Goal: Task Accomplishment & Management: Use online tool/utility

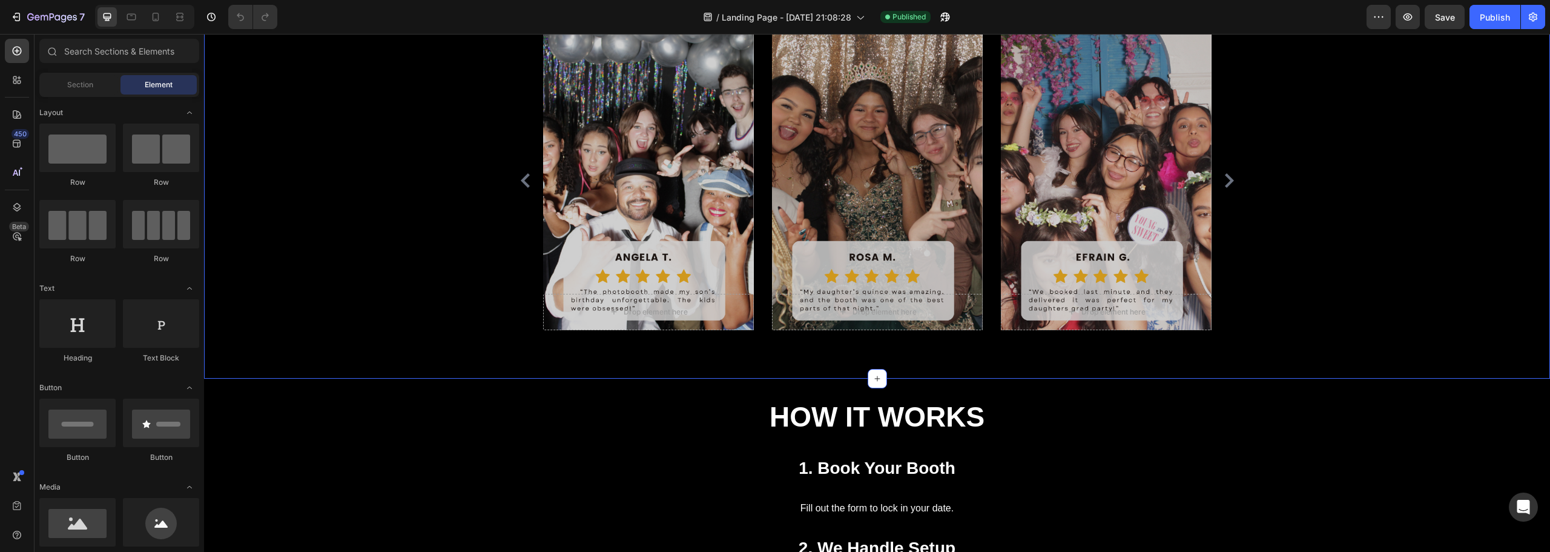
scroll to position [969, 0]
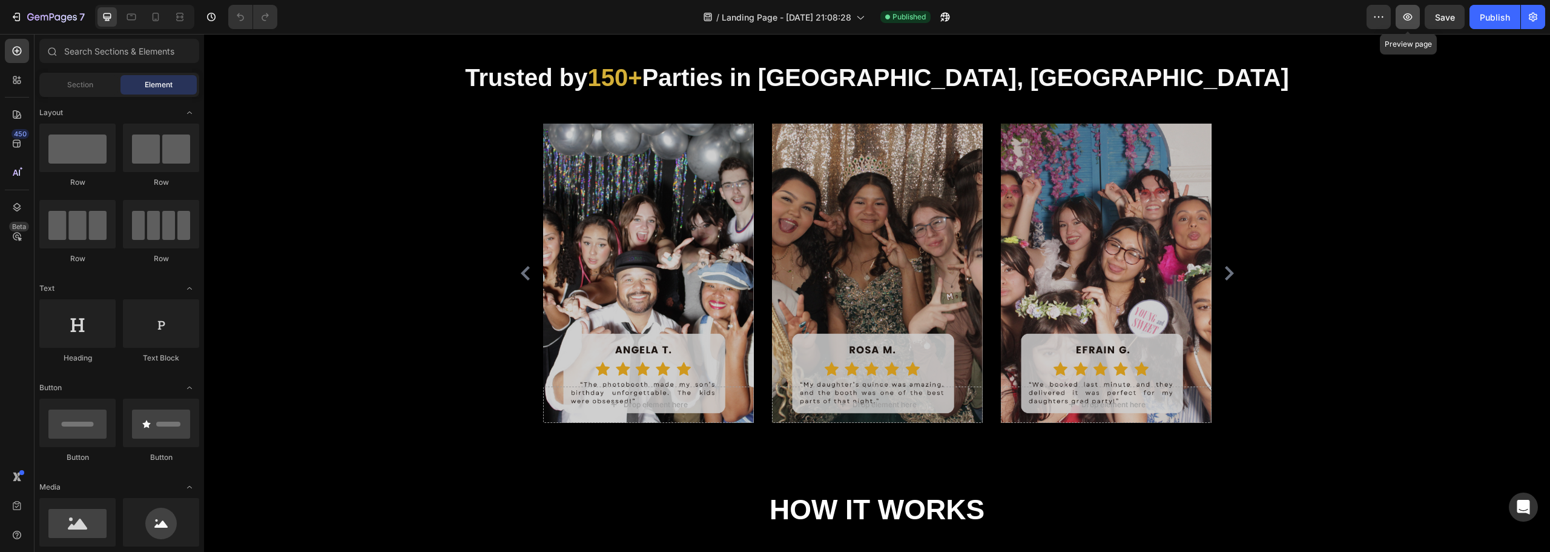
click at [1403, 23] on button "button" at bounding box center [1408, 17] width 24 height 24
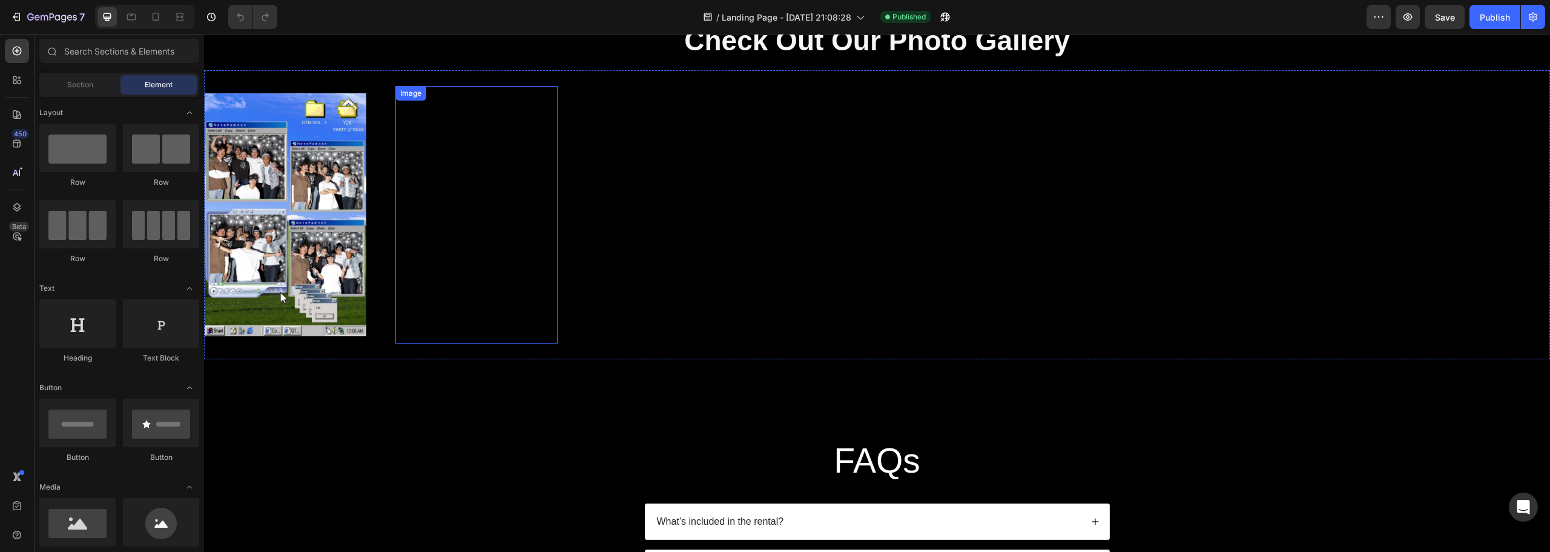
scroll to position [2119, 0]
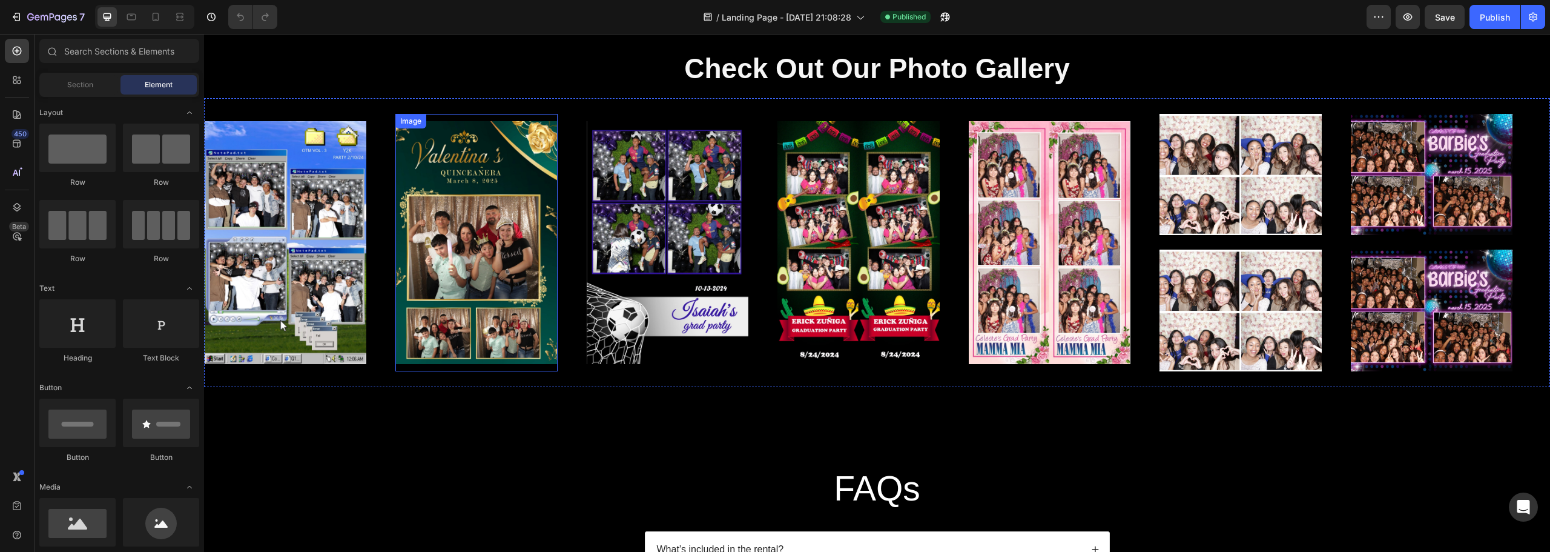
click at [506, 195] on img at bounding box center [476, 242] width 162 height 243
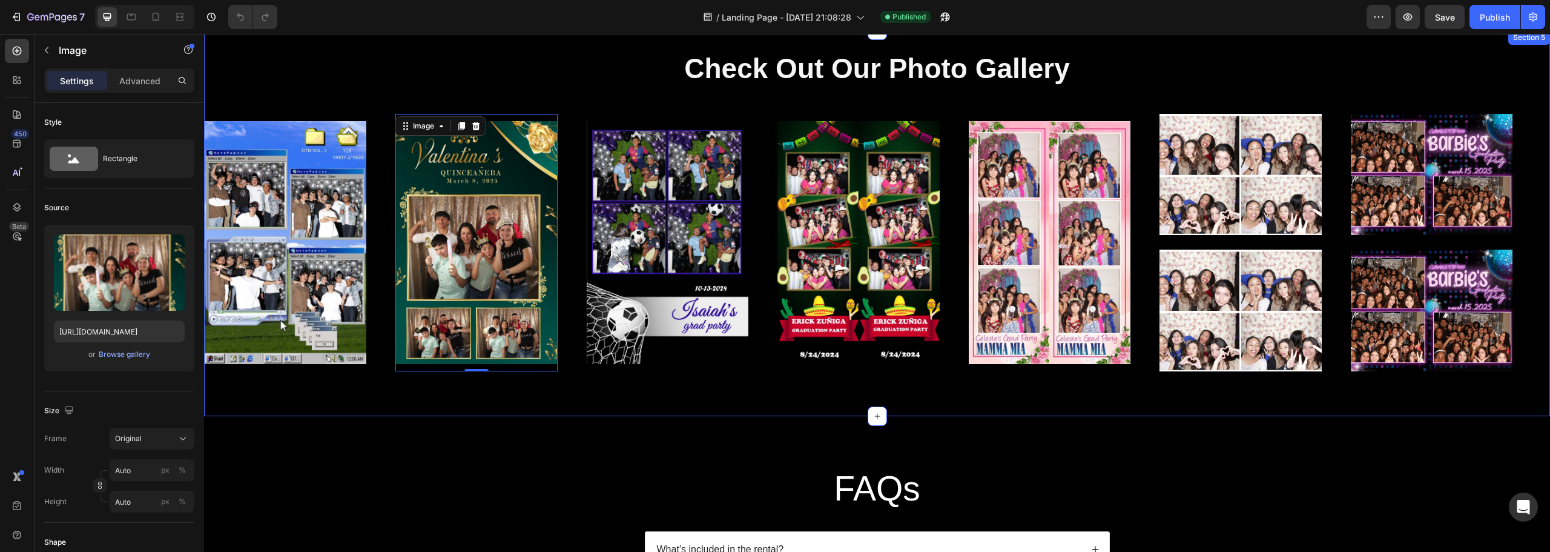
click at [710, 96] on div "Check Out Our Photo Gallery Heading Image Image 0 Image Image Image Image Image…" at bounding box center [877, 223] width 1346 height 346
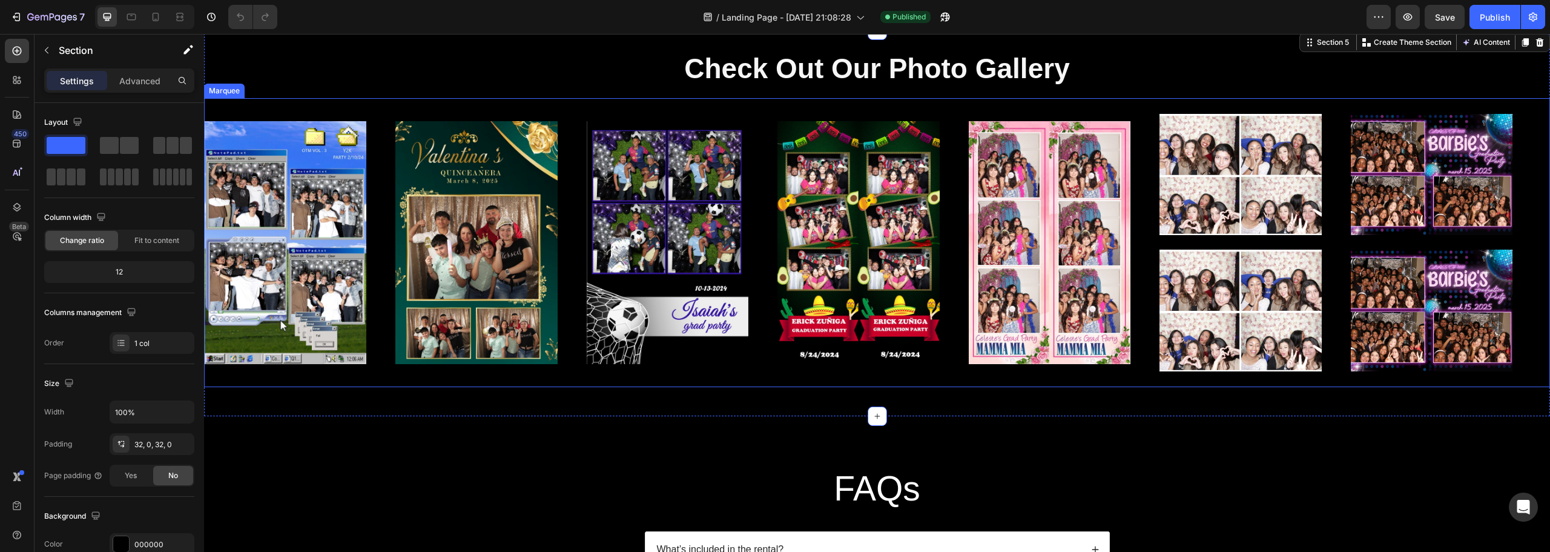
click at [780, 107] on div "Image Image Image Image Image Image Image Image Image" at bounding box center [873, 243] width 1337 height 272
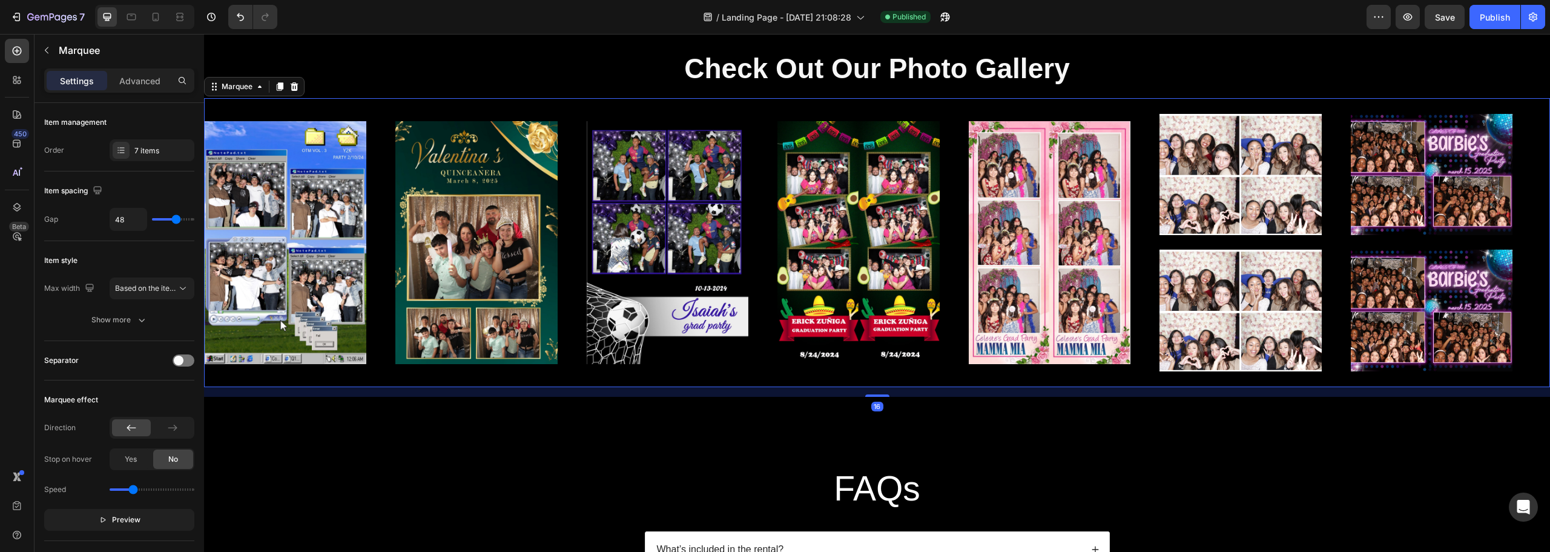
click at [761, 110] on div "Image Image Image Image Image Image Image Image Image" at bounding box center [873, 243] width 1337 height 272
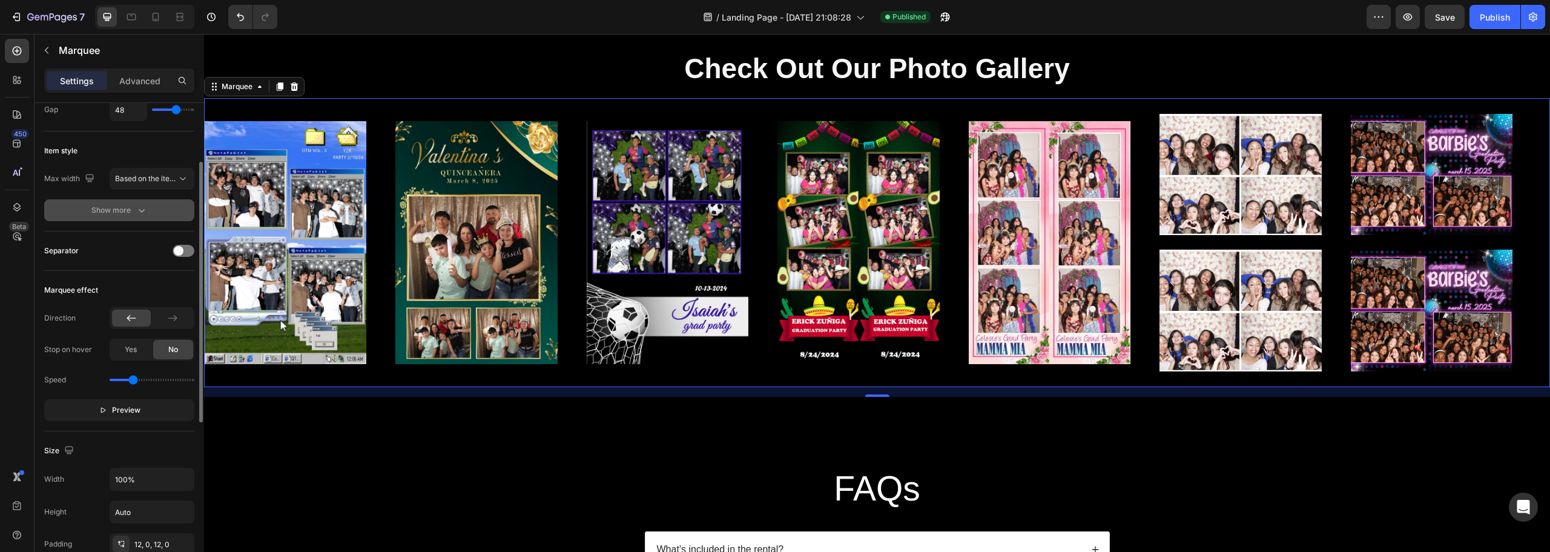
scroll to position [0, 0]
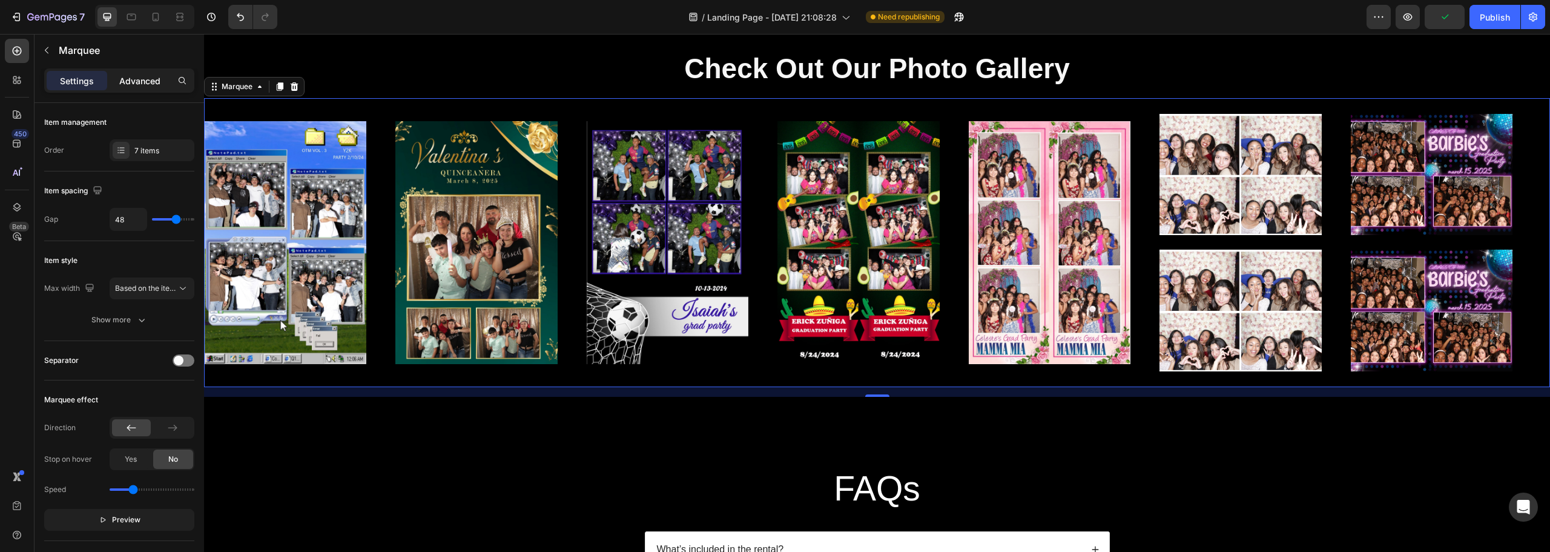
click at [163, 82] on div "Advanced" at bounding box center [140, 80] width 61 height 19
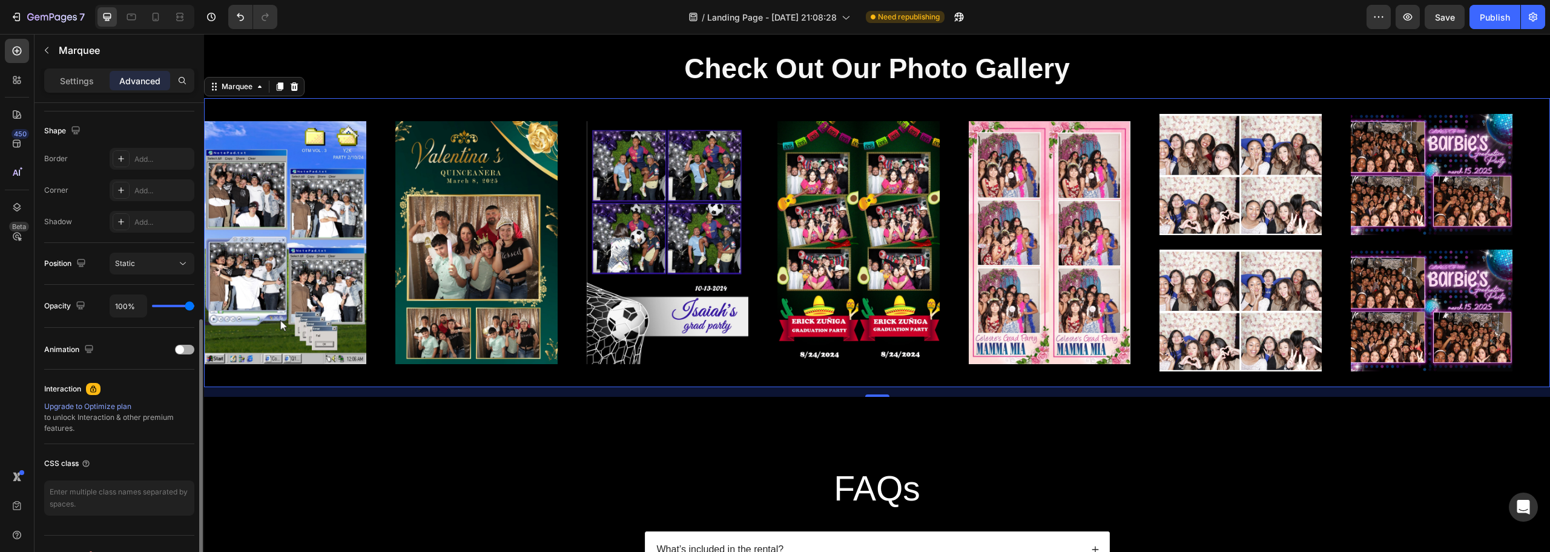
scroll to position [325, 0]
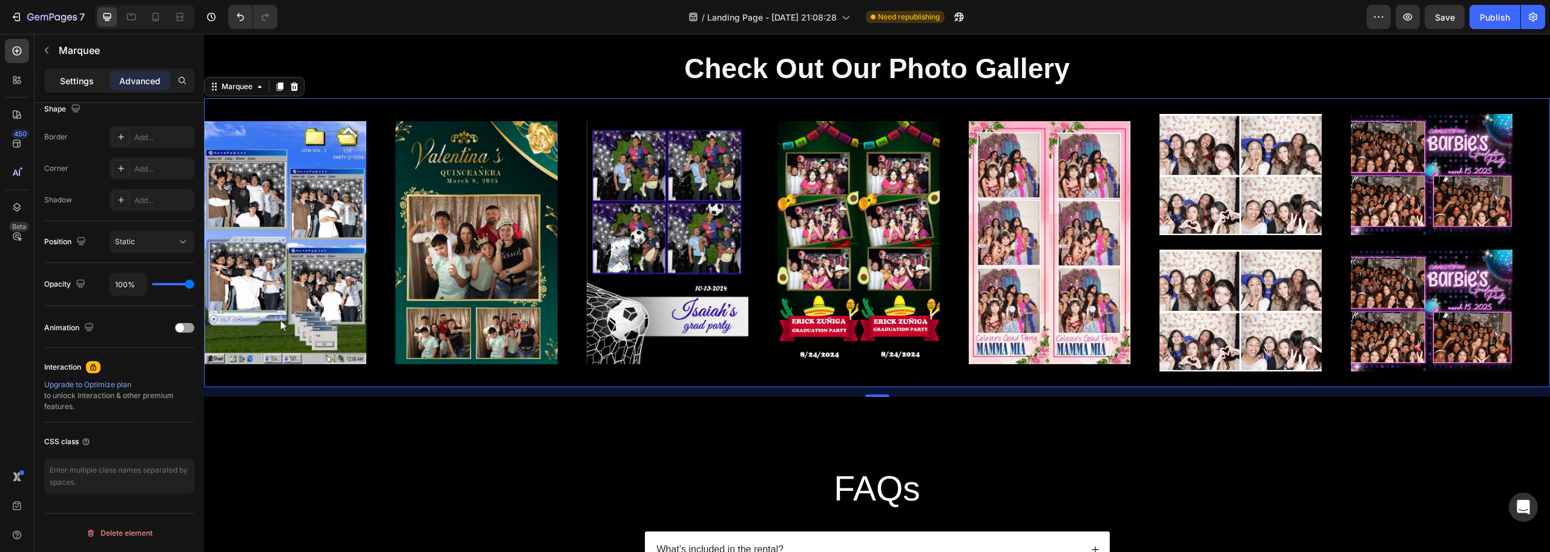
click at [66, 84] on p "Settings" at bounding box center [77, 80] width 34 height 13
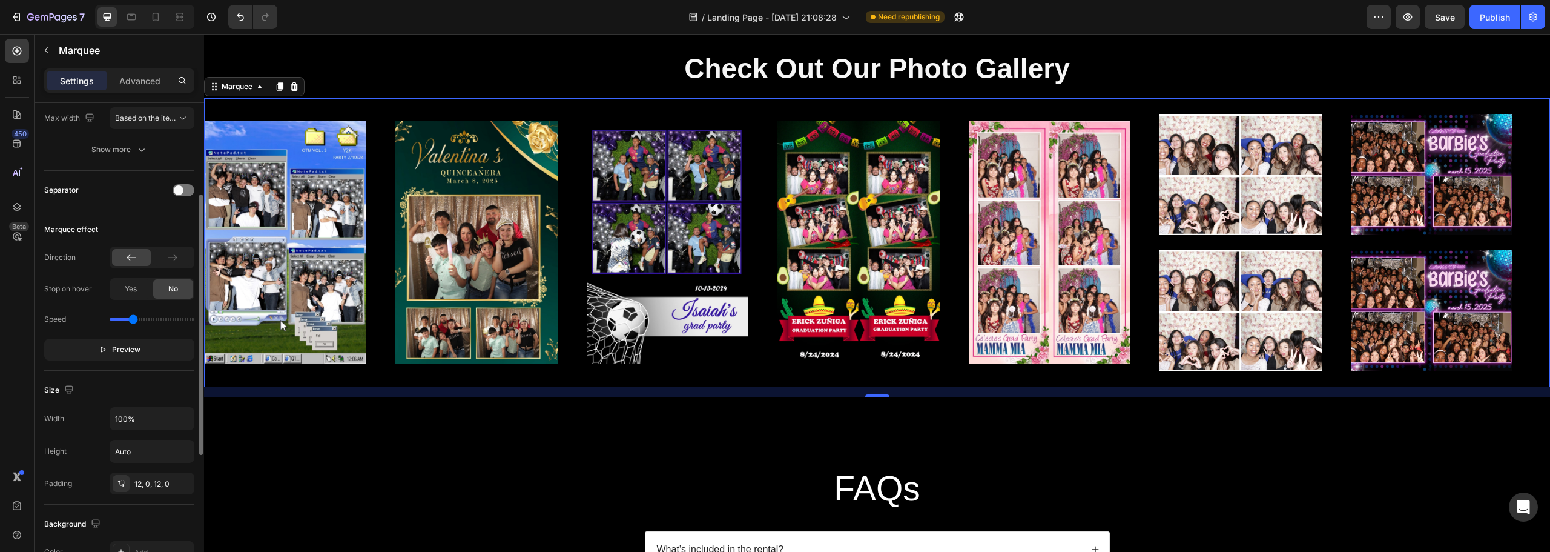
scroll to position [0, 0]
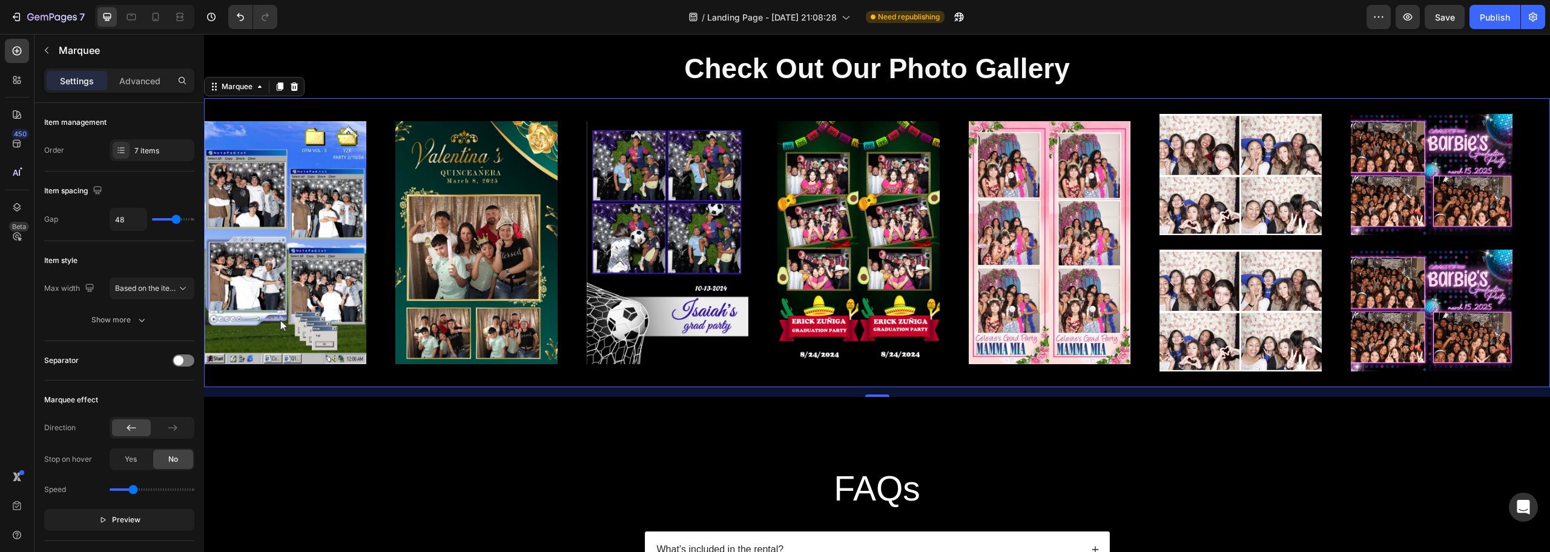
click at [503, 110] on div "Image Image Image Image Image Image Image Image Image" at bounding box center [873, 243] width 1337 height 272
click at [153, 79] on p "Advanced" at bounding box center [139, 80] width 41 height 13
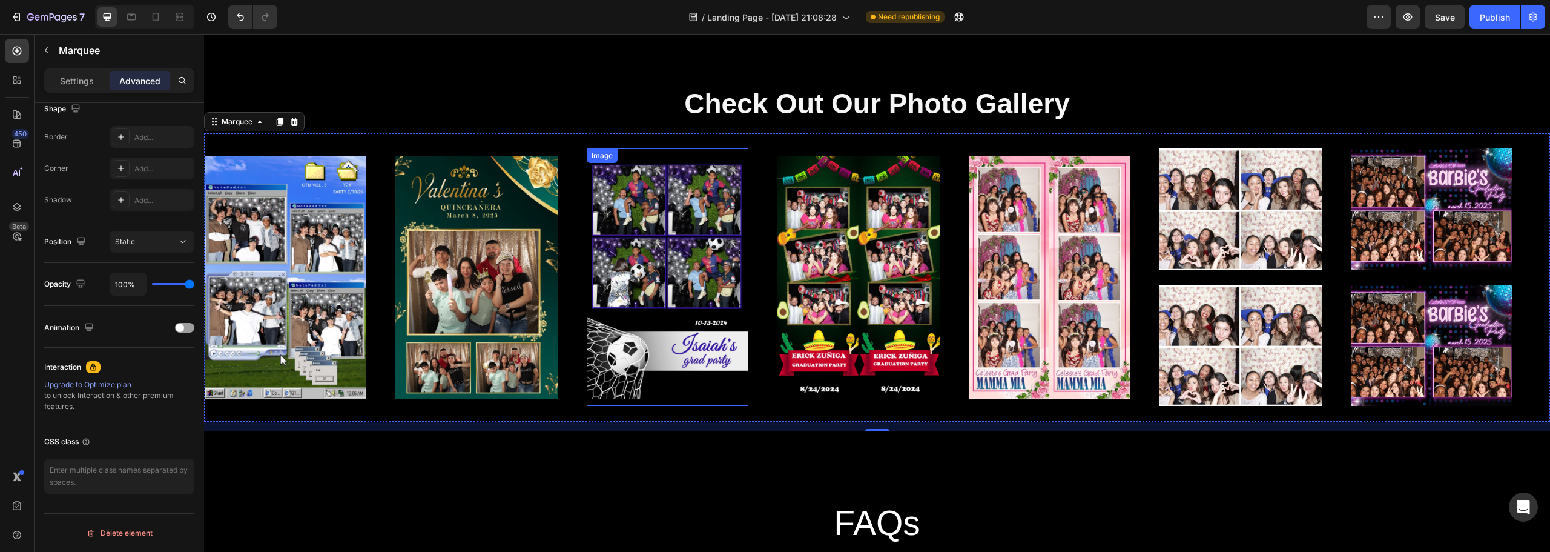
scroll to position [1998, 0]
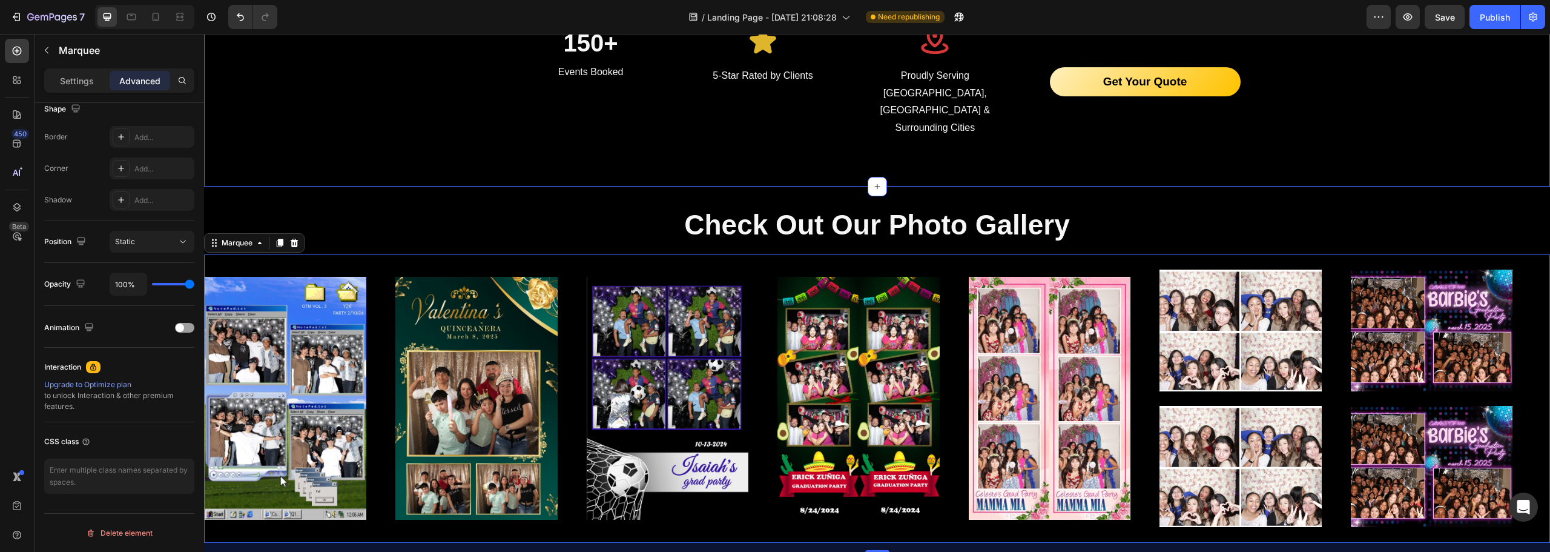
click at [518, 206] on h2 "Check Out Our Photo Gallery" at bounding box center [877, 225] width 1346 height 39
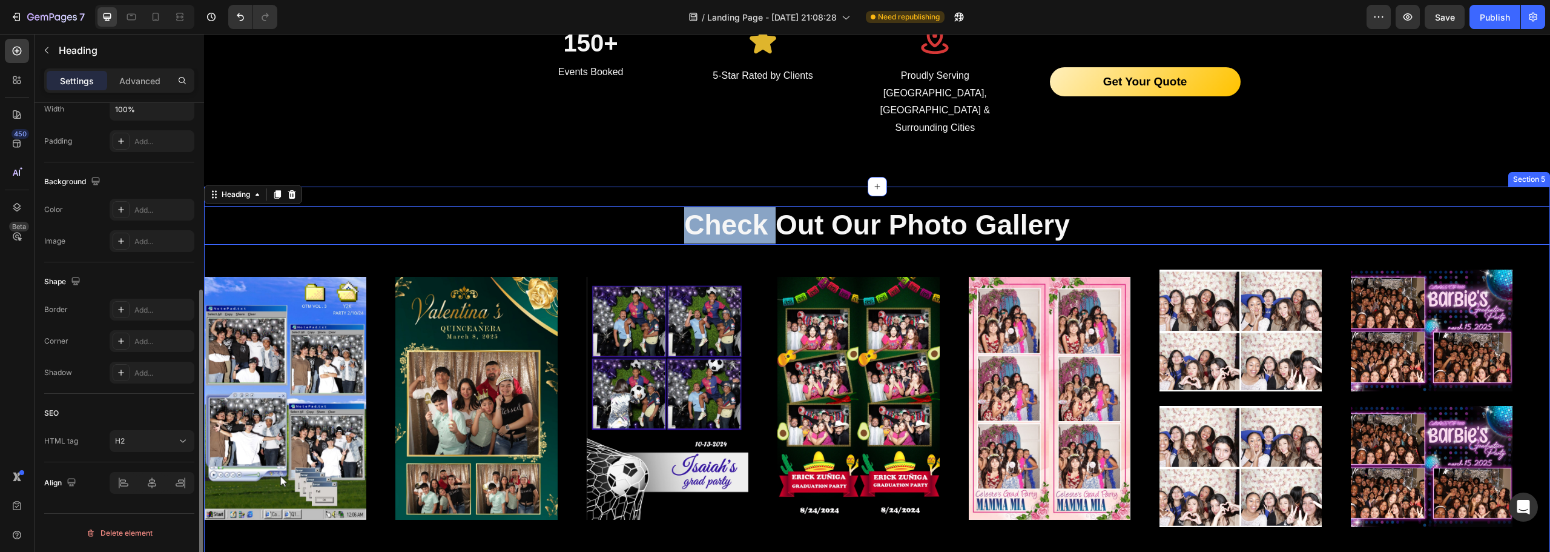
scroll to position [0, 0]
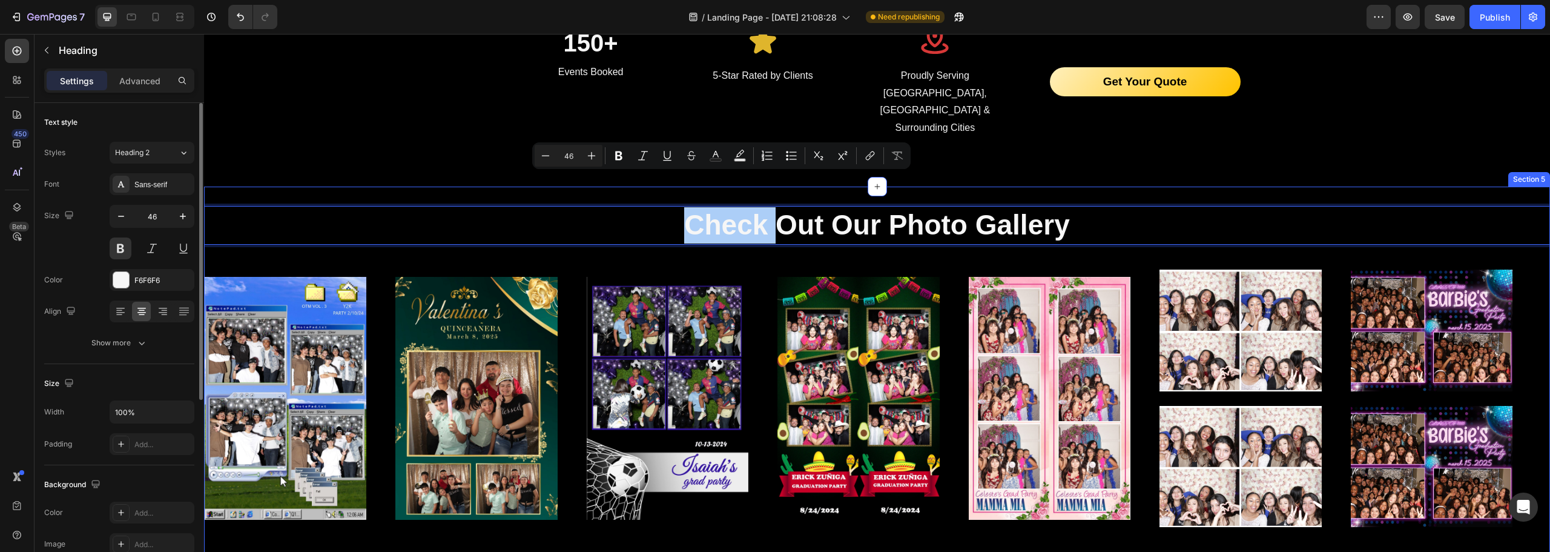
click at [429, 187] on div "Check Out Our Photo Gallery Heading 16 Image Image Image Image Image Image Imag…" at bounding box center [877, 379] width 1346 height 385
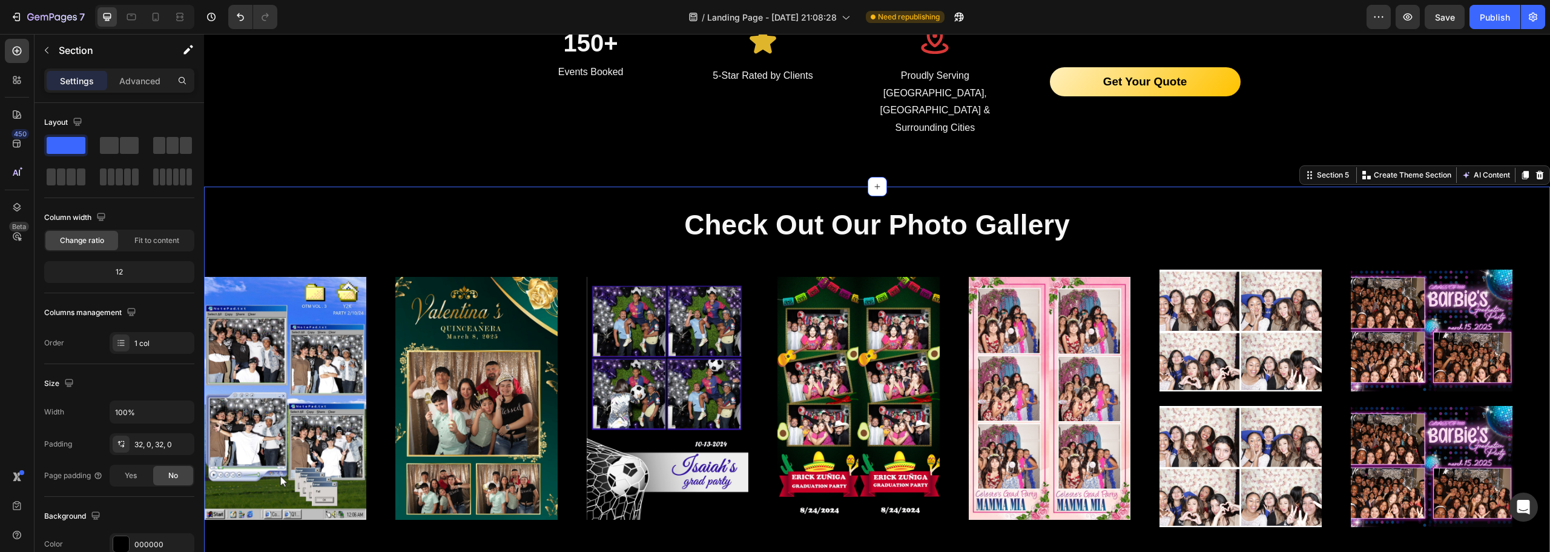
click at [295, 187] on div "Check Out Our Photo Gallery Heading Image Image Image Image Image Image Image I…" at bounding box center [877, 379] width 1346 height 385
click at [148, 88] on div "Advanced" at bounding box center [140, 80] width 61 height 19
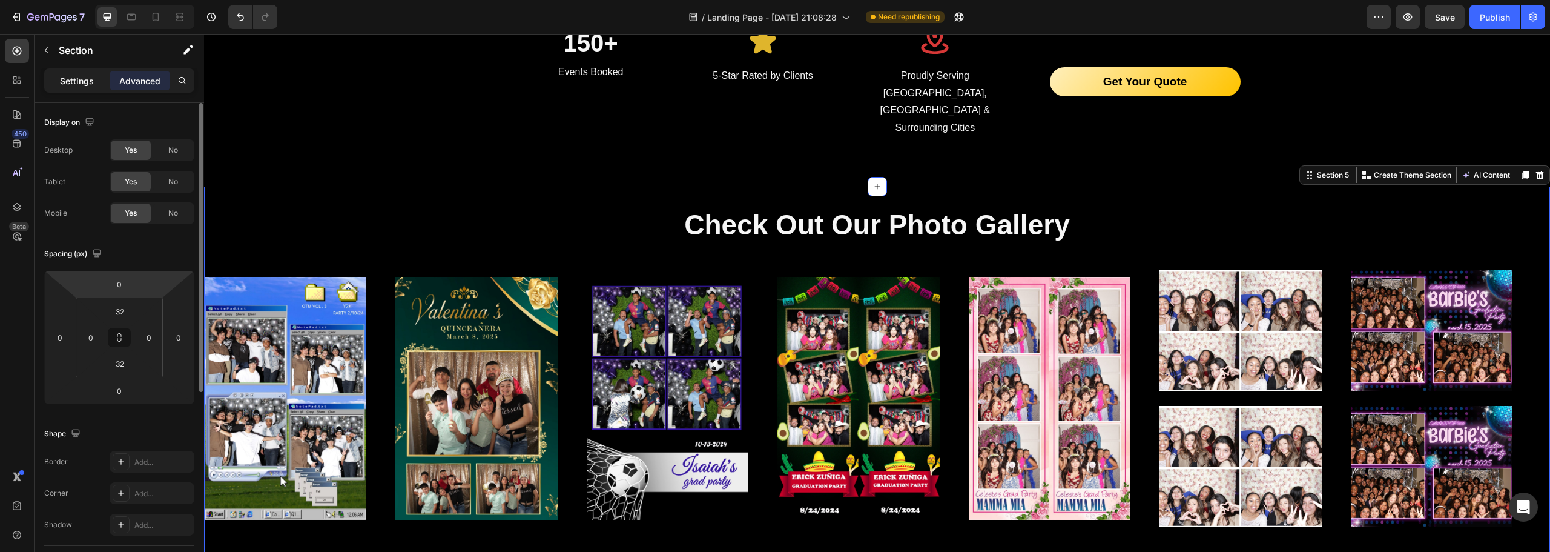
click at [80, 82] on p "Settings" at bounding box center [77, 80] width 34 height 13
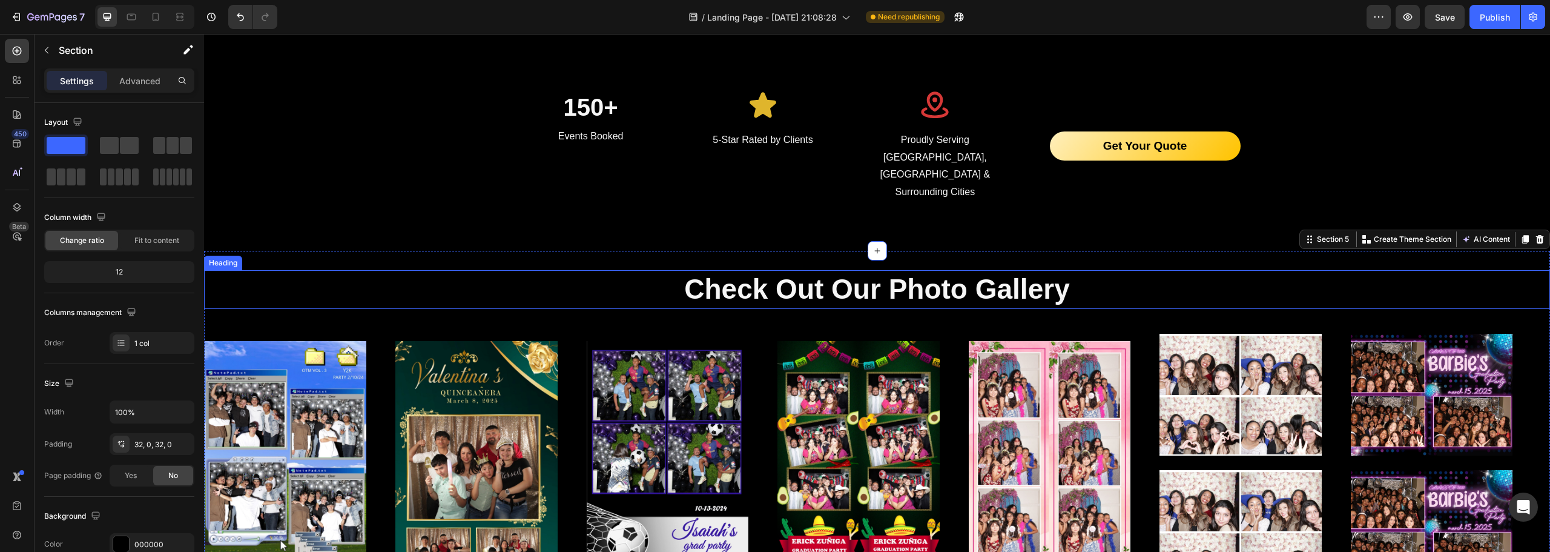
scroll to position [1877, 0]
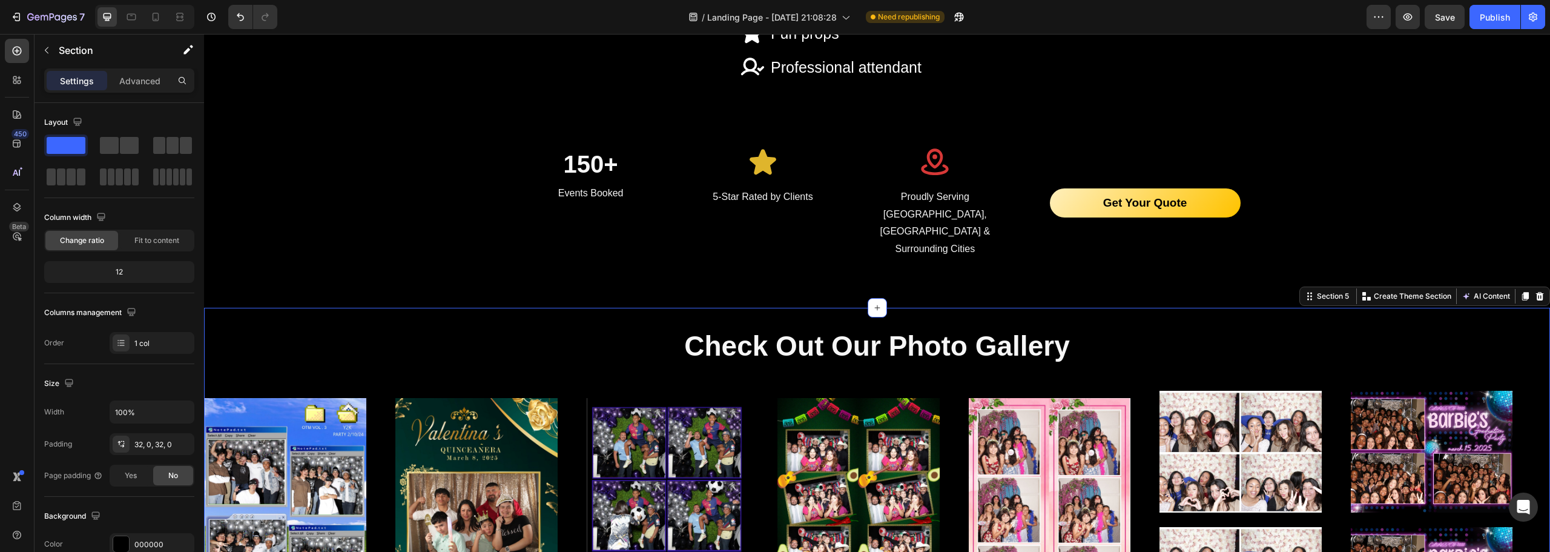
click at [253, 308] on div "Check Out Our Photo Gallery Heading Image Image Image Image Image Image Image I…" at bounding box center [877, 500] width 1346 height 385
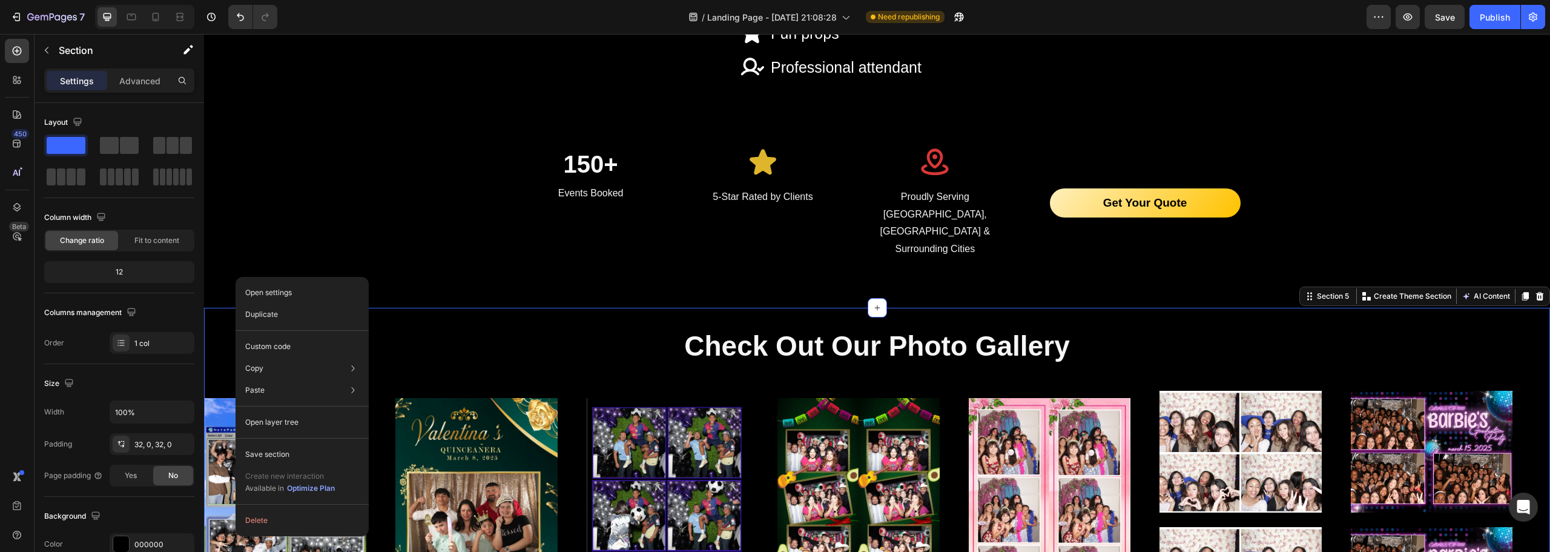
click at [1310, 308] on div "Check Out Our Photo Gallery Heading Image Image Image Image Image Image Image I…" at bounding box center [877, 500] width 1346 height 385
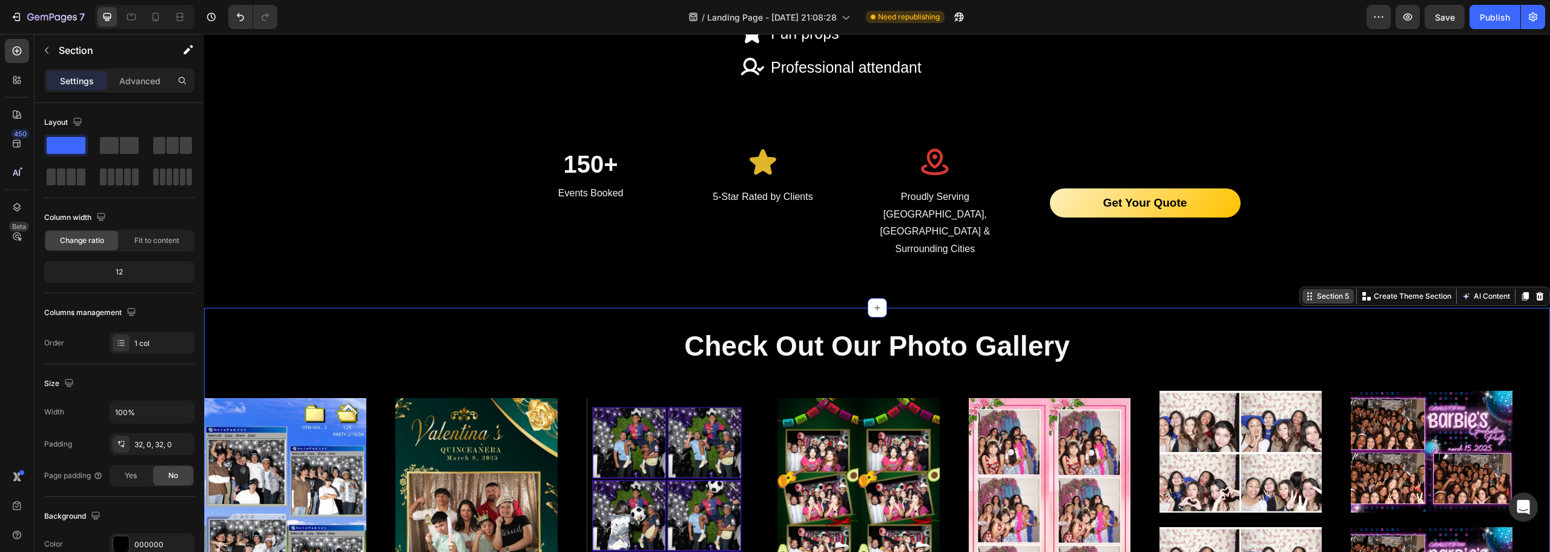
click at [1319, 289] on div "Section 5" at bounding box center [1328, 296] width 51 height 15
click at [1329, 291] on div "Section 5" at bounding box center [1333, 296] width 37 height 11
click at [1315, 291] on div "Section 5" at bounding box center [1333, 296] width 37 height 11
click at [1316, 291] on div "Section 5" at bounding box center [1333, 296] width 37 height 11
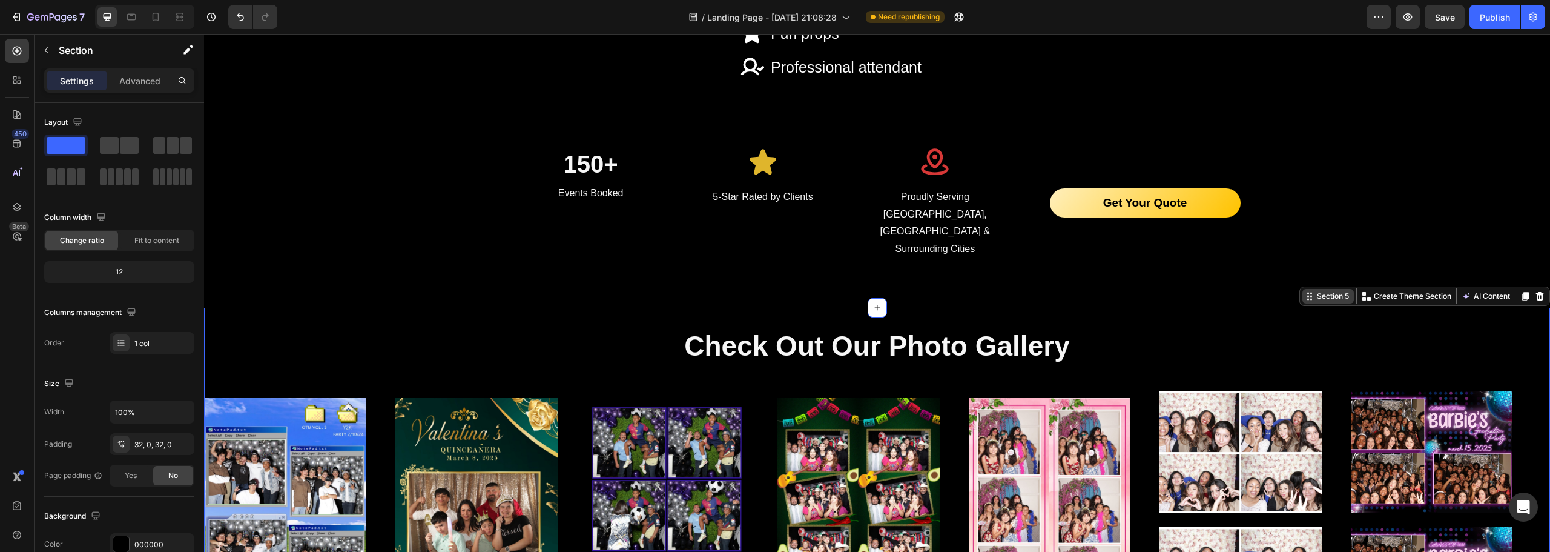
click at [1321, 291] on div "Section 5" at bounding box center [1333, 296] width 37 height 11
click at [1320, 291] on div "Section 5" at bounding box center [1333, 296] width 37 height 11
click at [1300, 328] on p "Check Out Our Photo Gallery" at bounding box center [877, 346] width 1344 height 36
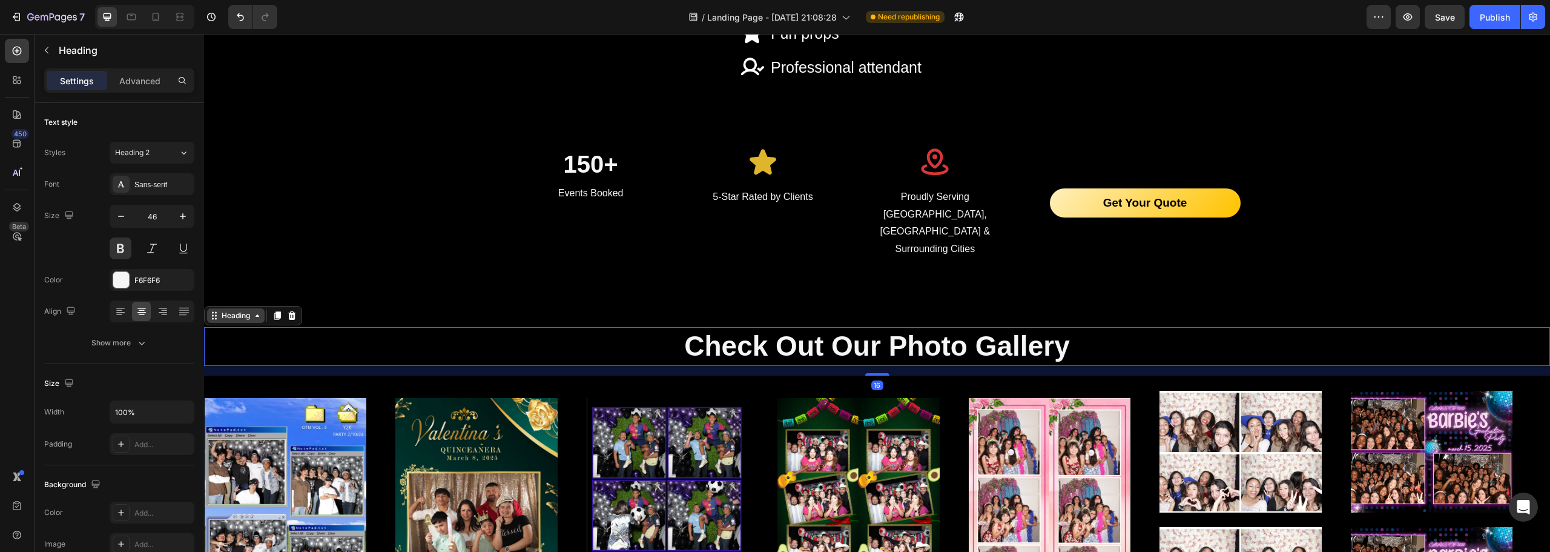
click at [238, 310] on div "Heading" at bounding box center [235, 315] width 33 height 11
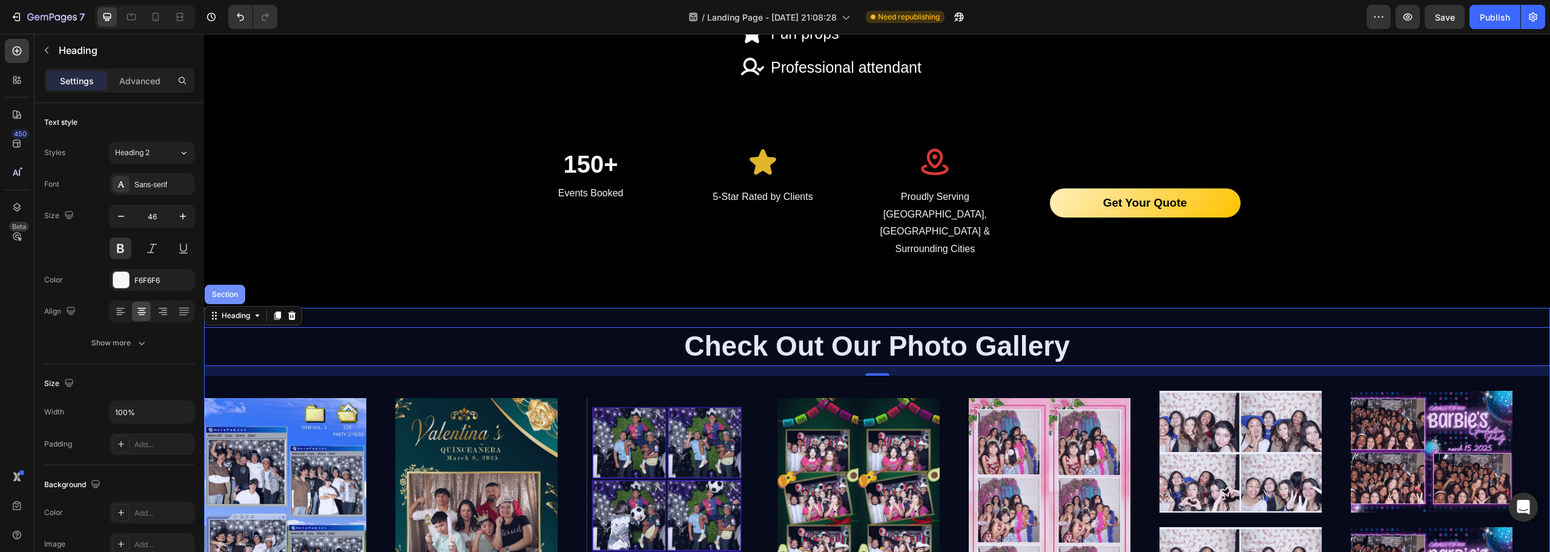
click at [233, 285] on div "Section" at bounding box center [225, 294] width 41 height 19
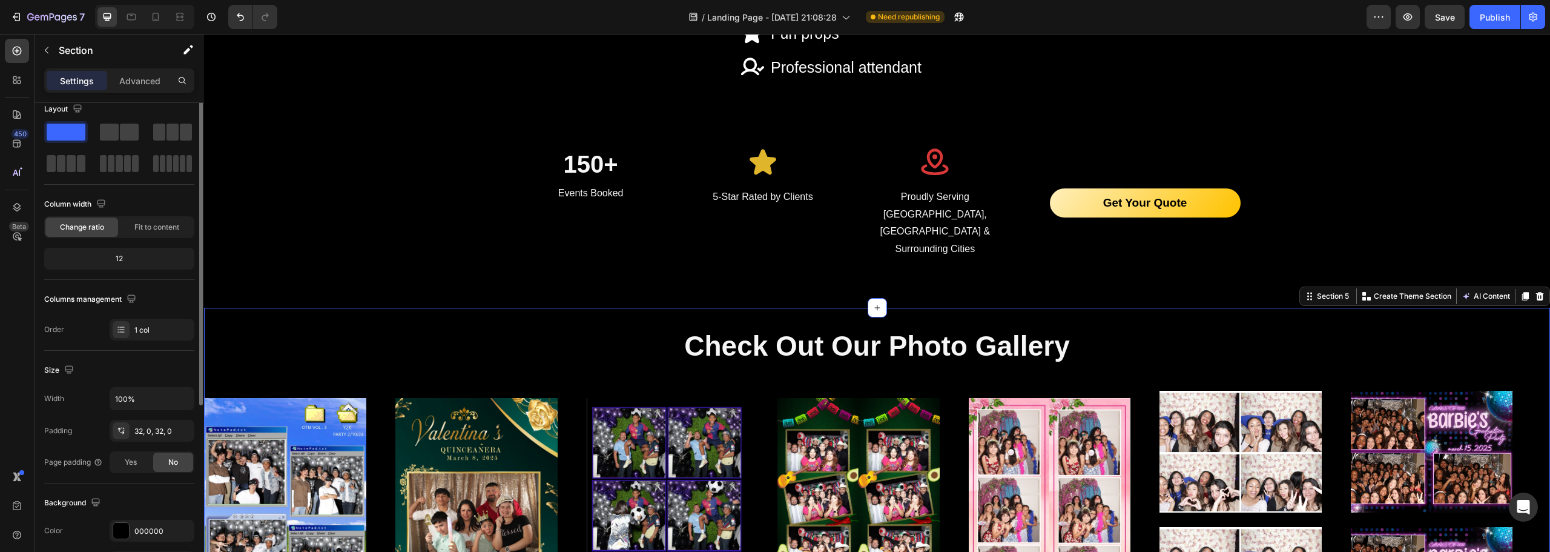
scroll to position [0, 0]
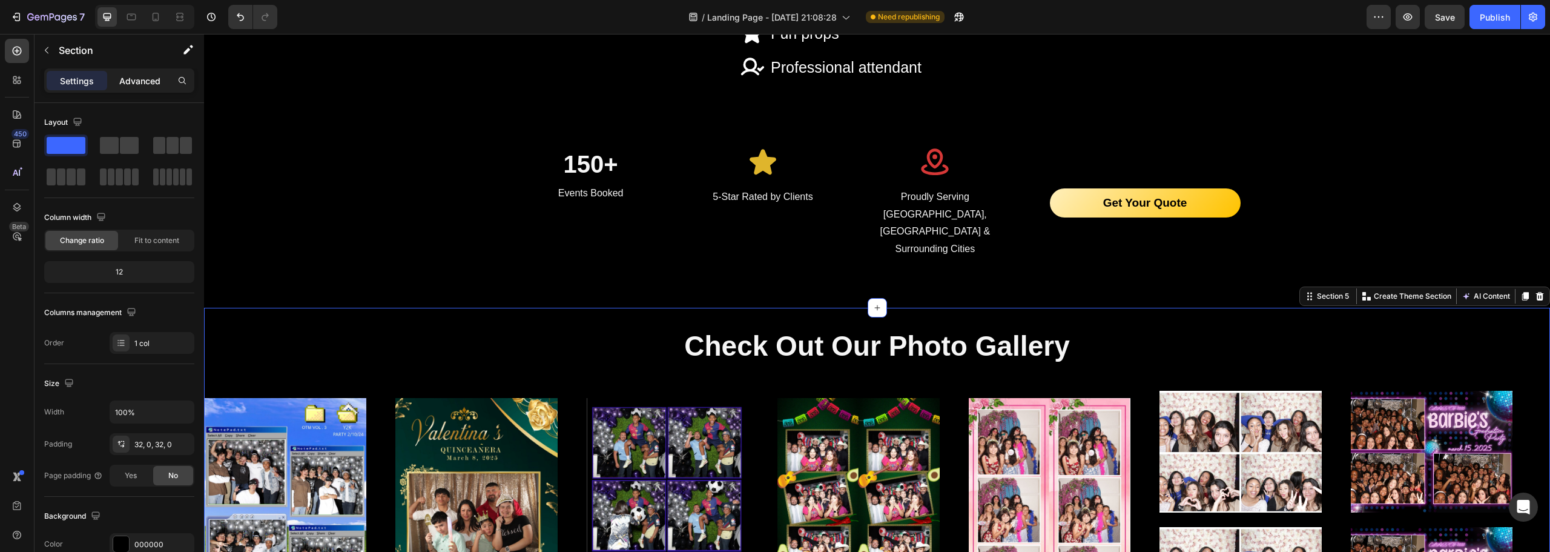
click at [136, 77] on p "Advanced" at bounding box center [139, 80] width 41 height 13
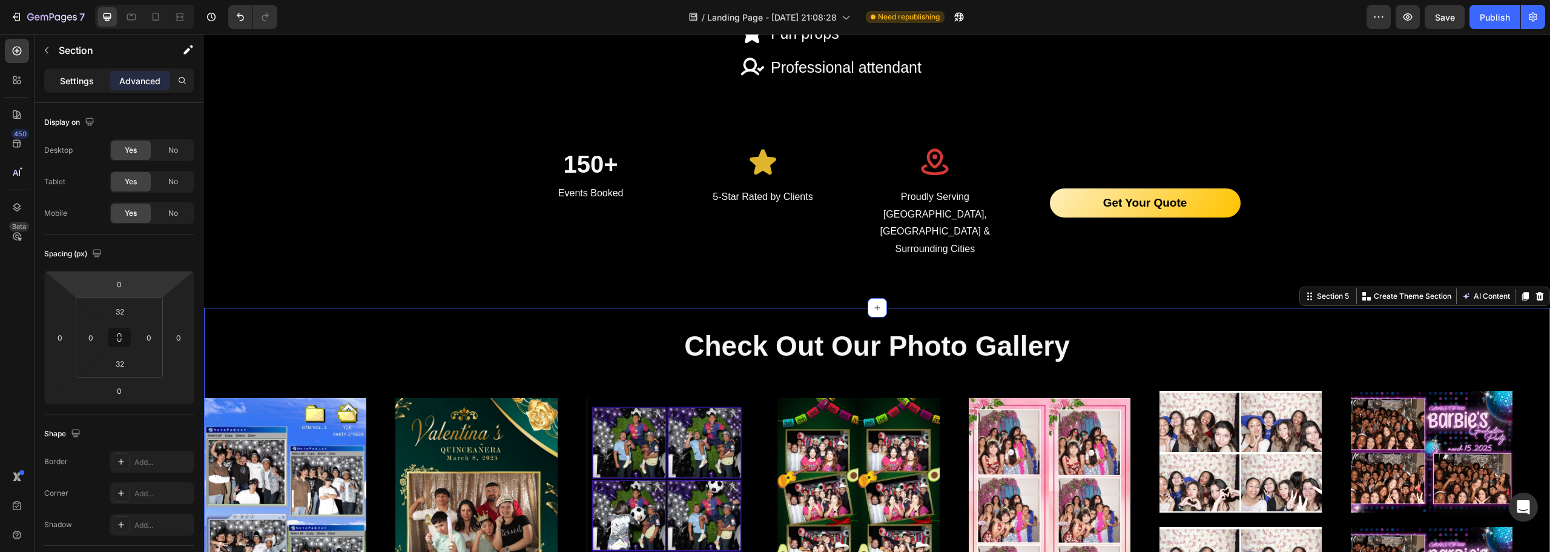
click at [76, 89] on div "Settings" at bounding box center [77, 80] width 61 height 19
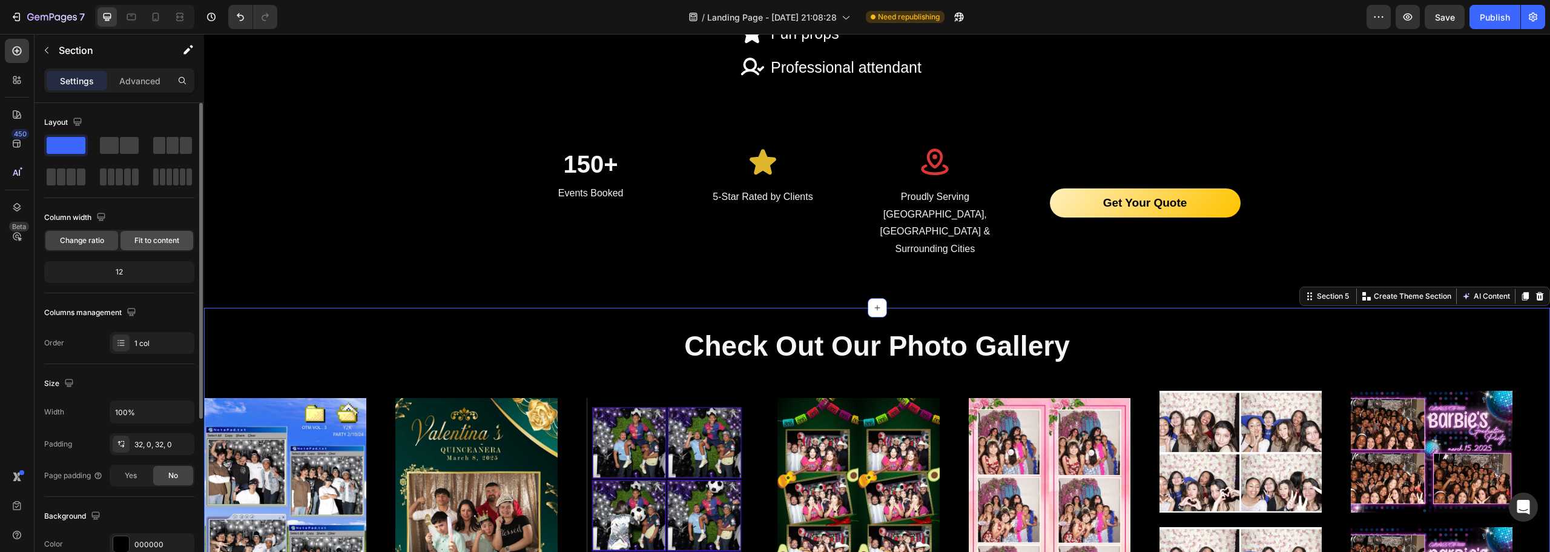
click at [151, 239] on span "Fit to content" at bounding box center [156, 240] width 45 height 11
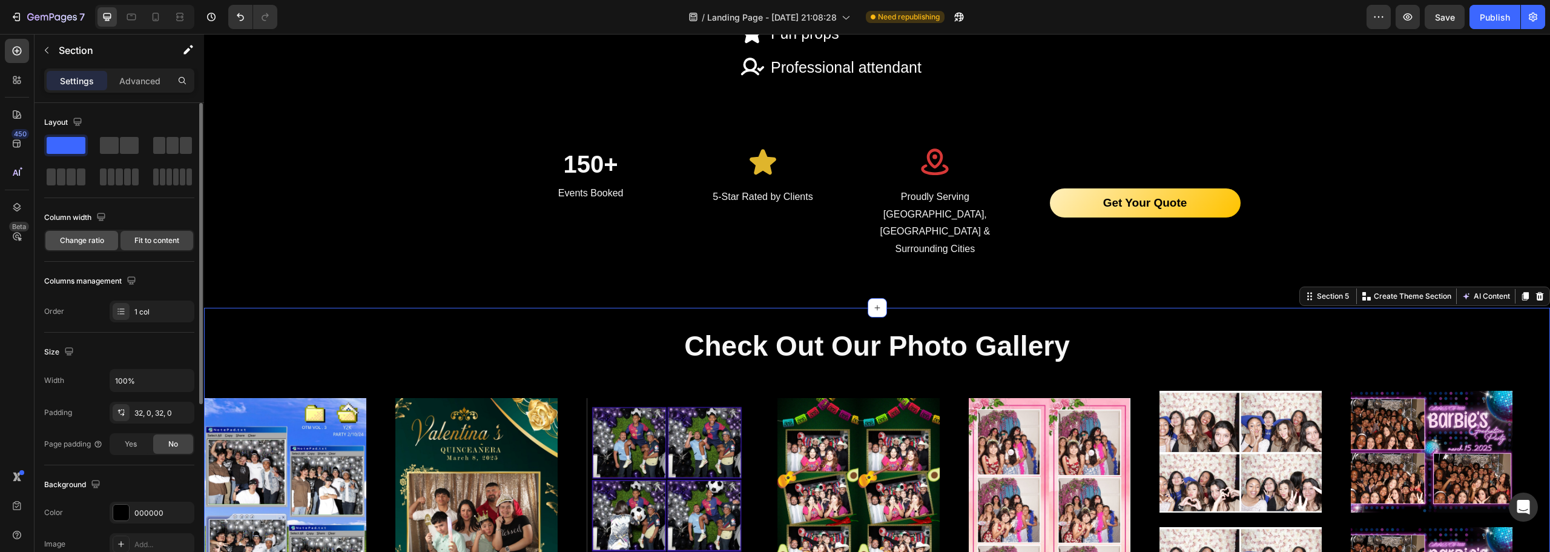
click at [92, 239] on span "Change ratio" at bounding box center [82, 240] width 44 height 11
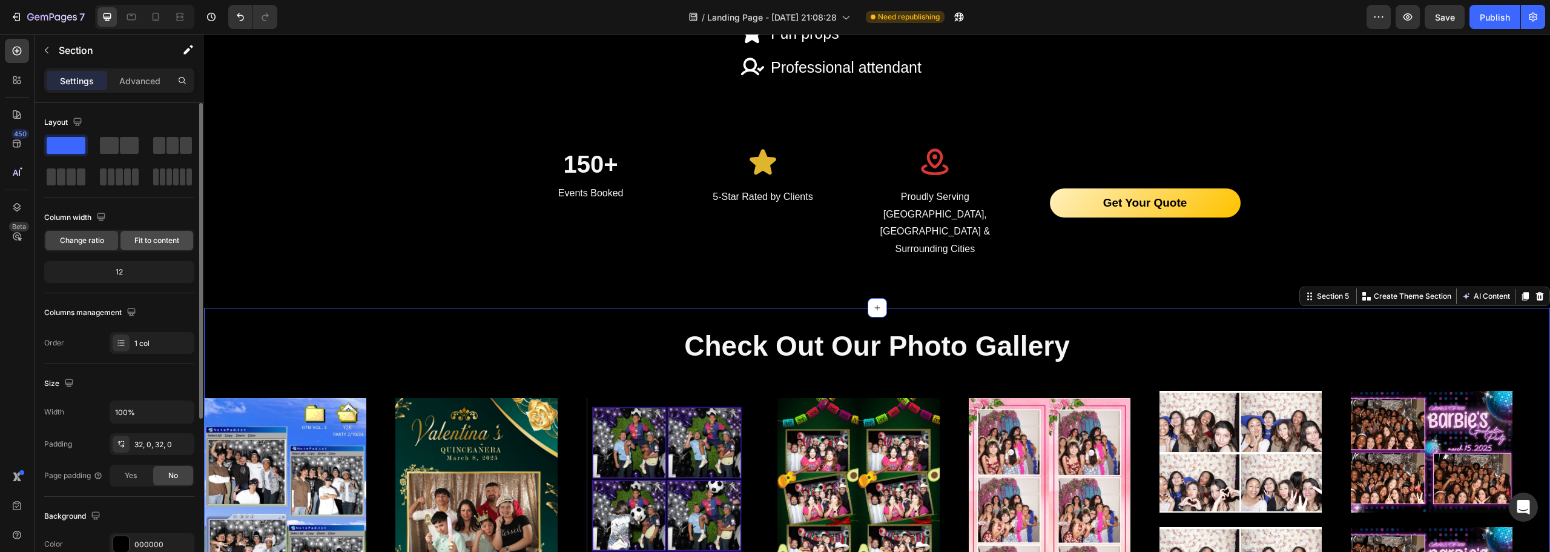
click at [151, 239] on span "Fit to content" at bounding box center [156, 240] width 45 height 11
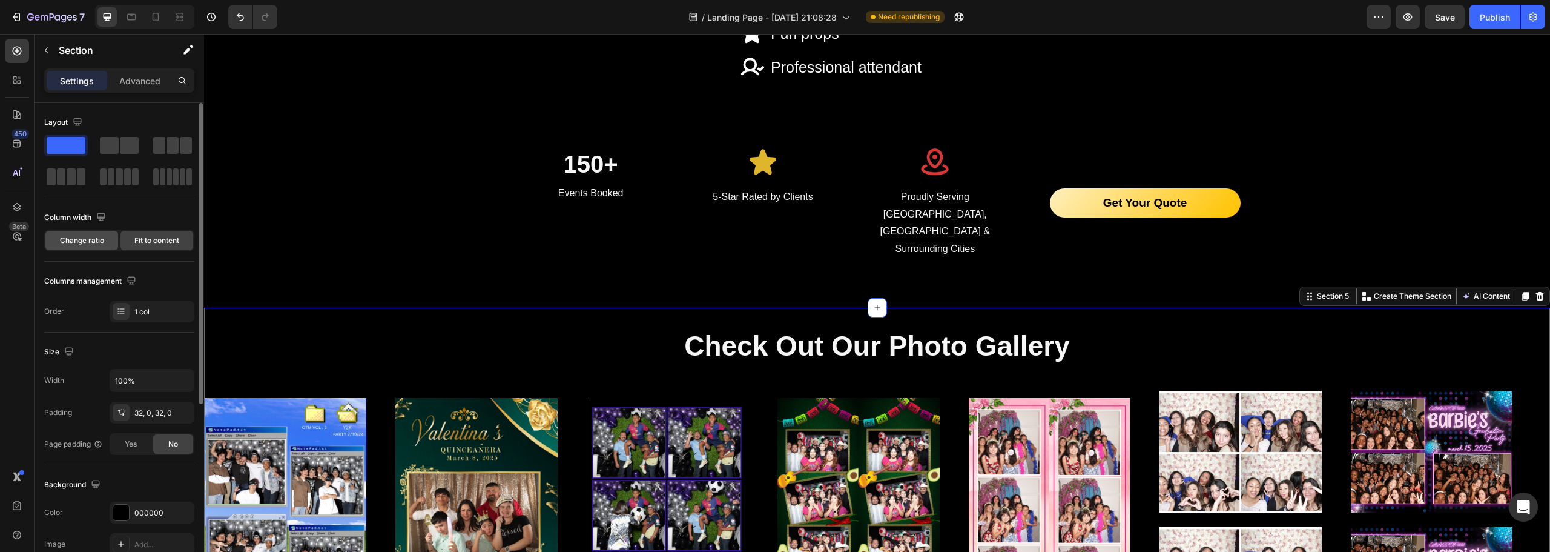
click at [71, 243] on span "Change ratio" at bounding box center [82, 240] width 44 height 11
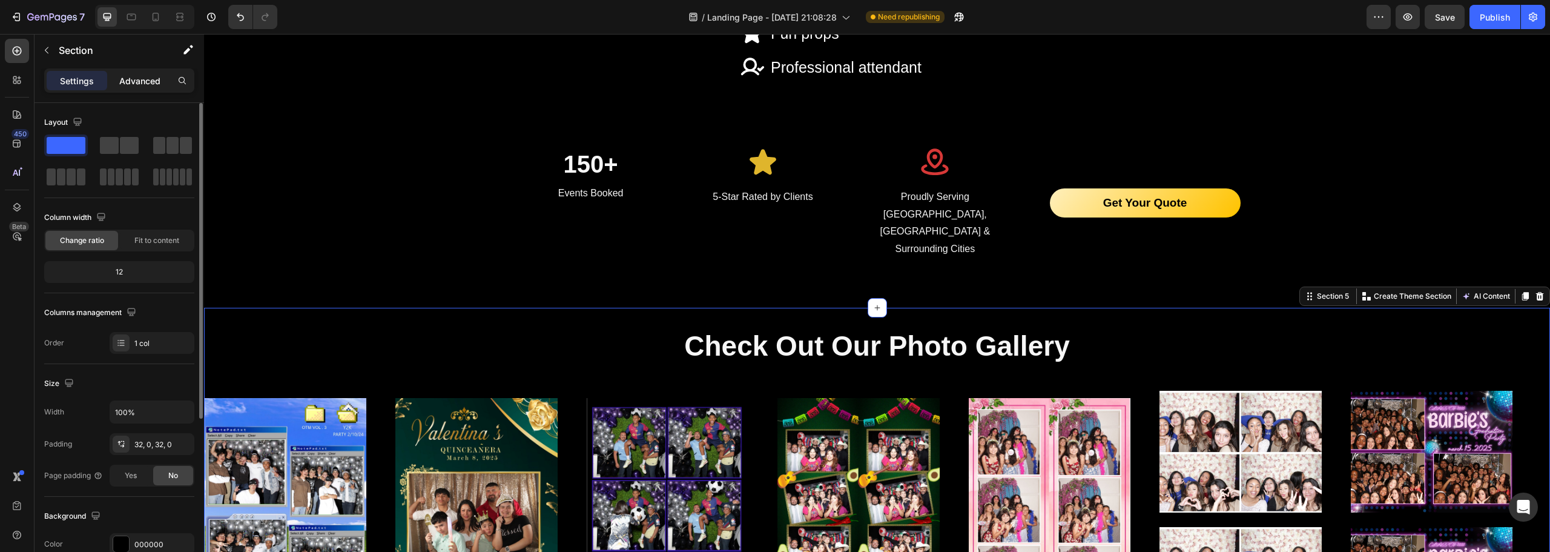
click at [144, 87] on p "Advanced" at bounding box center [139, 80] width 41 height 13
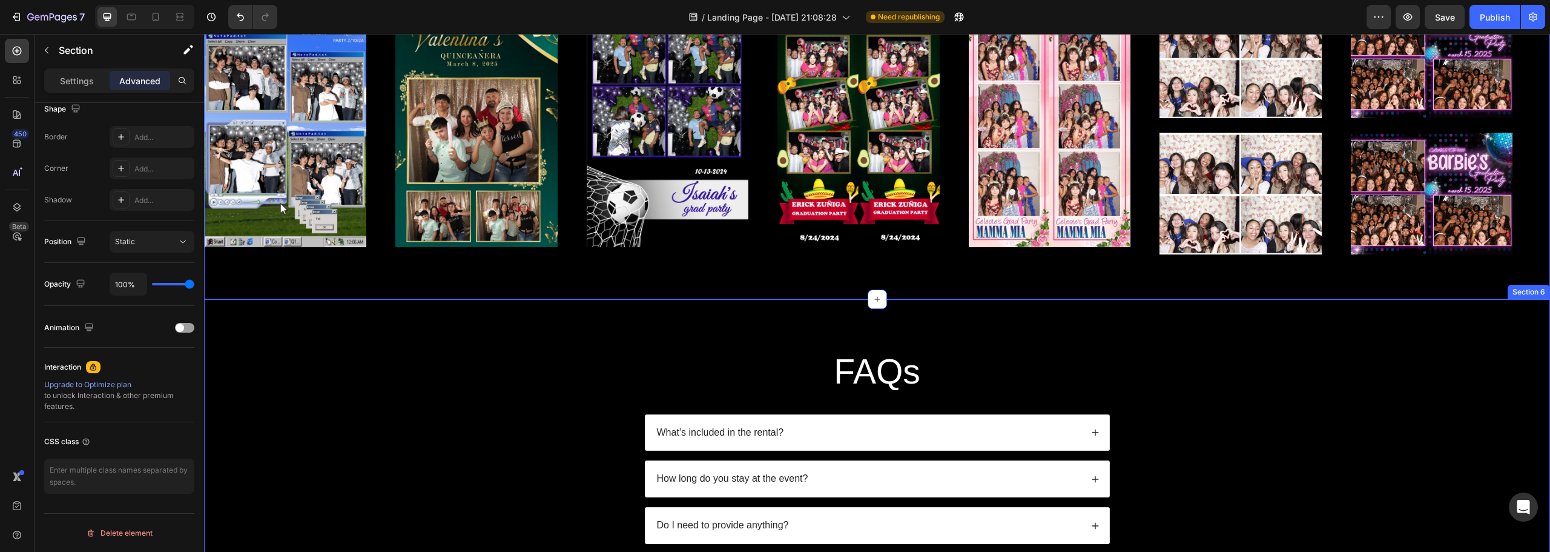
scroll to position [2241, 0]
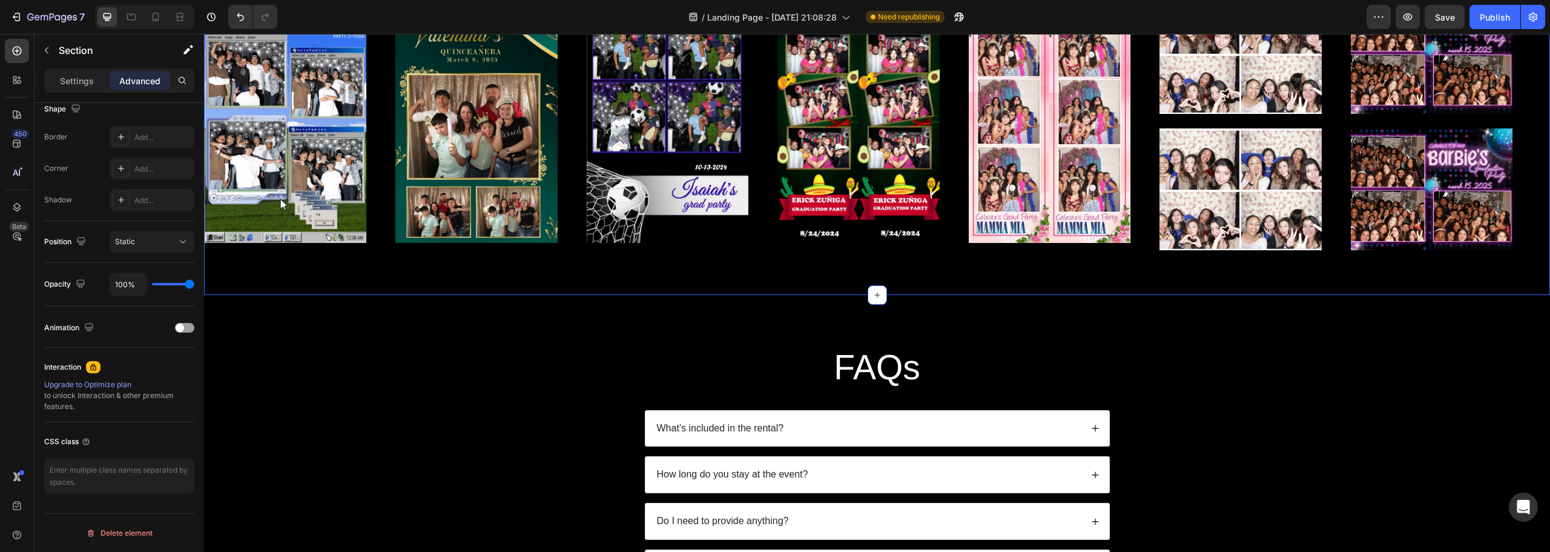
click at [499, 309] on div "FAQs Heading What’s included in the rental? How long do you stay at the event? …" at bounding box center [877, 465] width 1346 height 340
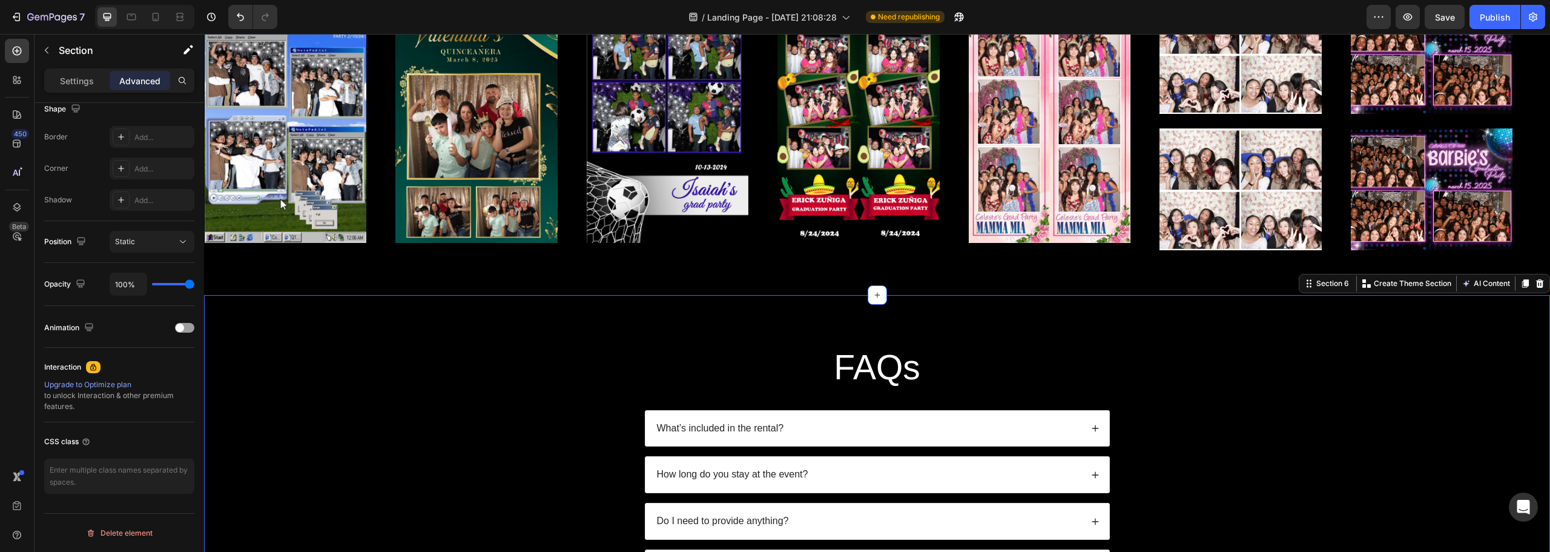
click at [413, 343] on div "FAQs Heading What’s included in the rental? How long do you stay at the event? …" at bounding box center [877, 474] width 1322 height 262
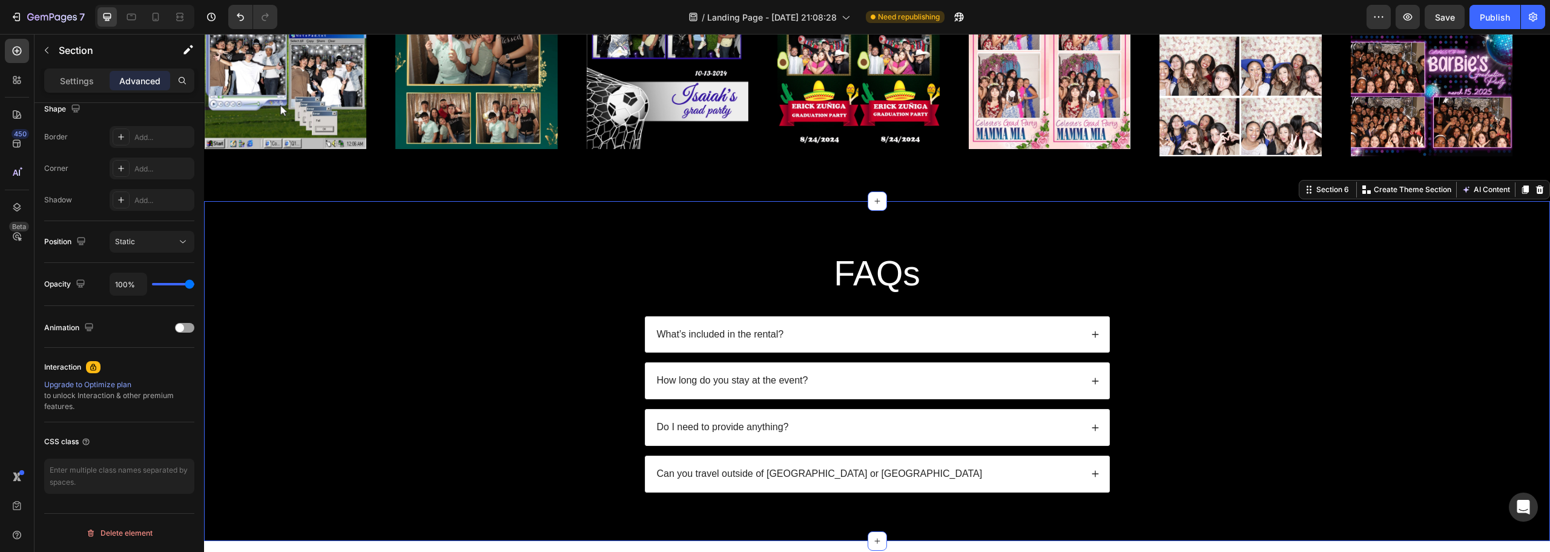
scroll to position [2483, 0]
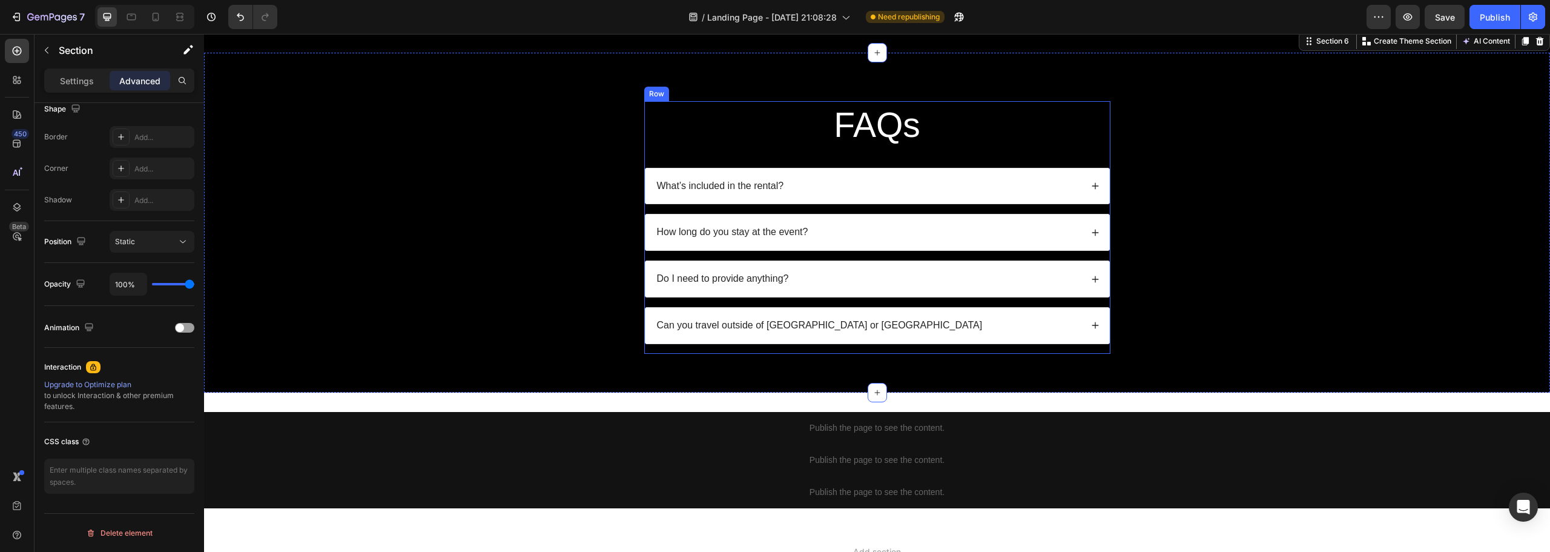
click at [695, 151] on div "FAQs Heading What’s included in the rental? How long do you stay at the event? …" at bounding box center [877, 227] width 466 height 253
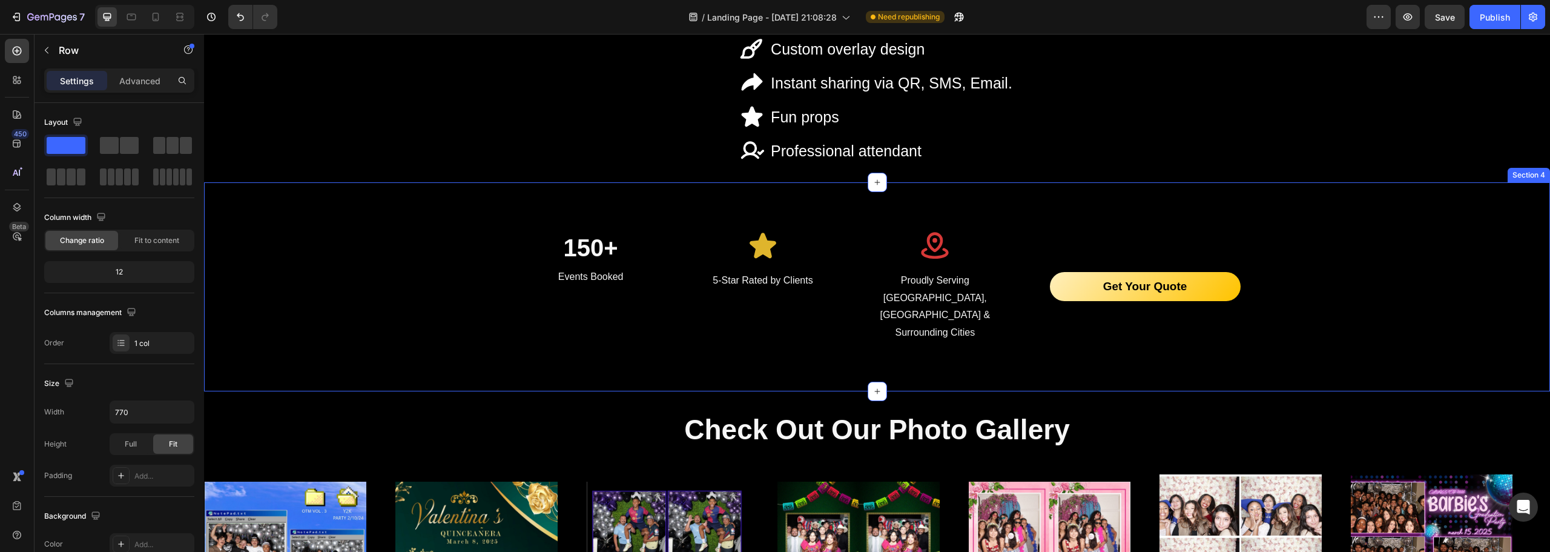
scroll to position [1938, 0]
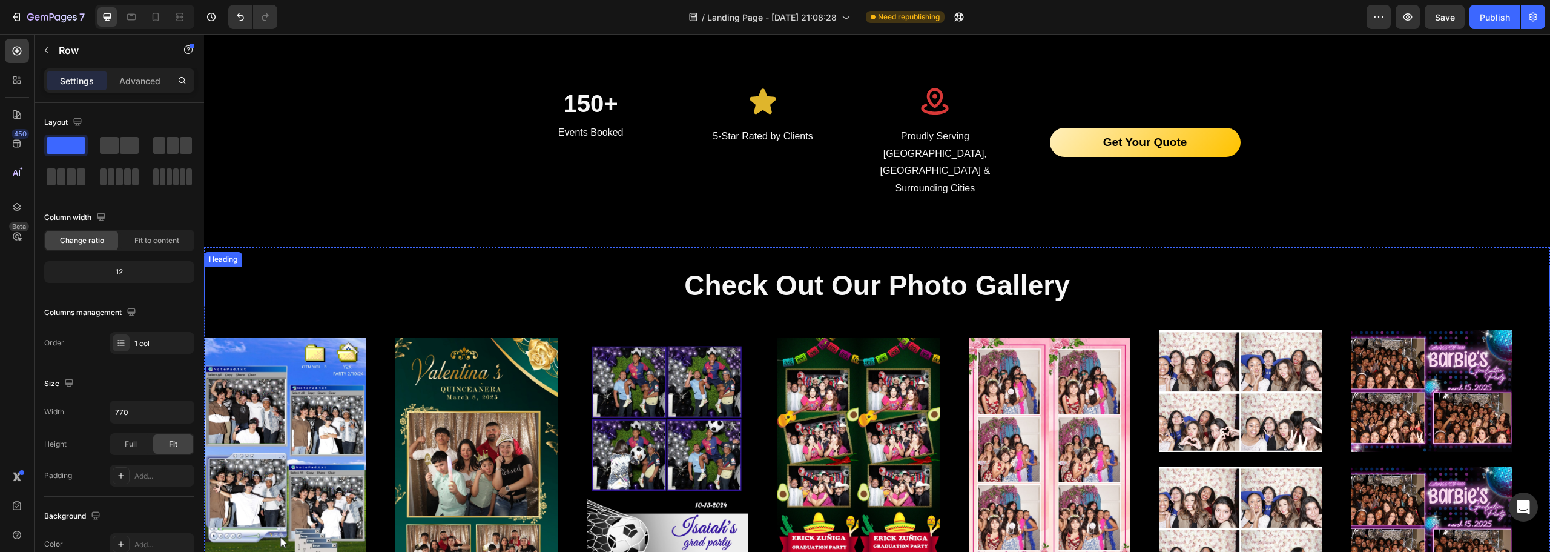
click at [518, 268] on p "Check Out Our Photo Gallery" at bounding box center [877, 286] width 1344 height 36
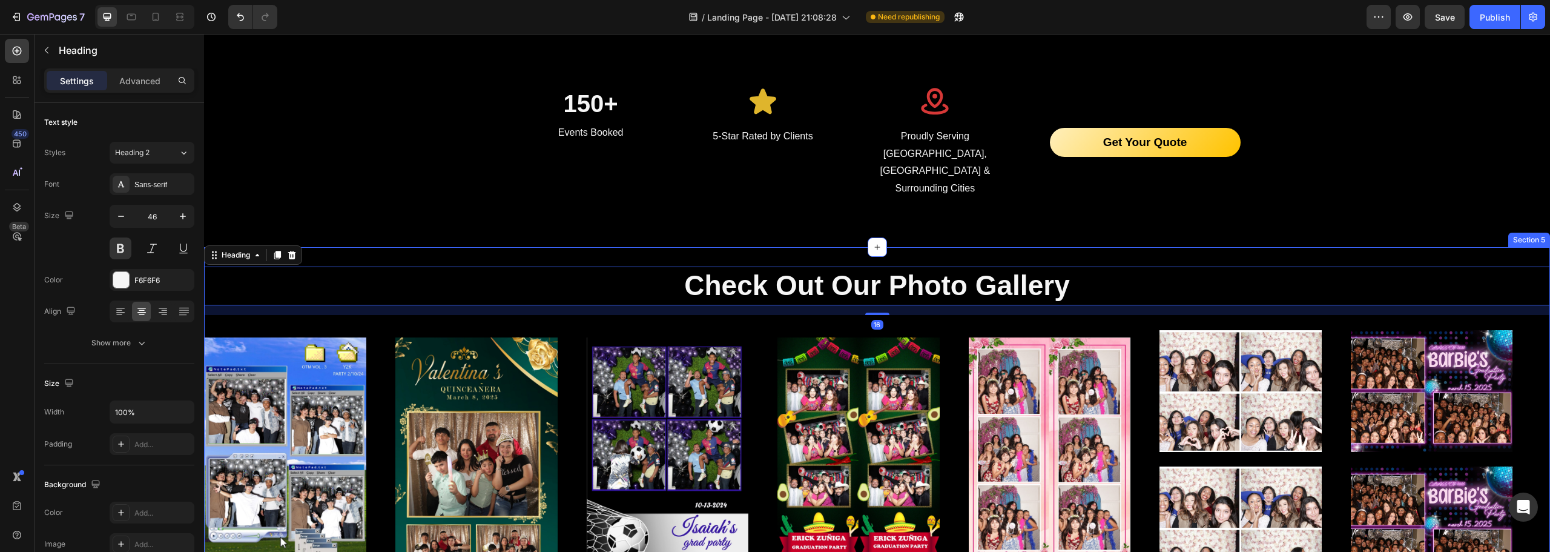
click at [526, 247] on div "Check Out Our Photo Gallery Heading 16 Image Image Image Image Image Image Imag…" at bounding box center [877, 439] width 1346 height 385
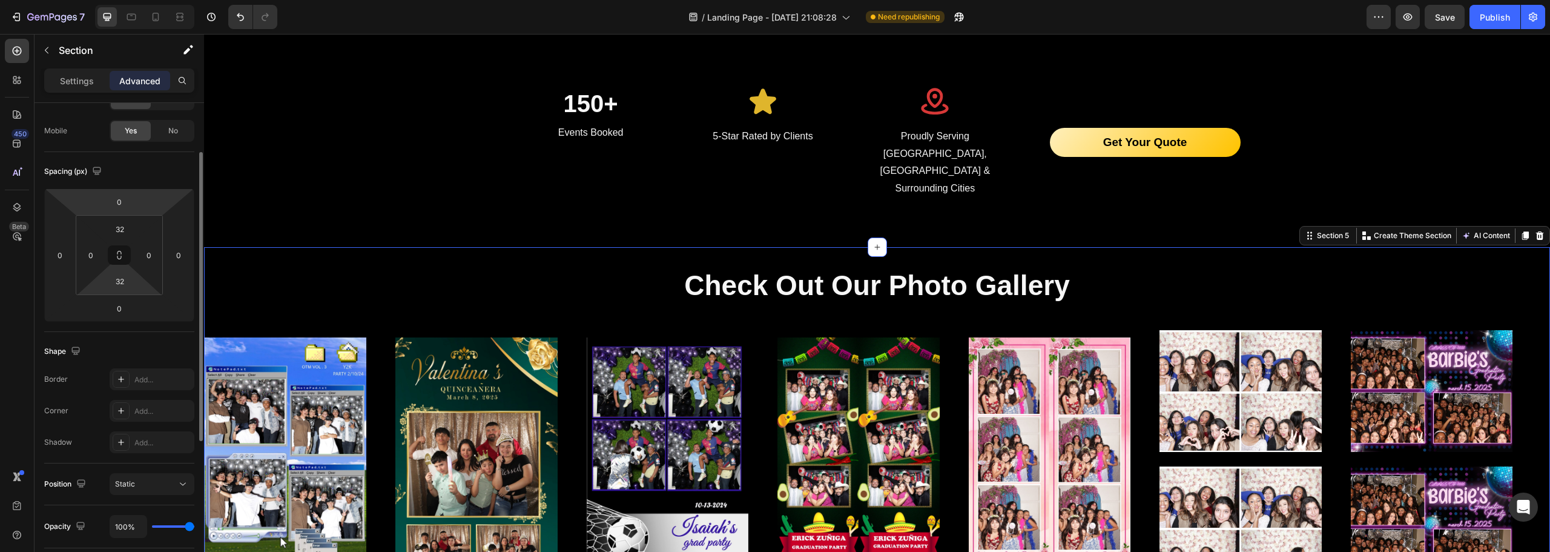
scroll to position [0, 0]
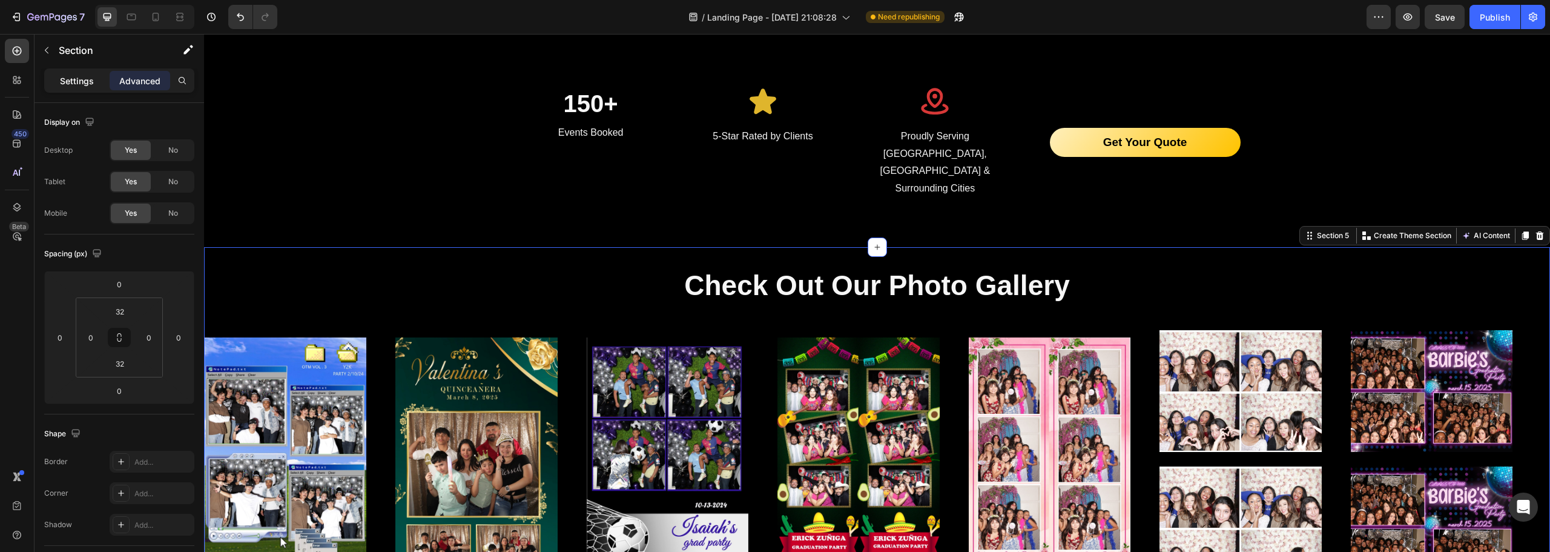
click at [82, 79] on p "Settings" at bounding box center [77, 80] width 34 height 13
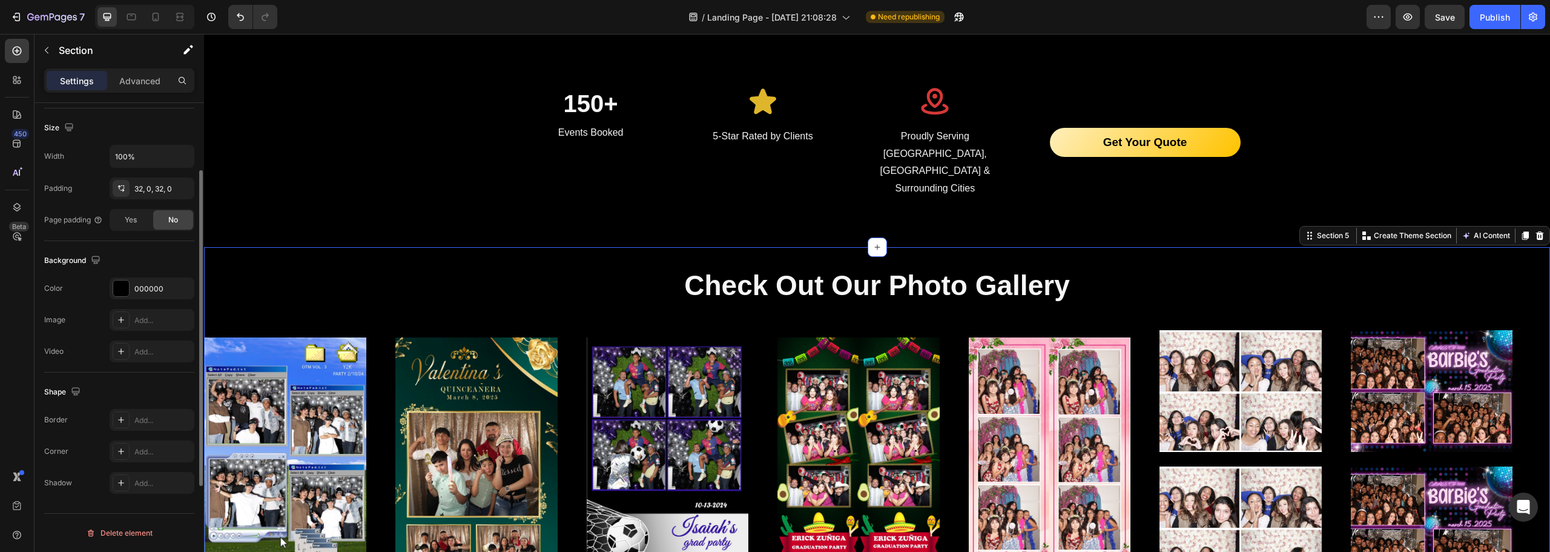
scroll to position [74, 0]
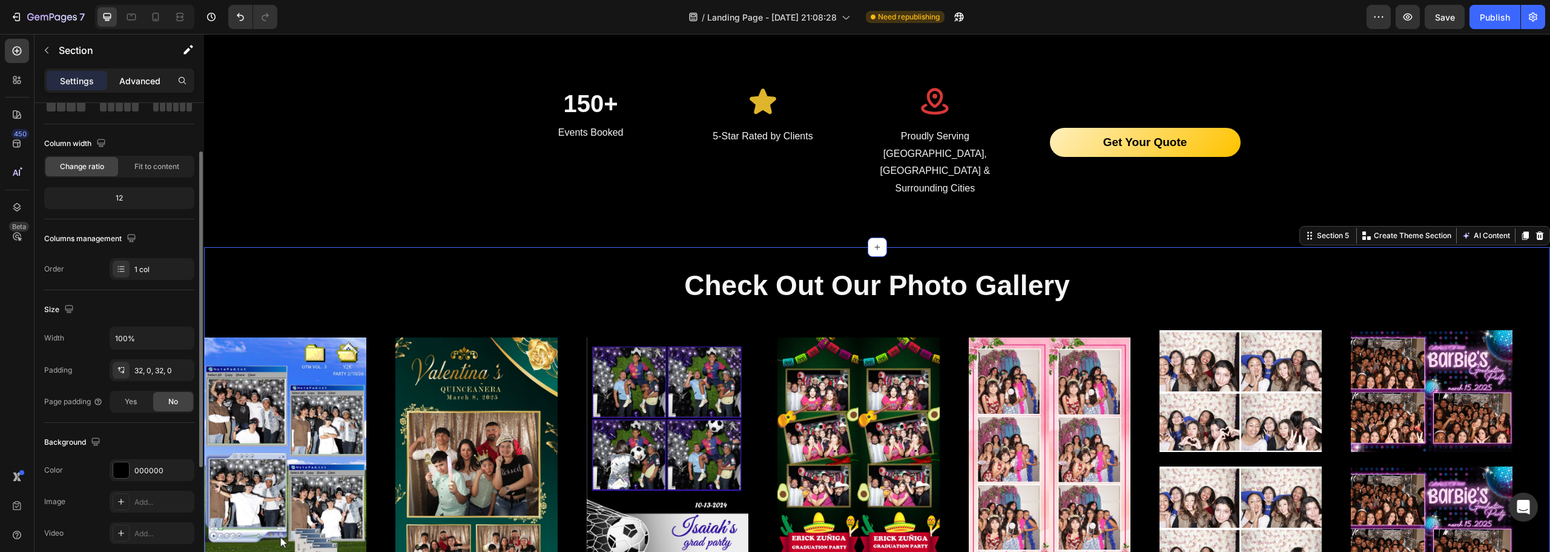
click at [140, 85] on p "Advanced" at bounding box center [139, 80] width 41 height 13
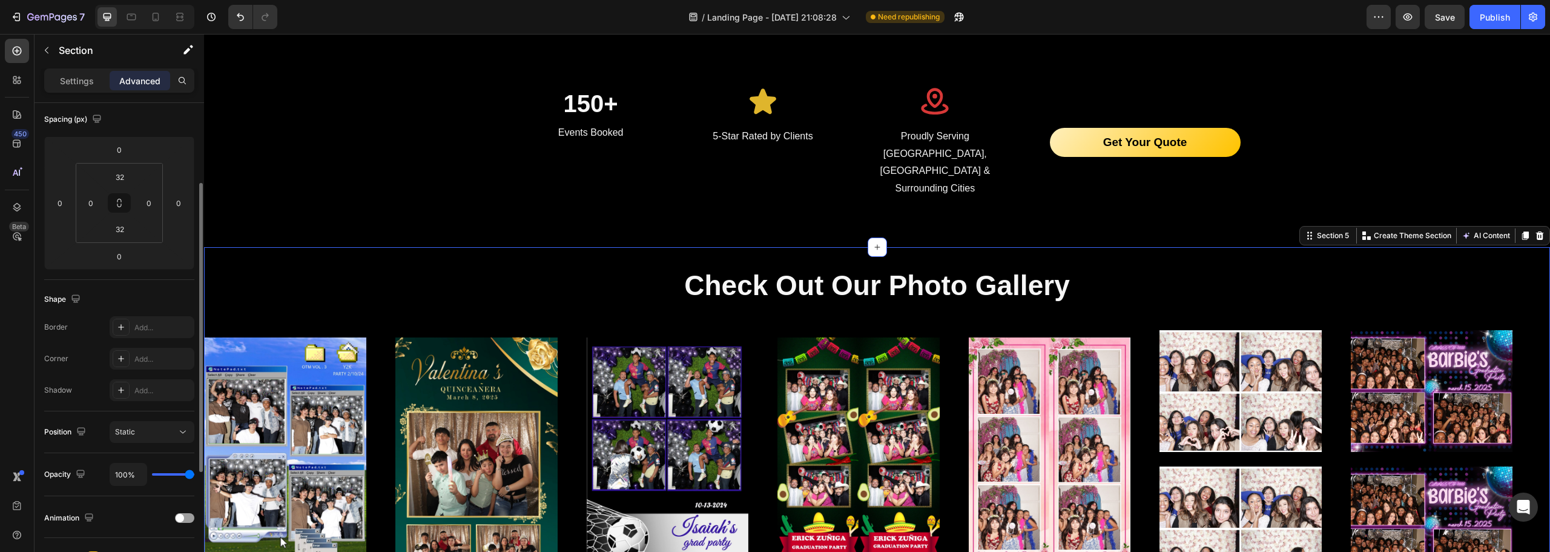
scroll to position [195, 0]
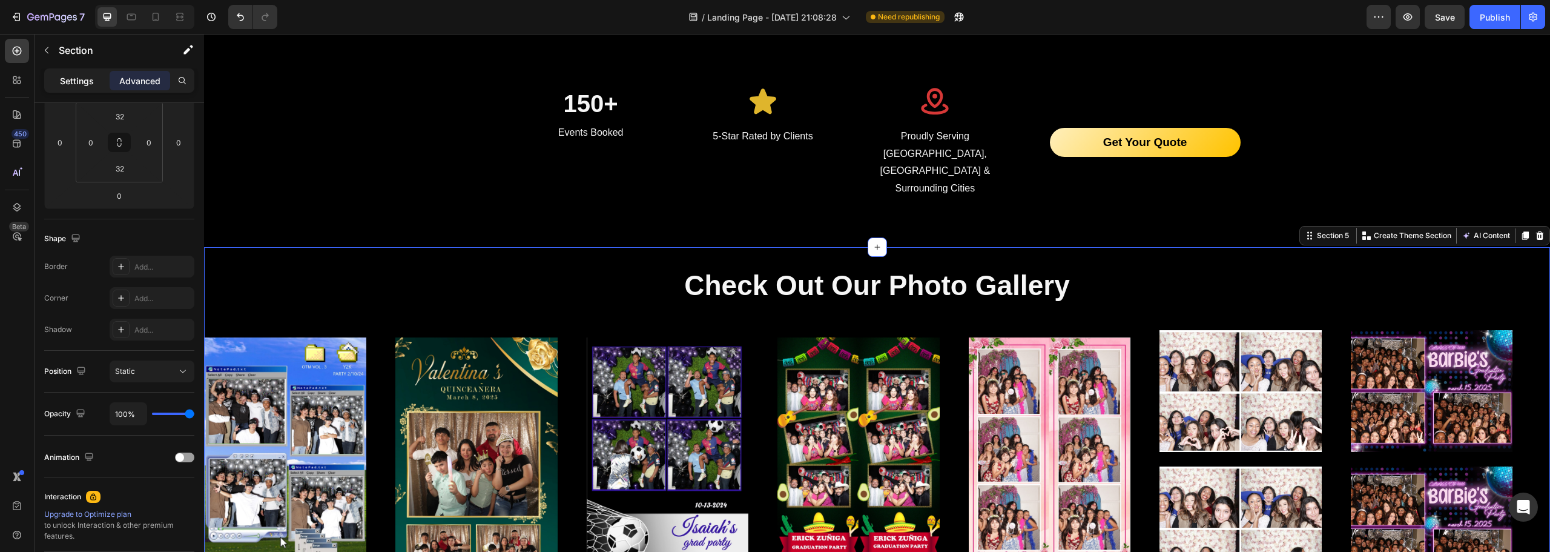
click at [85, 83] on p "Settings" at bounding box center [77, 80] width 34 height 13
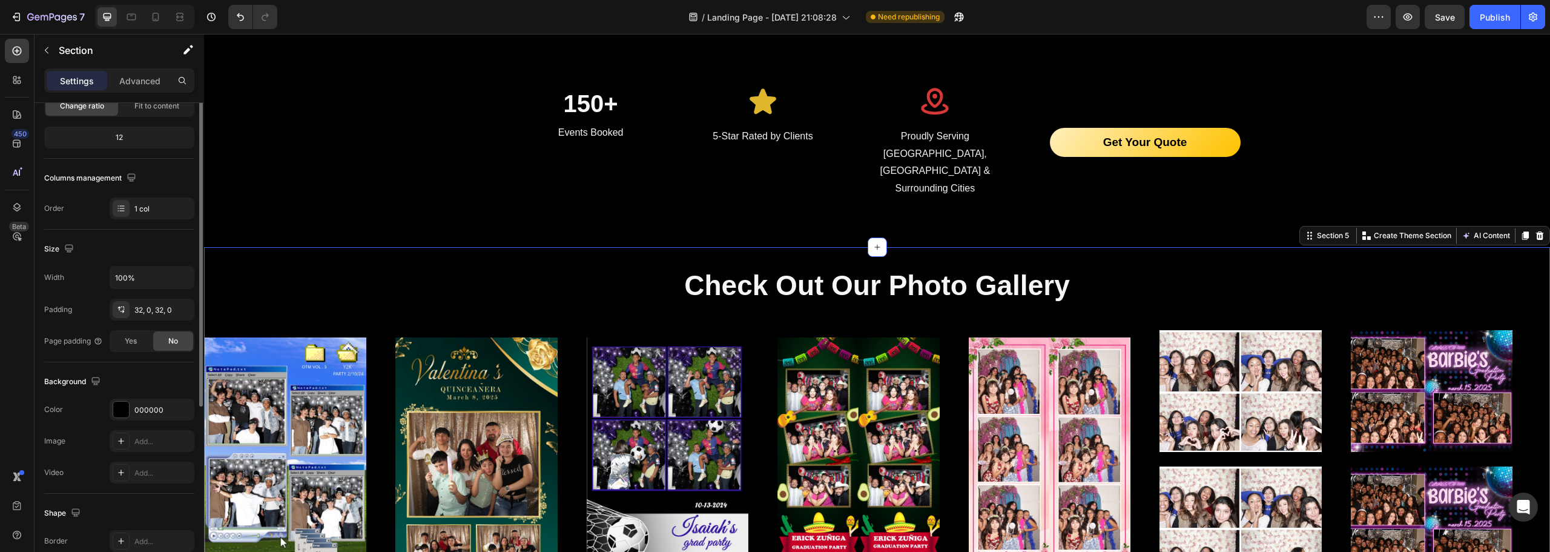
scroll to position [74, 0]
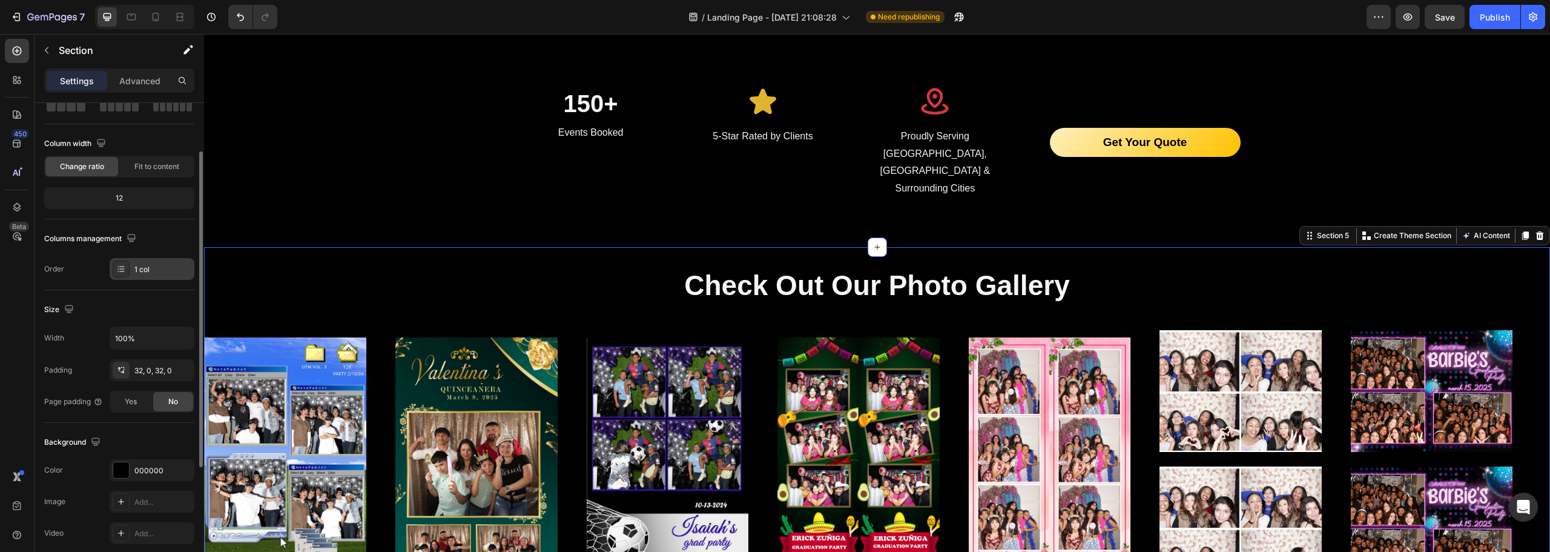
click at [154, 265] on div "1 col" at bounding box center [162, 269] width 57 height 11
click at [73, 256] on div "Columns management Order 1 col" at bounding box center [119, 254] width 150 height 51
click at [140, 76] on p "Advanced" at bounding box center [139, 80] width 41 height 13
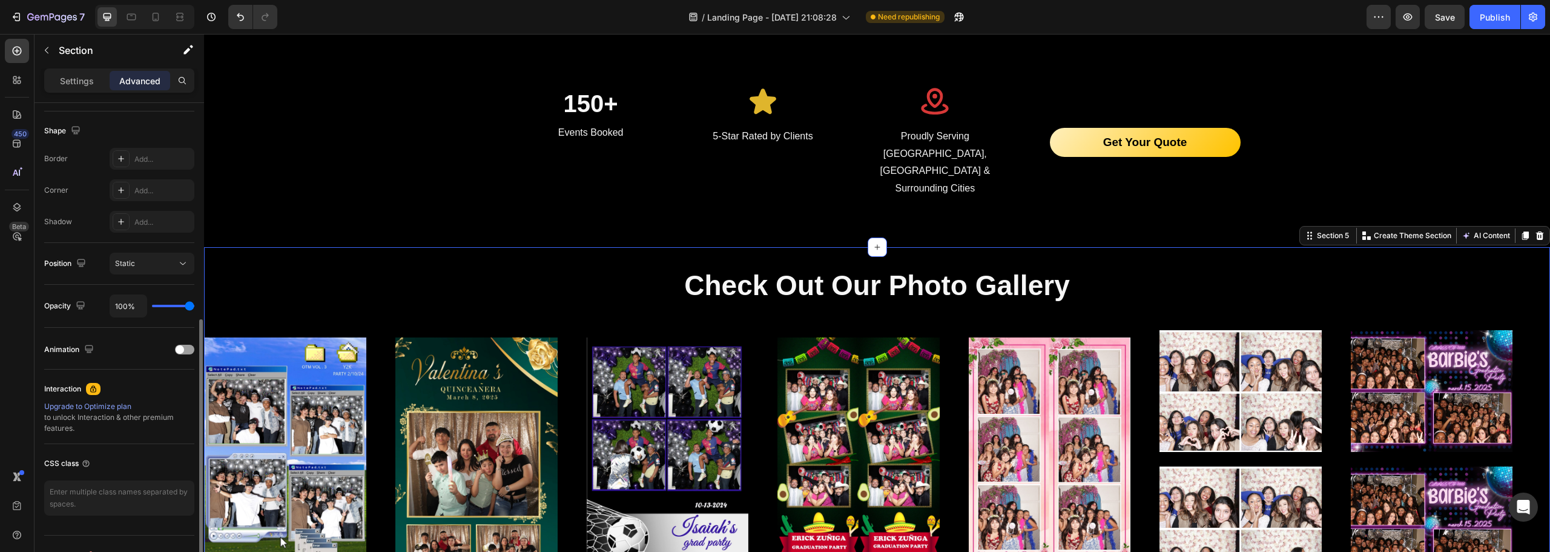
scroll to position [325, 0]
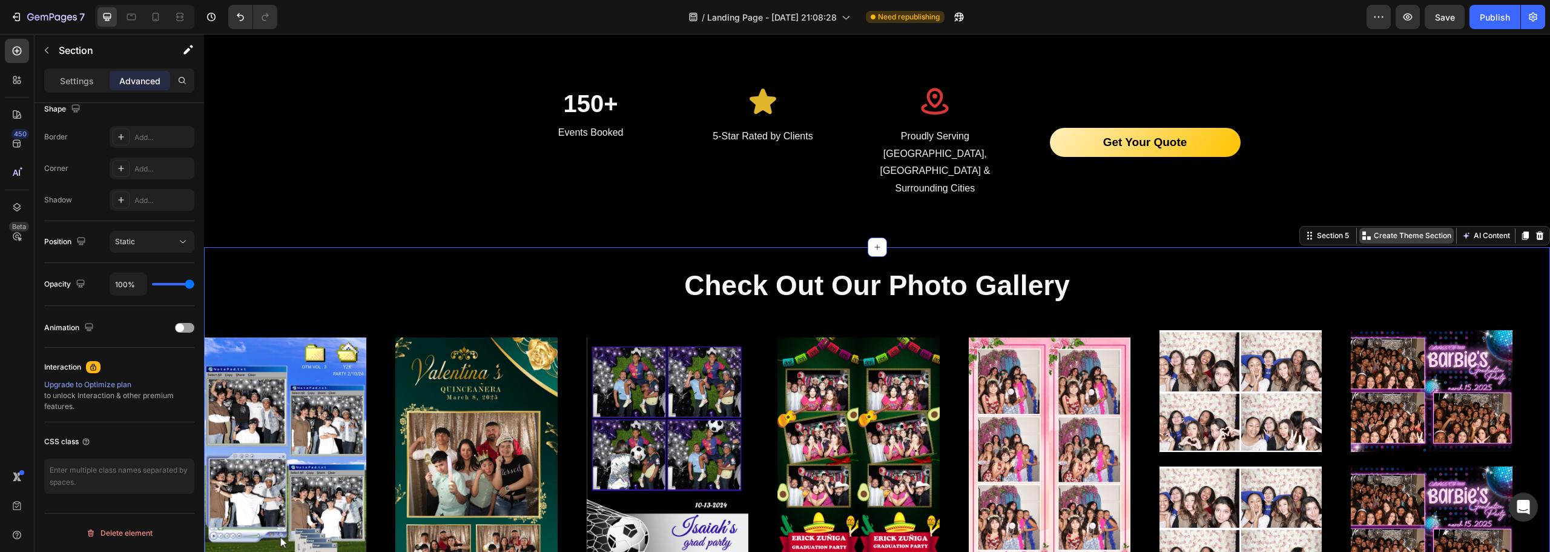
click at [1374, 230] on p "Create Theme Section" at bounding box center [1413, 235] width 78 height 11
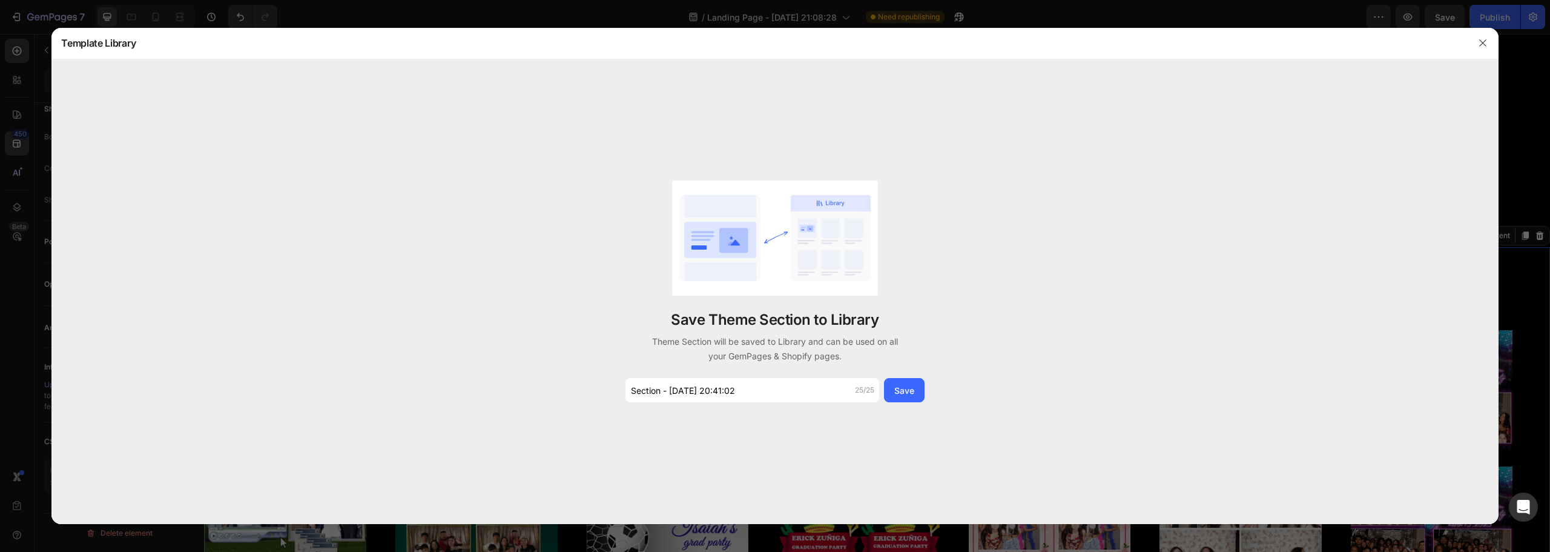
click at [889, 540] on div at bounding box center [775, 276] width 1550 height 552
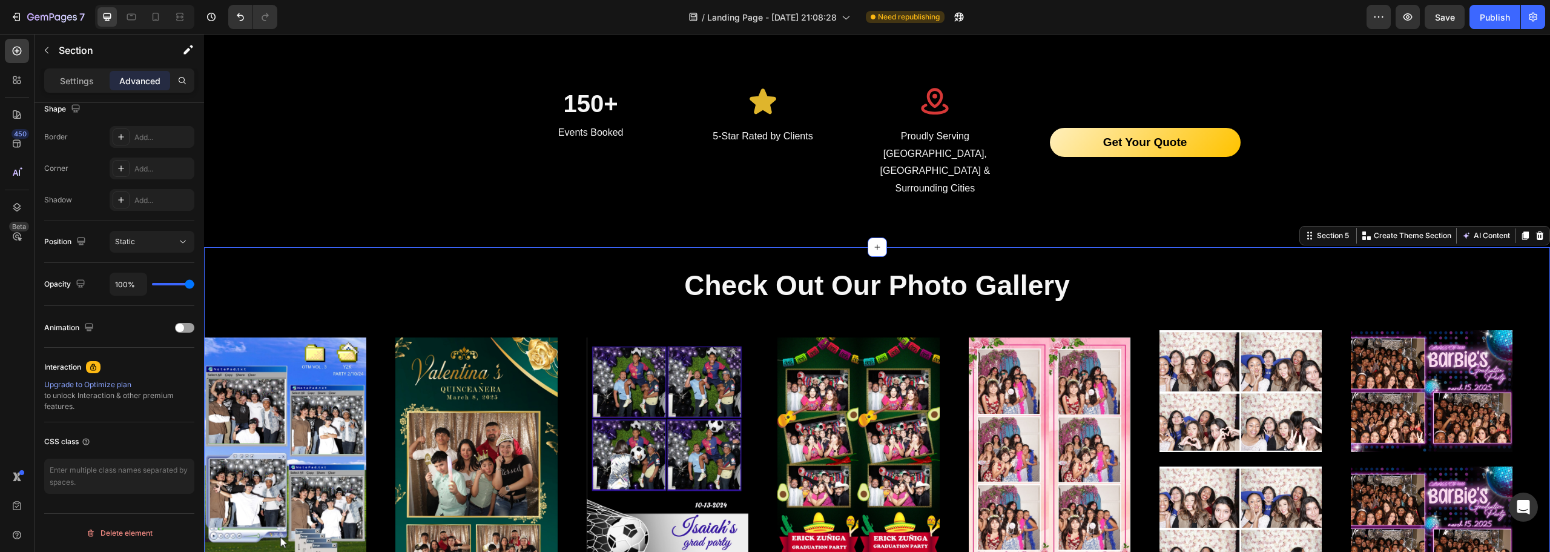
click at [351, 247] on div "Check Out Our Photo Gallery Heading Image Image Image Image Image Image Image I…" at bounding box center [877, 439] width 1346 height 385
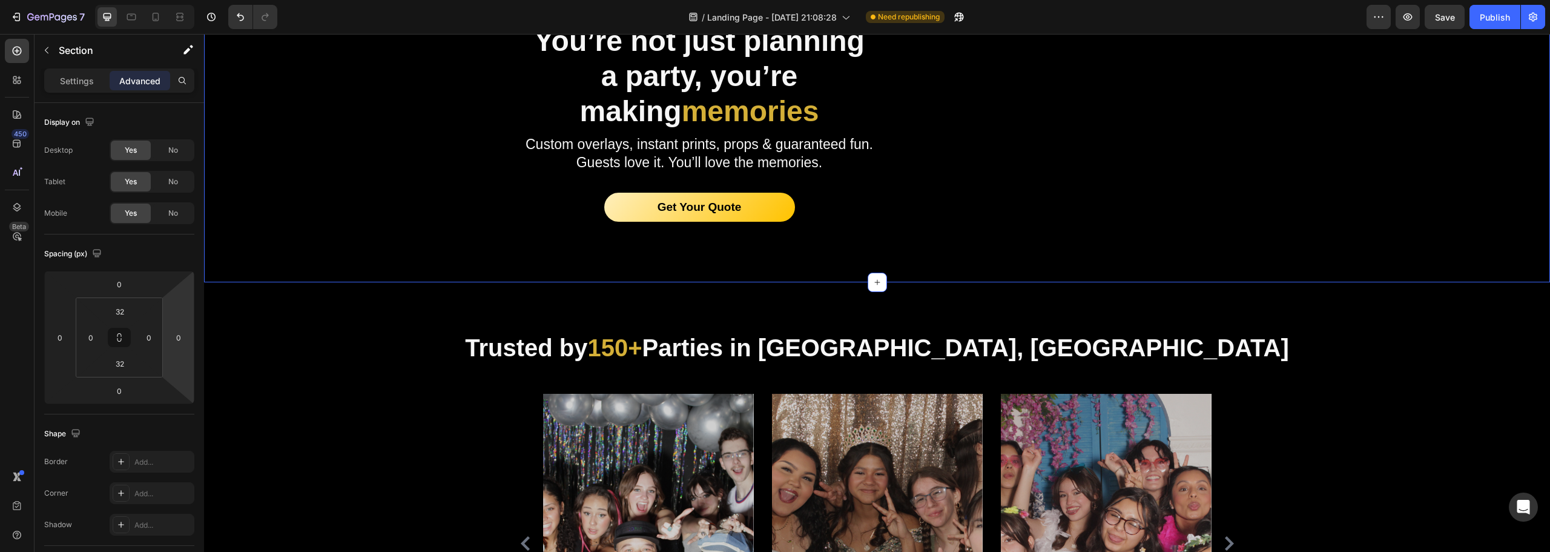
scroll to position [969, 0]
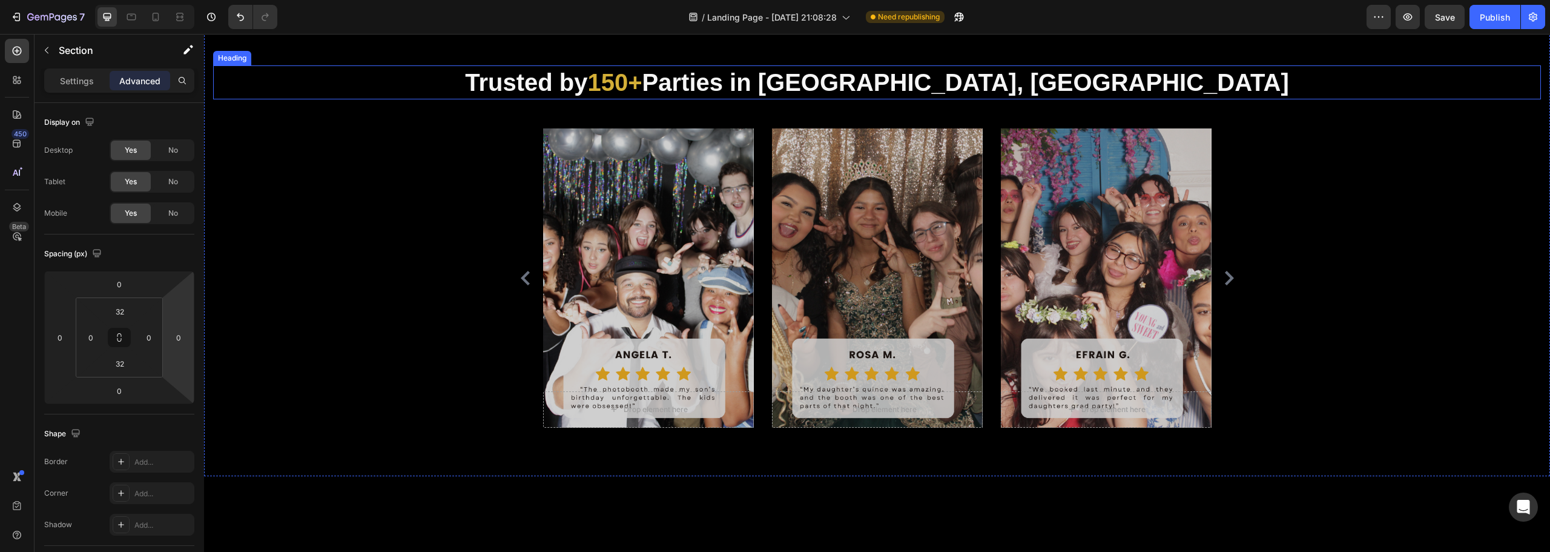
click at [410, 99] on h2 "Trusted by 150+ Parties in [GEOGRAPHIC_DATA], [GEOGRAPHIC_DATA]" at bounding box center [877, 82] width 1328 height 34
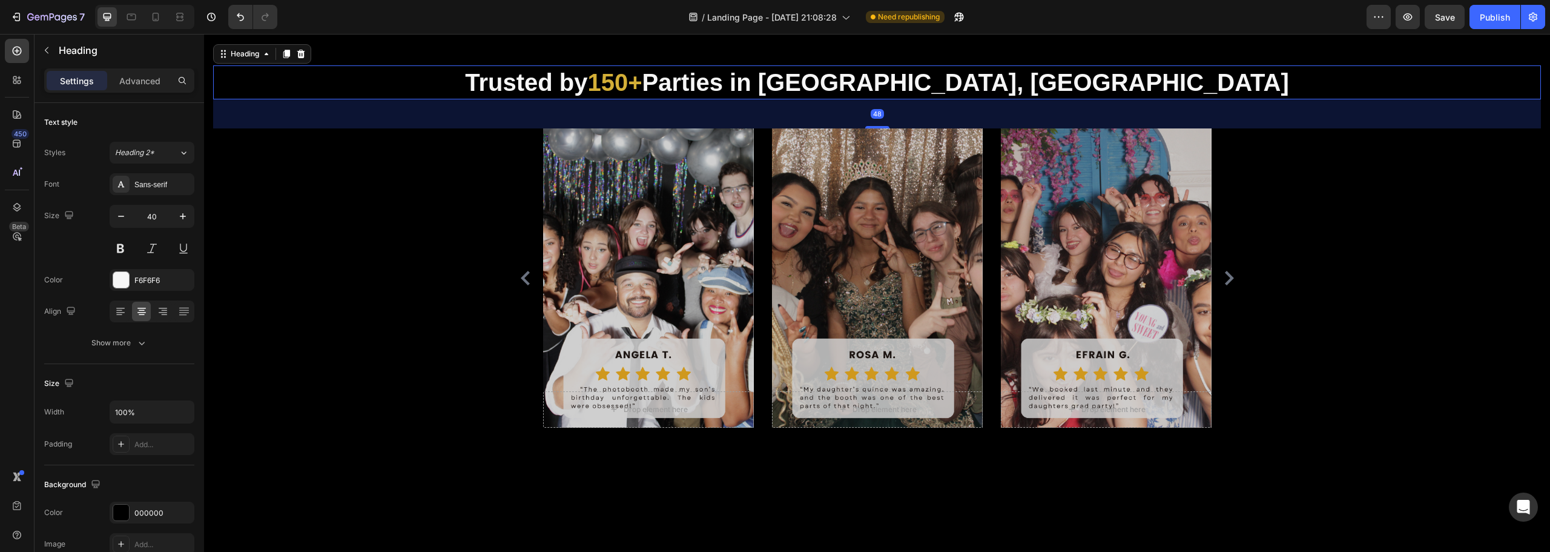
click at [403, 197] on div "Trusted by 150+ Parties in Houston, Corpus Christi Heading 48 Drop element here…" at bounding box center [877, 246] width 1346 height 459
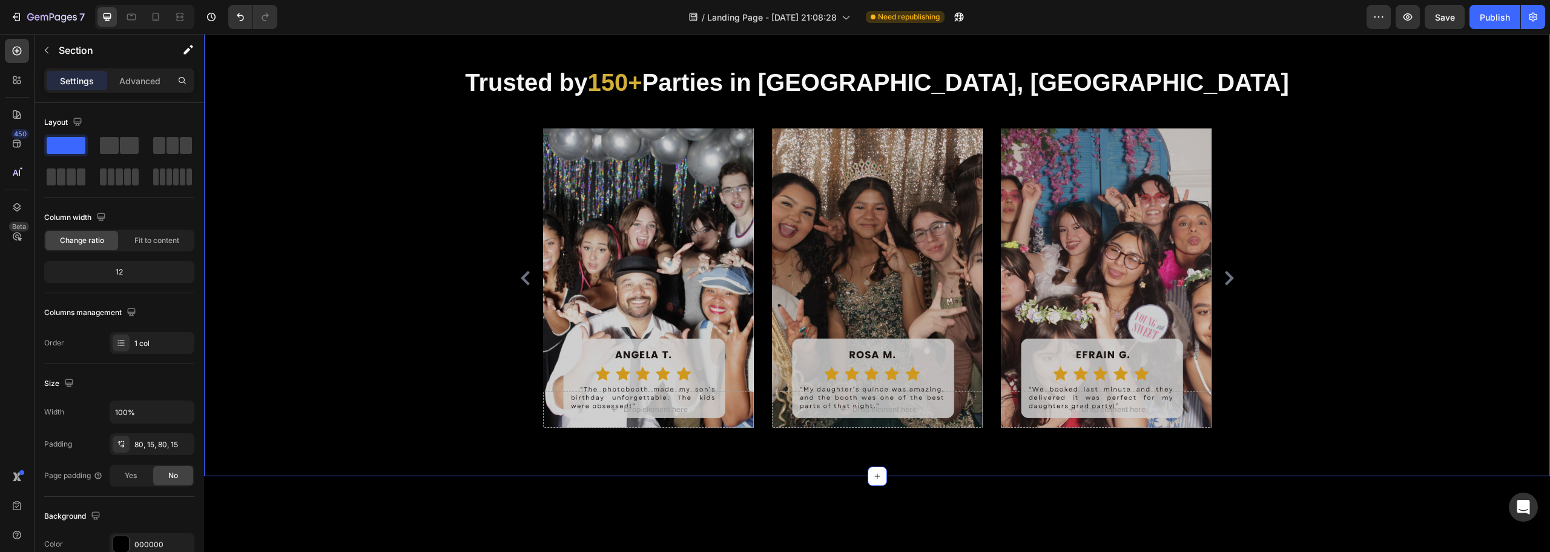
click at [409, 197] on div "Trusted by 150+ Parties in Houston, Corpus Christi Heading Drop element here He…" at bounding box center [877, 246] width 1346 height 459
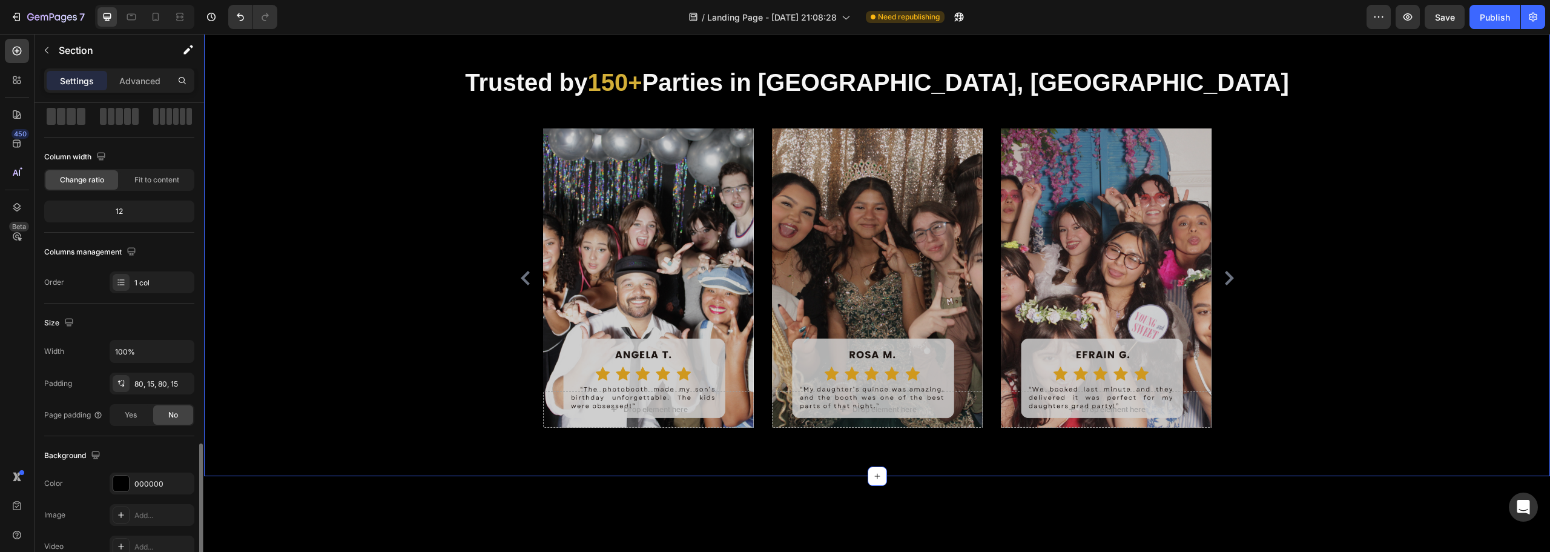
scroll to position [0, 0]
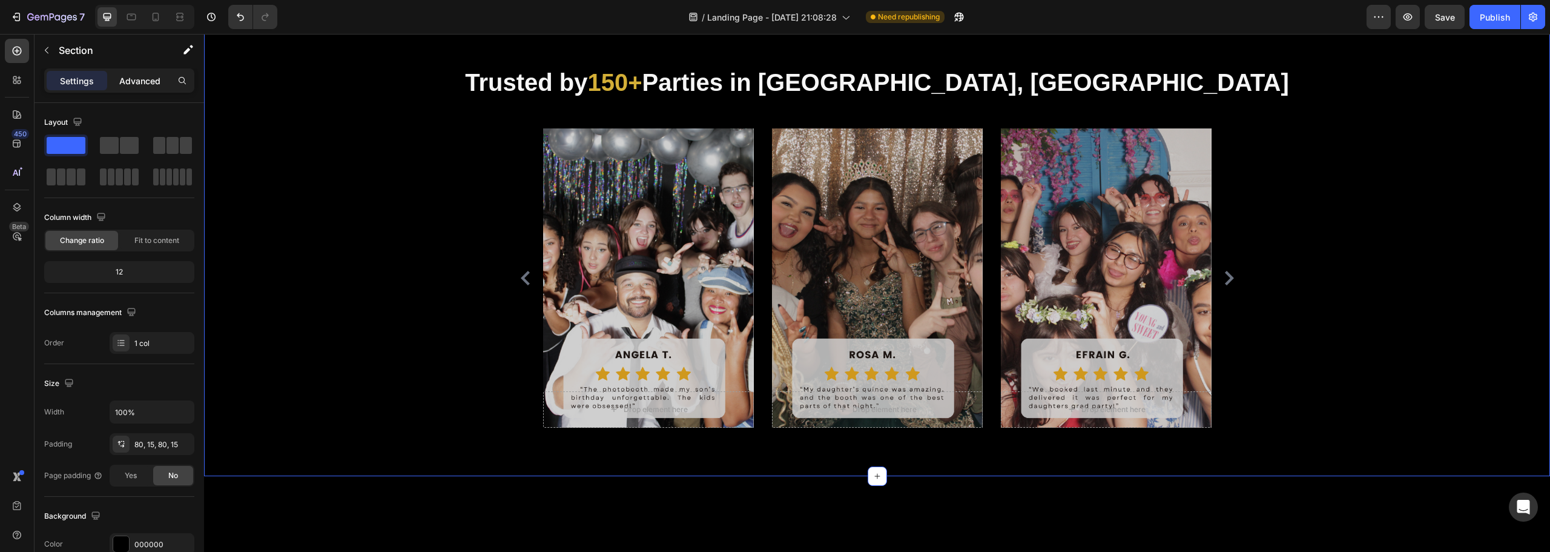
click at [127, 74] on p "Advanced" at bounding box center [139, 80] width 41 height 13
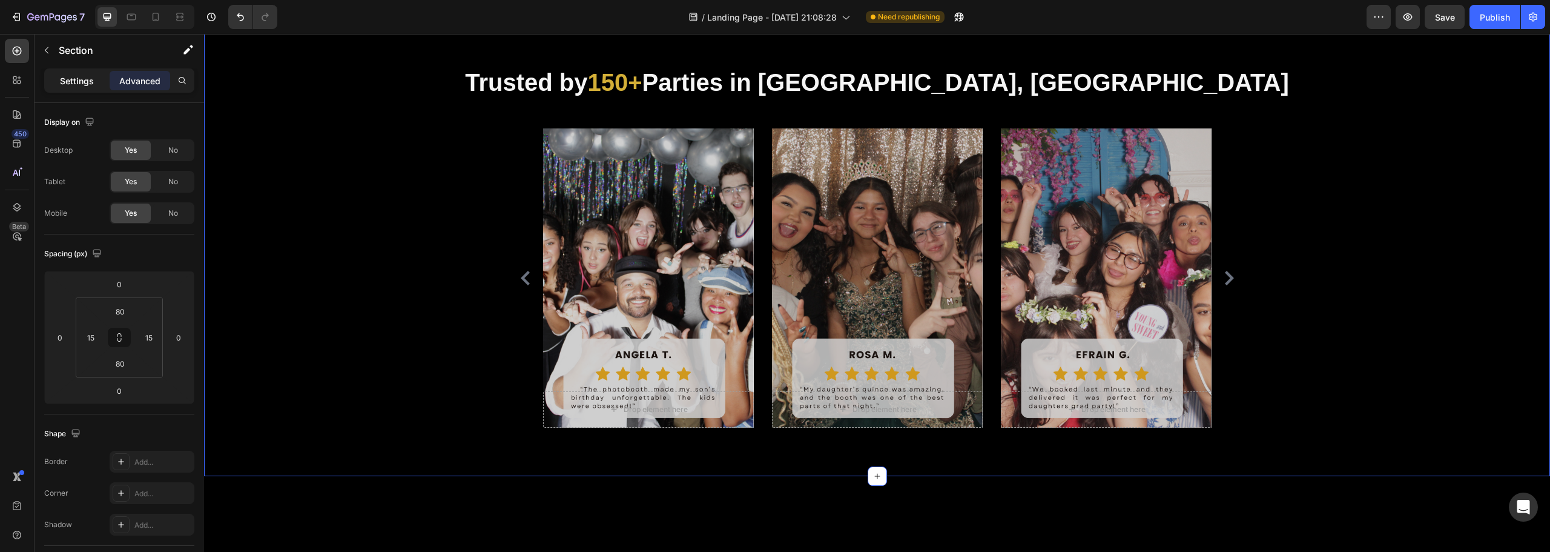
drag, startPoint x: 89, startPoint y: 83, endPoint x: 65, endPoint y: 112, distance: 37.5
click at [89, 83] on p "Settings" at bounding box center [77, 80] width 34 height 13
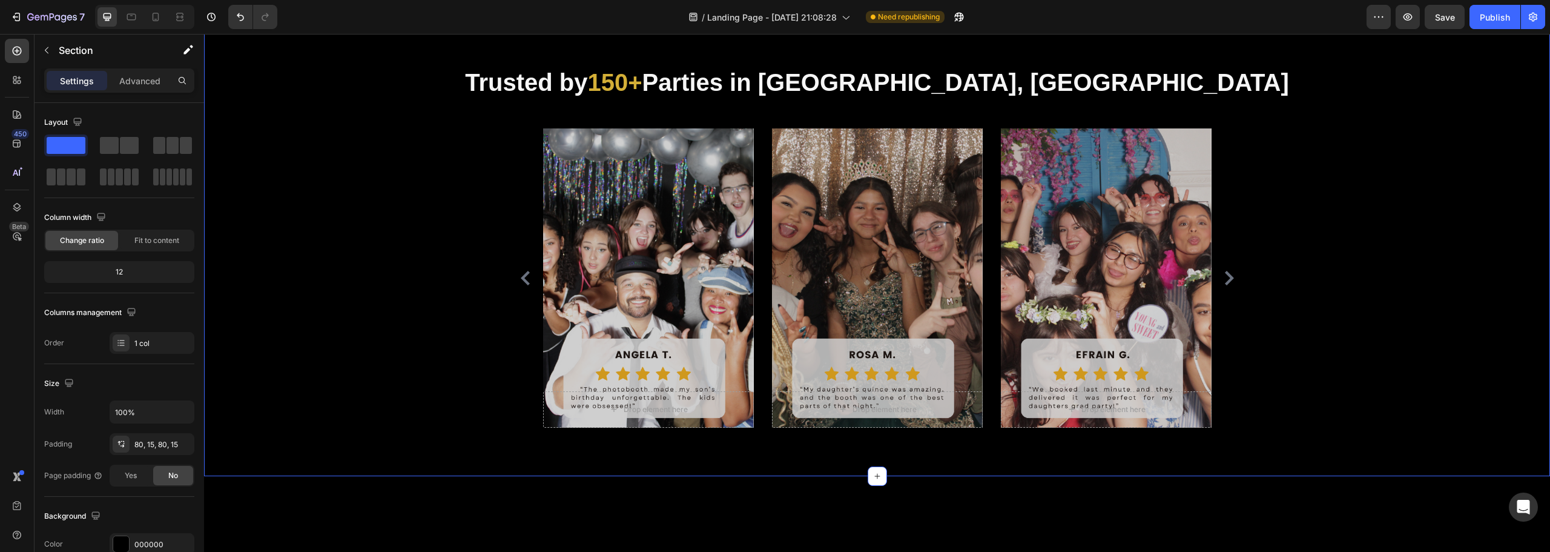
click at [415, 193] on div "Trusted by 150+ Parties in Houston, Corpus Christi Heading Drop element here He…" at bounding box center [877, 246] width 1346 height 459
click at [457, 202] on div "Trusted by 150+ Parties in Houston, Corpus Christi Heading Drop element here He…" at bounding box center [877, 246] width 1346 height 459
click at [268, 188] on div "Trusted by 150+ Parties in [GEOGRAPHIC_DATA], [GEOGRAPHIC_DATA] Heading Drop el…" at bounding box center [877, 246] width 1346 height 459
click at [20, 127] on div "450 Beta" at bounding box center [17, 252] width 24 height 426
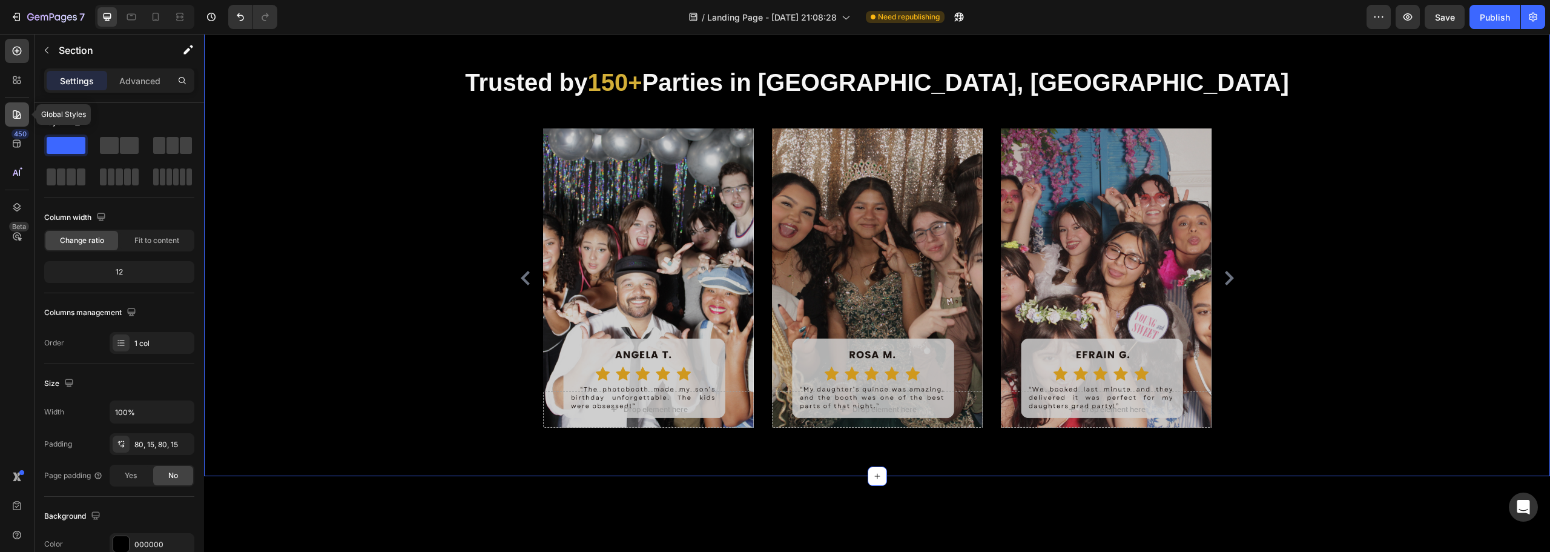
click at [20, 119] on icon at bounding box center [17, 114] width 12 height 12
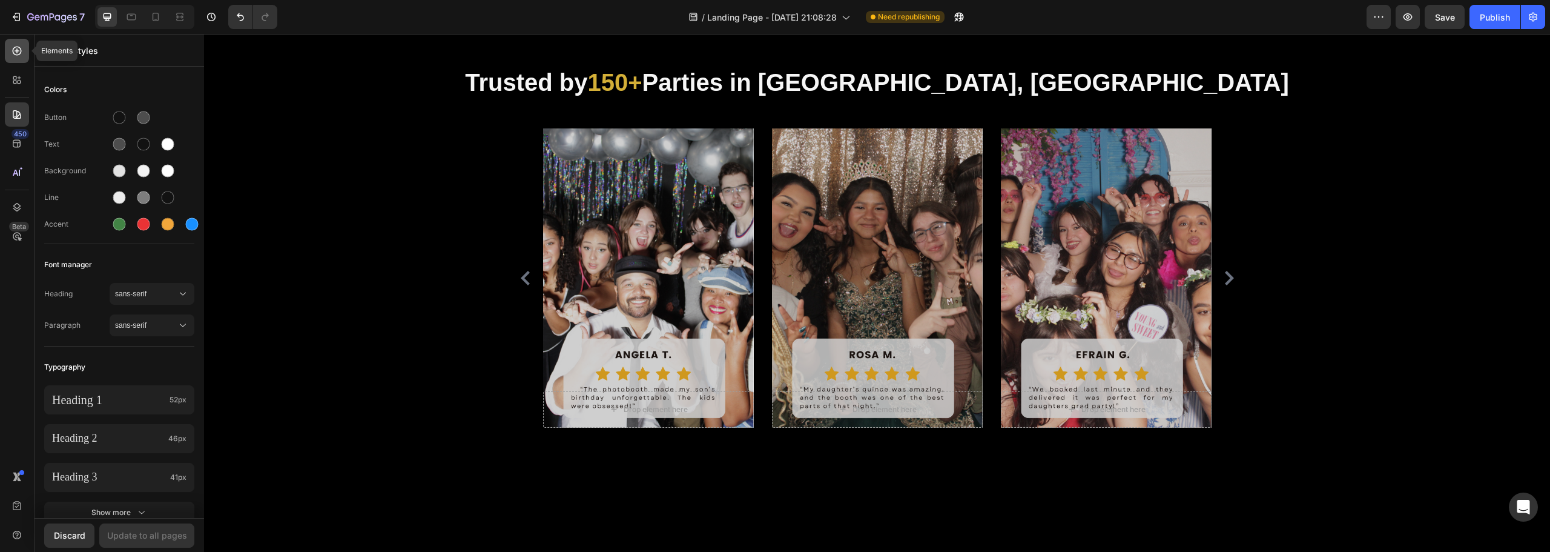
click at [17, 56] on icon at bounding box center [17, 51] width 12 height 12
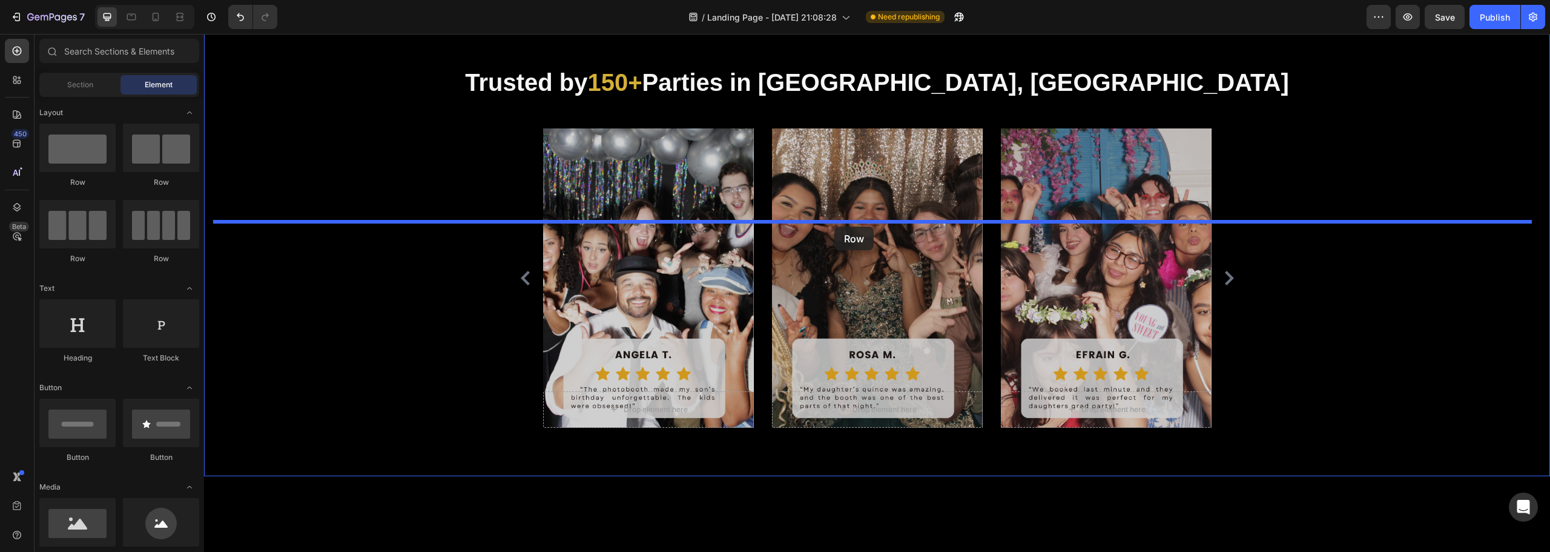
drag, startPoint x: 278, startPoint y: 195, endPoint x: 834, endPoint y: 226, distance: 557.4
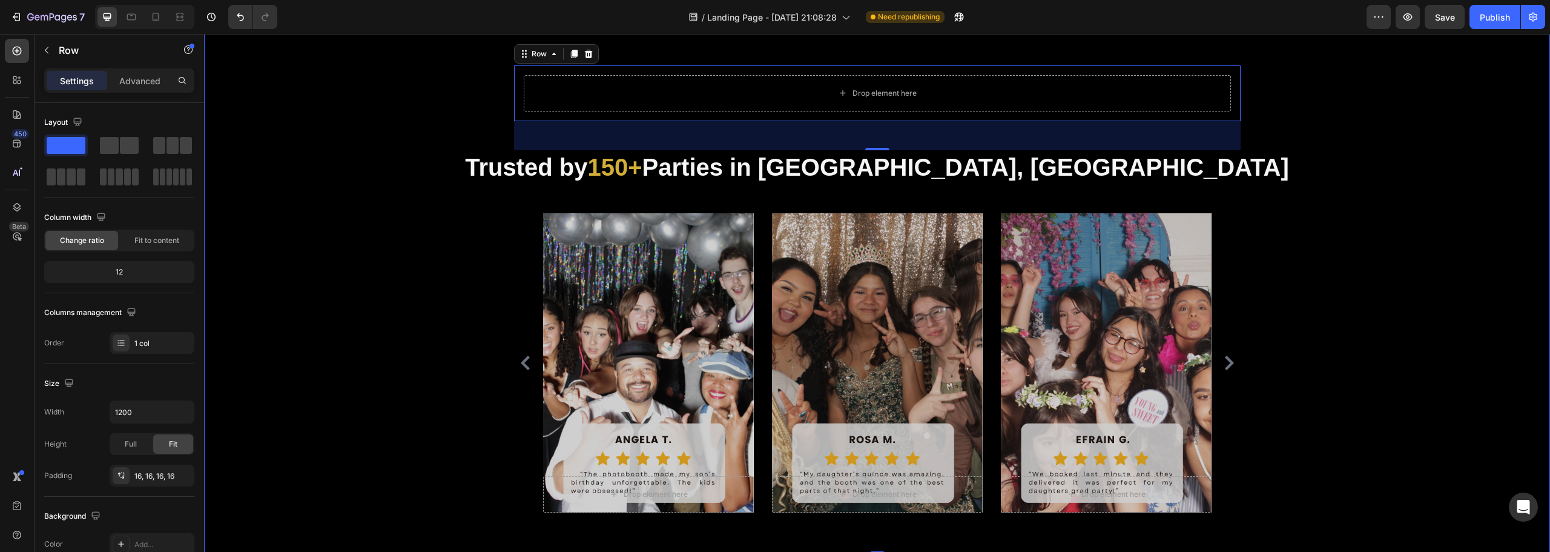
click at [475, 205] on div "Drop element here Row 48 Trusted by 150+ Parties in Houston, Corpus Christi Hea…" at bounding box center [877, 289] width 1346 height 544
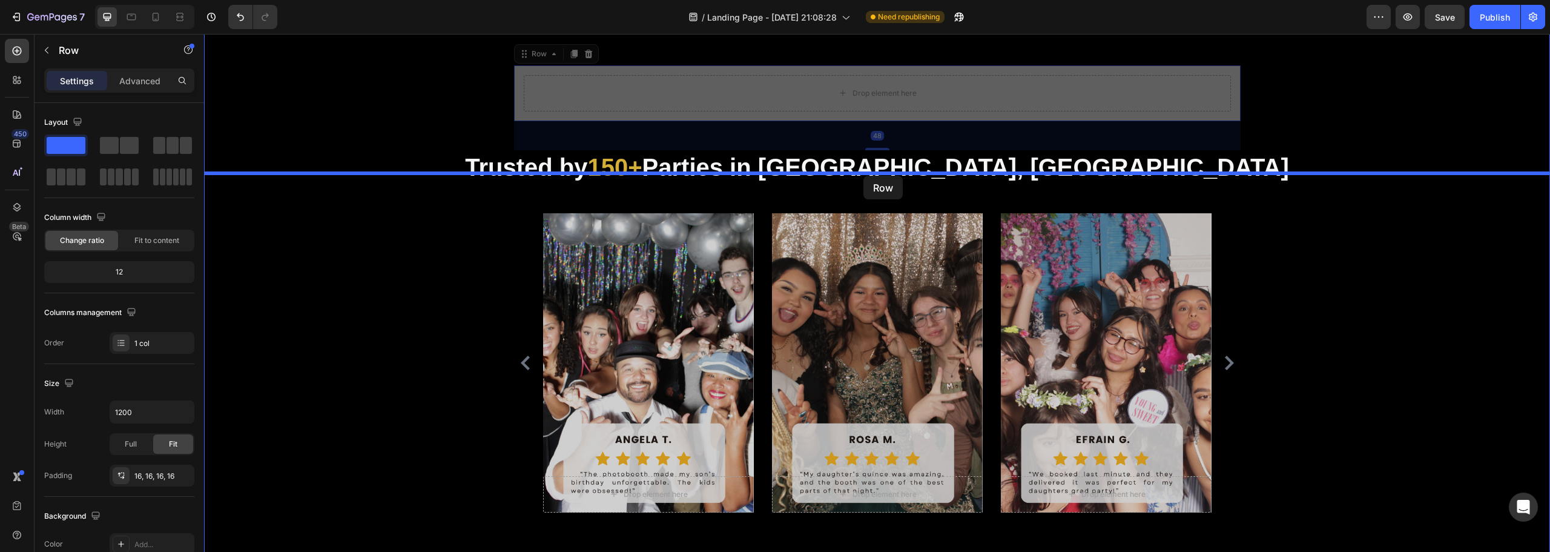
drag, startPoint x: 801, startPoint y: 249, endPoint x: 864, endPoint y: 176, distance: 96.7
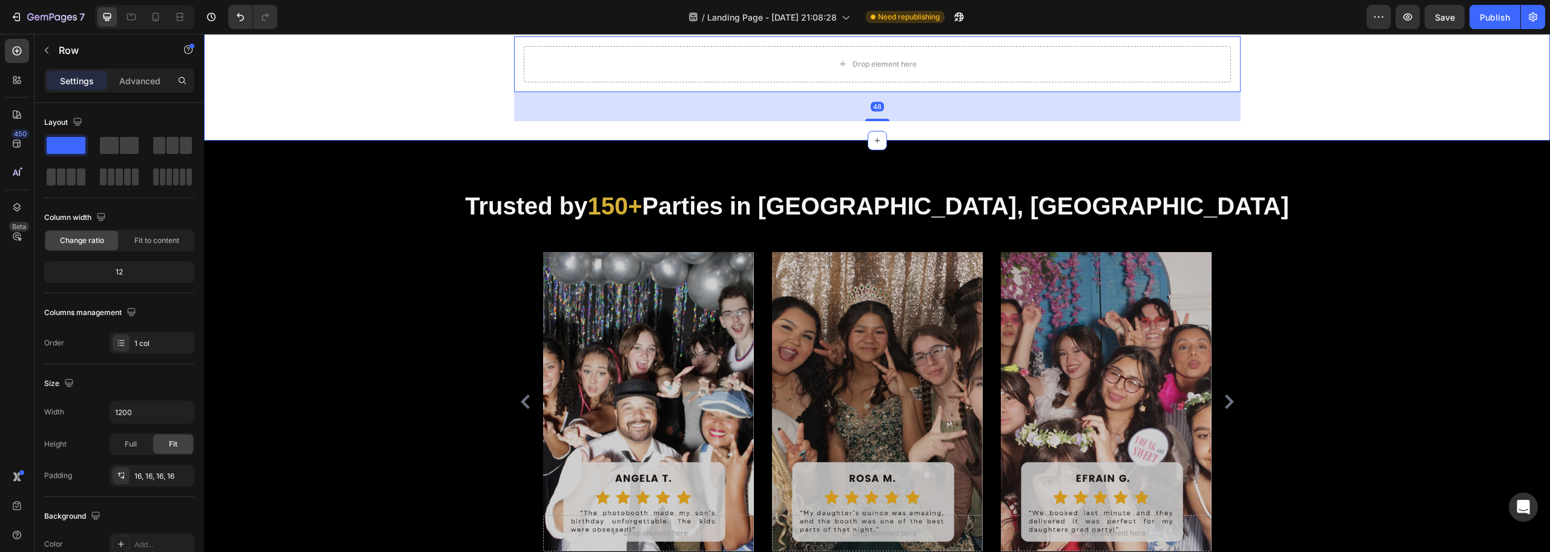
click at [427, 121] on div "Drop element here Row 48" at bounding box center [877, 78] width 1346 height 85
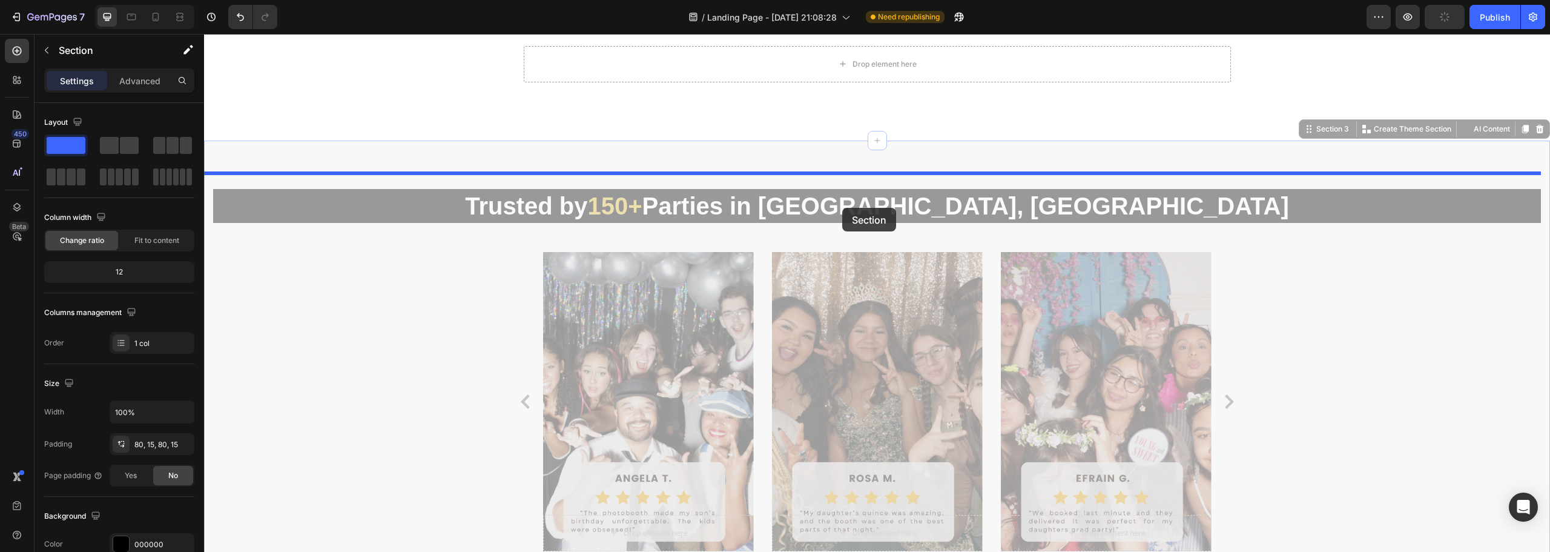
drag, startPoint x: 524, startPoint y: 327, endPoint x: 822, endPoint y: 202, distance: 322.7
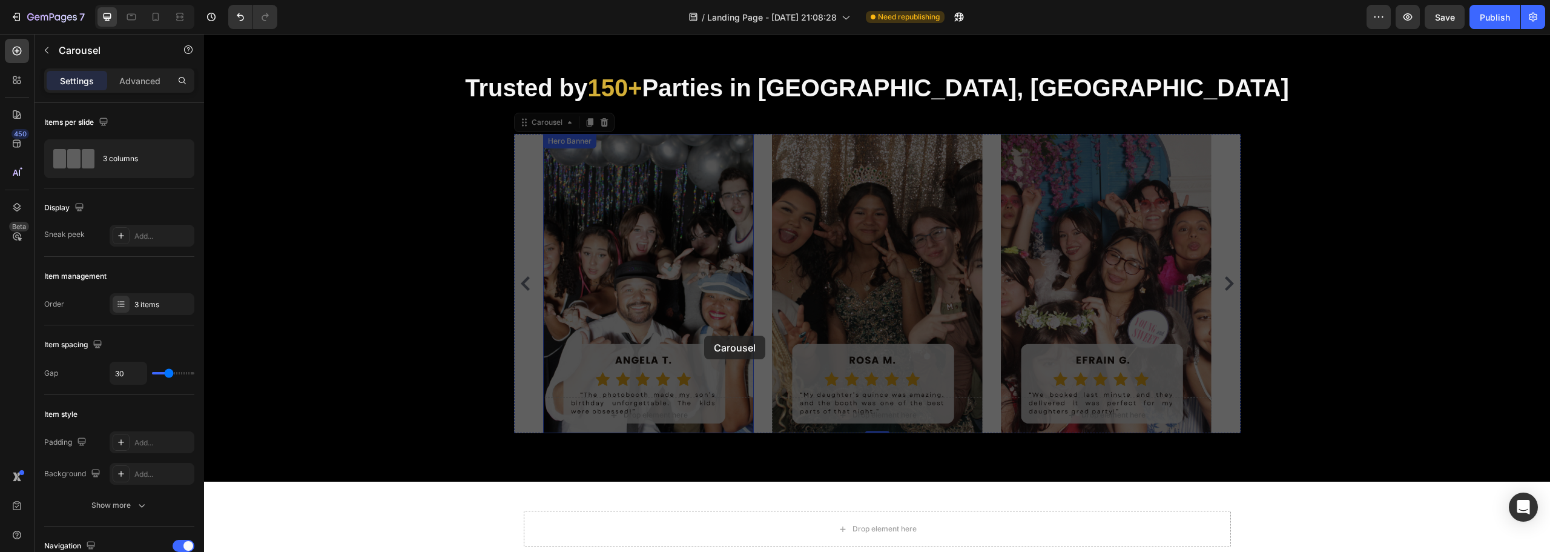
scroll to position [1272, 0]
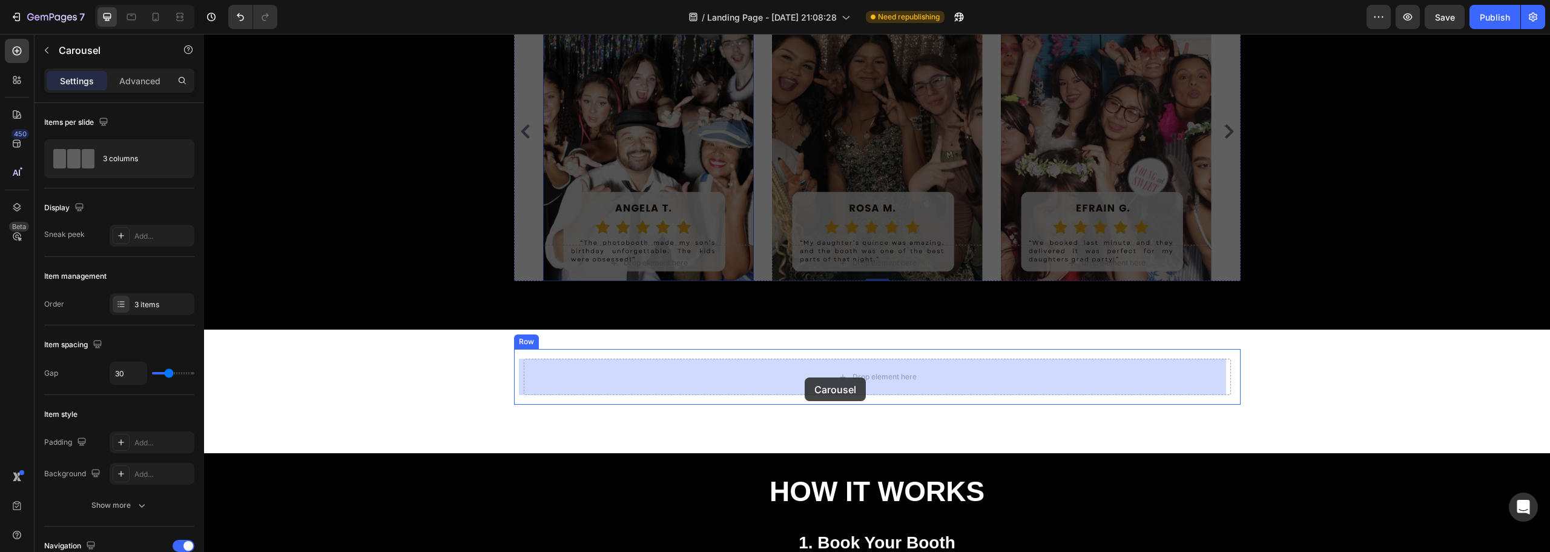
drag, startPoint x: 524, startPoint y: 177, endPoint x: 805, endPoint y: 377, distance: 344.8
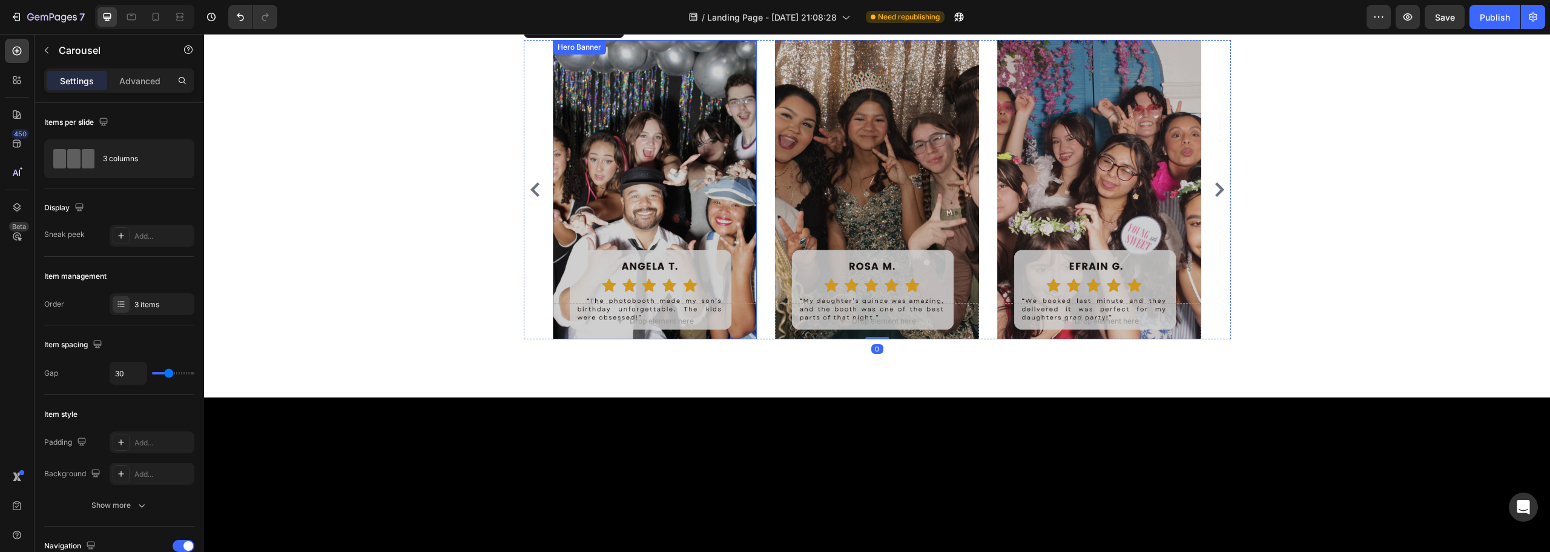
scroll to position [1029, 0]
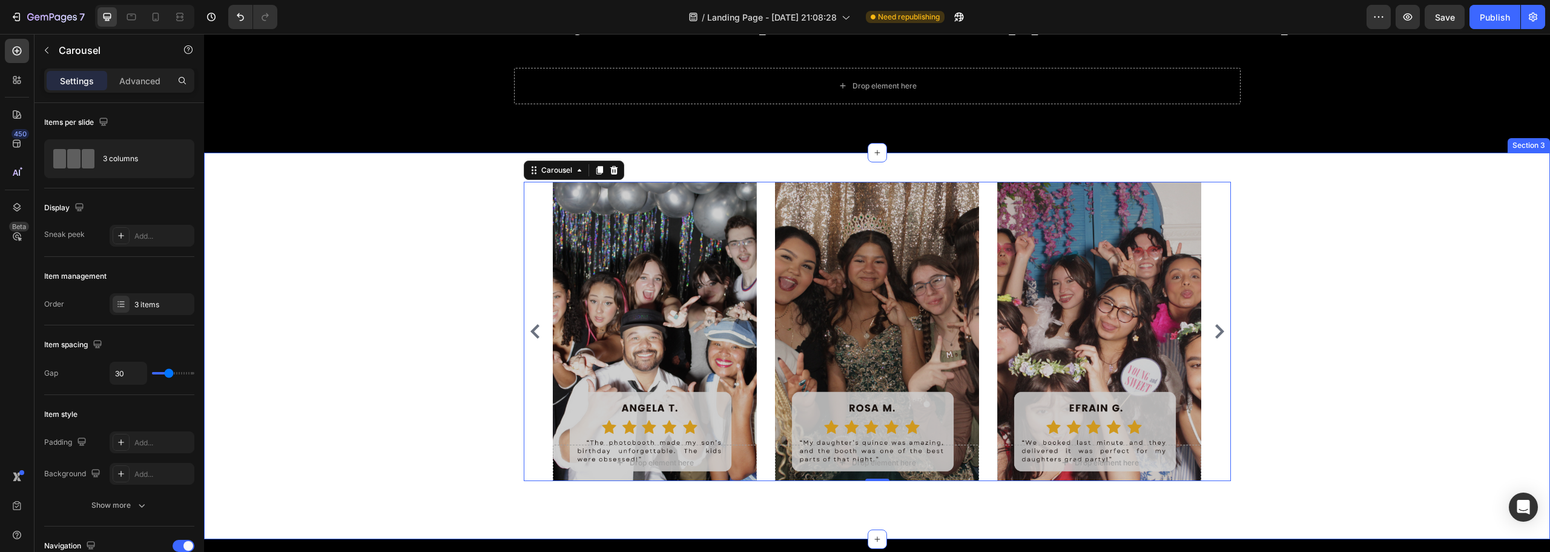
click at [474, 355] on div "Drop element here Hero Banner Drop element here Hero Banner Drop element here H…" at bounding box center [877, 346] width 1346 height 348
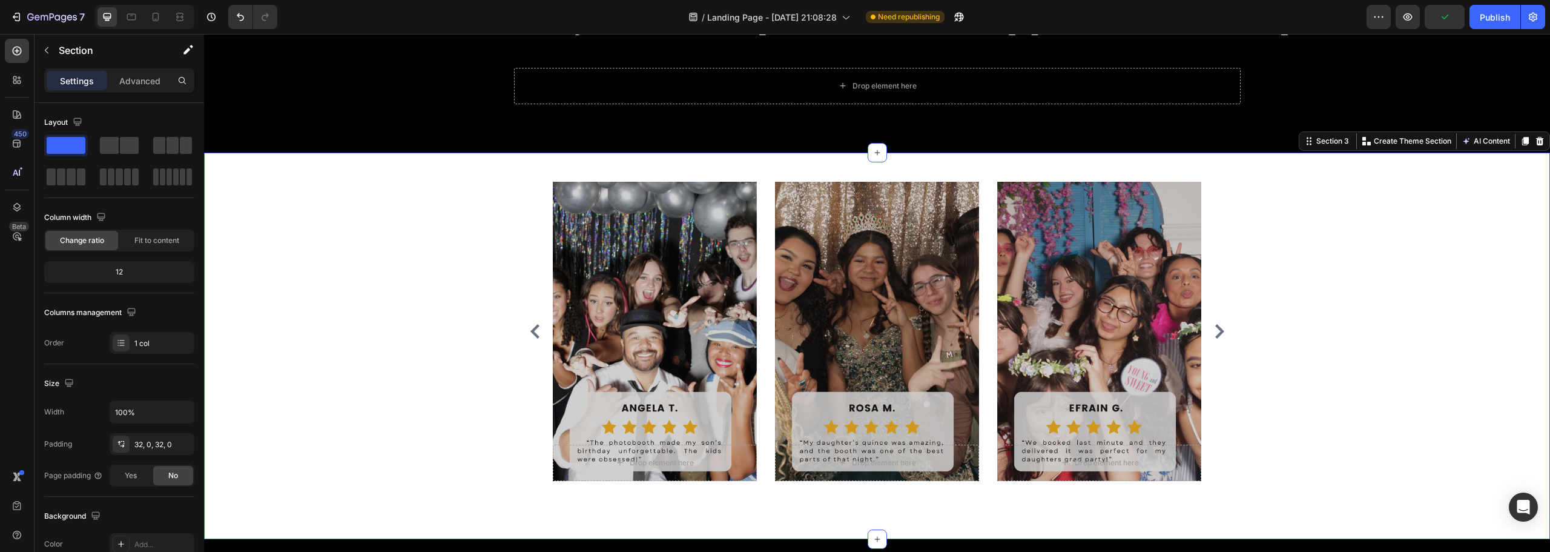
click at [492, 330] on div "Drop element here Hero Banner Drop element here Hero Banner Drop element here H…" at bounding box center [877, 346] width 1346 height 348
click at [492, 153] on div "Trusted by 150+ Parties in Houston, Corpus Christi Heading Drop element here Ro…" at bounding box center [877, 54] width 1346 height 196
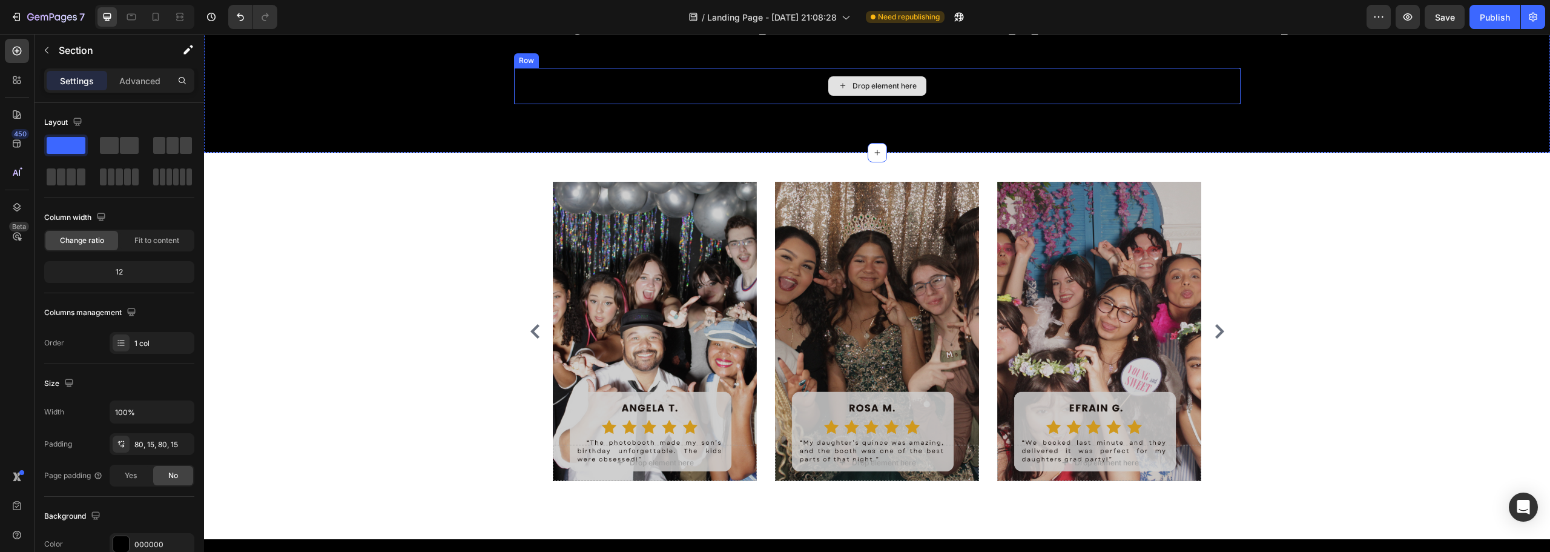
click at [677, 104] on div "Drop element here" at bounding box center [877, 86] width 727 height 36
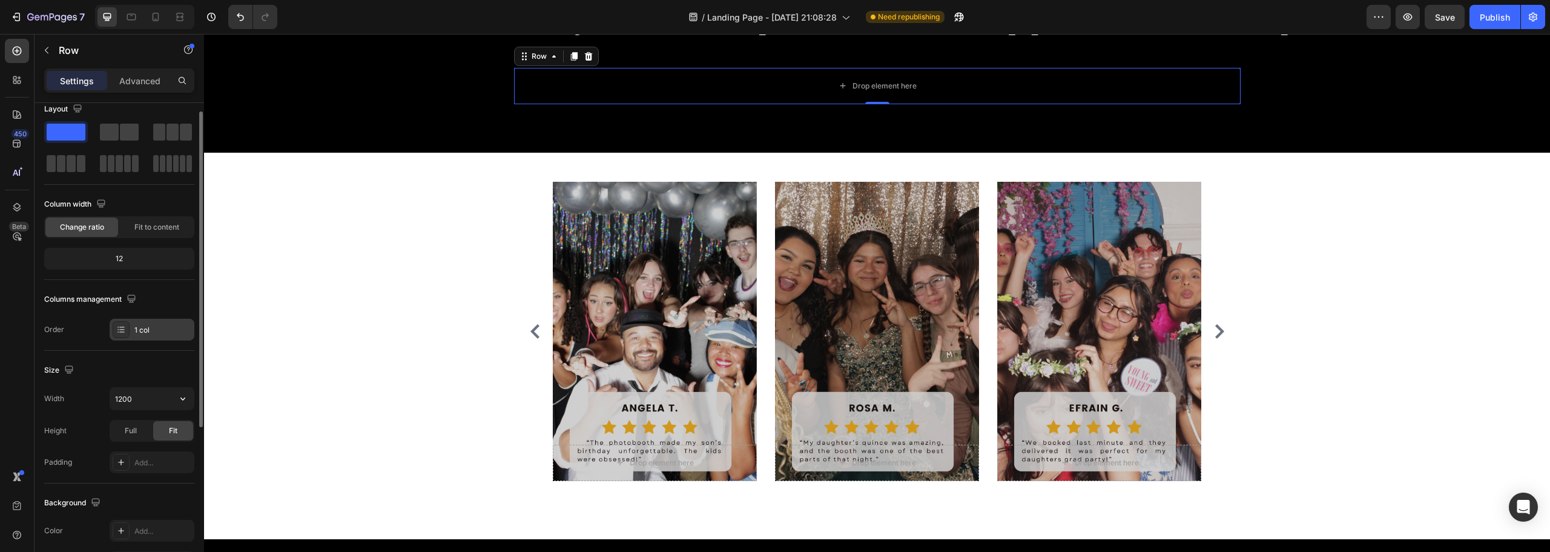
scroll to position [0, 0]
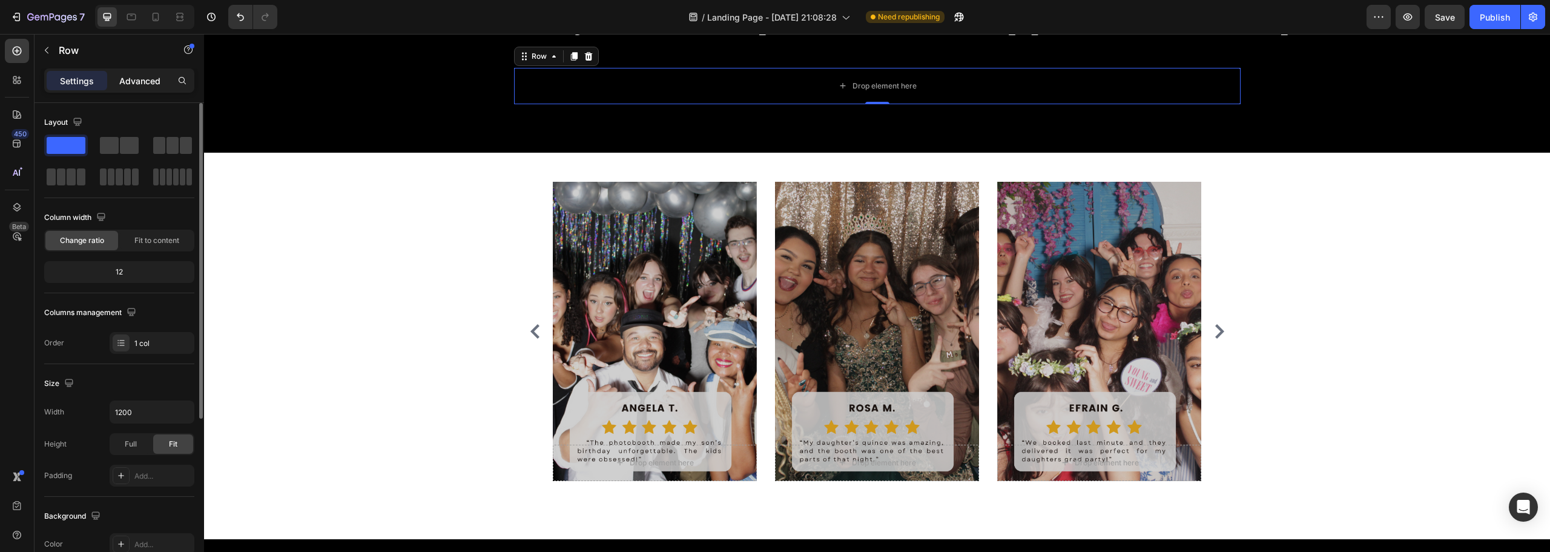
click at [133, 80] on p "Advanced" at bounding box center [139, 80] width 41 height 13
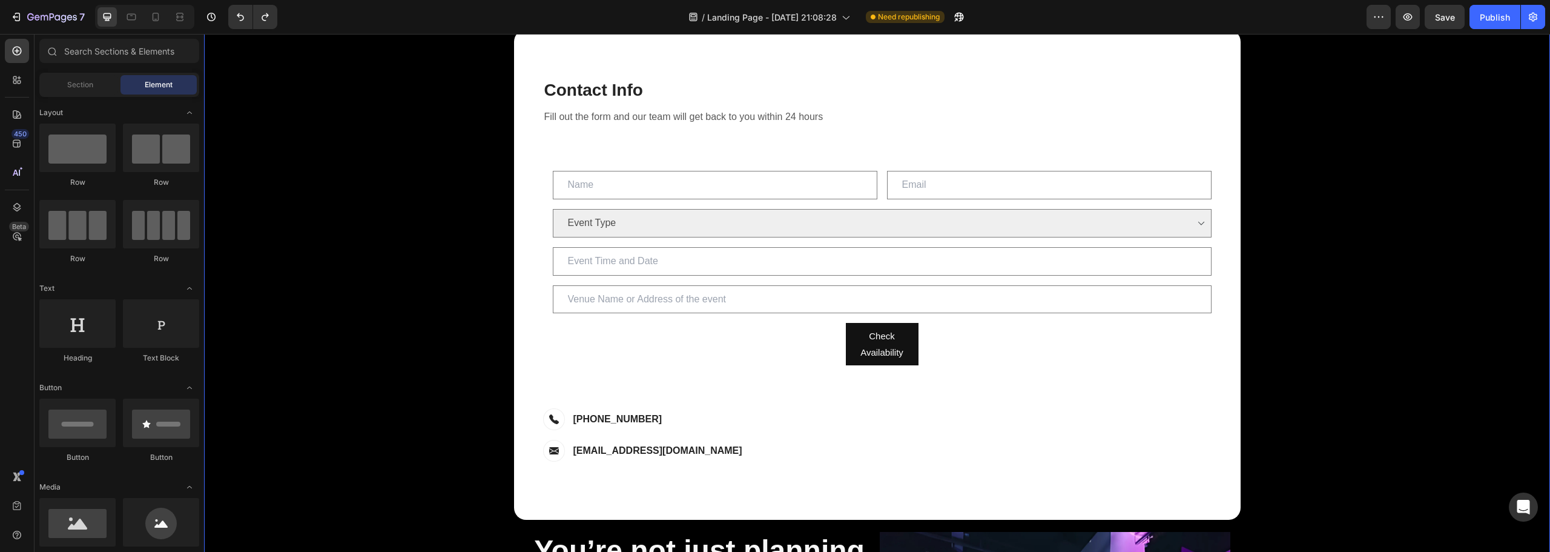
scroll to position [182, 0]
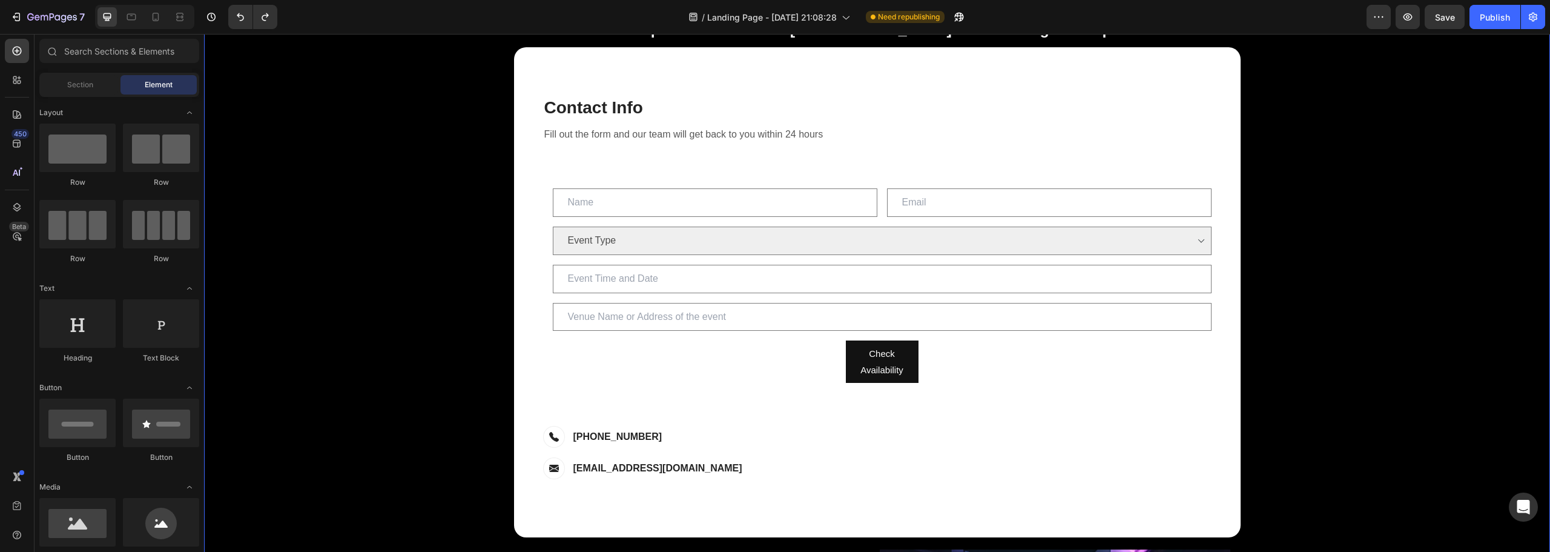
click at [454, 299] on div "Let’s Make Your Event Unforgettable Heading This Week Only – $50 Off for Your F…" at bounding box center [877, 419] width 1328 height 986
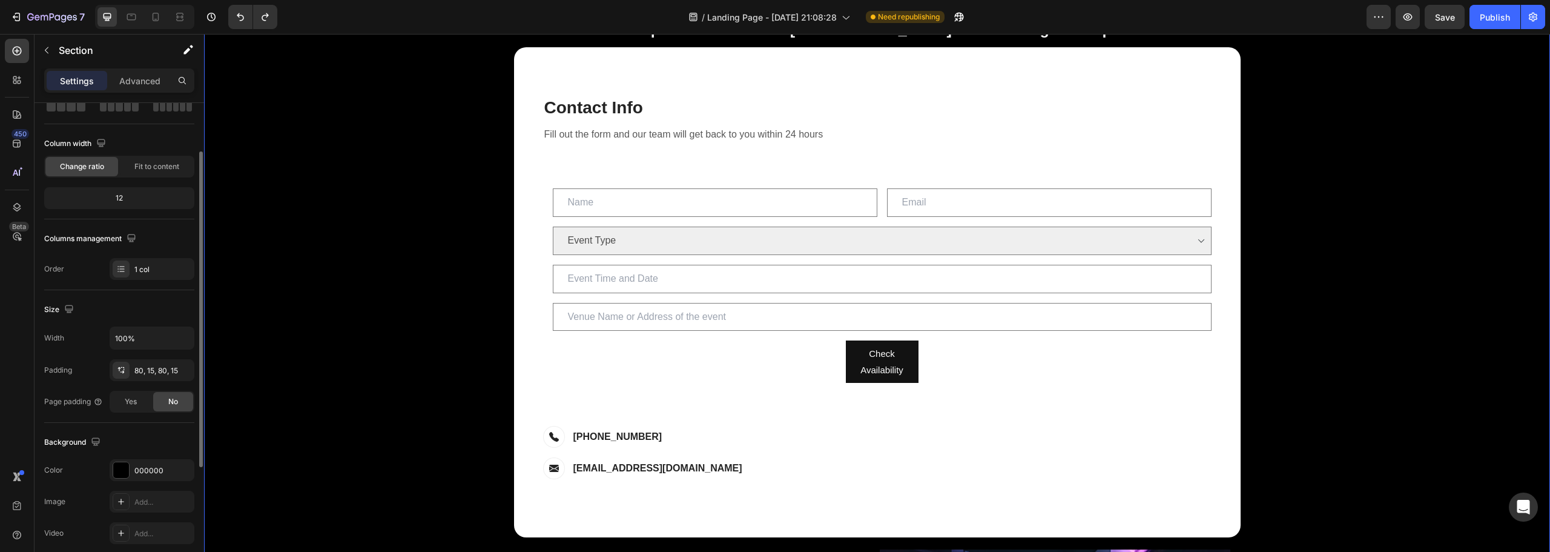
scroll to position [0, 0]
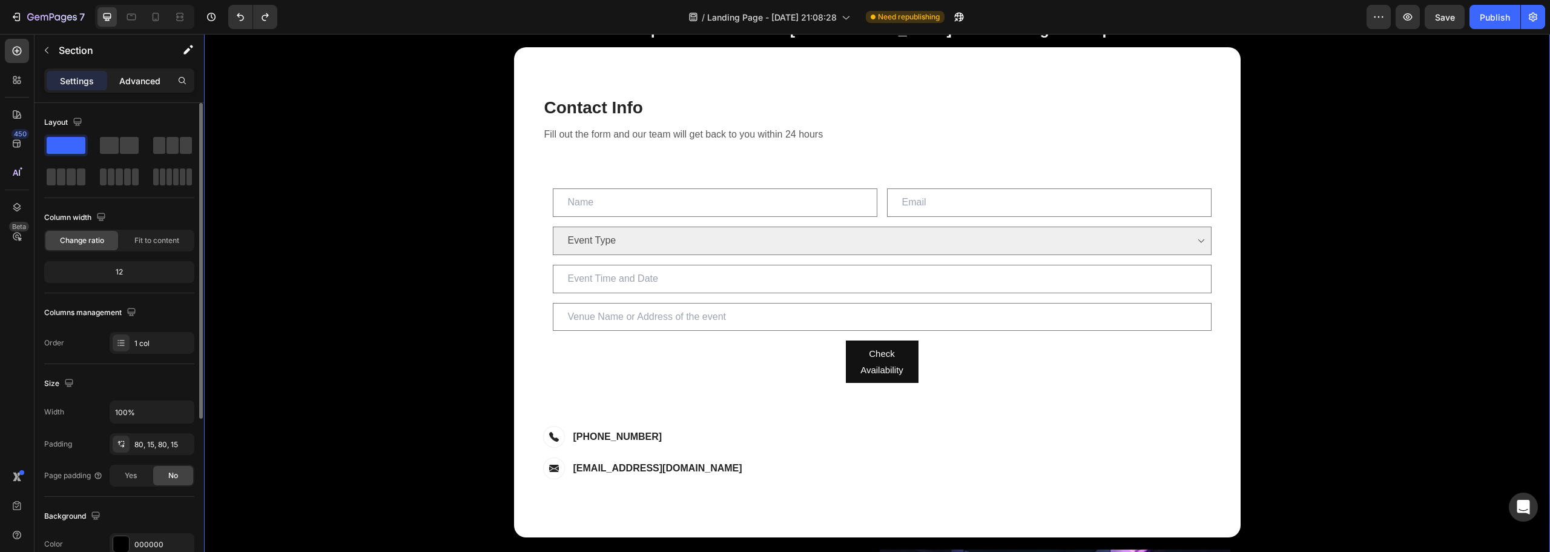
click at [123, 82] on p "Advanced" at bounding box center [139, 80] width 41 height 13
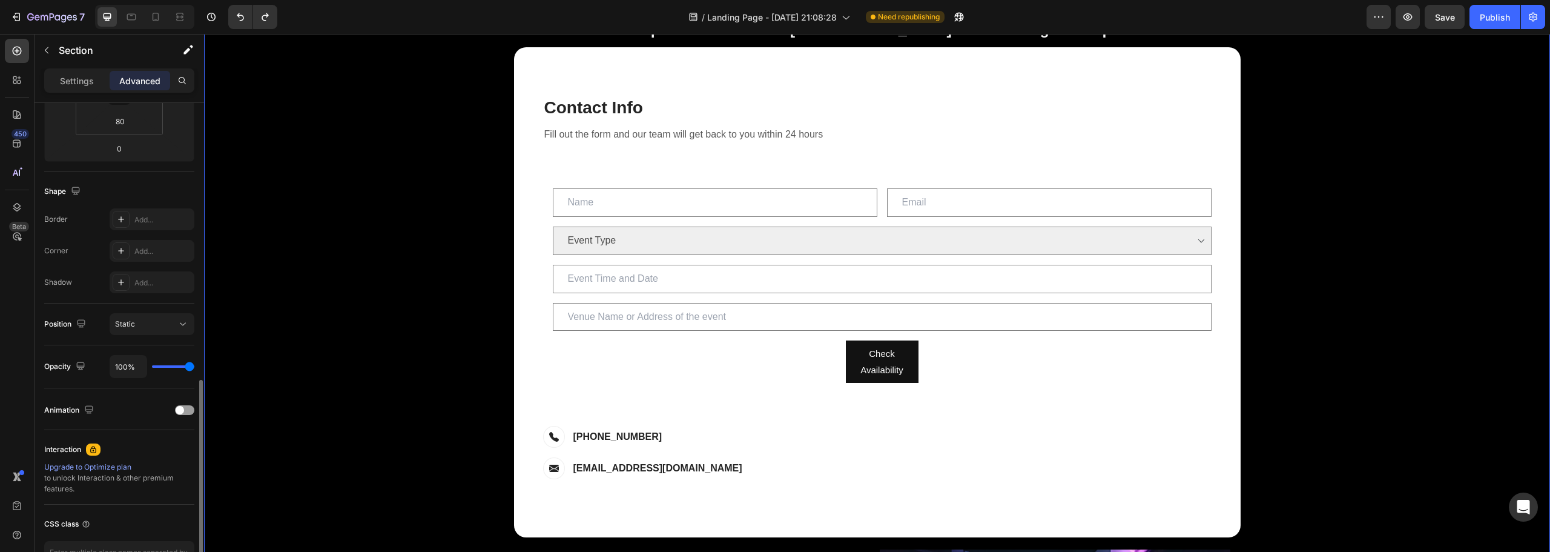
scroll to position [325, 0]
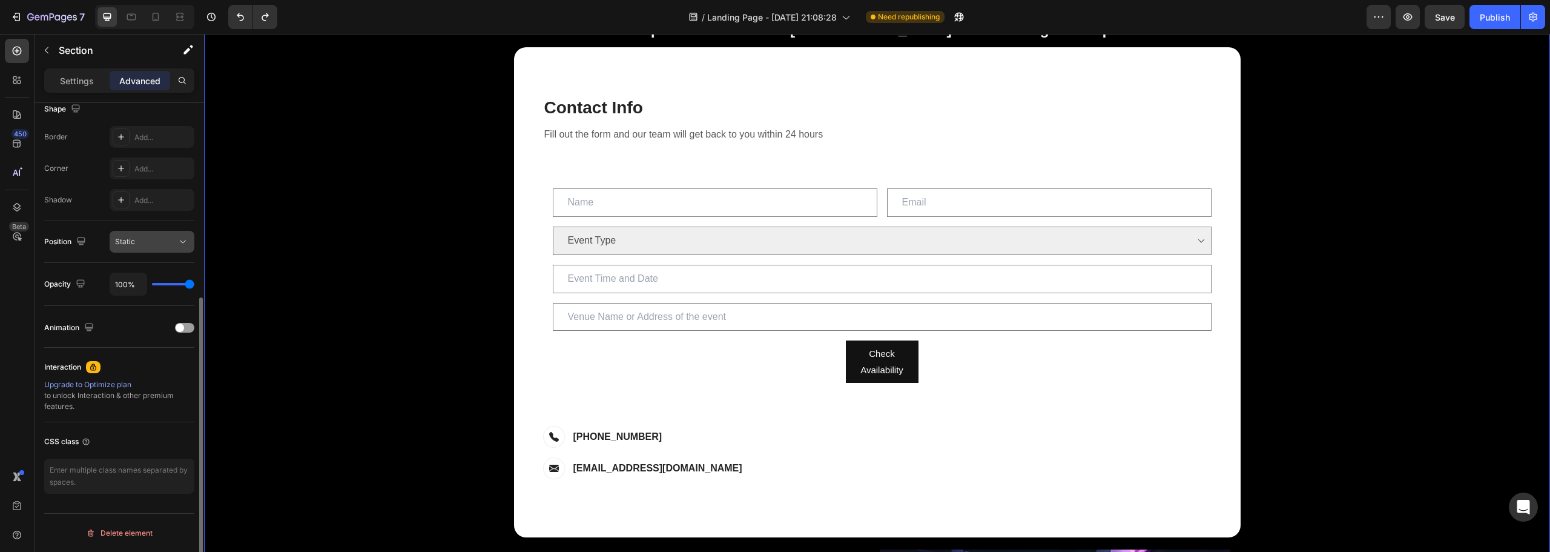
click at [148, 242] on div "Static" at bounding box center [146, 241] width 62 height 11
click at [87, 232] on div "Position" at bounding box center [66, 241] width 44 height 19
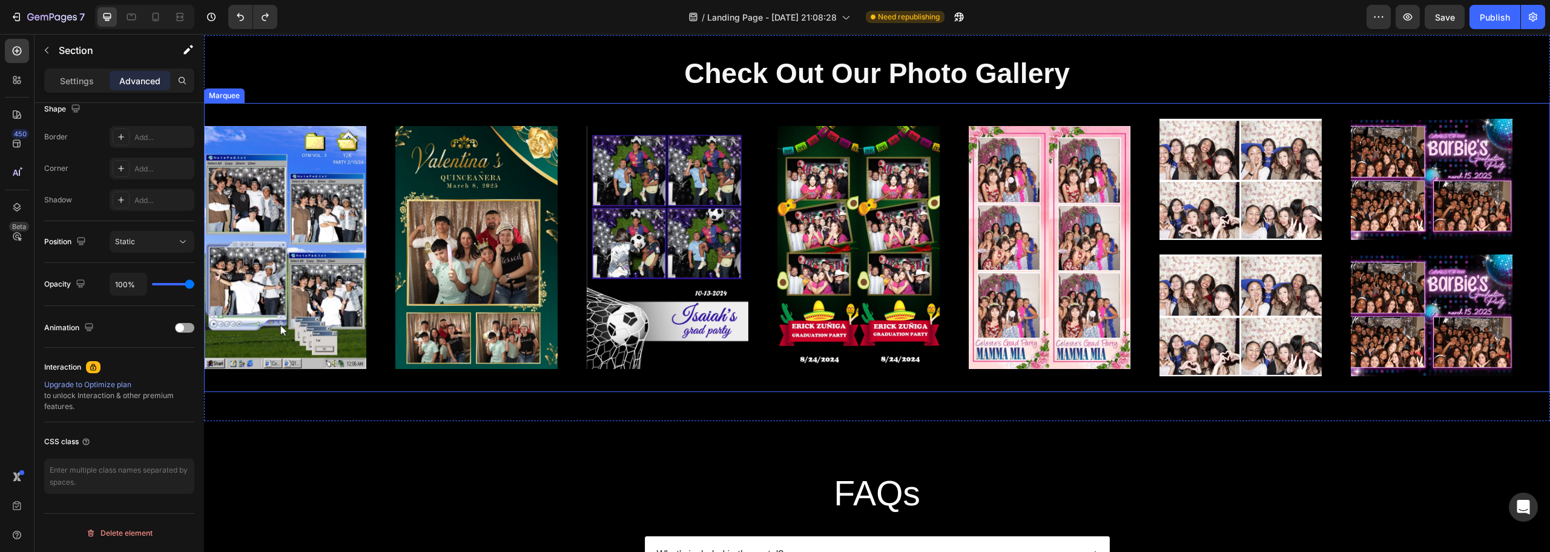
scroll to position [2241, 0]
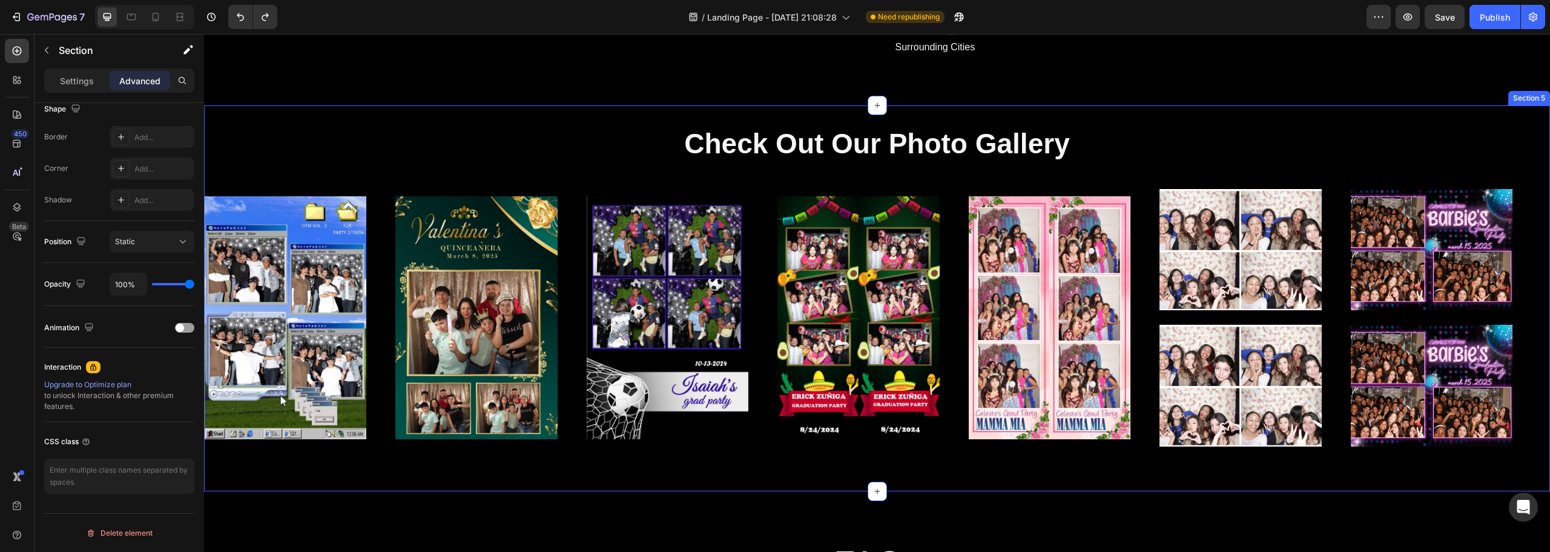
drag, startPoint x: 620, startPoint y: 132, endPoint x: 575, endPoint y: 125, distance: 46.0
click at [620, 132] on div "Check Out Our Photo Gallery Heading Image Image Image Image Image Image Image I…" at bounding box center [877, 298] width 1346 height 346
click at [266, 105] on div "Check Out Our Photo Gallery Heading Image Image Image Image Image Image Image I…" at bounding box center [877, 297] width 1346 height 385
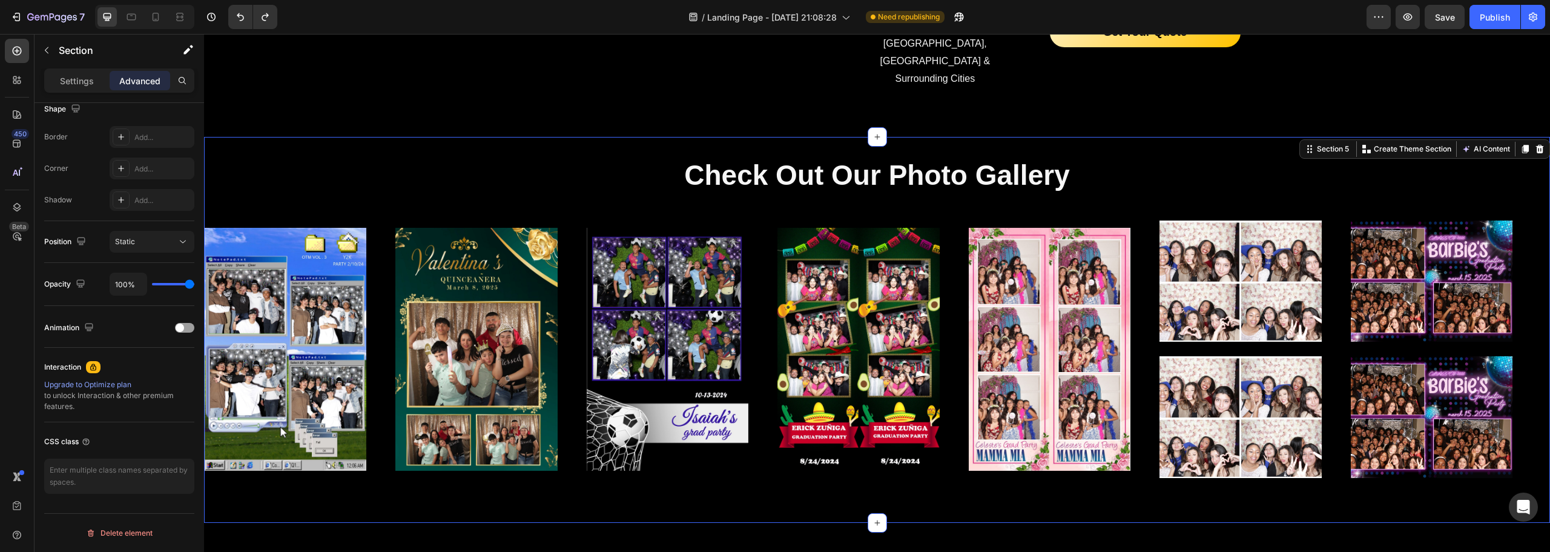
scroll to position [2119, 0]
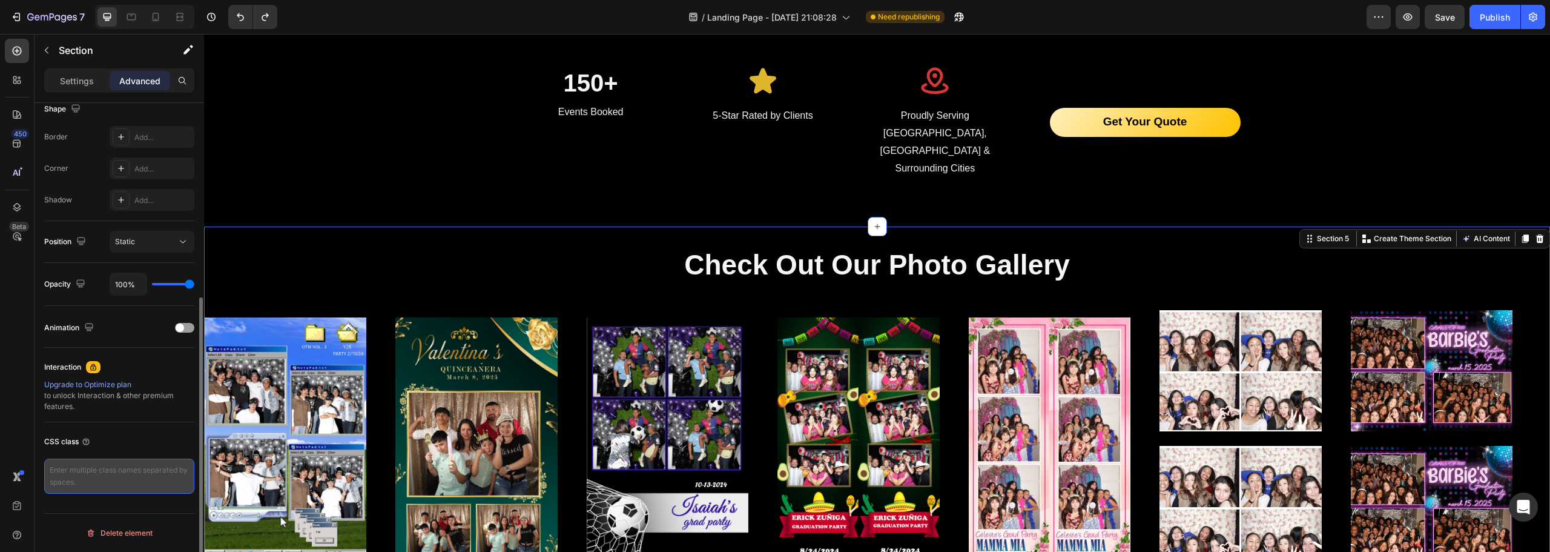
click at [102, 479] on textarea at bounding box center [119, 475] width 150 height 35
paste textarea "<div id="pricing"></div>"
click at [105, 471] on textarea "<div id="pricing"></div>" at bounding box center [119, 475] width 150 height 35
type textarea "<div id="gallery"></div>"
click at [167, 482] on textarea "<div id="gallery"></div>" at bounding box center [119, 475] width 150 height 35
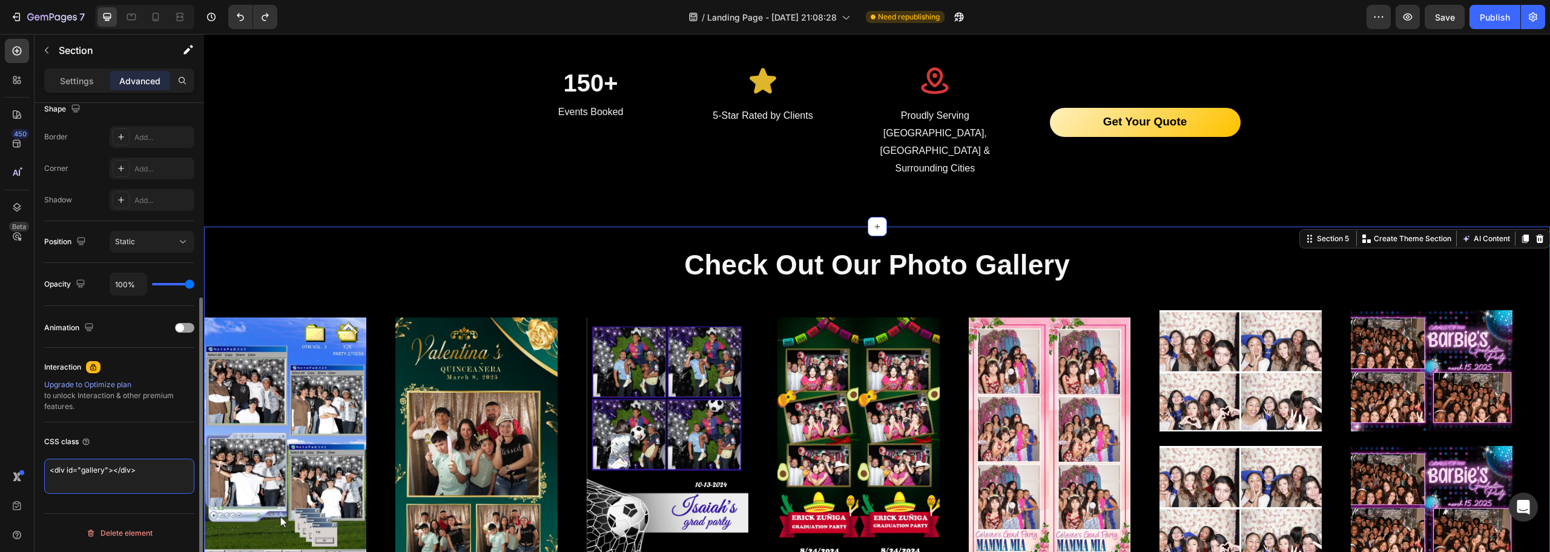
click at [167, 482] on textarea "<div id="gallery"></div>" at bounding box center [119, 475] width 150 height 35
click at [19, 171] on icon at bounding box center [19, 173] width 1 height 6
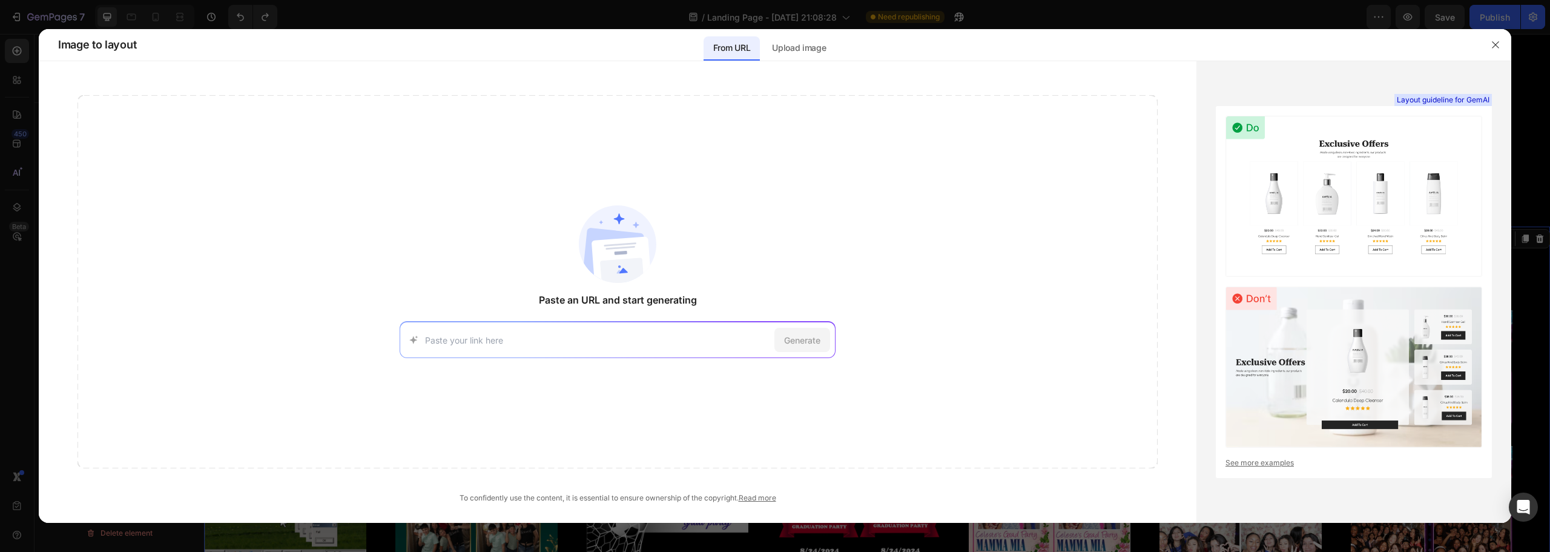
click at [22, 39] on div at bounding box center [775, 276] width 1550 height 552
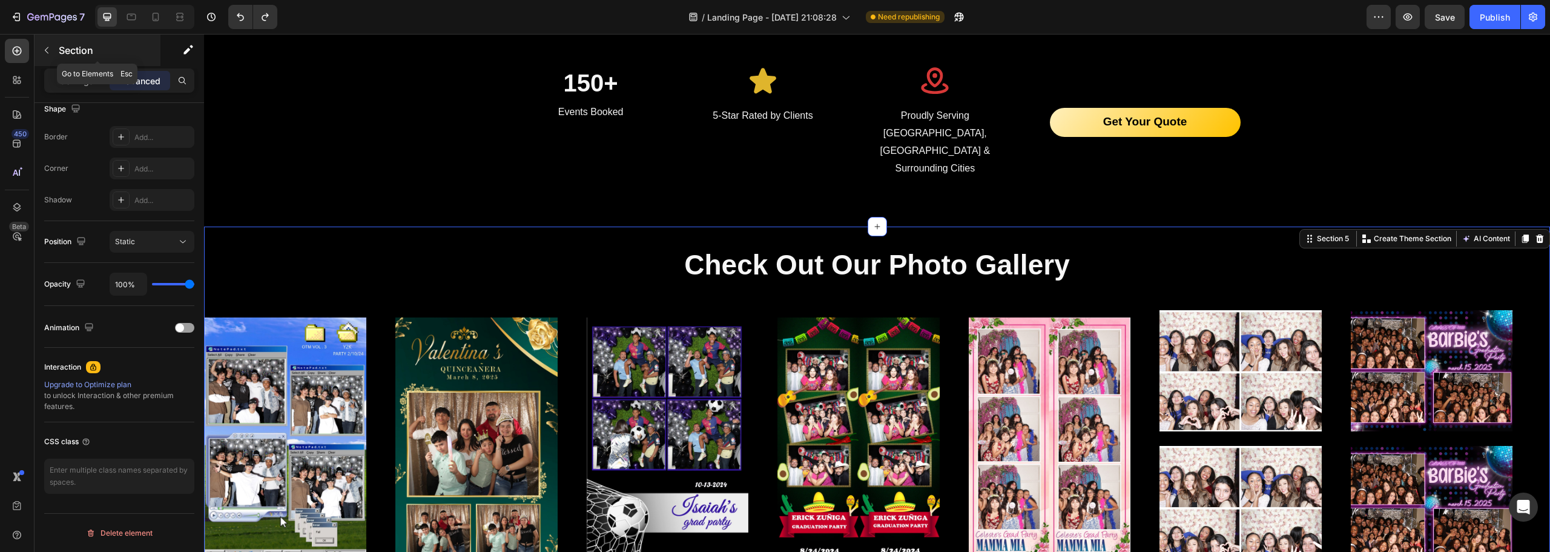
click at [46, 54] on icon "button" at bounding box center [47, 50] width 10 height 10
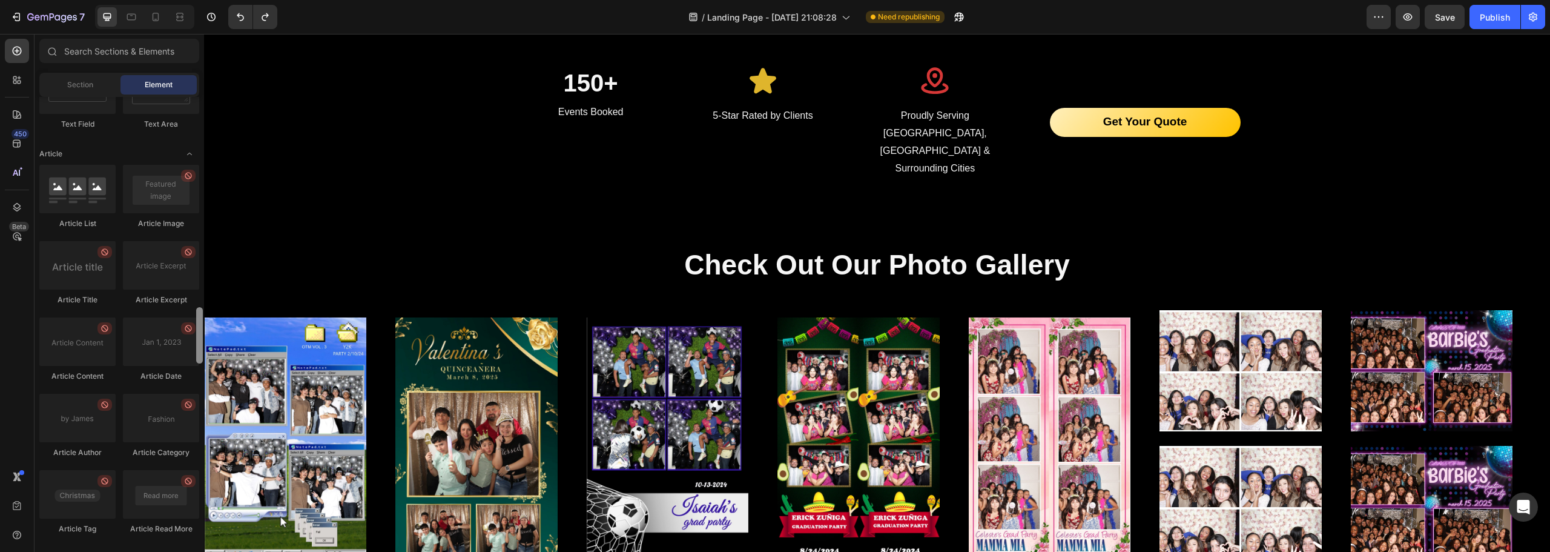
scroll to position [3137, 0]
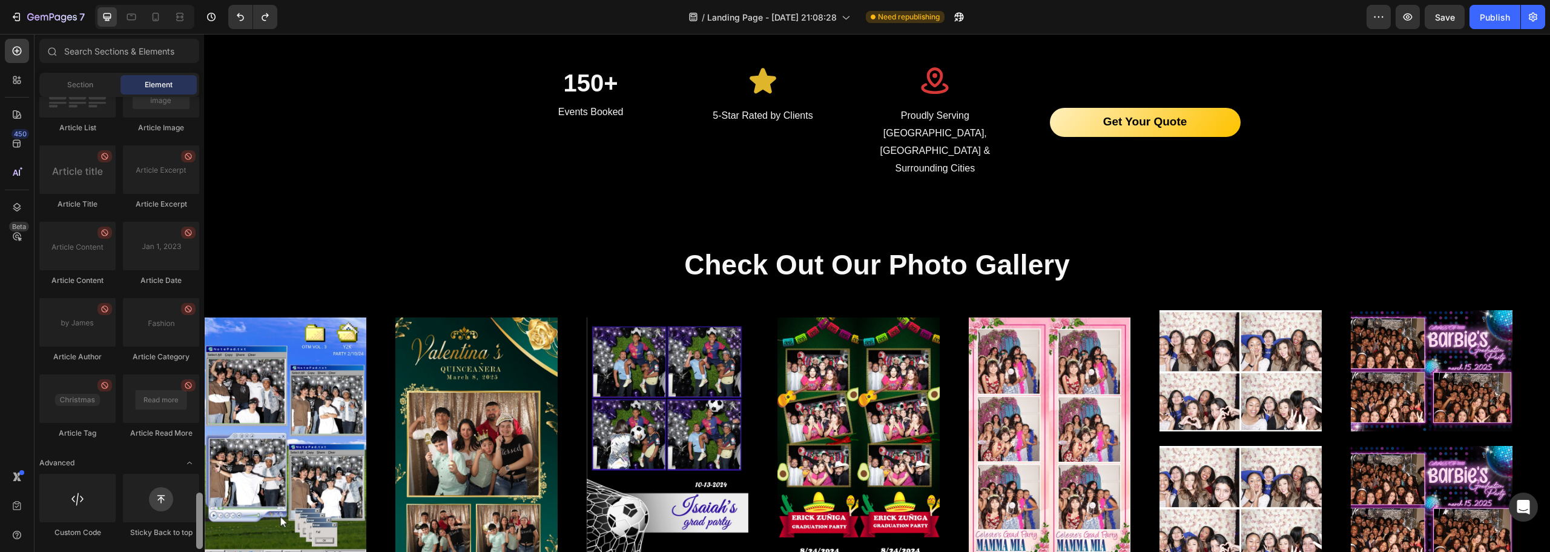
drag, startPoint x: 202, startPoint y: 256, endPoint x: 191, endPoint y: 563, distance: 307.2
click at [191, 0] on html "7 Version history / Landing Page - Jul 15, 21:08:28 Need republishing Preview S…" at bounding box center [775, 0] width 1550 height 0
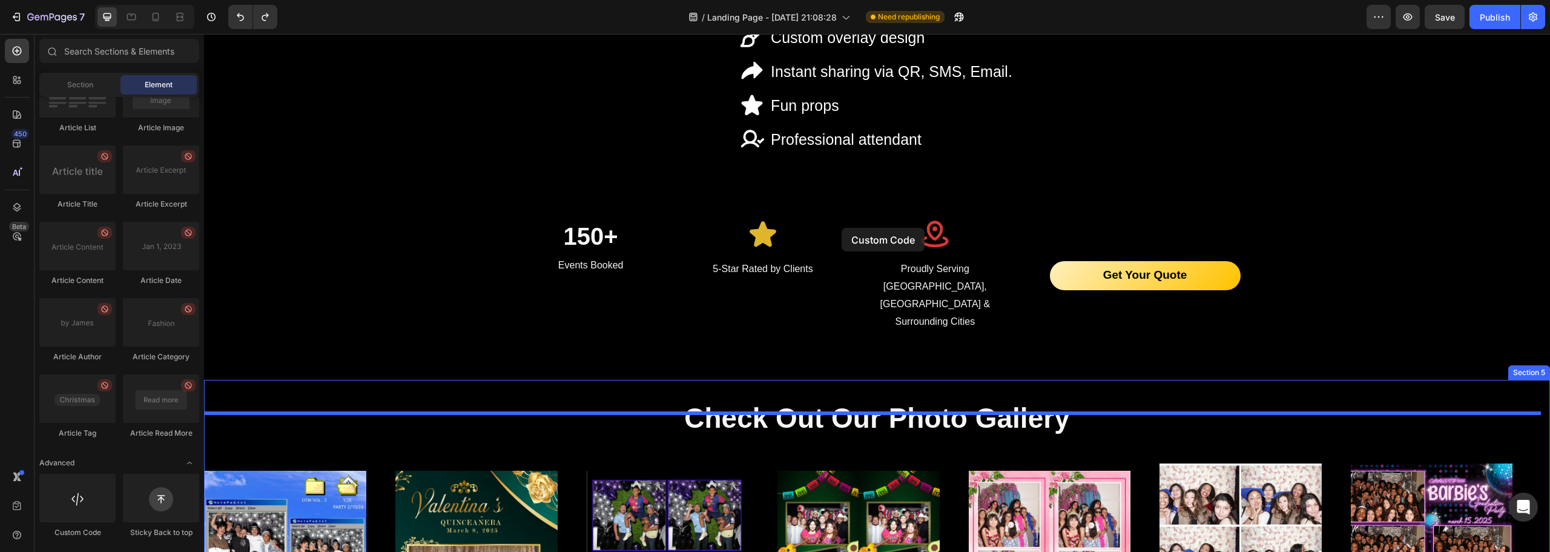
scroll to position [1964, 0]
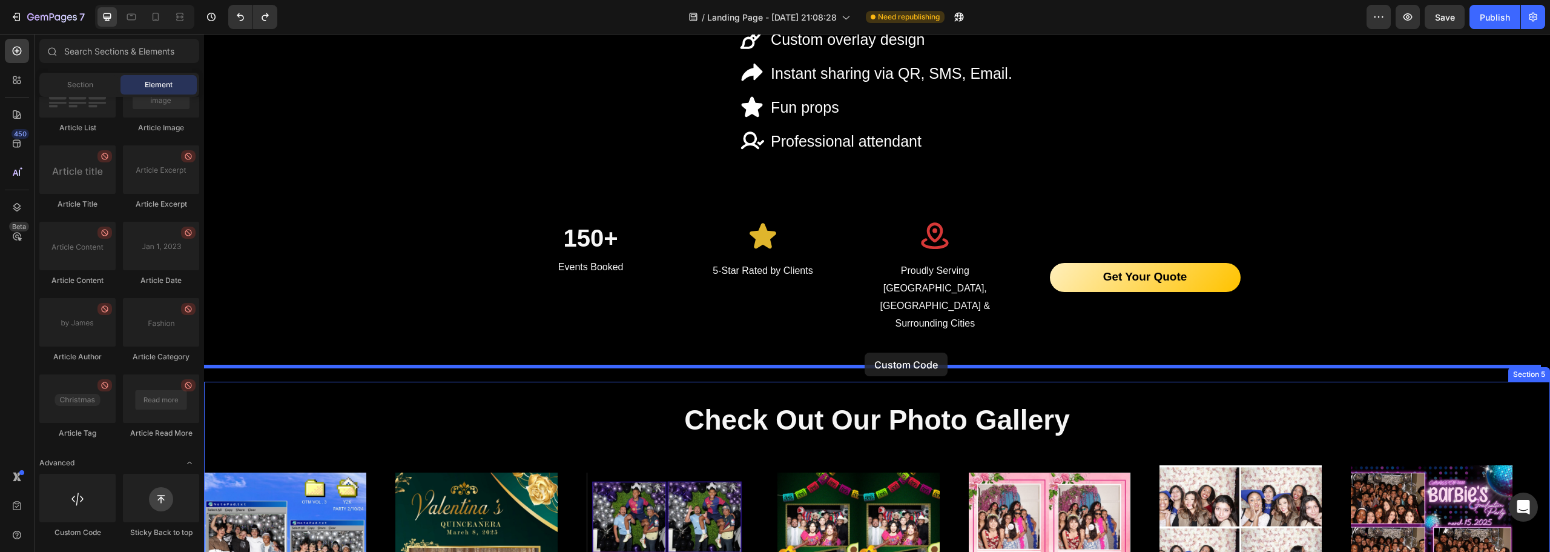
drag, startPoint x: 274, startPoint y: 537, endPoint x: 865, endPoint y: 352, distance: 619.0
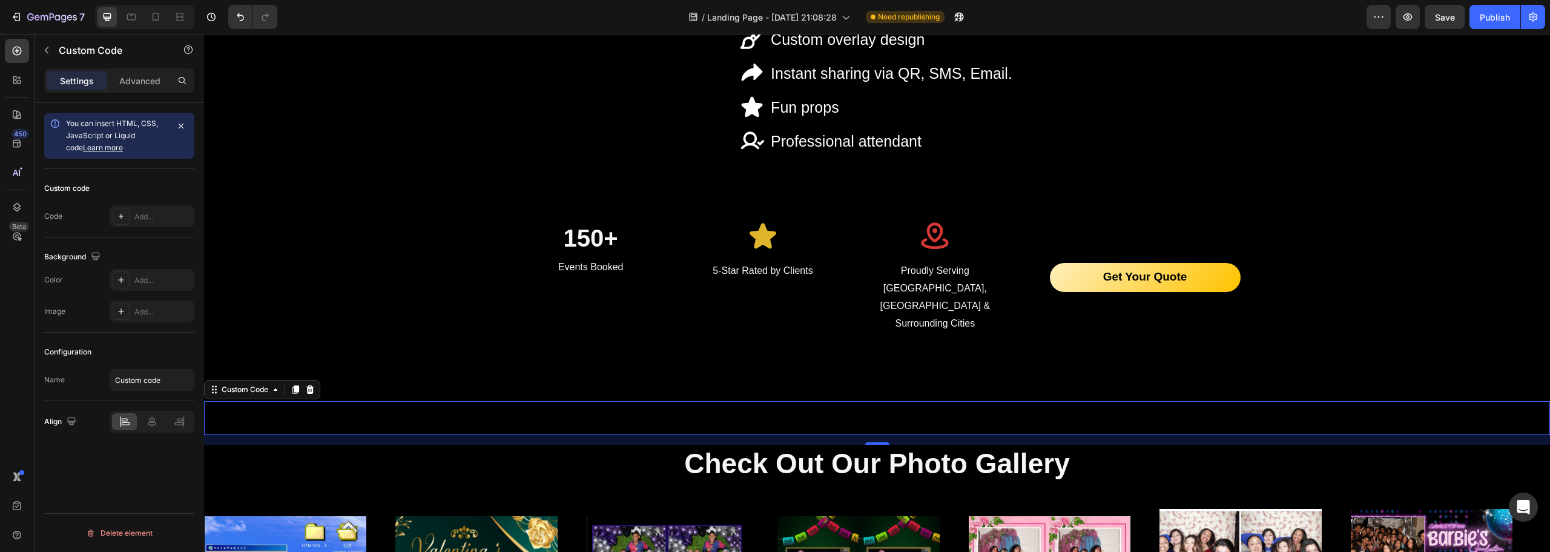
click at [87, 363] on div "Configuration Name Custom code" at bounding box center [119, 366] width 150 height 68
click at [142, 81] on p "Advanced" at bounding box center [139, 80] width 41 height 13
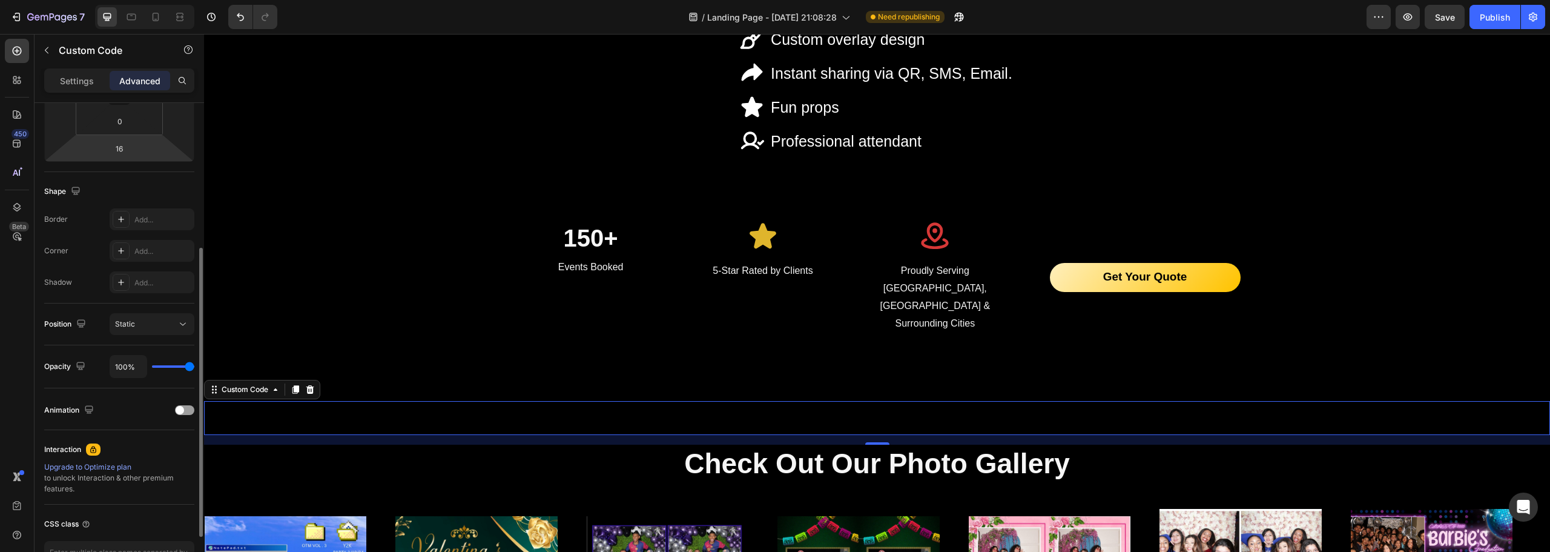
scroll to position [325, 0]
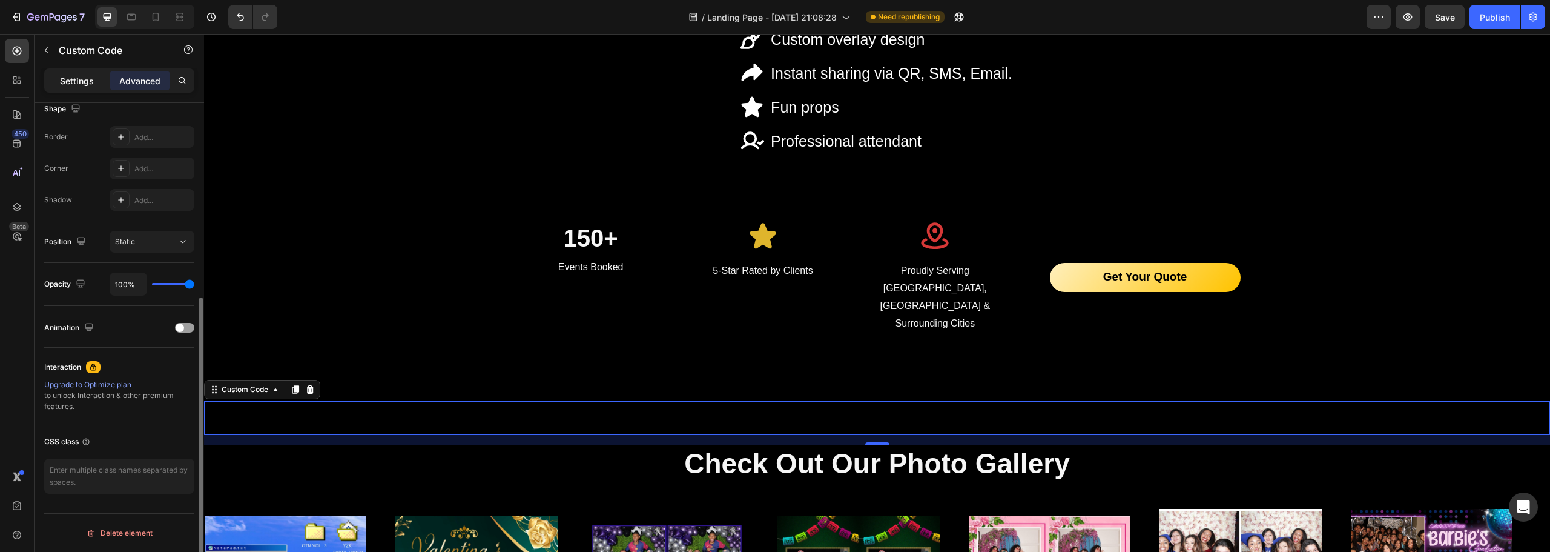
click at [77, 82] on p "Settings" at bounding box center [77, 80] width 34 height 13
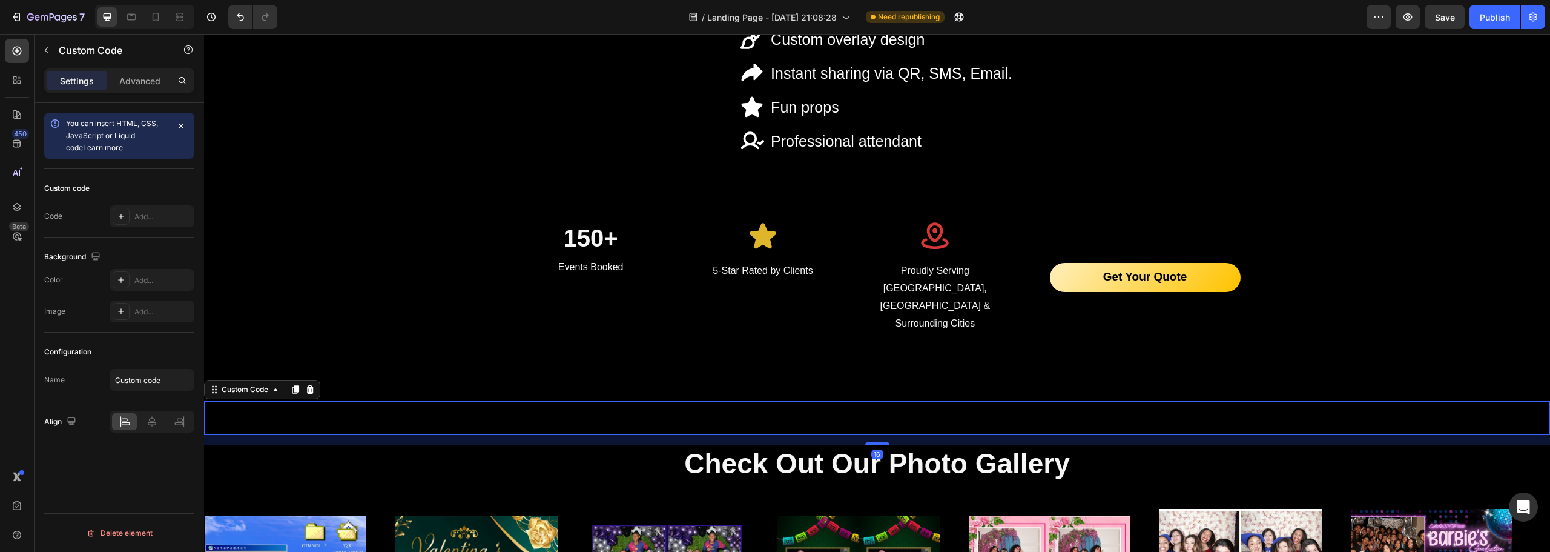
scroll to position [0, 0]
click at [167, 378] on input "Custom code" at bounding box center [152, 380] width 85 height 22
type input "gallery"
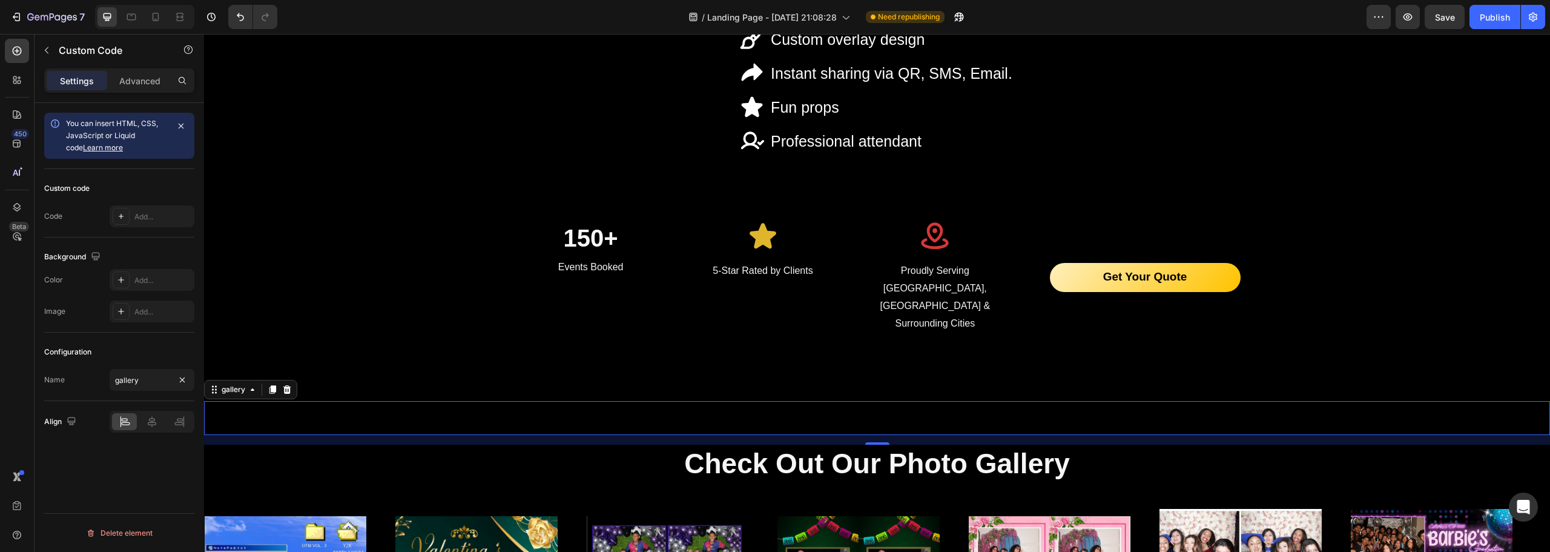
click at [115, 352] on div "Configuration" at bounding box center [119, 351] width 150 height 19
click at [144, 202] on div "Custom code Code Add..." at bounding box center [119, 203] width 150 height 68
click at [148, 214] on div "Add..." at bounding box center [162, 216] width 57 height 11
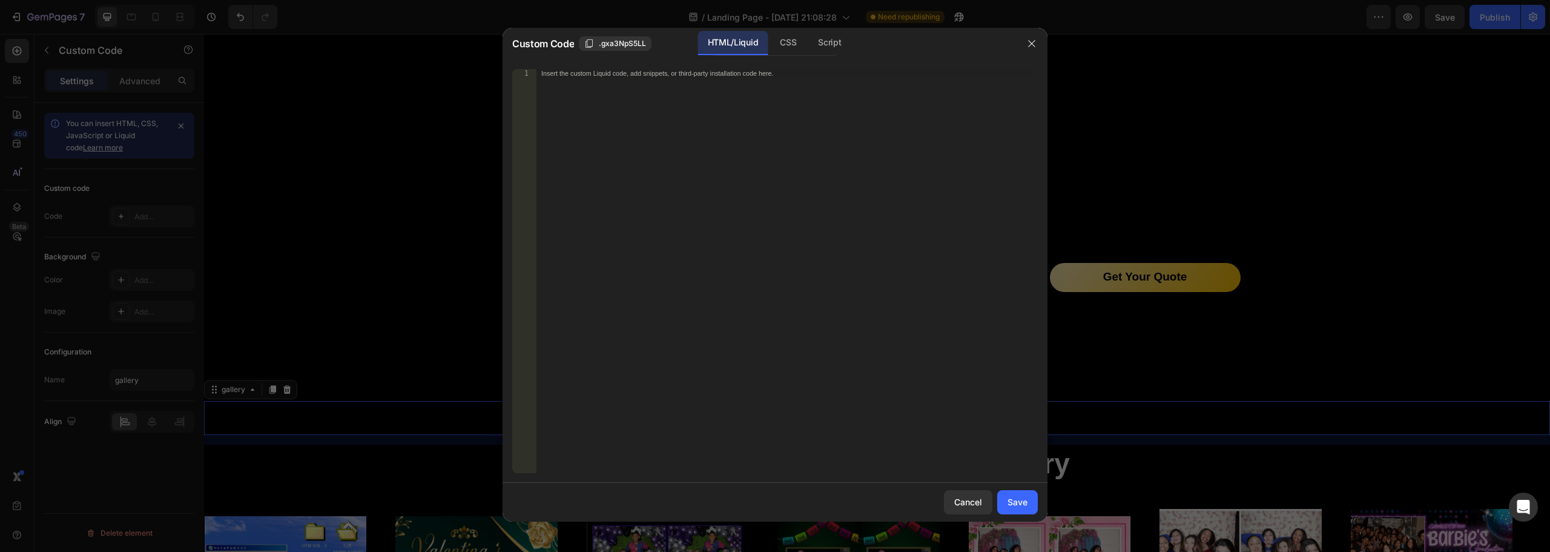
click at [704, 161] on div "Insert the custom Liquid code, add snippets, or third-party installation code h…" at bounding box center [787, 279] width 501 height 421
click at [690, 153] on div "Insert the custom Liquid code, add snippets, or third-party installation code h…" at bounding box center [787, 279] width 501 height 421
click at [677, 138] on div "Insert the custom Liquid code, add snippets, or third-party installation code h…" at bounding box center [787, 279] width 501 height 421
paste textarea "<div id="pricing"></div>"
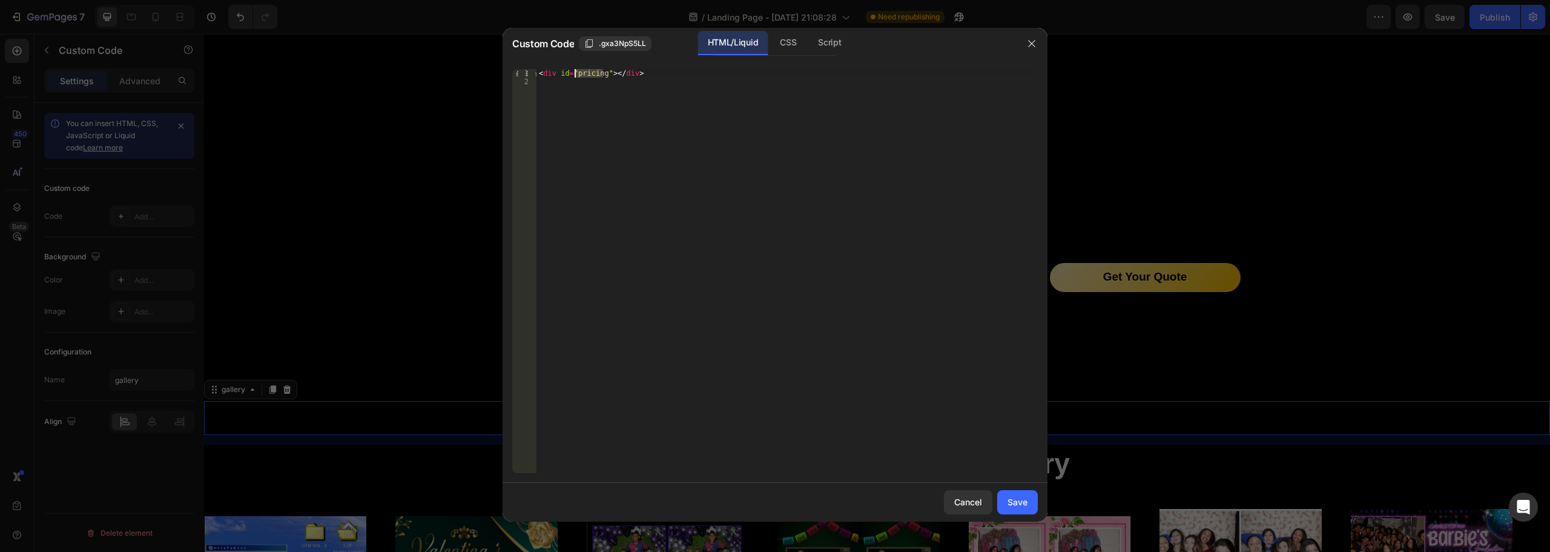
drag, startPoint x: 601, startPoint y: 73, endPoint x: 576, endPoint y: 75, distance: 24.9
click at [576, 75] on div "< div id = "pricing" > </ div >" at bounding box center [787, 279] width 501 height 421
type textarea "<div id="gallery"></div>"
click at [1023, 502] on div "Save" at bounding box center [1018, 501] width 20 height 13
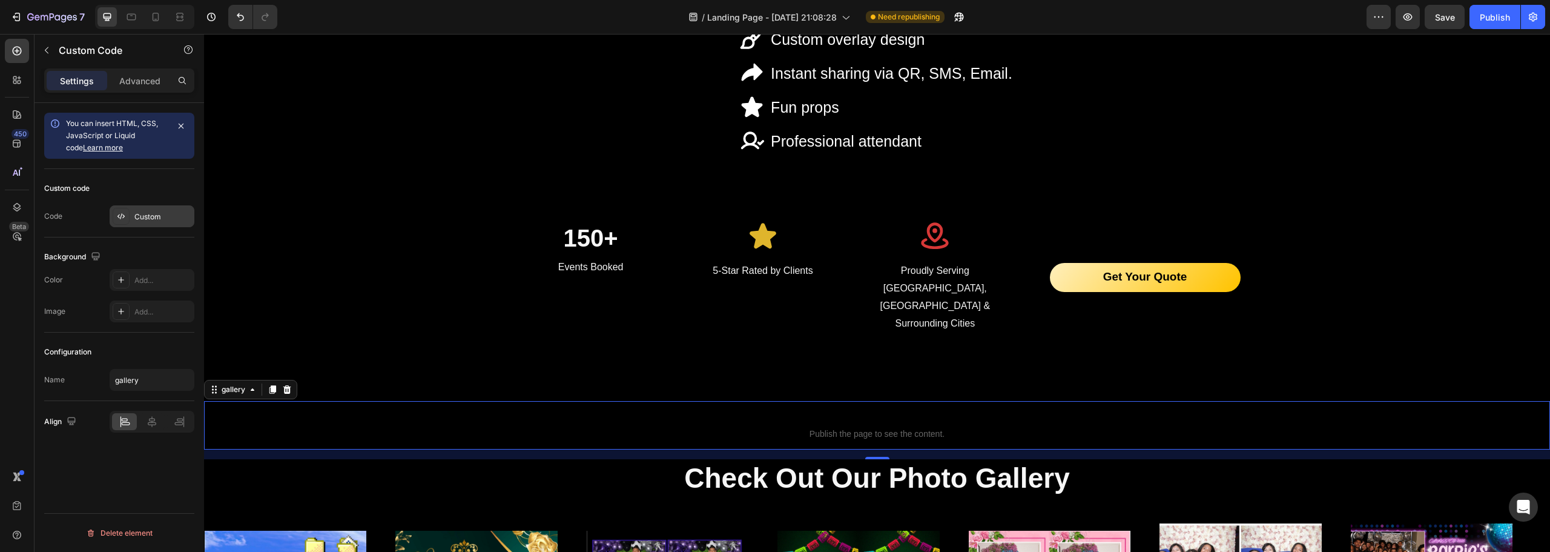
click at [171, 218] on div "Custom" at bounding box center [162, 216] width 57 height 11
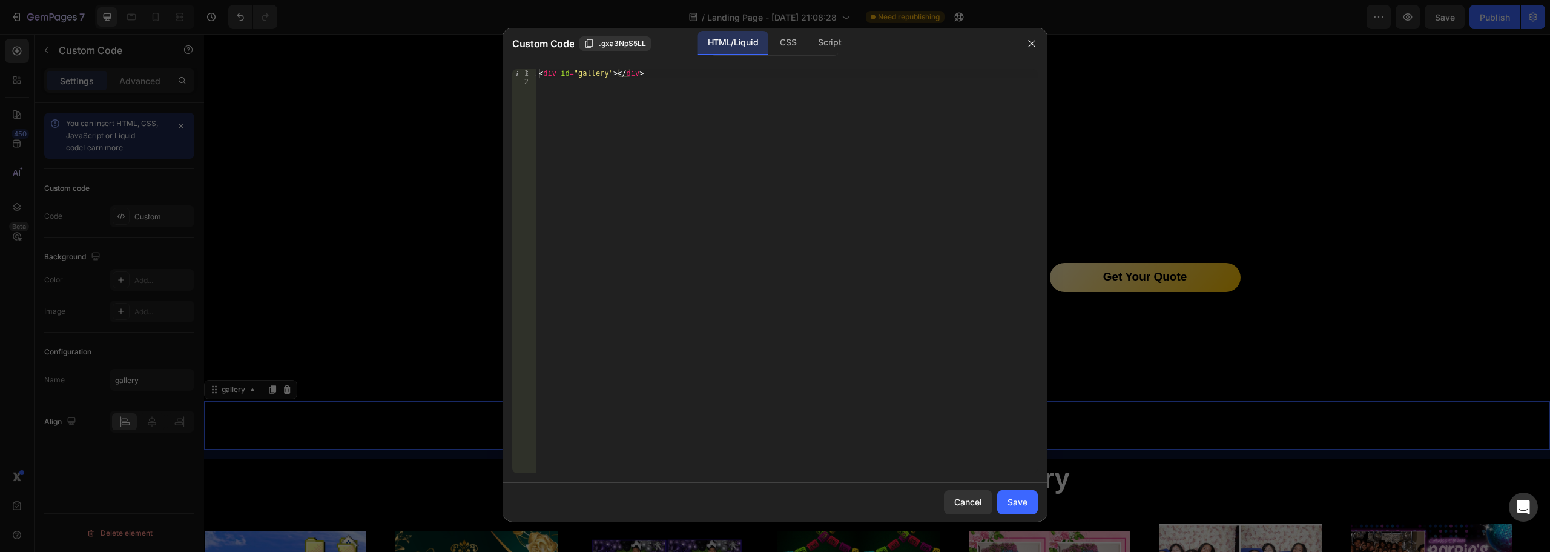
click at [156, 191] on div at bounding box center [775, 276] width 1550 height 552
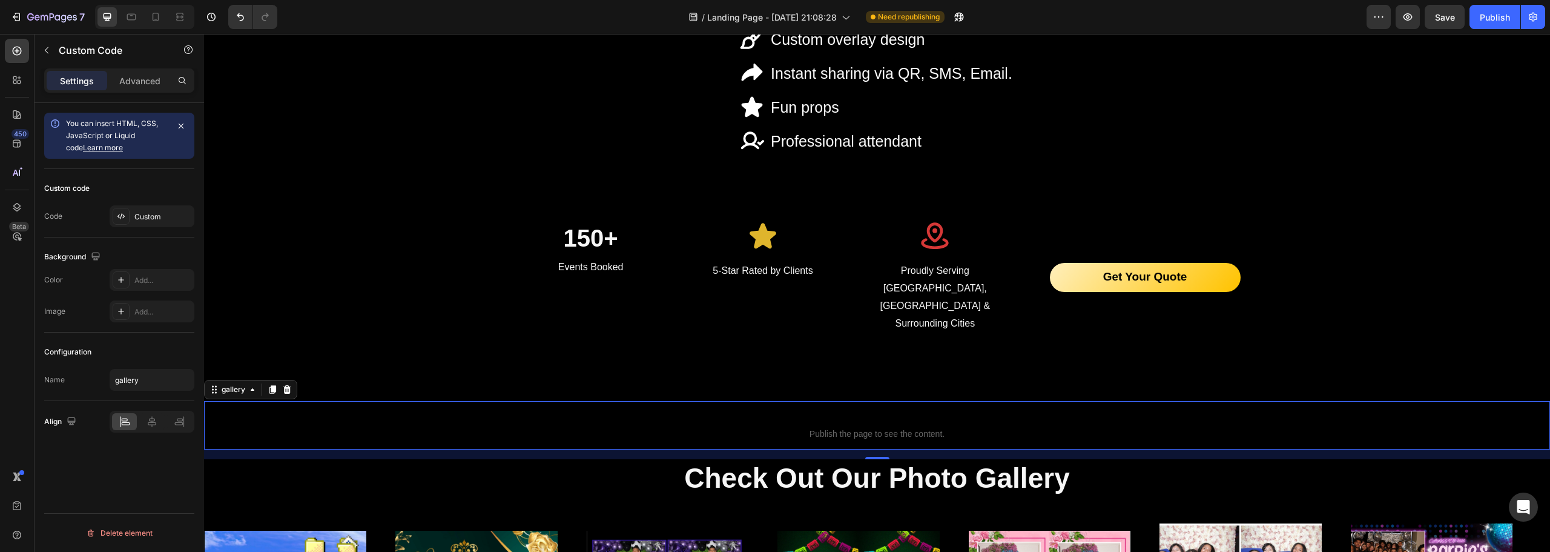
click at [769, 428] on span "Publish the page to see the content." at bounding box center [877, 434] width 1346 height 12
click at [240, 384] on div "gallery" at bounding box center [233, 389] width 28 height 11
click at [354, 428] on span "Publish the page to see the content." at bounding box center [877, 434] width 1346 height 12
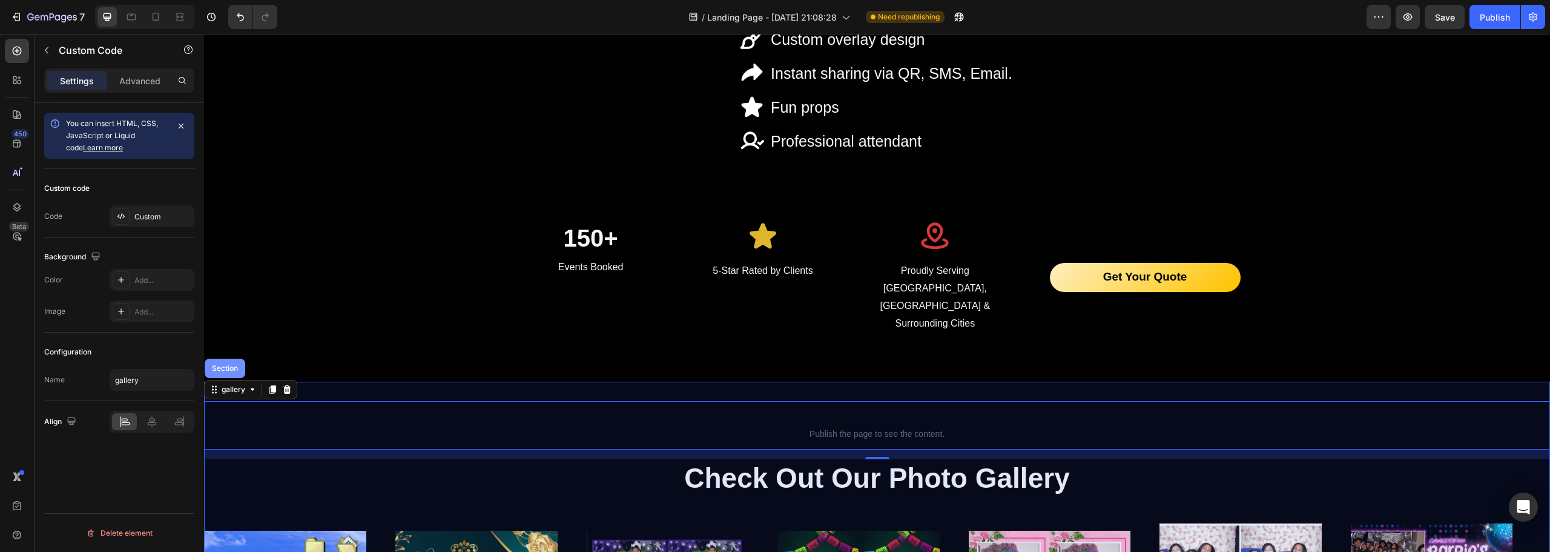
click at [218, 358] on div "Section" at bounding box center [225, 367] width 41 height 19
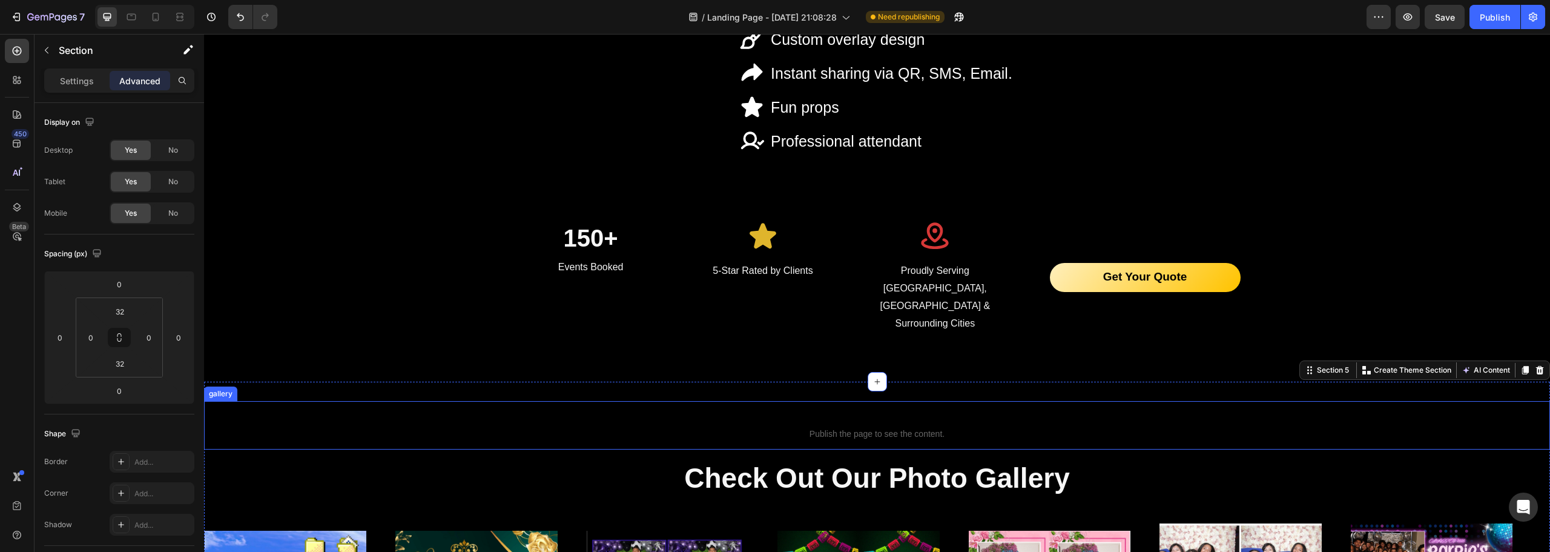
click at [592, 428] on span "Publish the page to see the content." at bounding box center [877, 434] width 1346 height 12
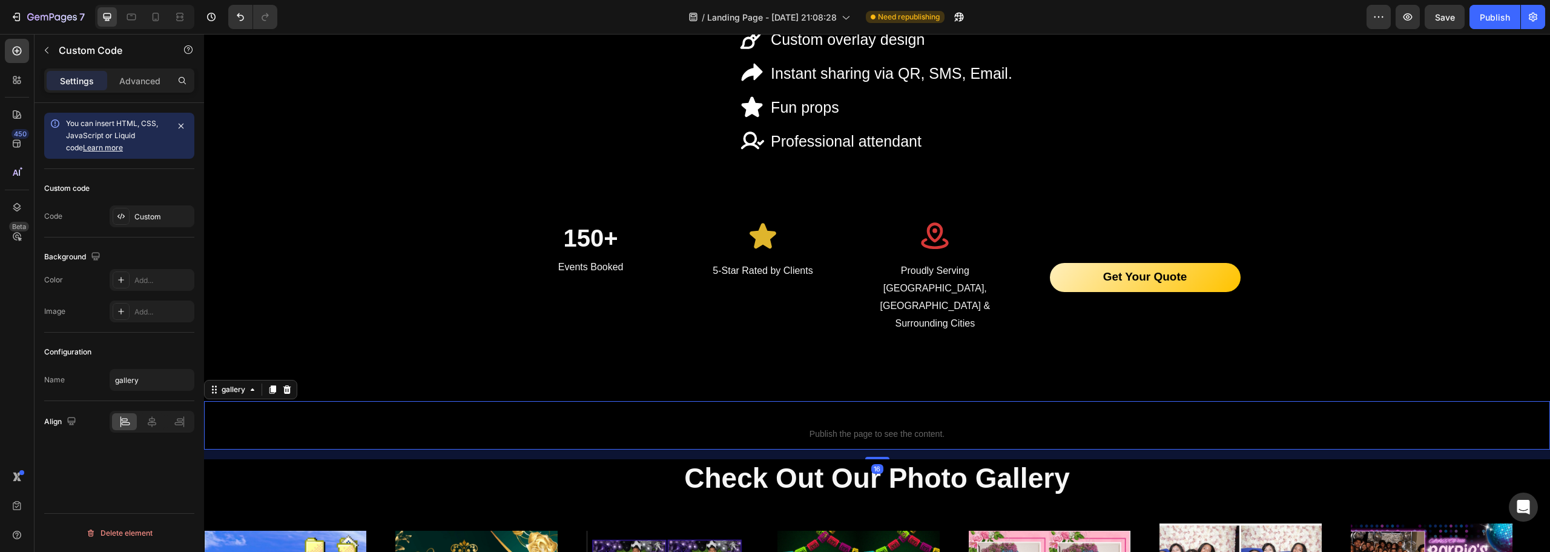
click at [840, 428] on span "Publish the page to see the content." at bounding box center [877, 434] width 1346 height 12
click at [1481, 20] on div "Publish" at bounding box center [1495, 17] width 30 height 13
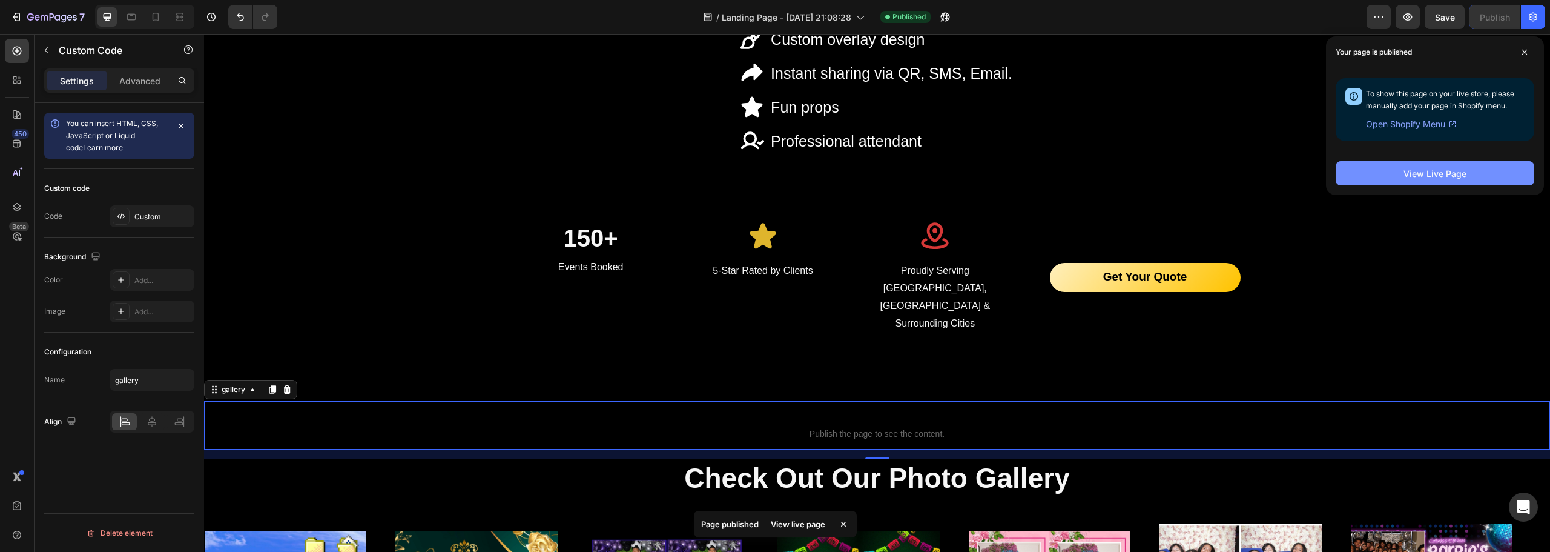
click at [1473, 171] on button "View Live Page" at bounding box center [1435, 173] width 199 height 24
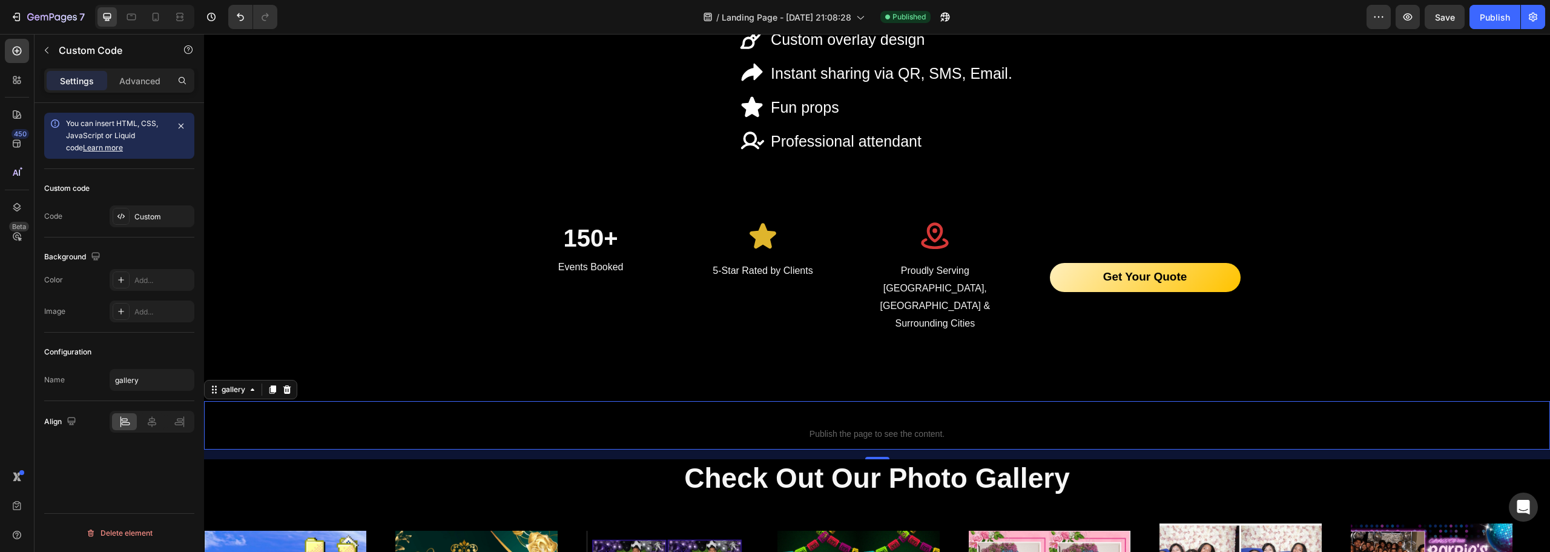
click at [906, 428] on span "Publish the page to see the content." at bounding box center [877, 434] width 1346 height 12
click at [280, 382] on div at bounding box center [287, 389] width 15 height 15
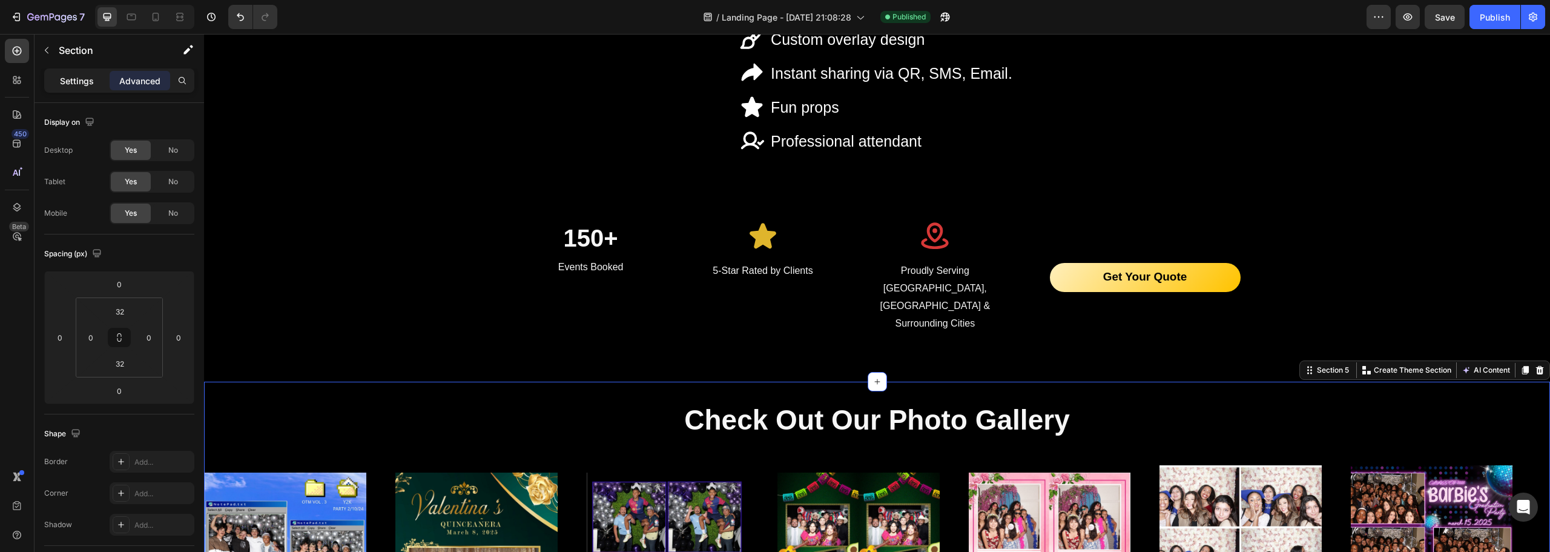
click at [70, 77] on p "Settings" at bounding box center [77, 80] width 34 height 13
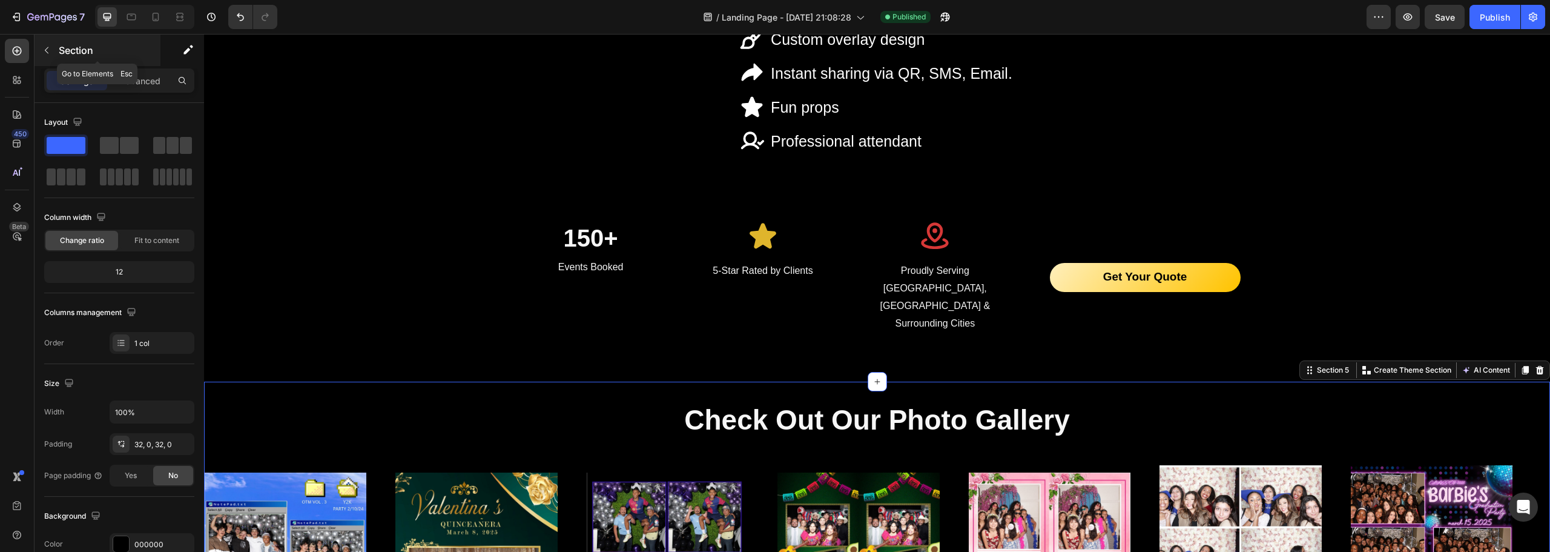
click at [57, 52] on div "Section" at bounding box center [98, 50] width 126 height 31
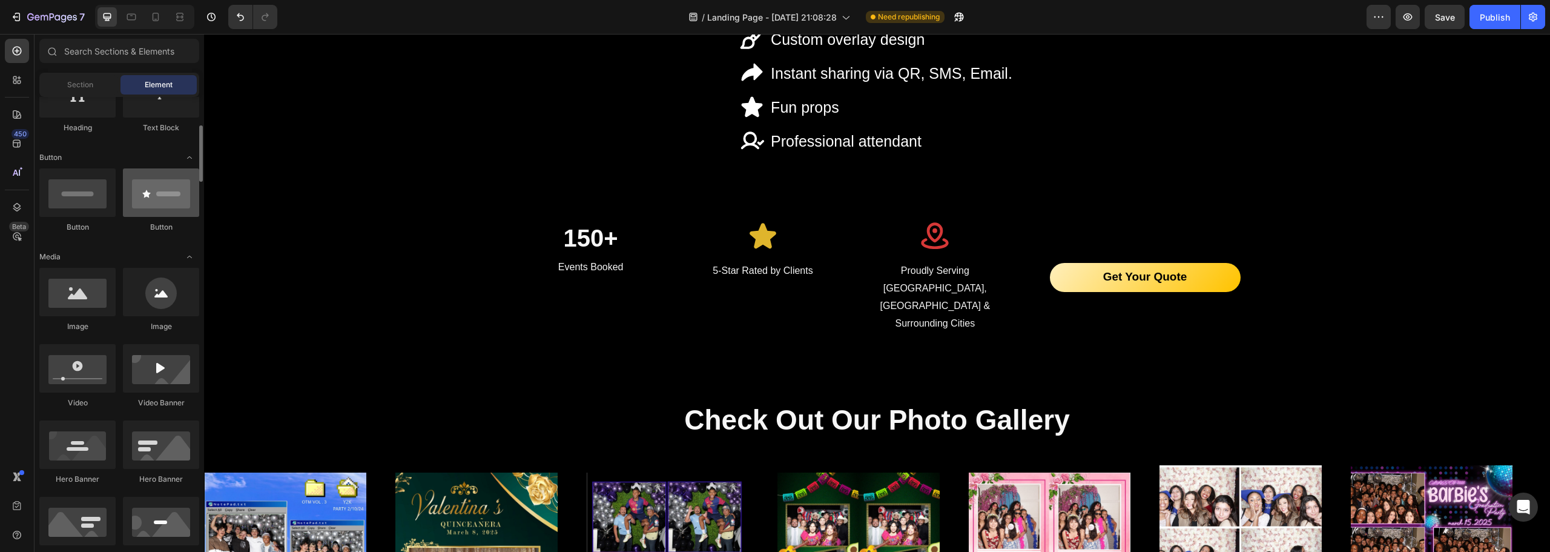
scroll to position [48, 0]
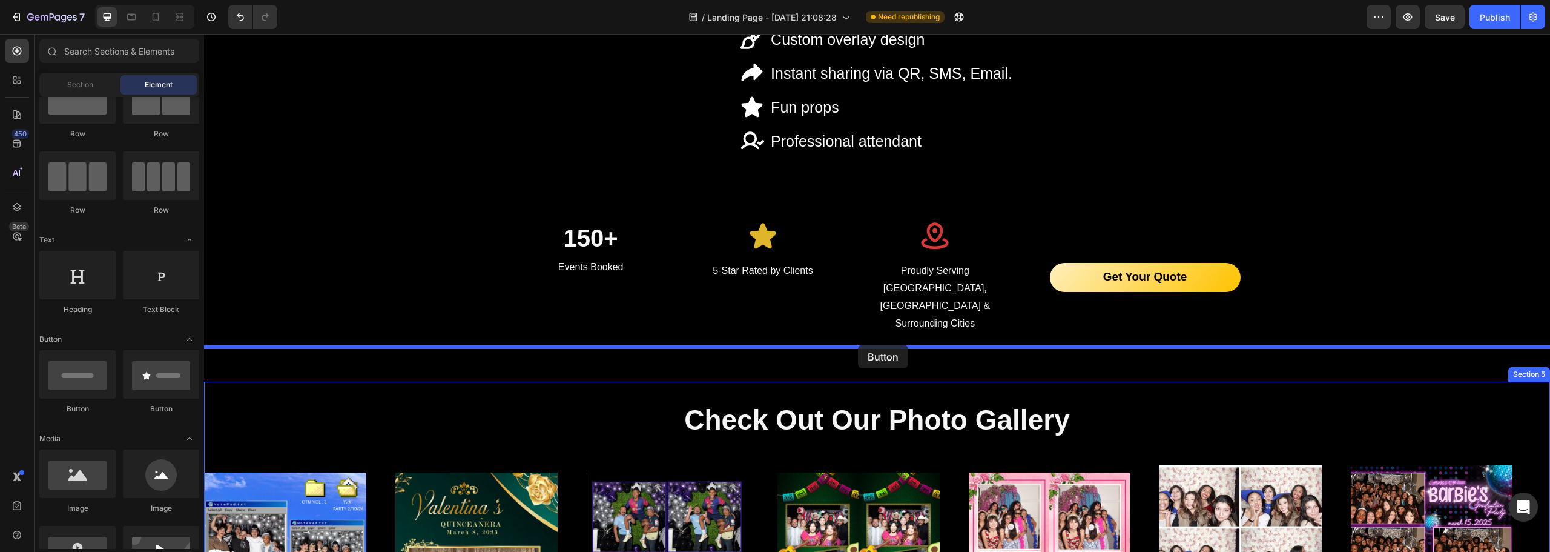
drag, startPoint x: 355, startPoint y: 428, endPoint x: 858, endPoint y: 345, distance: 509.4
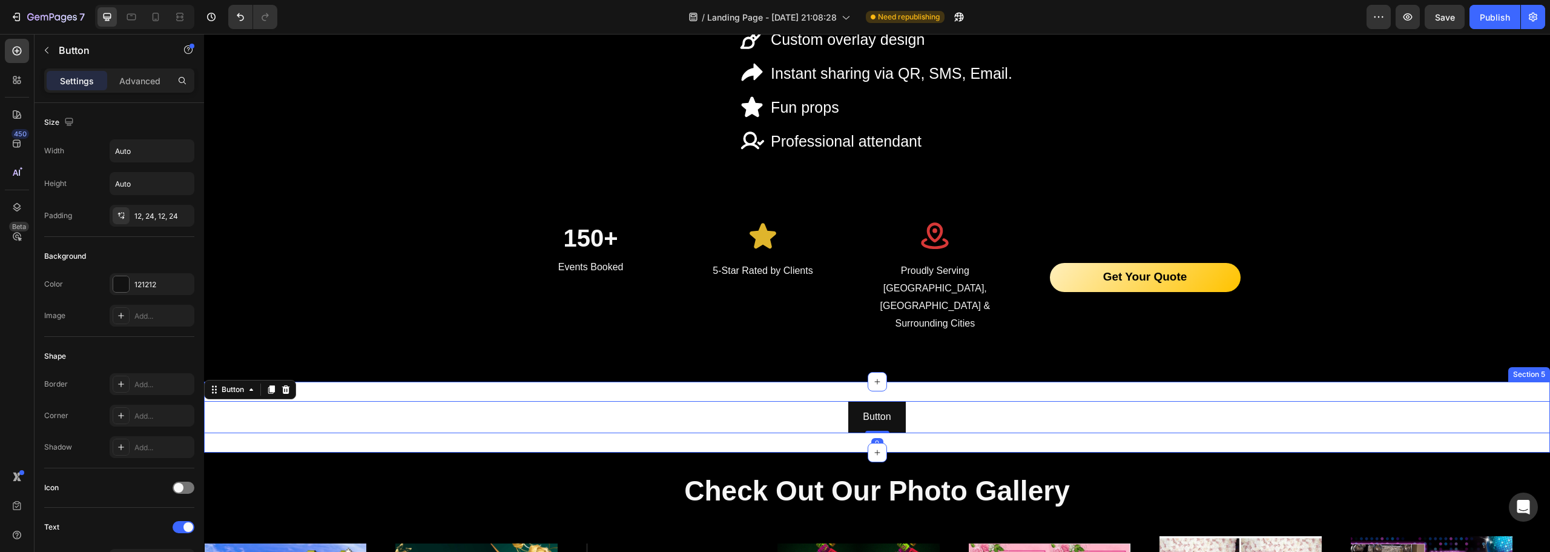
click at [381, 381] on div "Button Button 0 Section 5" at bounding box center [877, 416] width 1346 height 71
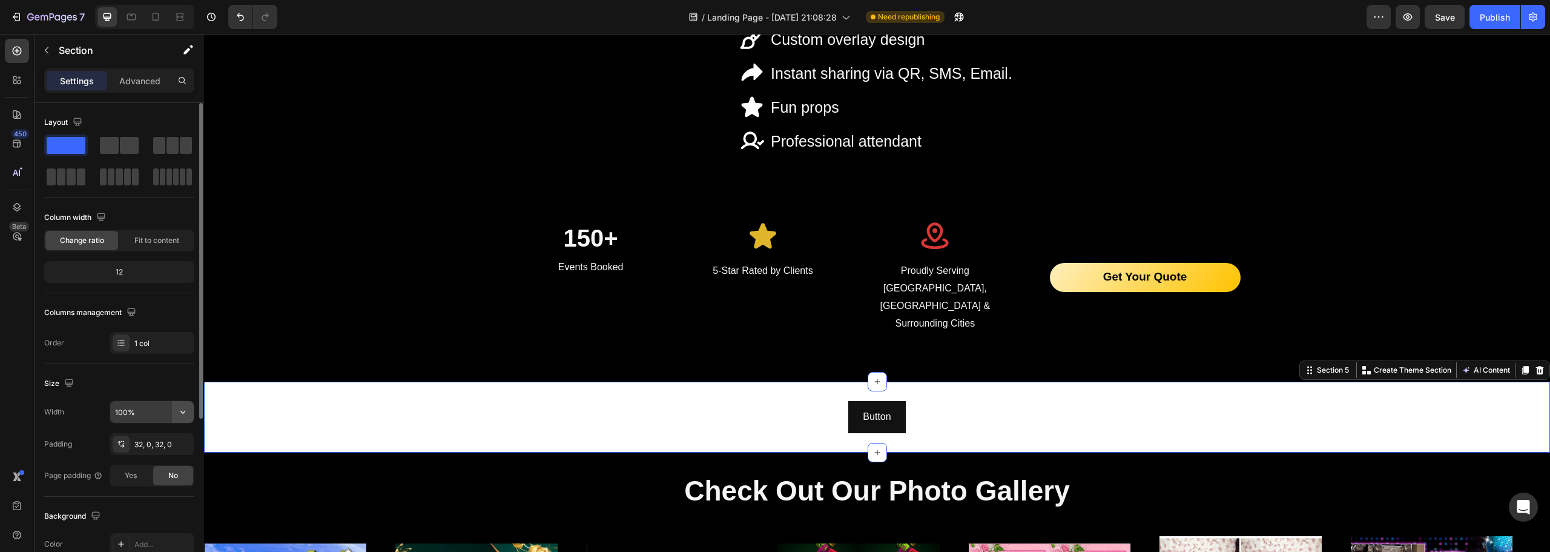
click at [189, 420] on button "button" at bounding box center [183, 412] width 22 height 22
click at [159, 415] on input "100%" at bounding box center [152, 412] width 84 height 22
click at [125, 412] on input "100%" at bounding box center [152, 412] width 84 height 22
drag, startPoint x: 128, startPoint y: 410, endPoint x: 99, endPoint y: 408, distance: 29.1
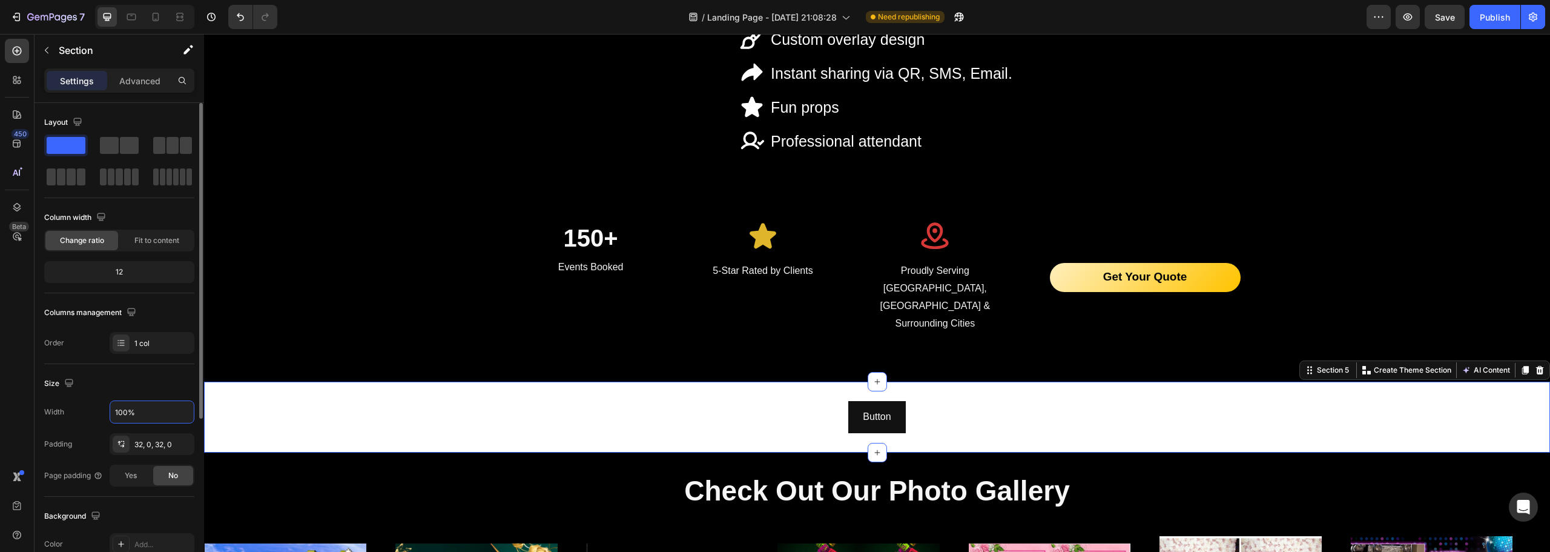
click at [104, 412] on div "Width 100%" at bounding box center [119, 411] width 150 height 23
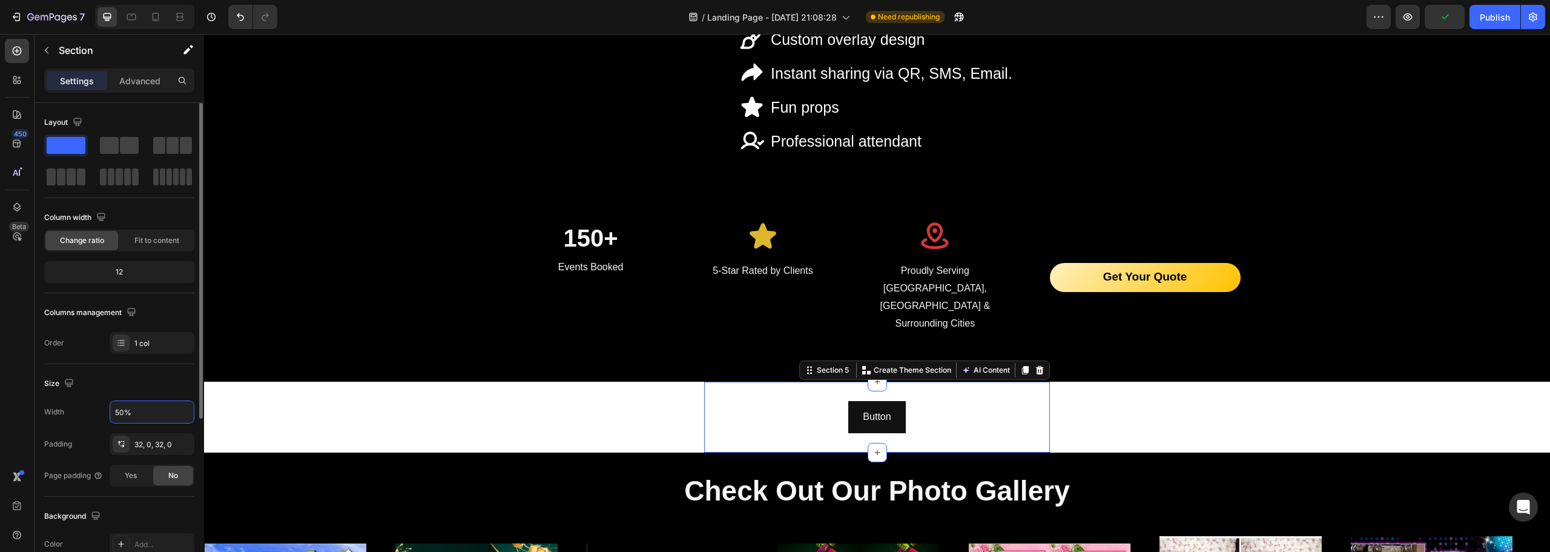
type input "50%"
click at [125, 391] on div "Size" at bounding box center [119, 383] width 150 height 19
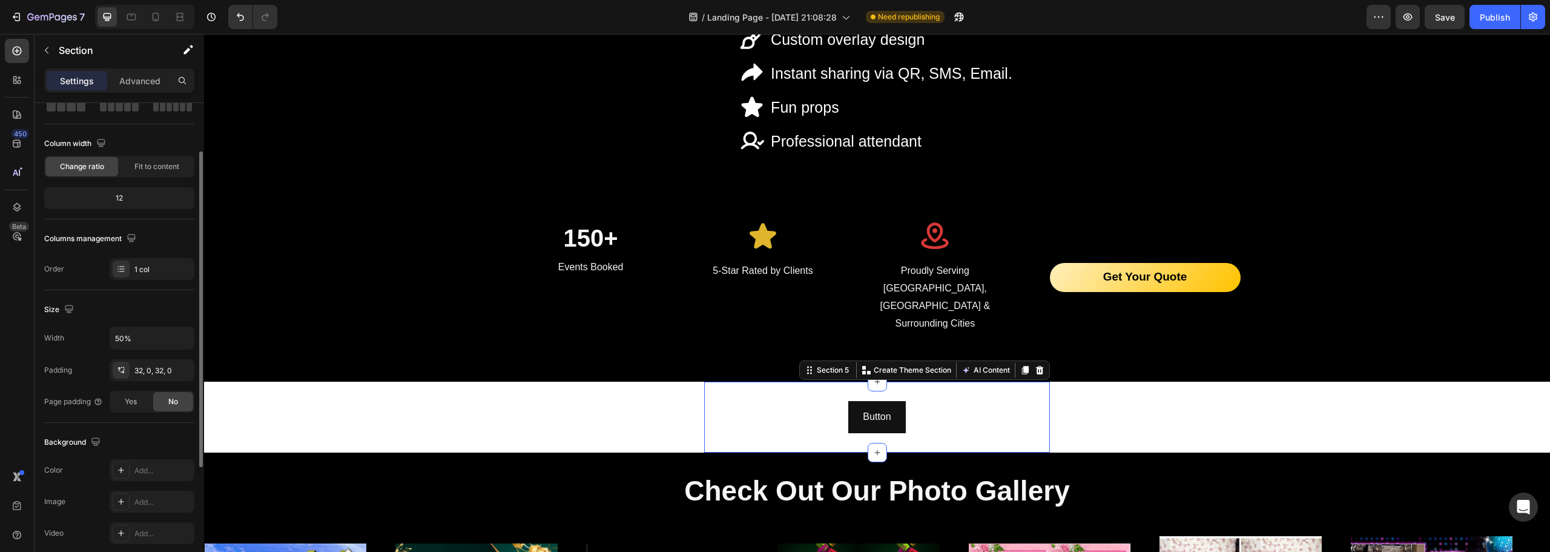
scroll to position [0, 0]
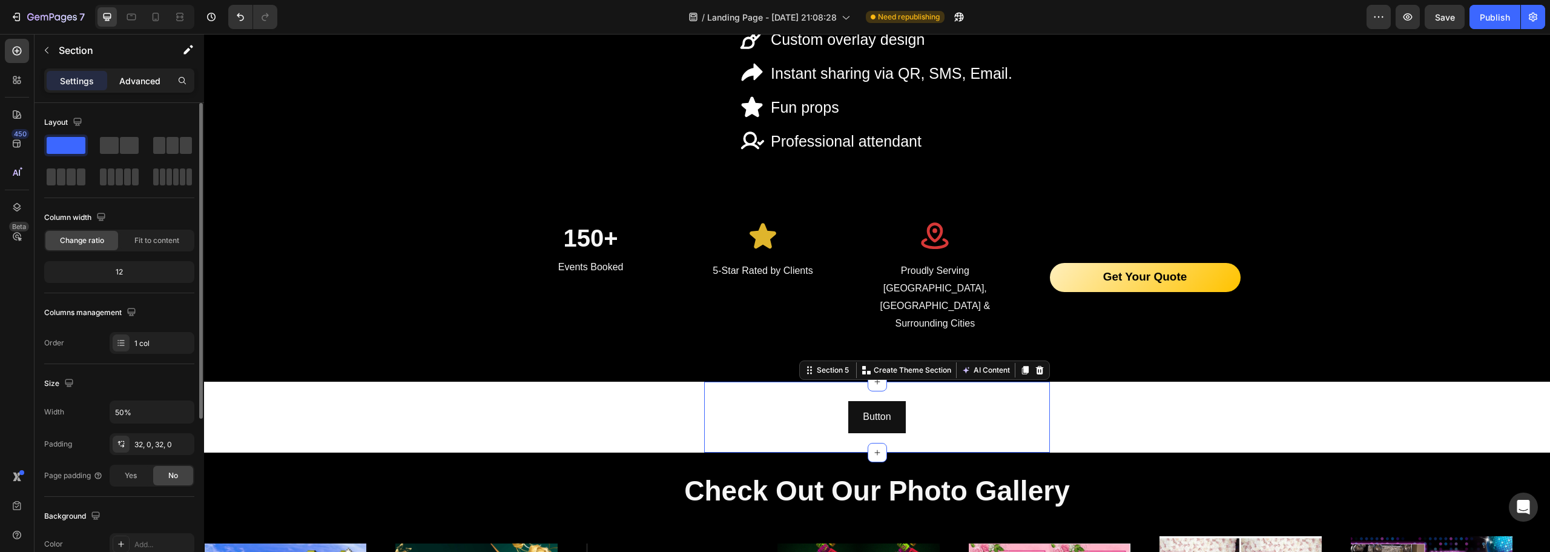
click at [153, 79] on p "Advanced" at bounding box center [139, 80] width 41 height 13
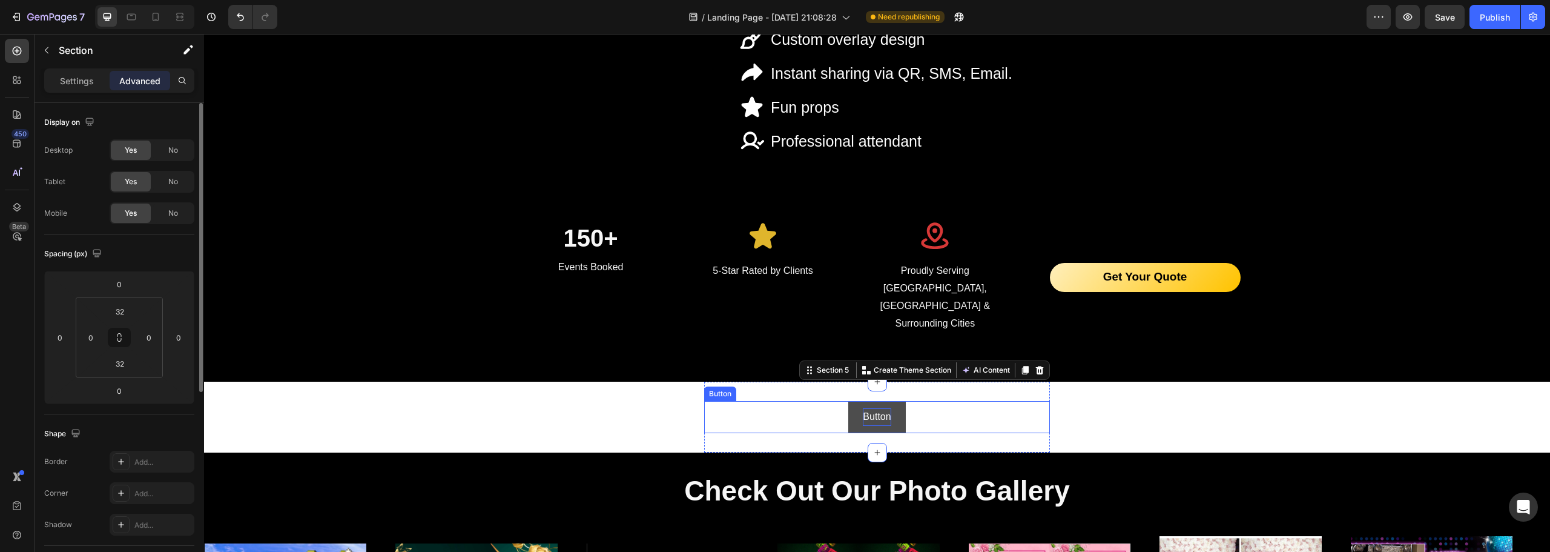
click at [881, 408] on p "Button" at bounding box center [877, 417] width 28 height 18
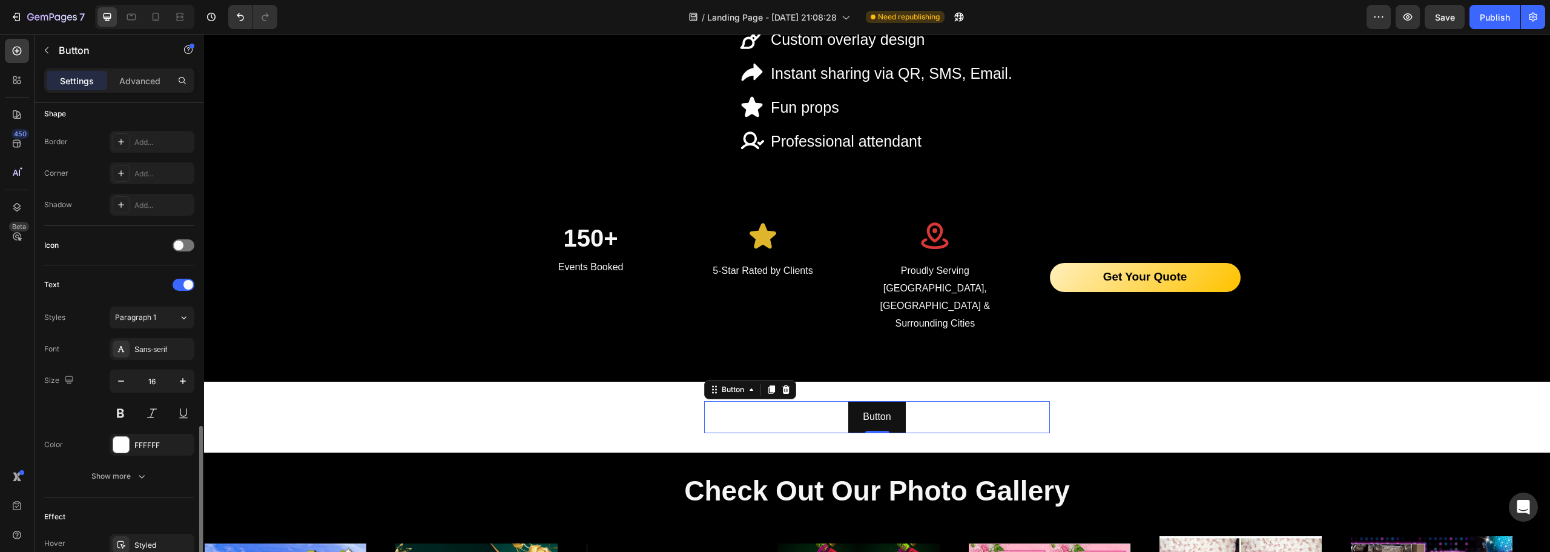
scroll to position [385, 0]
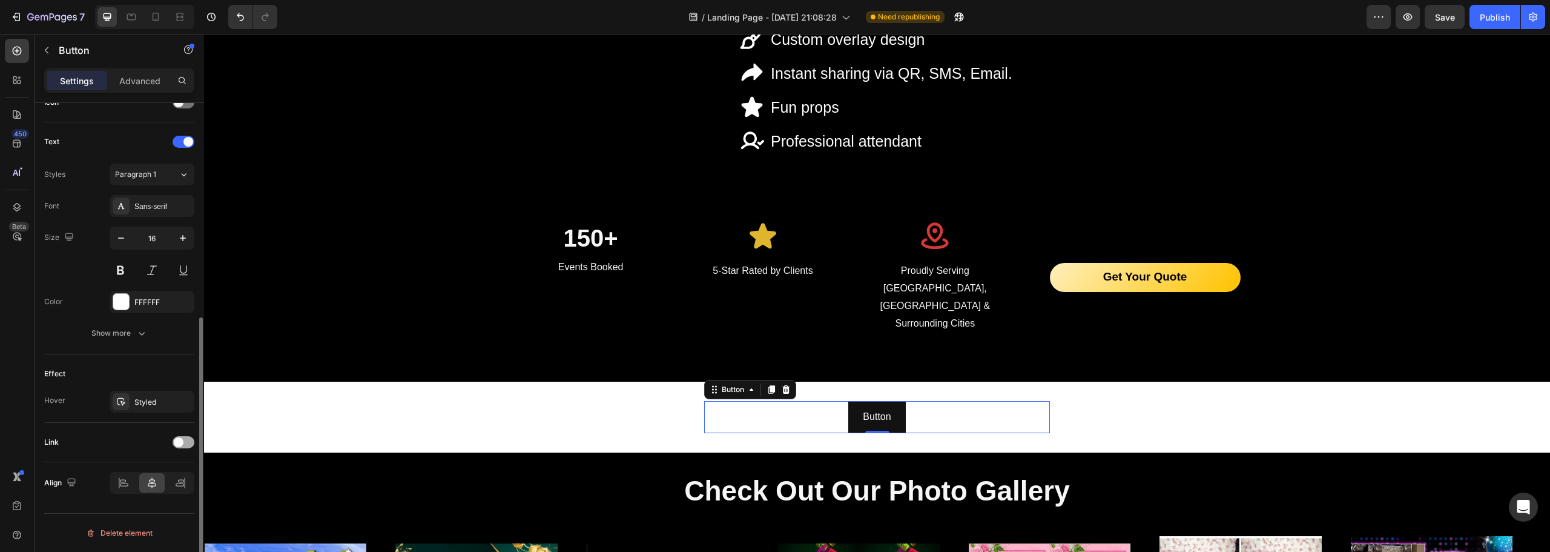
click at [185, 444] on div at bounding box center [184, 442] width 22 height 12
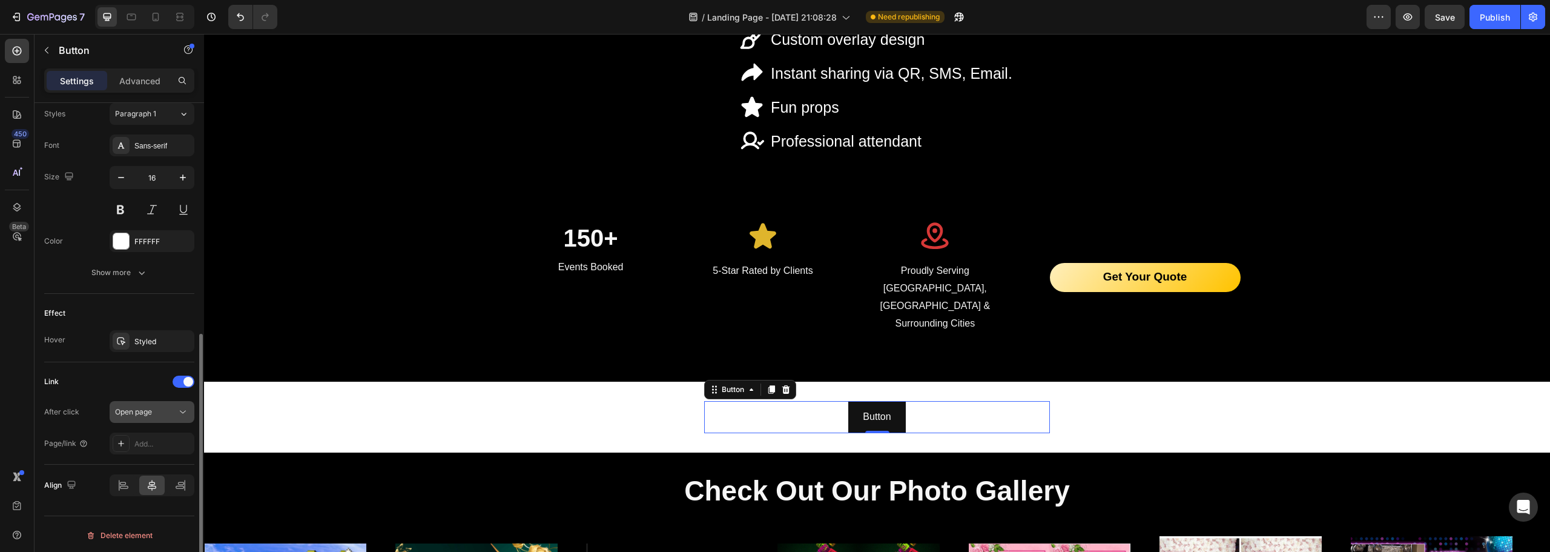
click at [155, 421] on button "Open page" at bounding box center [152, 412] width 85 height 22
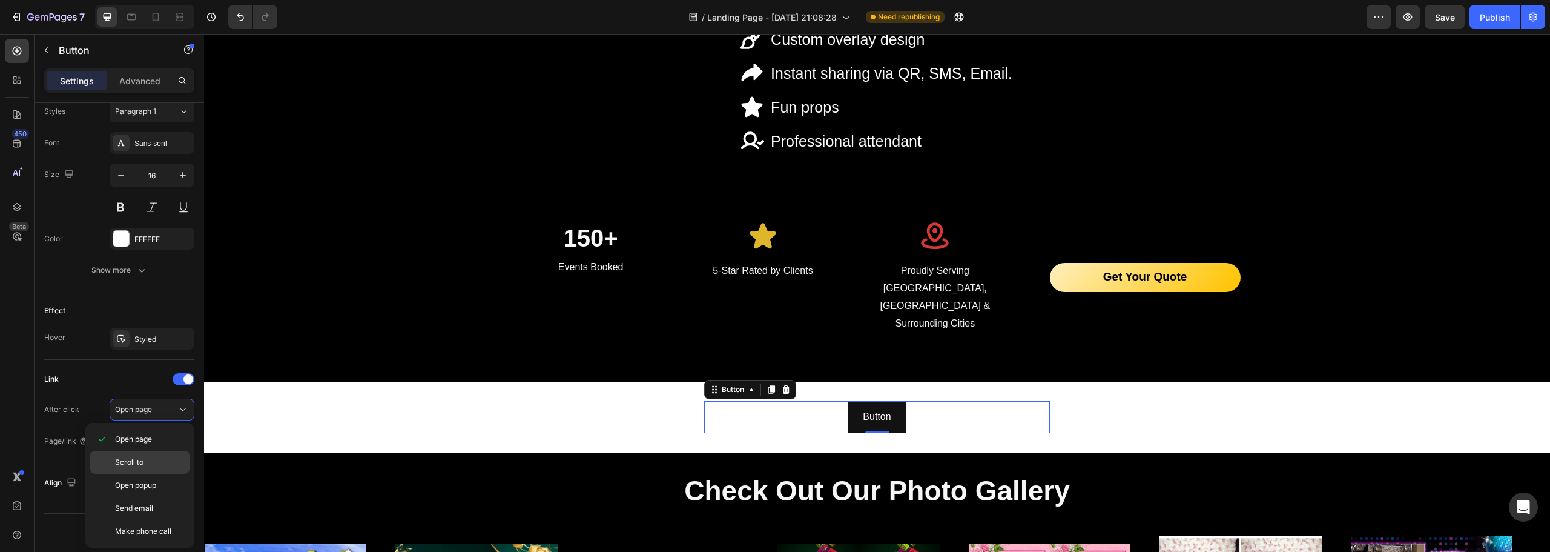
click at [148, 464] on p "Scroll to" at bounding box center [149, 462] width 69 height 11
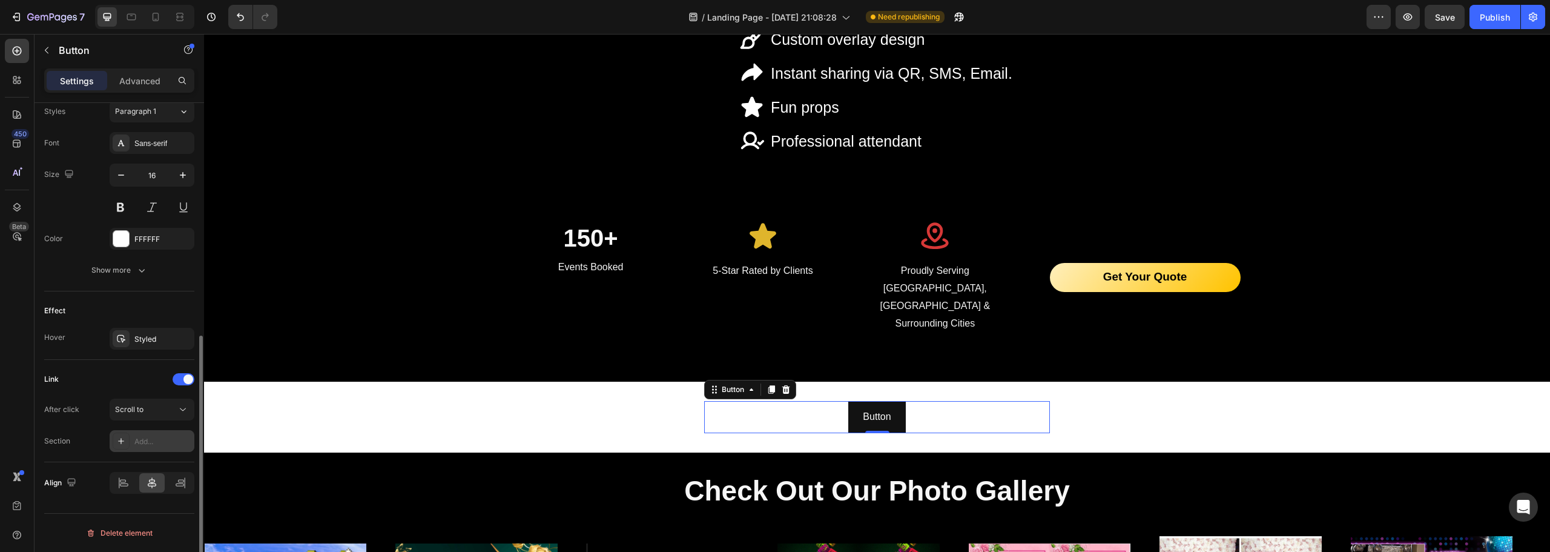
click at [150, 449] on div "Add..." at bounding box center [152, 441] width 85 height 22
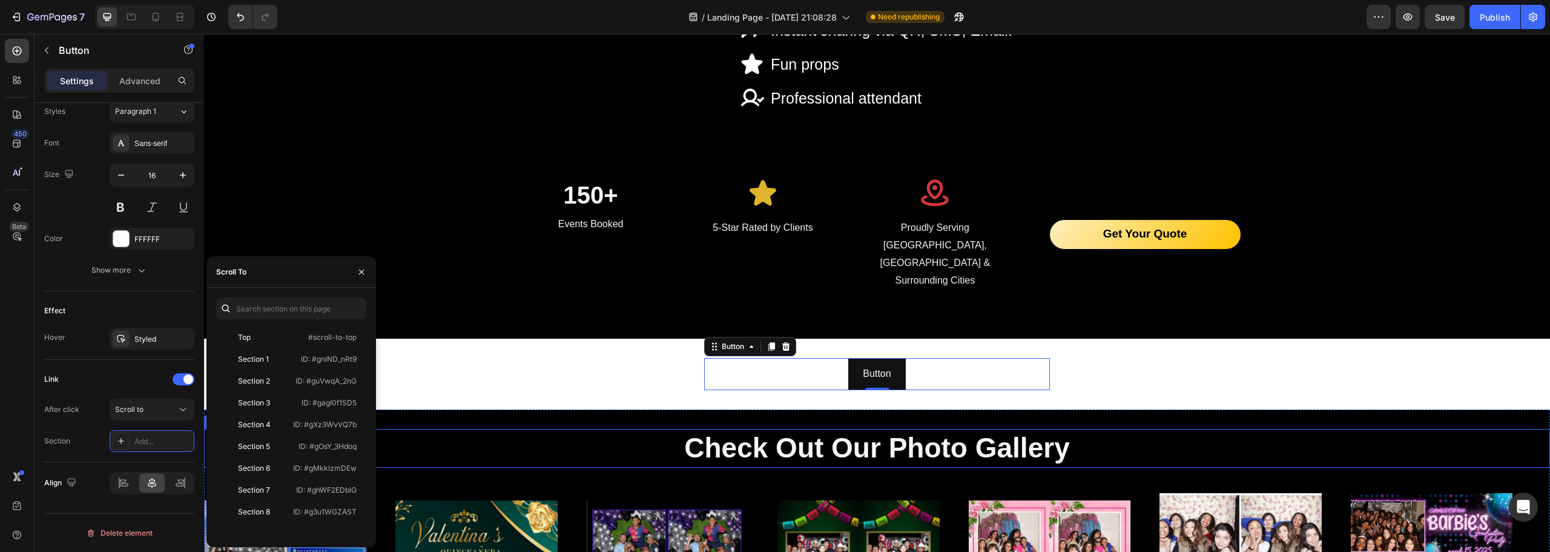
scroll to position [2025, 0]
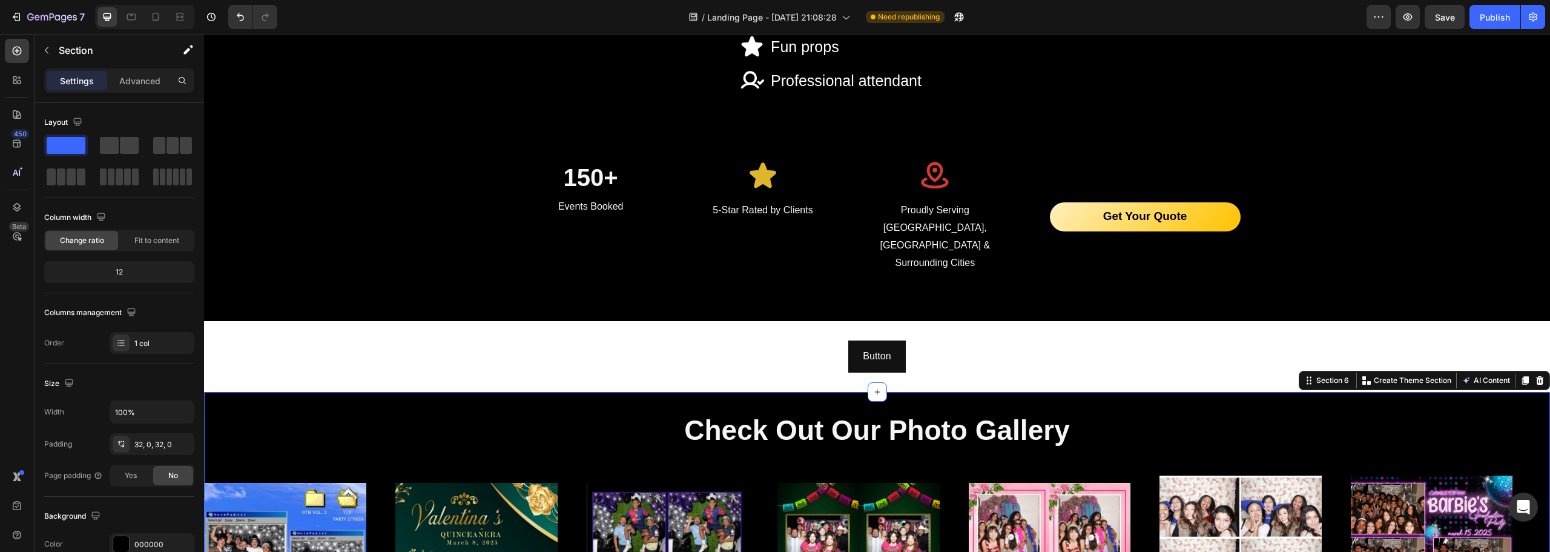
click at [186, 51] on icon "button" at bounding box center [186, 51] width 7 height 7
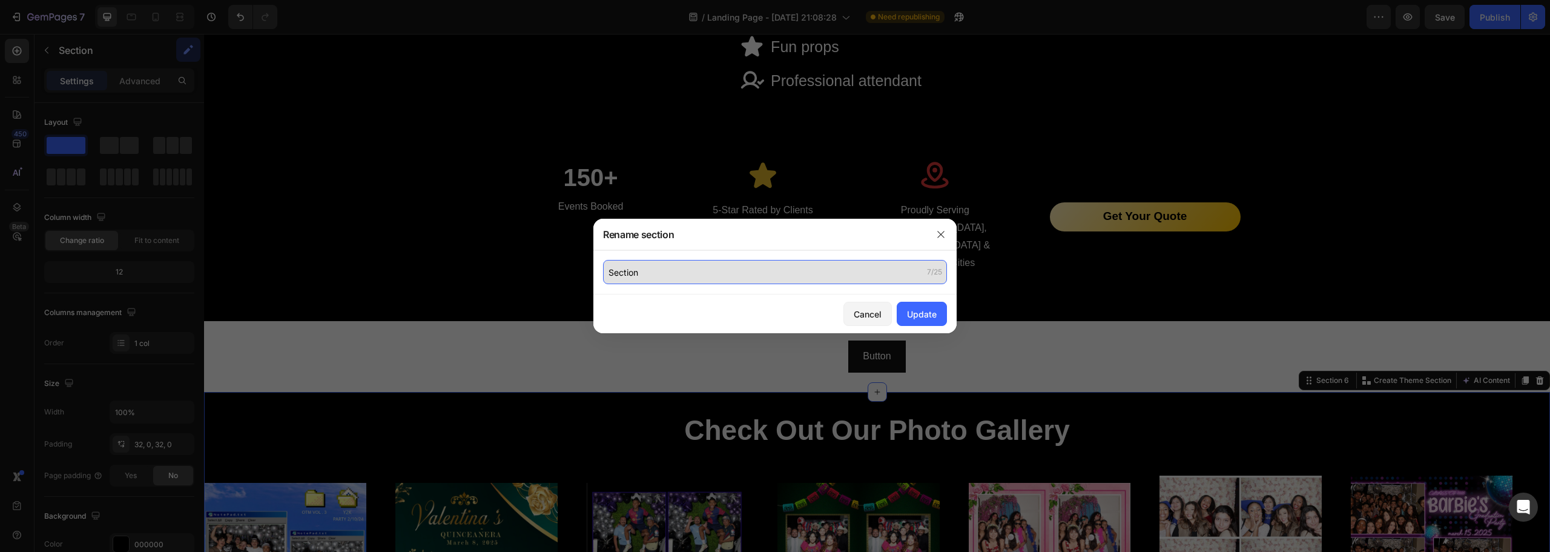
click at [669, 265] on input "Section" at bounding box center [775, 272] width 344 height 24
click at [676, 265] on input "Section" at bounding box center [775, 272] width 344 height 24
type input "S"
type input "Gallery"
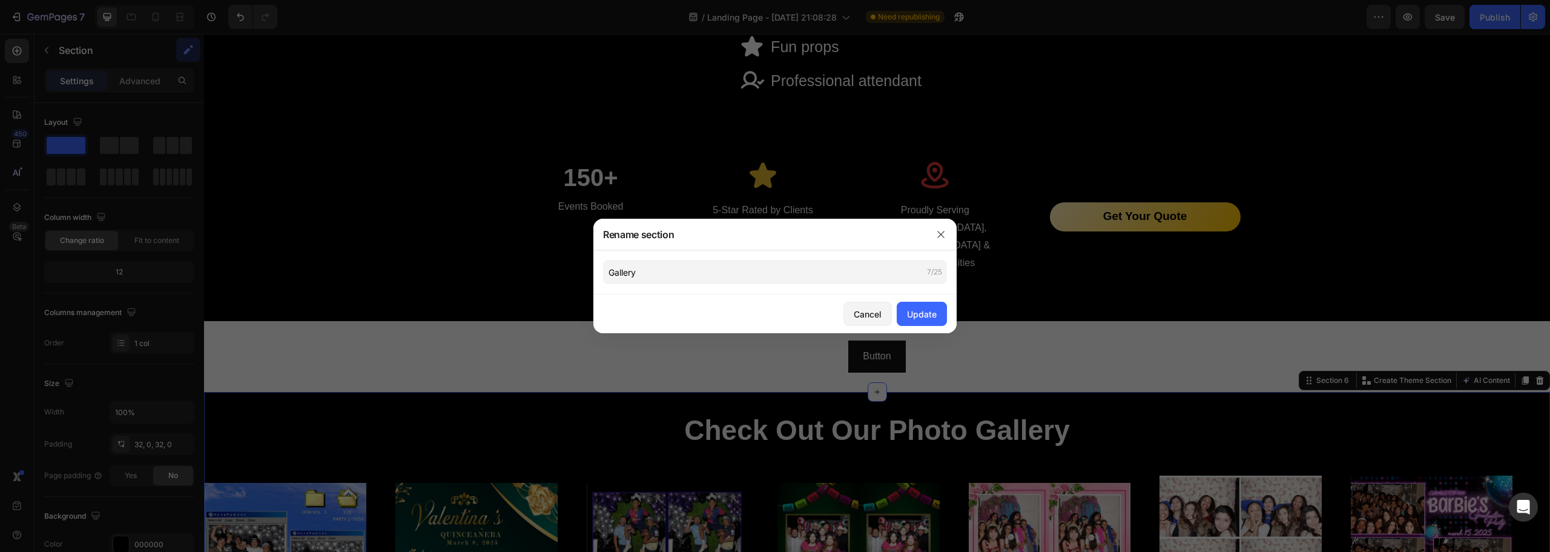
click at [939, 326] on div "Cancel Update" at bounding box center [774, 313] width 363 height 39
drag, startPoint x: 934, startPoint y: 321, endPoint x: 721, endPoint y: 288, distance: 215.6
click at [934, 321] on button "Update" at bounding box center [922, 314] width 50 height 24
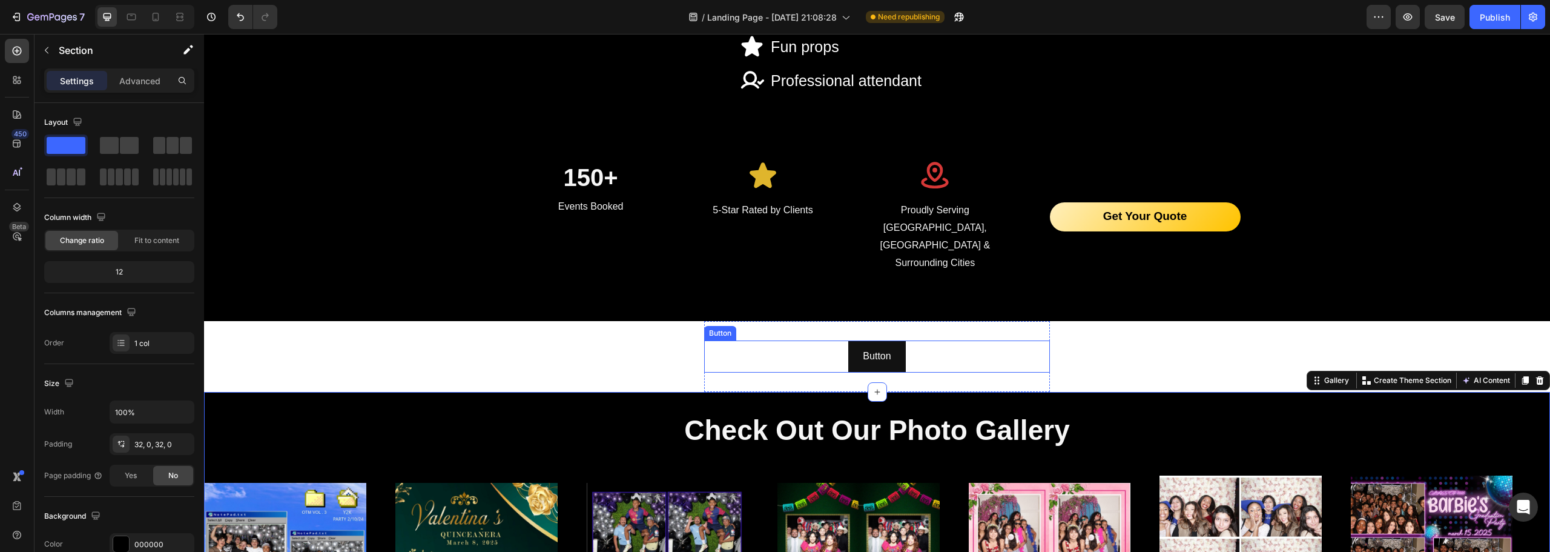
click at [811, 340] on div "Button Button" at bounding box center [877, 356] width 346 height 32
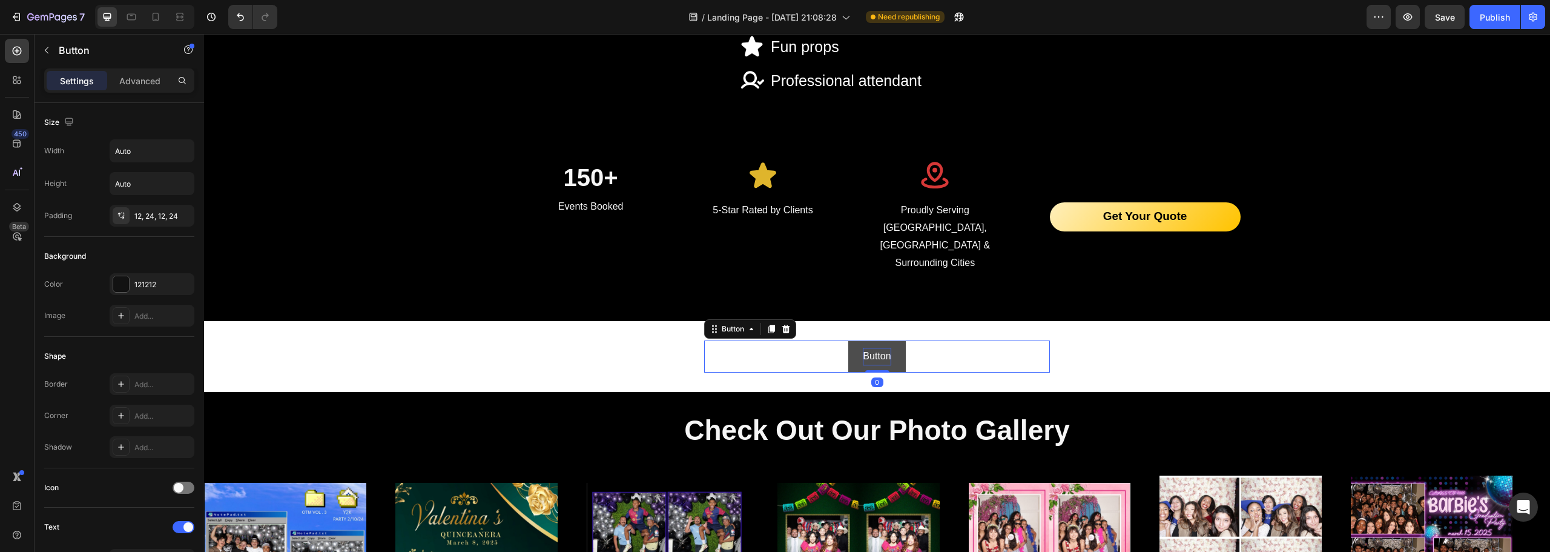
click at [865, 348] on p "Button" at bounding box center [877, 357] width 28 height 18
click at [851, 340] on button "Button" at bounding box center [876, 356] width 57 height 32
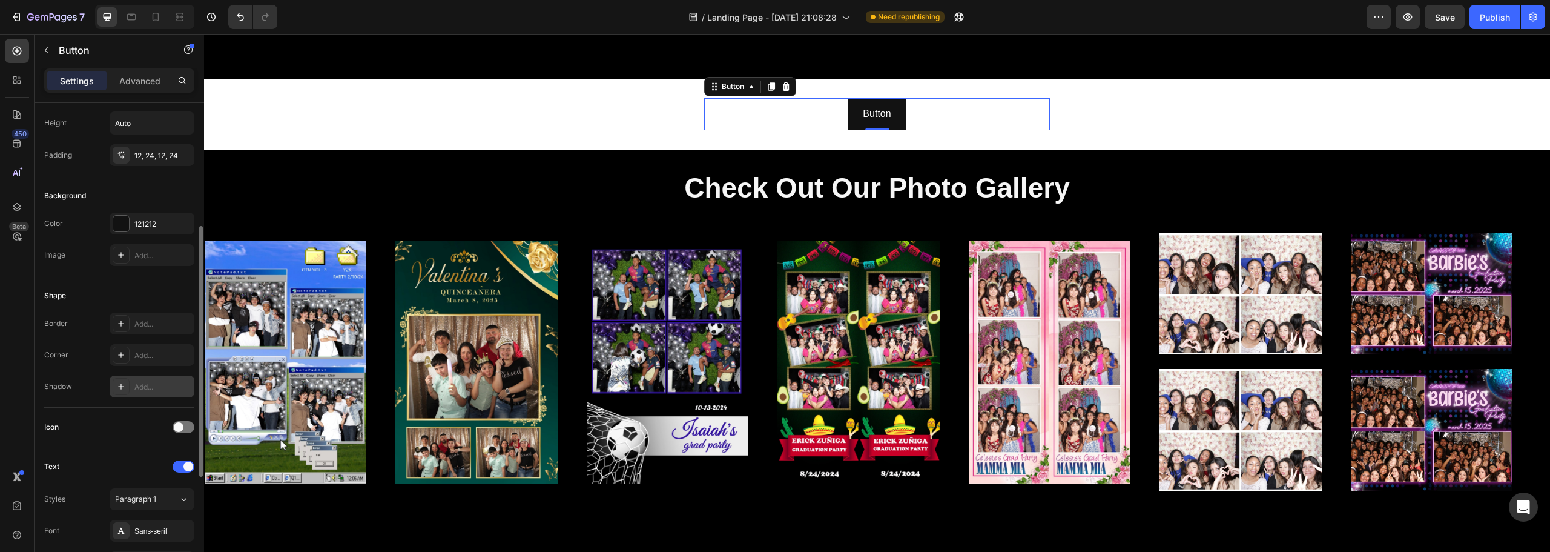
scroll to position [363, 0]
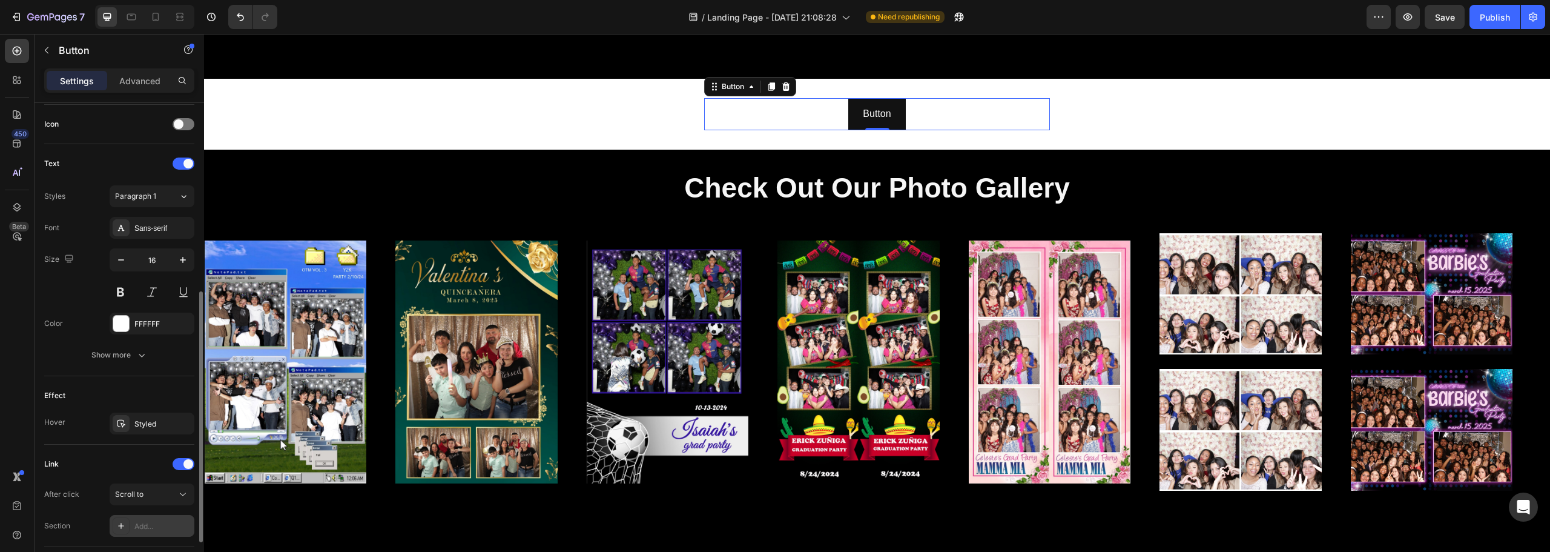
click at [153, 520] on div "Add..." at bounding box center [152, 526] width 85 height 22
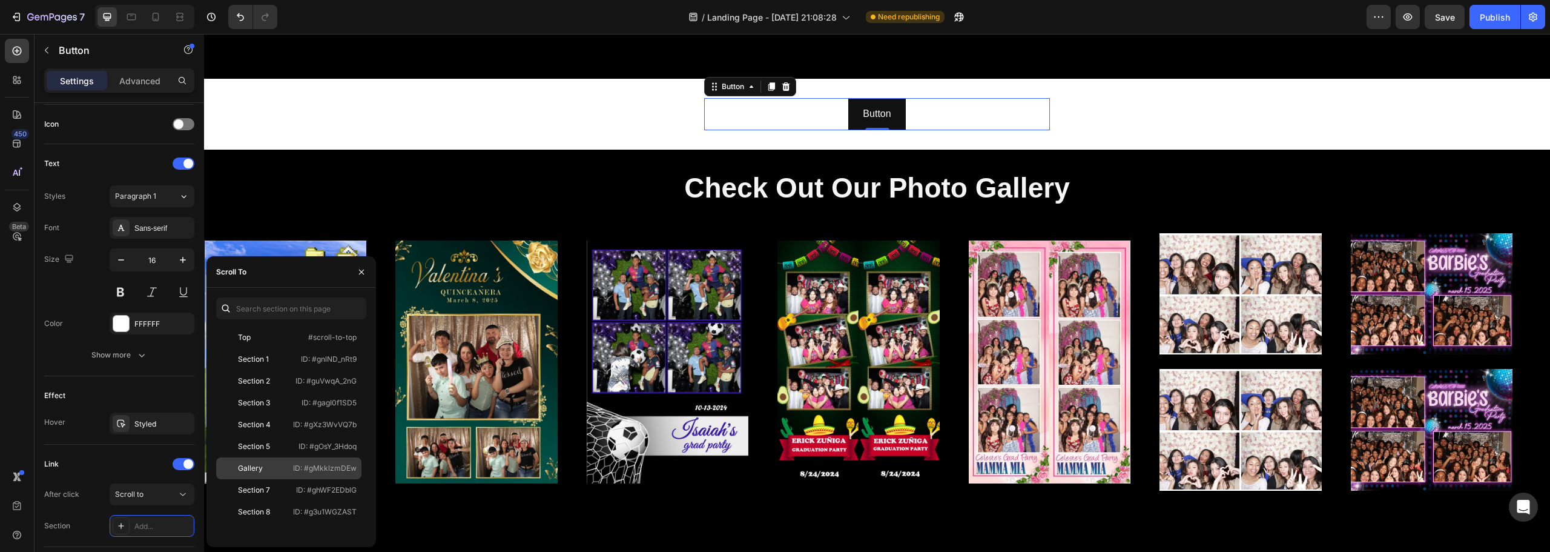
click at [275, 479] on div "Gallery ID: #gMkklzmDEw" at bounding box center [288, 490] width 145 height 22
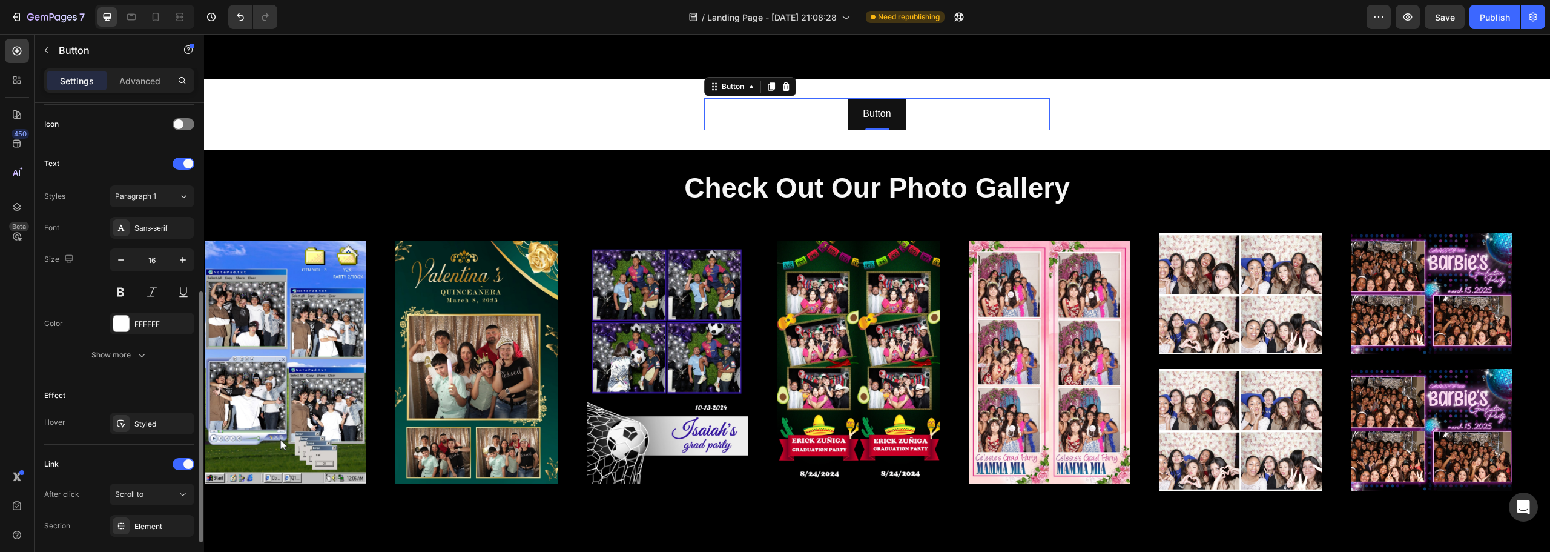
click at [149, 454] on div "Link After click Scroll to Section Element" at bounding box center [119, 495] width 150 height 102
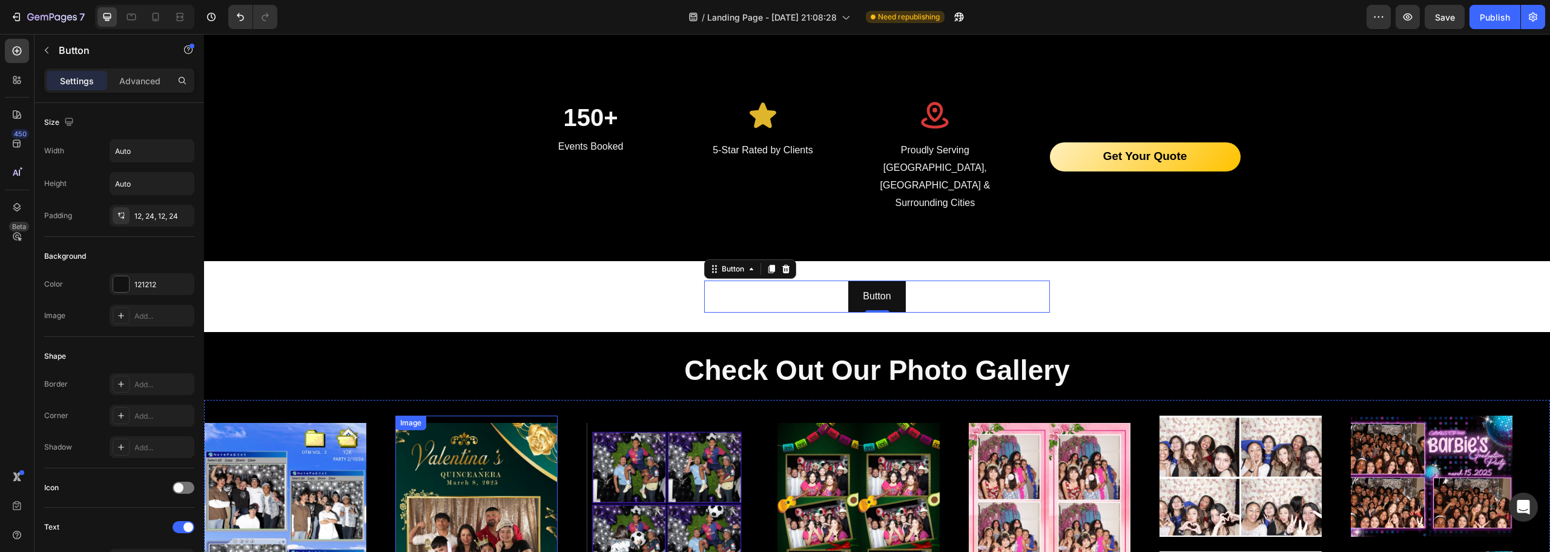
scroll to position [2085, 0]
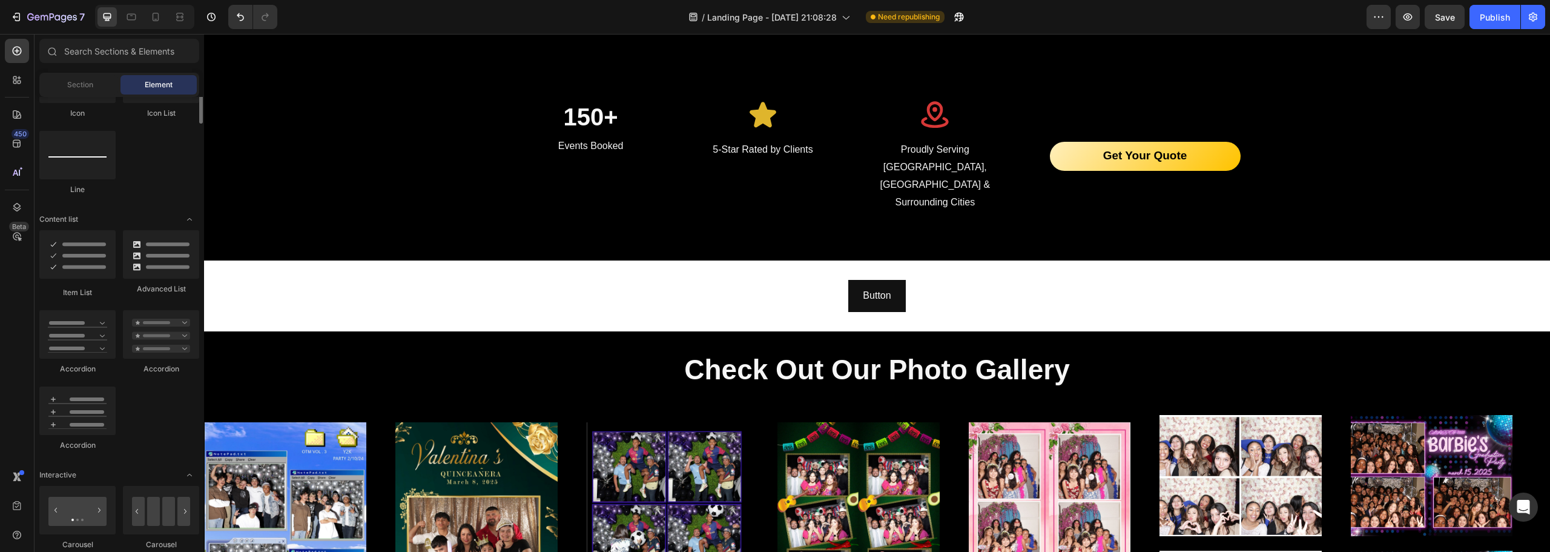
scroll to position [666, 0]
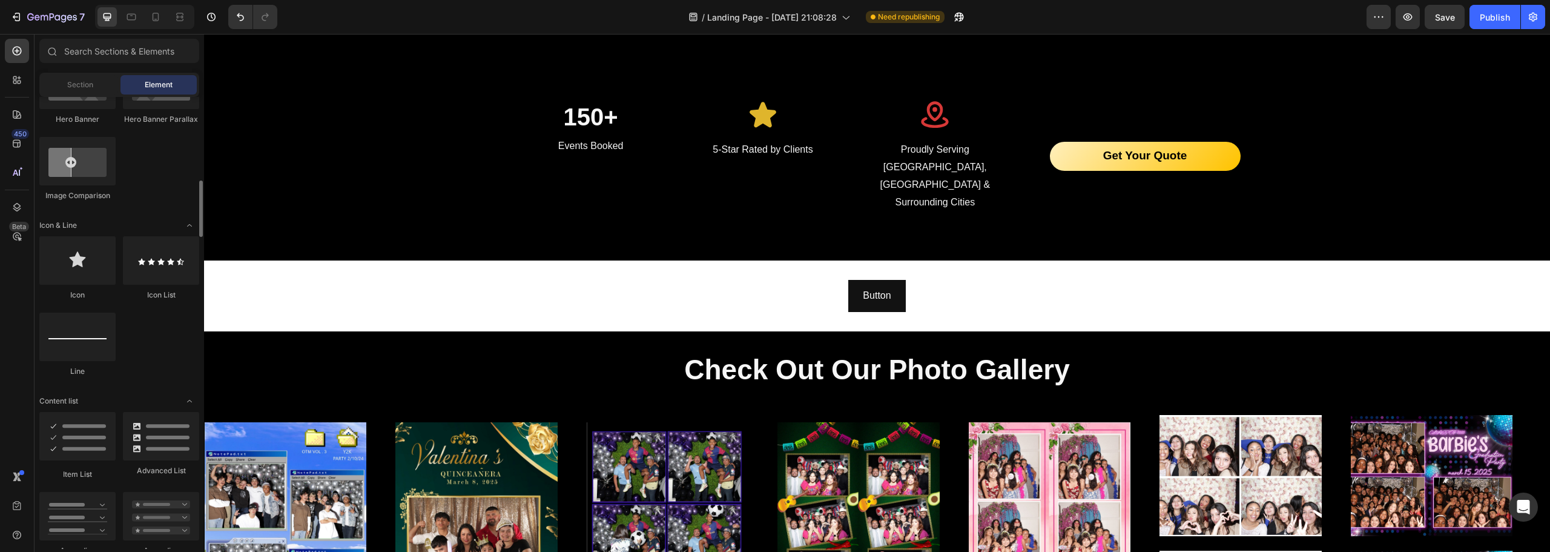
click at [593, 275] on section "Button Button Section 5" at bounding box center [877, 295] width 693 height 71
click at [406, 197] on div "150+ Heading Events Booked Text block Icon 5-Star Rated by Clients Text block I…" at bounding box center [877, 155] width 1346 height 209
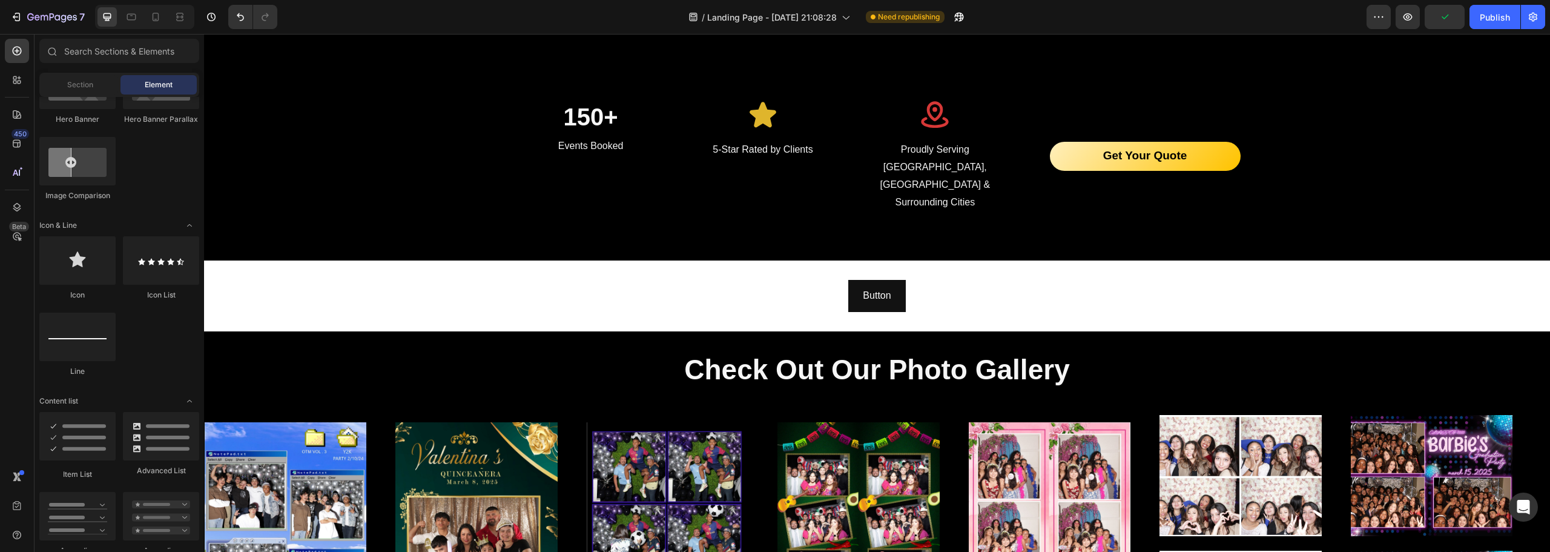
drag, startPoint x: 762, startPoint y: 265, endPoint x: 659, endPoint y: 270, distance: 103.1
click at [762, 280] on div "Button Button" at bounding box center [877, 296] width 346 height 32
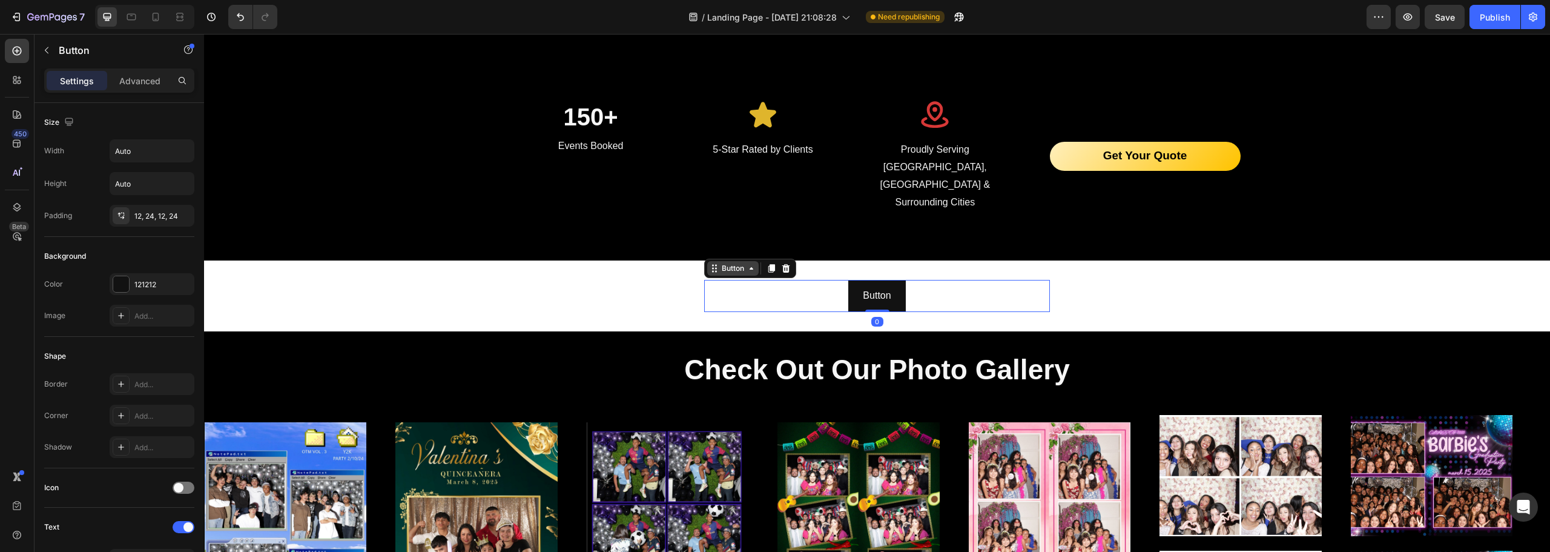
click at [713, 259] on div "Button" at bounding box center [750, 268] width 92 height 19
click at [715, 263] on icon at bounding box center [715, 268] width 10 height 10
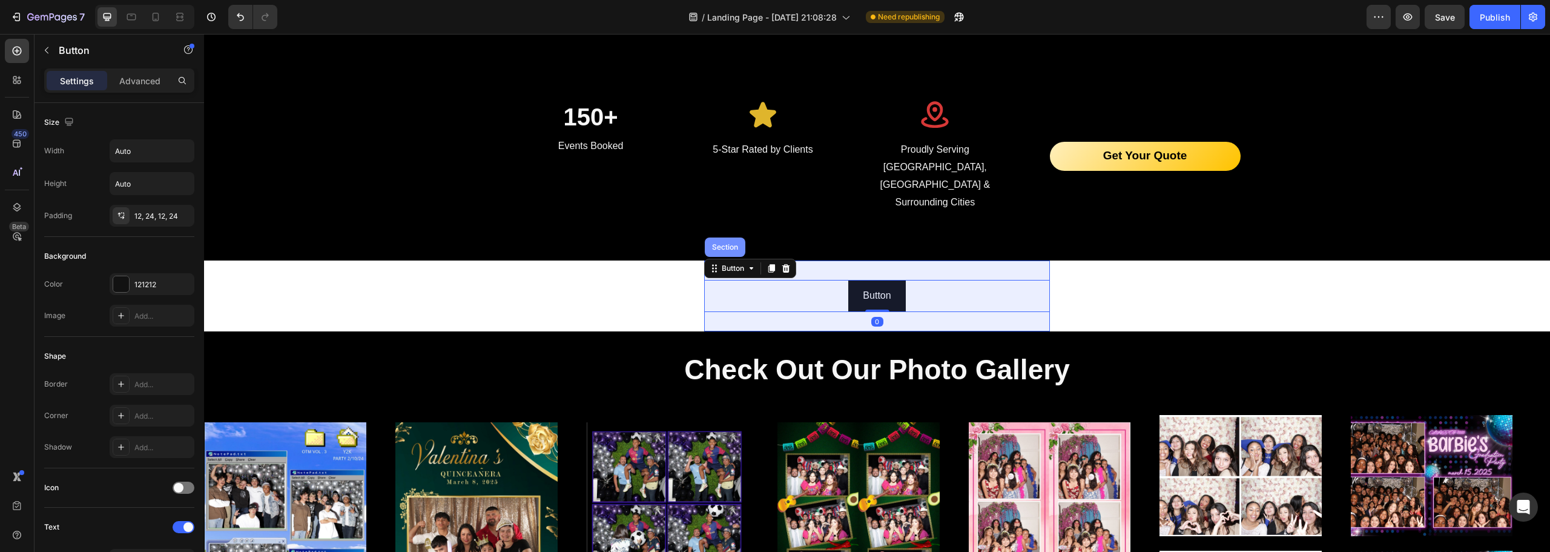
click at [719, 237] on div "Section" at bounding box center [725, 246] width 41 height 19
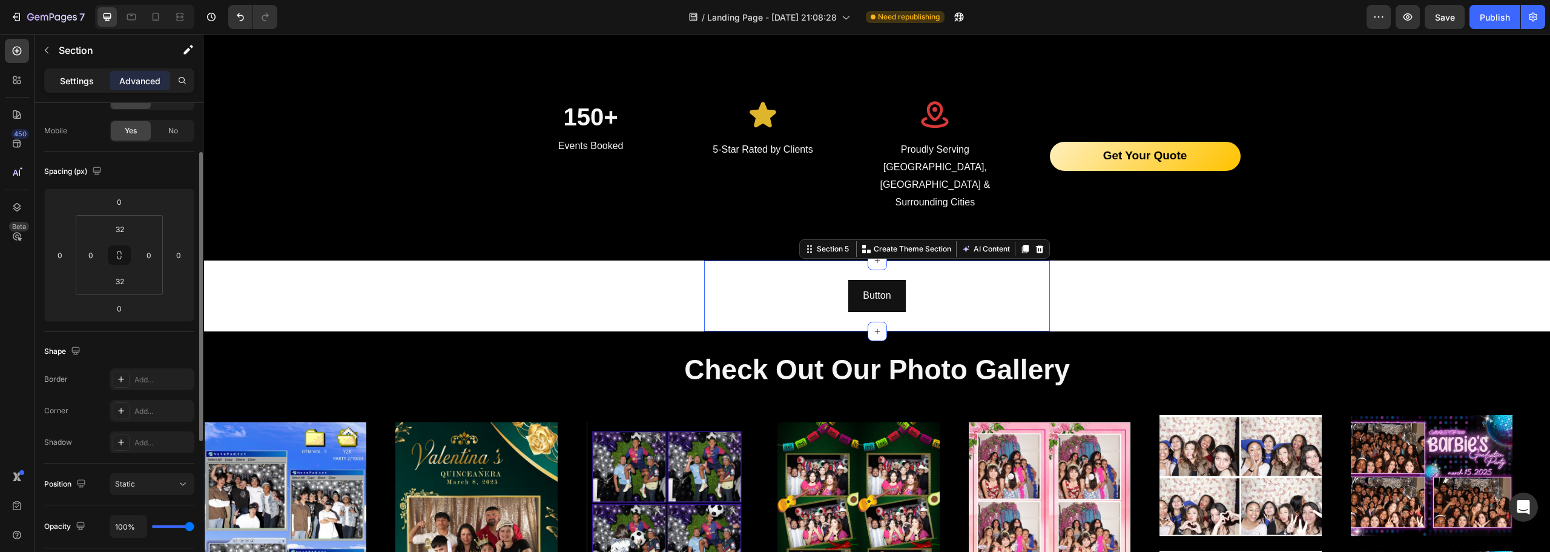
click at [81, 78] on p "Settings" at bounding box center [77, 80] width 34 height 13
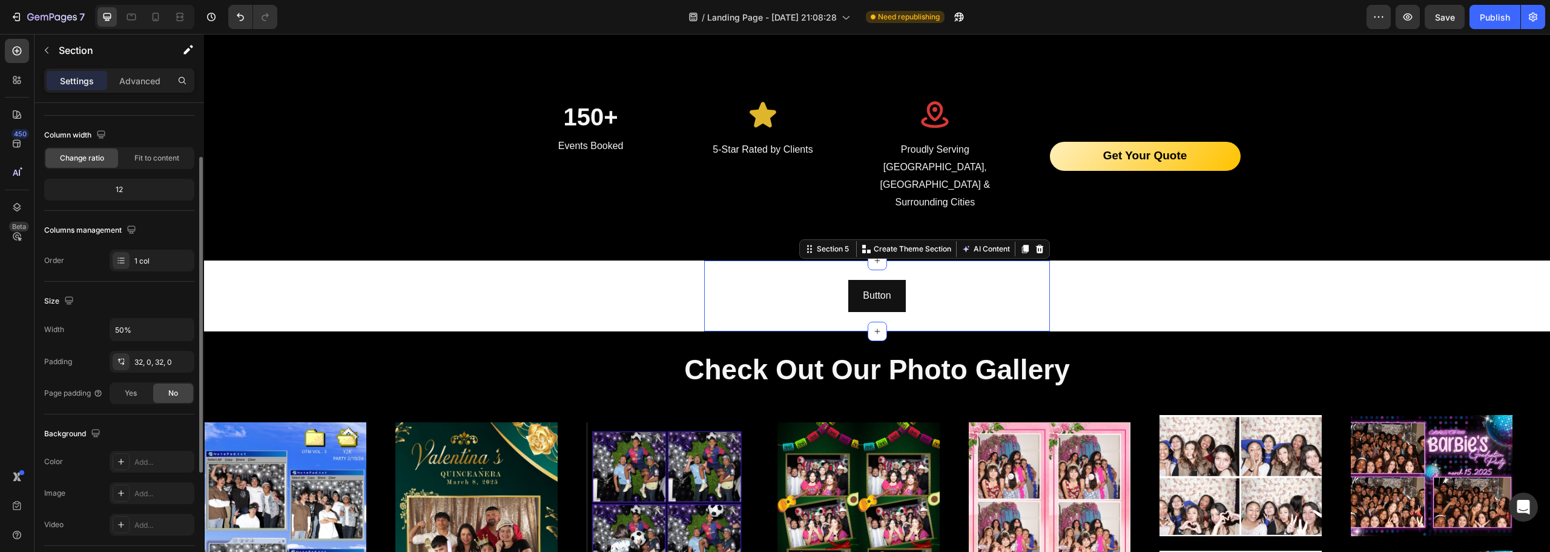
scroll to position [256, 0]
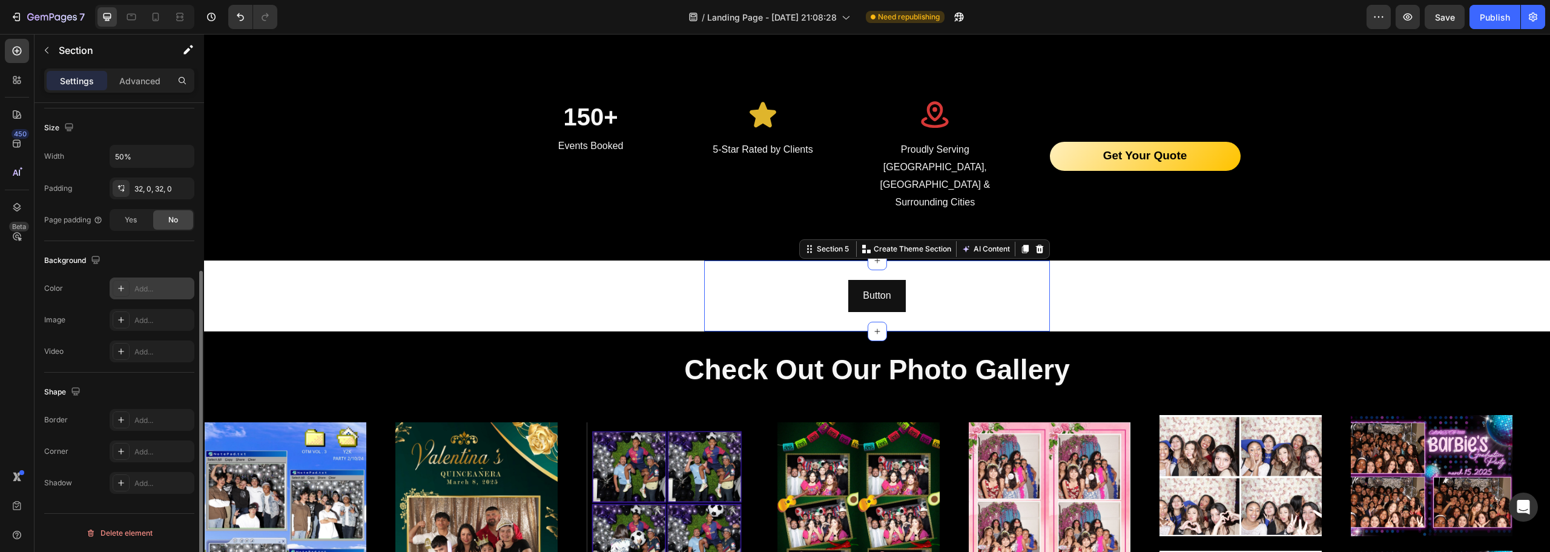
click at [162, 288] on div "Add..." at bounding box center [162, 288] width 57 height 11
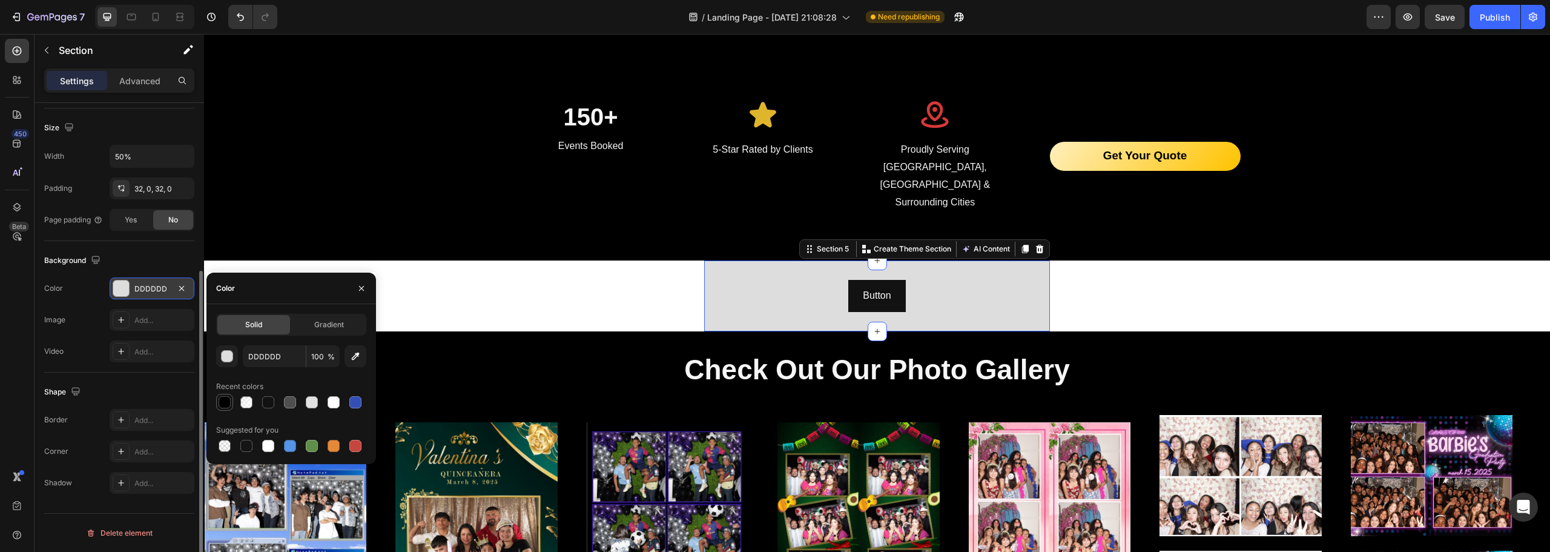
click at [222, 403] on div at bounding box center [225, 402] width 12 height 12
type input "000000"
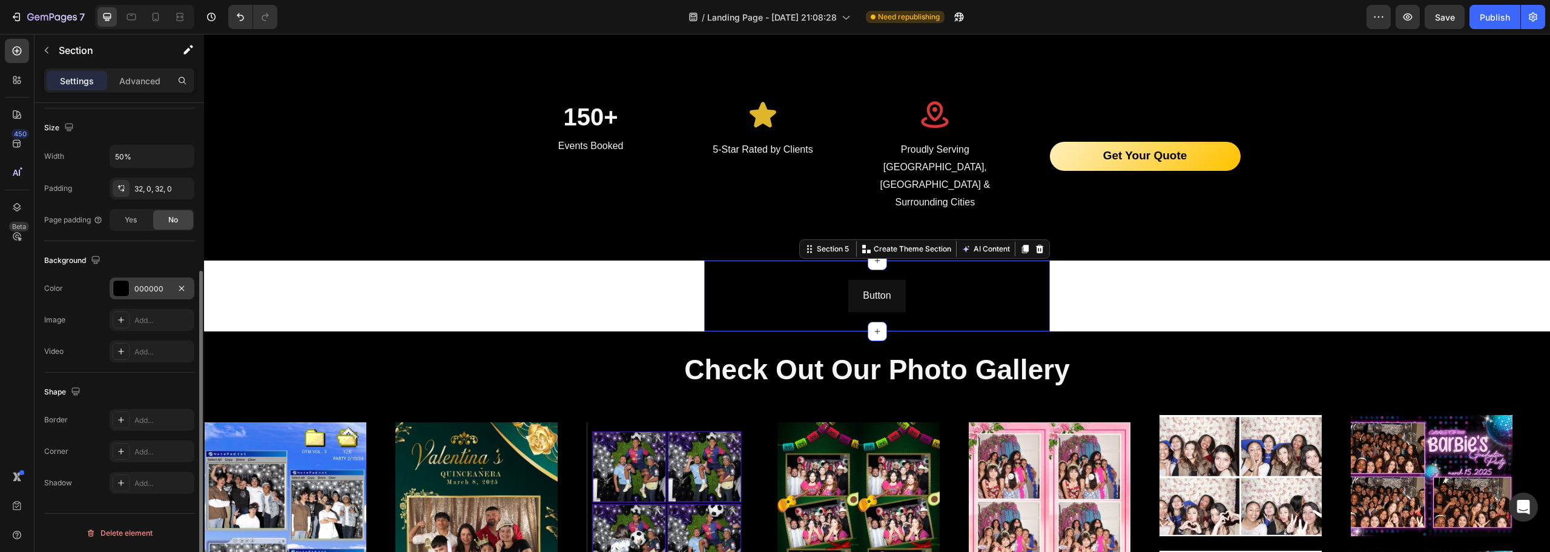
click at [148, 385] on div "Shape" at bounding box center [119, 391] width 150 height 19
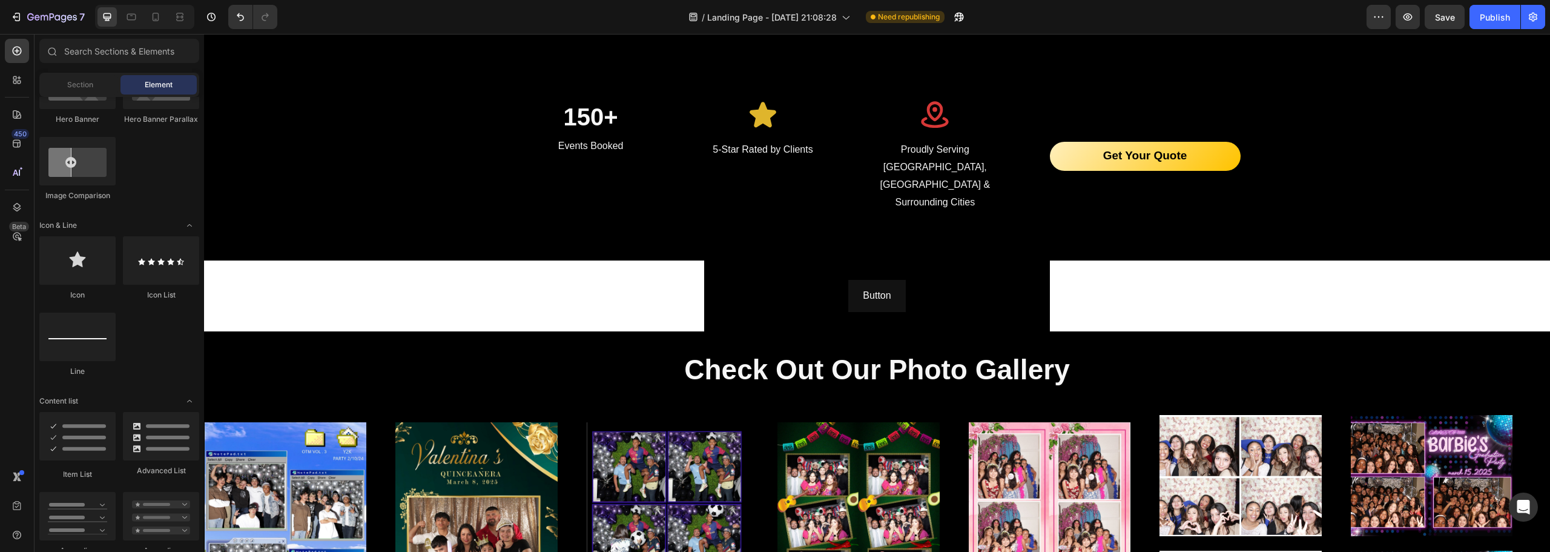
drag, startPoint x: 331, startPoint y: 205, endPoint x: 342, endPoint y: 255, distance: 51.6
click at [331, 205] on div "150+ Heading Events Booked Text block Icon 5-Star Rated by Clients Text block I…" at bounding box center [877, 155] width 1346 height 209
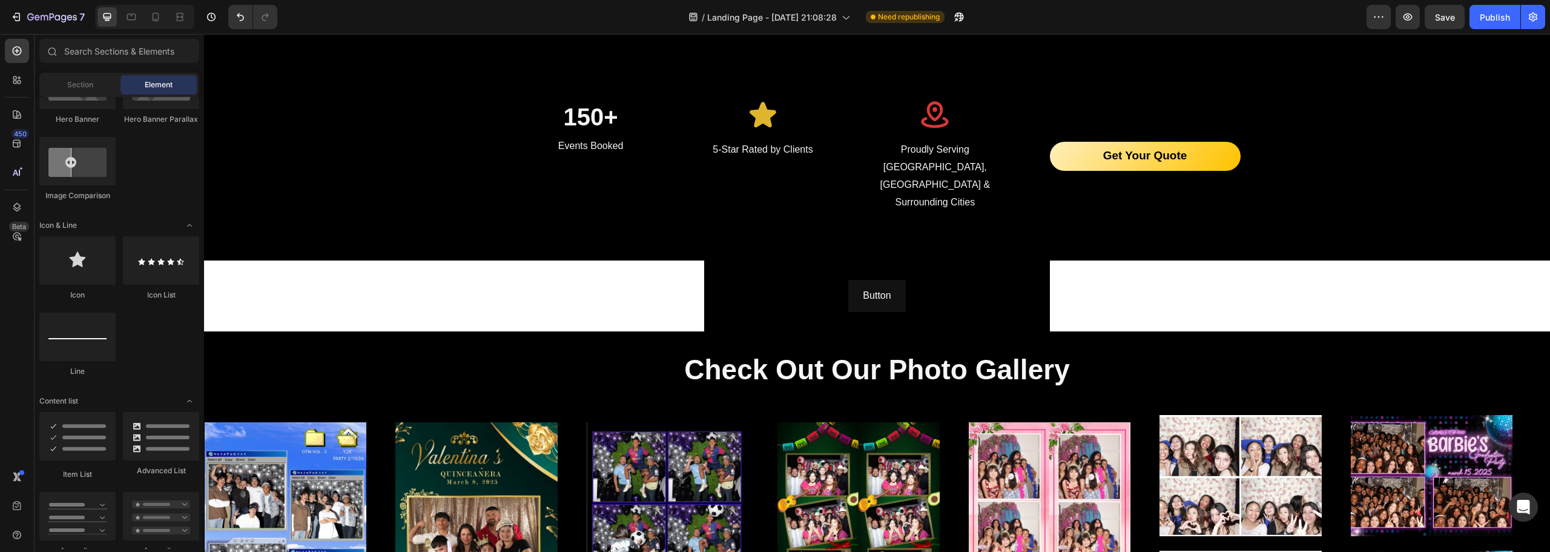
click at [280, 196] on div "150+ Heading Events Booked Text block Icon 5-Star Rated by Clients Text block I…" at bounding box center [877, 155] width 1346 height 209
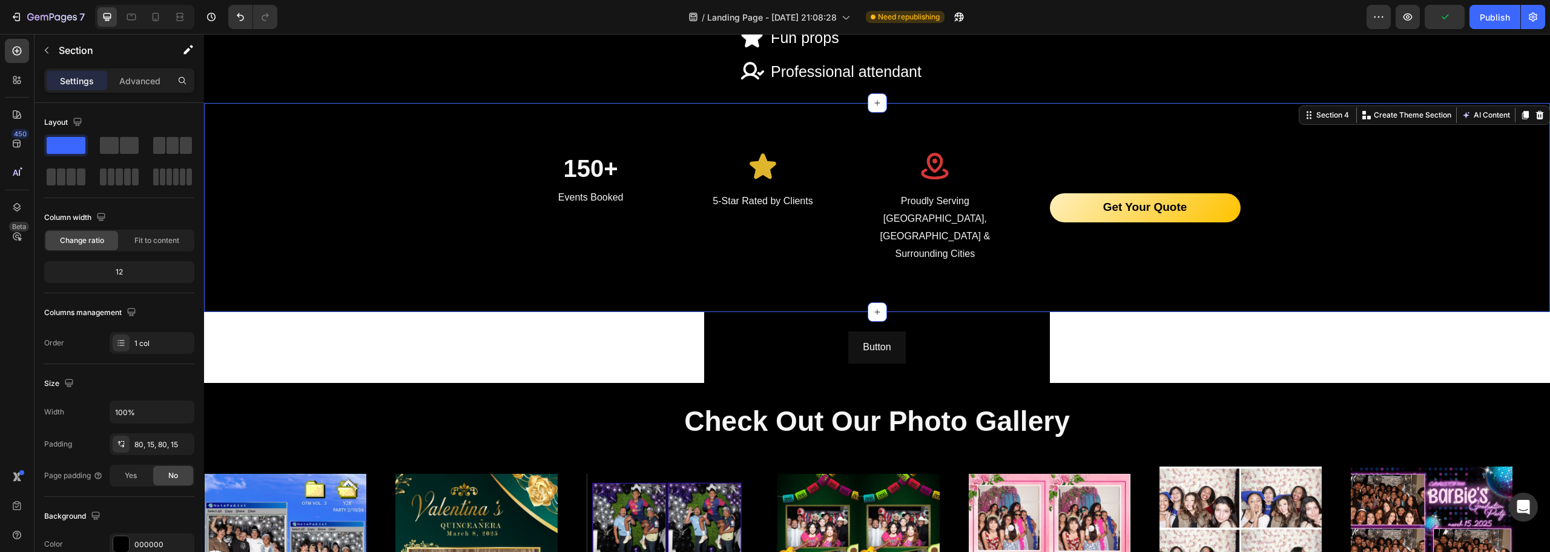
scroll to position [2025, 0]
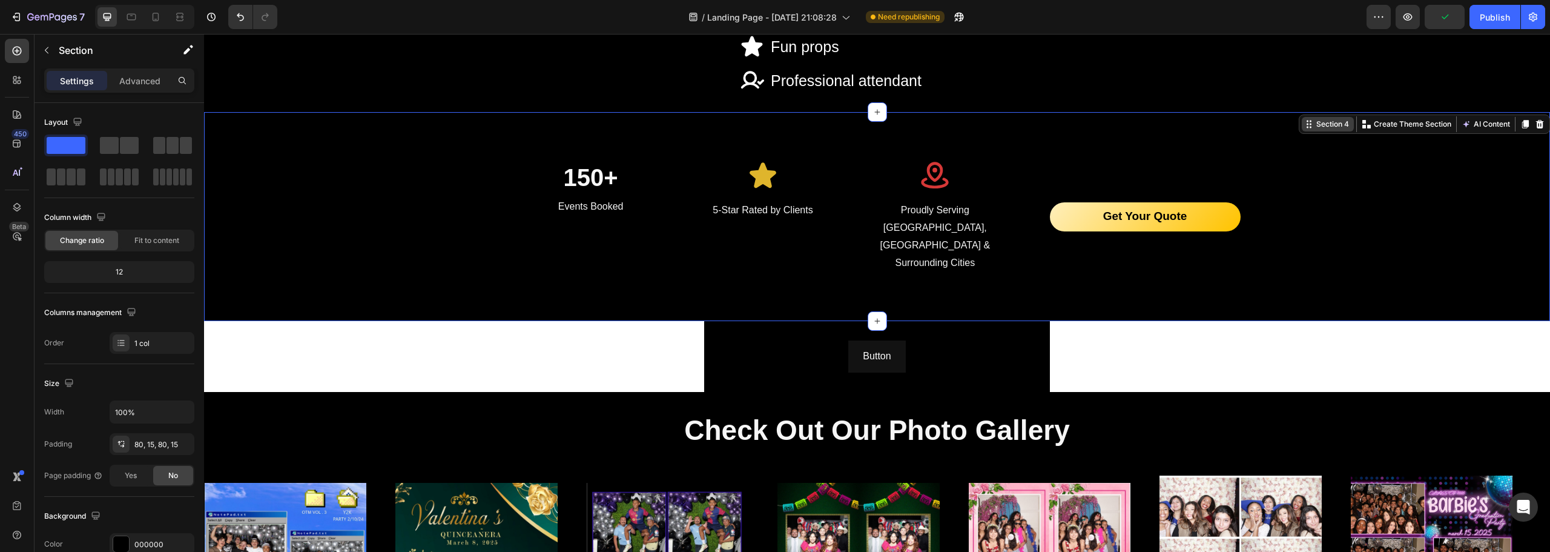
click at [1304, 127] on icon at bounding box center [1309, 124] width 10 height 10
click at [951, 340] on div "Button Button" at bounding box center [877, 356] width 346 height 32
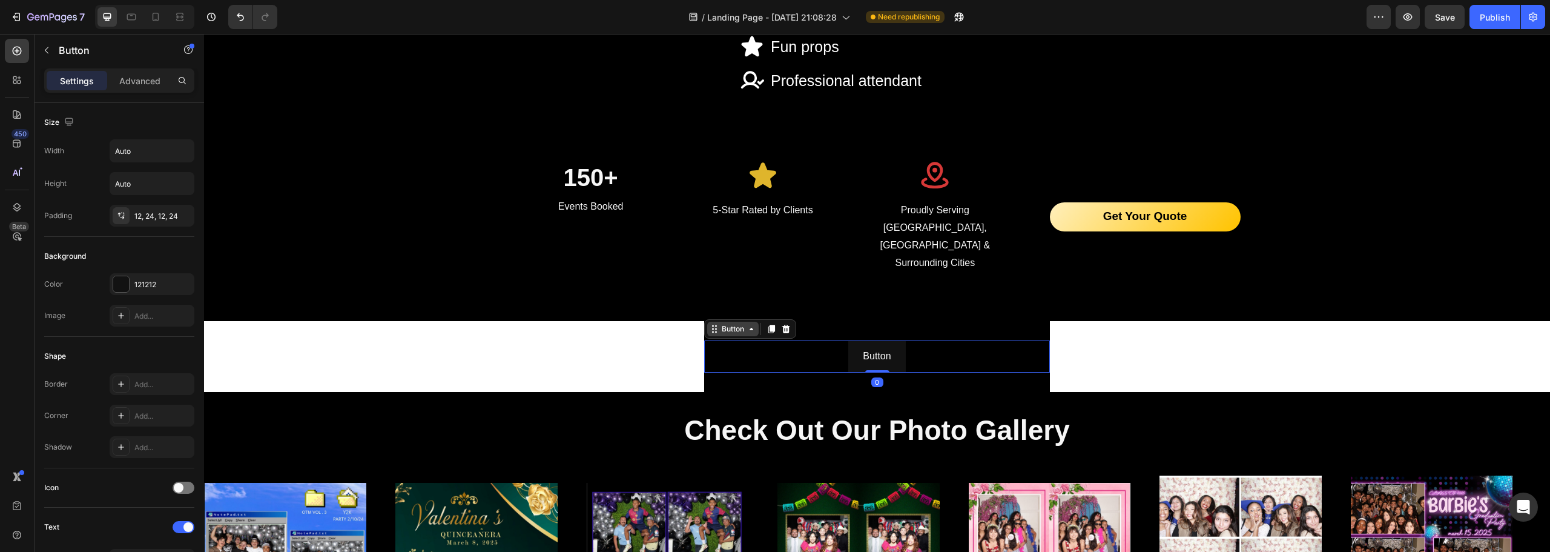
click at [735, 323] on div "Button" at bounding box center [732, 328] width 27 height 11
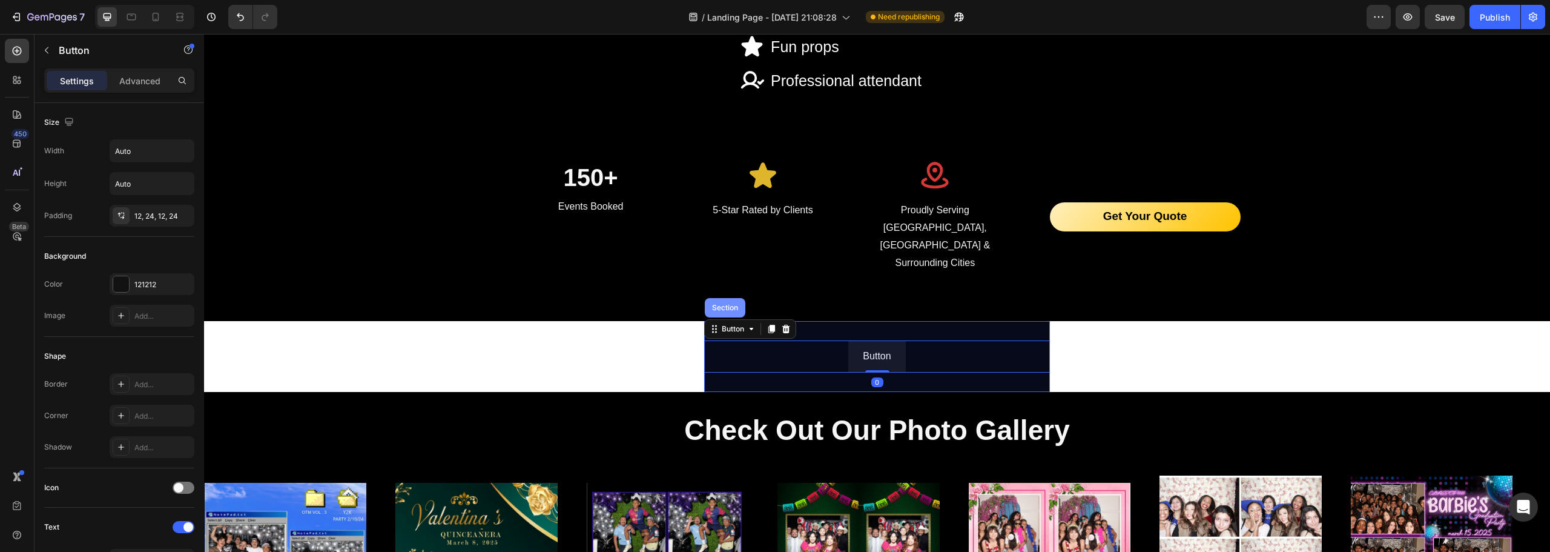
click at [725, 304] on div "Section" at bounding box center [725, 307] width 31 height 7
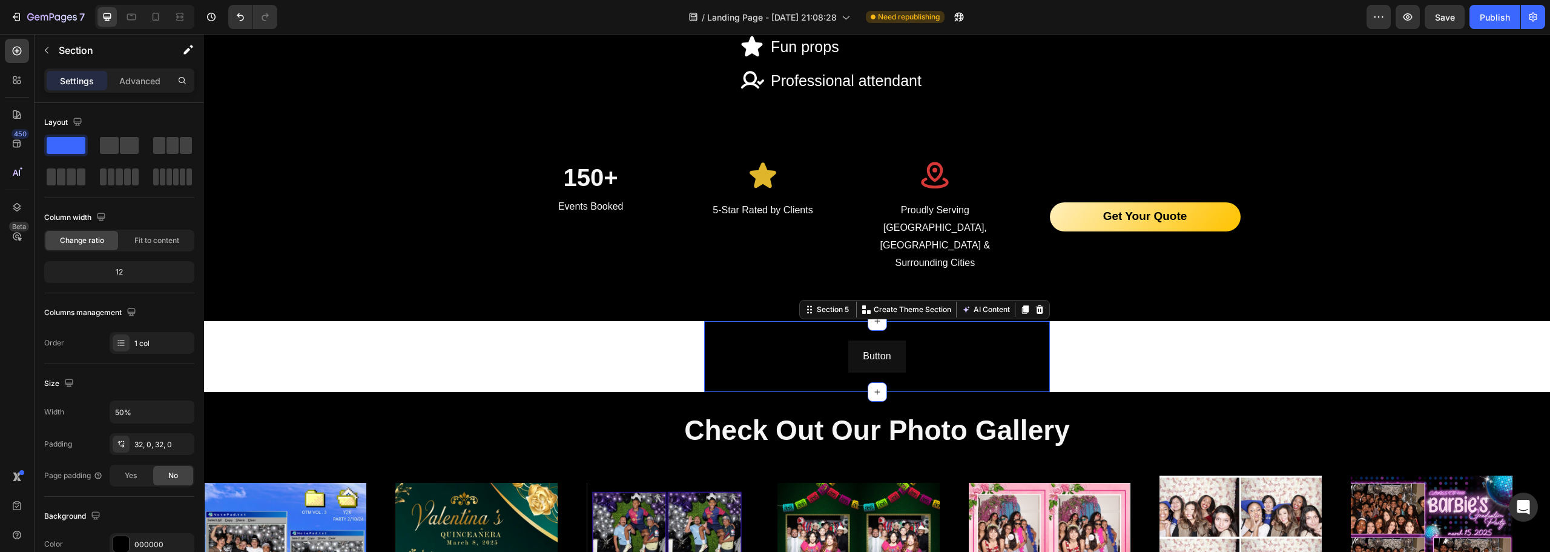
click at [640, 321] on section "Button Button Section 5 You can create reusable sections Create Theme Section A…" at bounding box center [877, 356] width 693 height 71
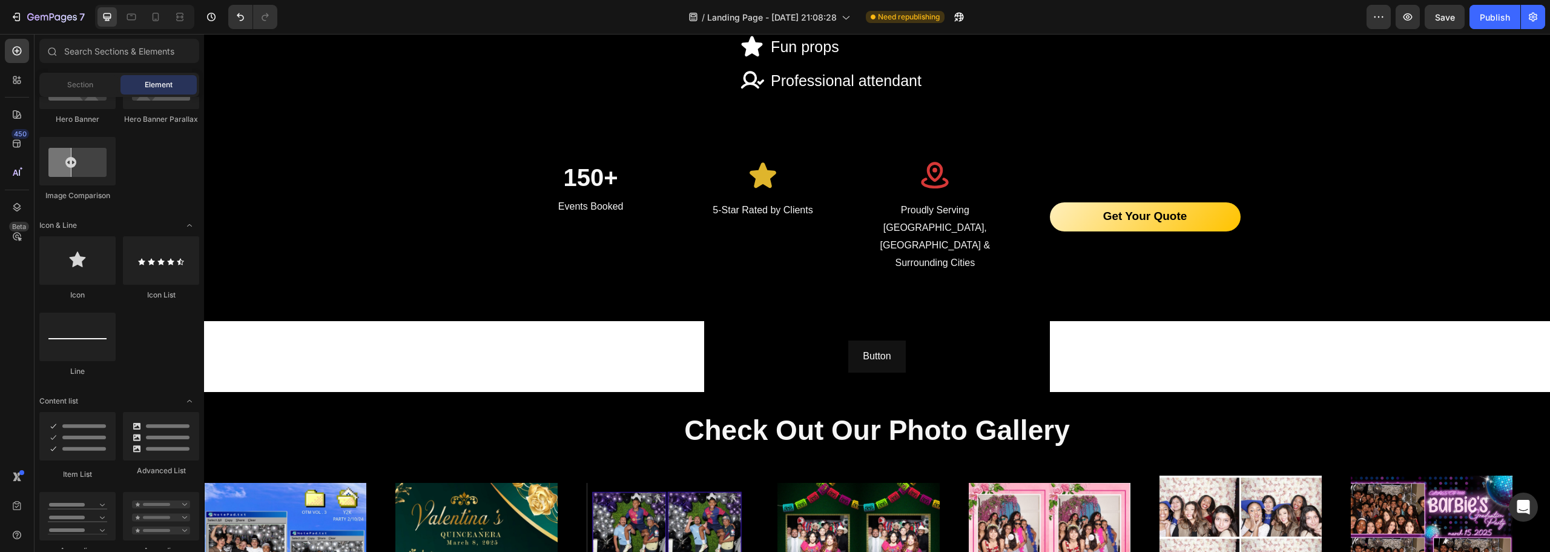
click at [629, 321] on section "Button Button Section 5" at bounding box center [877, 356] width 693 height 71
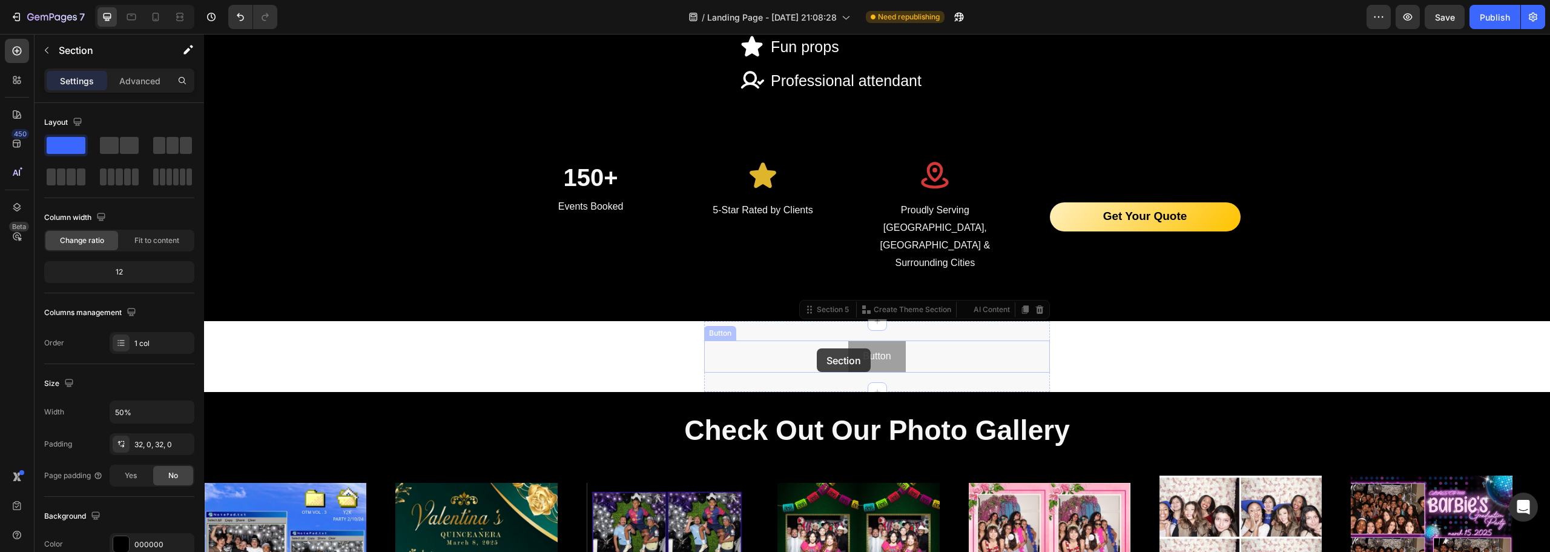
scroll to position [1964, 0]
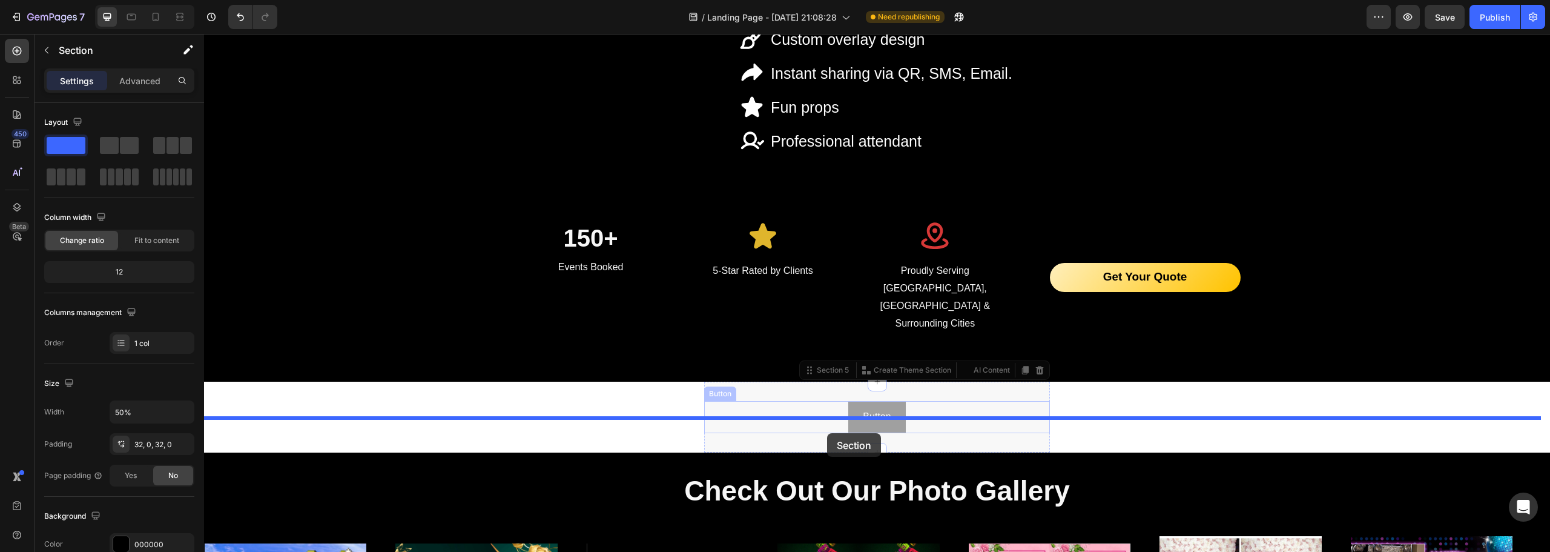
drag, startPoint x: 771, startPoint y: 295, endPoint x: 827, endPoint y: 432, distance: 148.0
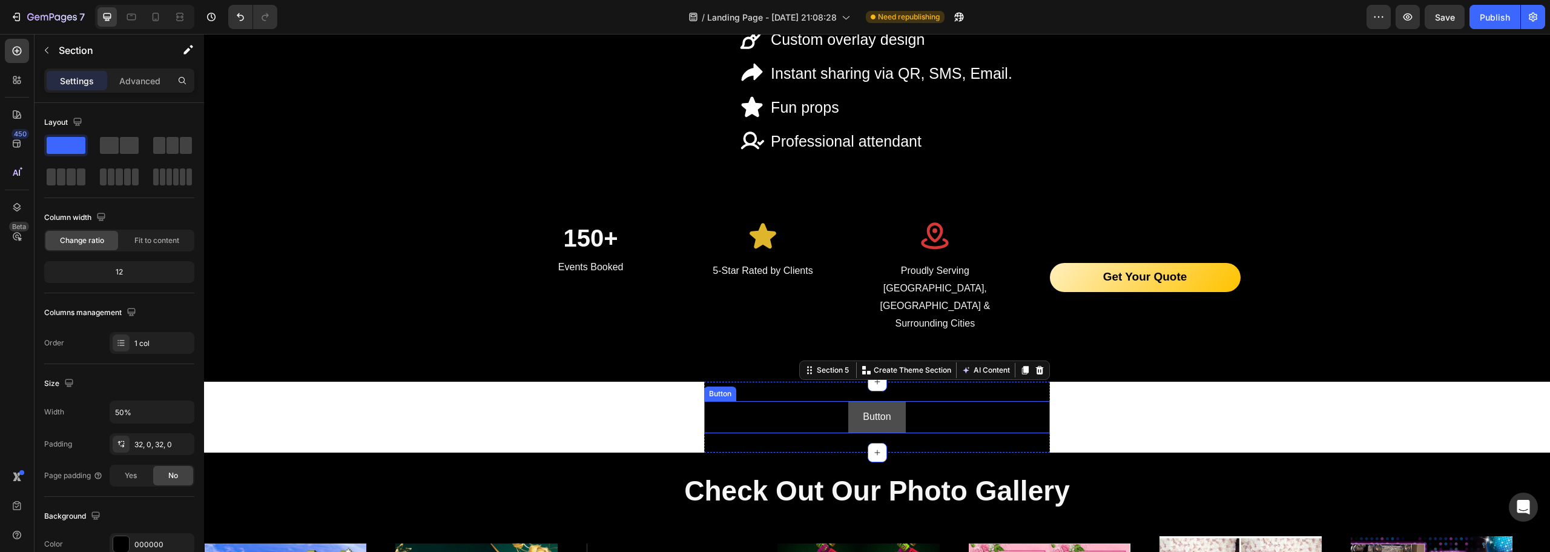
click at [849, 401] on link "Button" at bounding box center [876, 417] width 57 height 32
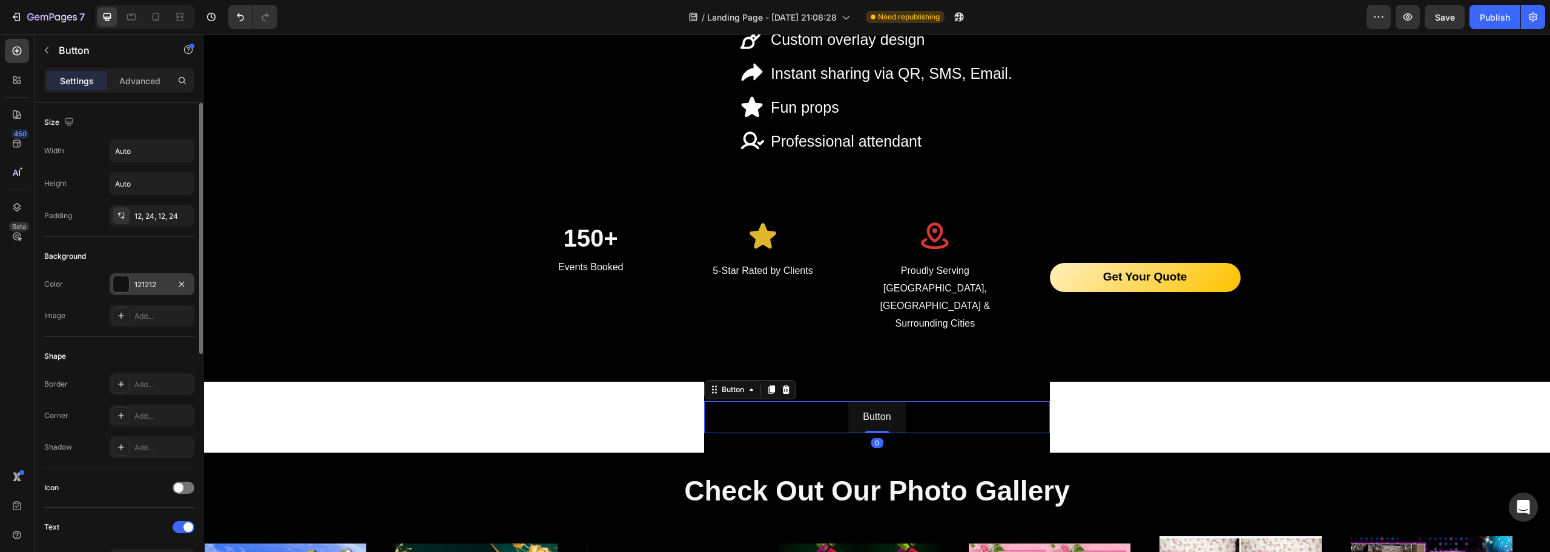
click at [128, 281] on div at bounding box center [121, 284] width 16 height 16
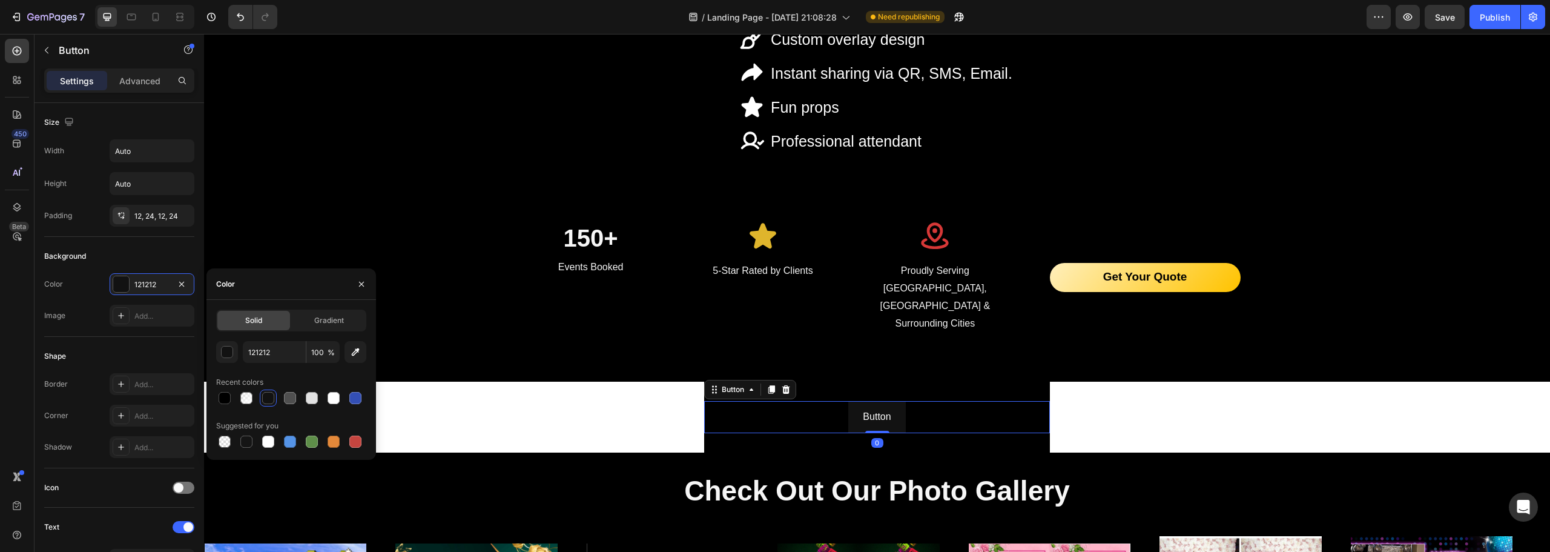
click at [227, 406] on div at bounding box center [224, 397] width 17 height 17
type input "000000"
click at [873, 408] on p "Button" at bounding box center [877, 417] width 28 height 18
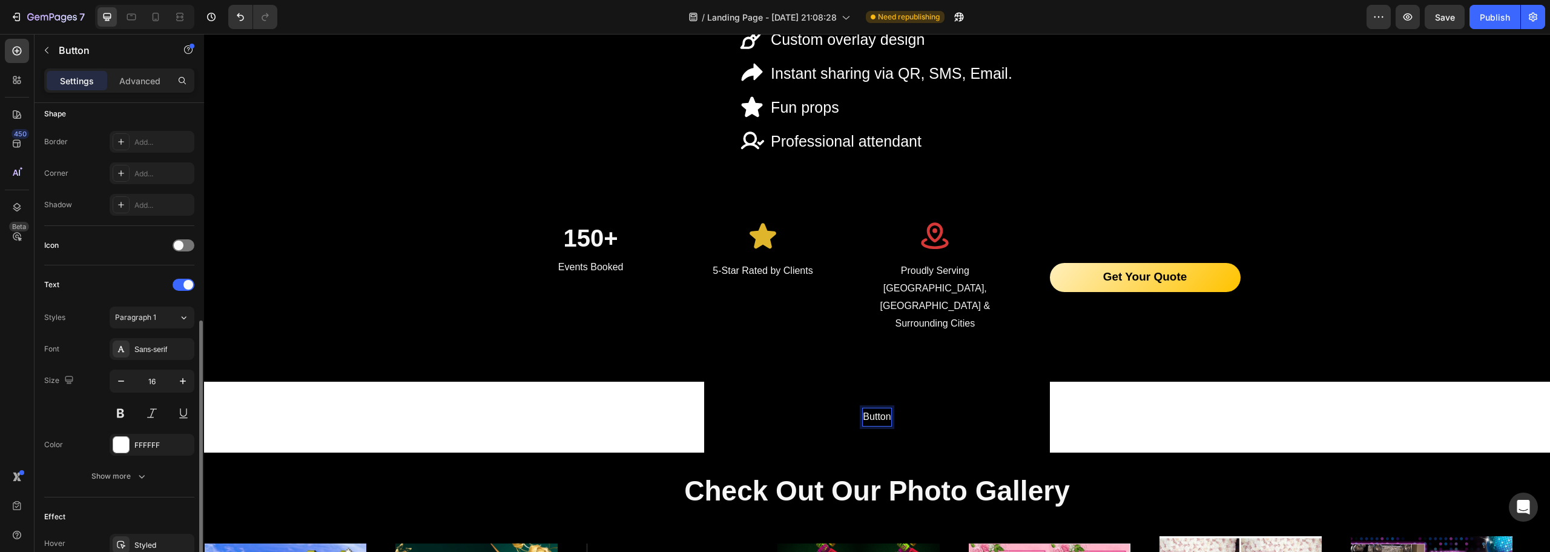
scroll to position [303, 0]
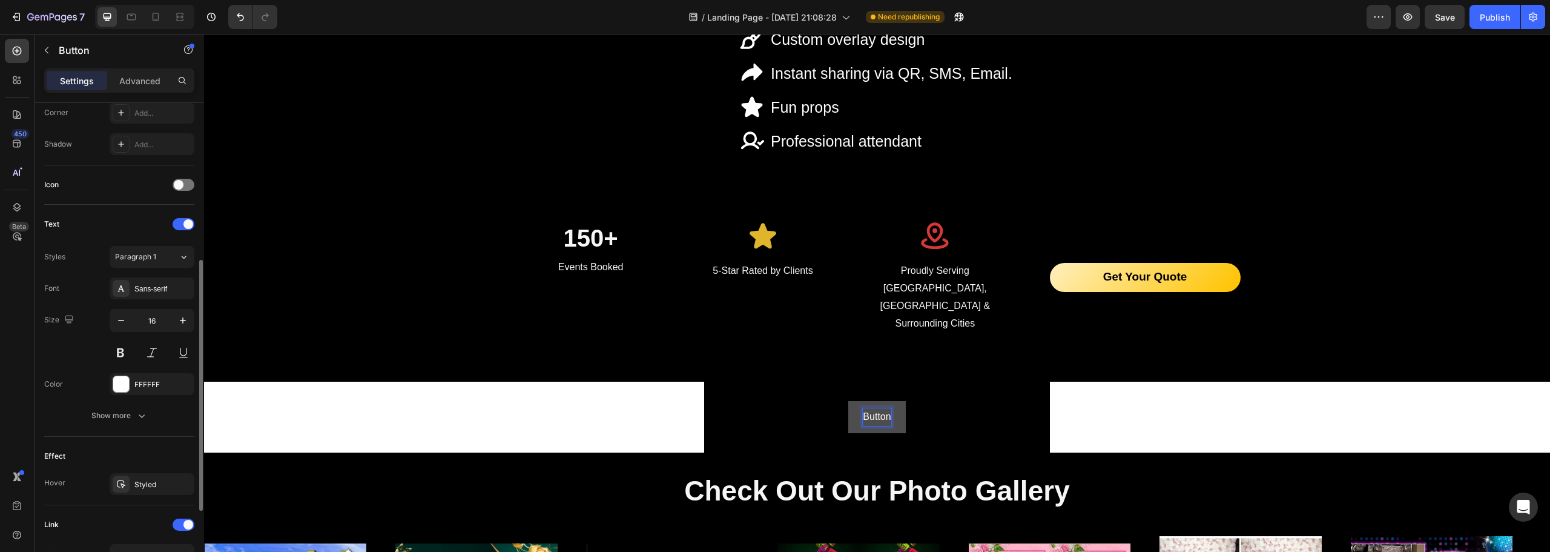
click at [872, 408] on p "Button" at bounding box center [877, 417] width 28 height 18
click at [1115, 381] on section "Button 0 Section 5" at bounding box center [877, 416] width 693 height 71
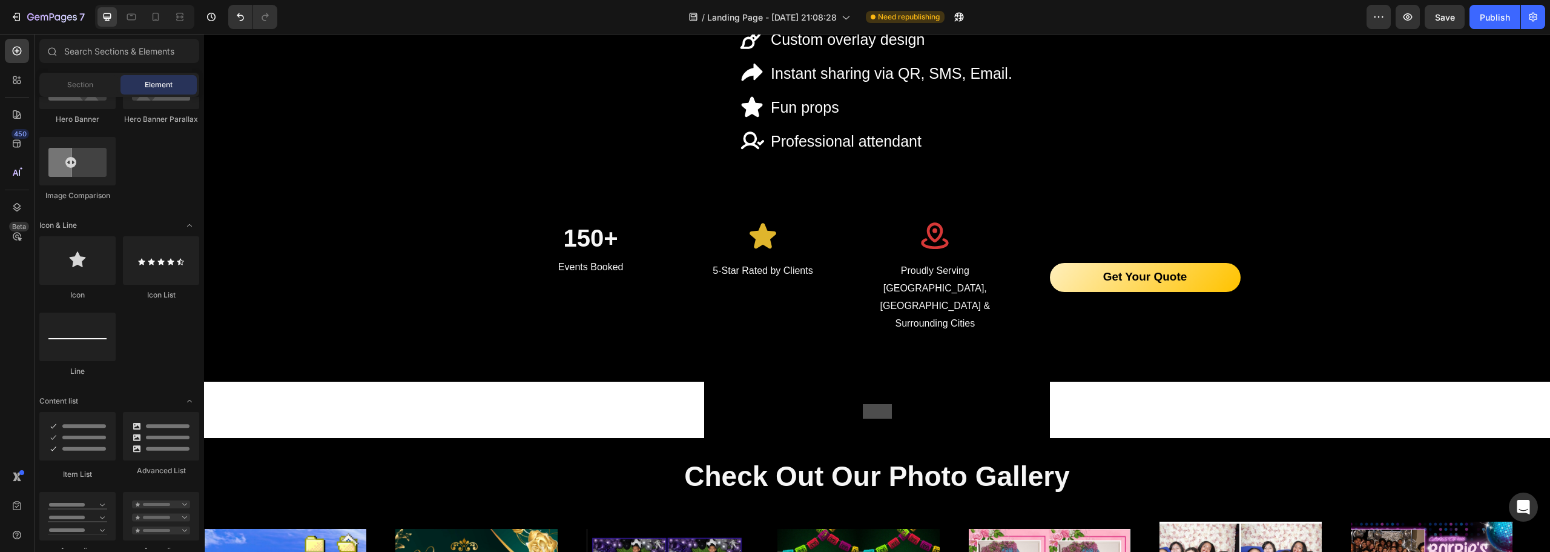
click at [652, 381] on section "Button Section 5" at bounding box center [877, 409] width 693 height 56
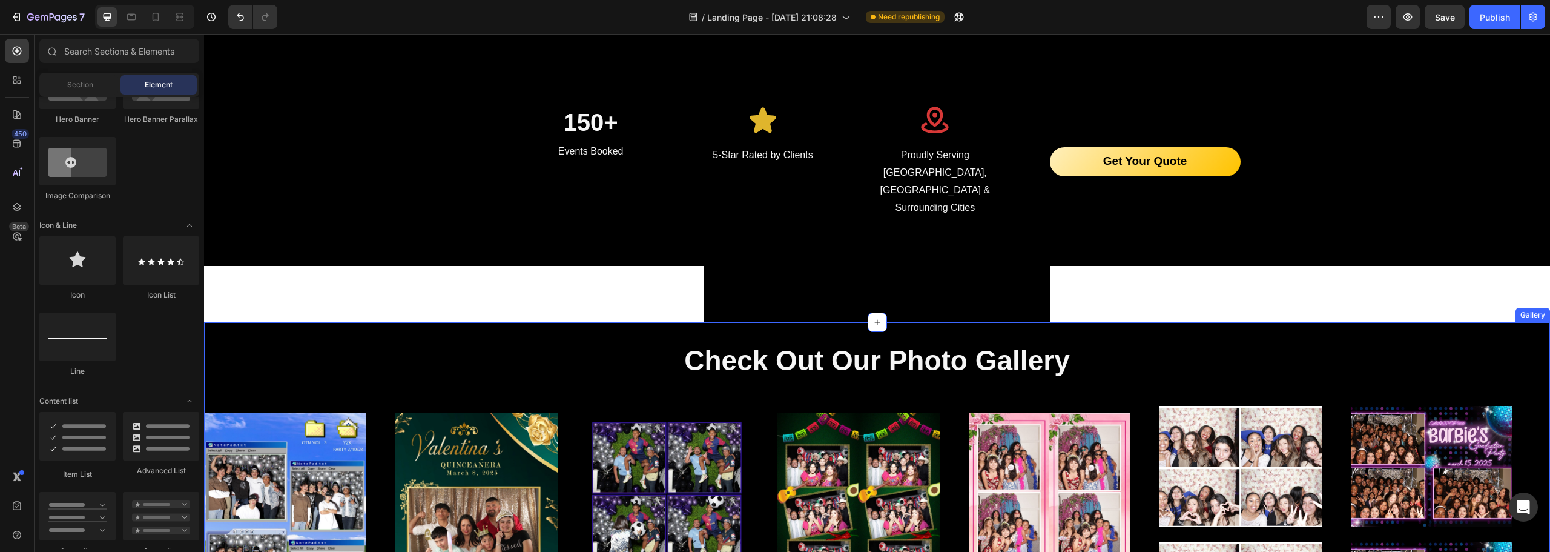
scroll to position [2085, 0]
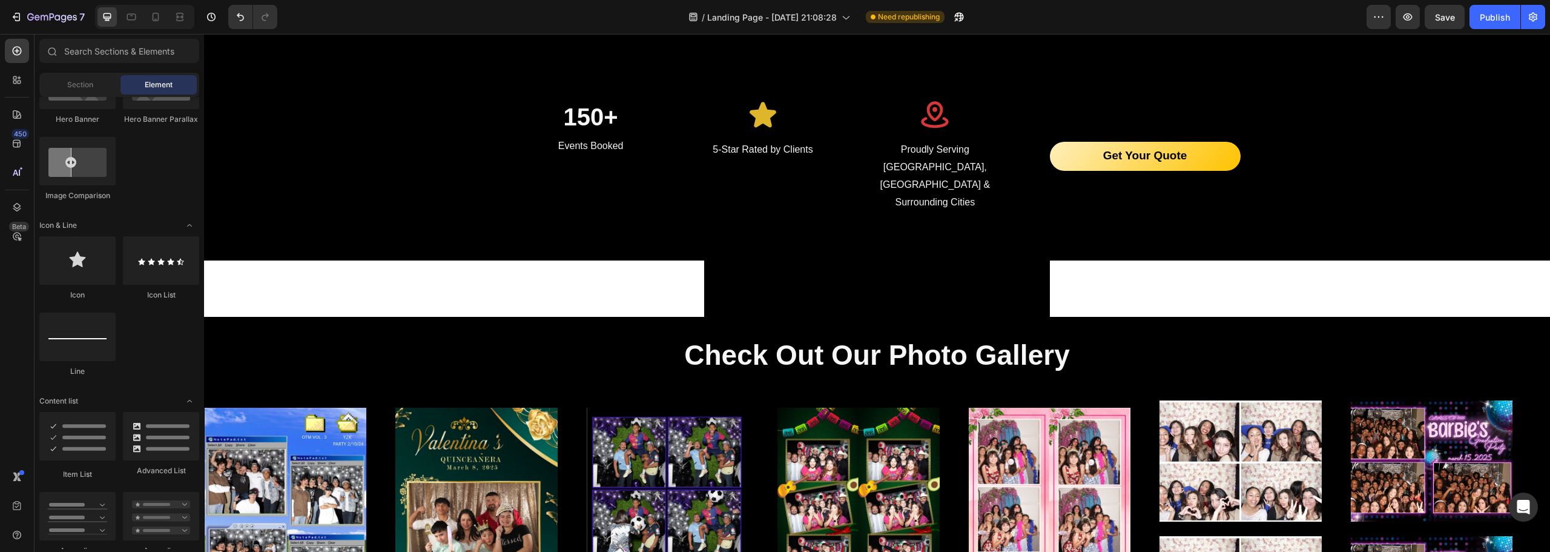
drag, startPoint x: 537, startPoint y: 230, endPoint x: 543, endPoint y: 228, distance: 6.3
click at [82, 88] on span "Section" at bounding box center [80, 84] width 26 height 11
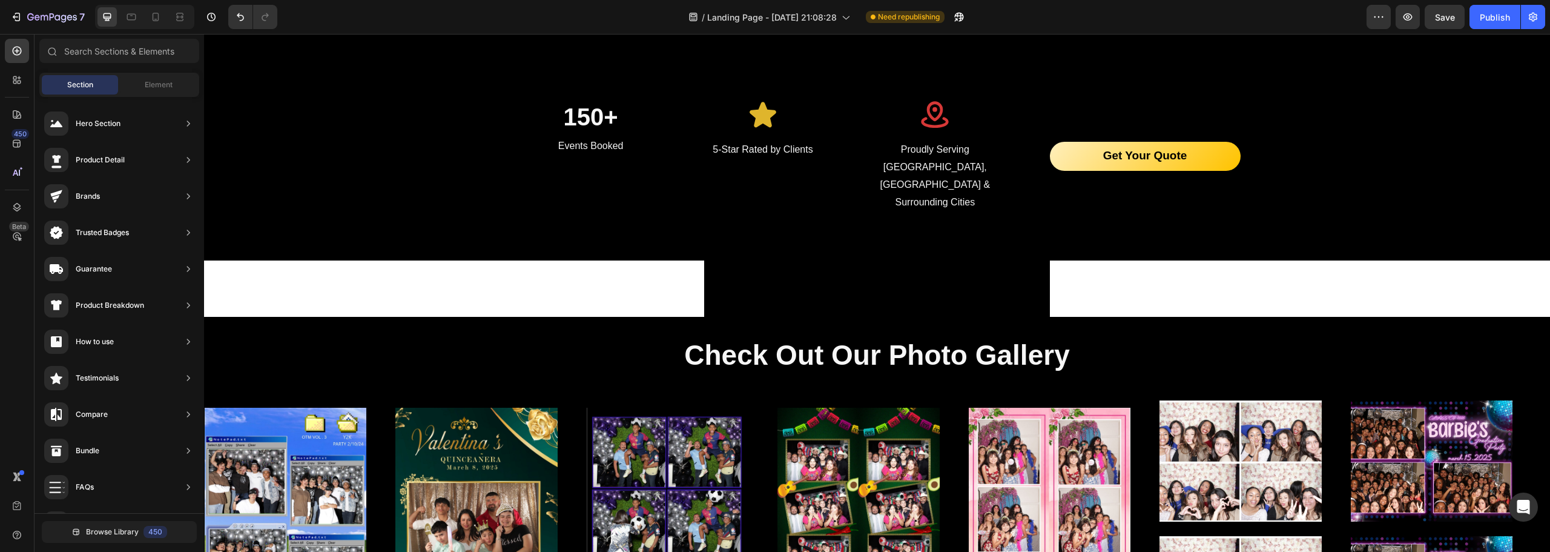
click at [587, 260] on section "Button Section 5" at bounding box center [877, 288] width 693 height 56
click at [712, 260] on div "Button Section 5" at bounding box center [877, 288] width 346 height 56
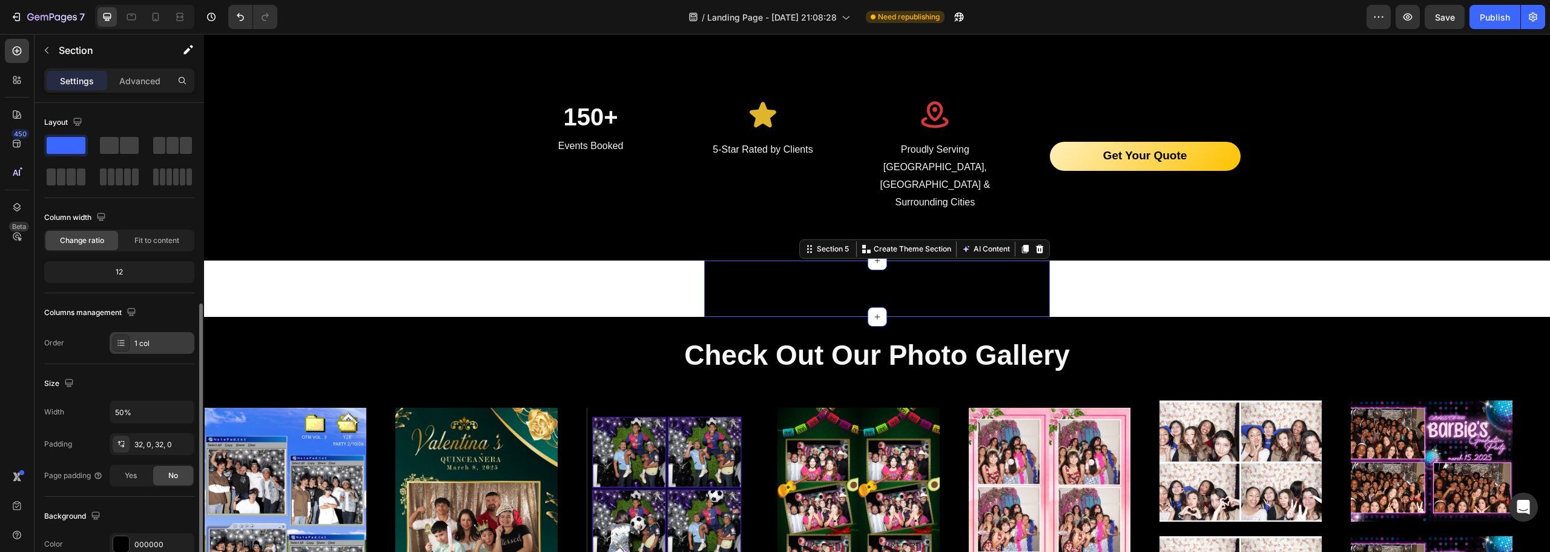
scroll to position [182, 0]
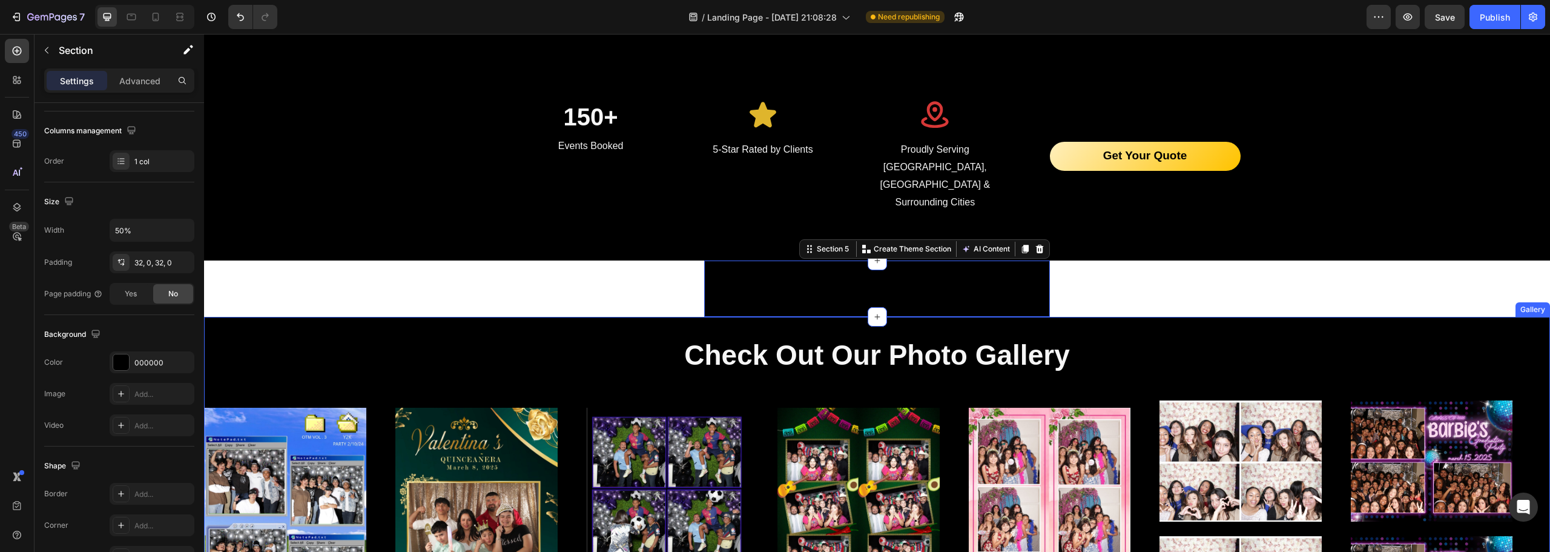
click at [323, 317] on div "Check Out Our Photo Gallery Heading Image Image Image Image Image Image Image I…" at bounding box center [877, 509] width 1346 height 385
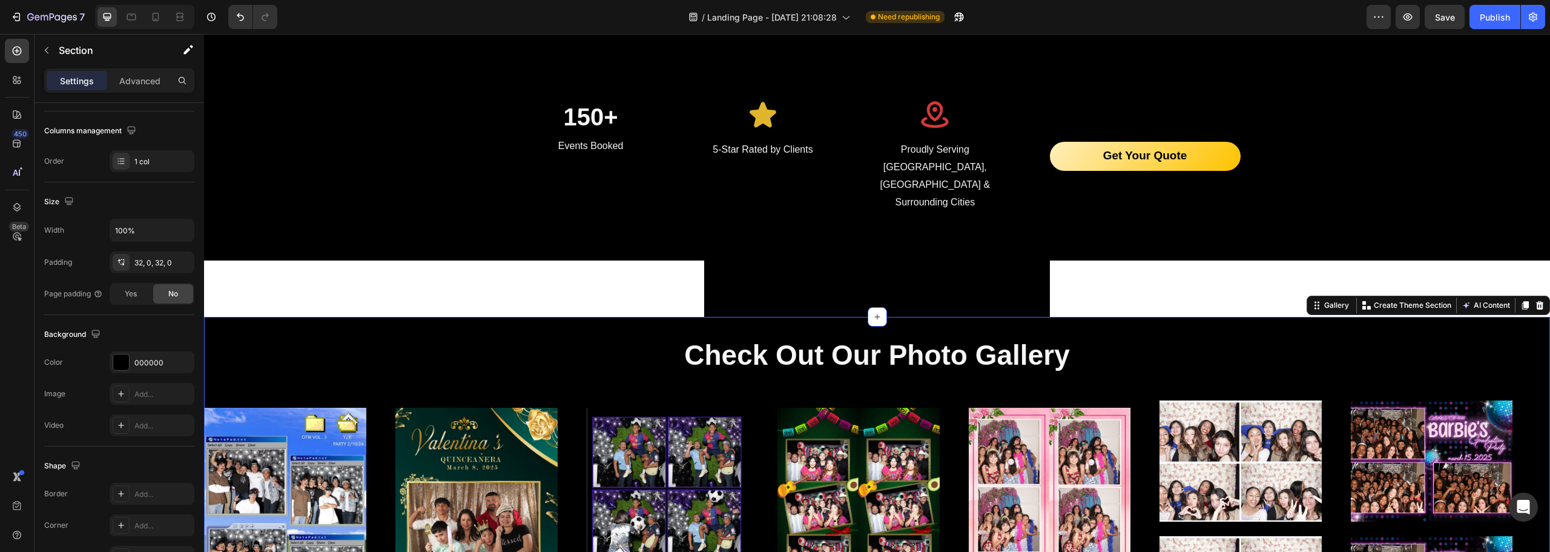
click at [314, 317] on div "Check Out Our Photo Gallery Heading Image Image Image Image Image Image Image I…" at bounding box center [877, 509] width 1346 height 385
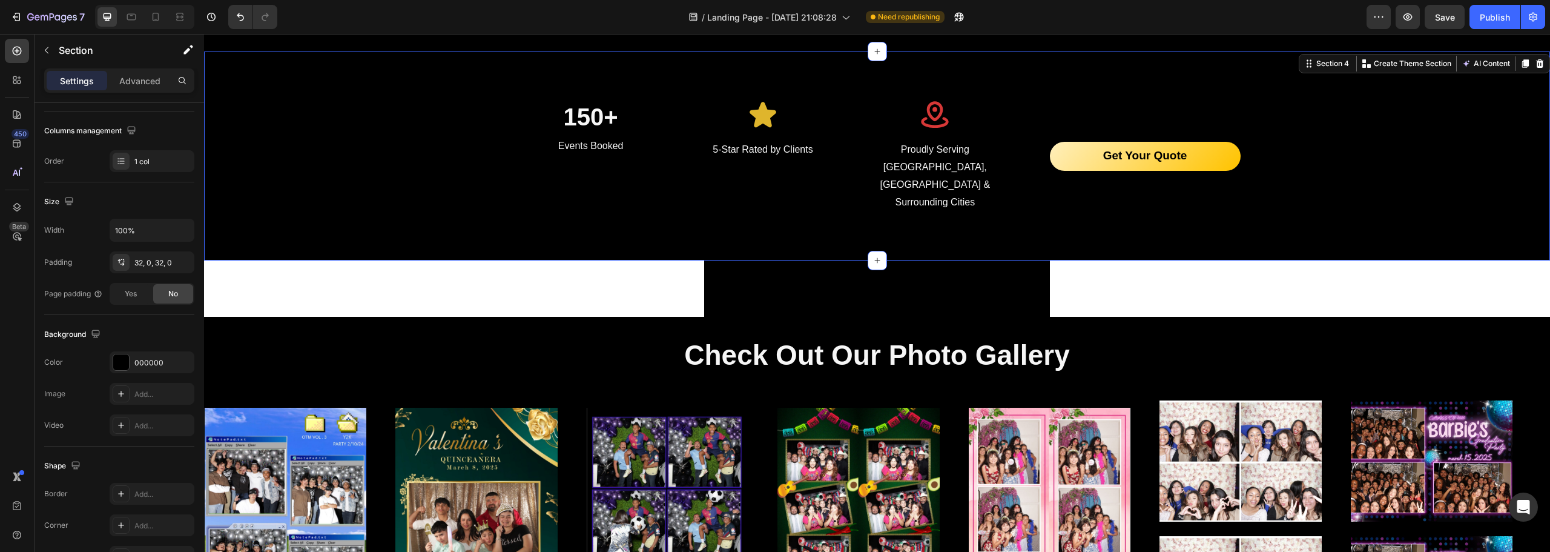
click at [263, 203] on div "150+ Heading Events Booked Text block Icon 5-Star Rated by Clients Text block I…" at bounding box center [877, 155] width 1346 height 209
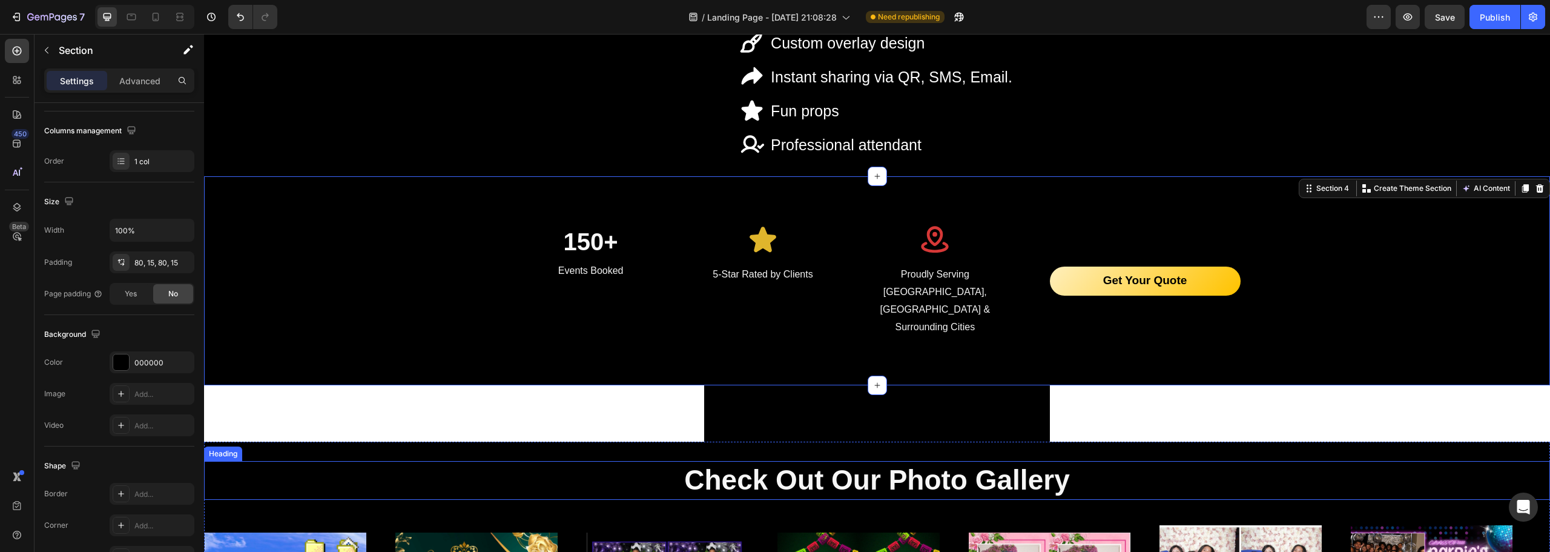
scroll to position [1904, 0]
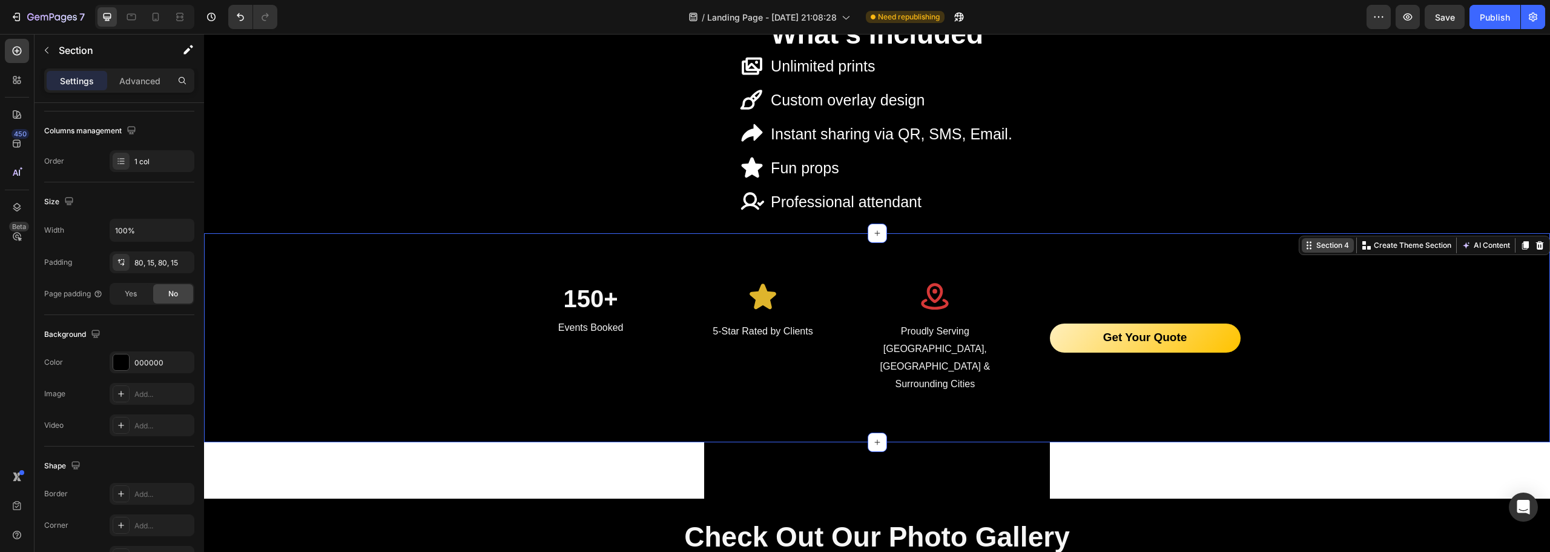
click at [1324, 248] on div "Section 4" at bounding box center [1333, 245] width 38 height 11
click at [1301, 315] on div "150+ Heading Events Booked Text block Icon 5-Star Rated by Clients Text block I…" at bounding box center [877, 338] width 1328 height 112
click at [1019, 299] on div "150+ Heading Events Booked Text block Icon 5-Star Rated by Clients Text block I…" at bounding box center [877, 338] width 727 height 112
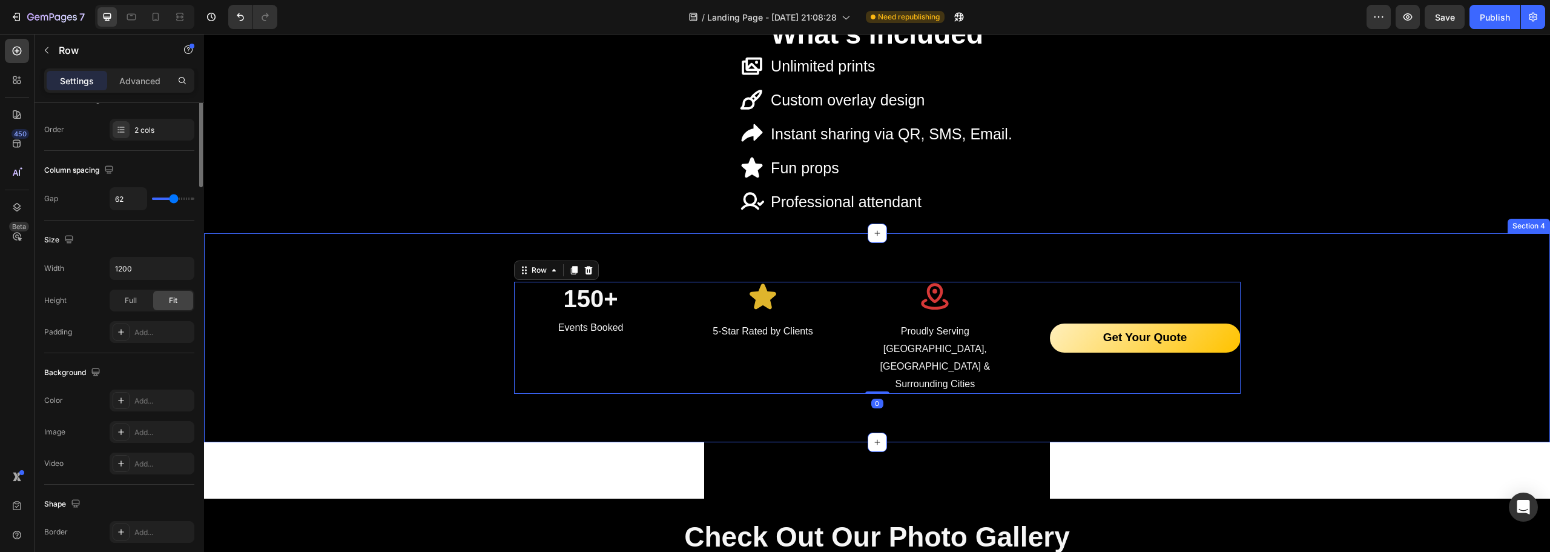
scroll to position [0, 0]
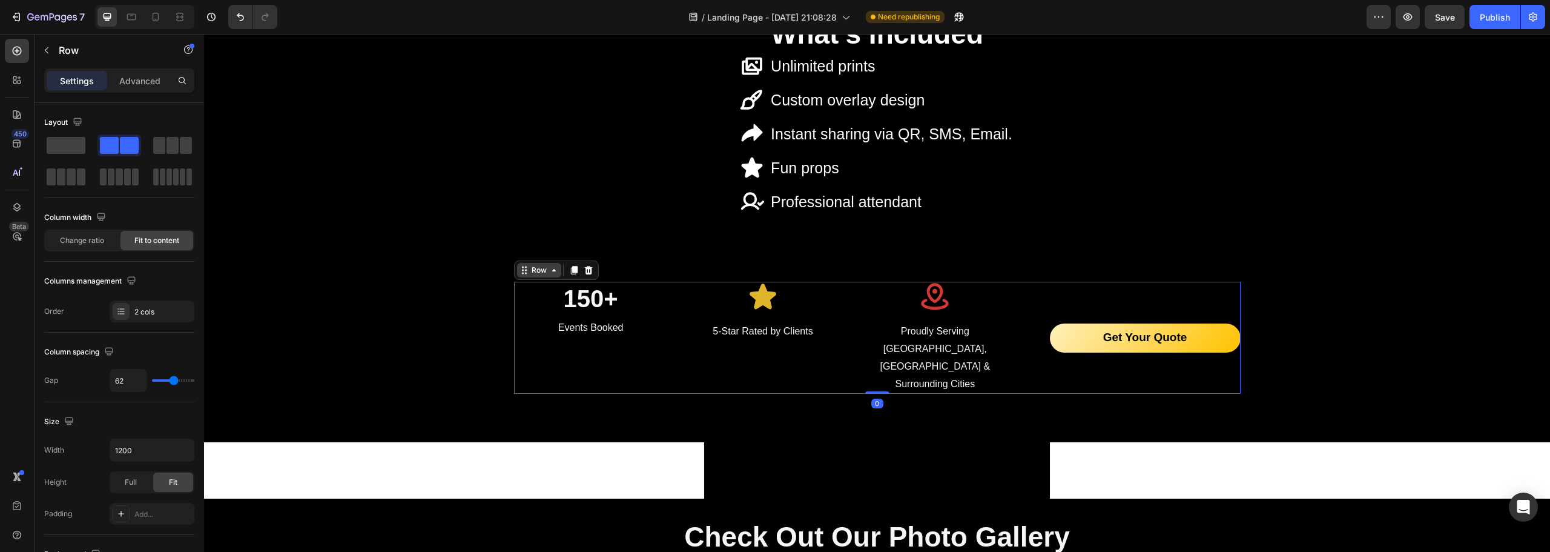
click at [523, 275] on icon at bounding box center [525, 270] width 10 height 10
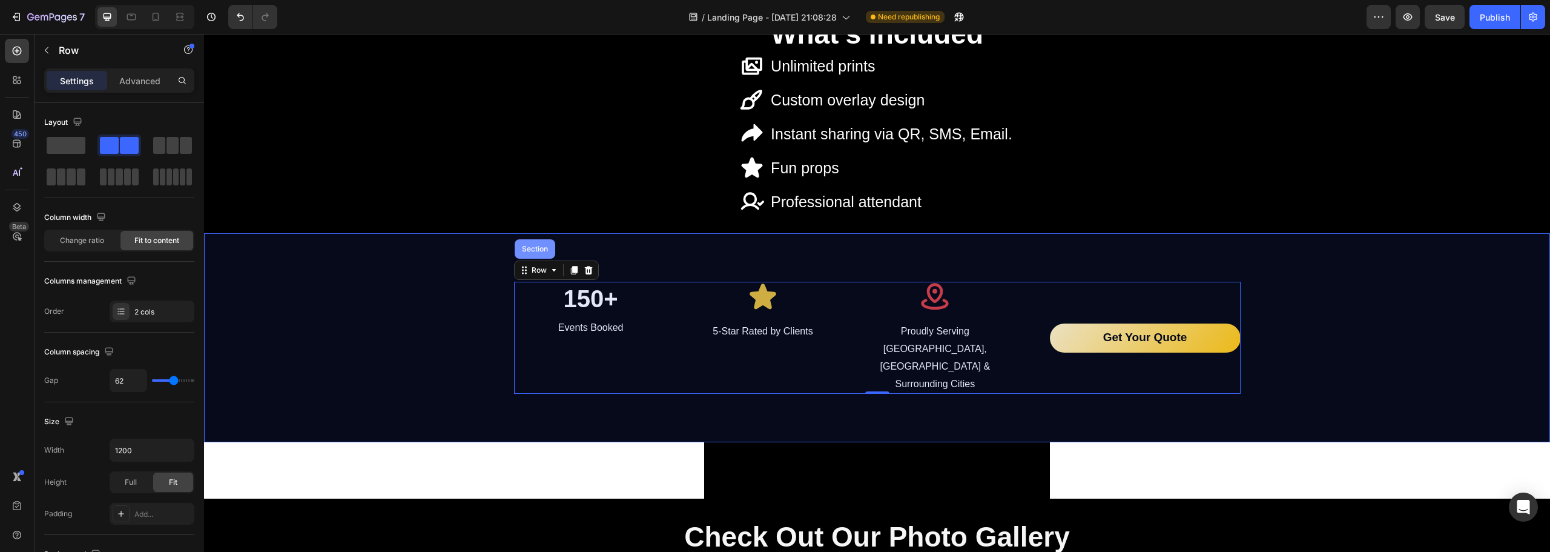
click at [540, 248] on div "Section" at bounding box center [535, 248] width 31 height 7
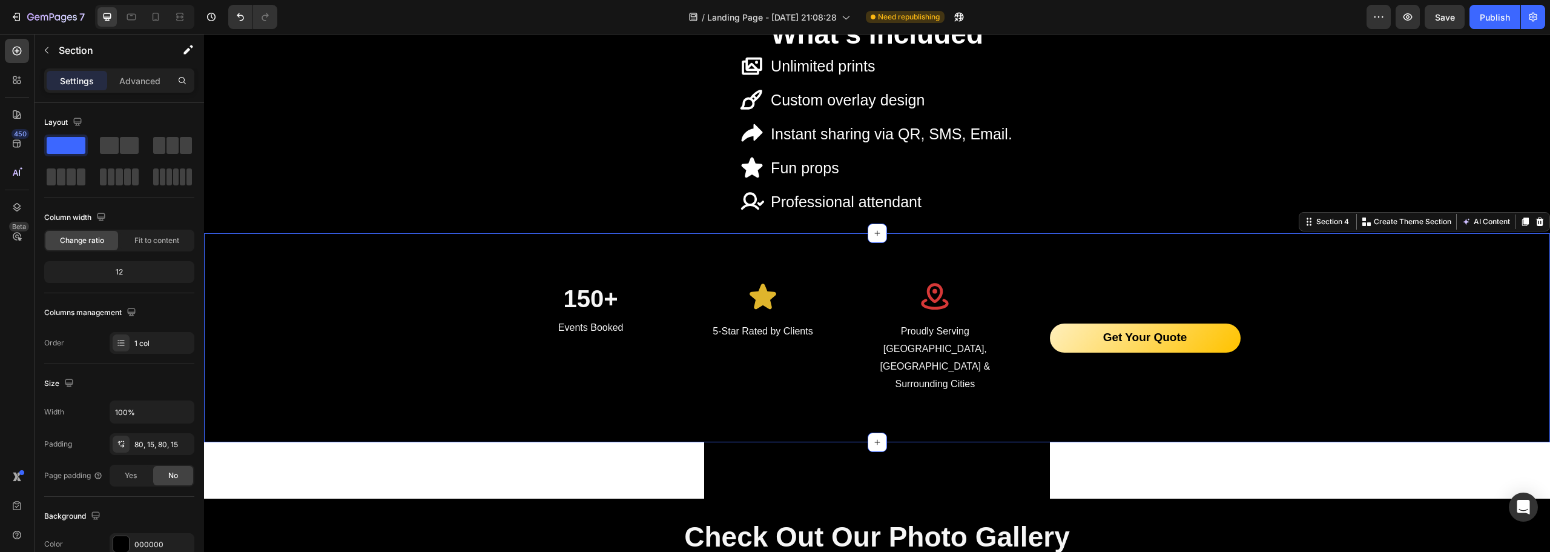
drag, startPoint x: 695, startPoint y: 440, endPoint x: 701, endPoint y: 439, distance: 6.1
click at [695, 442] on section "Button Section 5" at bounding box center [877, 470] width 693 height 56
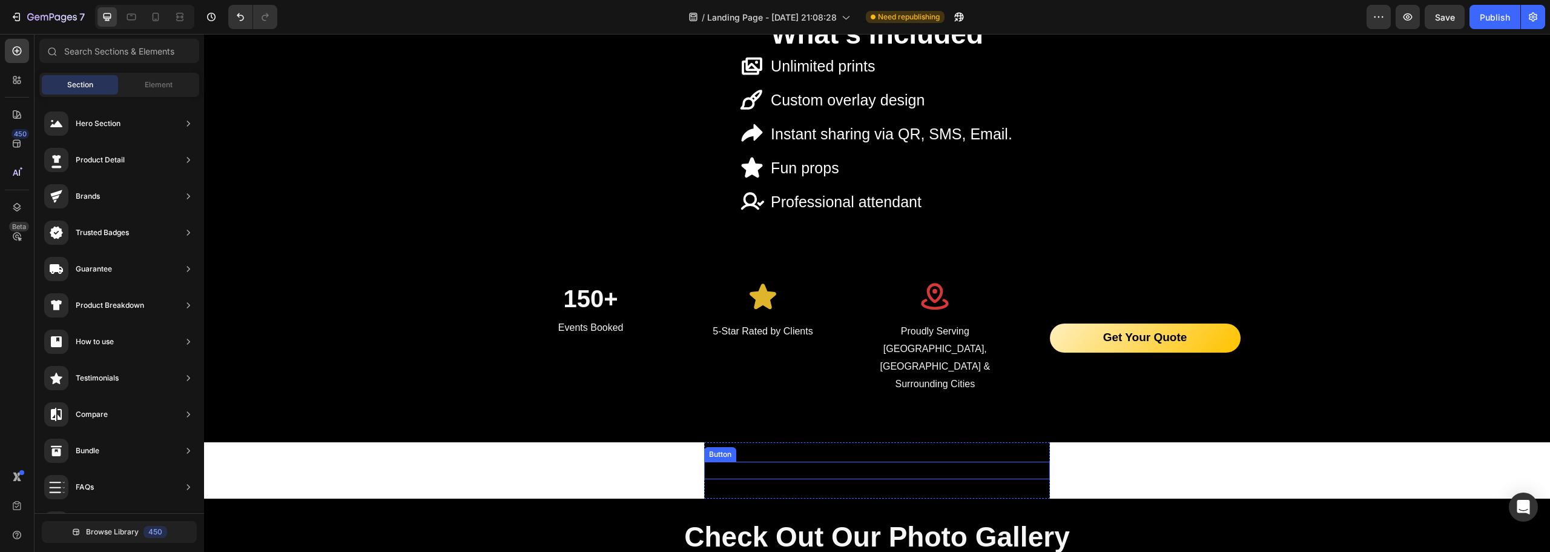
click at [721, 461] on div "Button" at bounding box center [877, 470] width 346 height 18
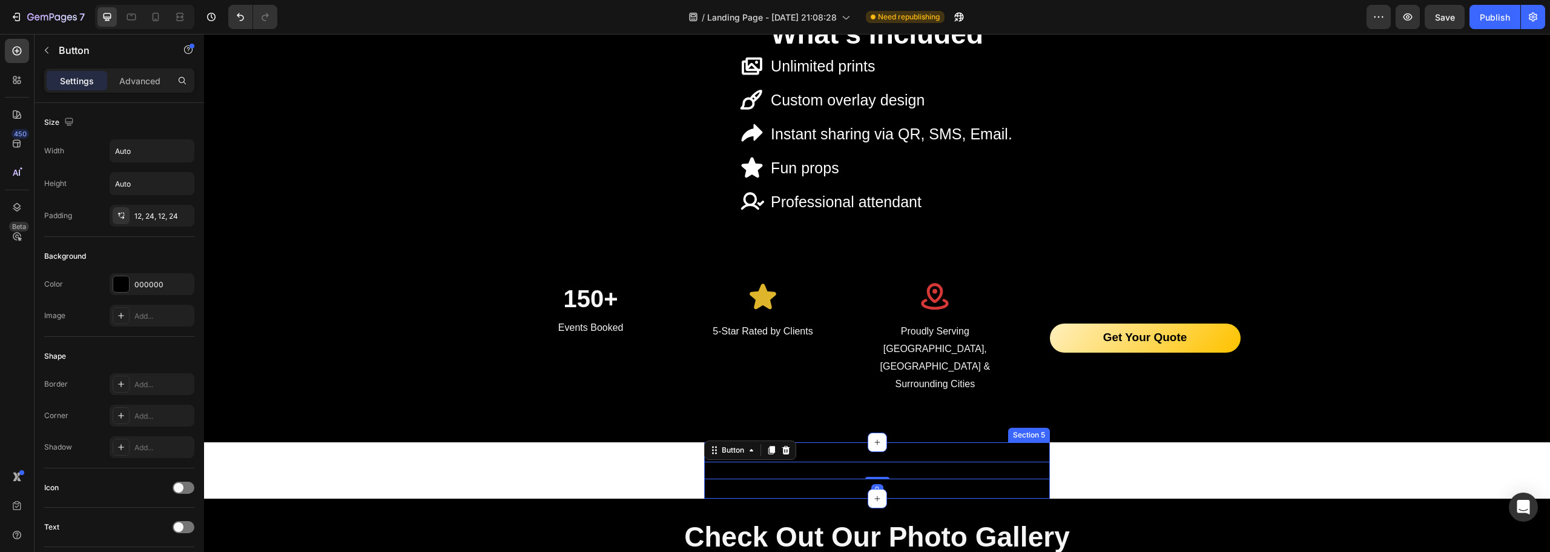
click at [839, 442] on div "Button 0 Section 5" at bounding box center [877, 470] width 346 height 56
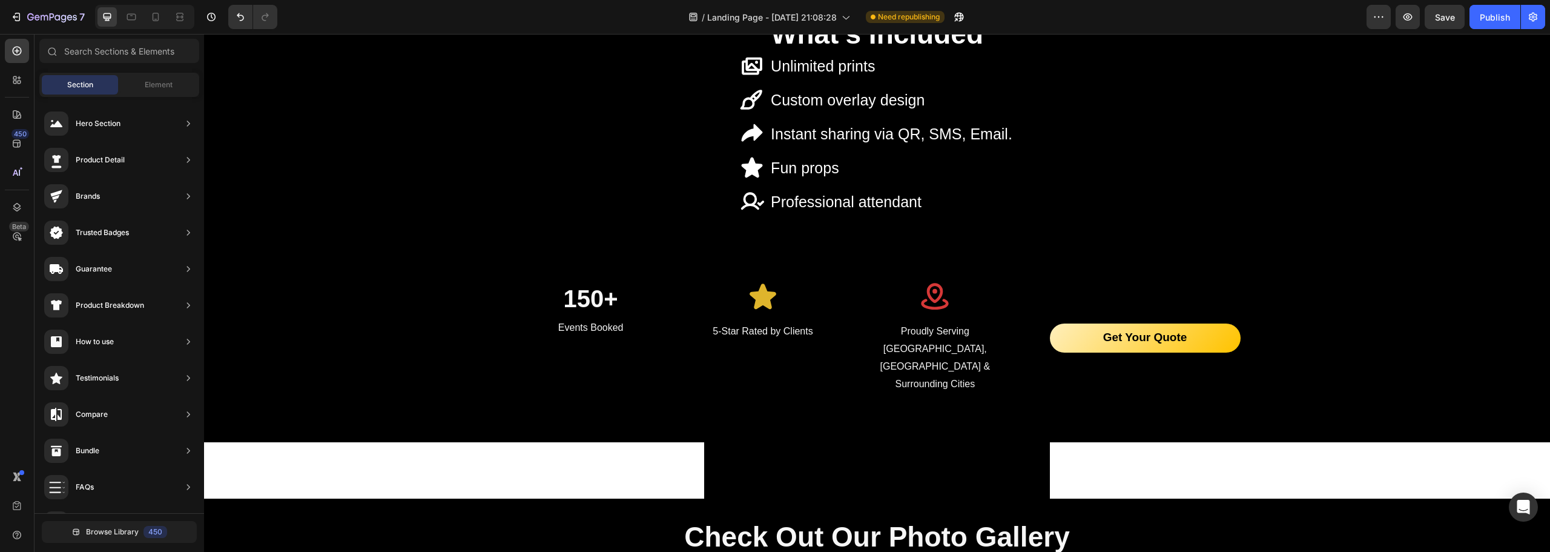
click at [1071, 442] on section "Button Section 5" at bounding box center [877, 470] width 693 height 56
drag, startPoint x: 689, startPoint y: 448, endPoint x: 653, endPoint y: 450, distance: 35.8
click at [685, 449] on section "Button Section 5" at bounding box center [877, 470] width 693 height 56
click at [653, 450] on section "Button Section 5" at bounding box center [877, 470] width 693 height 56
click at [615, 447] on section "Button Section 5" at bounding box center [877, 470] width 693 height 56
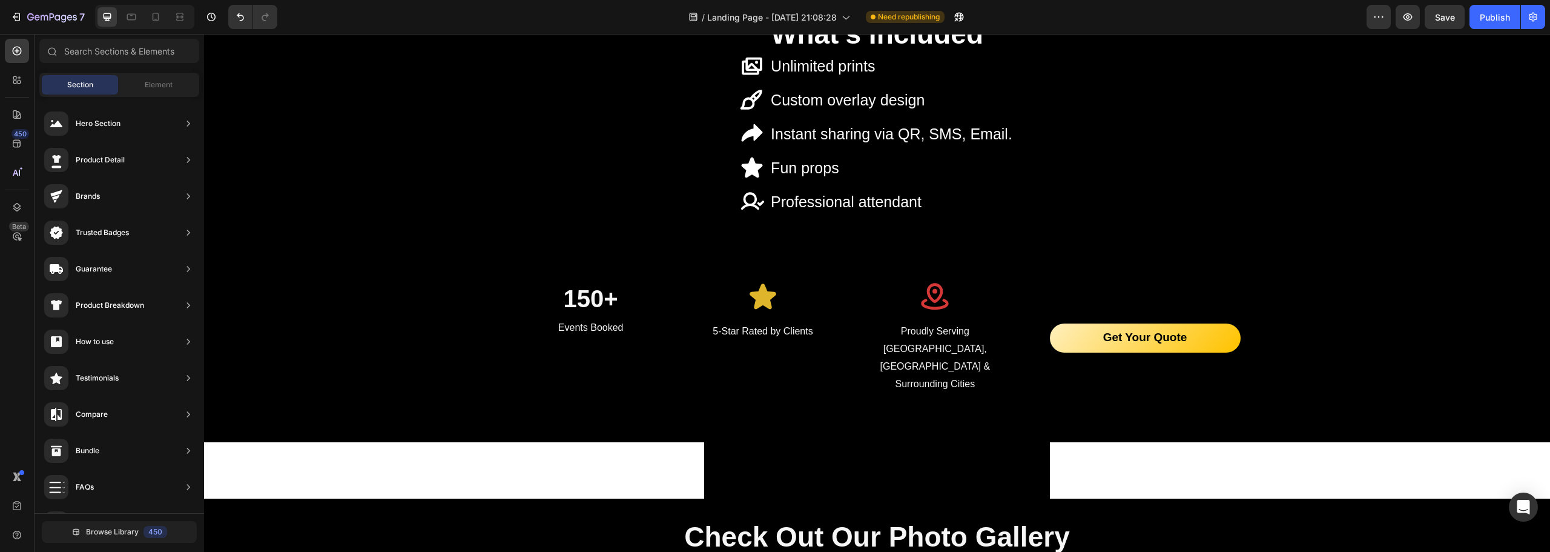
drag, startPoint x: 570, startPoint y: 443, endPoint x: 559, endPoint y: 443, distance: 11.5
click at [562, 443] on section "Button Section 5" at bounding box center [877, 470] width 693 height 56
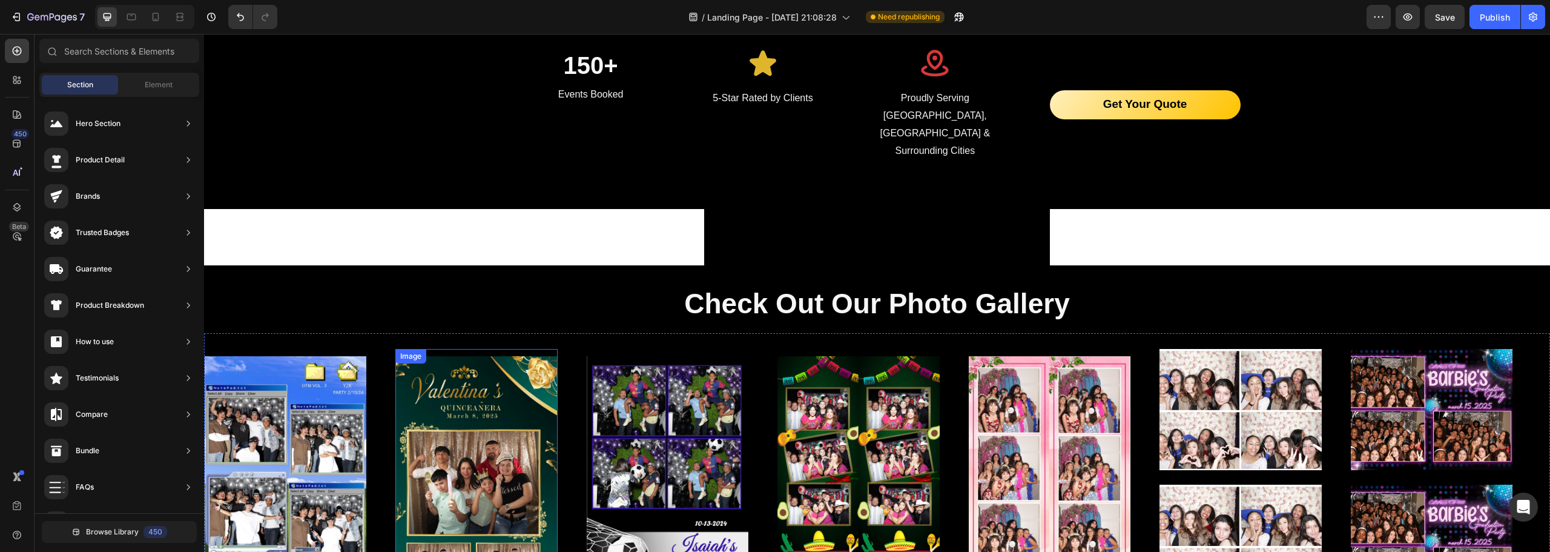
scroll to position [2146, 0]
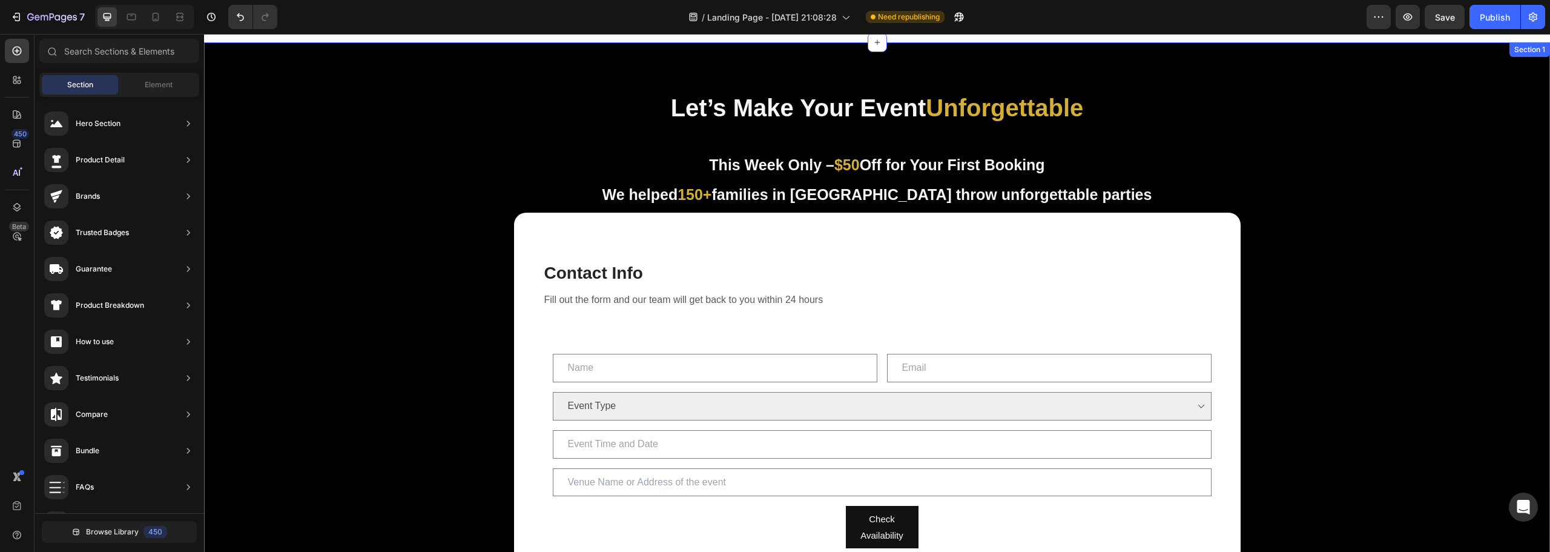
scroll to position [0, 0]
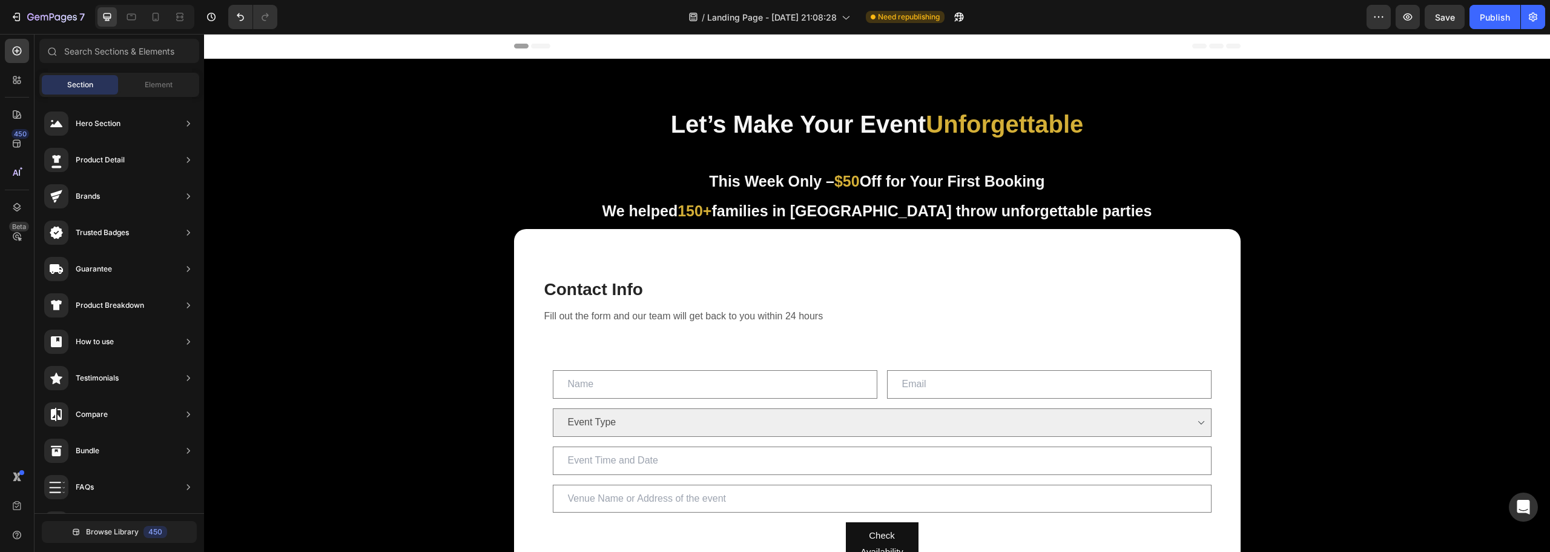
click at [398, 53] on div "Header" at bounding box center [877, 46] width 1346 height 25
click at [342, 47] on div "Header" at bounding box center [877, 46] width 1346 height 25
click at [277, 46] on div "Header" at bounding box center [877, 46] width 1346 height 25
click at [530, 49] on div "Header" at bounding box center [877, 46] width 727 height 24
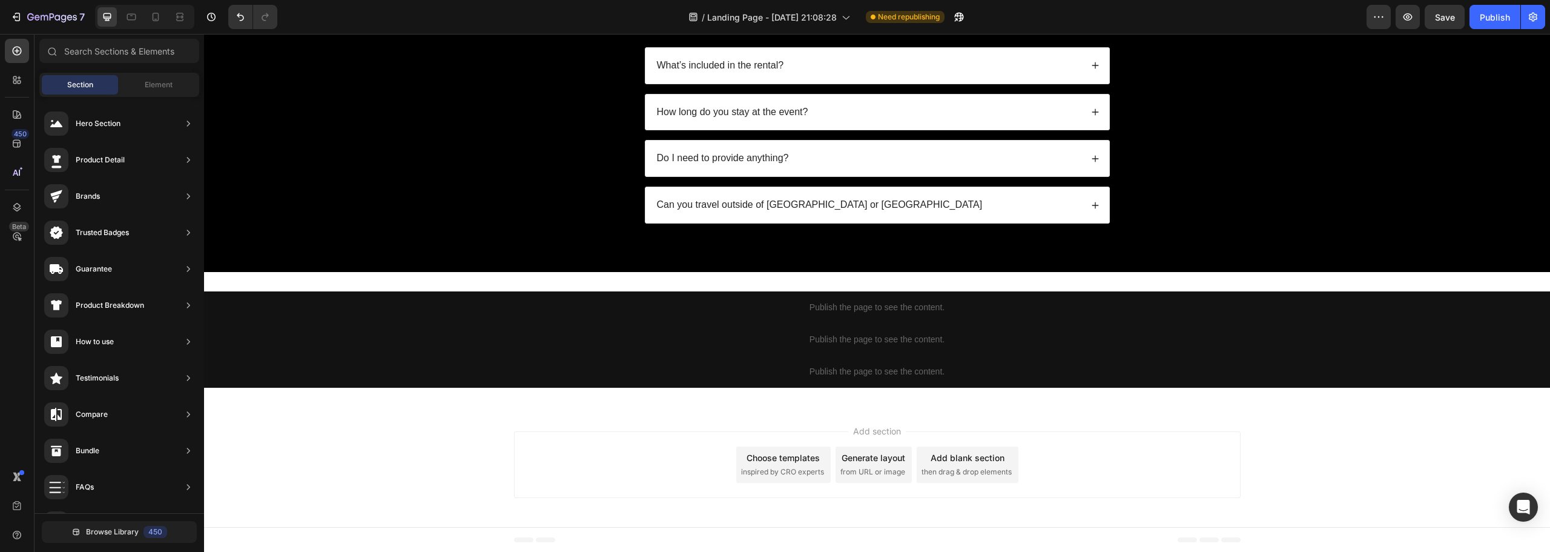
scroll to position [2819, 0]
click at [619, 447] on div "Add section Choose templates inspired by CRO experts Generate layout from URL o…" at bounding box center [877, 464] width 727 height 67
click at [595, 280] on div "Publish the page to see the content. Custom Code Publish the page to see the co…" at bounding box center [877, 338] width 1346 height 135
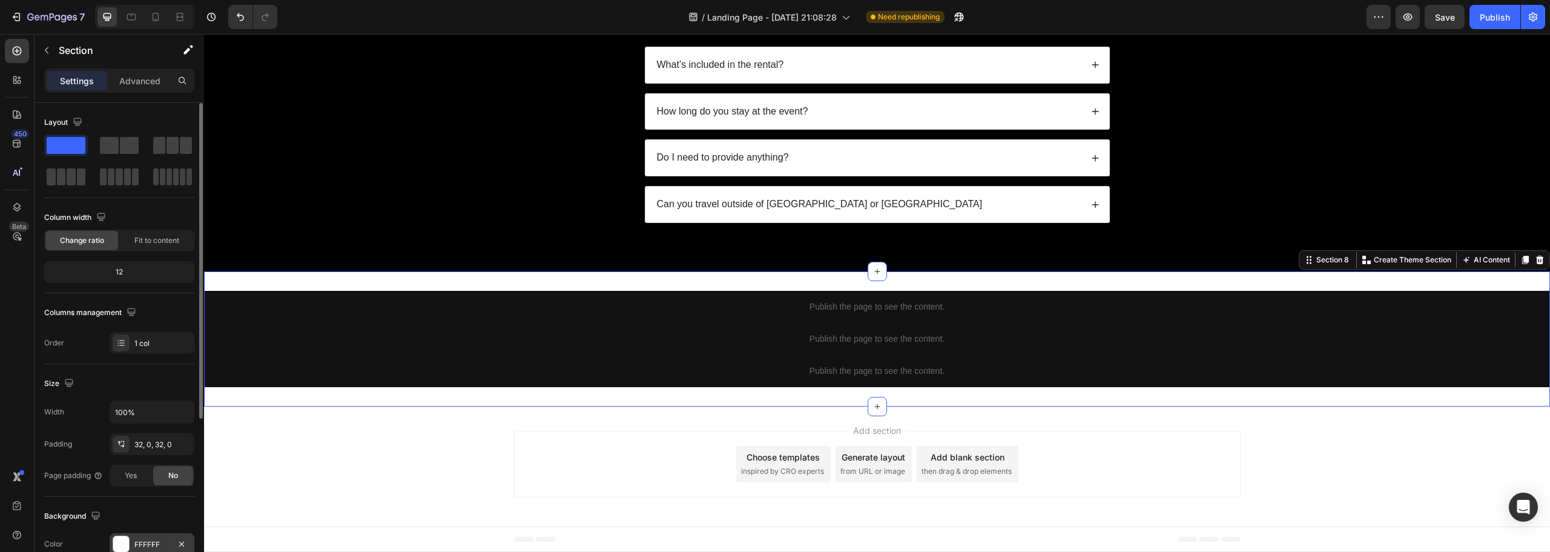
scroll to position [121, 0]
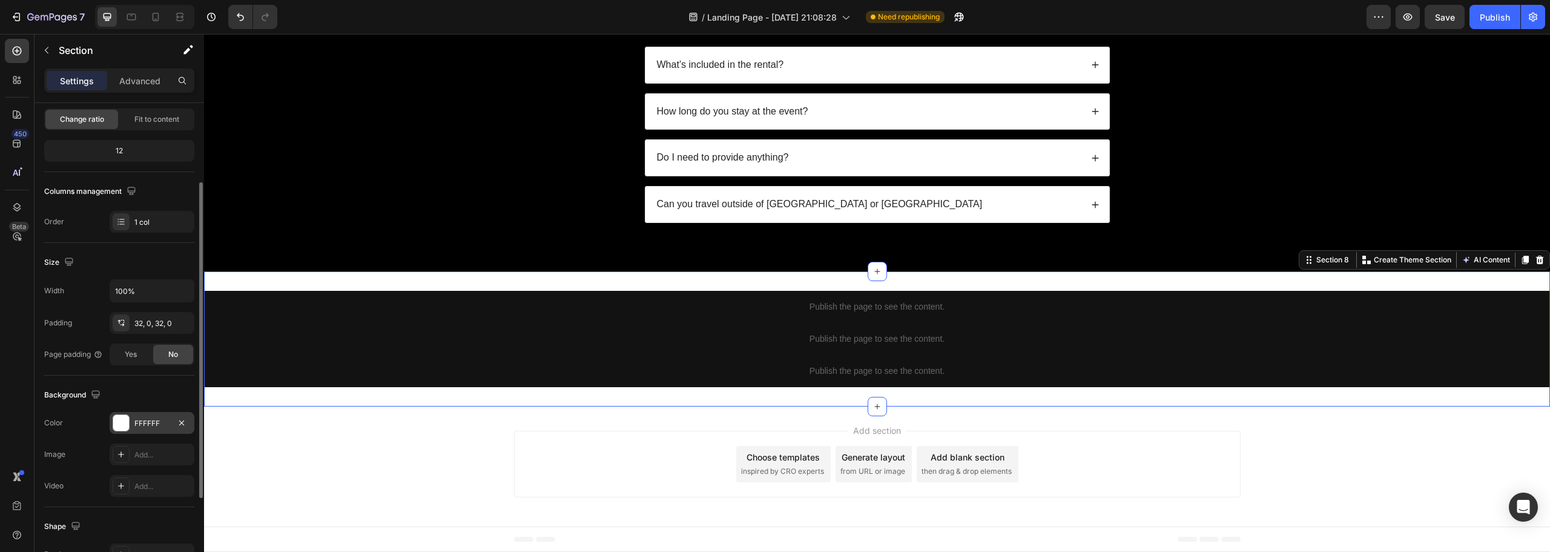
click at [123, 426] on div at bounding box center [121, 423] width 16 height 16
click at [131, 423] on div "FFFFFF" at bounding box center [152, 423] width 85 height 22
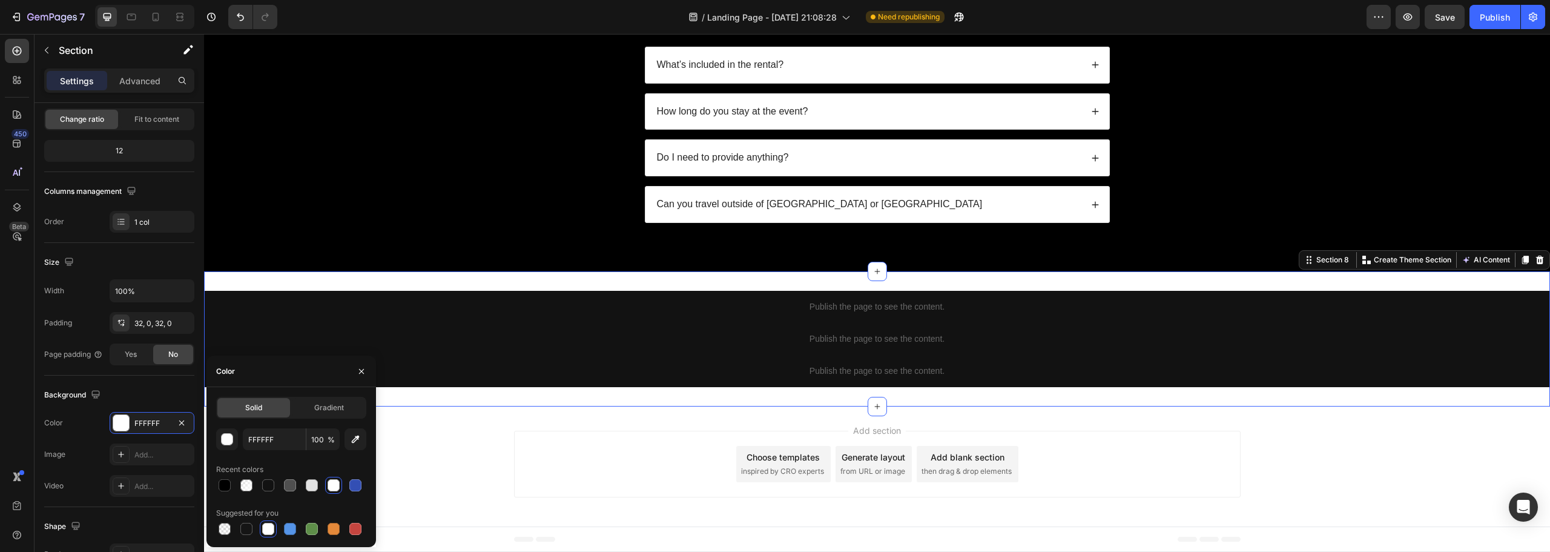
click at [224, 484] on div at bounding box center [225, 485] width 12 height 12
type input "000000"
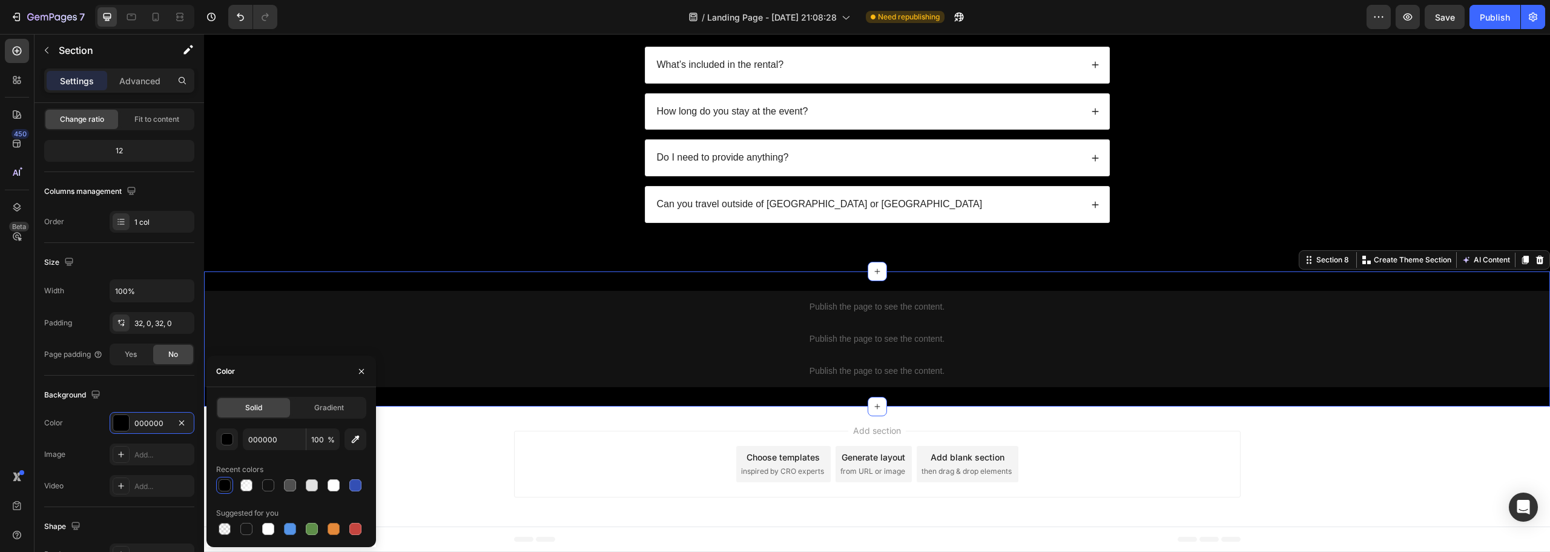
click at [605, 417] on div "Add section Choose templates inspired by CRO experts Generate layout from URL o…" at bounding box center [877, 466] width 1346 height 120
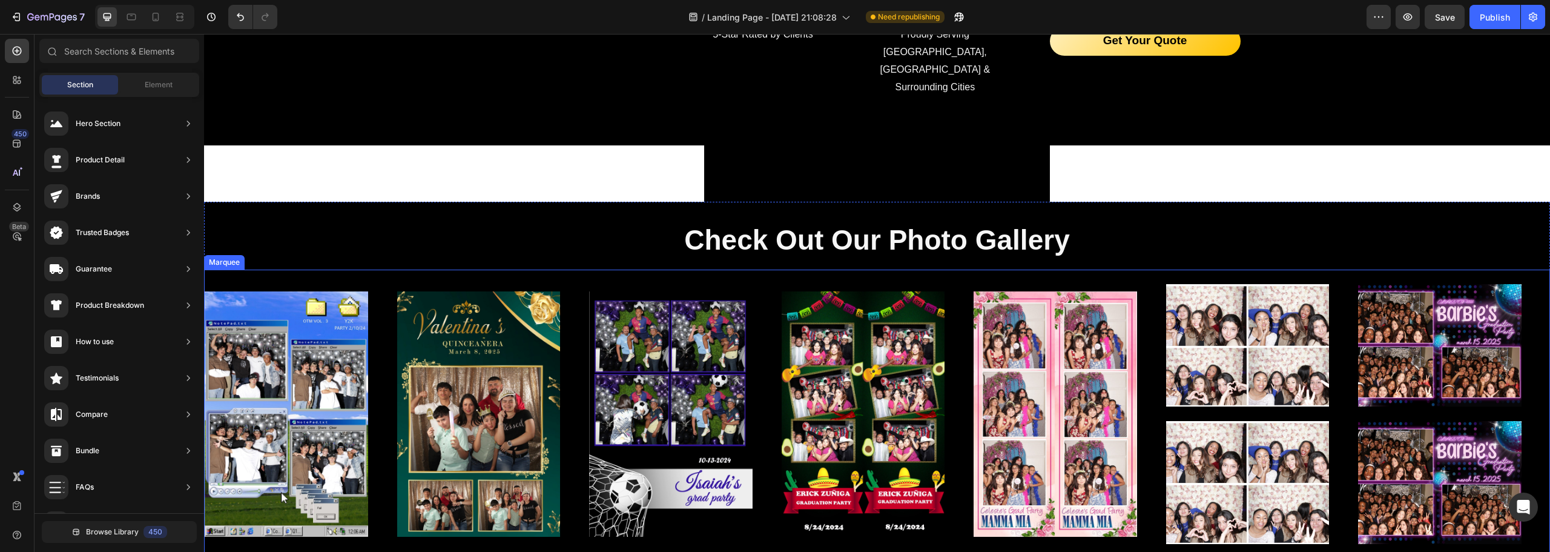
scroll to position [2153, 0]
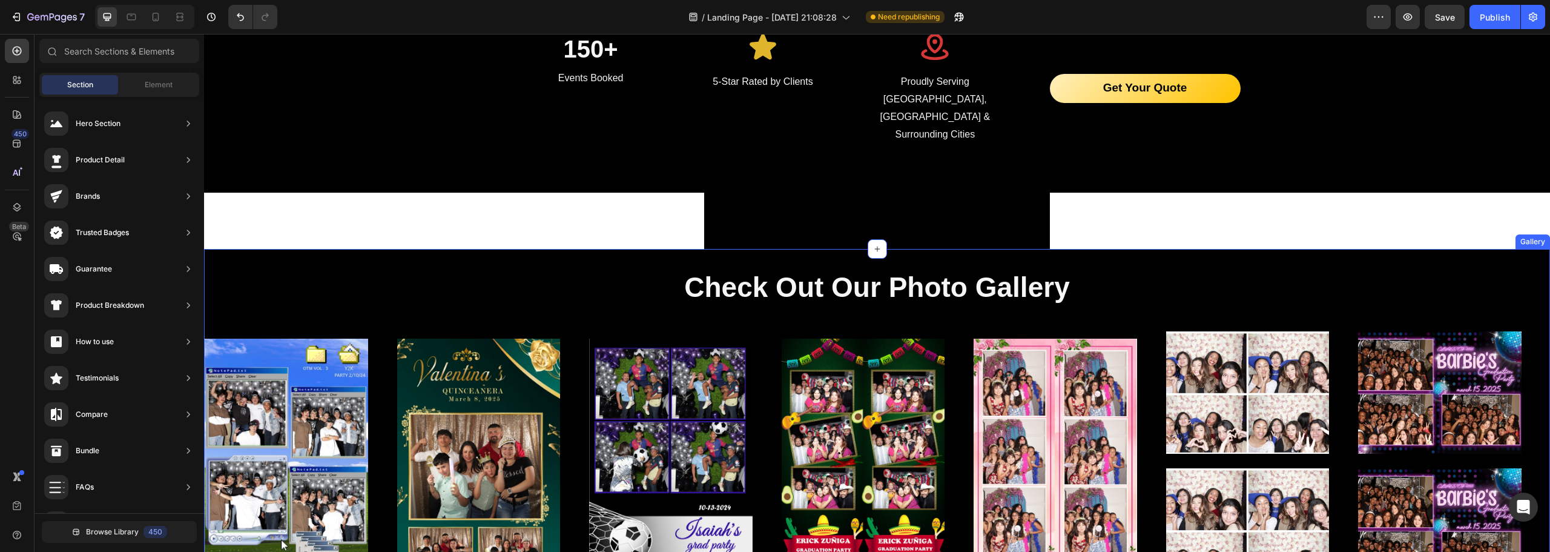
click at [616, 201] on section "Button Section 5" at bounding box center [877, 221] width 693 height 56
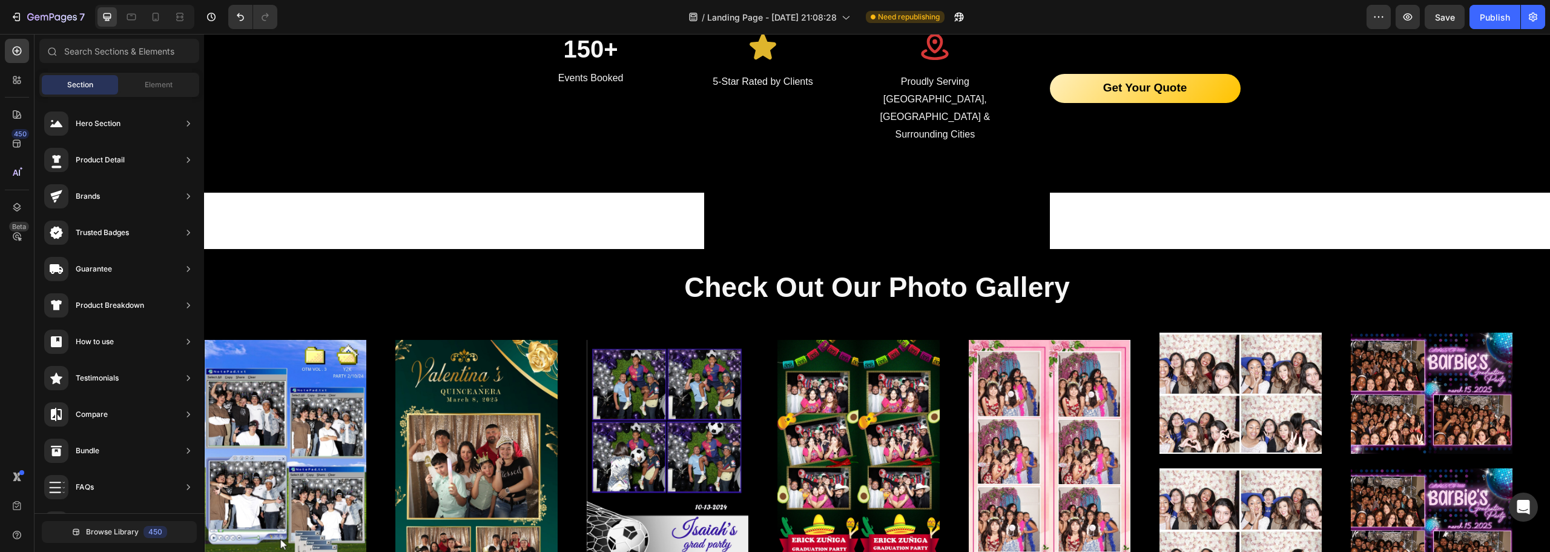
click at [616, 201] on section "Button Section 5" at bounding box center [877, 221] width 693 height 56
click at [761, 212] on div "Button" at bounding box center [877, 221] width 346 height 18
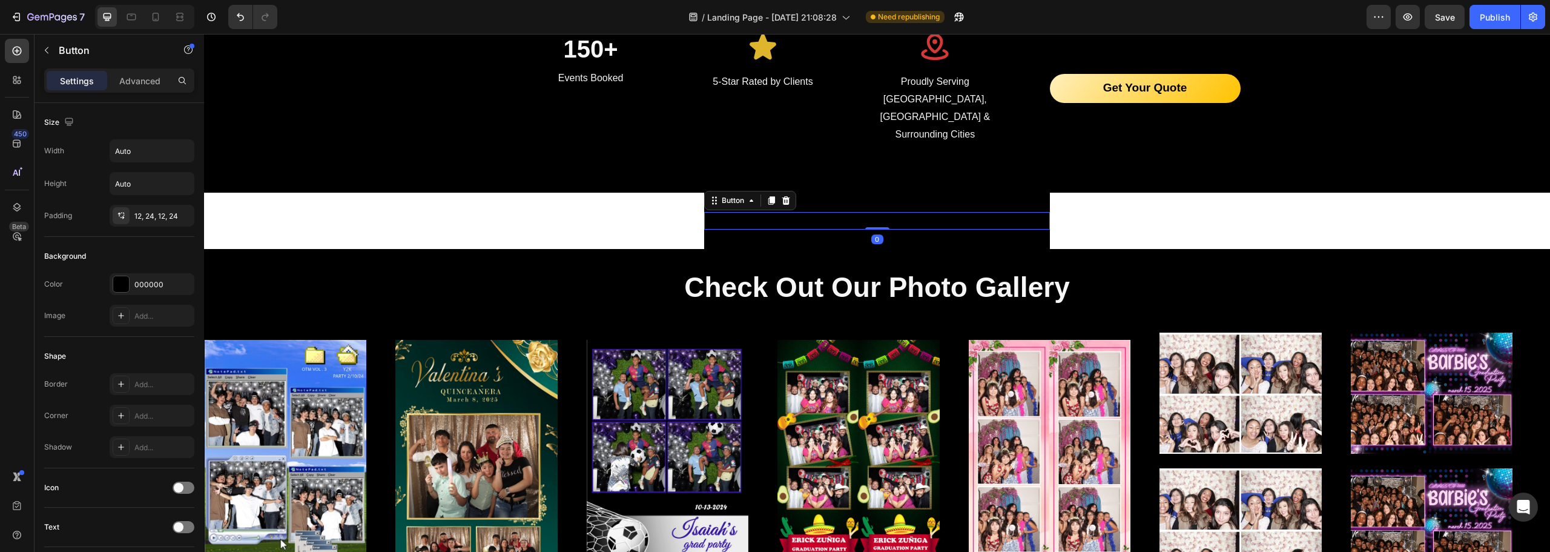
click at [672, 194] on section "Button 0 Section 5" at bounding box center [877, 221] width 693 height 56
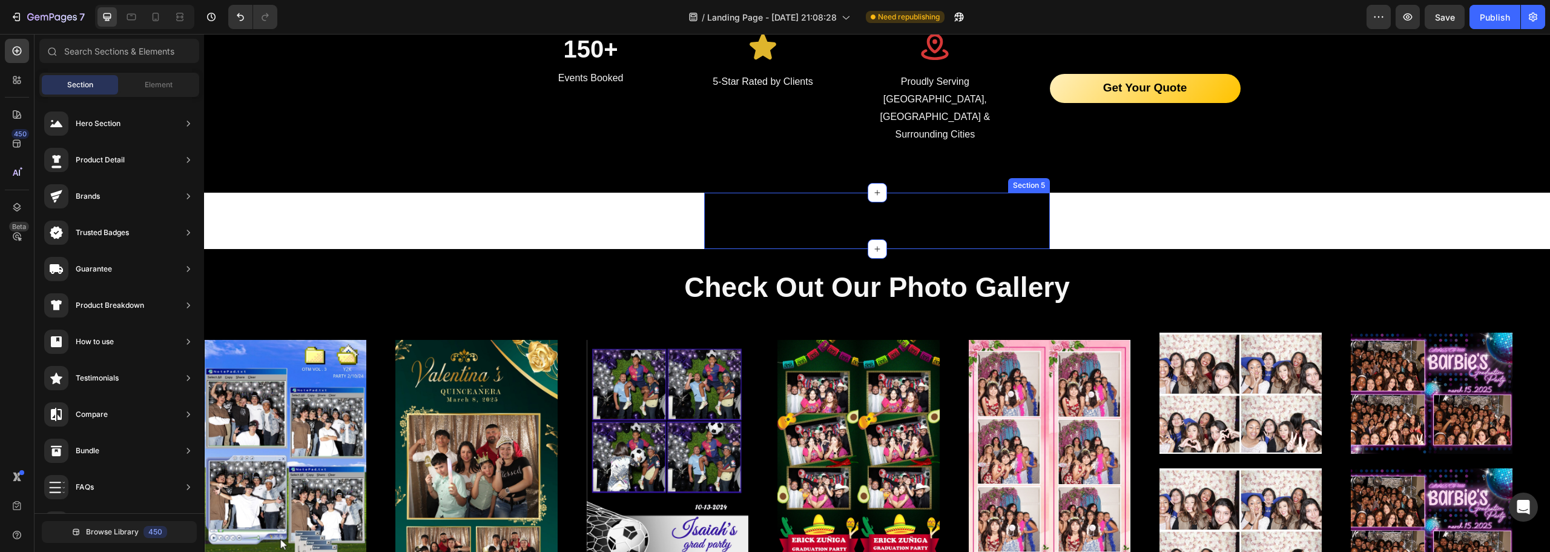
click at [758, 193] on div "Button Section 5" at bounding box center [877, 221] width 346 height 56
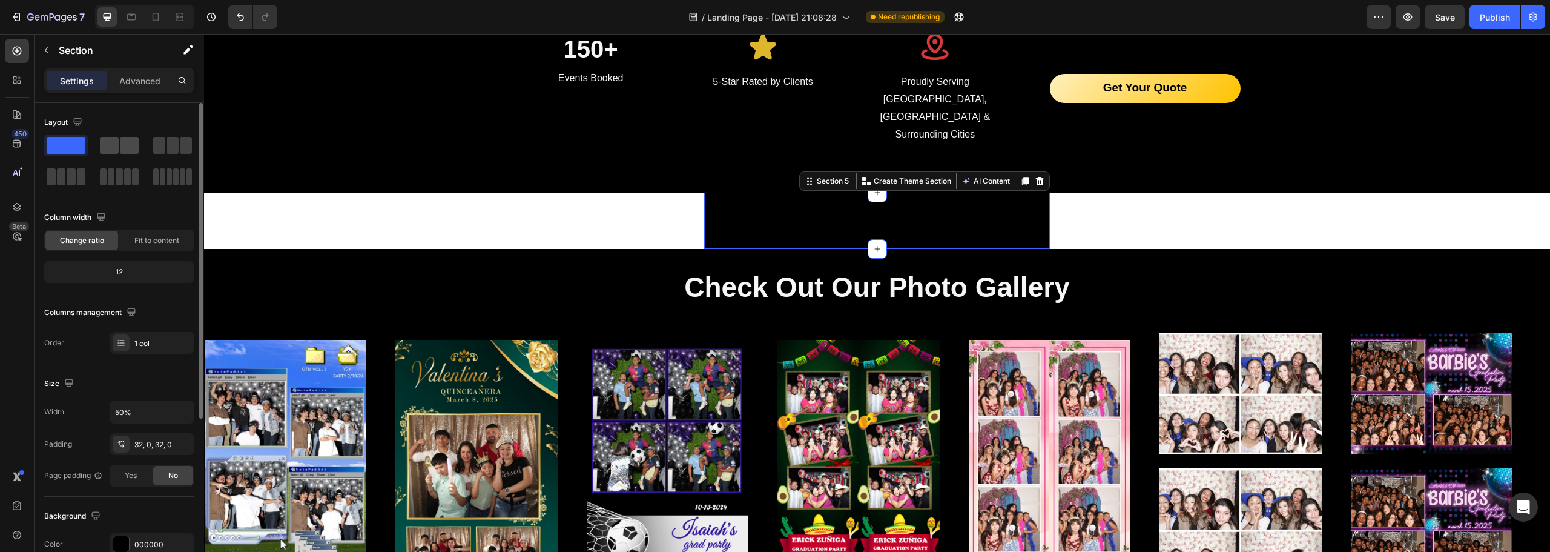
click at [107, 150] on span at bounding box center [109, 145] width 19 height 17
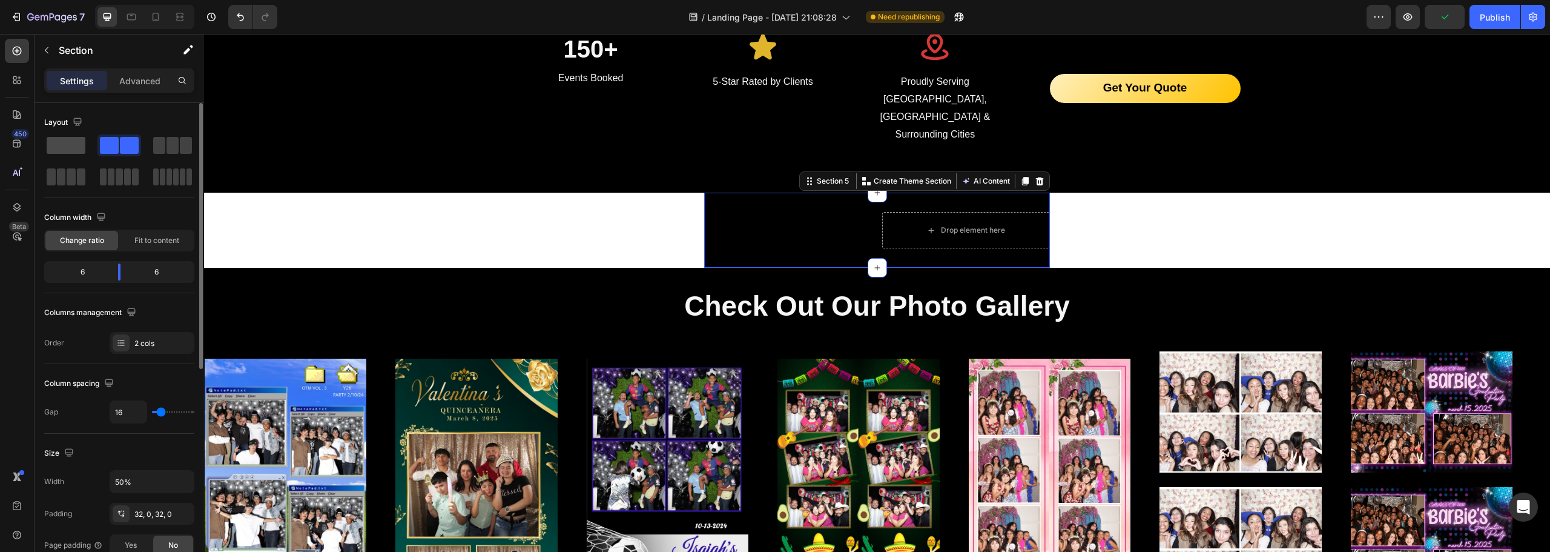
click at [73, 145] on span at bounding box center [66, 145] width 39 height 17
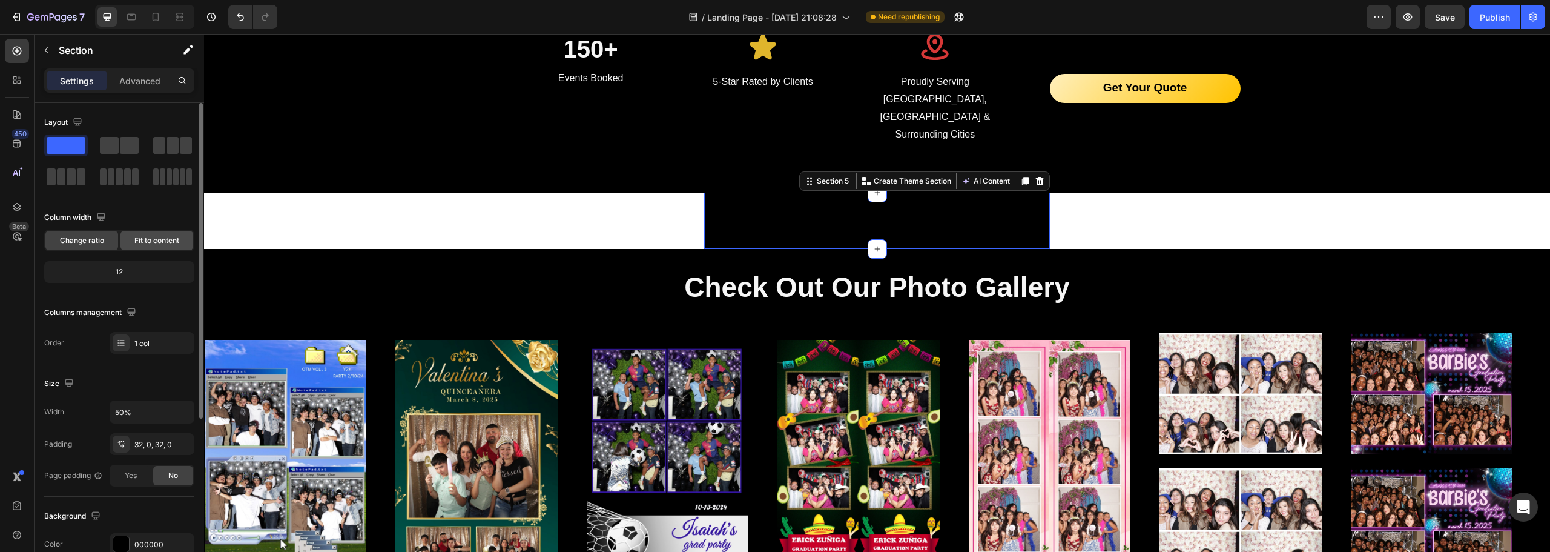
click at [144, 244] on span "Fit to content" at bounding box center [156, 240] width 45 height 11
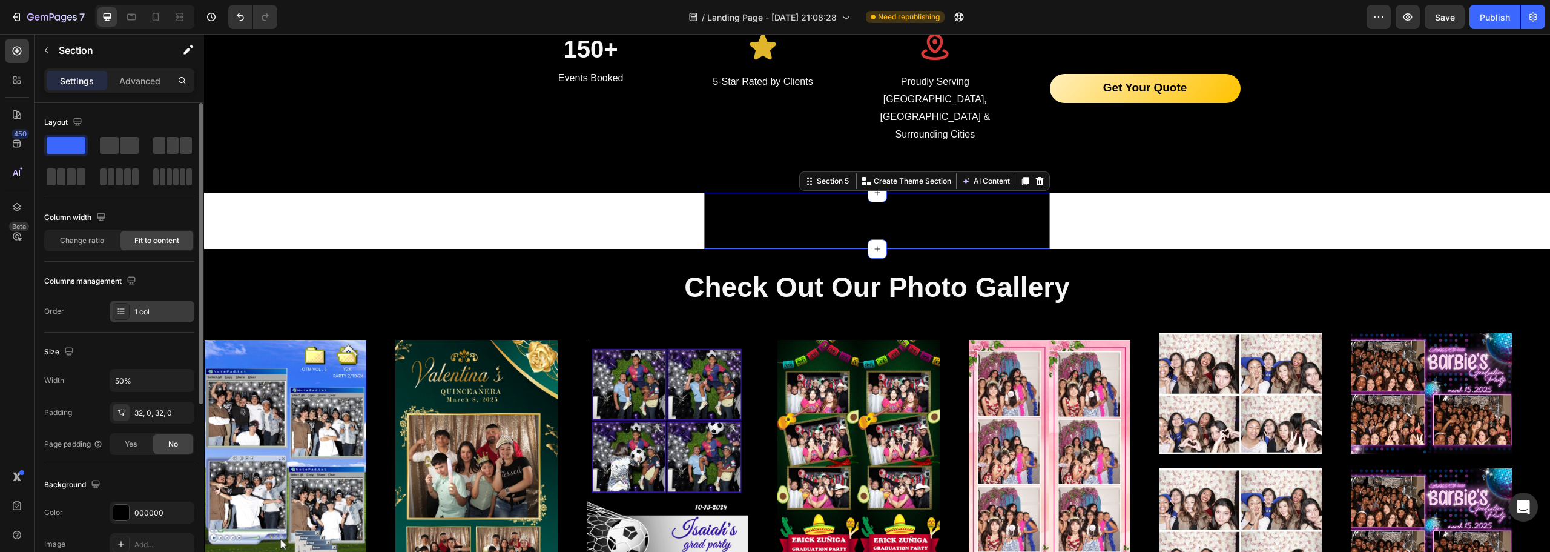
click at [149, 310] on div "1 col" at bounding box center [162, 311] width 57 height 11
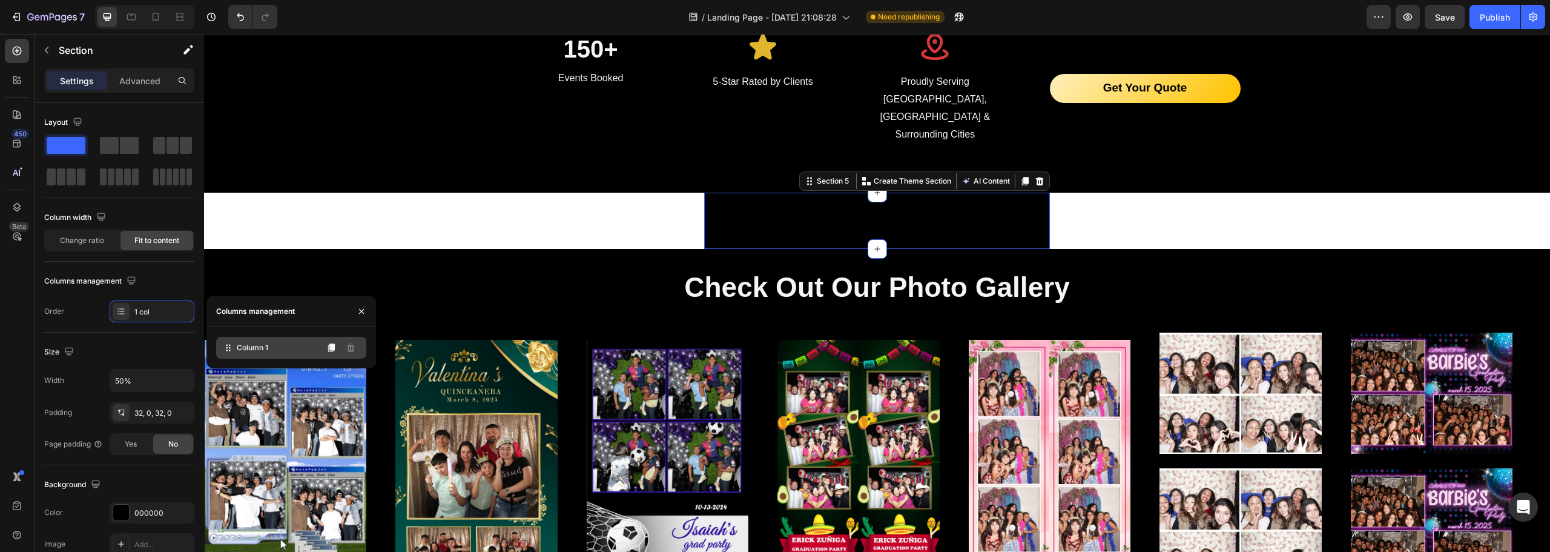
click at [257, 346] on span "Column 1" at bounding box center [252, 347] width 31 height 11
click at [162, 357] on div "Size" at bounding box center [119, 351] width 150 height 19
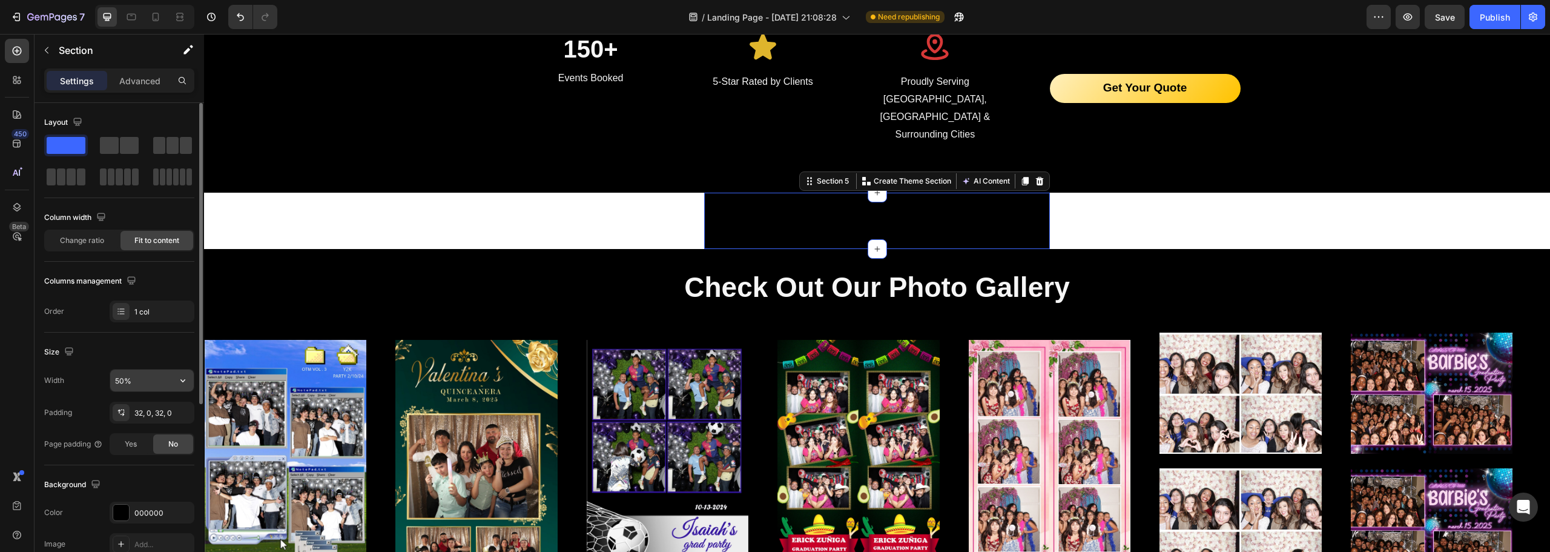
click at [134, 383] on input "50%" at bounding box center [152, 380] width 84 height 22
click at [125, 385] on input "50%" at bounding box center [152, 380] width 84 height 22
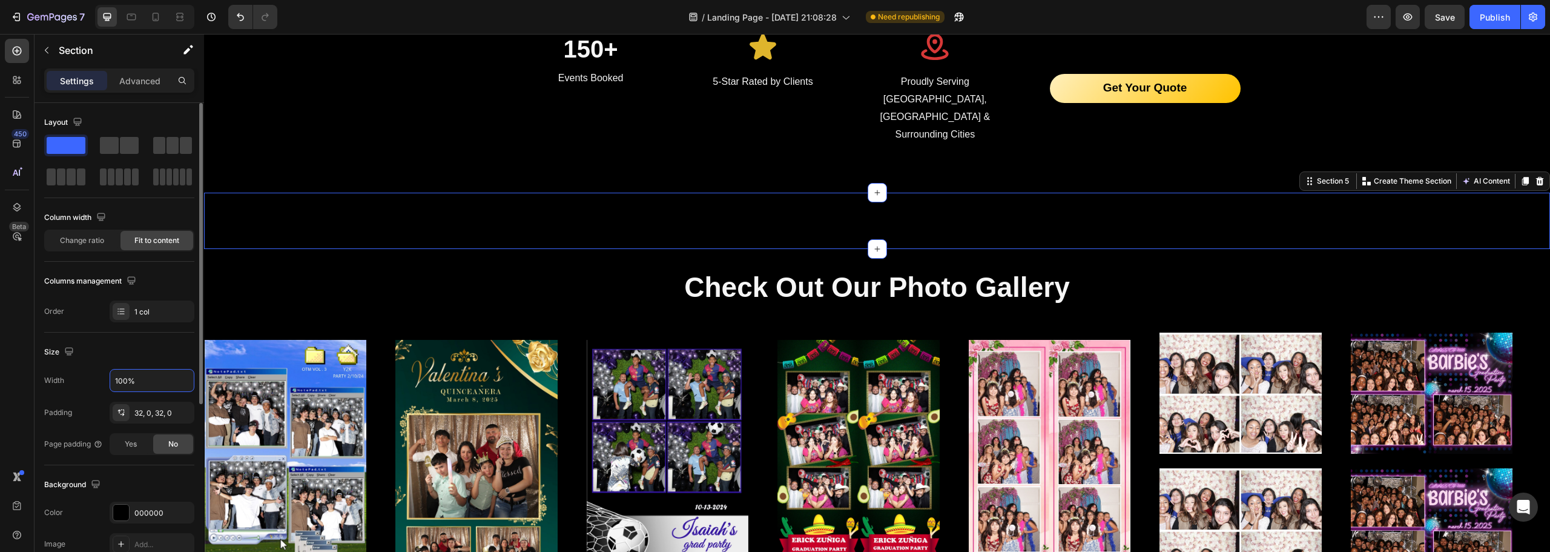
type input "100%"
click at [157, 349] on div "Size" at bounding box center [119, 351] width 150 height 19
click at [424, 202] on div "Button Section 5 You can create reusable sections Create Theme Section AI Conte…" at bounding box center [877, 221] width 1346 height 56
click at [451, 268] on h2 "Check Out Our Photo Gallery" at bounding box center [877, 287] width 1346 height 39
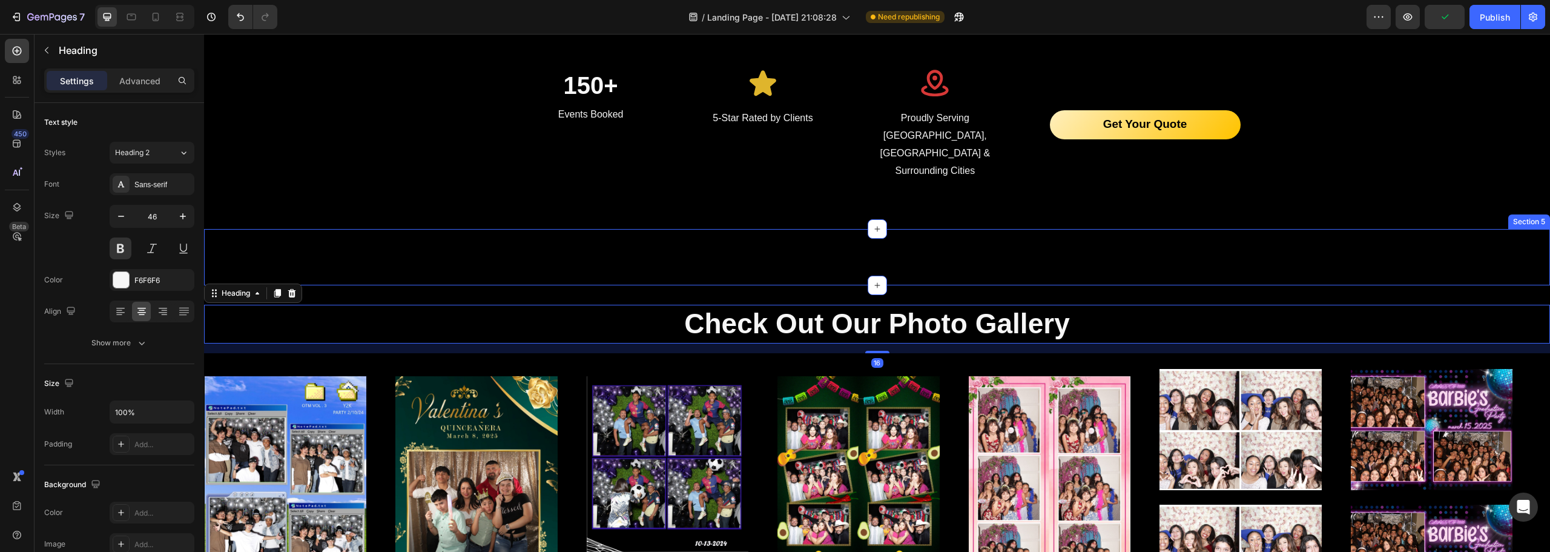
scroll to position [2093, 0]
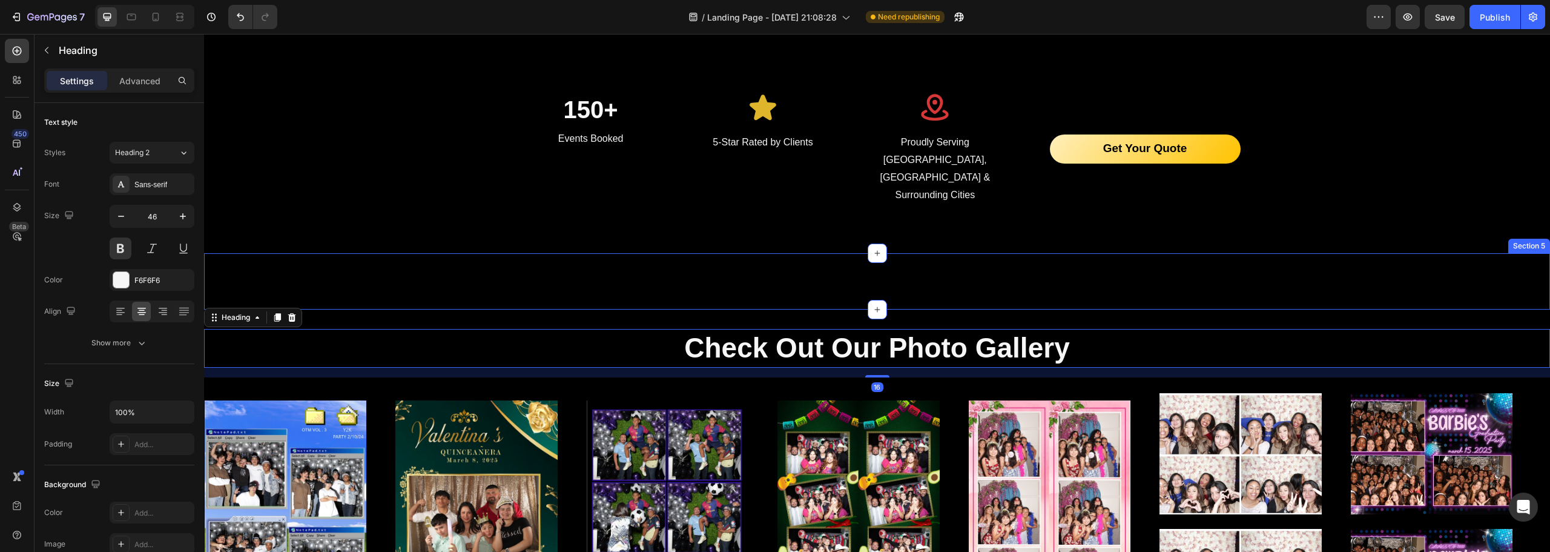
click at [835, 253] on div "Button Section 5" at bounding box center [877, 281] width 1346 height 56
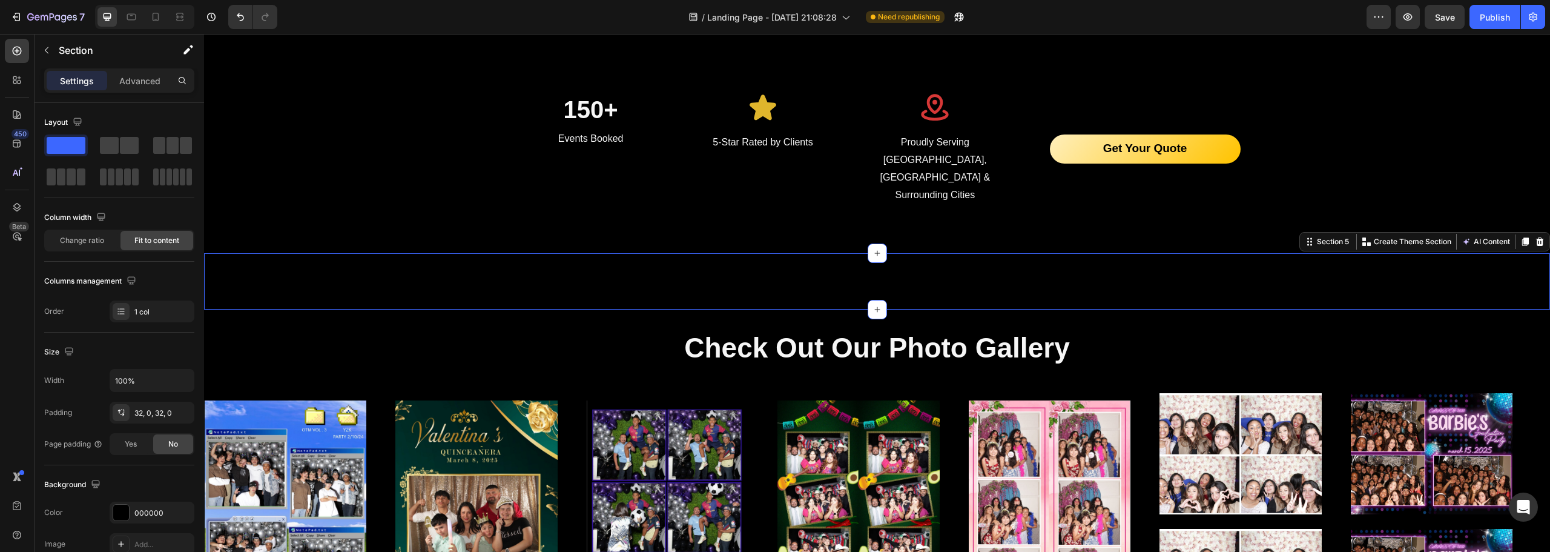
click at [868, 253] on div "Button Section 5 You can create reusable sections Create Theme Section AI Conte…" at bounding box center [877, 281] width 1346 height 56
click at [844, 253] on div "Button Section 5 You can create reusable sections Create Theme Section AI Conte…" at bounding box center [877, 281] width 1346 height 56
drag, startPoint x: 803, startPoint y: 252, endPoint x: 874, endPoint y: 257, distance: 71.1
click at [807, 253] on div "Button Section 5 You can create reusable sections Create Theme Section AI Conte…" at bounding box center [877, 281] width 1346 height 56
drag, startPoint x: 880, startPoint y: 257, endPoint x: 898, endPoint y: 252, distance: 19.0
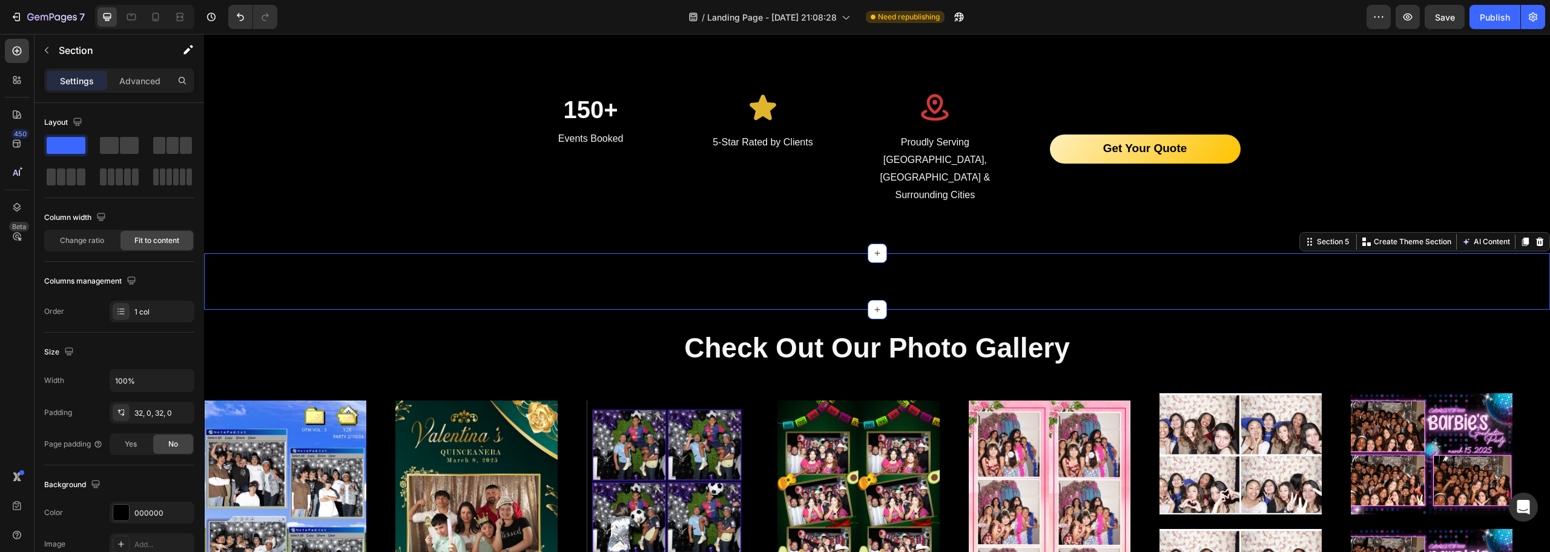
click at [880, 257] on div "Button Section 5 You can create reusable sections Create Theme Section AI Conte…" at bounding box center [877, 281] width 1346 height 56
click at [902, 253] on div "Button Section 5 You can create reusable sections Create Theme Section AI Conte…" at bounding box center [877, 281] width 1346 height 56
click at [880, 253] on div "Button Section 5 You can create reusable sections Create Theme Section AI Conte…" at bounding box center [877, 281] width 1346 height 56
drag, startPoint x: 880, startPoint y: 235, endPoint x: 826, endPoint y: 248, distance: 56.1
click at [876, 253] on div "Button Section 5 You can create reusable sections Create Theme Section AI Conte…" at bounding box center [877, 281] width 1346 height 56
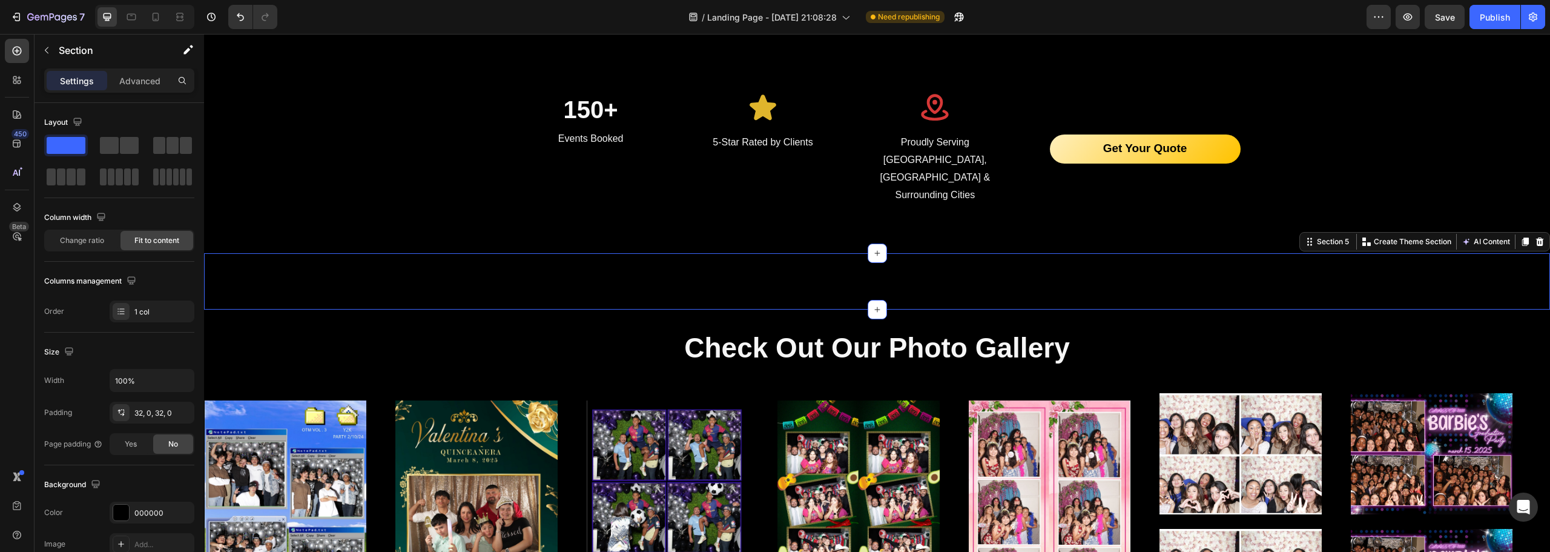
click at [824, 253] on div "Button Section 5 You can create reusable sections Create Theme Section AI Conte…" at bounding box center [877, 281] width 1346 height 56
click at [874, 254] on div "Button Section 5 You can create reusable sections Create Theme Section AI Conte…" at bounding box center [877, 281] width 1346 height 56
drag, startPoint x: 868, startPoint y: 245, endPoint x: 860, endPoint y: 243, distance: 8.7
click at [864, 253] on div "Button Section 5 You can create reusable sections Create Theme Section AI Conte…" at bounding box center [877, 281] width 1346 height 56
drag, startPoint x: 859, startPoint y: 243, endPoint x: 663, endPoint y: 248, distance: 195.7
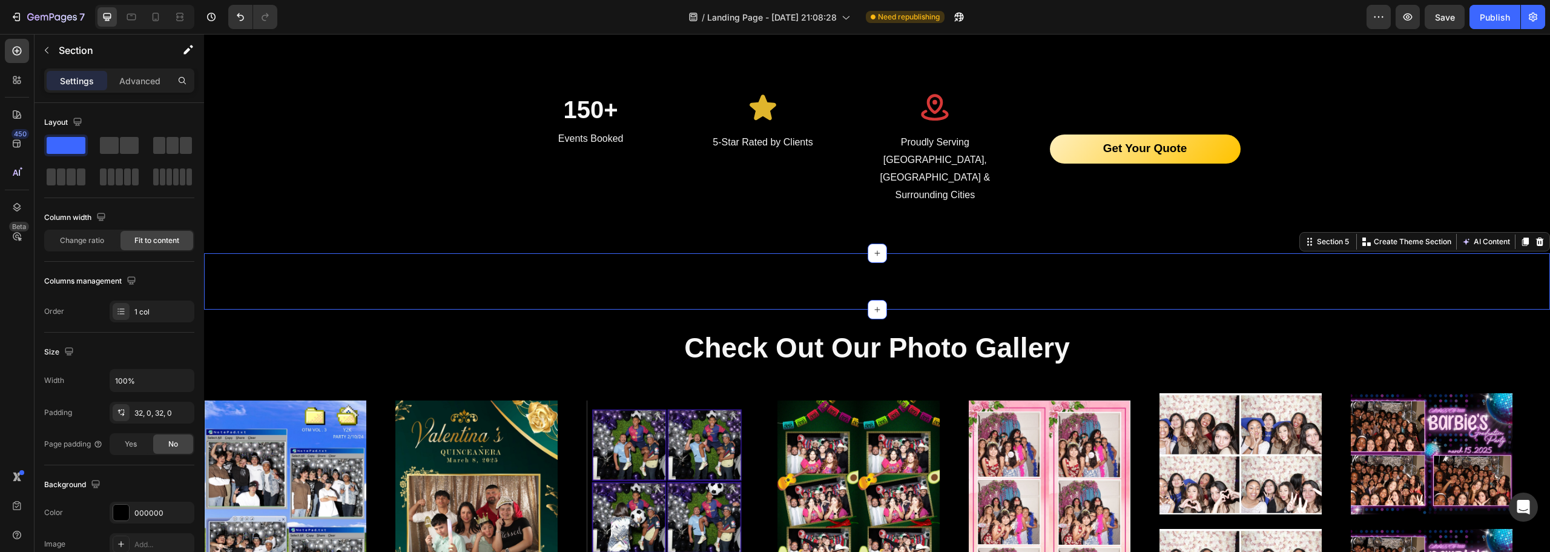
click at [851, 253] on div "Button Section 5 You can create reusable sections Create Theme Section AI Conte…" at bounding box center [877, 281] width 1346 height 56
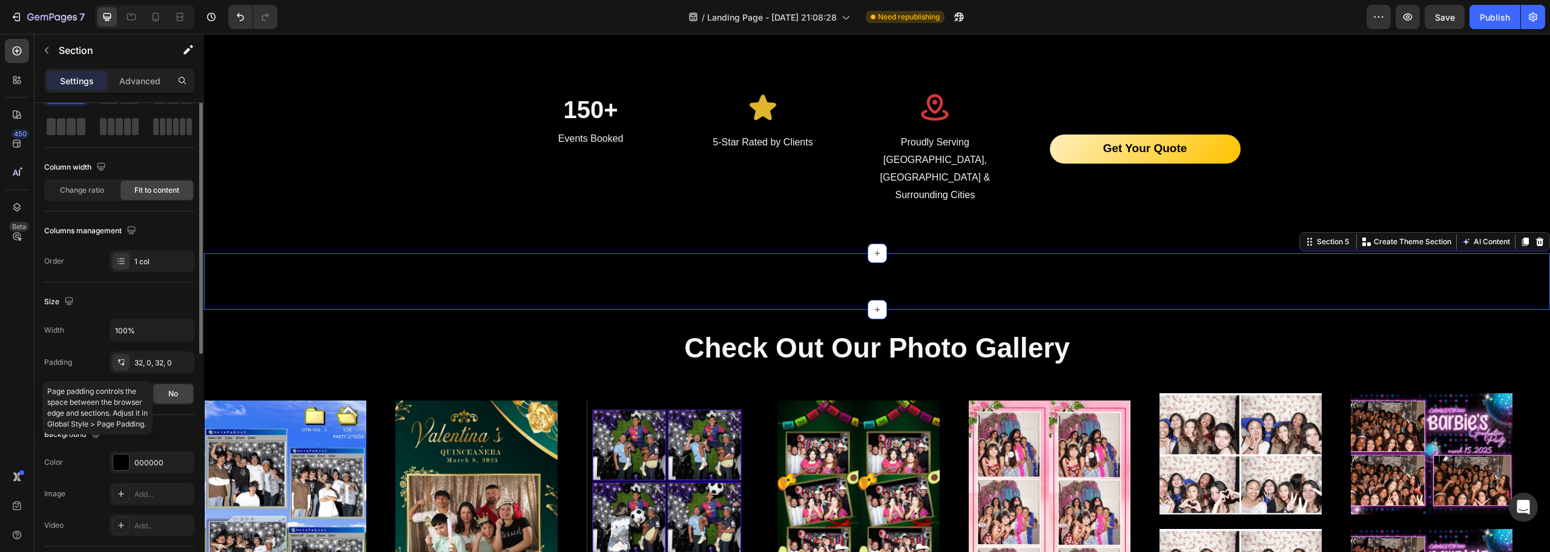
scroll to position [0, 0]
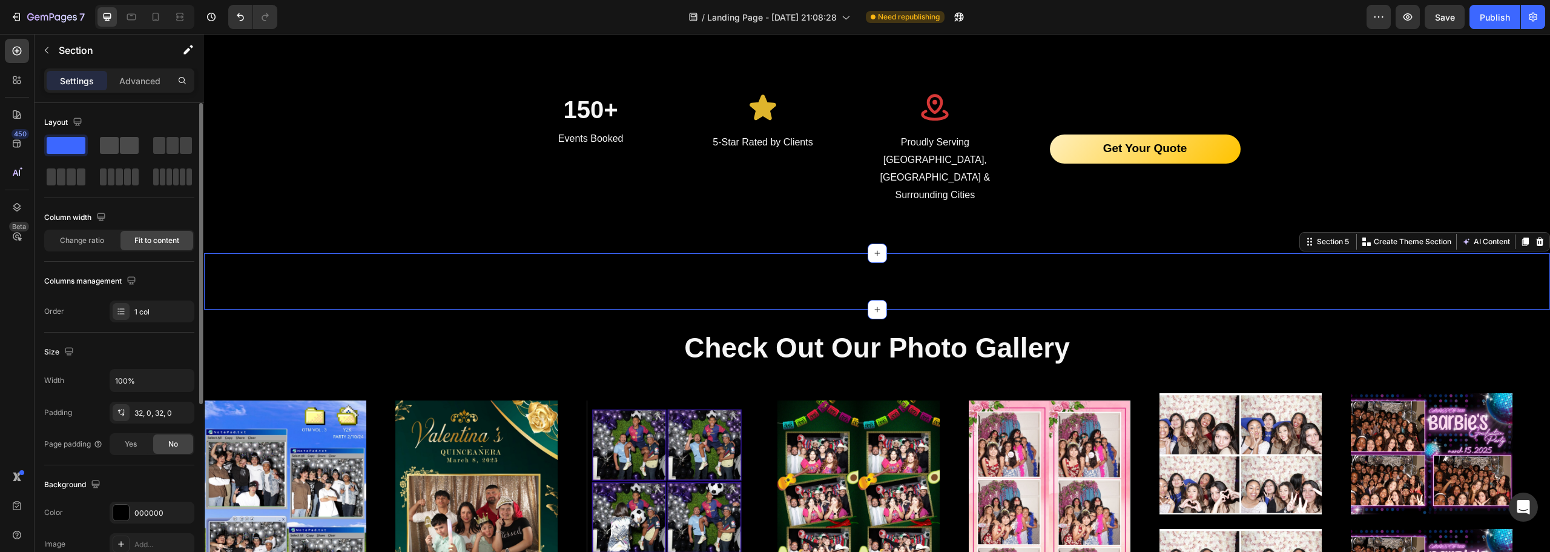
click at [120, 149] on span at bounding box center [129, 145] width 19 height 17
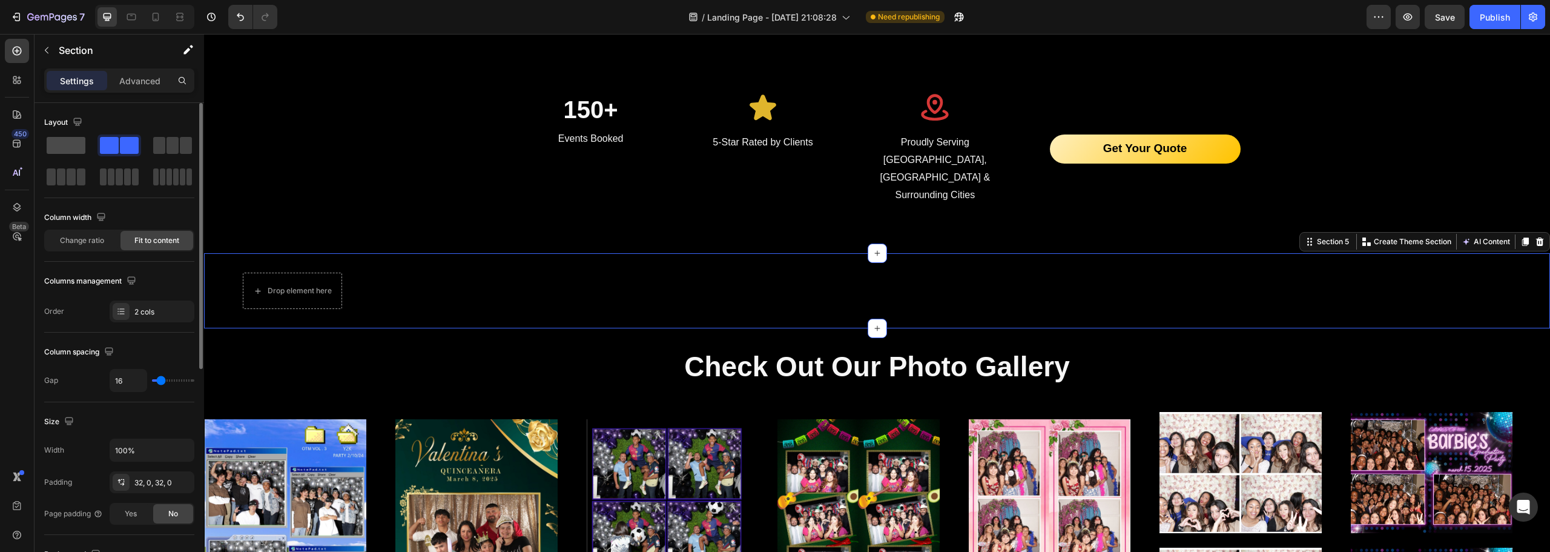
click at [64, 147] on span at bounding box center [66, 145] width 39 height 17
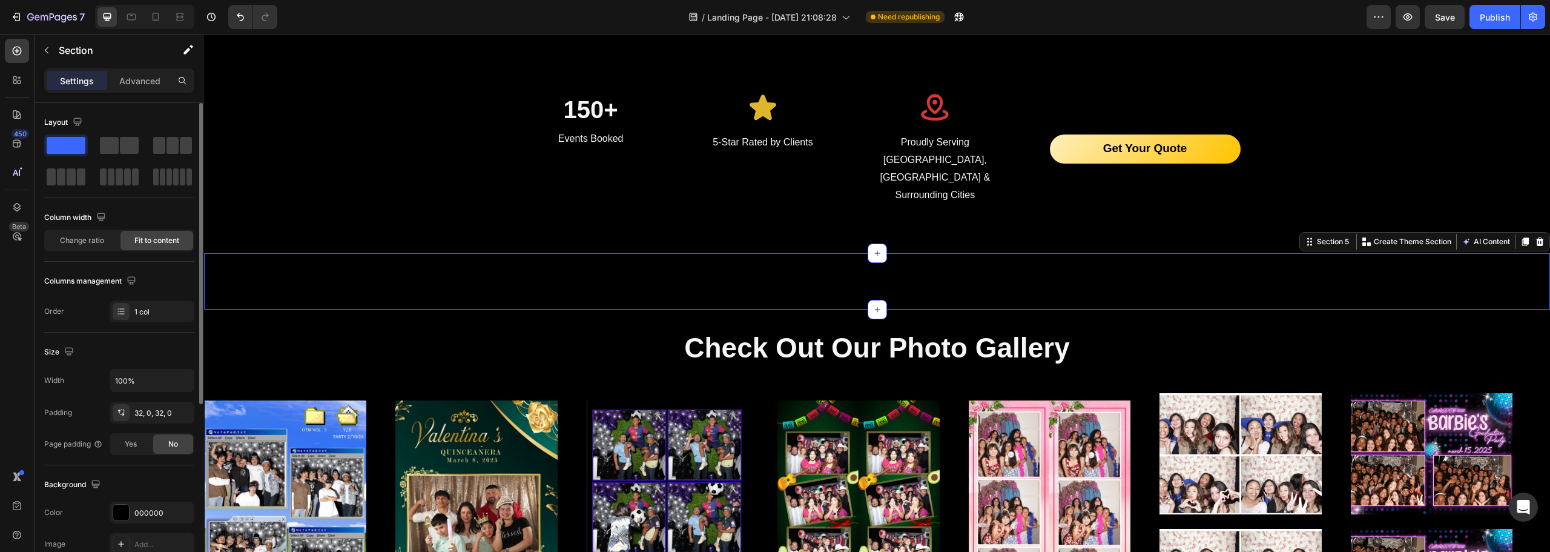
click at [96, 150] on div at bounding box center [119, 160] width 150 height 53
click at [151, 154] on div at bounding box center [173, 145] width 44 height 22
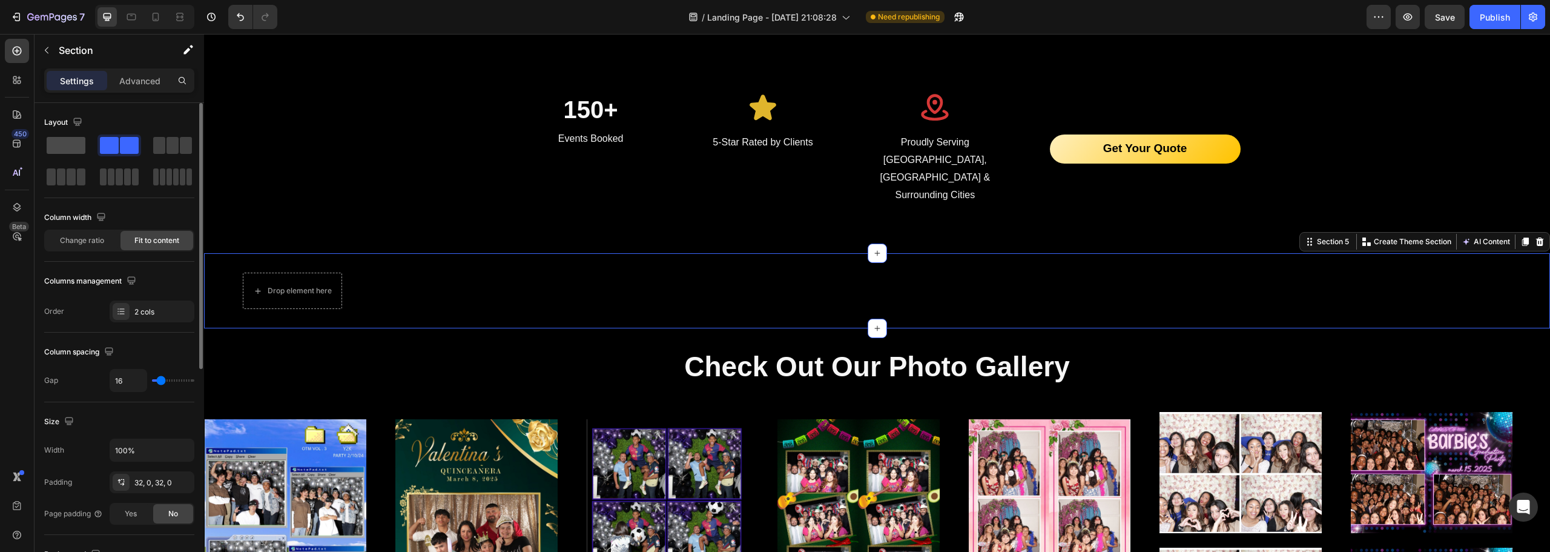
click at [74, 144] on span at bounding box center [66, 145] width 39 height 17
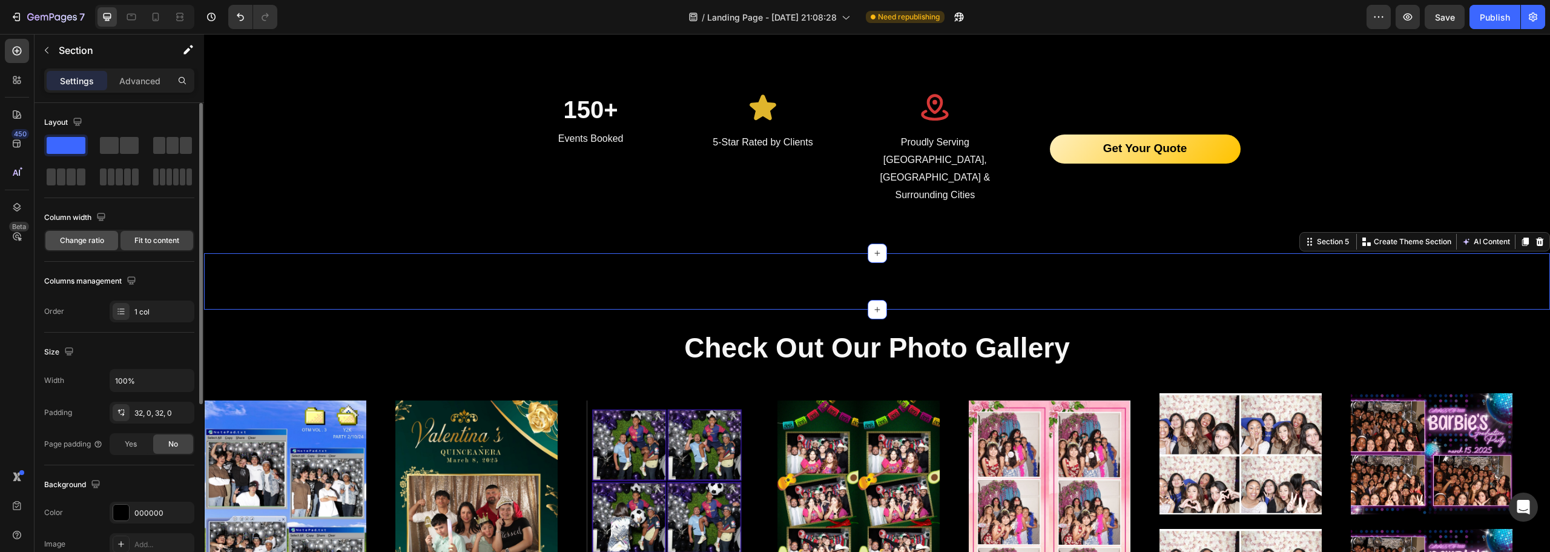
click at [96, 236] on span "Change ratio" at bounding box center [82, 240] width 44 height 11
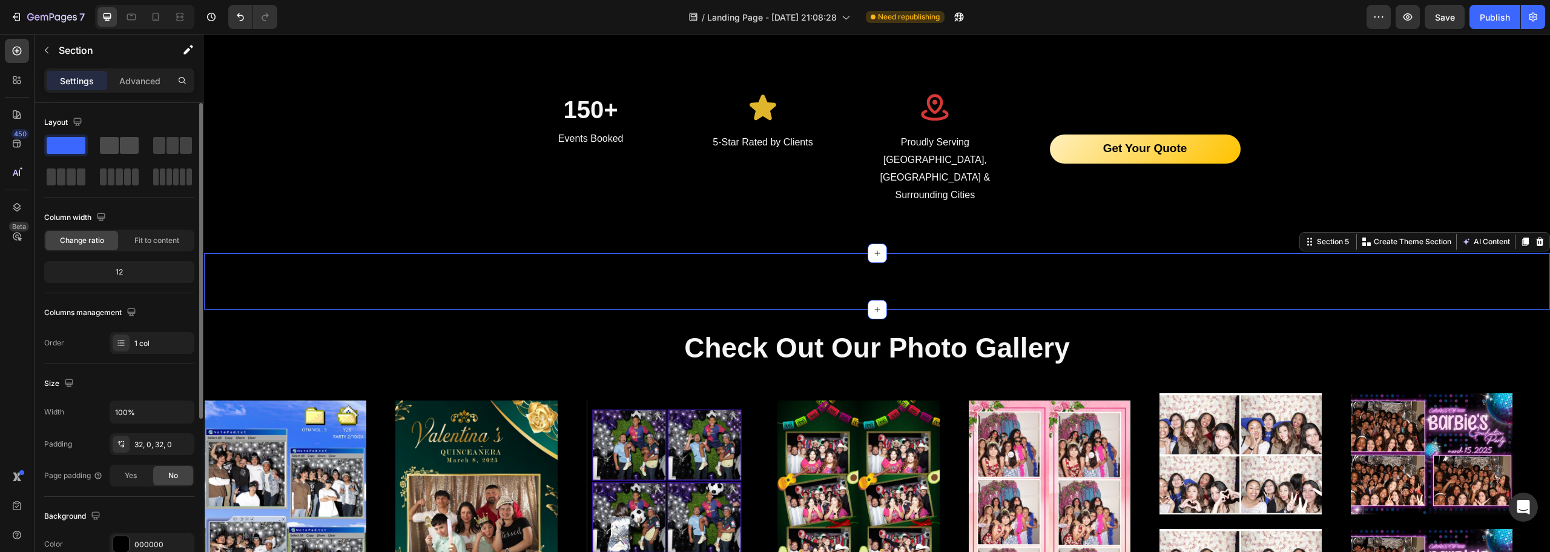
click at [151, 136] on div at bounding box center [173, 145] width 44 height 22
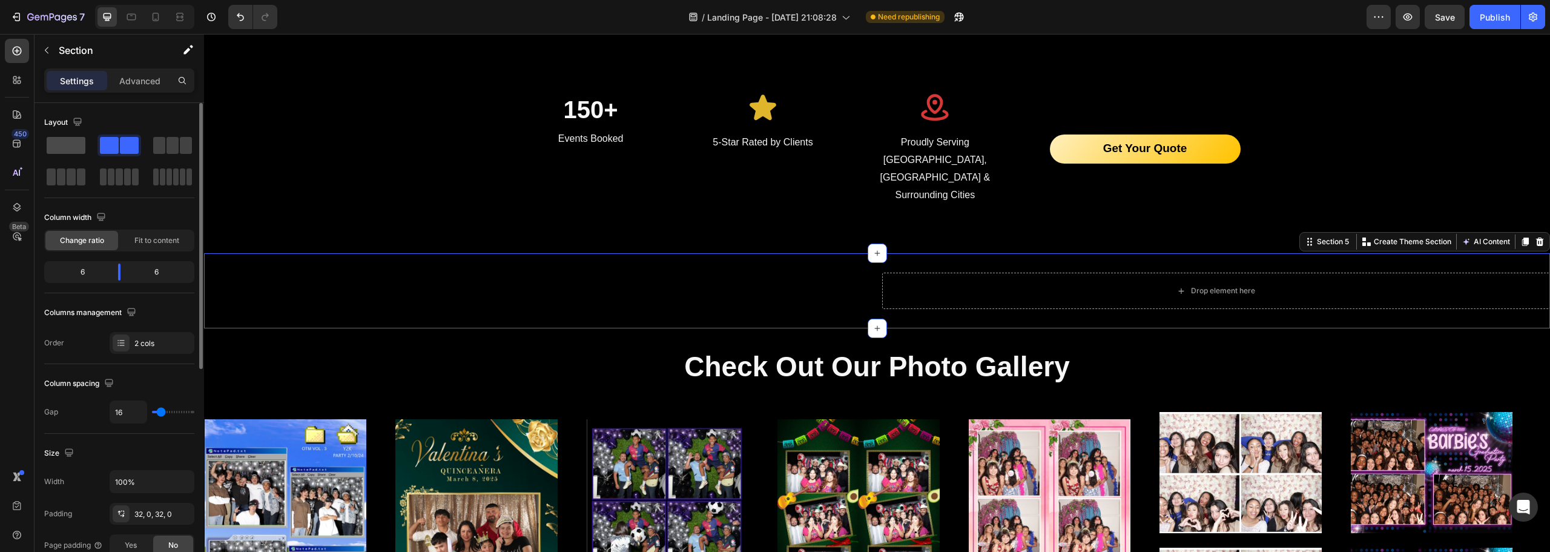
click at [74, 143] on span at bounding box center [66, 145] width 39 height 17
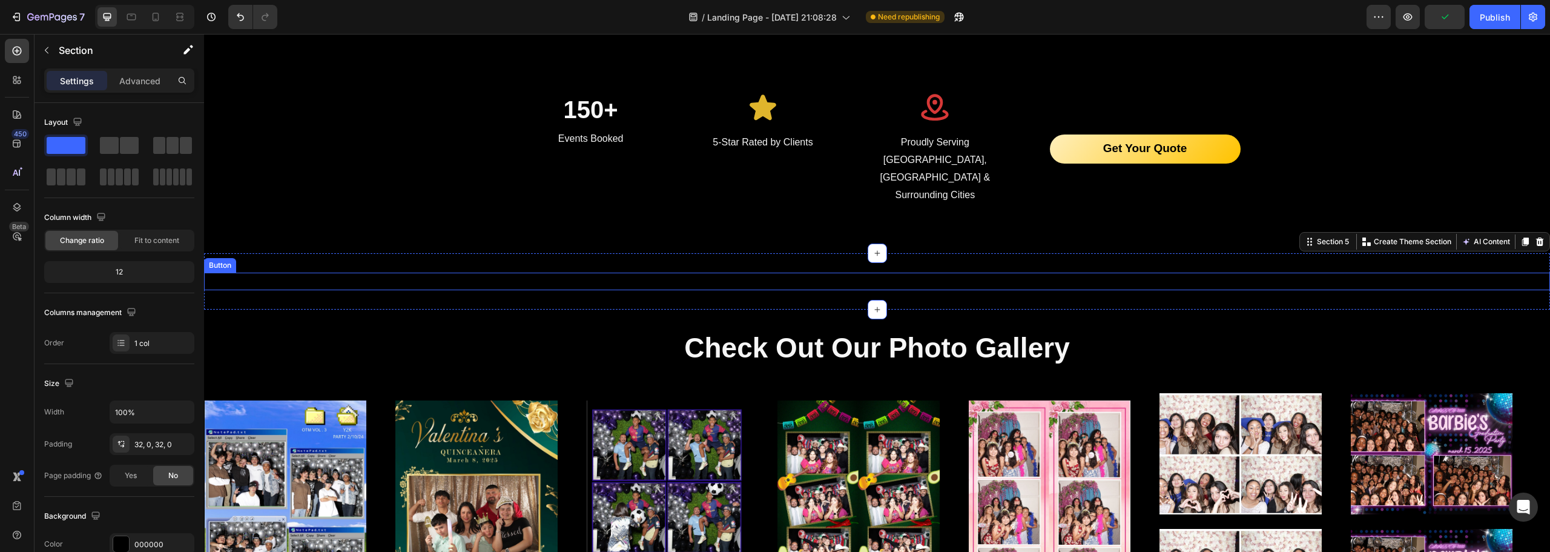
click at [526, 272] on div "Button" at bounding box center [877, 281] width 1346 height 18
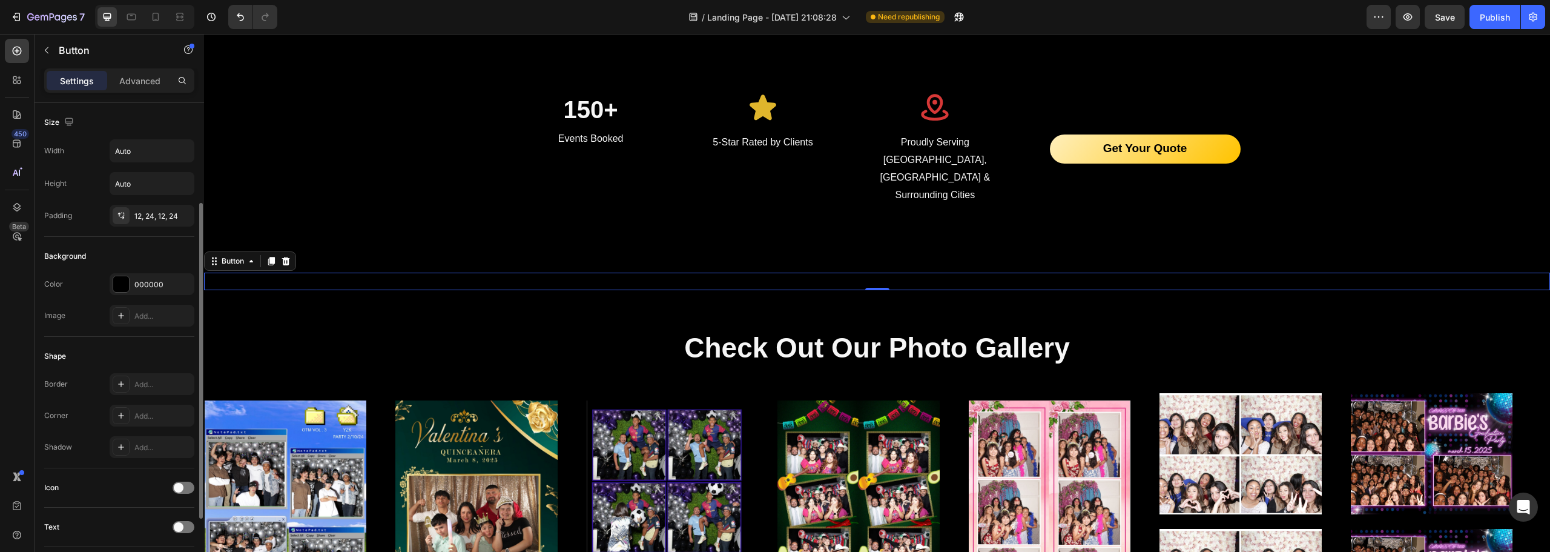
scroll to position [256, 0]
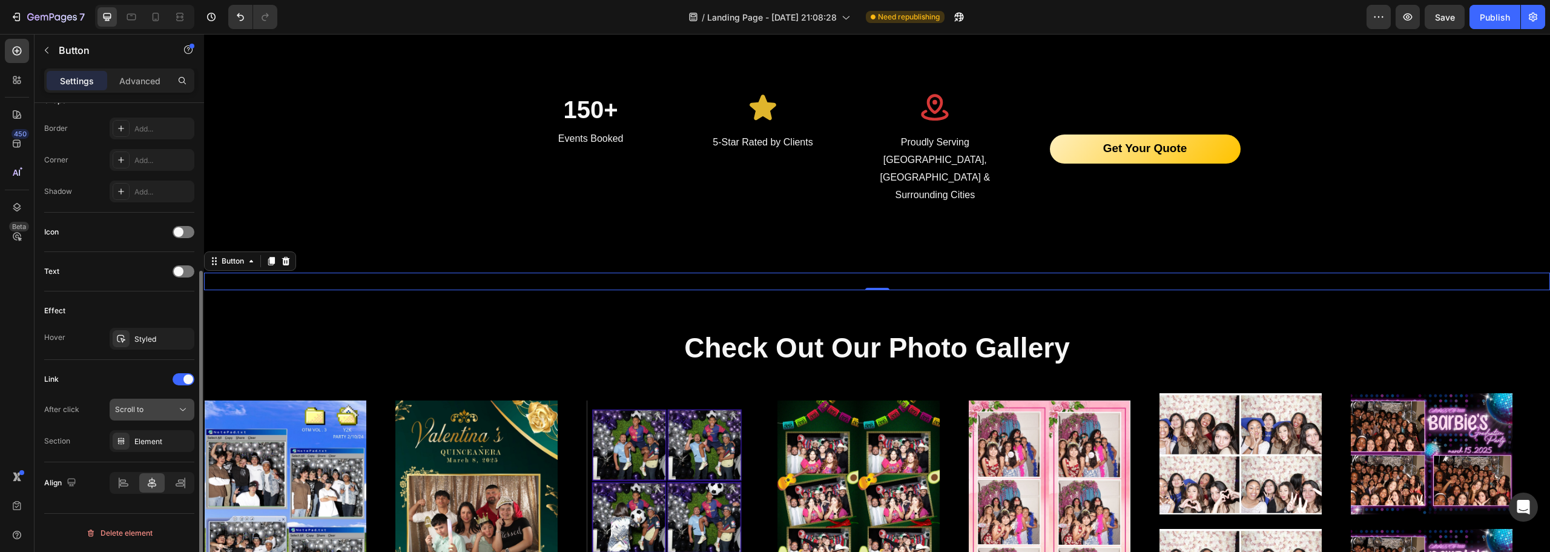
click at [148, 408] on div "Scroll to" at bounding box center [146, 409] width 62 height 11
click at [117, 394] on div "Link After click Scroll to Section Element" at bounding box center [119, 410] width 150 height 82
click at [131, 90] on div "Advanced" at bounding box center [140, 80] width 61 height 19
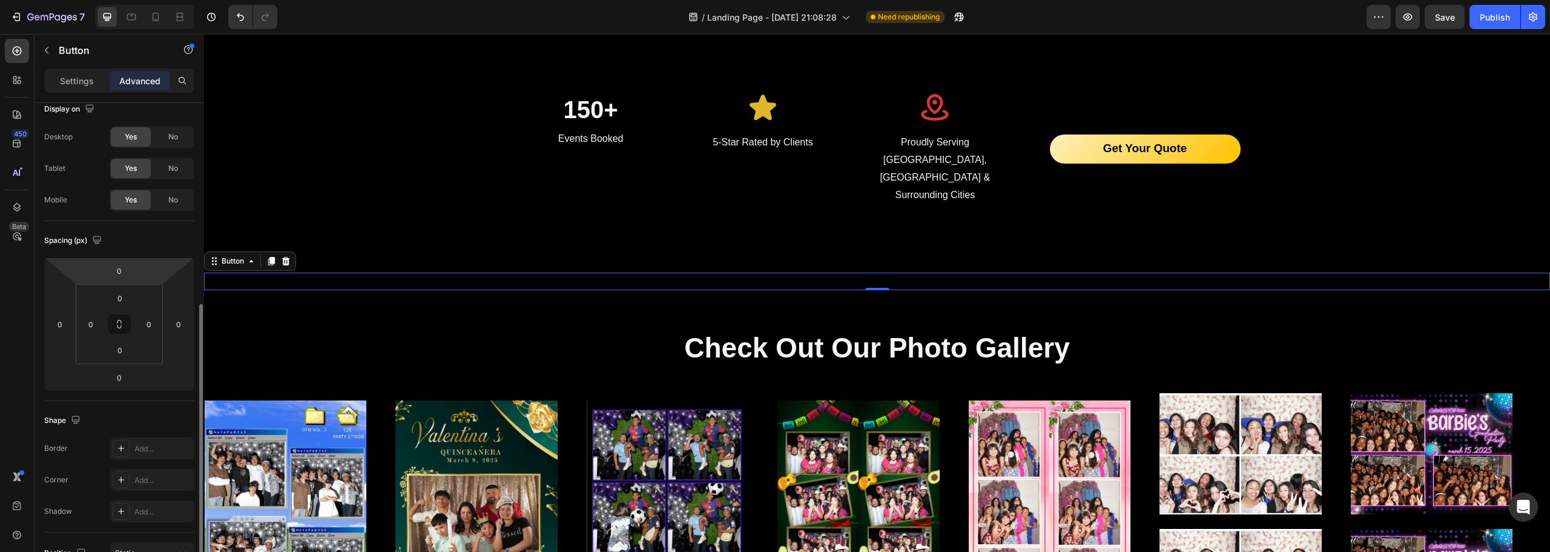
scroll to position [0, 0]
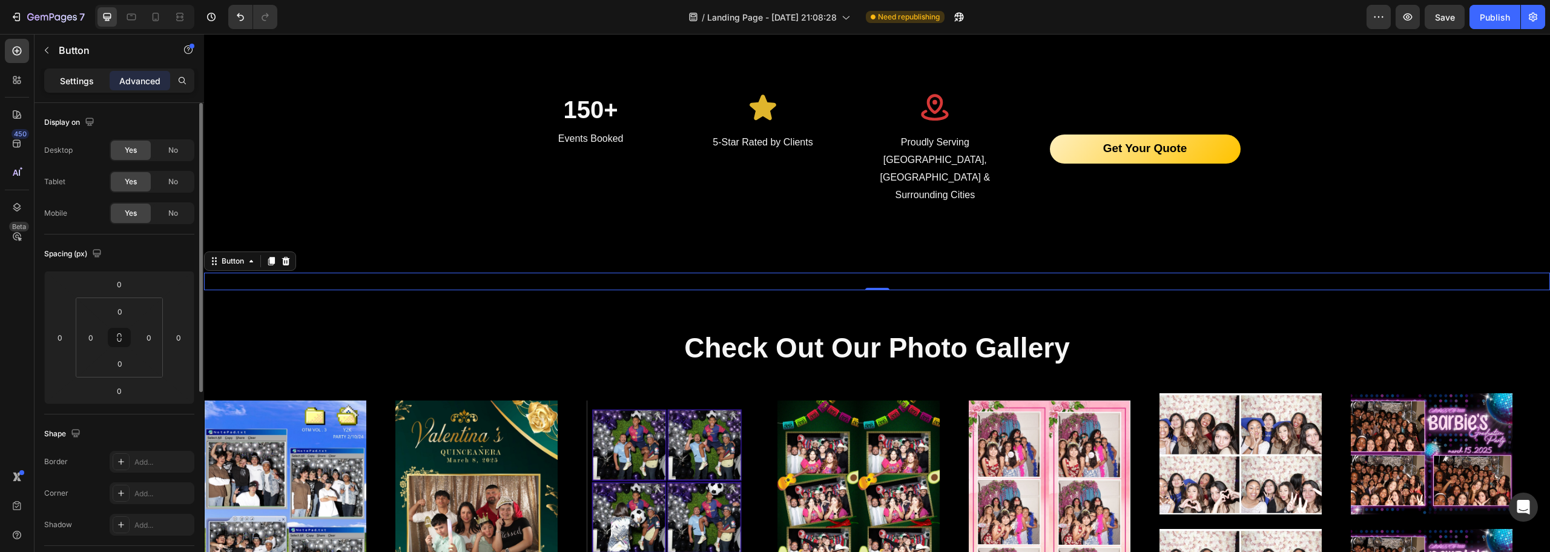
click at [66, 85] on p "Settings" at bounding box center [77, 80] width 34 height 13
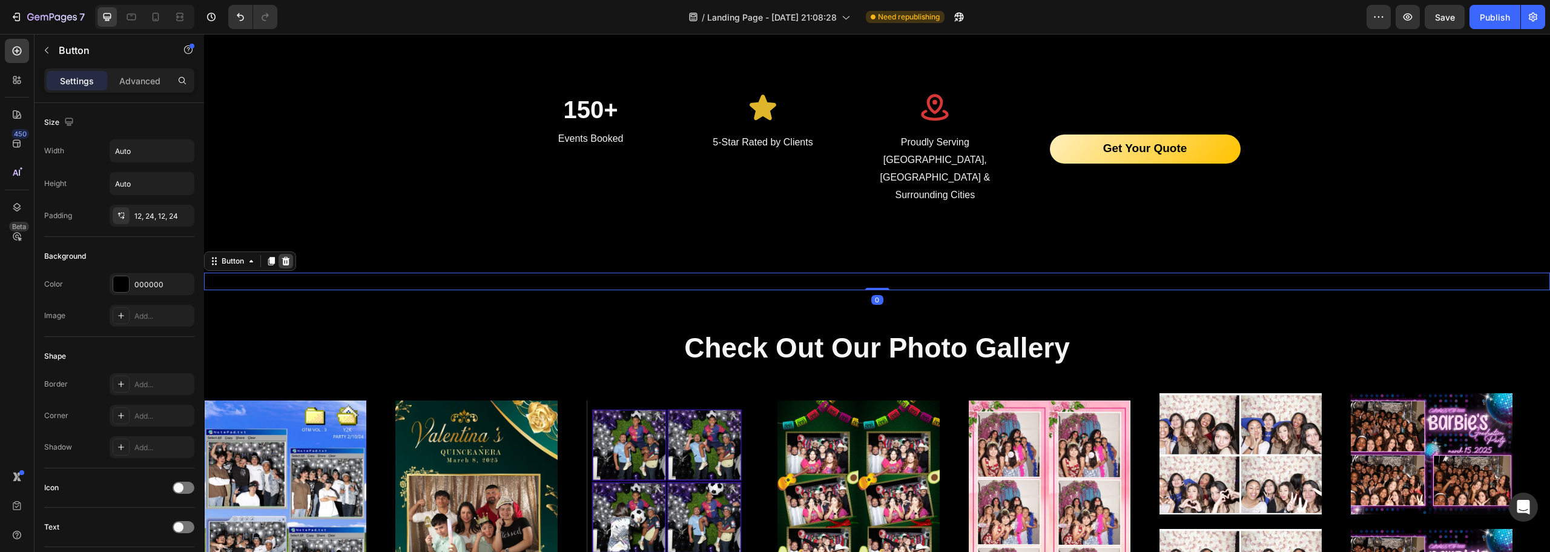
click at [285, 256] on icon at bounding box center [286, 261] width 10 height 10
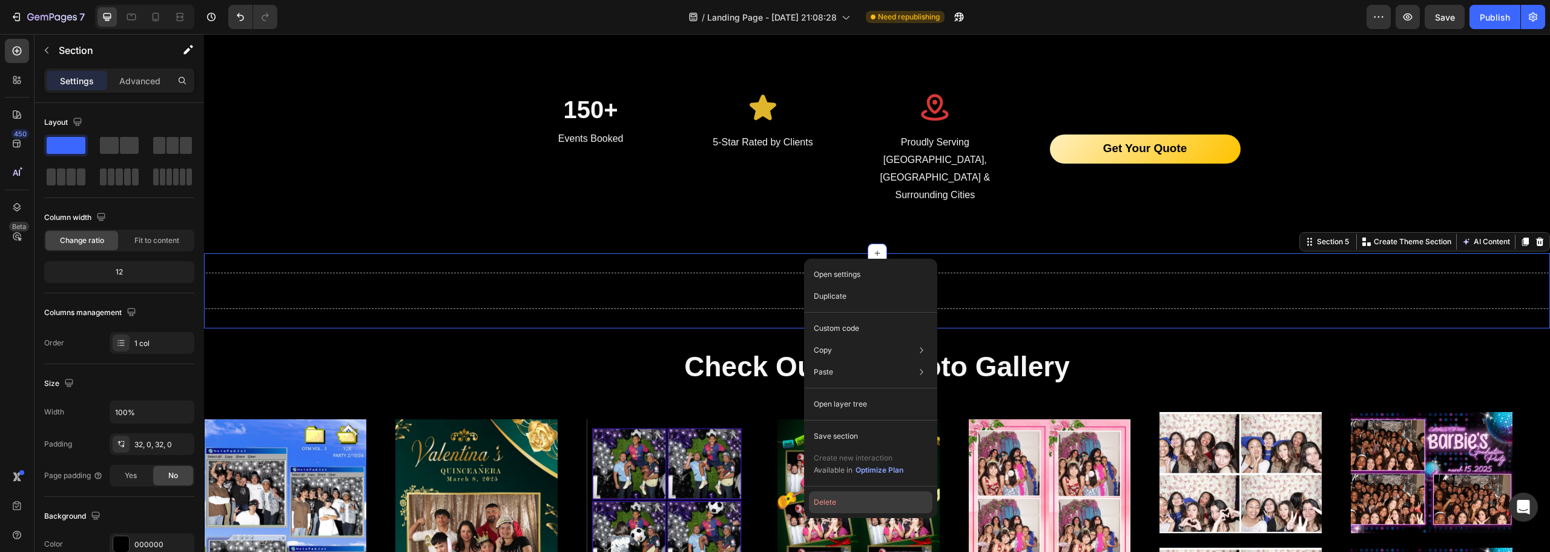
click at [851, 504] on button "Delete" at bounding box center [871, 502] width 124 height 22
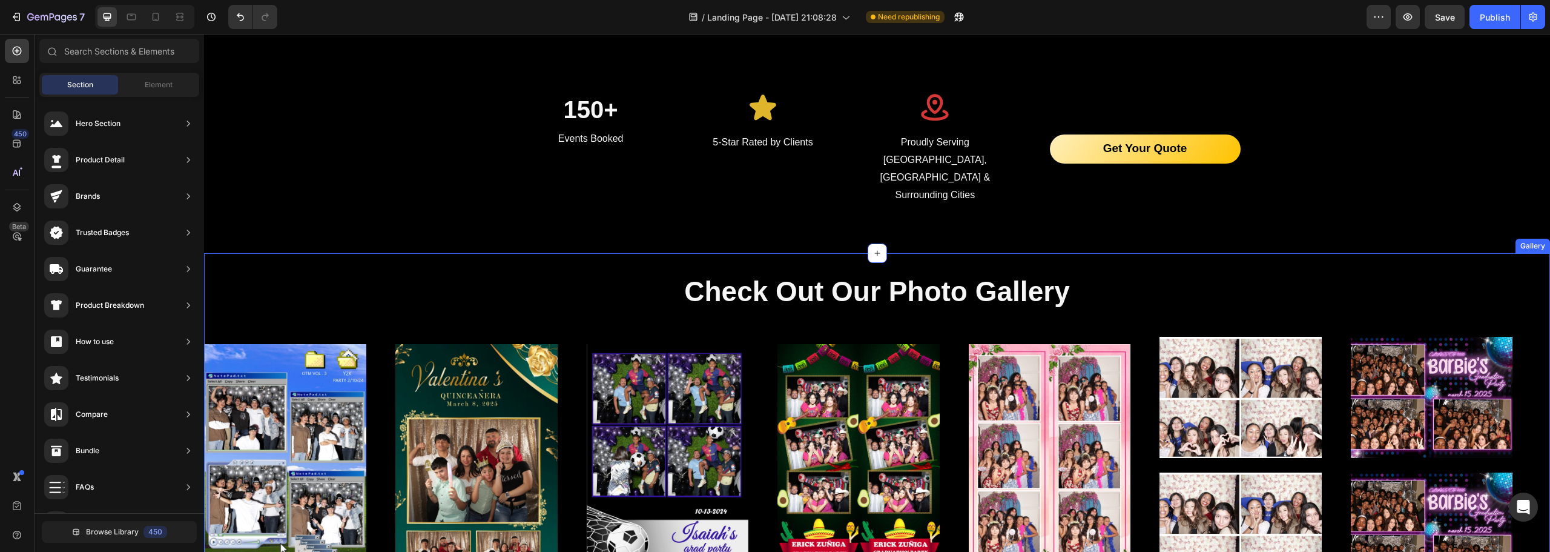
click at [842, 253] on div "Check Out Our Photo Gallery Heading Image Image Image Image Image Image Image I…" at bounding box center [877, 445] width 1346 height 385
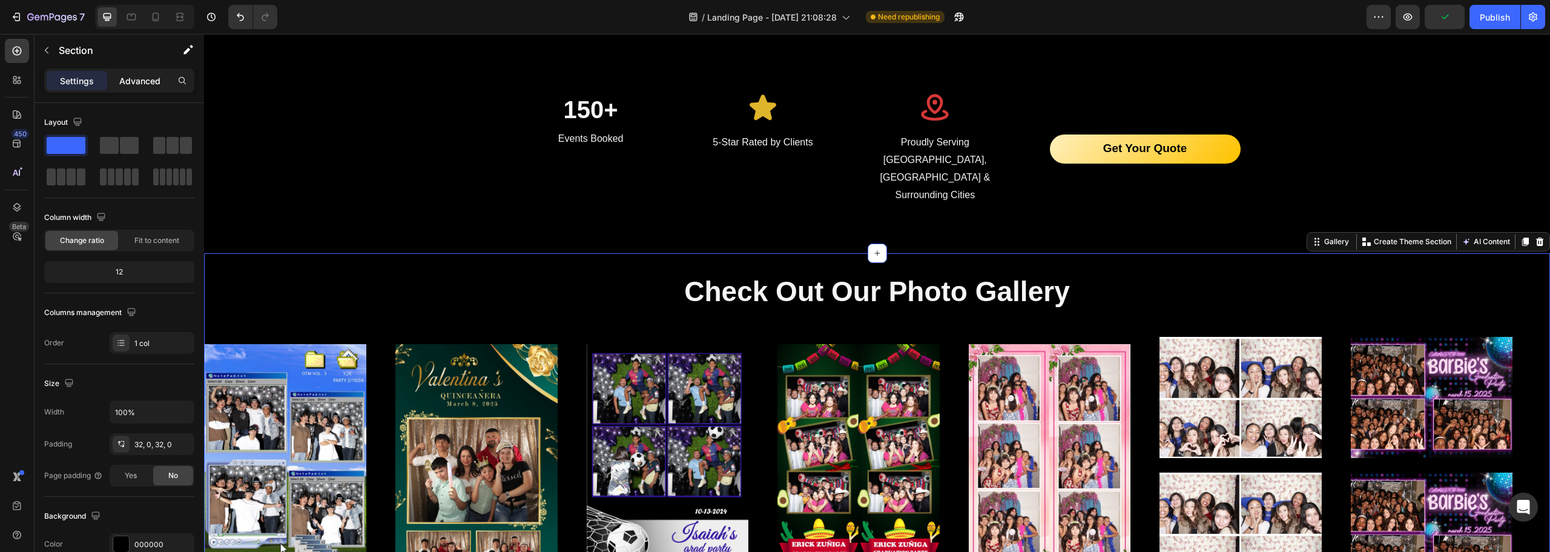
click at [137, 85] on p "Advanced" at bounding box center [139, 80] width 41 height 13
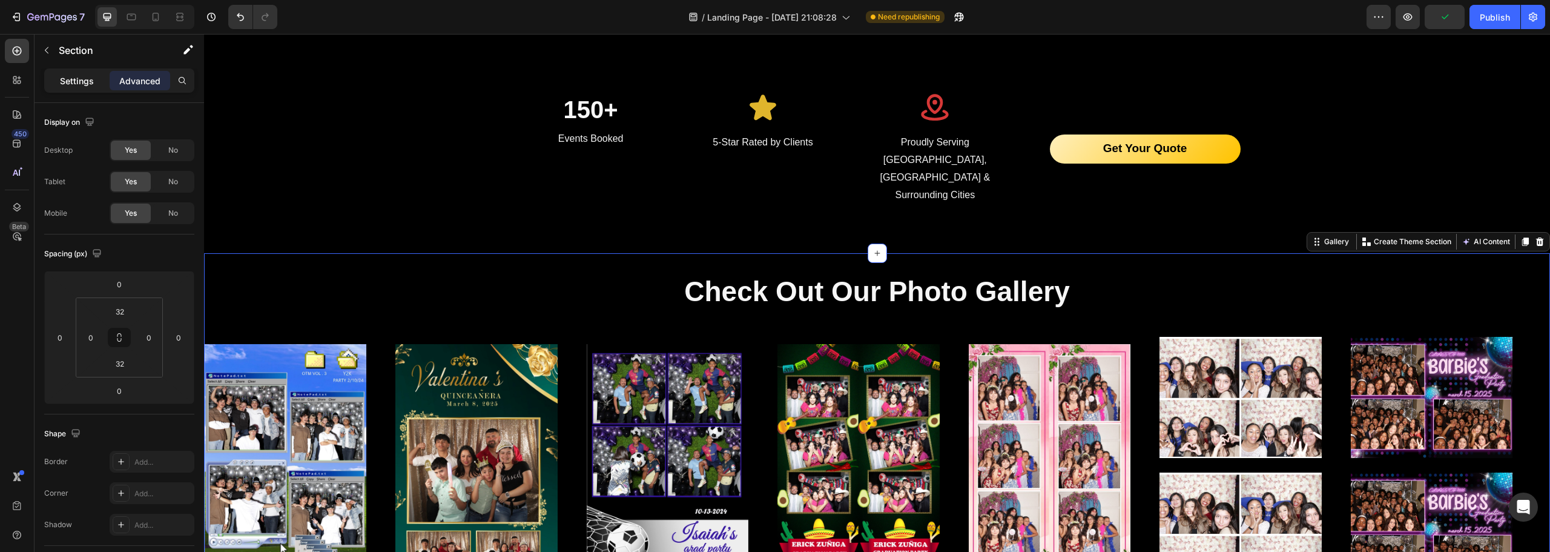
click at [86, 77] on p "Settings" at bounding box center [77, 80] width 34 height 13
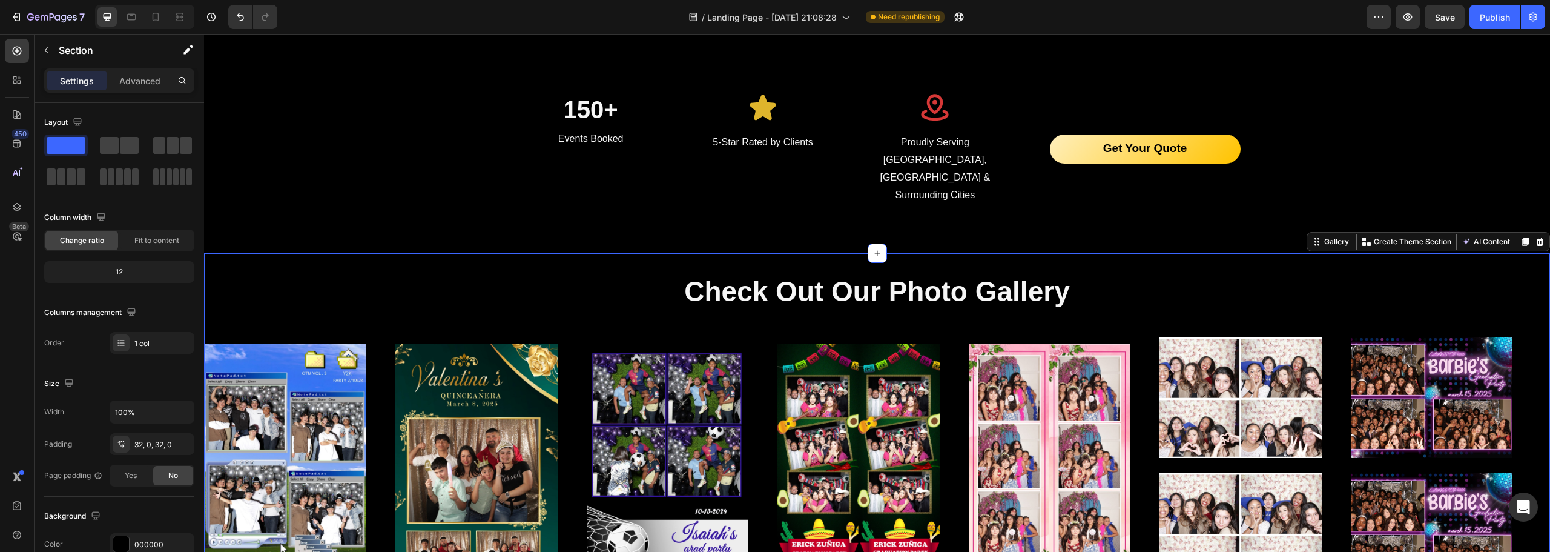
click at [946, 21] on div at bounding box center [958, 17] width 27 height 24
click at [958, 17] on icon "button" at bounding box center [959, 17] width 12 height 12
click at [599, 272] on h2 "Check Out Our Photo Gallery" at bounding box center [877, 291] width 1346 height 39
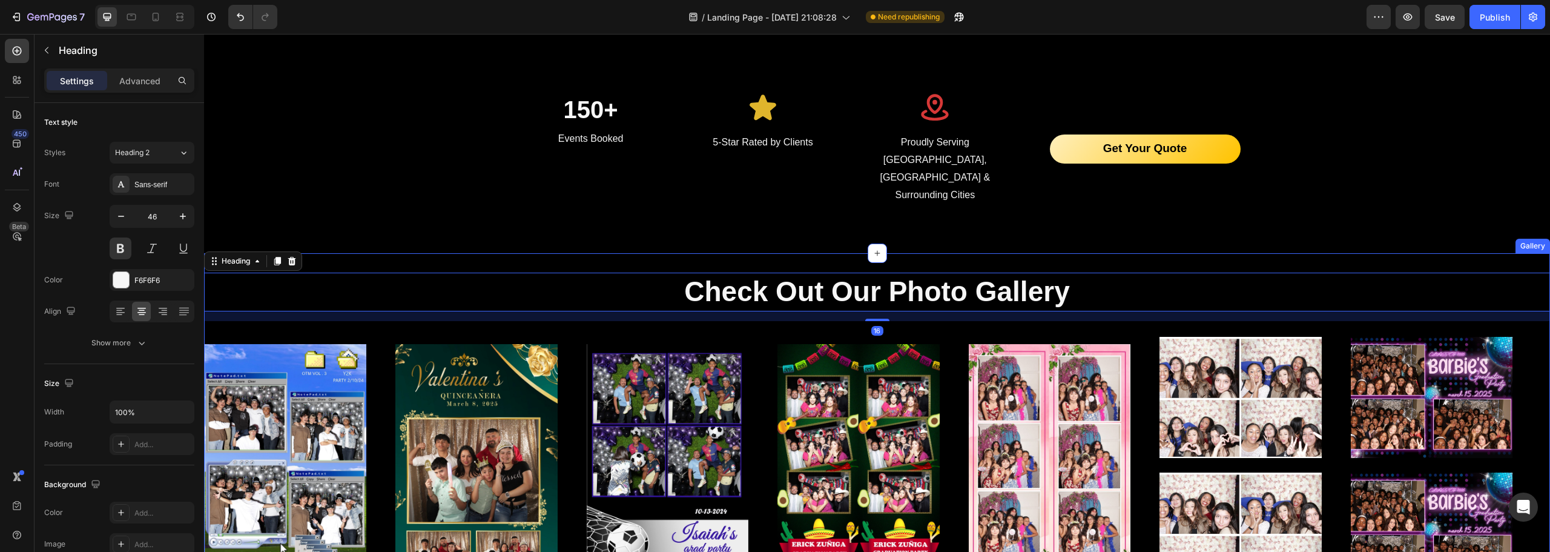
click at [572, 253] on div "Check Out Our Photo Gallery Heading 16 Image Image Image Image Image Image Imag…" at bounding box center [877, 445] width 1346 height 385
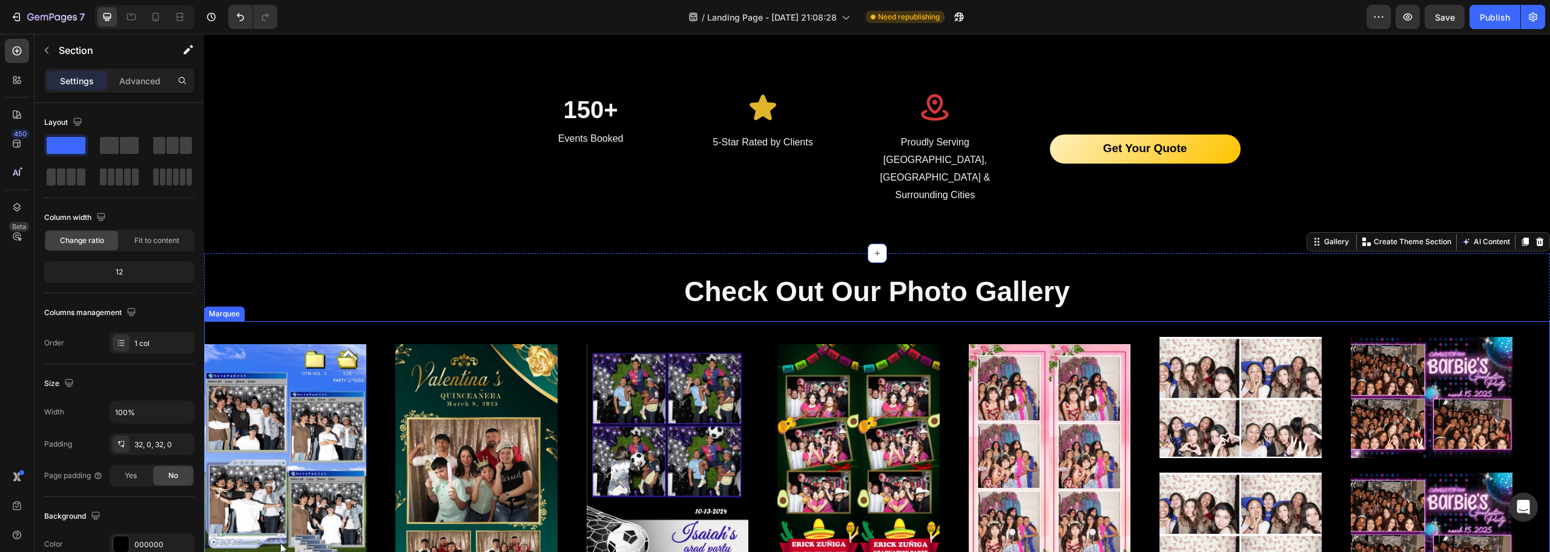
click at [625, 344] on img at bounding box center [668, 465] width 162 height 243
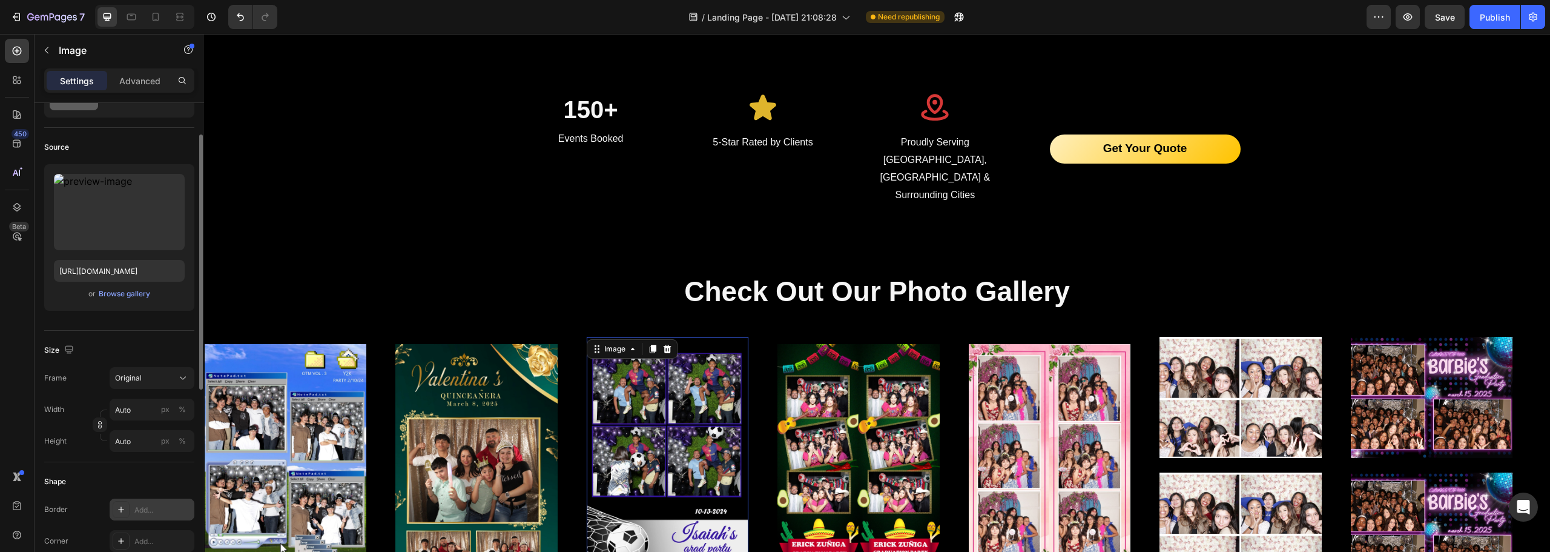
scroll to position [303, 0]
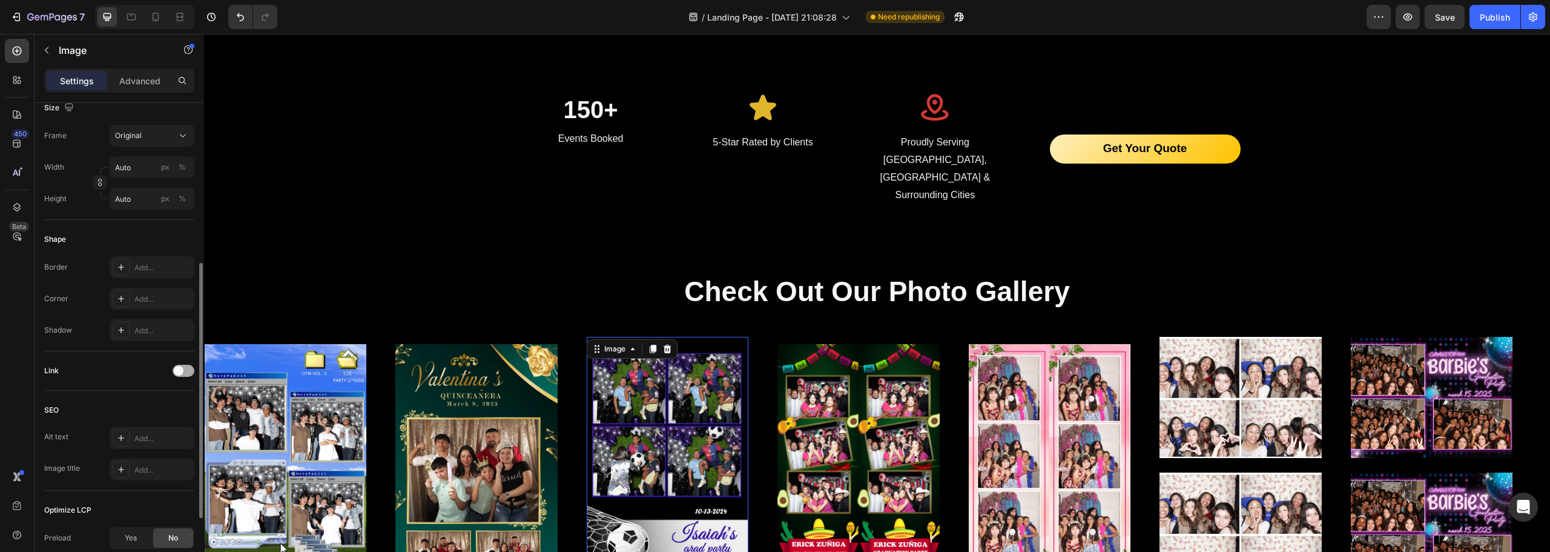
click at [175, 368] on span at bounding box center [179, 371] width 10 height 10
click at [155, 392] on button "Open page" at bounding box center [152, 401] width 85 height 22
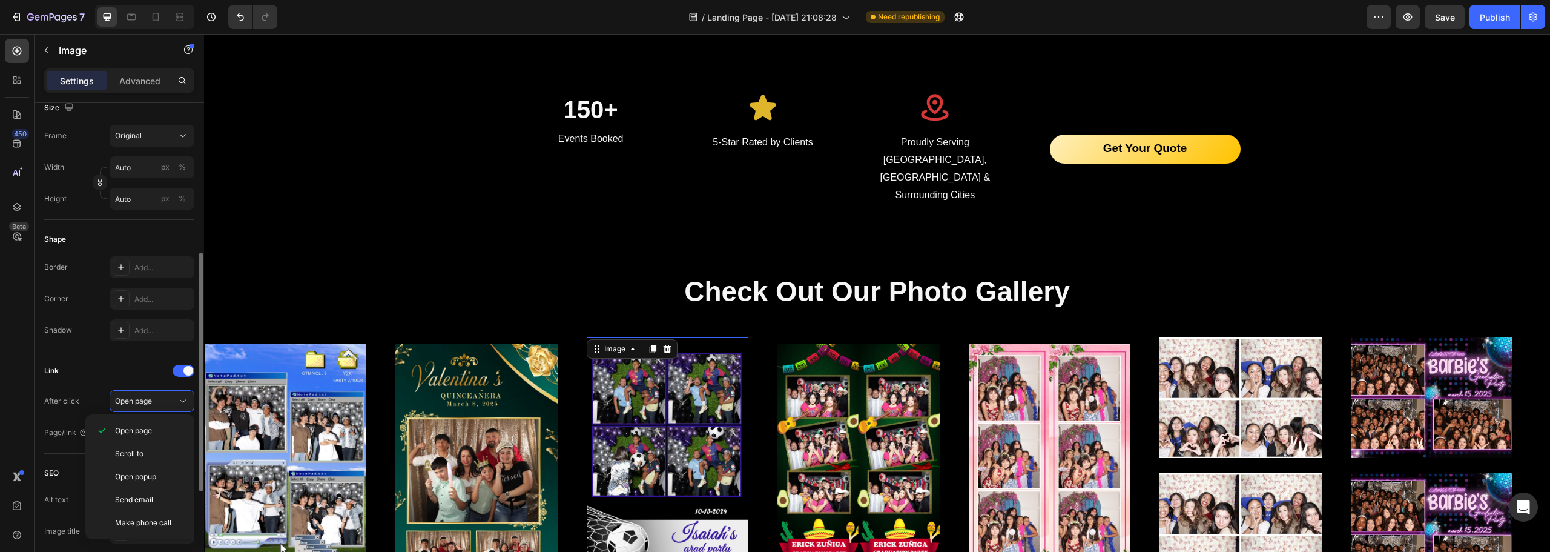
click at [157, 379] on div "Link" at bounding box center [119, 370] width 150 height 19
click at [146, 435] on div "Add..." at bounding box center [162, 433] width 57 height 11
click at [147, 433] on div "Add..." at bounding box center [162, 433] width 57 height 11
click at [117, 386] on div "Link After click Open page Page/link Add..." at bounding box center [119, 402] width 150 height 82
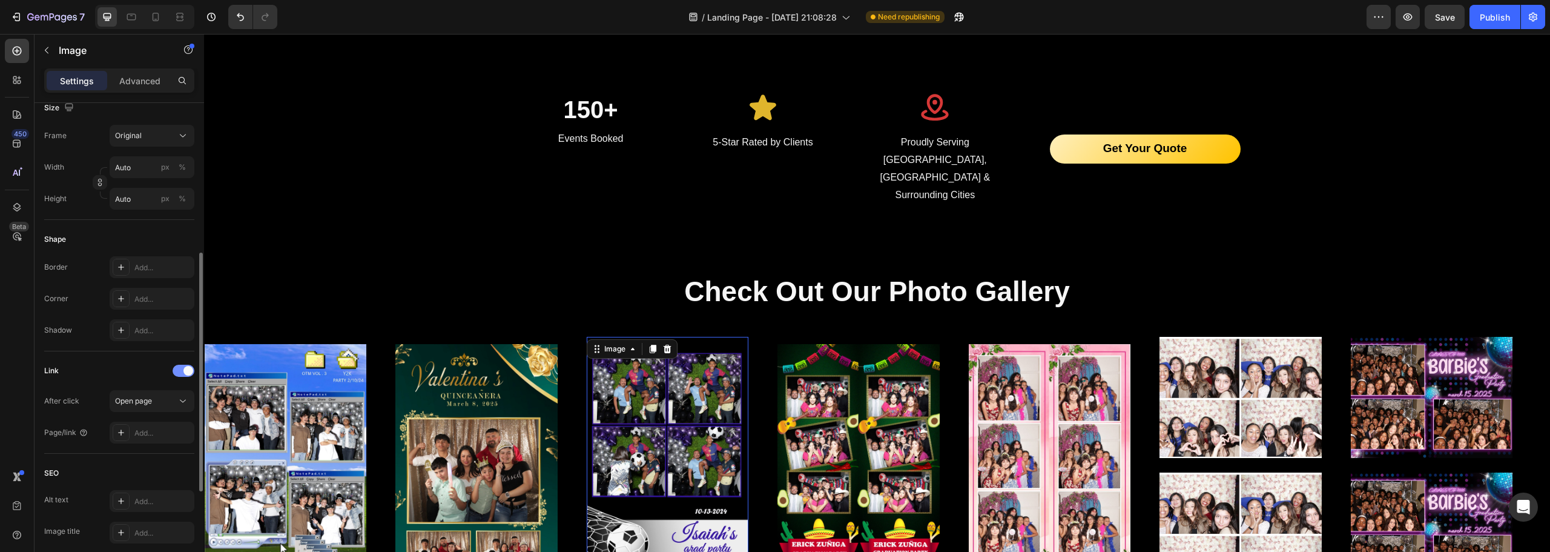
click at [177, 366] on div at bounding box center [184, 371] width 22 height 12
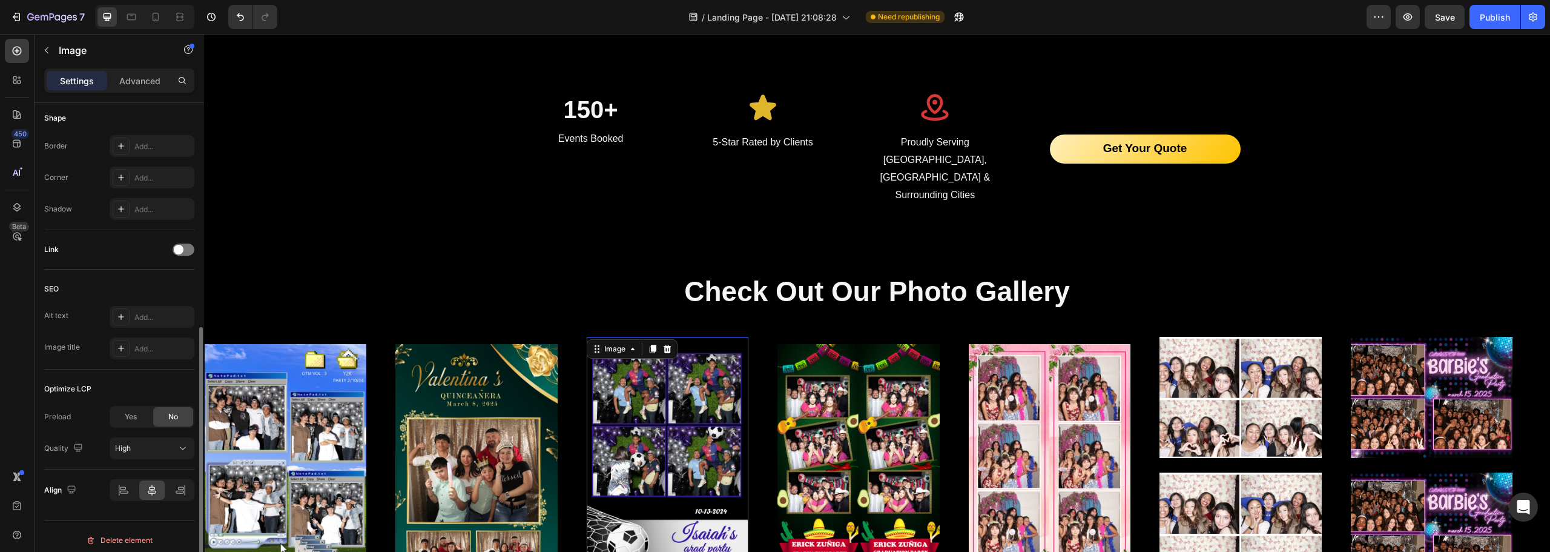
scroll to position [431, 0]
click at [155, 347] on div "Add..." at bounding box center [152, 341] width 85 height 22
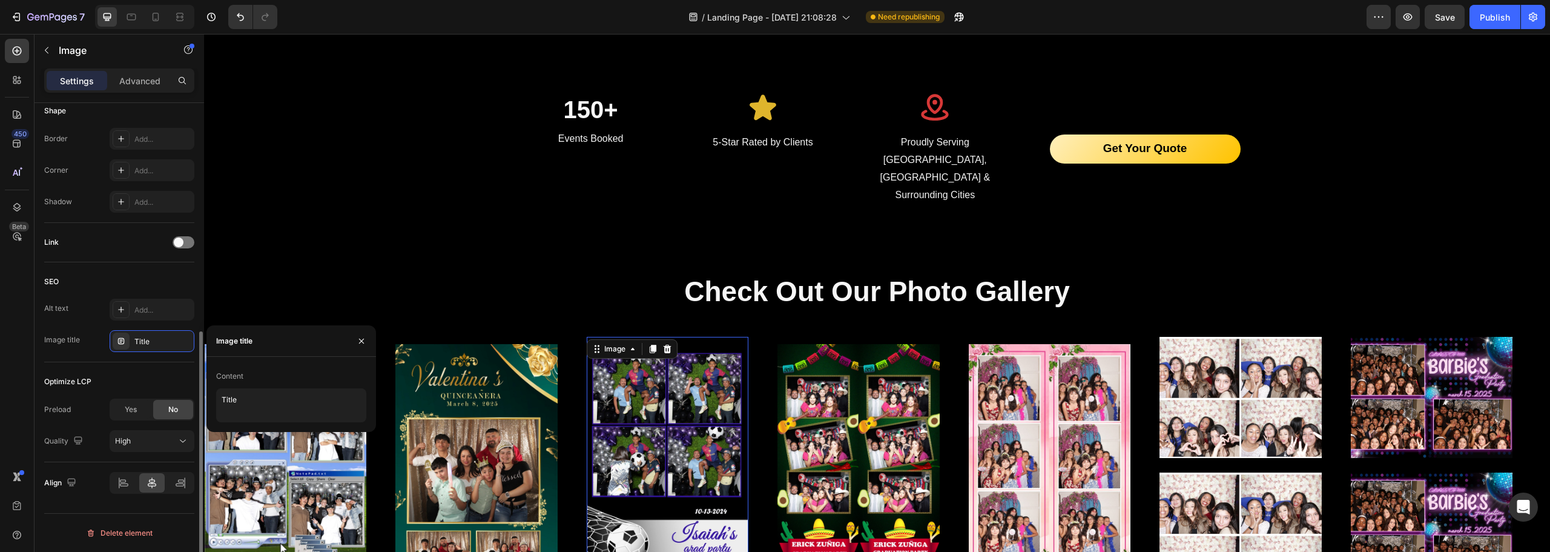
click at [116, 381] on div "Optimize LCP" at bounding box center [119, 381] width 150 height 19
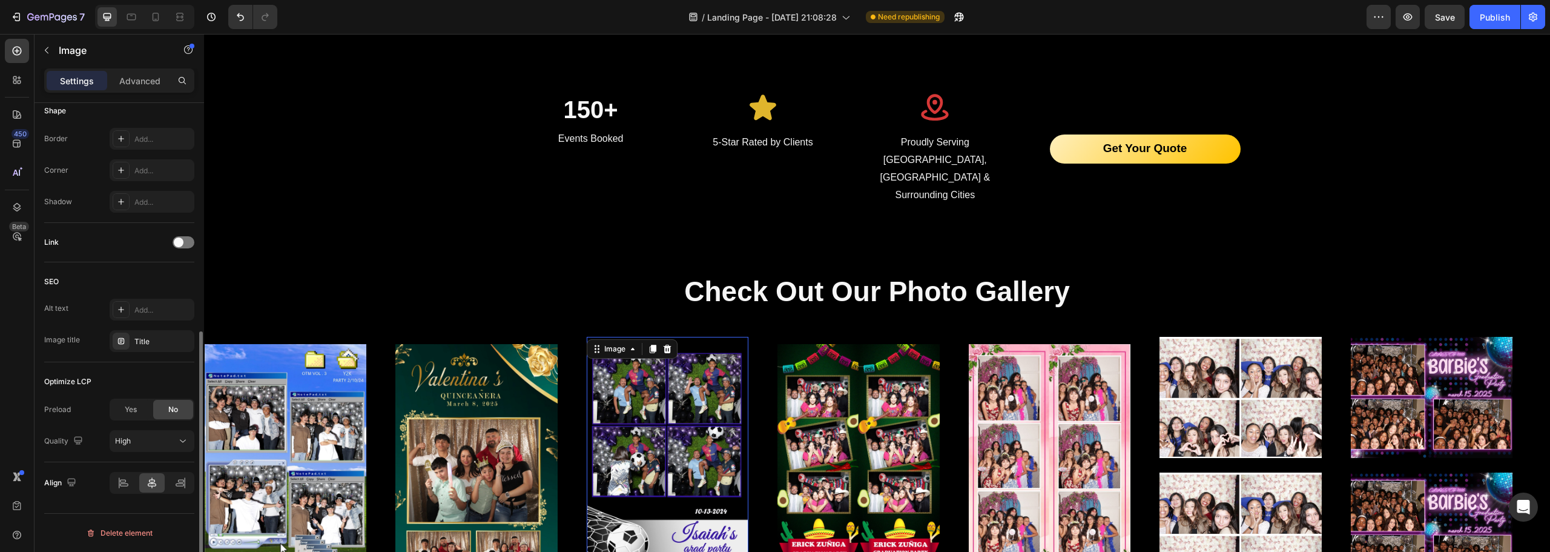
click at [151, 322] on div "Alt text Add... Image title Title" at bounding box center [119, 325] width 150 height 53
click at [157, 312] on div "Add..." at bounding box center [162, 310] width 57 height 11
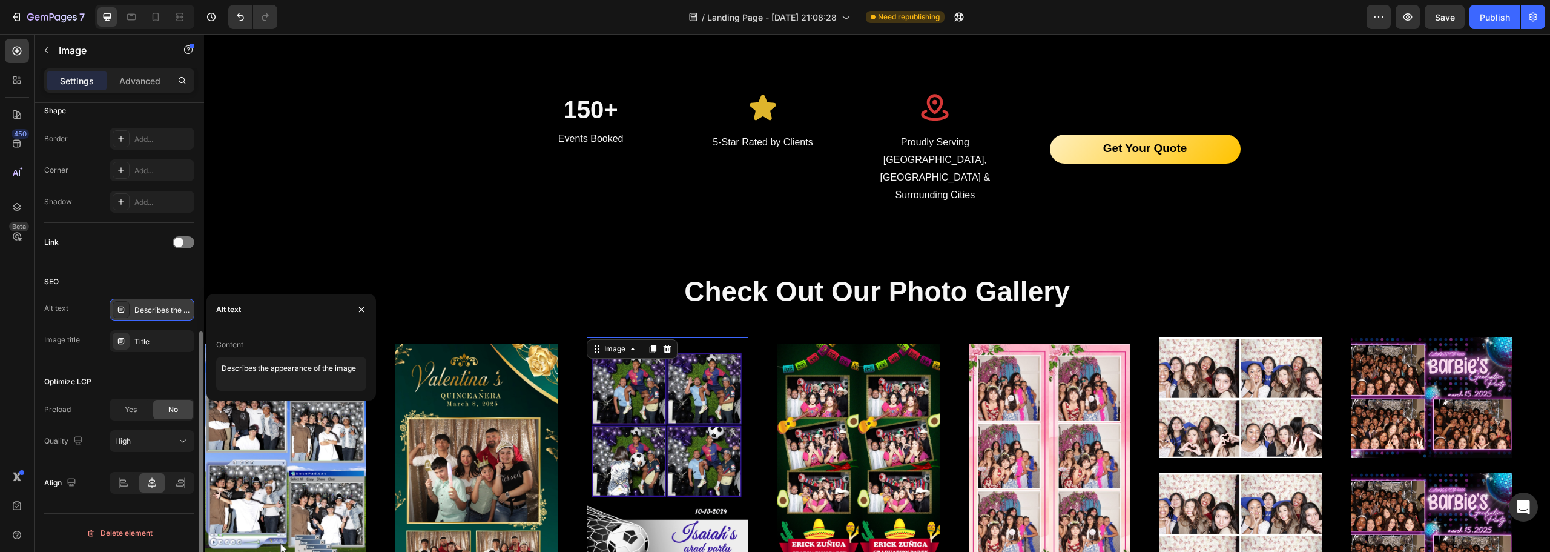
click at [156, 276] on div "SEO" at bounding box center [119, 281] width 150 height 19
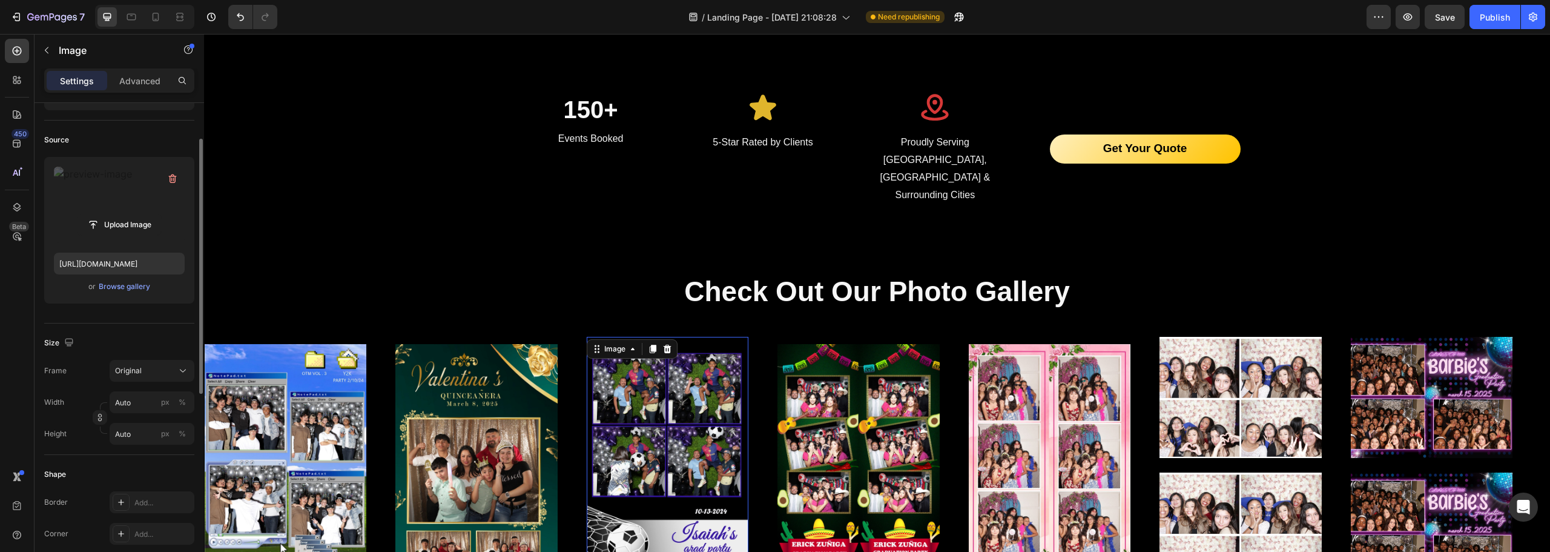
scroll to position [0, 0]
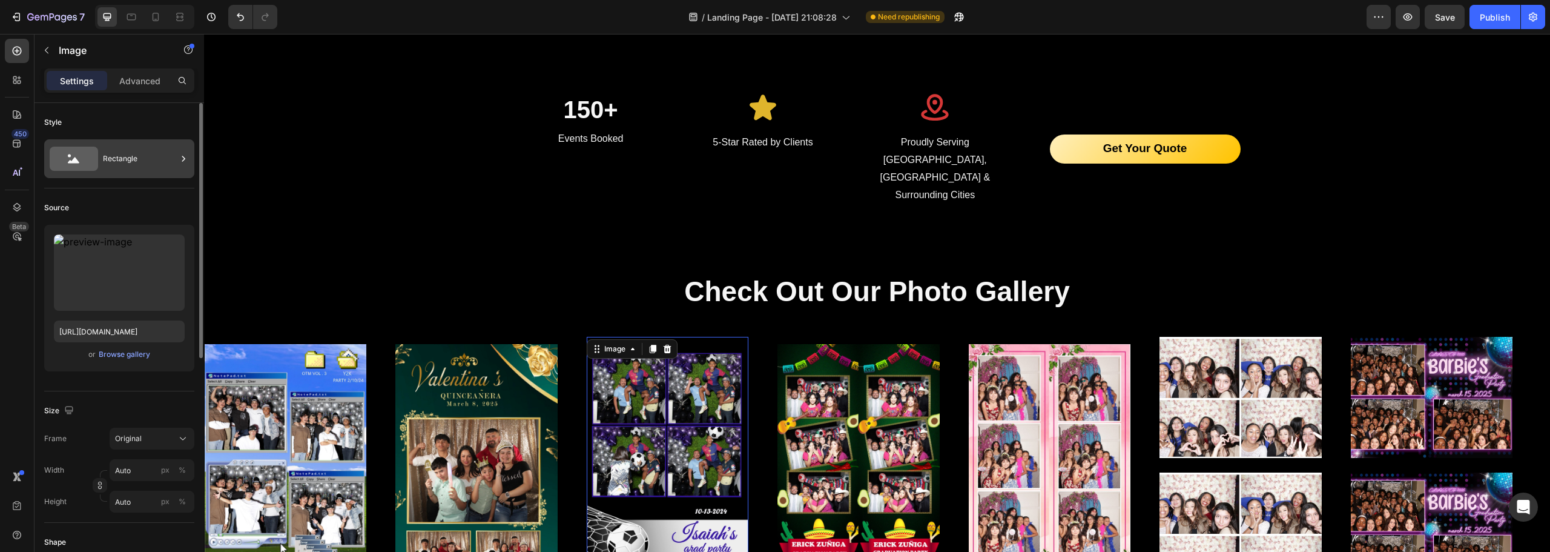
click at [140, 162] on div "Rectangle" at bounding box center [140, 159] width 74 height 28
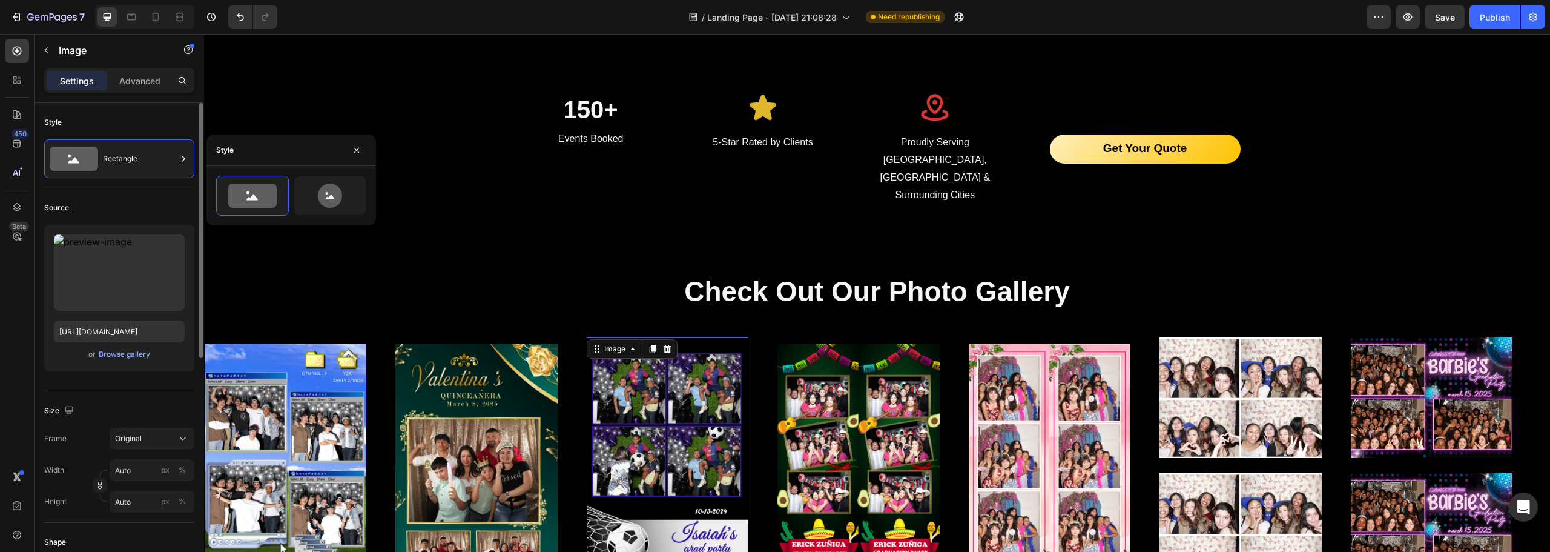
click at [130, 215] on div "Source" at bounding box center [119, 207] width 150 height 19
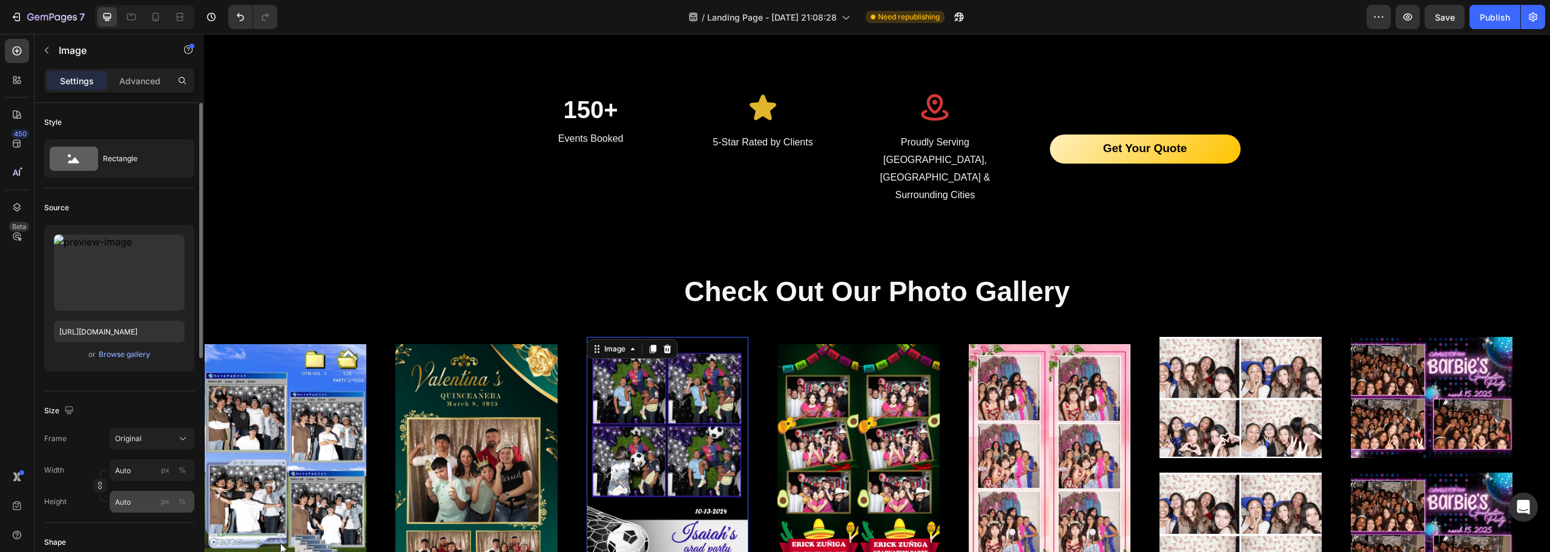
scroll to position [121, 0]
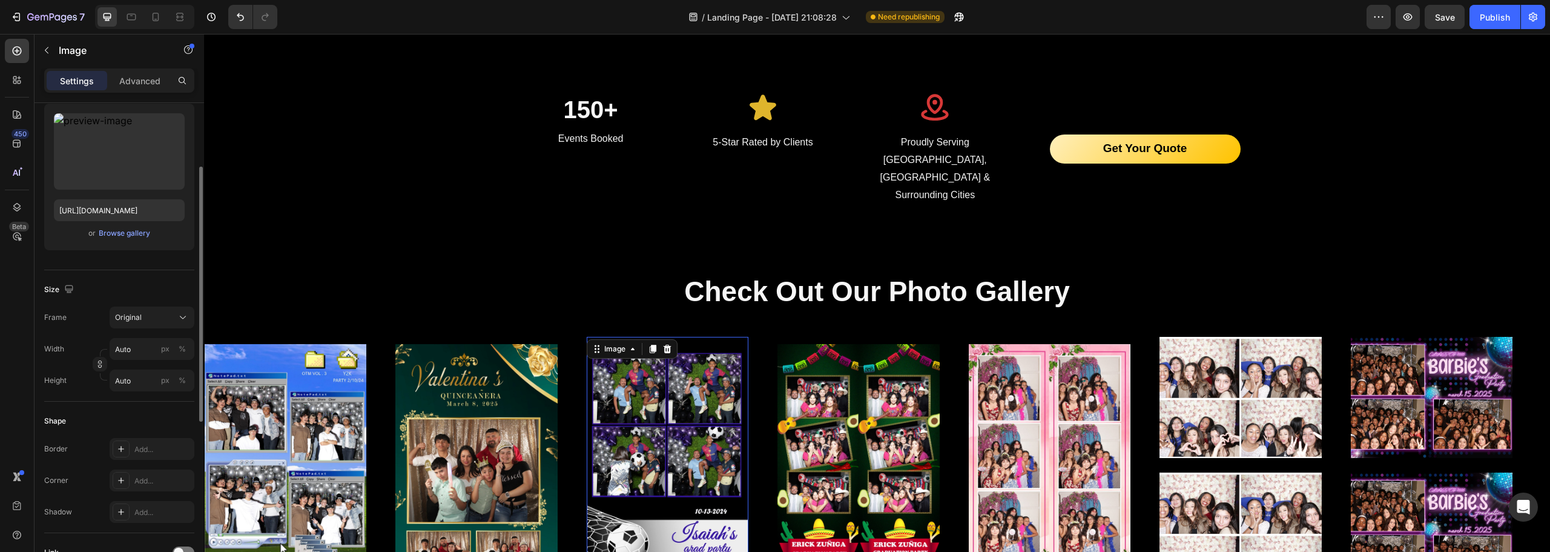
click at [148, 94] on div "Settings Advanced" at bounding box center [120, 85] width 170 height 35
click at [146, 90] on div "Settings Advanced" at bounding box center [119, 80] width 150 height 24
click at [145, 81] on p "Advanced" at bounding box center [139, 80] width 41 height 13
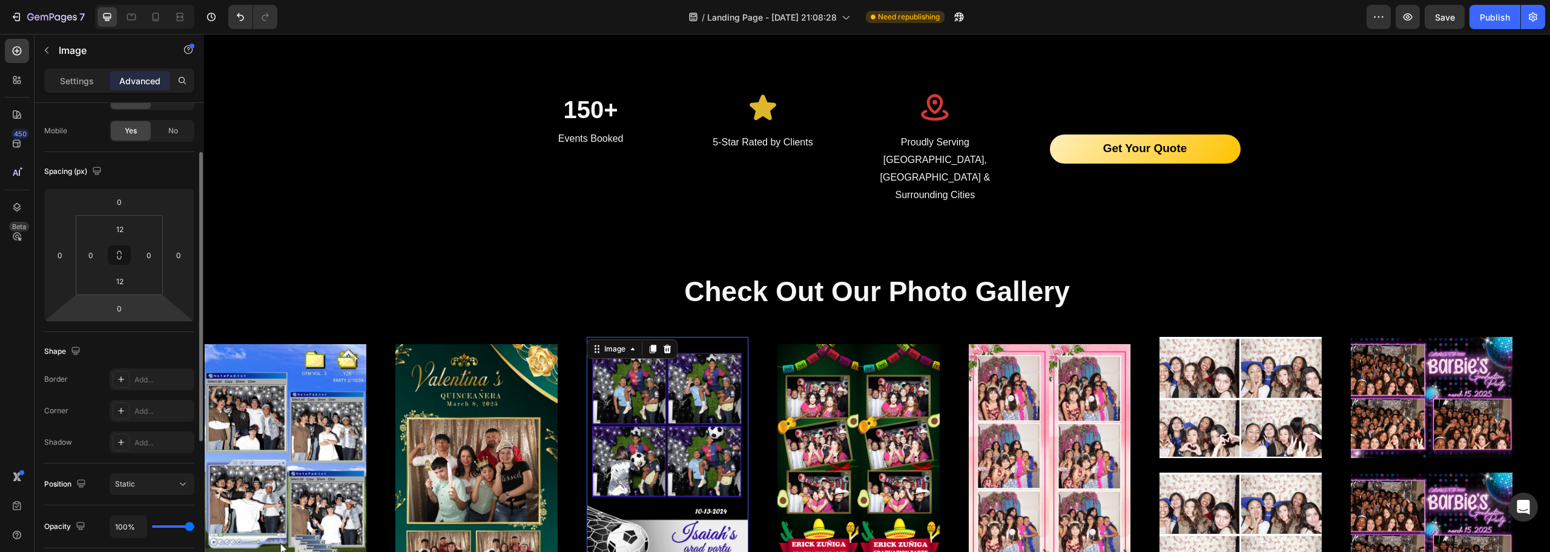
scroll to position [0, 0]
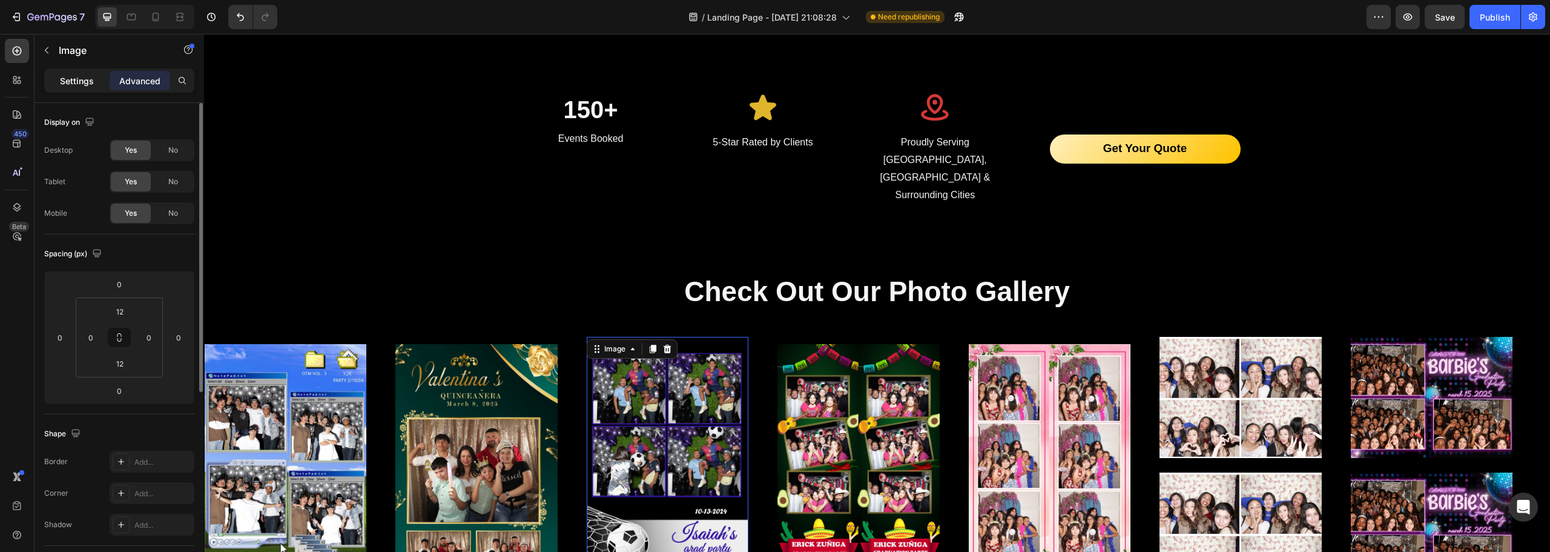
click at [73, 81] on p "Settings" at bounding box center [77, 80] width 34 height 13
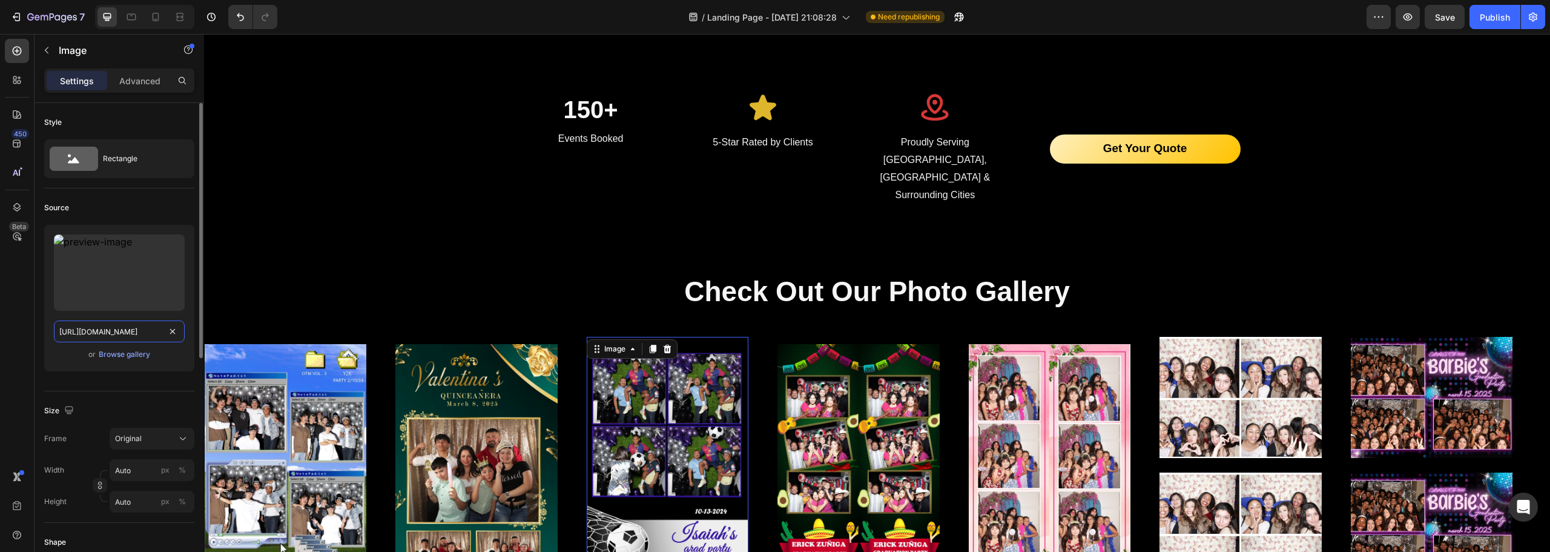
click at [120, 337] on input "[URL][DOMAIN_NAME]" at bounding box center [119, 331] width 131 height 22
click at [144, 335] on input "[URL][DOMAIN_NAME]" at bounding box center [119, 331] width 131 height 22
click at [138, 334] on input "[URL][DOMAIN_NAME]" at bounding box center [119, 331] width 131 height 22
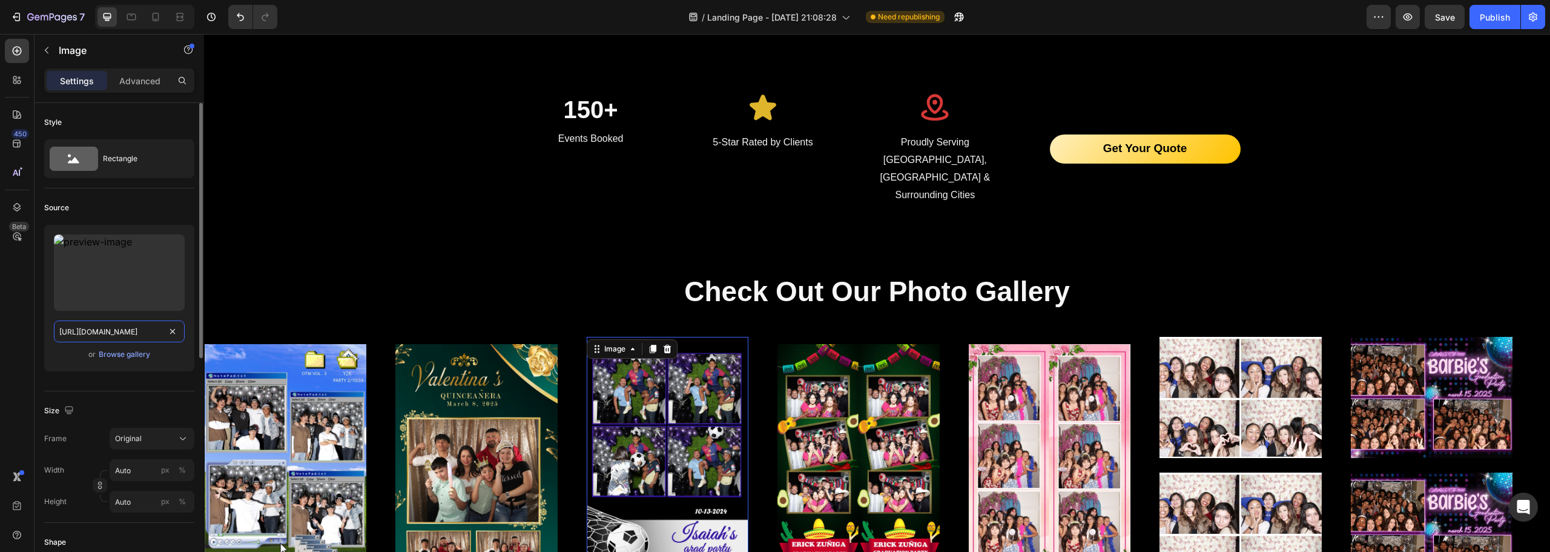
click at [138, 334] on input "[URL][DOMAIN_NAME]" at bounding box center [119, 331] width 131 height 22
click at [139, 334] on input "[URL][DOMAIN_NAME]" at bounding box center [119, 331] width 131 height 22
type input "[URL][DOMAIN_NAME]"
click at [143, 405] on div "Size" at bounding box center [119, 410] width 150 height 19
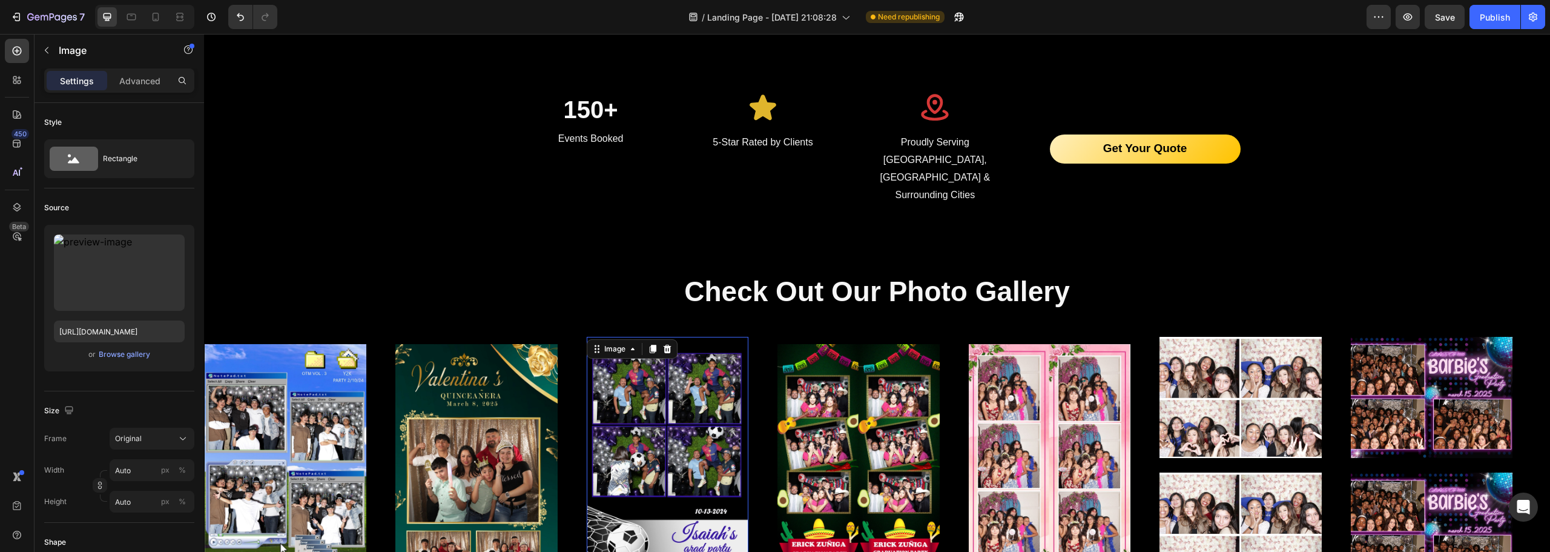
click at [678, 344] on img at bounding box center [668, 465] width 162 height 243
click at [629, 344] on icon at bounding box center [633, 349] width 10 height 10
click at [113, 397] on div "Size Frame Original Width Auto px % Height Auto px %" at bounding box center [119, 456] width 150 height 131
click at [1492, 20] on div "Publish" at bounding box center [1495, 17] width 30 height 13
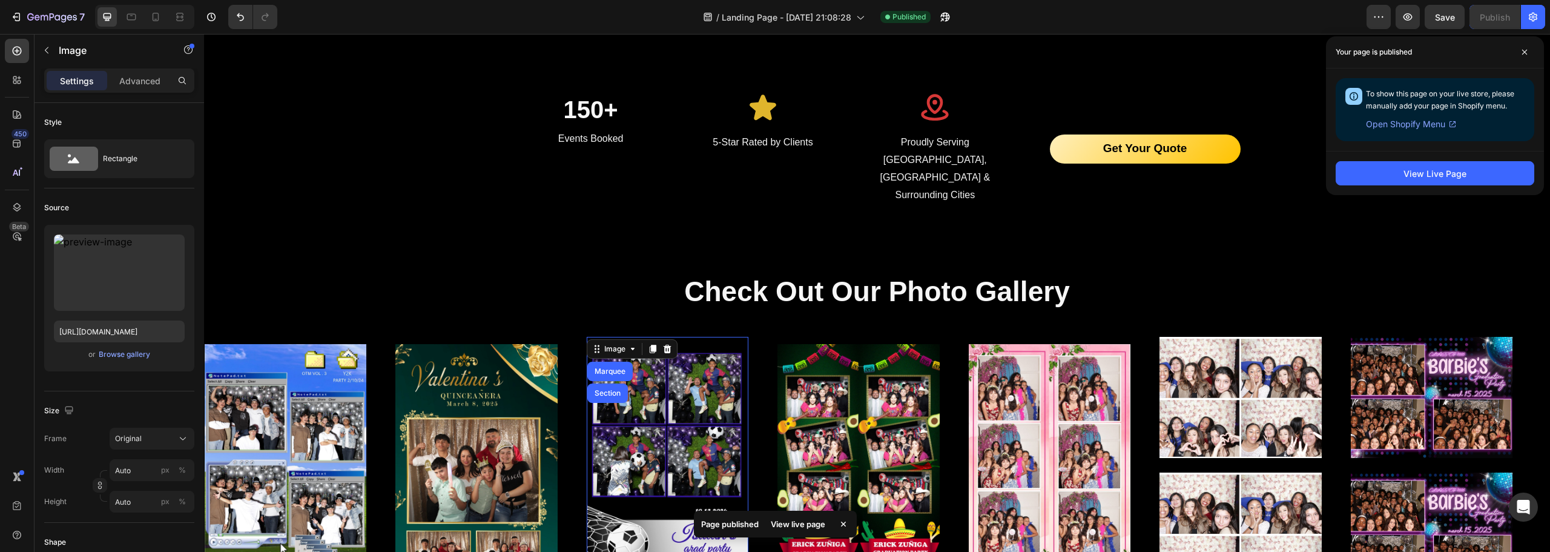
click at [700, 437] on img at bounding box center [668, 465] width 162 height 243
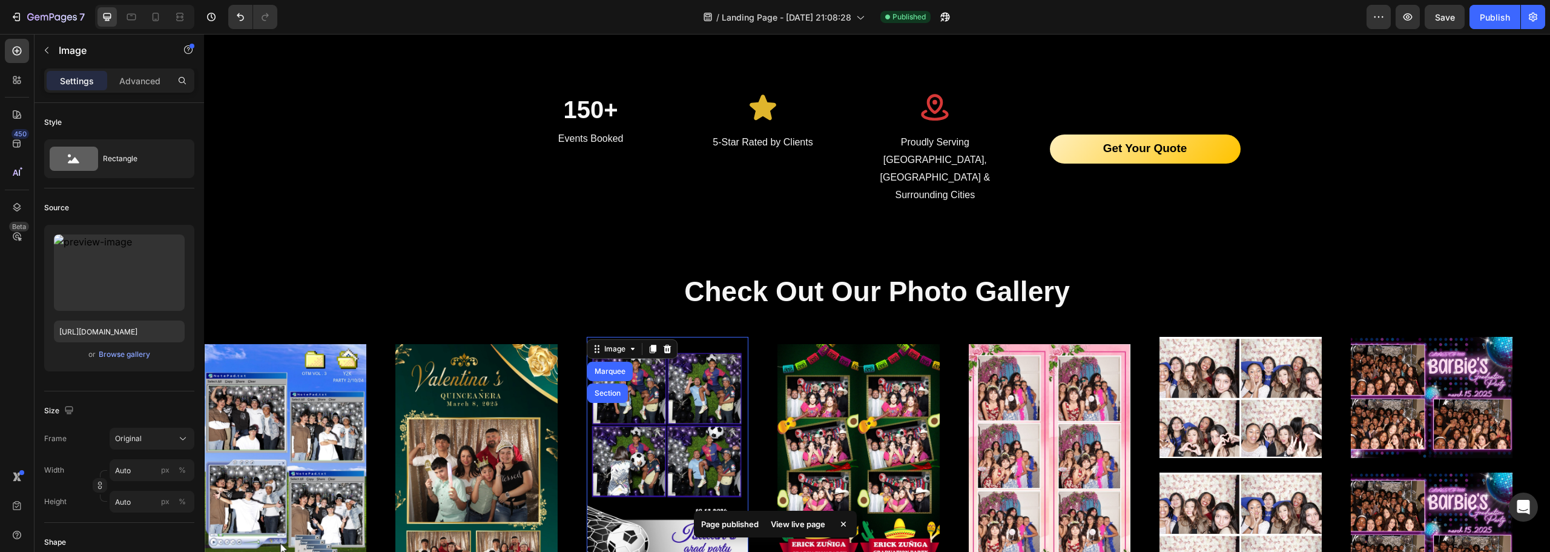
click at [678, 444] on img at bounding box center [668, 465] width 162 height 243
click at [160, 335] on input "[URL][DOMAIN_NAME]" at bounding box center [119, 331] width 131 height 22
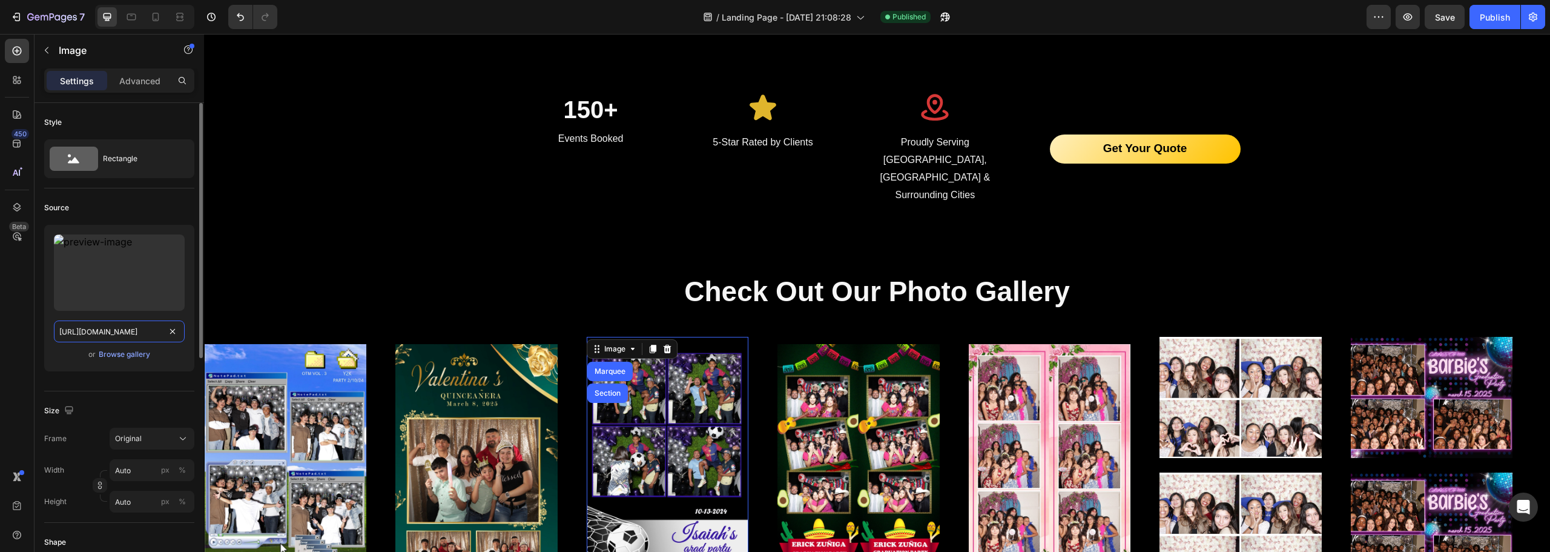
click at [156, 334] on input "[URL][DOMAIN_NAME]" at bounding box center [119, 331] width 131 height 22
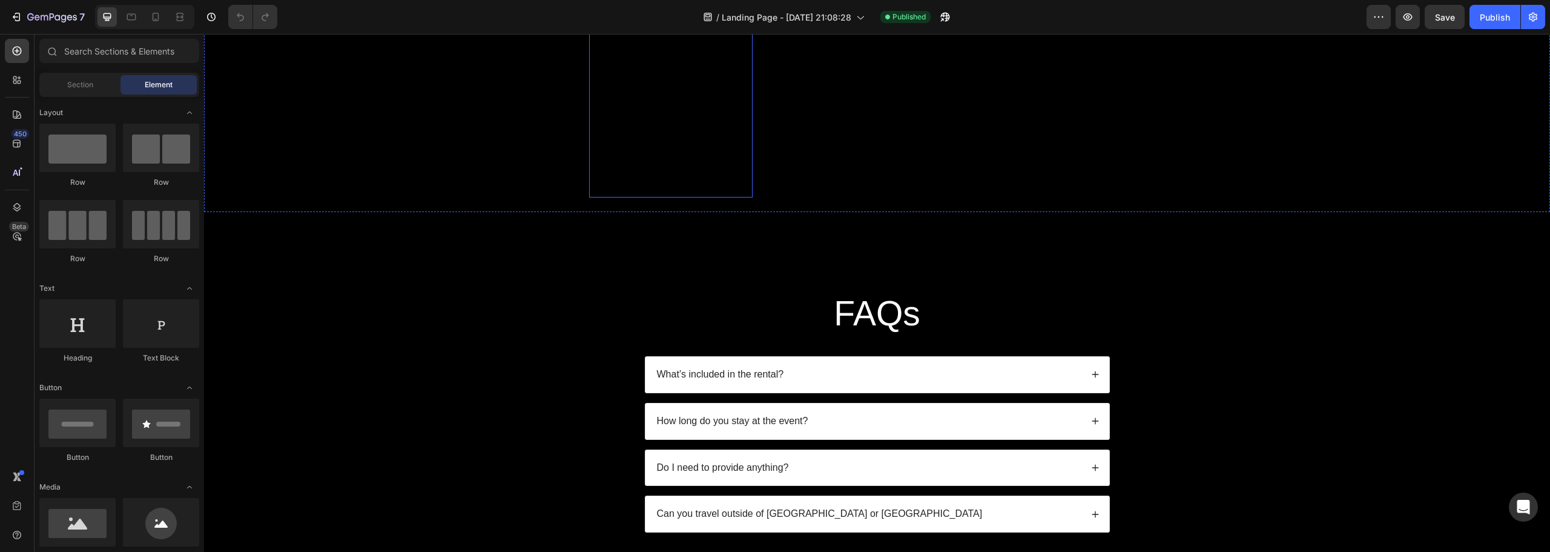
scroll to position [2362, 0]
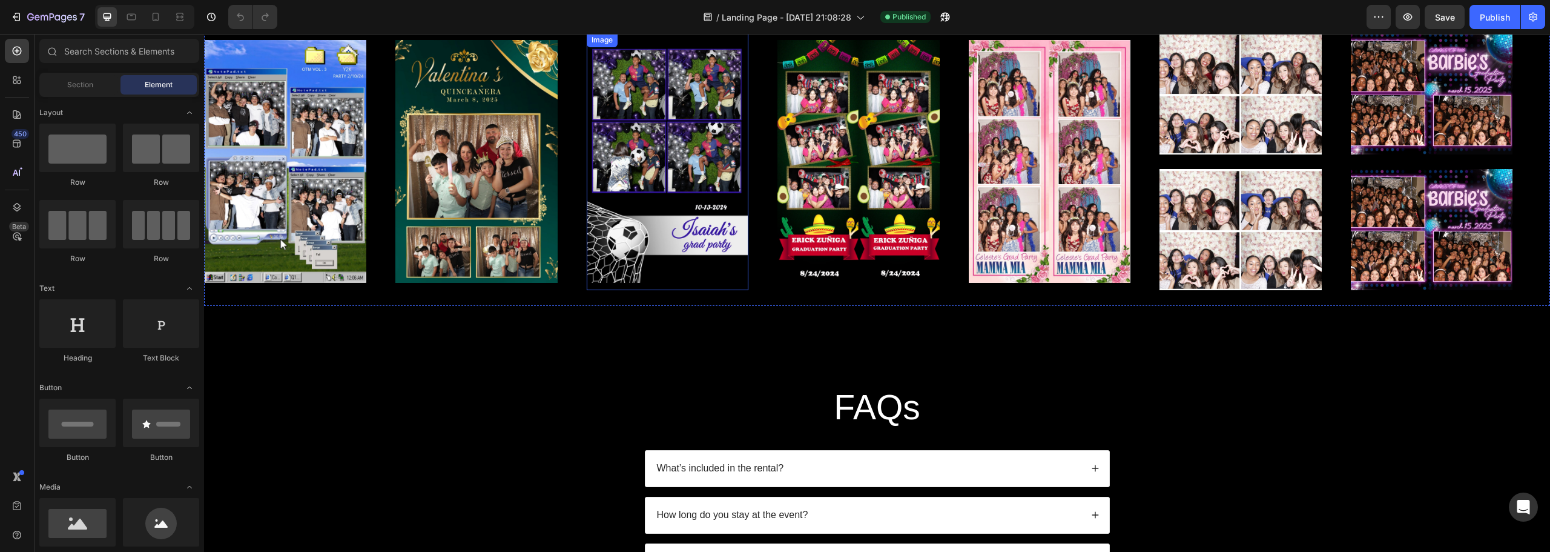
click at [624, 179] on img at bounding box center [668, 161] width 162 height 243
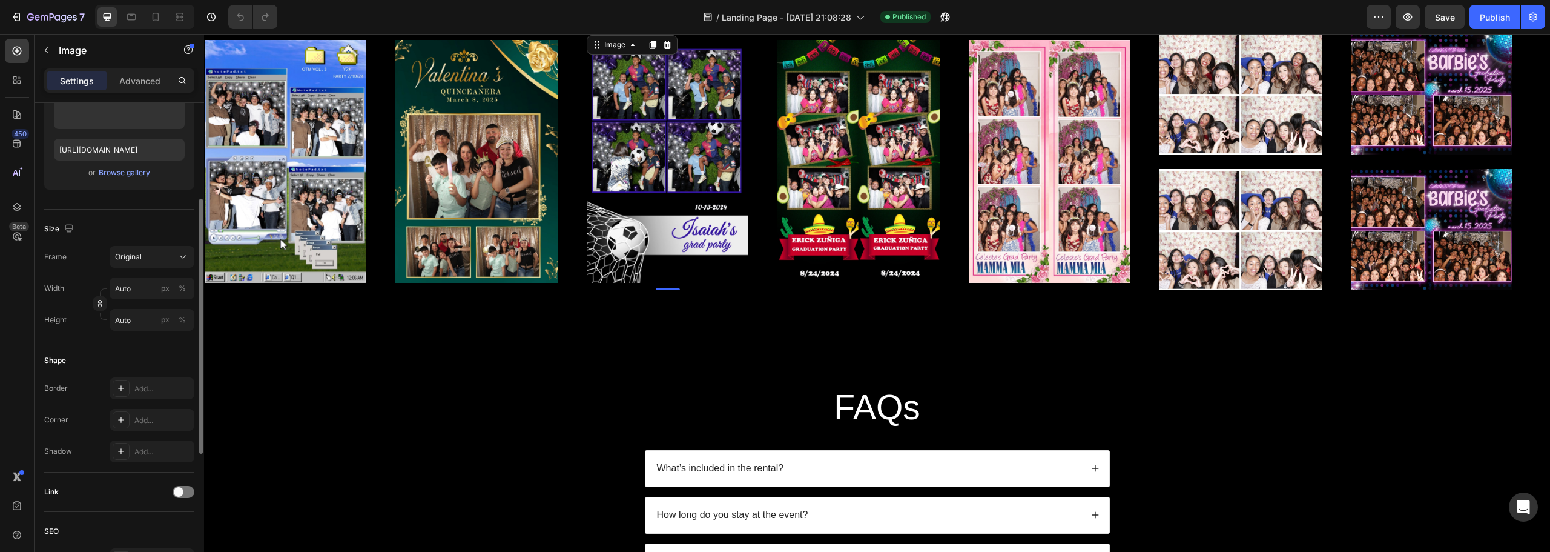
scroll to position [61, 0]
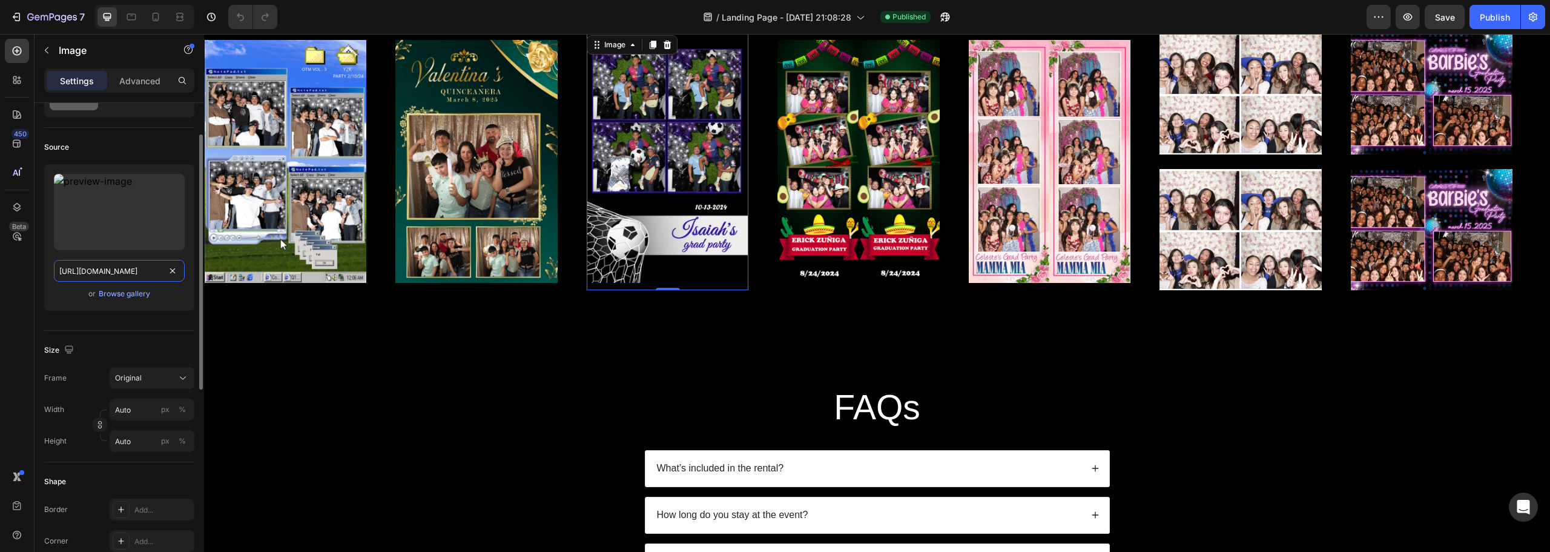
click at [134, 269] on input "[URL][DOMAIN_NAME]" at bounding box center [119, 271] width 131 height 22
click at [669, 169] on img at bounding box center [668, 161] width 162 height 243
click at [629, 147] on img at bounding box center [668, 161] width 162 height 243
click at [140, 270] on input "[URL][DOMAIN_NAME]" at bounding box center [119, 271] width 131 height 22
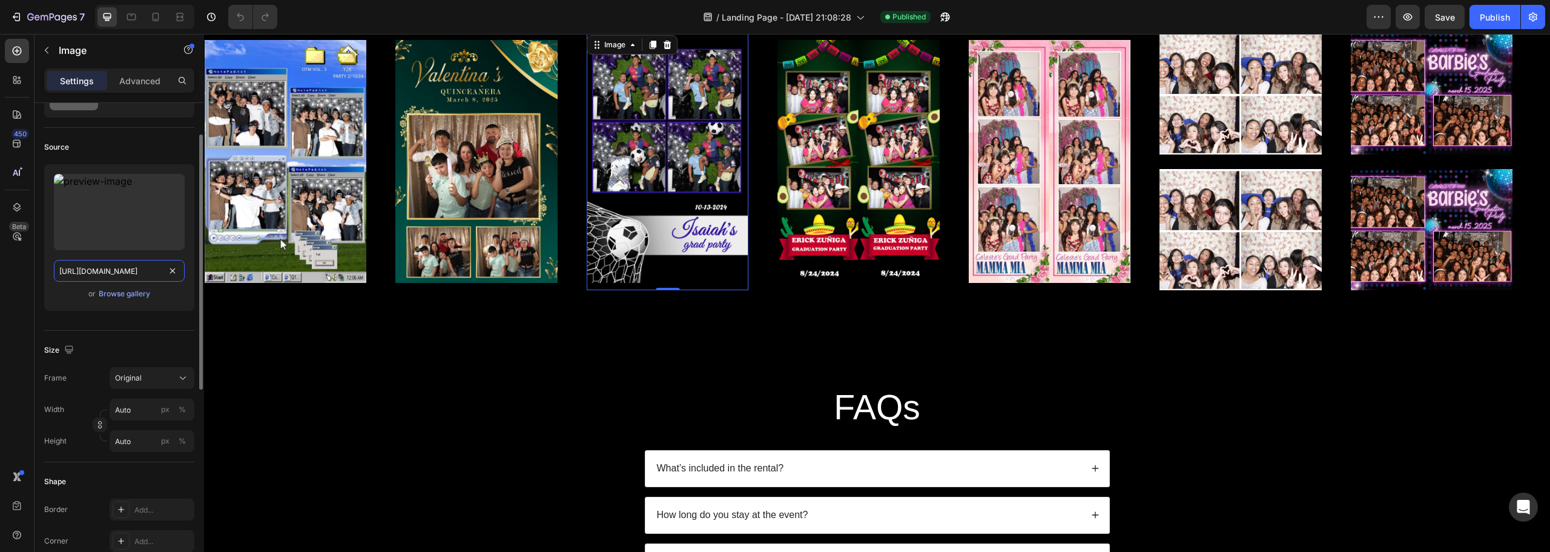
click at [140, 271] on input "[URL][DOMAIN_NAME]" at bounding box center [119, 271] width 131 height 22
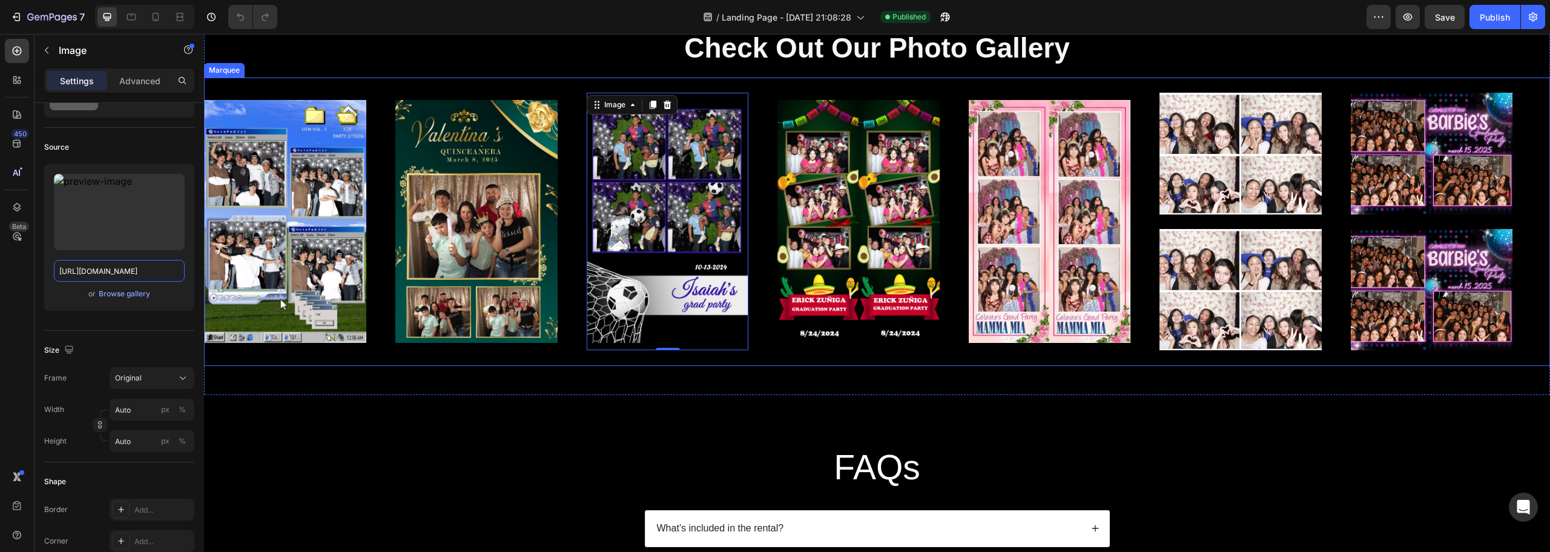
scroll to position [2301, 0]
click at [763, 134] on div "Image 0" at bounding box center [682, 221] width 191 height 257
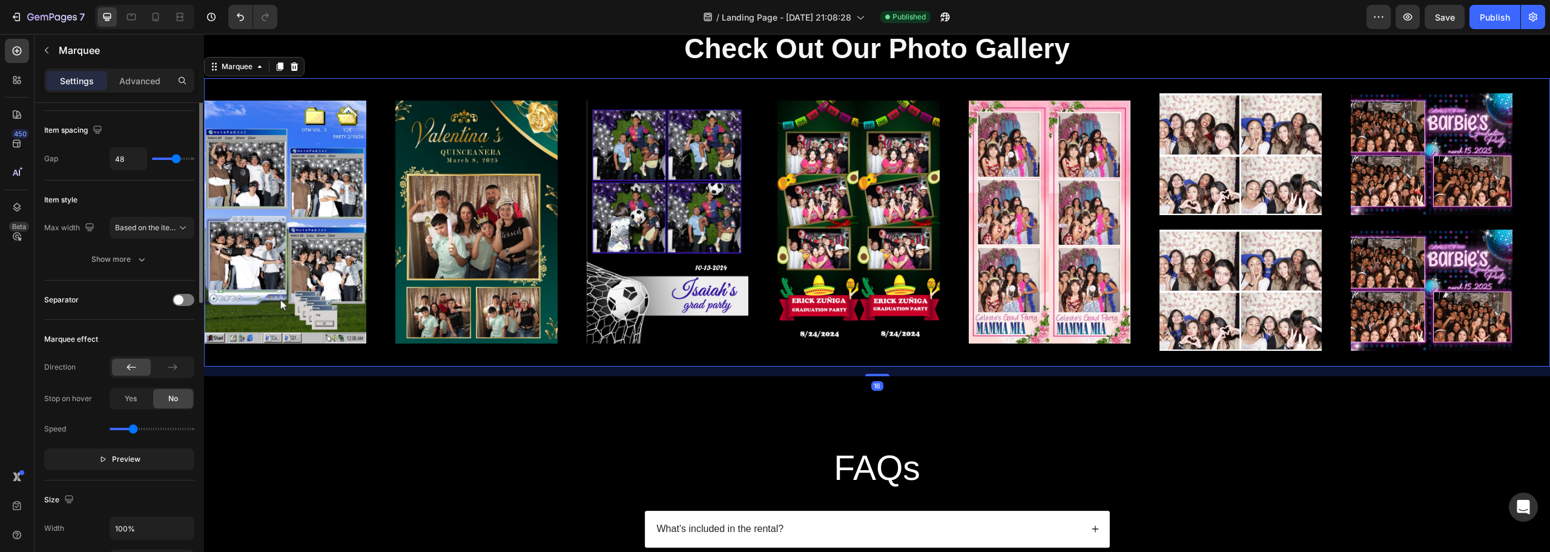
scroll to position [0, 0]
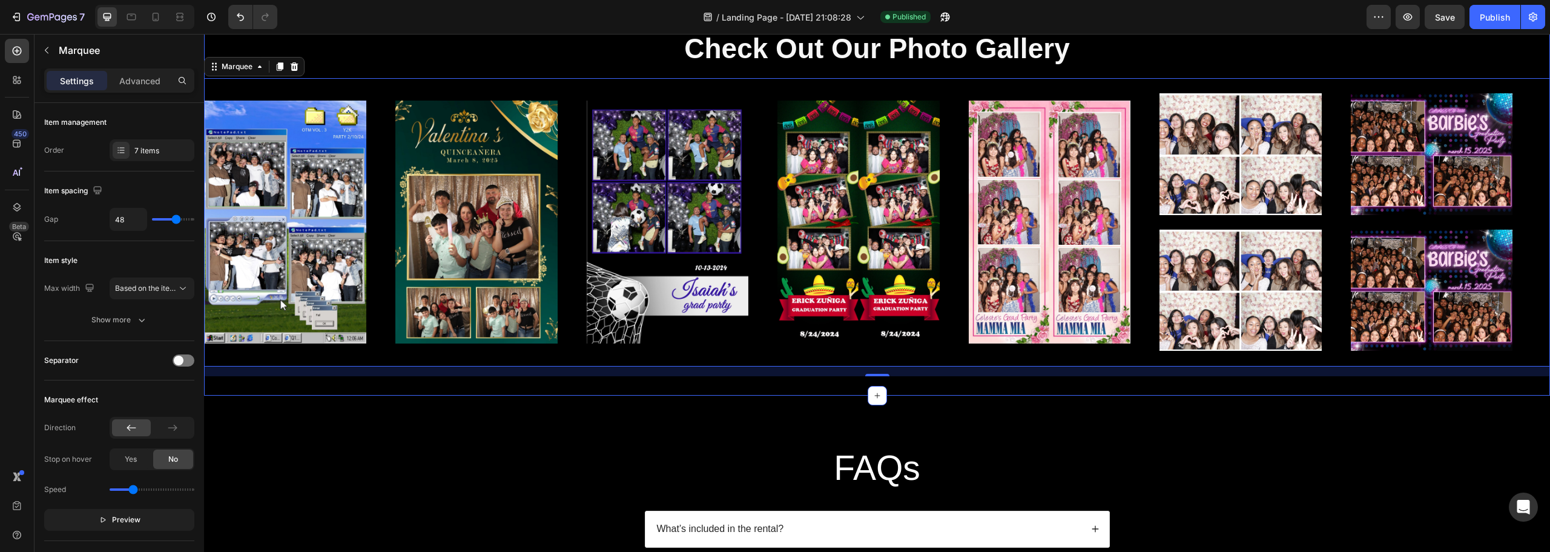
click at [337, 70] on div "Check Out Our Photo Gallery Heading Image Image Image Image Image Image Image I…" at bounding box center [877, 203] width 1346 height 346
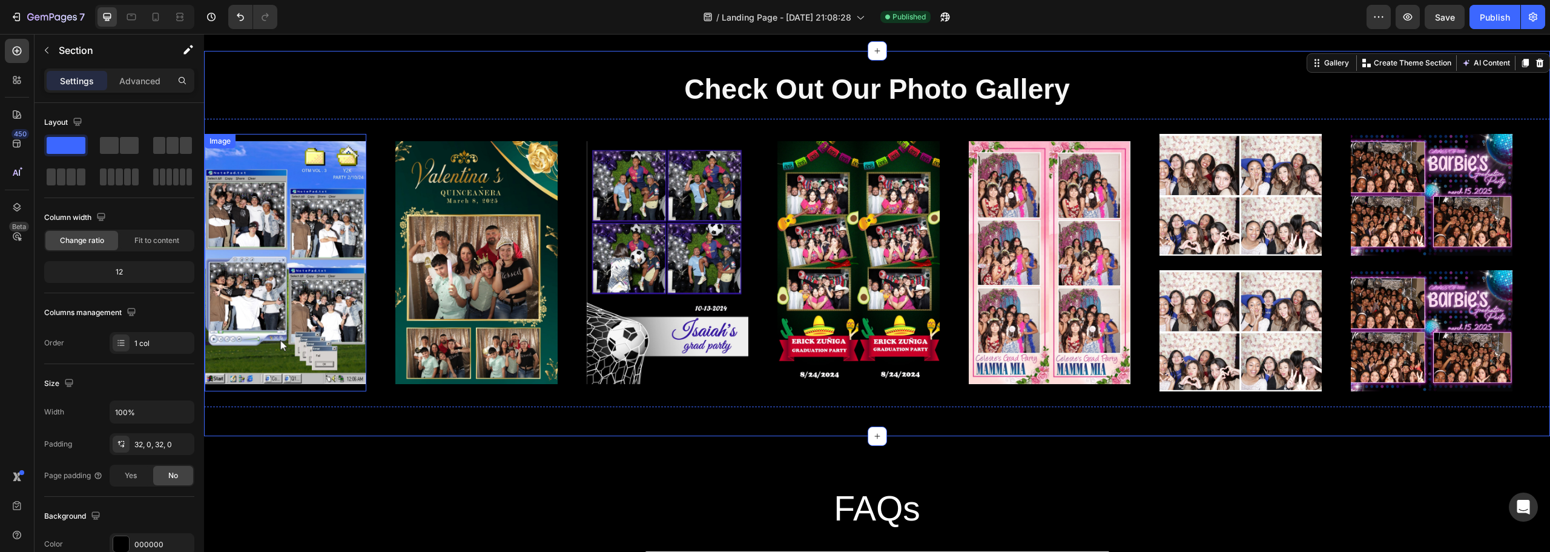
scroll to position [2180, 0]
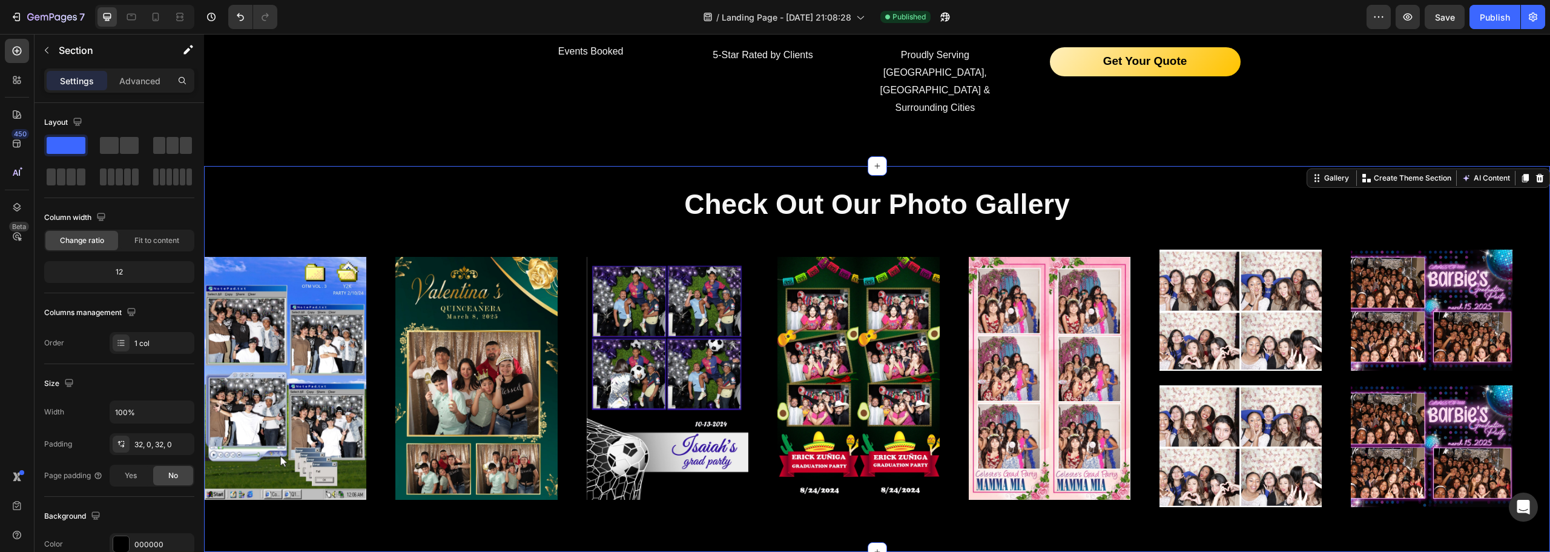
click at [319, 195] on div "Check Out Our Photo Gallery Heading Image Image Image Image Image Image Image I…" at bounding box center [877, 358] width 1346 height 346
click at [357, 166] on div "Check Out Our Photo Gallery Heading Image Image Image Image Image Image Image I…" at bounding box center [877, 358] width 1346 height 385
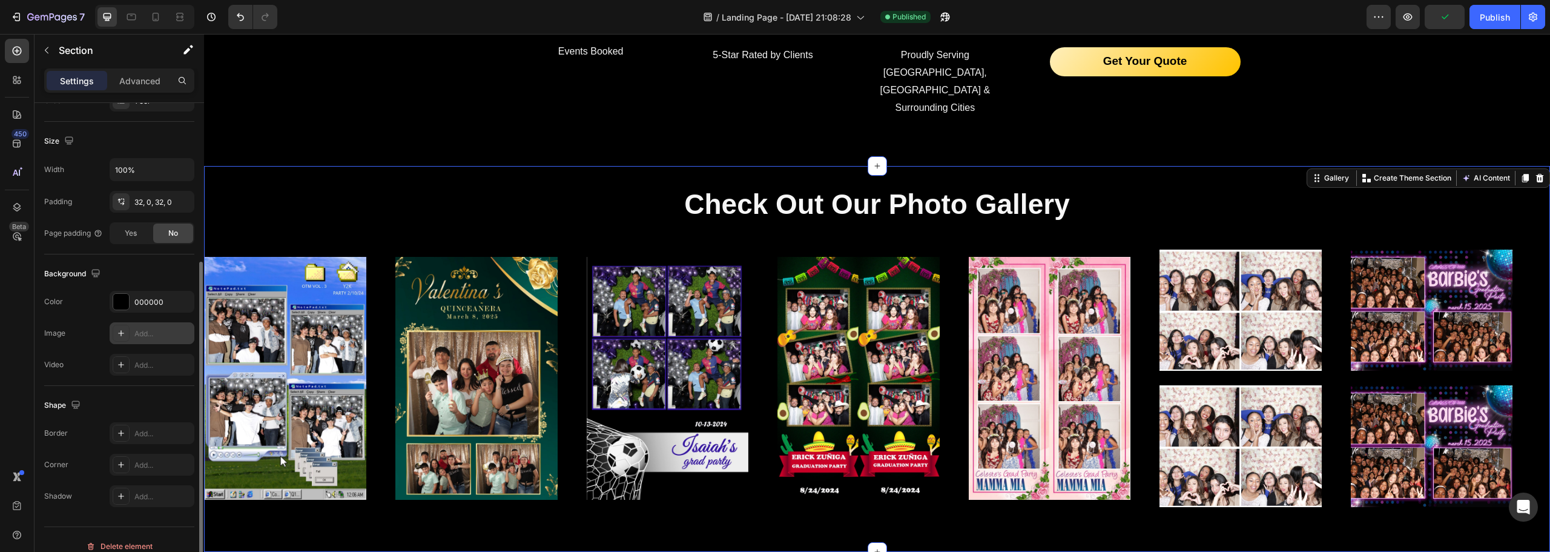
click at [133, 338] on div "Add..." at bounding box center [152, 333] width 85 height 22
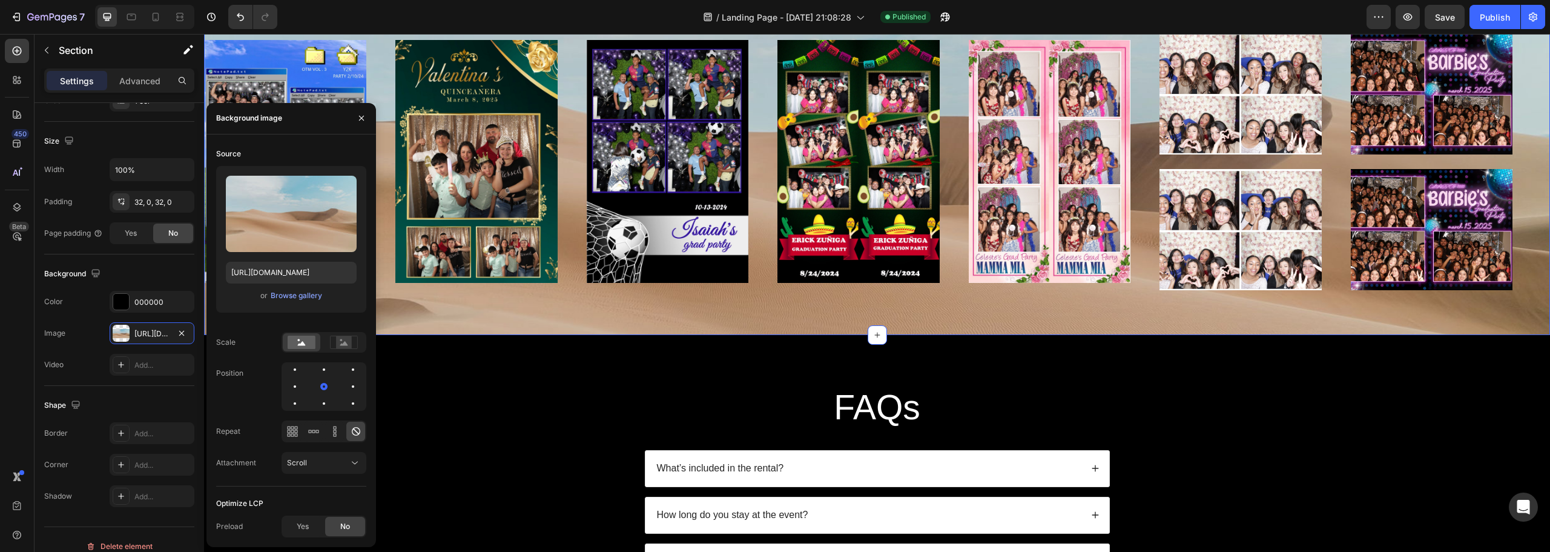
scroll to position [2301, 0]
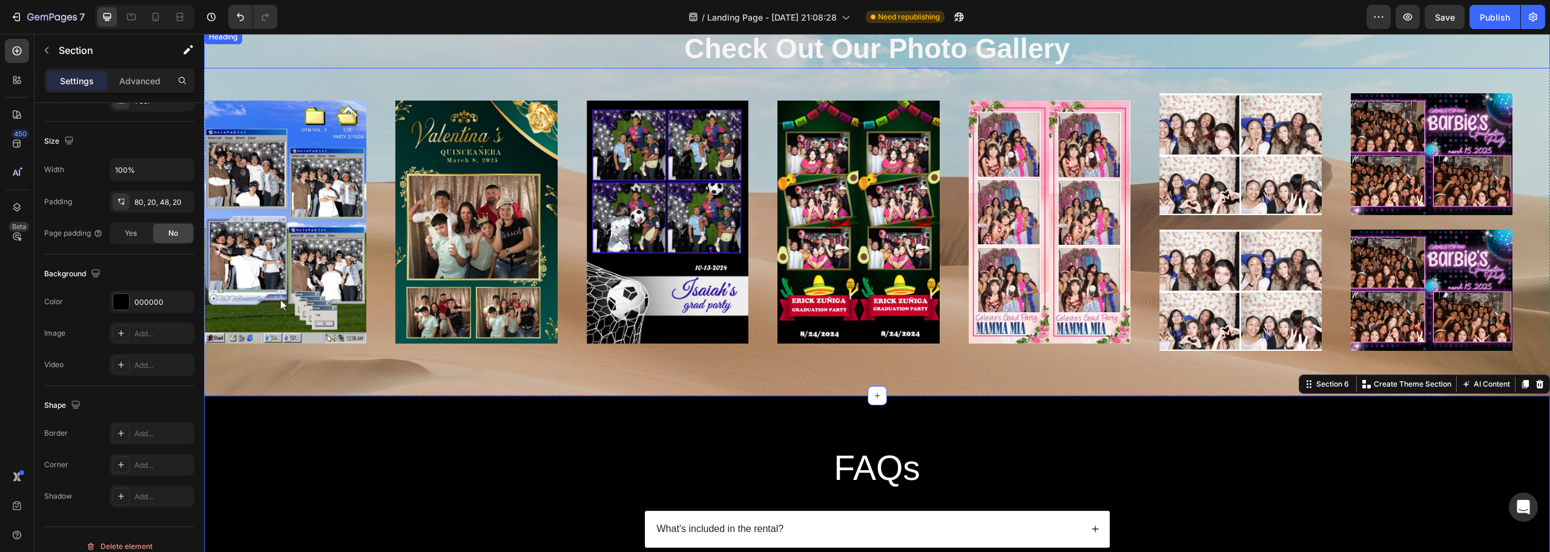
click at [549, 76] on div "Check Out Our Photo Gallery Heading Image Image Image Image Image Image Image I…" at bounding box center [877, 203] width 1346 height 346
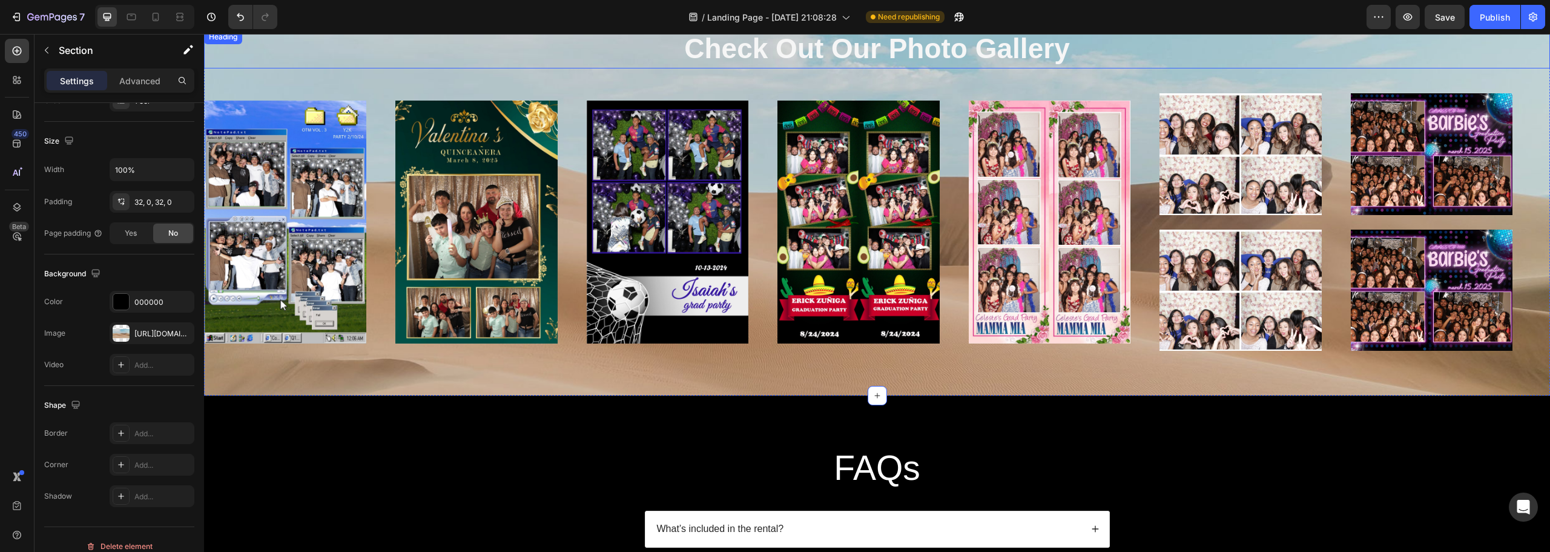
click at [464, 56] on h2 "Check Out Our Photo Gallery" at bounding box center [877, 49] width 1346 height 39
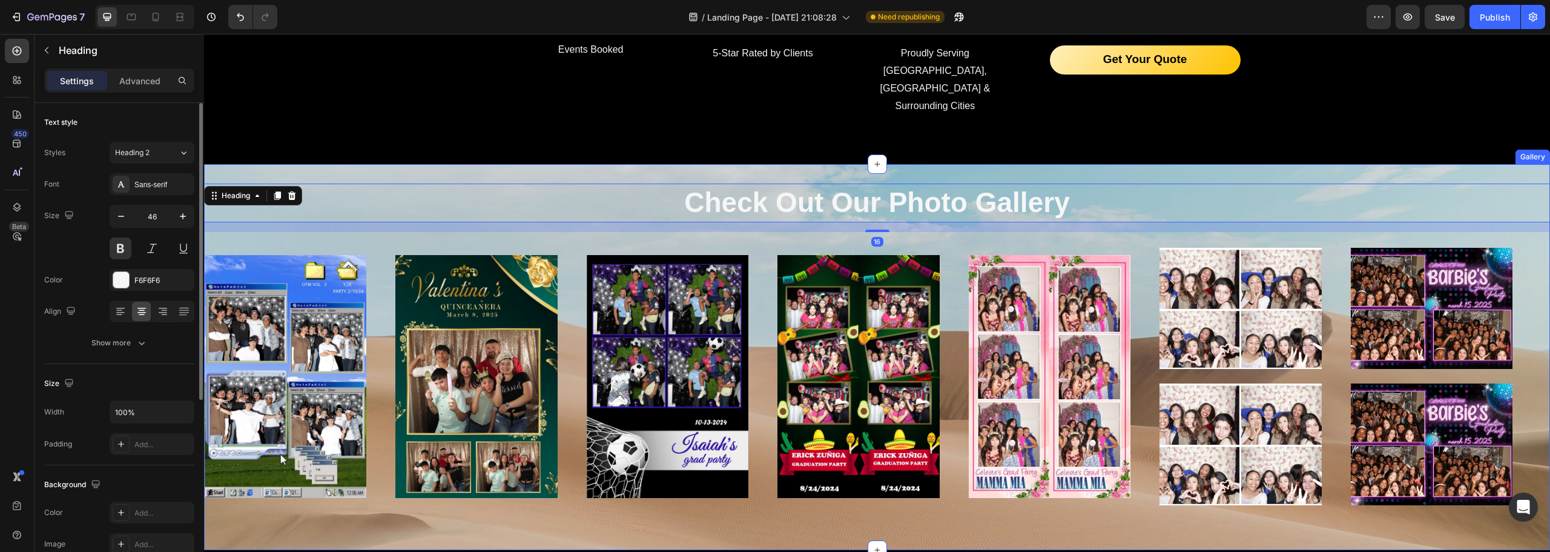
scroll to position [2180, 0]
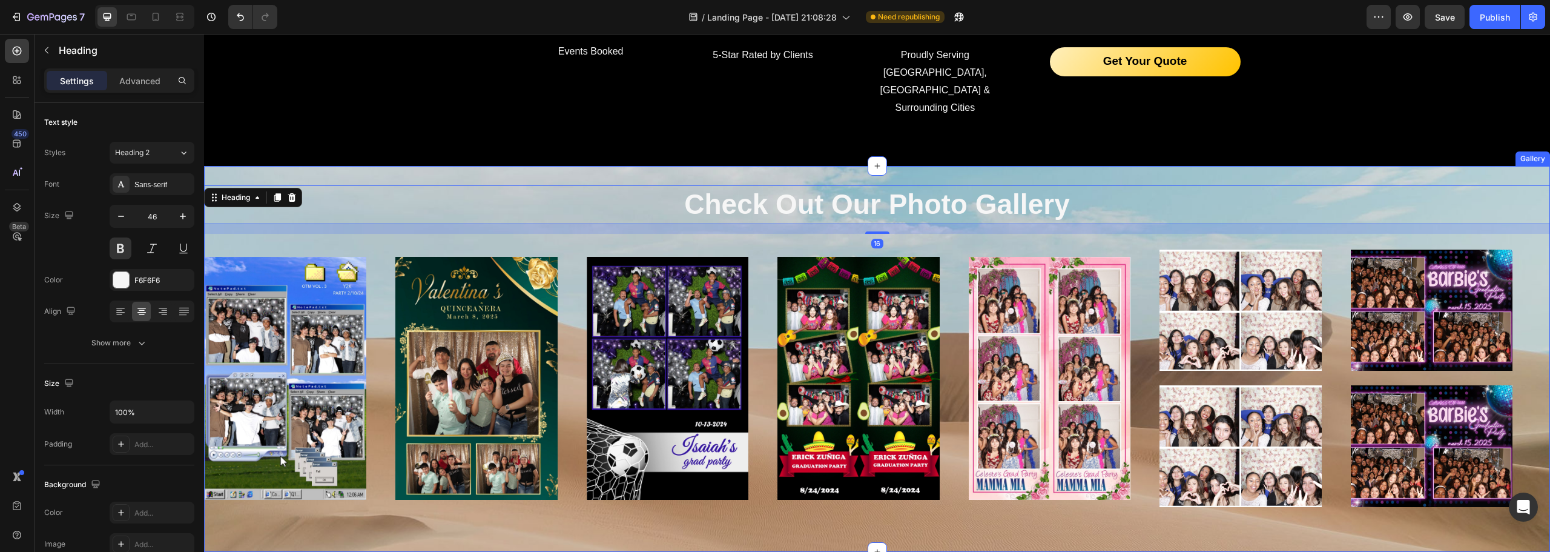
click at [401, 166] on div "Check Out Our Photo Gallery Heading 16 Image Image Image Image Image Image Imag…" at bounding box center [877, 358] width 1346 height 385
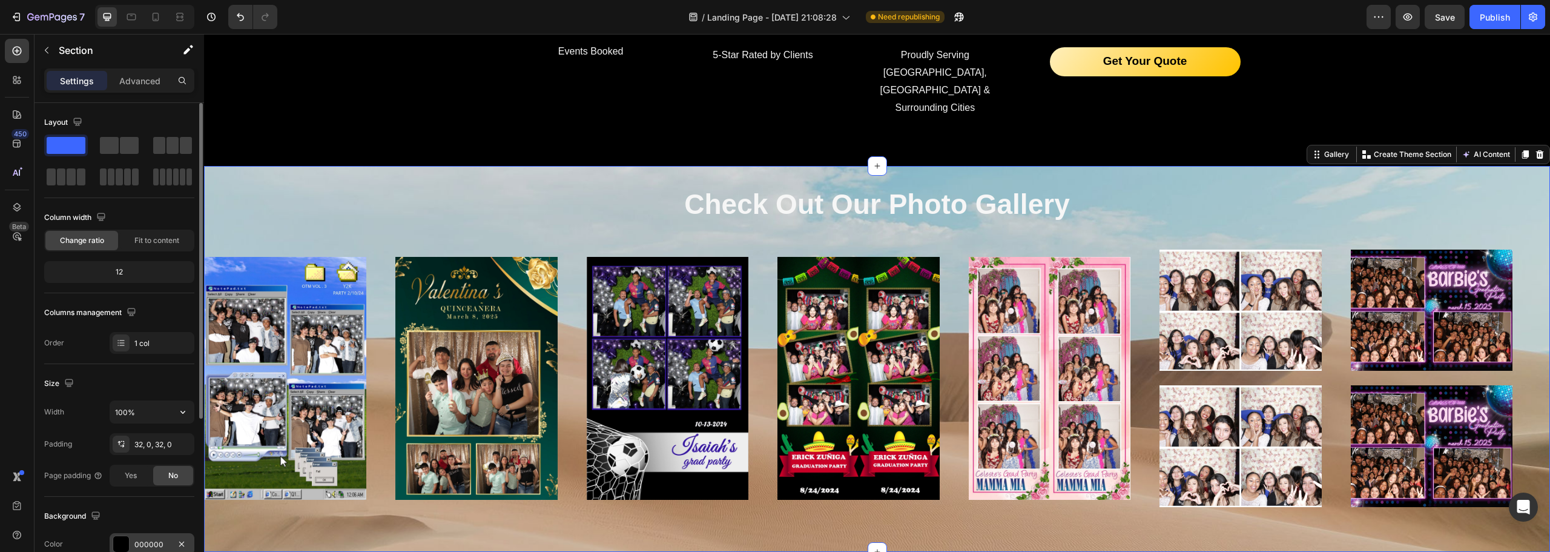
scroll to position [121, 0]
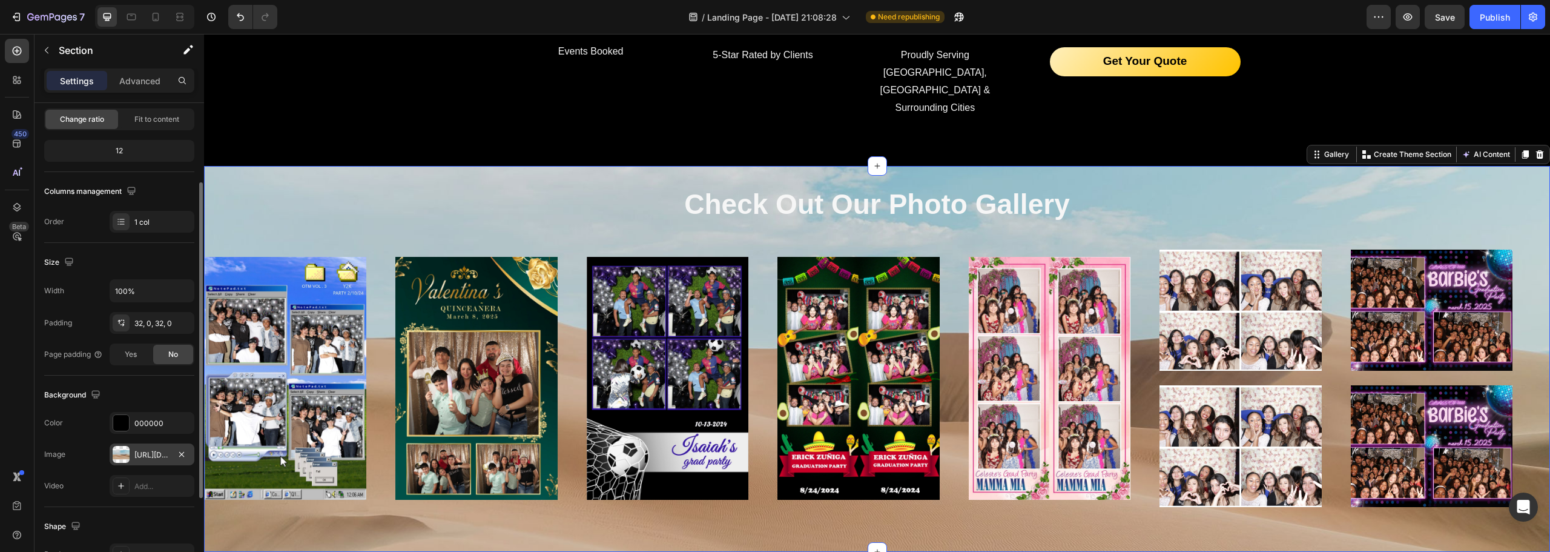
click at [155, 457] on div "[URL][DOMAIN_NAME]" at bounding box center [151, 454] width 35 height 11
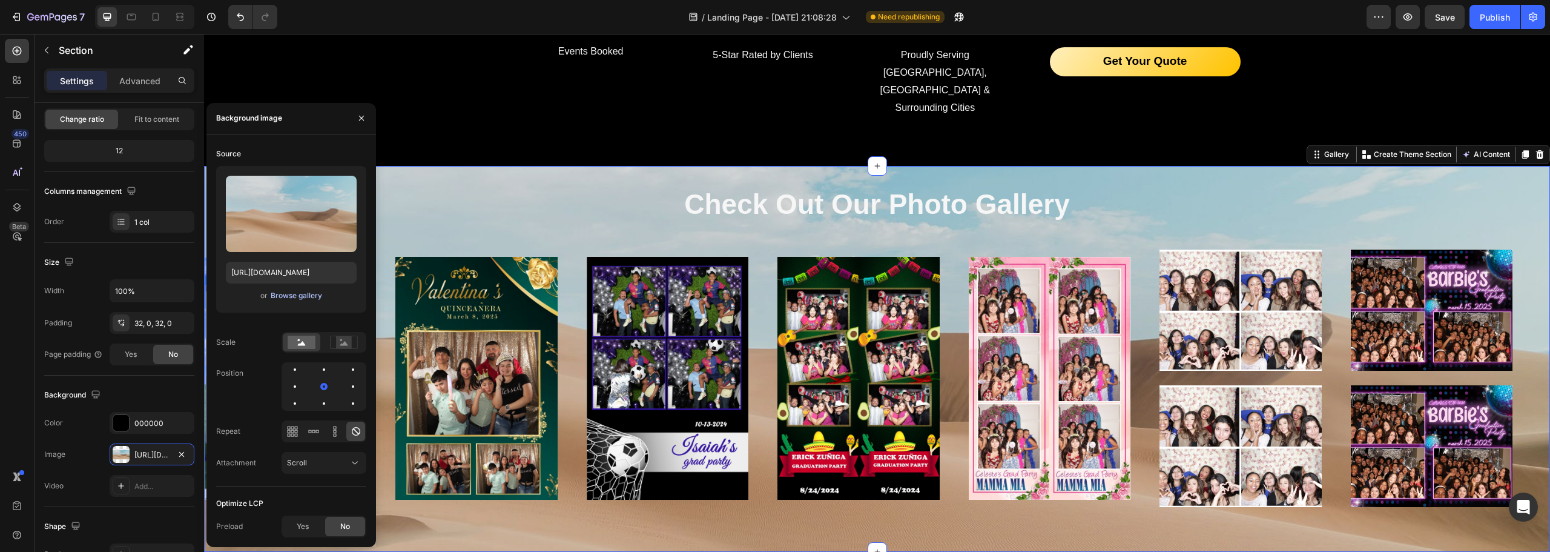
click at [303, 294] on div "Browse gallery" at bounding box center [296, 295] width 51 height 11
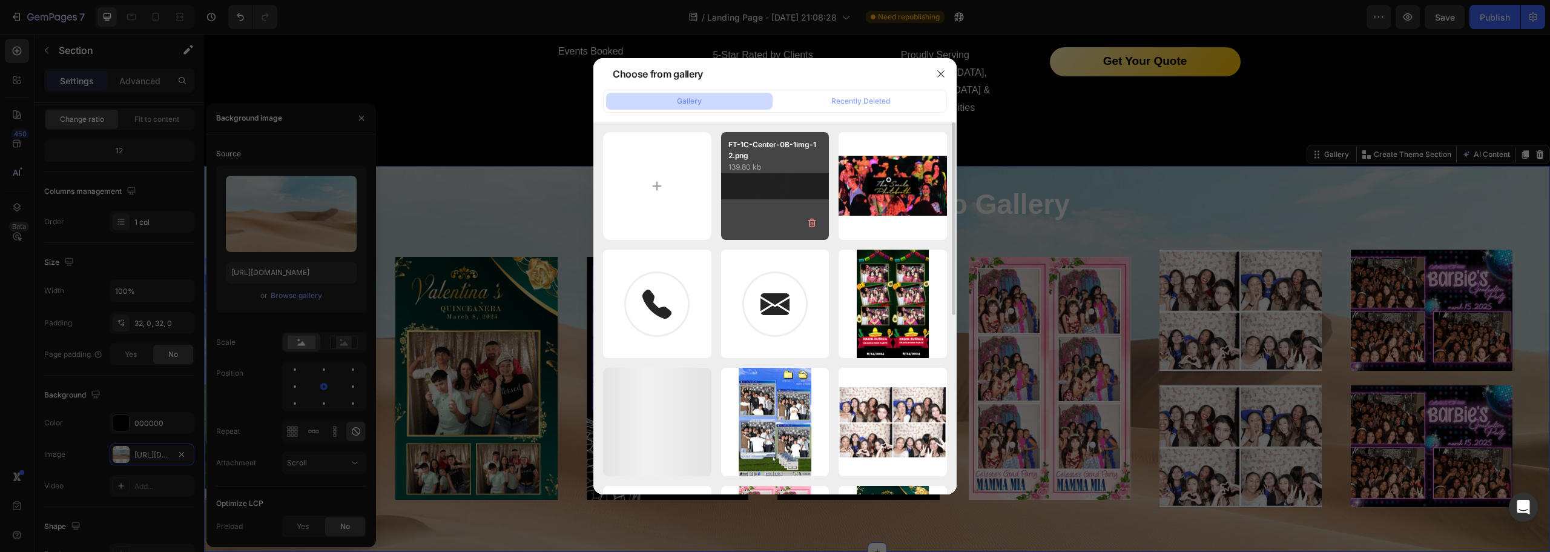
click at [765, 206] on div "FT-1C-Center-0B-1img-12.png 139.80 kb" at bounding box center [775, 186] width 108 height 108
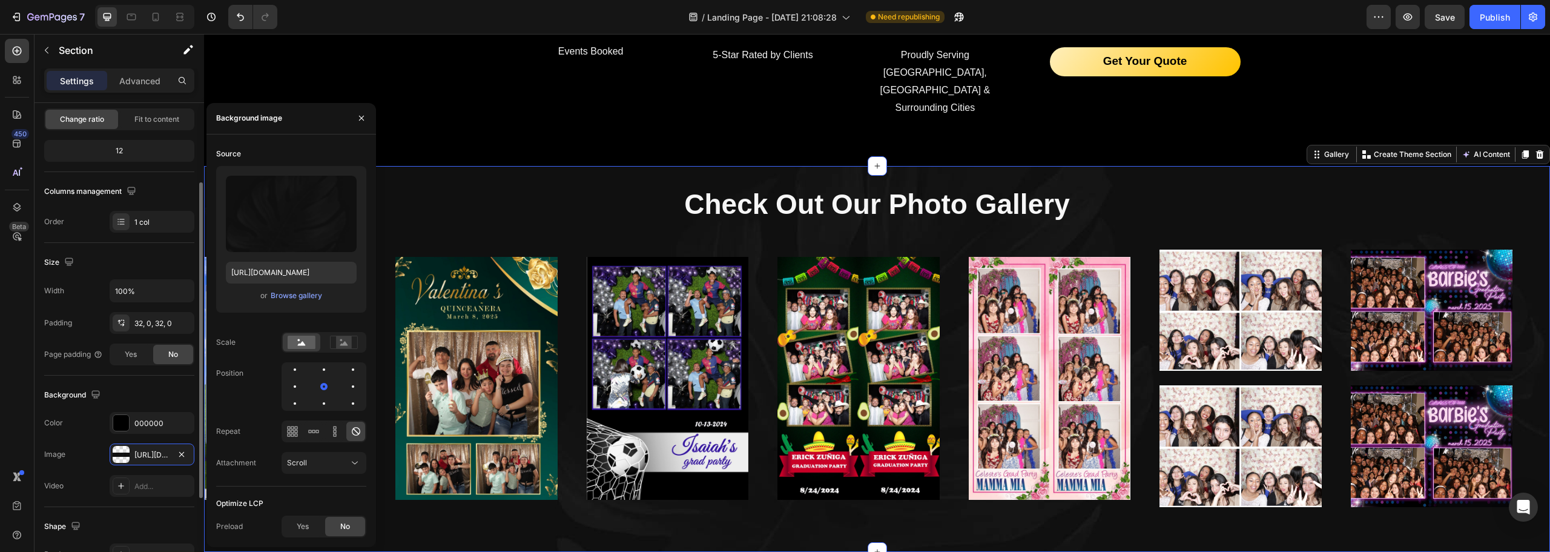
click at [150, 228] on div "1 col" at bounding box center [152, 222] width 85 height 22
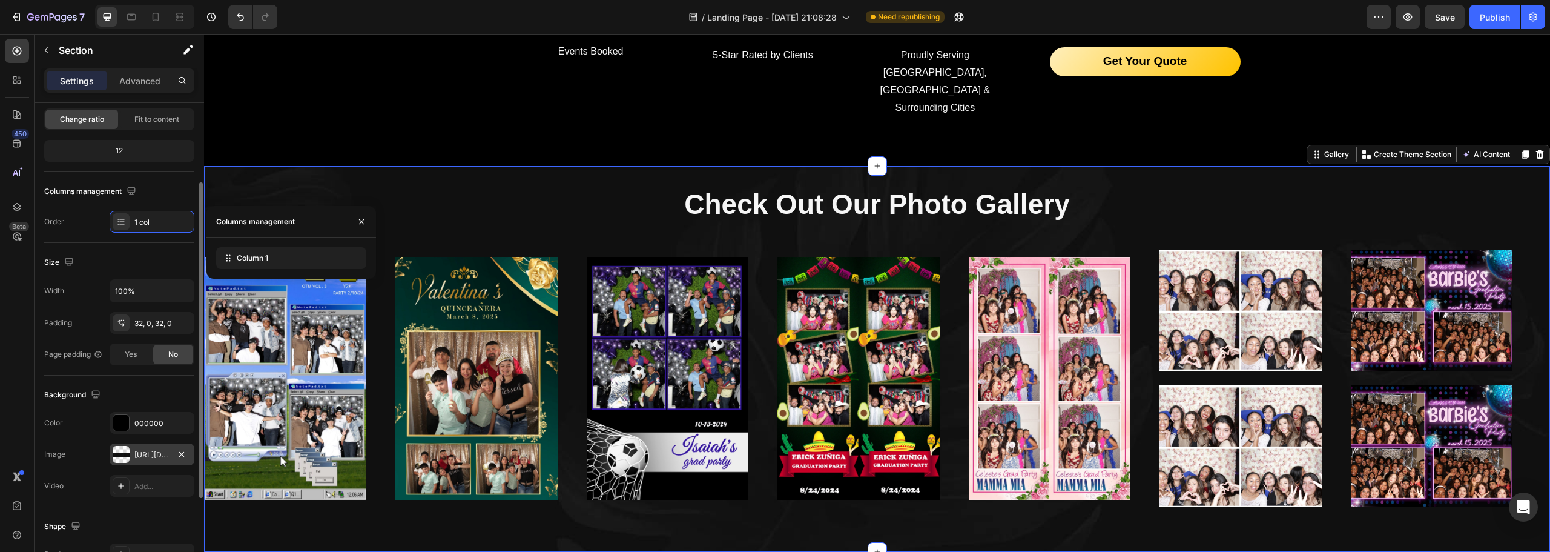
click at [147, 458] on div "[URL][DOMAIN_NAME]" at bounding box center [151, 454] width 35 height 11
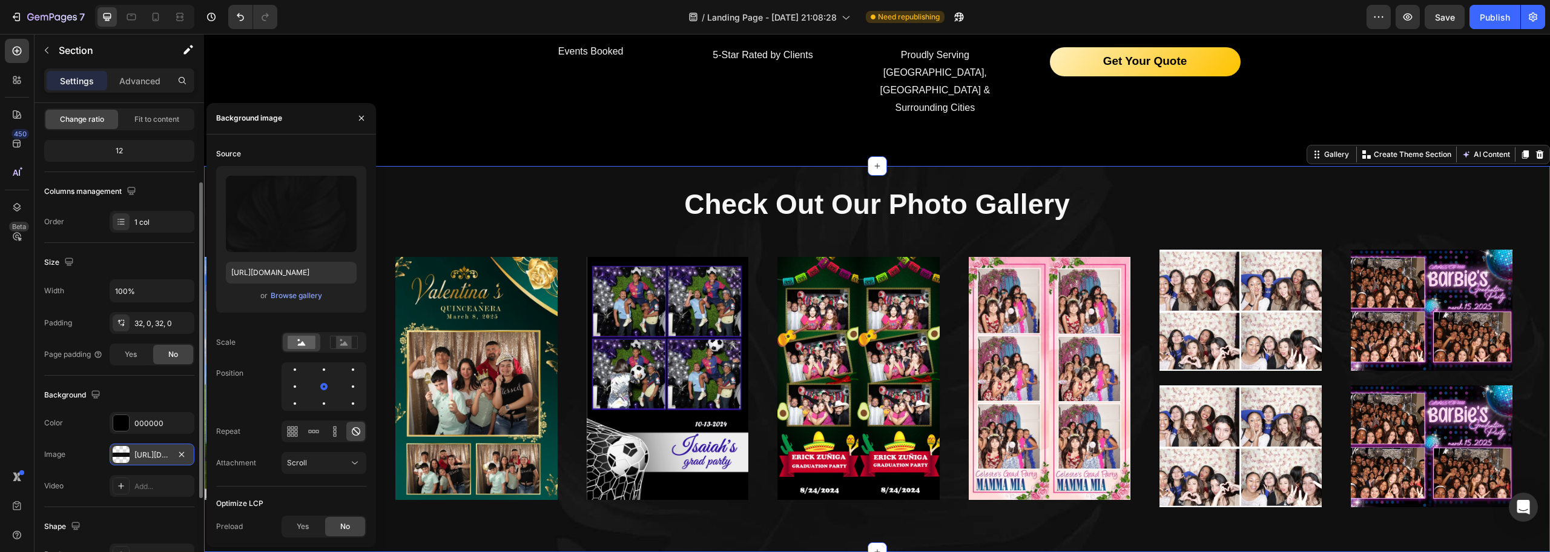
click at [147, 458] on div "[URL][DOMAIN_NAME]" at bounding box center [151, 454] width 35 height 11
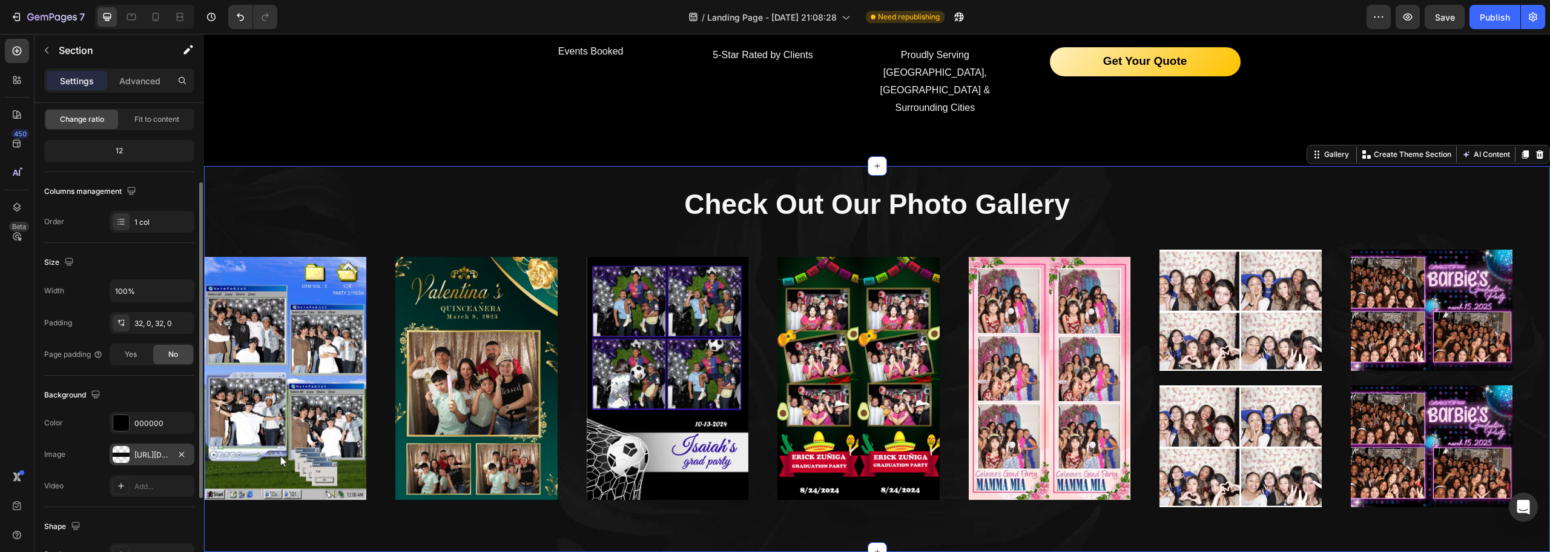
click at [137, 460] on div "[URL][DOMAIN_NAME]" at bounding box center [152, 454] width 85 height 22
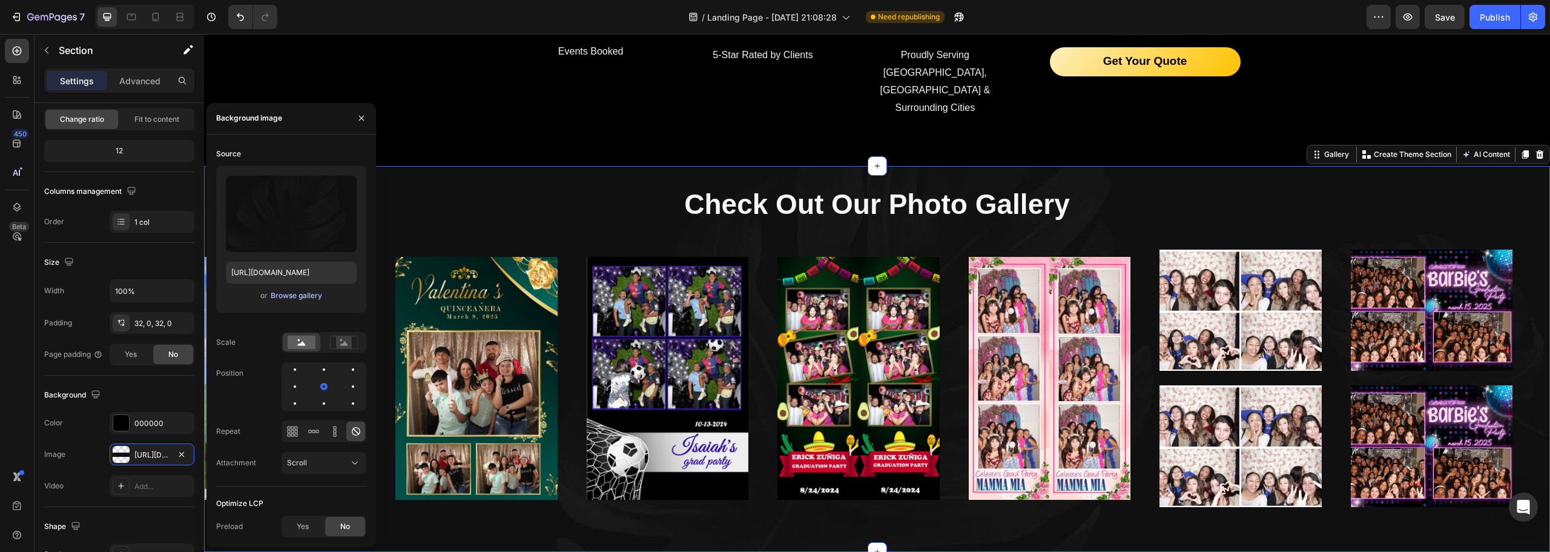
click at [289, 298] on div "Browse gallery" at bounding box center [296, 295] width 51 height 11
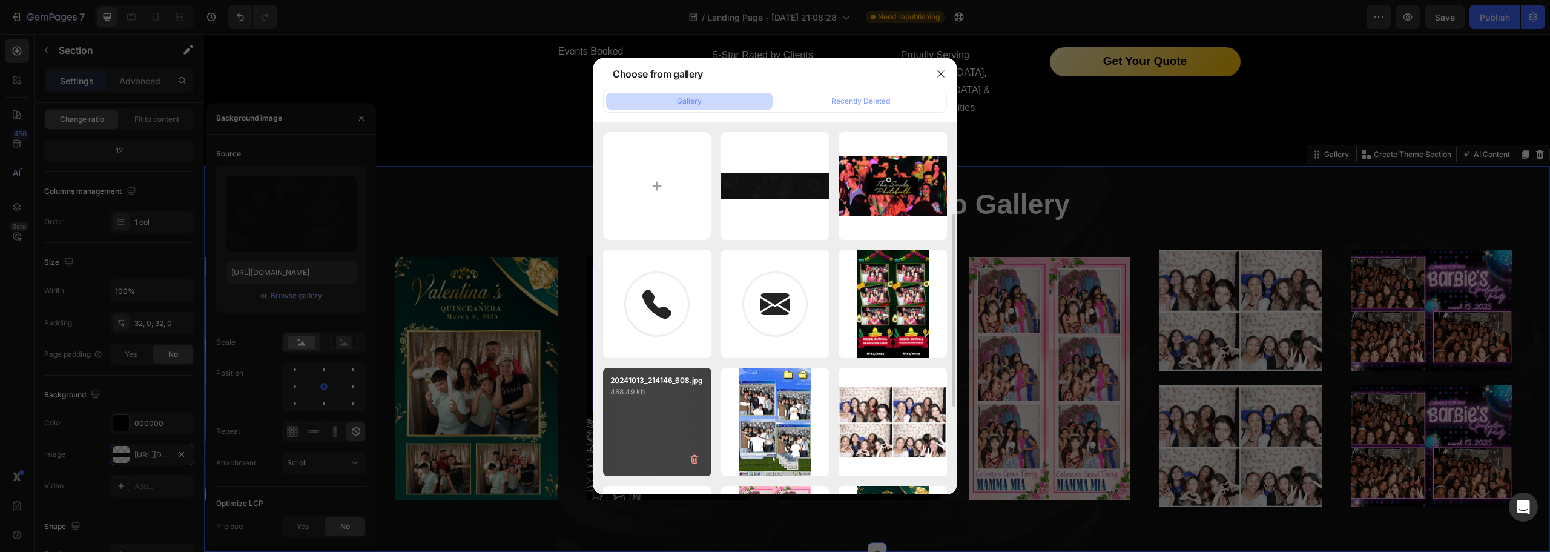
scroll to position [61, 0]
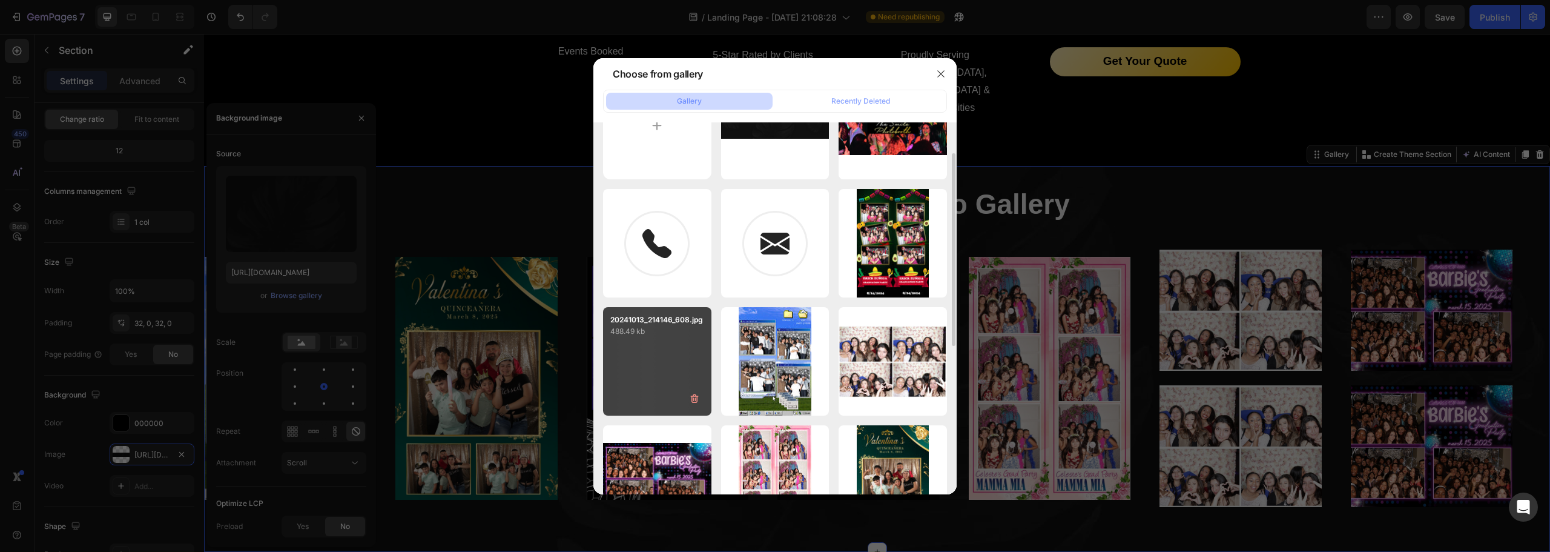
click at [658, 386] on div "20241013_214146_608.jpg 488.49 kb" at bounding box center [657, 361] width 108 height 108
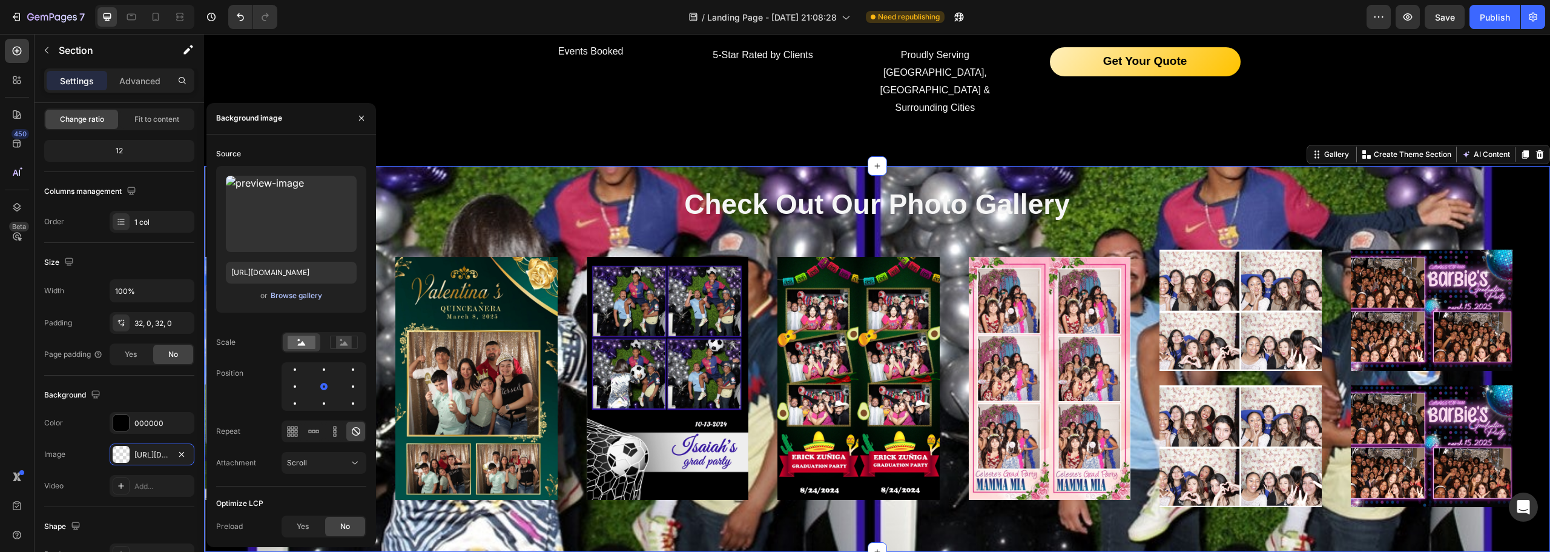
click at [299, 295] on div "Browse gallery" at bounding box center [296, 295] width 51 height 11
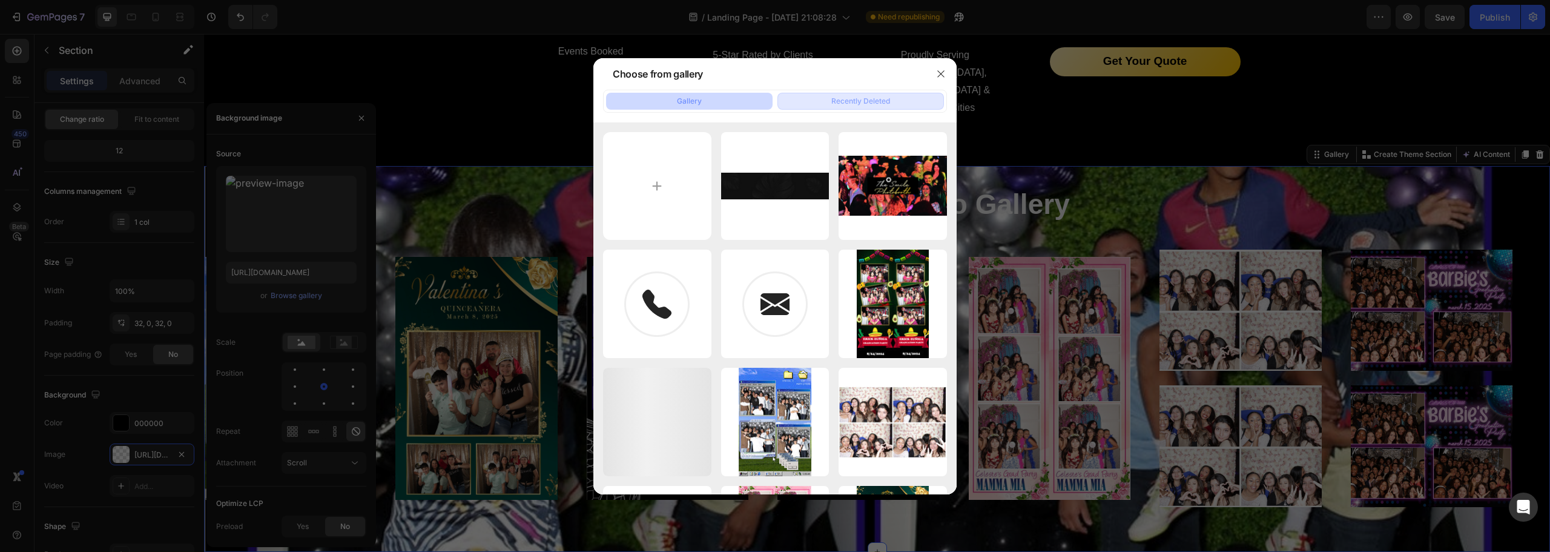
click at [846, 96] on div "Recently Deleted" at bounding box center [860, 101] width 59 height 11
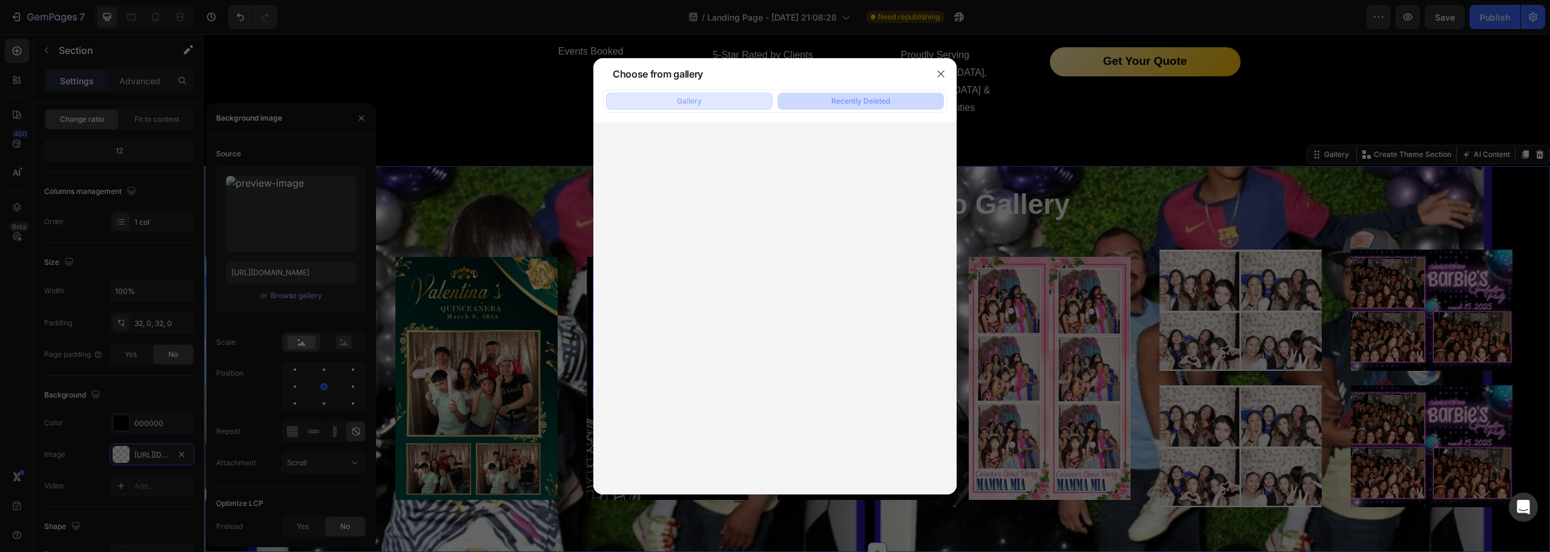
click at [728, 101] on button "Gallery" at bounding box center [689, 101] width 167 height 17
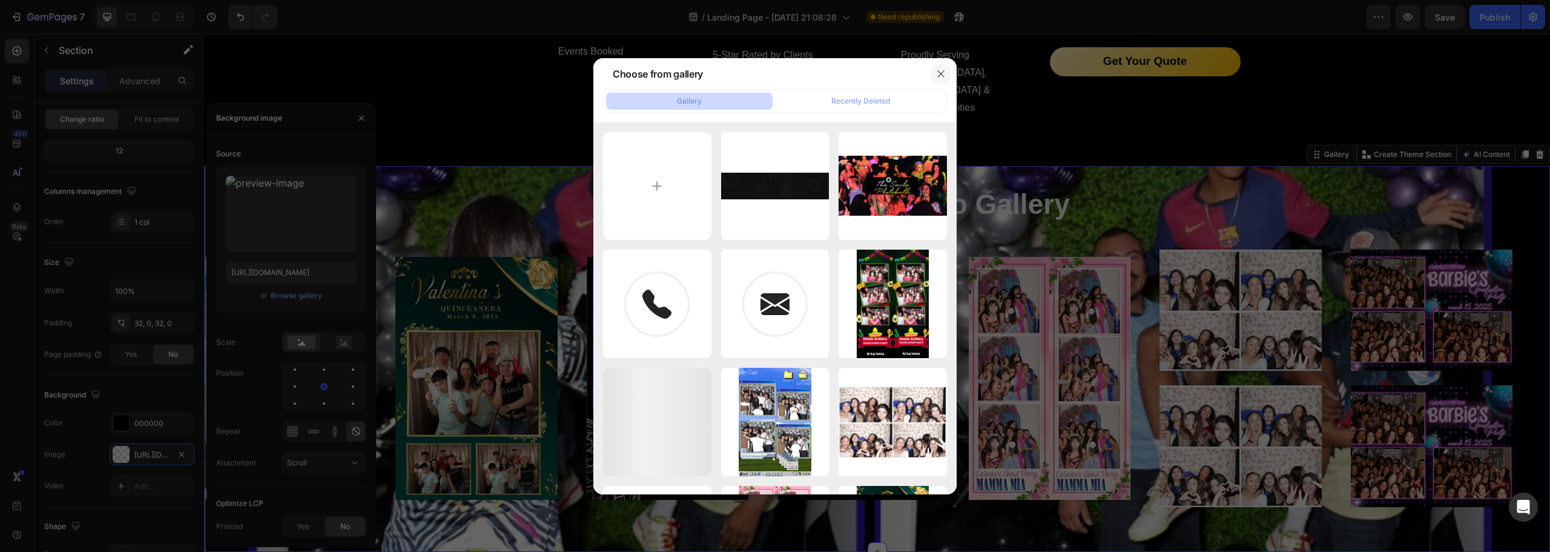
click at [940, 72] on icon "button" at bounding box center [941, 74] width 10 height 10
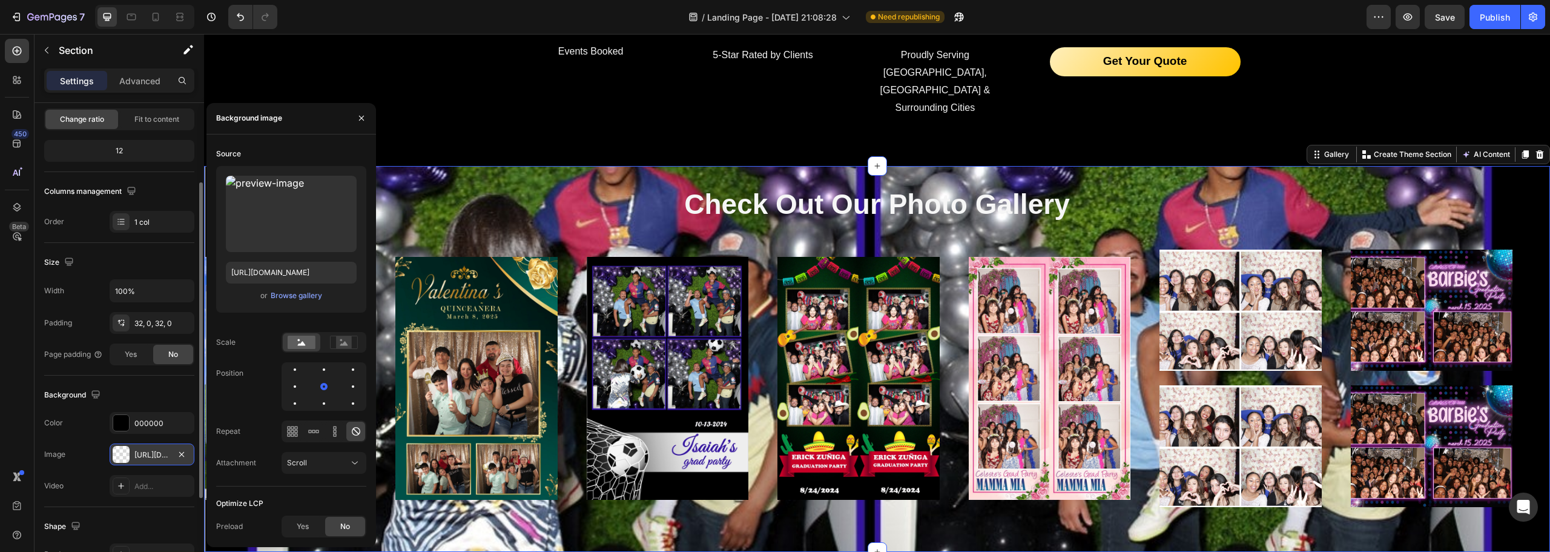
click at [148, 458] on div "[URL][DOMAIN_NAME]" at bounding box center [151, 454] width 35 height 11
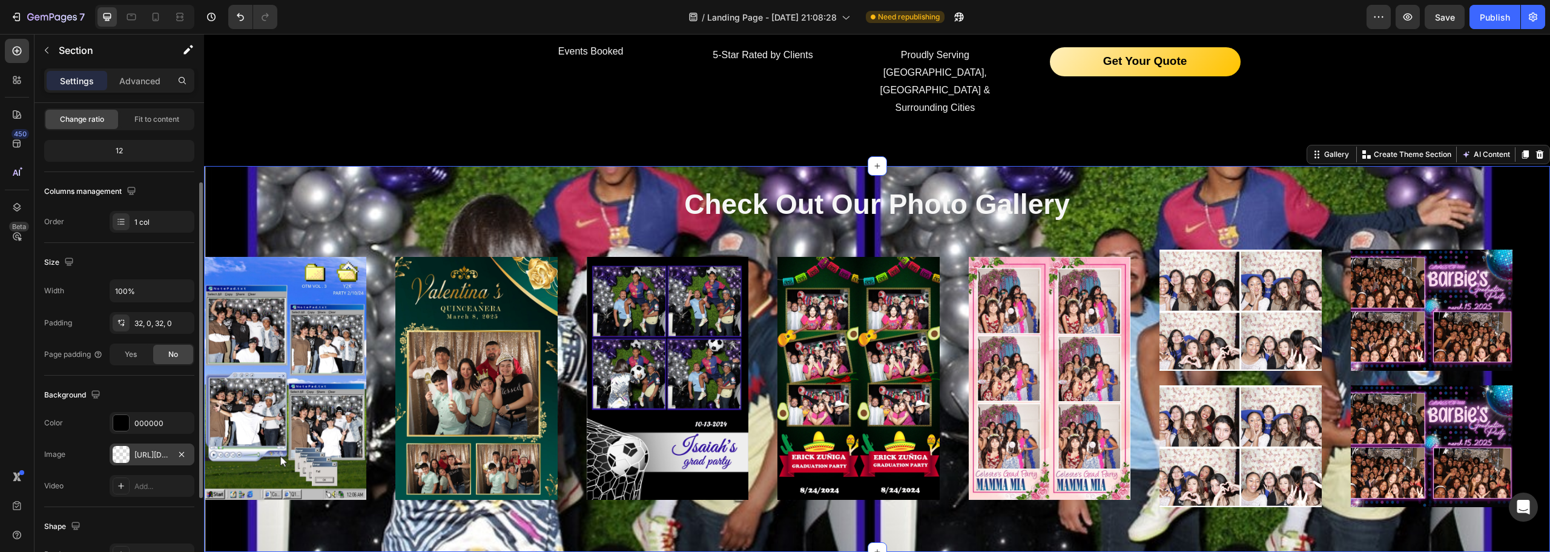
click at [154, 456] on div "[URL][DOMAIN_NAME]" at bounding box center [151, 454] width 35 height 11
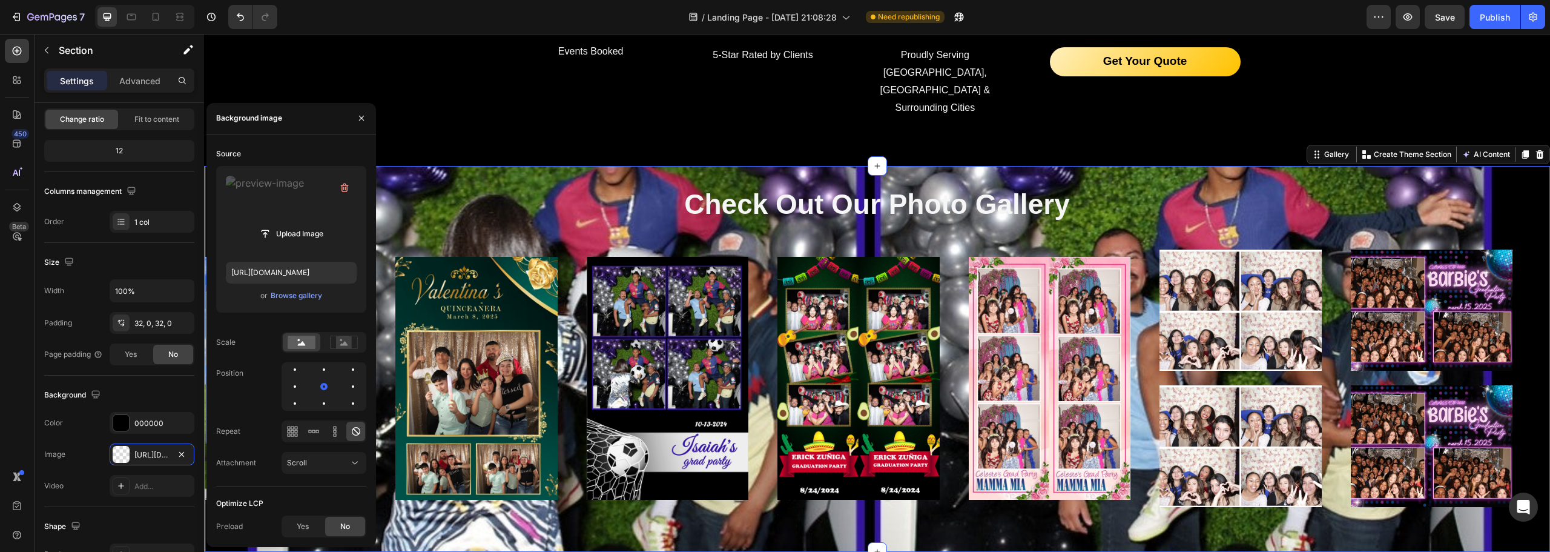
click at [321, 182] on label at bounding box center [291, 214] width 131 height 76
click at [321, 223] on input "file" at bounding box center [291, 233] width 84 height 21
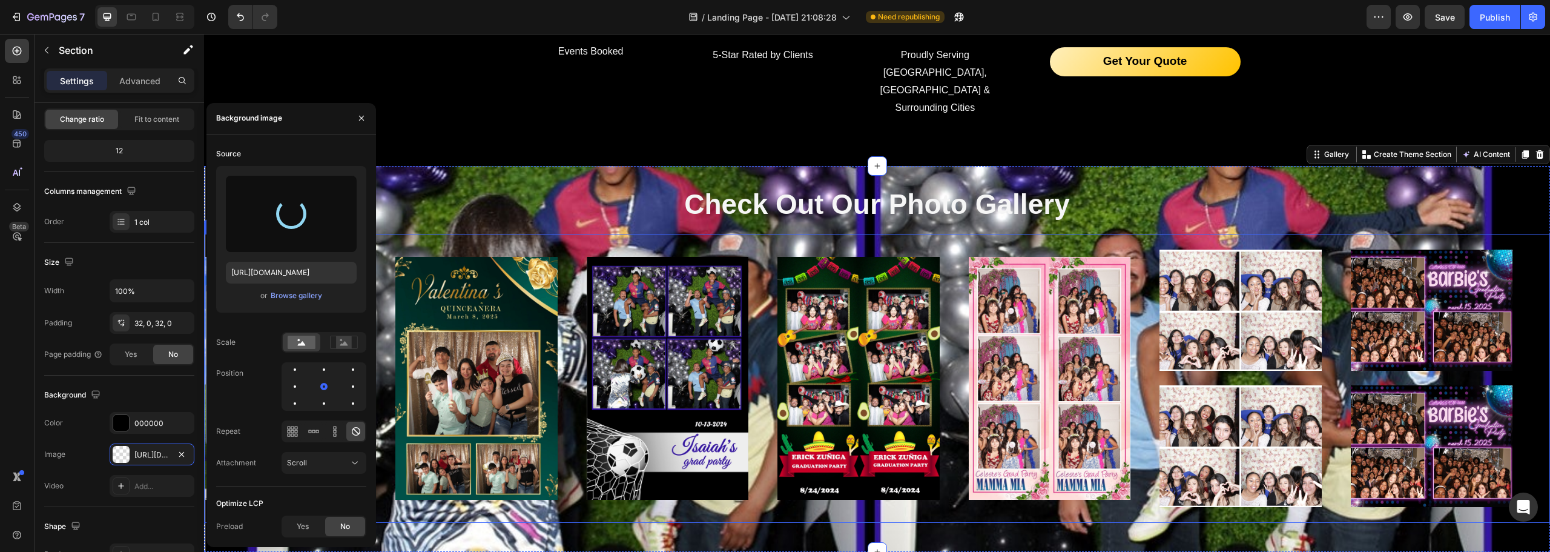
type input "[URL][DOMAIN_NAME]"
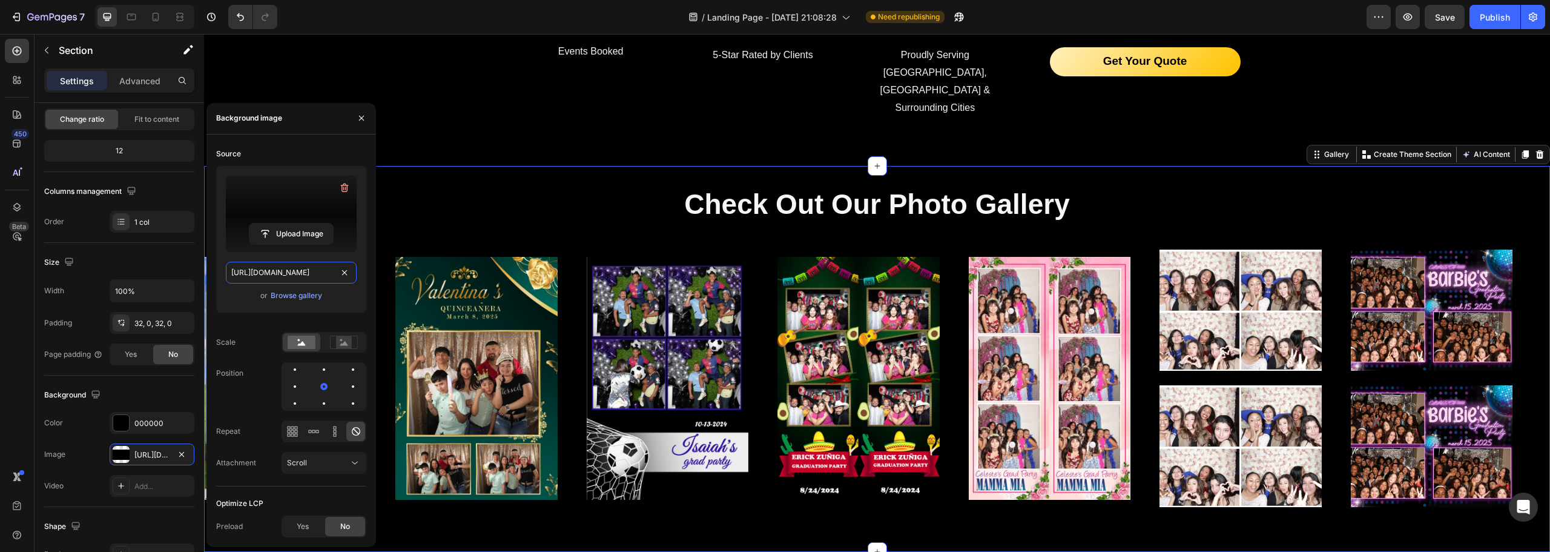
click at [291, 274] on input "[URL][DOMAIN_NAME]" at bounding box center [291, 273] width 131 height 22
click at [182, 454] on icon "button" at bounding box center [181, 453] width 5 height 5
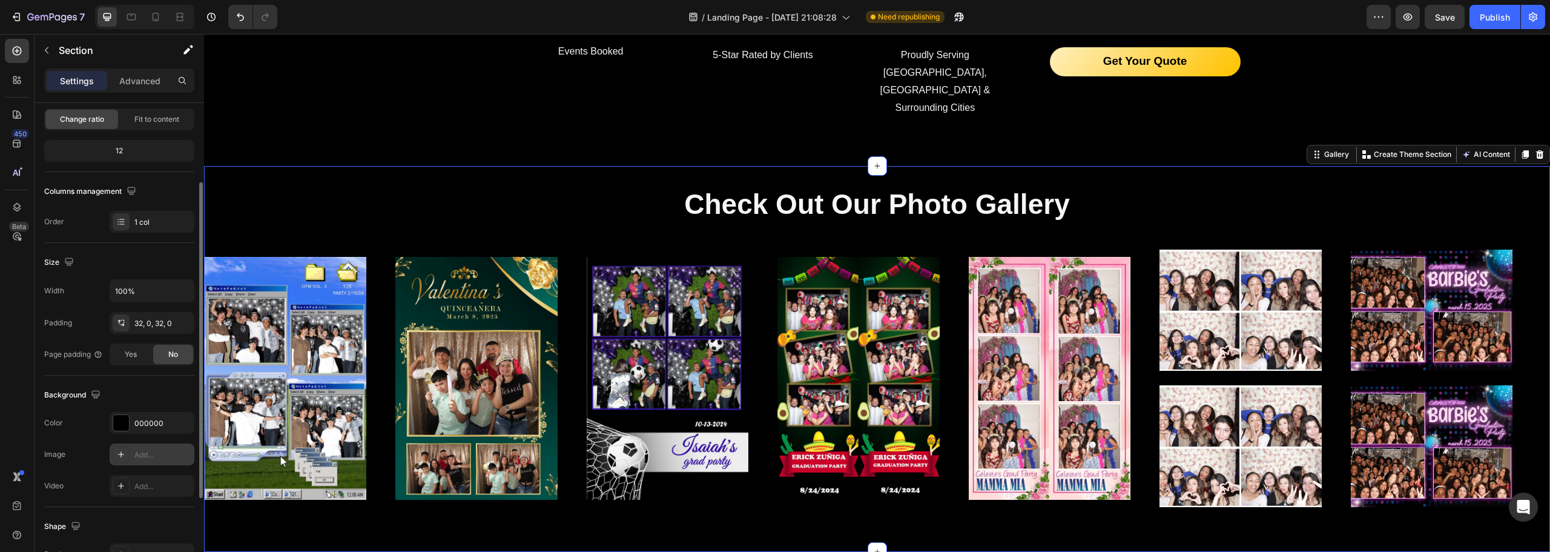
click at [154, 394] on div "Background" at bounding box center [119, 394] width 150 height 19
click at [774, 185] on h2 "Check Out Our Photo Gallery" at bounding box center [877, 204] width 1346 height 39
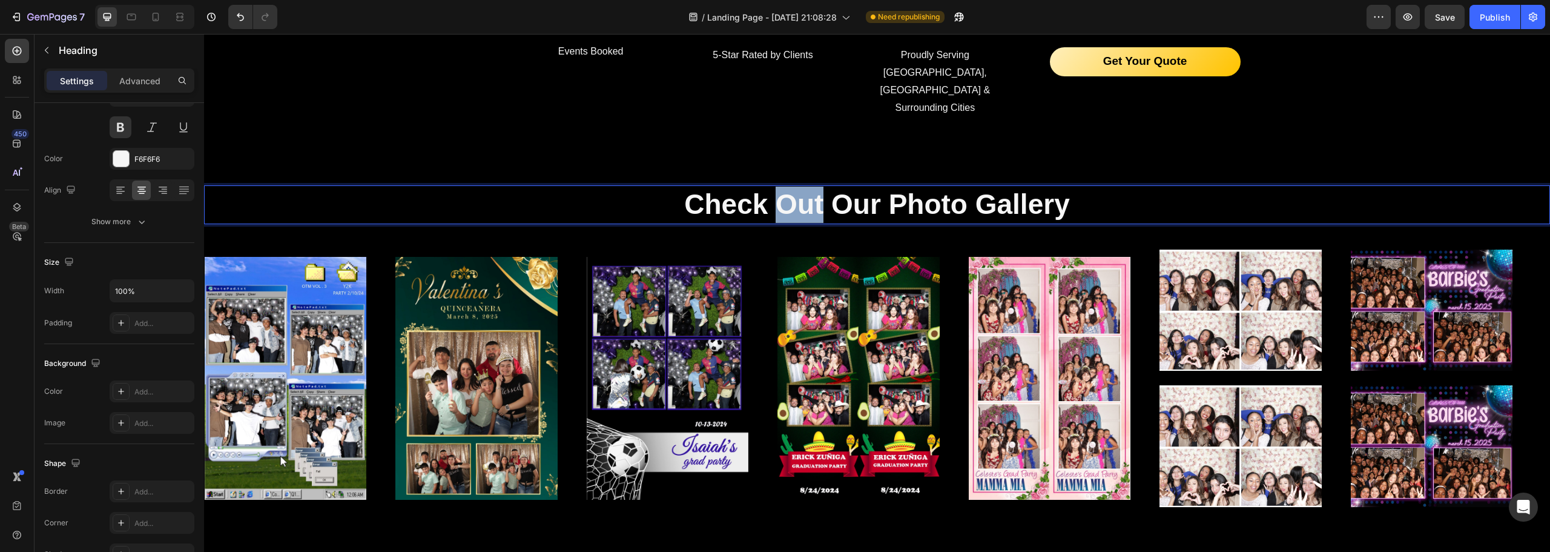
scroll to position [0, 0]
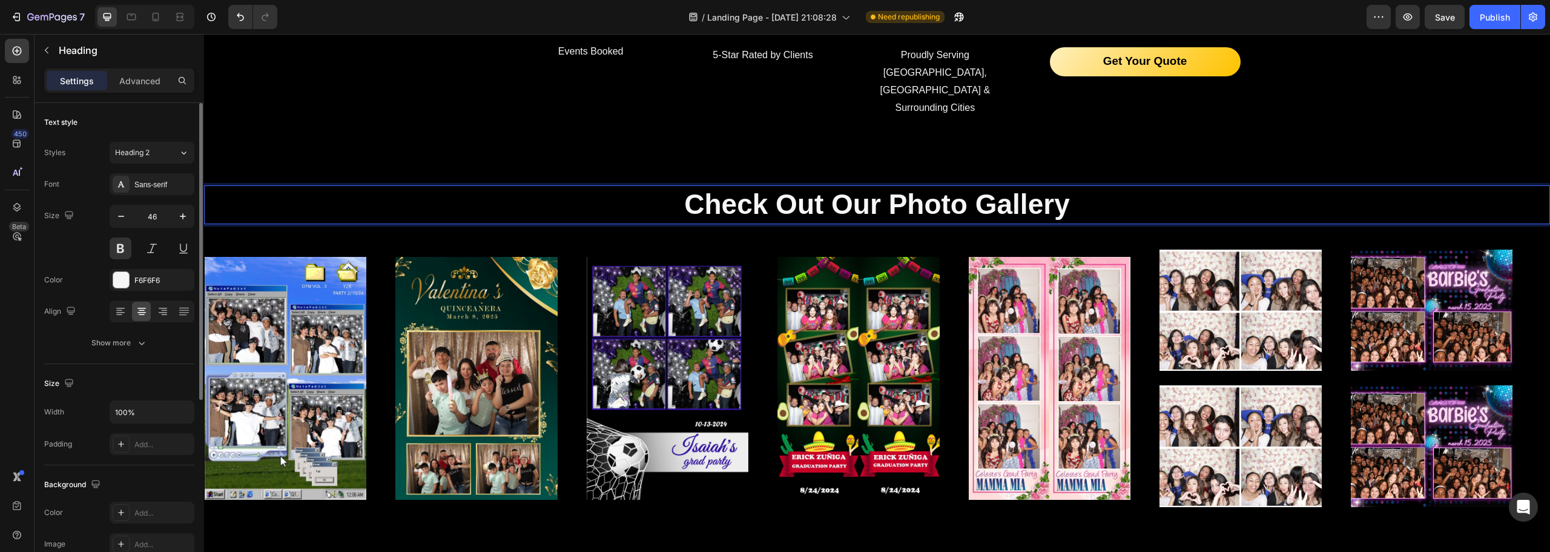
click at [668, 187] on p "Check Out Our Photo Gallery" at bounding box center [877, 205] width 1344 height 36
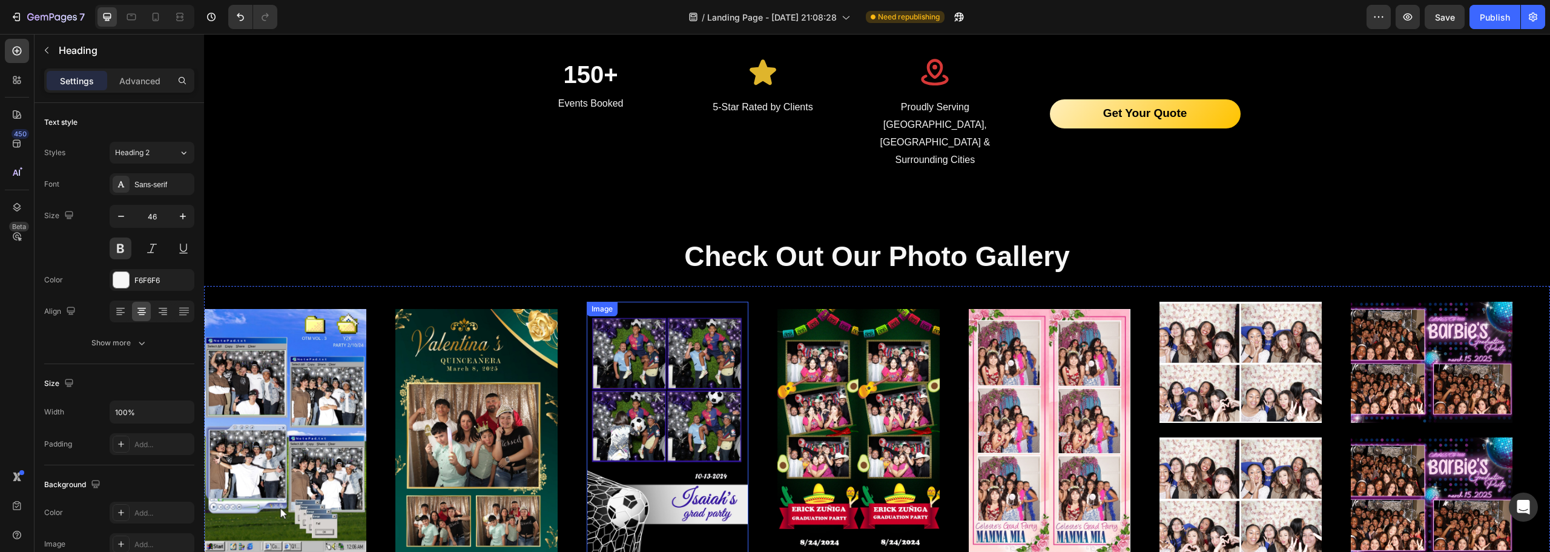
scroll to position [2119, 0]
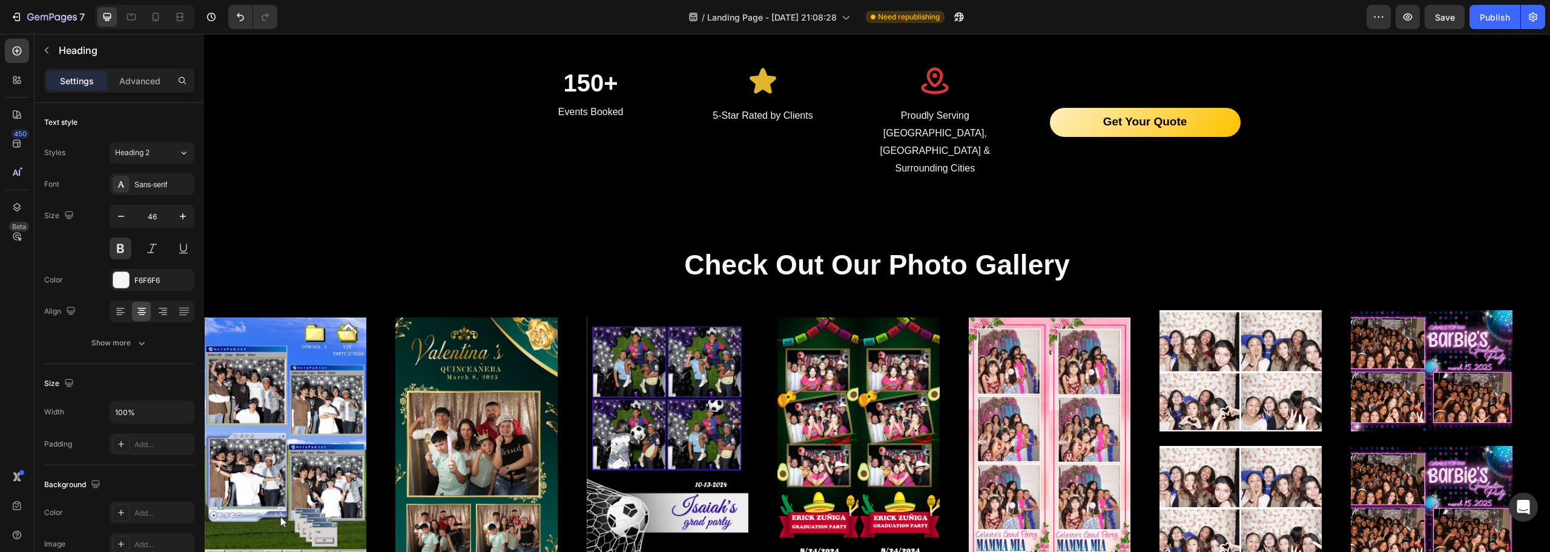
click at [614, 246] on h2 "Check Out Our Photo Gallery" at bounding box center [877, 265] width 1346 height 39
click at [707, 253] on div "Check Out Our Photo Gallery Heading Image Image Image Image Image Image Image I…" at bounding box center [877, 419] width 1346 height 346
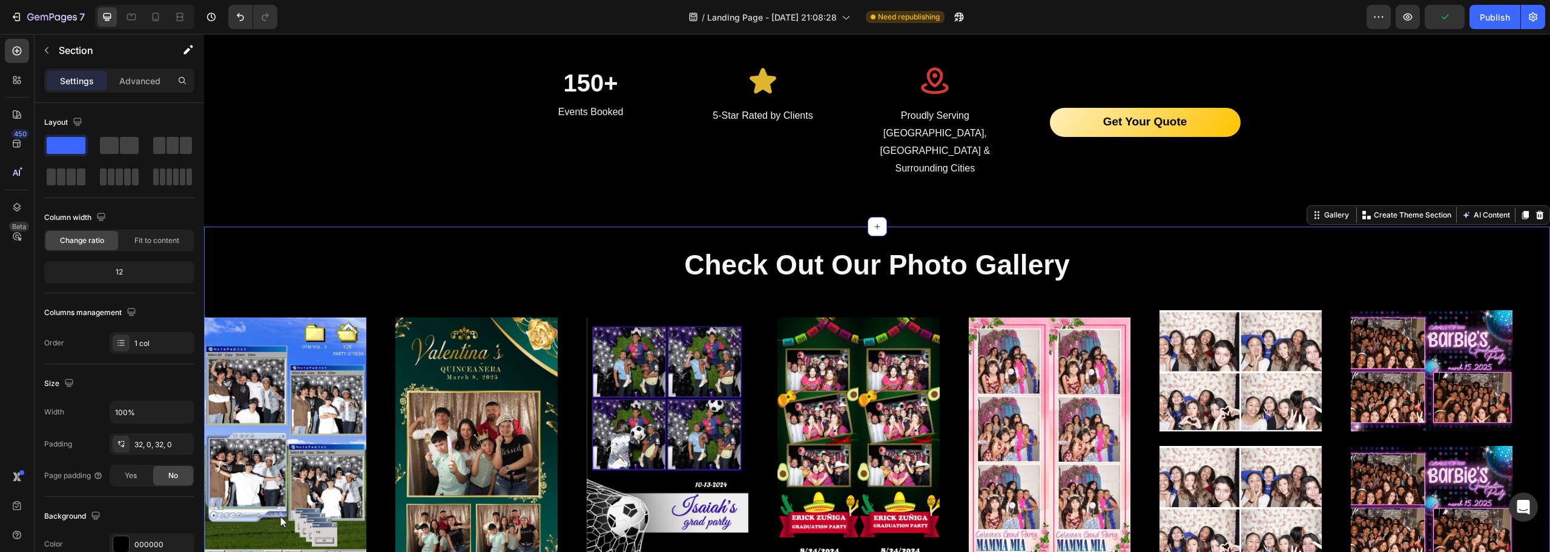
click at [234, 226] on div "Check Out Our Photo Gallery Heading Image Image Image Image Image Image Image I…" at bounding box center [877, 418] width 1346 height 385
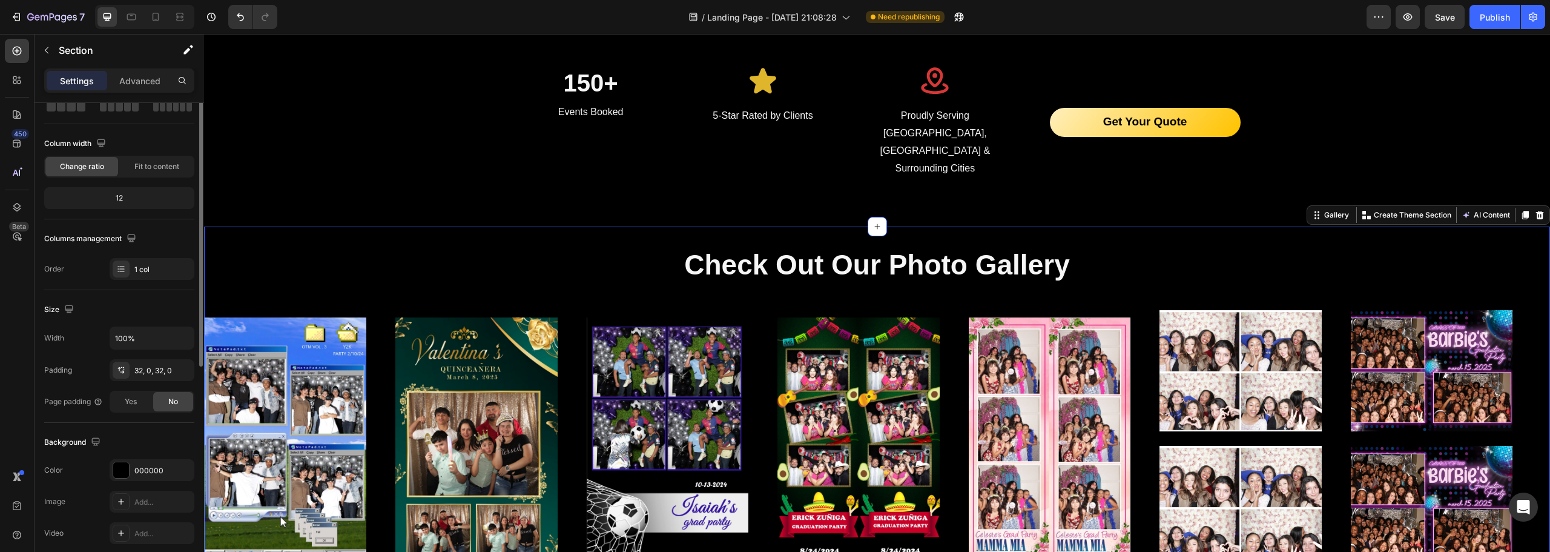
scroll to position [0, 0]
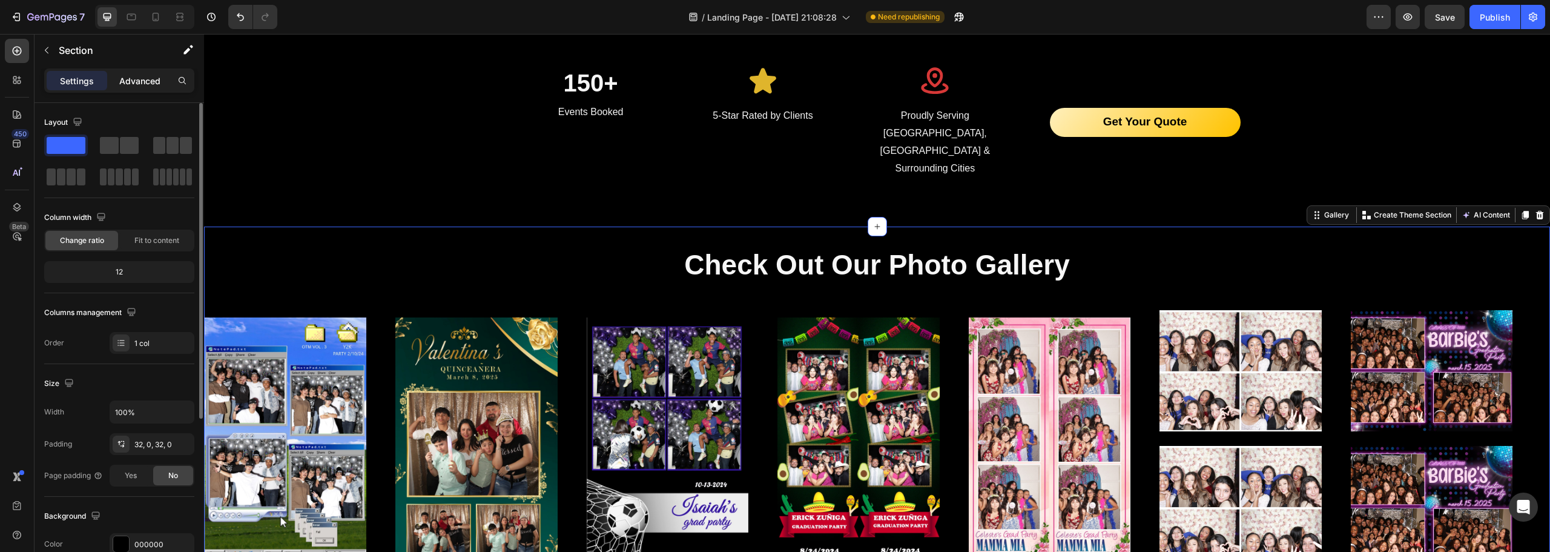
click at [153, 85] on p "Advanced" at bounding box center [139, 80] width 41 height 13
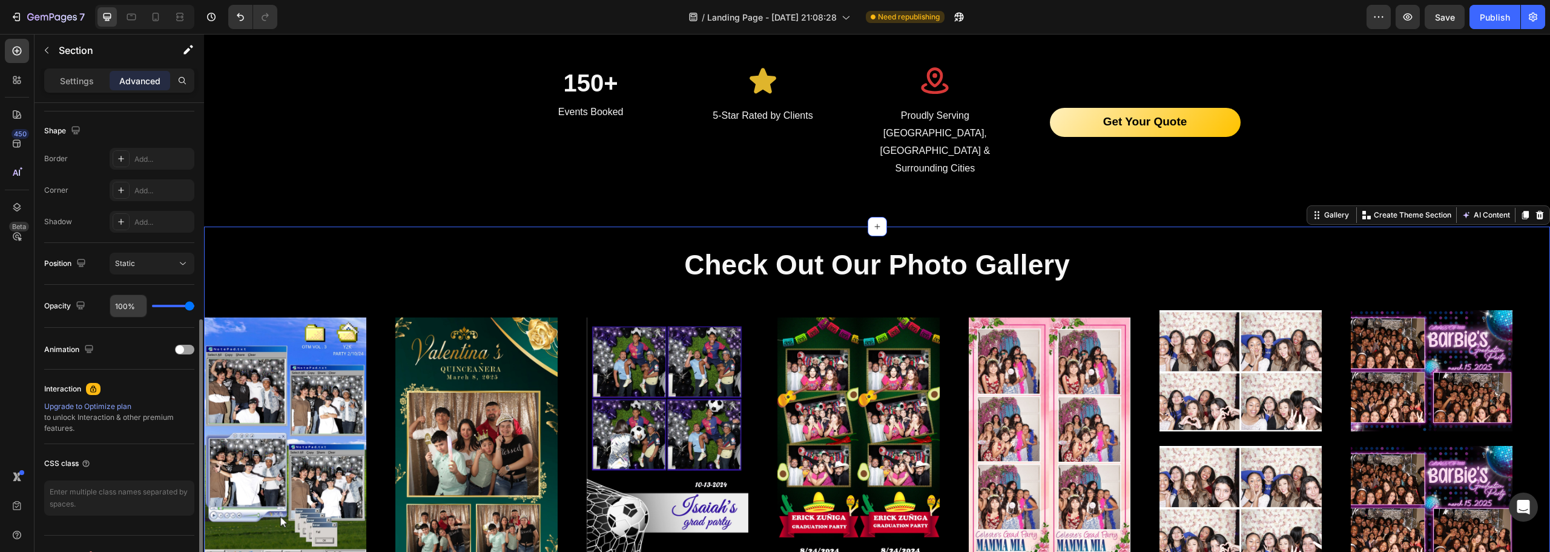
scroll to position [325, 0]
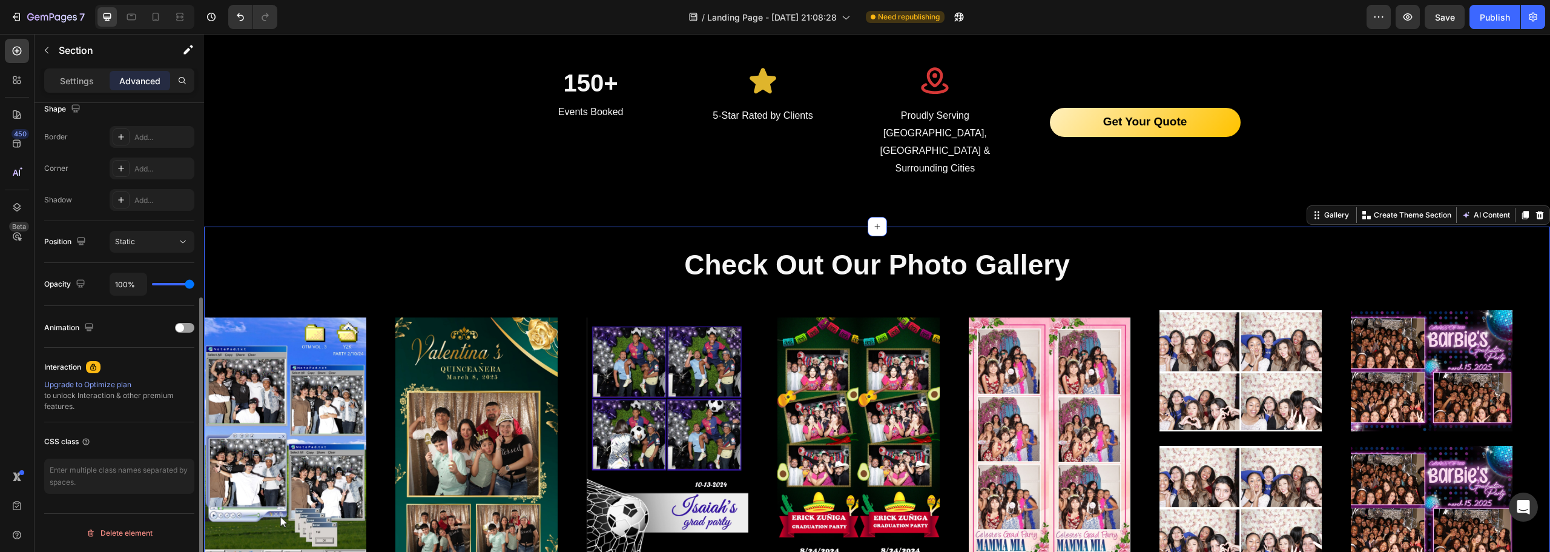
click at [107, 383] on div "Upgrade to Optimize plan" at bounding box center [119, 384] width 150 height 11
click at [180, 331] on span at bounding box center [180, 327] width 8 height 8
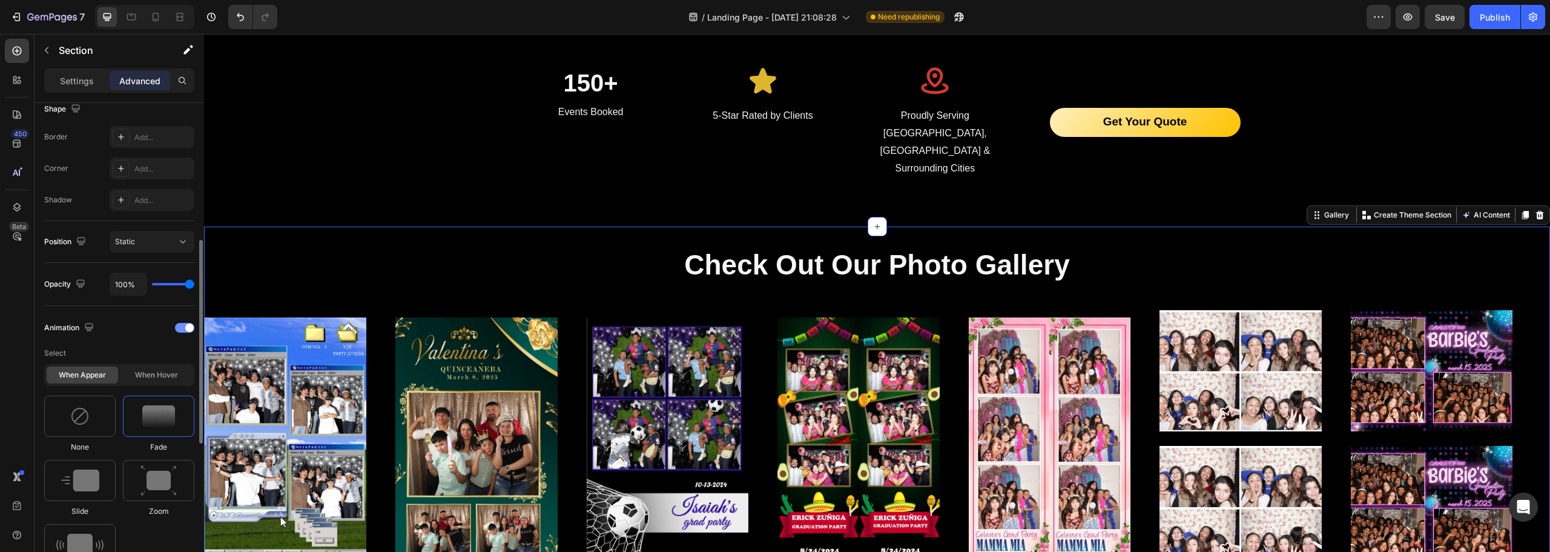
click at [183, 331] on div at bounding box center [184, 328] width 19 height 10
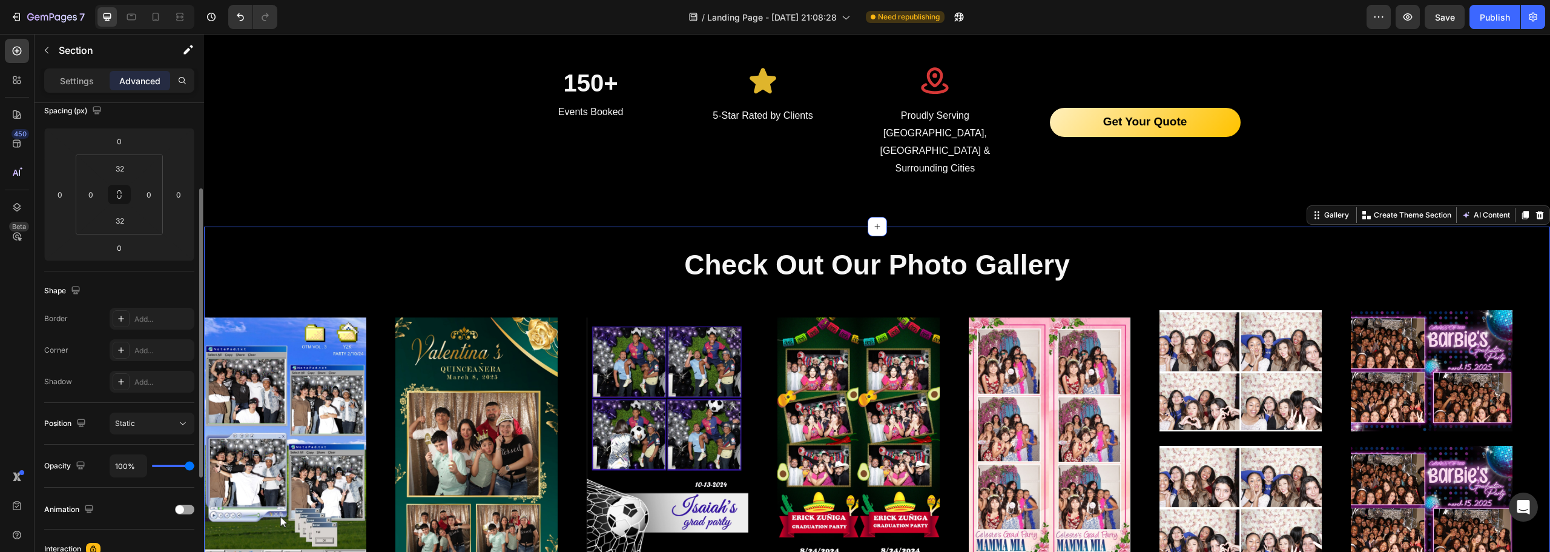
scroll to position [0, 0]
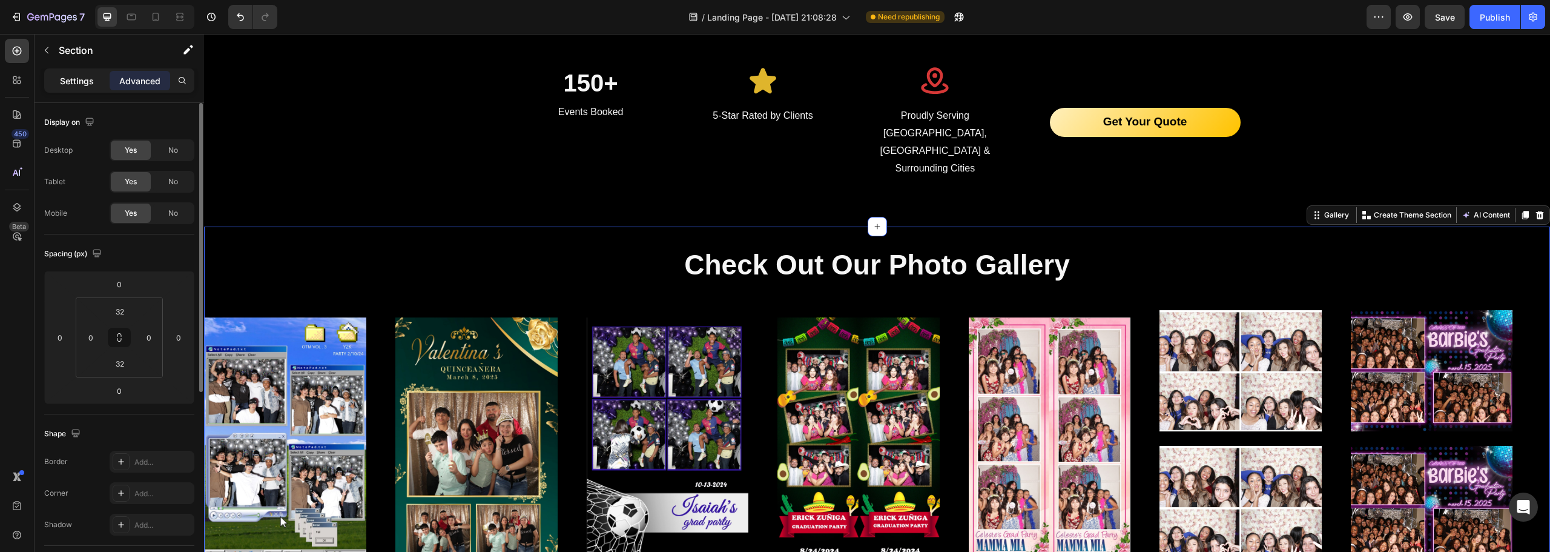
click at [87, 80] on p "Settings" at bounding box center [77, 80] width 34 height 13
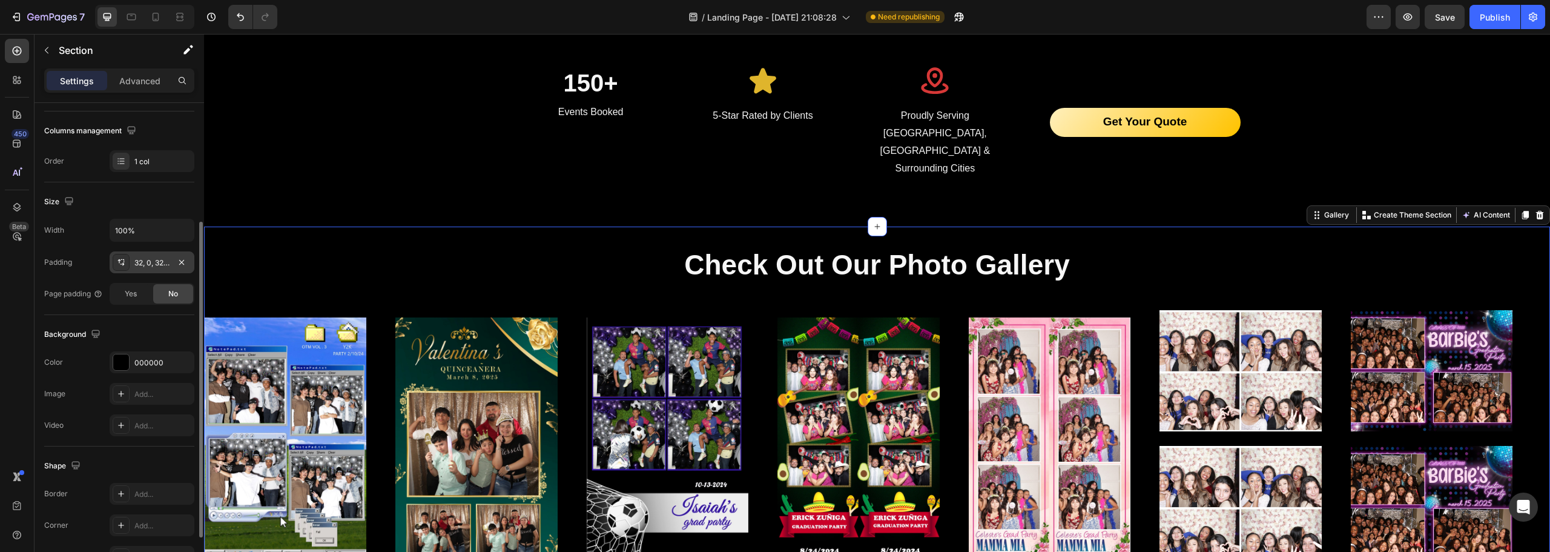
scroll to position [256, 0]
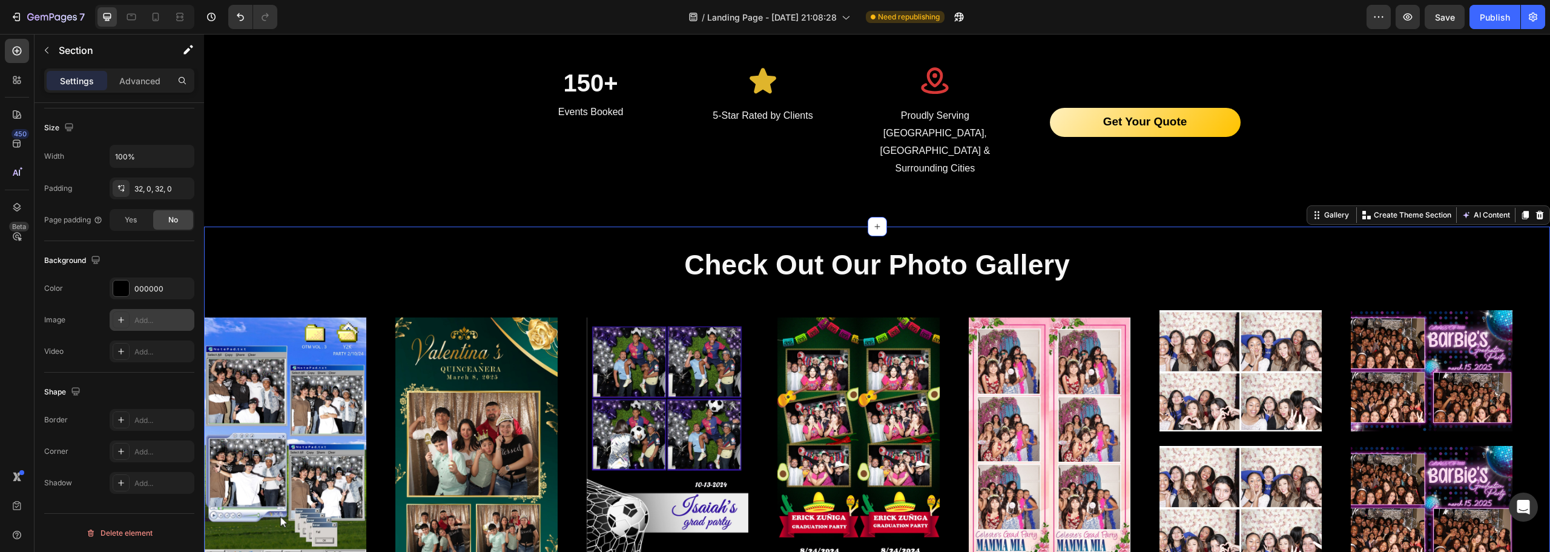
click at [150, 327] on div "Add..." at bounding box center [152, 320] width 85 height 22
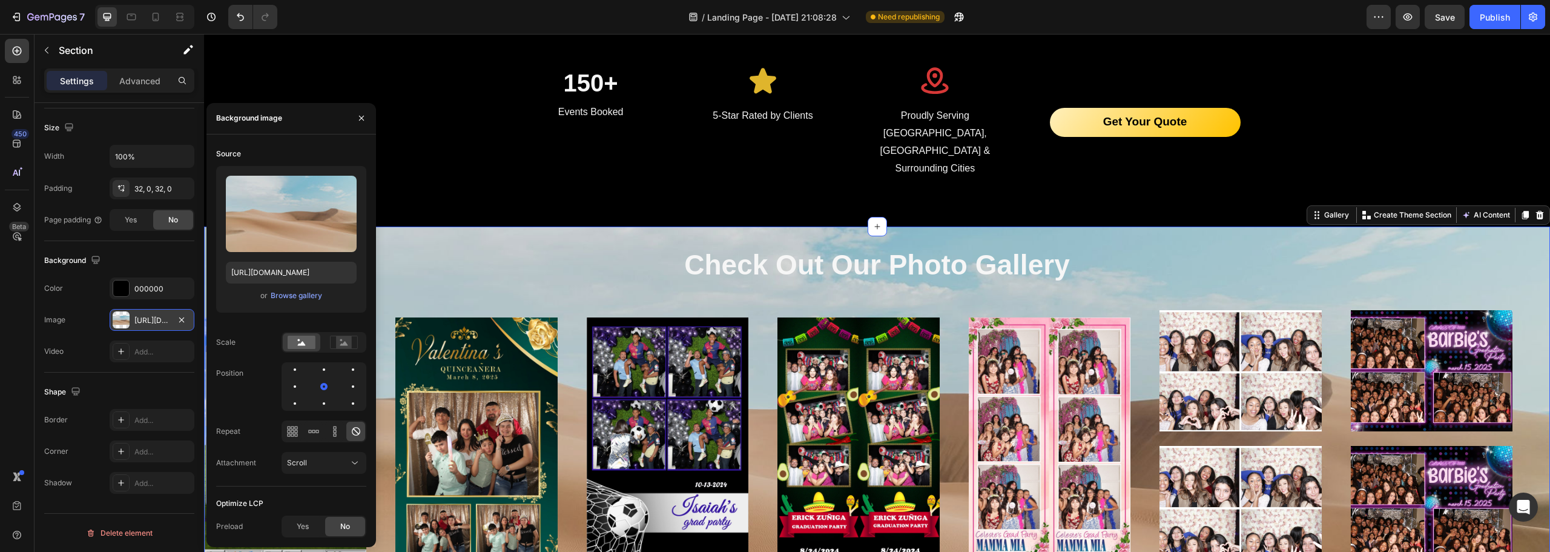
click at [133, 322] on div "[URL][DOMAIN_NAME]" at bounding box center [152, 320] width 85 height 22
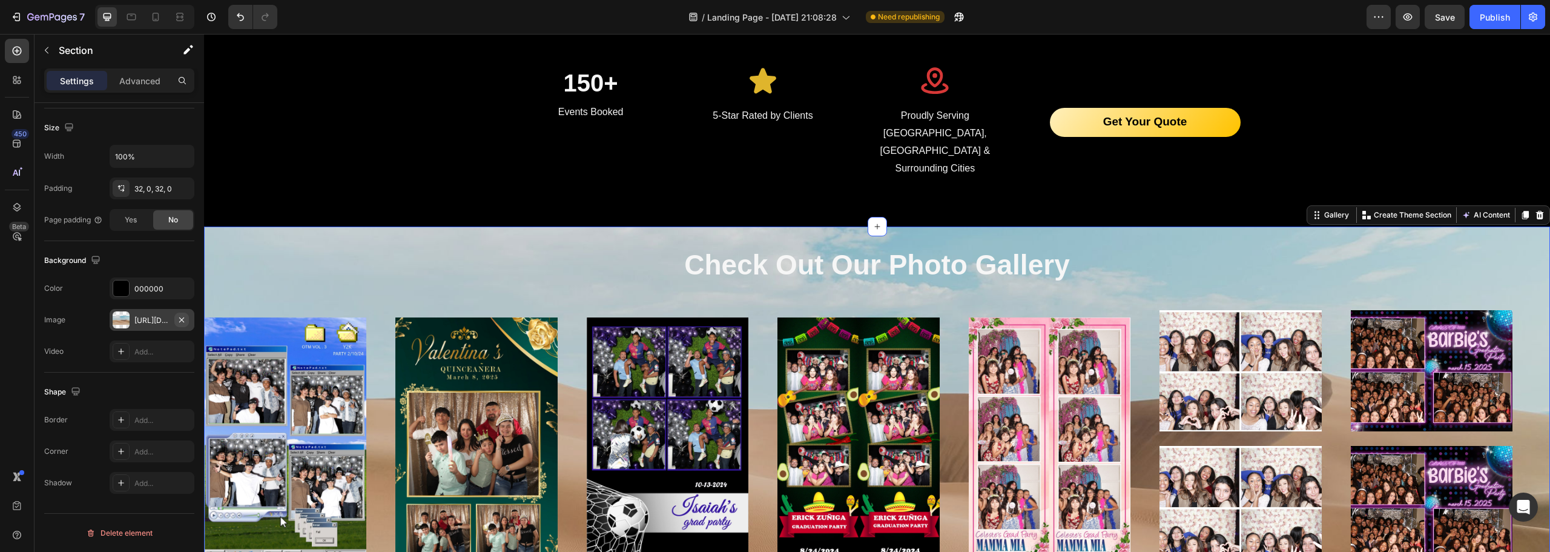
click at [183, 322] on icon "button" at bounding box center [181, 319] width 5 height 5
type input "[URL][DOMAIN_NAME]"
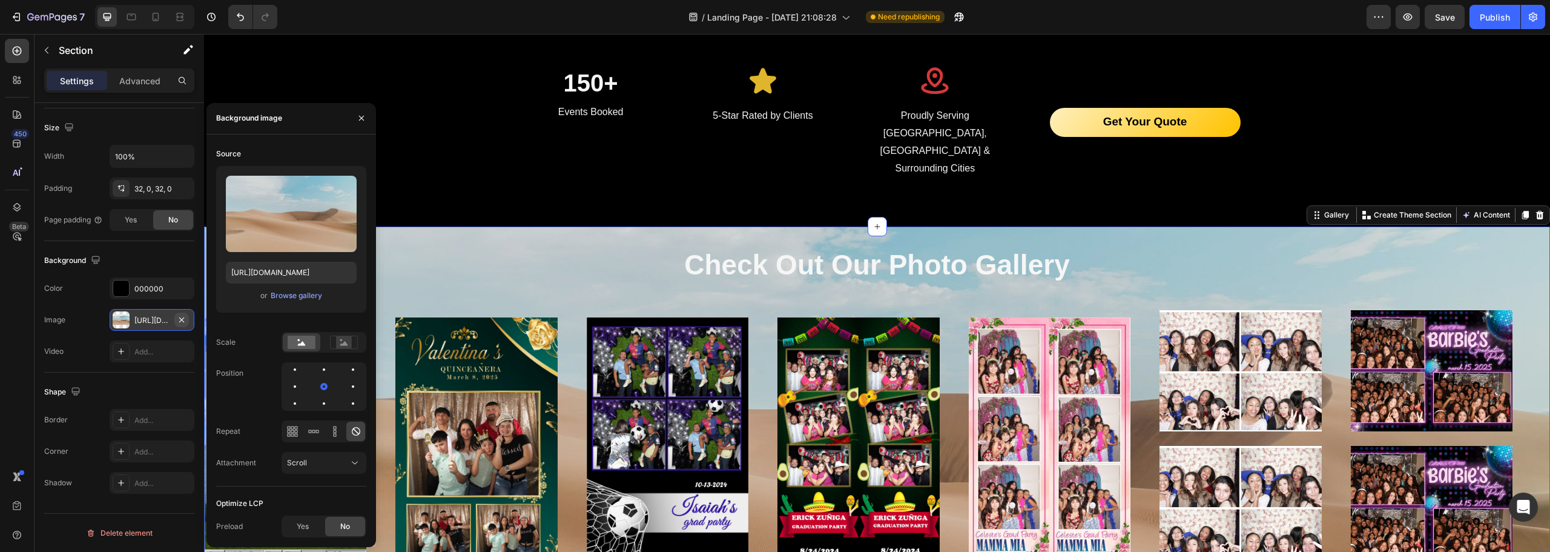
click at [180, 321] on icon "button" at bounding box center [182, 320] width 10 height 10
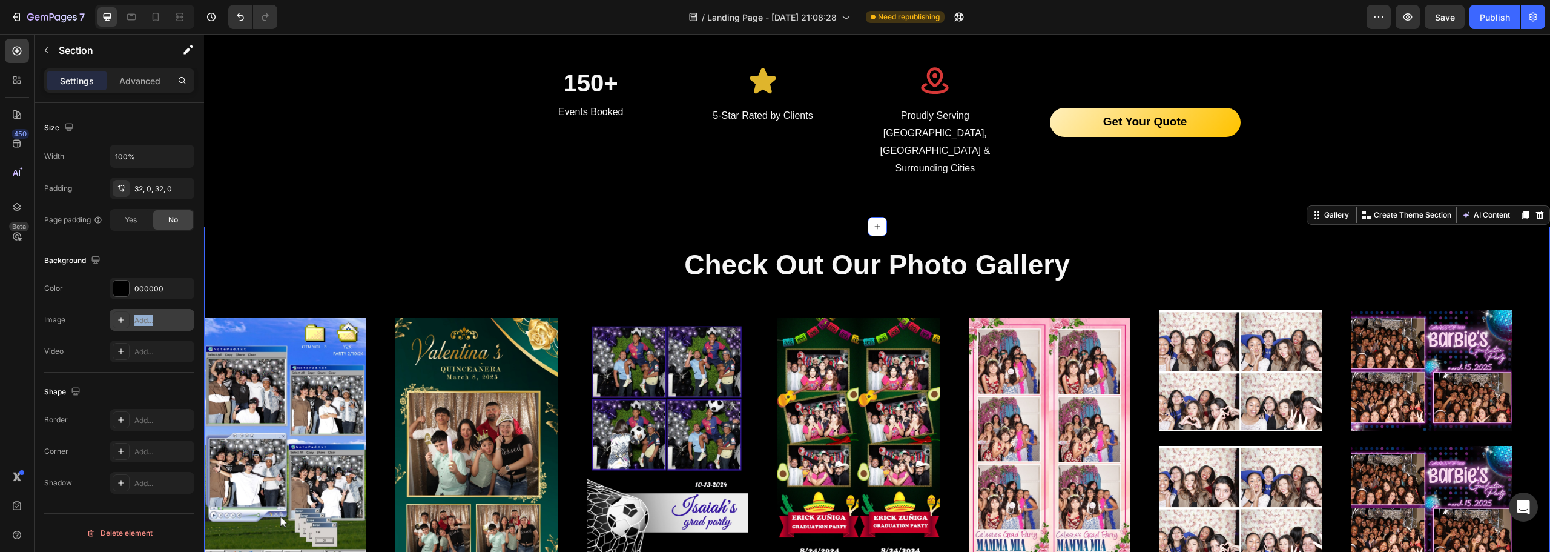
click at [157, 322] on div "Add..." at bounding box center [162, 320] width 57 height 11
type input "[URL][DOMAIN_NAME]"
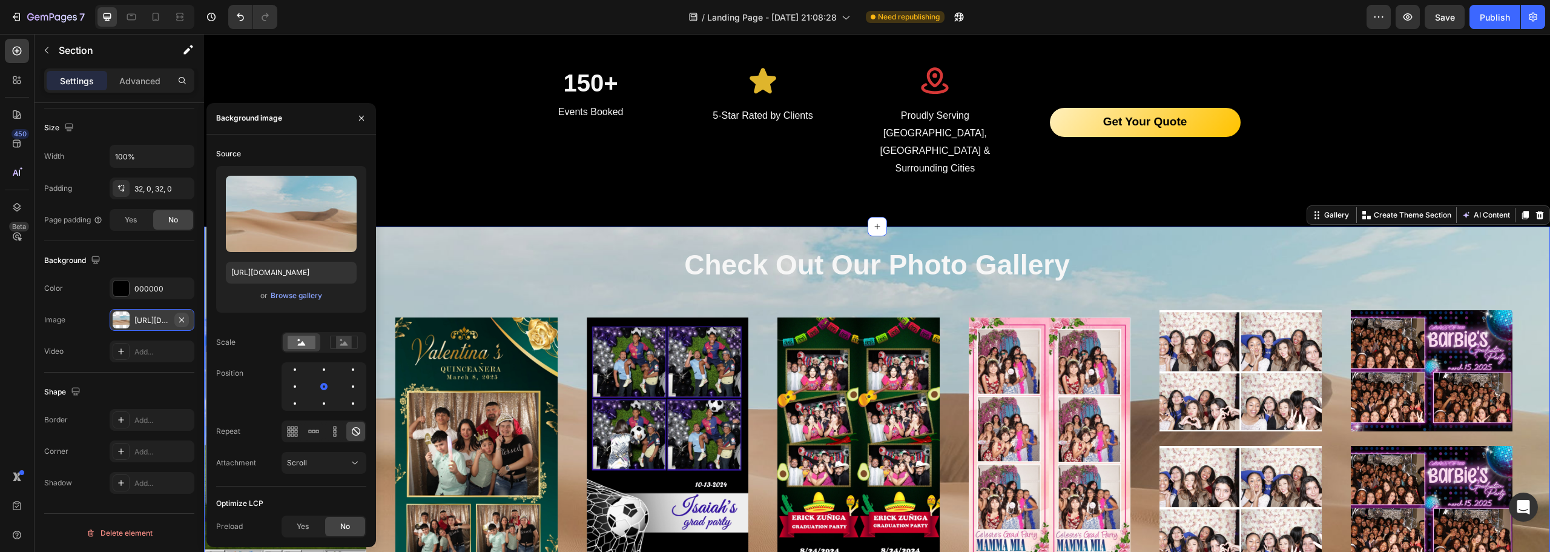
click at [184, 320] on icon "button" at bounding box center [182, 320] width 10 height 10
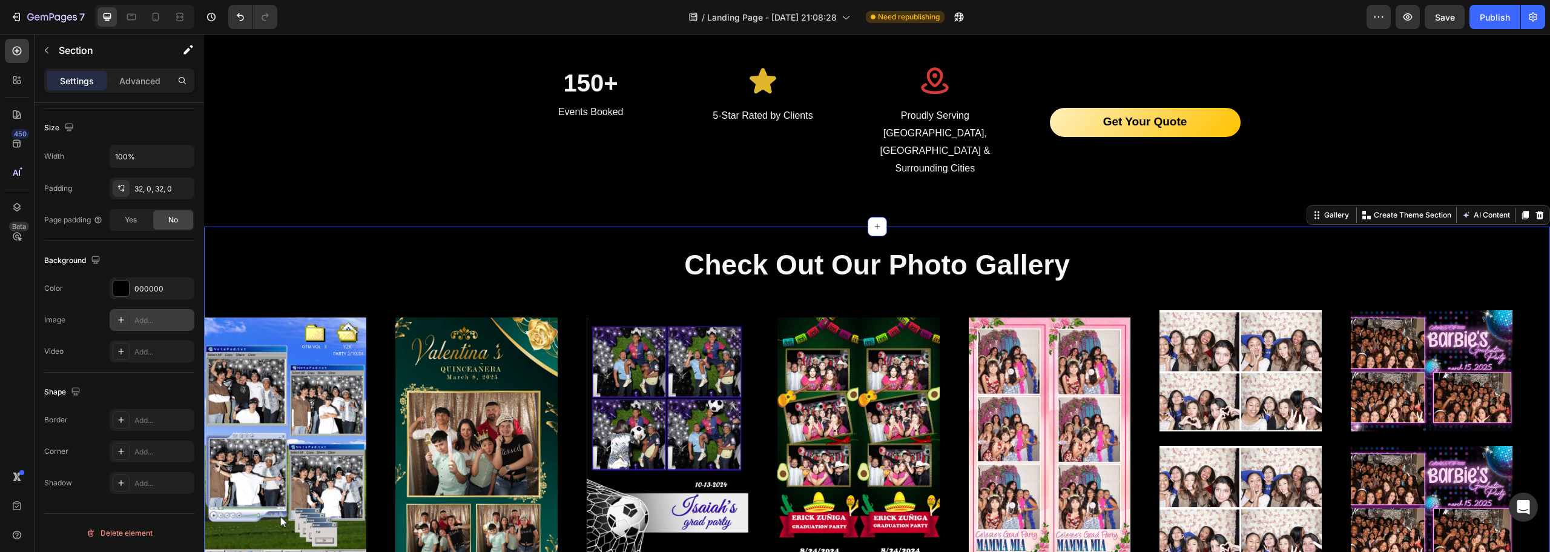
click at [79, 311] on div "Image Add..." at bounding box center [119, 320] width 150 height 22
click at [142, 71] on div "Advanced" at bounding box center [140, 80] width 61 height 19
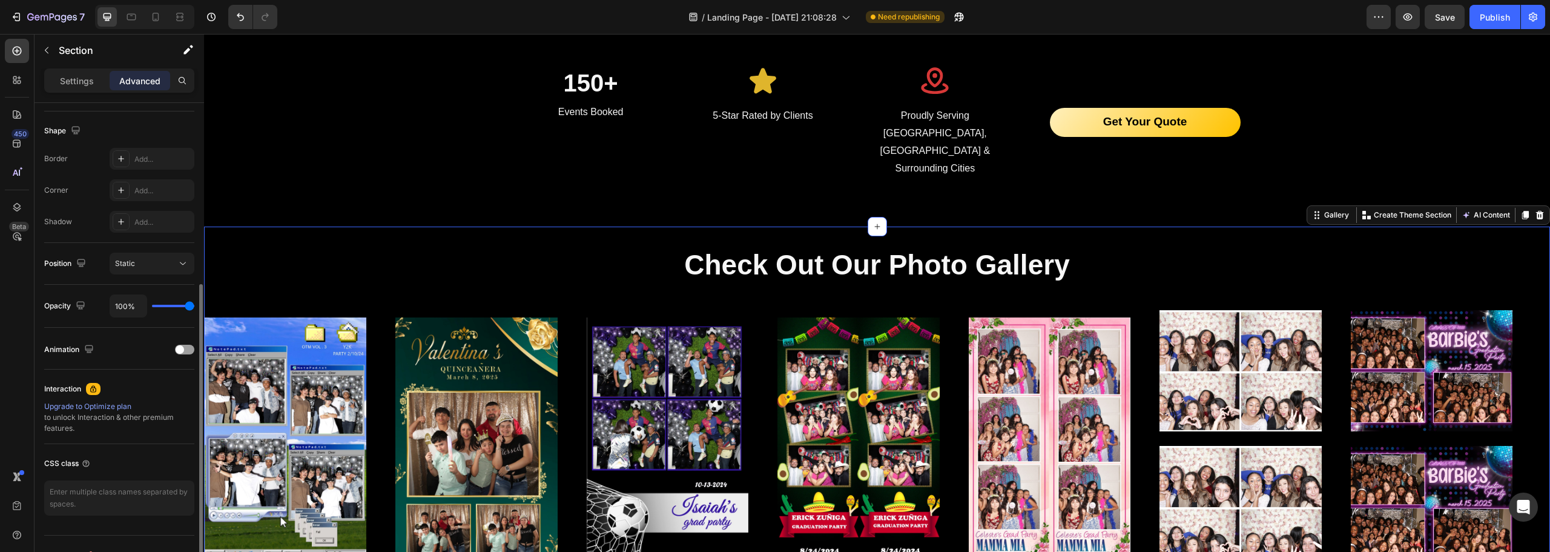
scroll to position [325, 0]
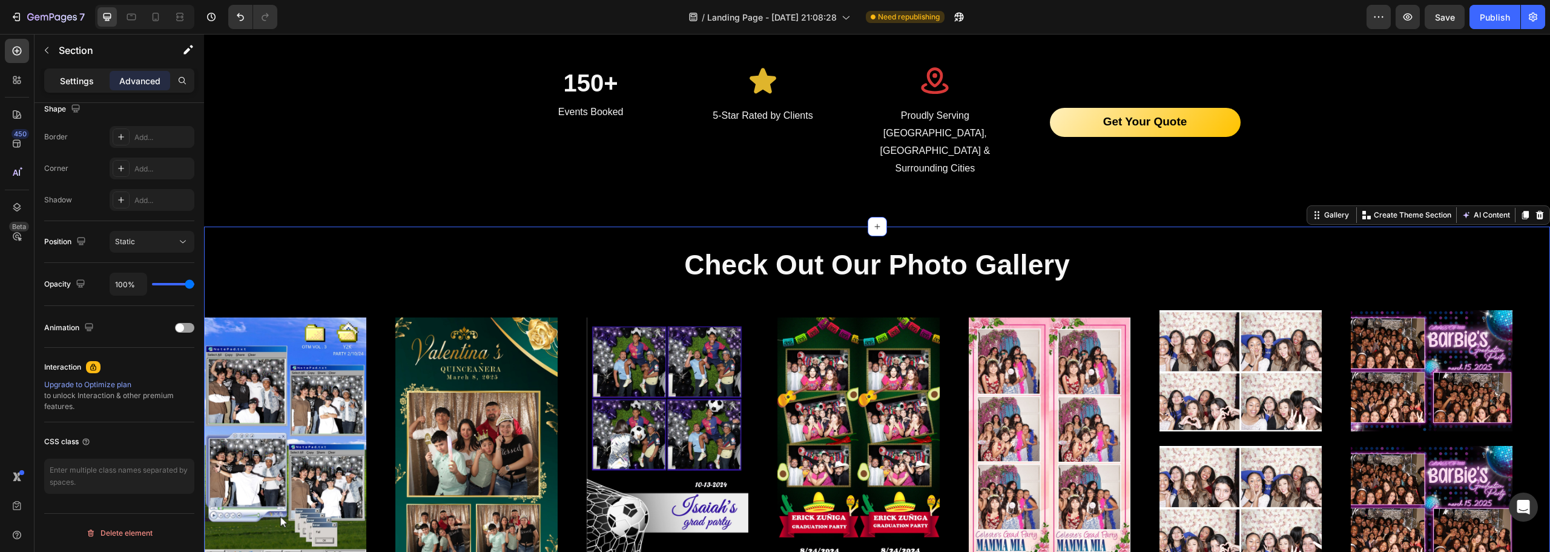
click at [83, 89] on div "Settings" at bounding box center [77, 80] width 61 height 19
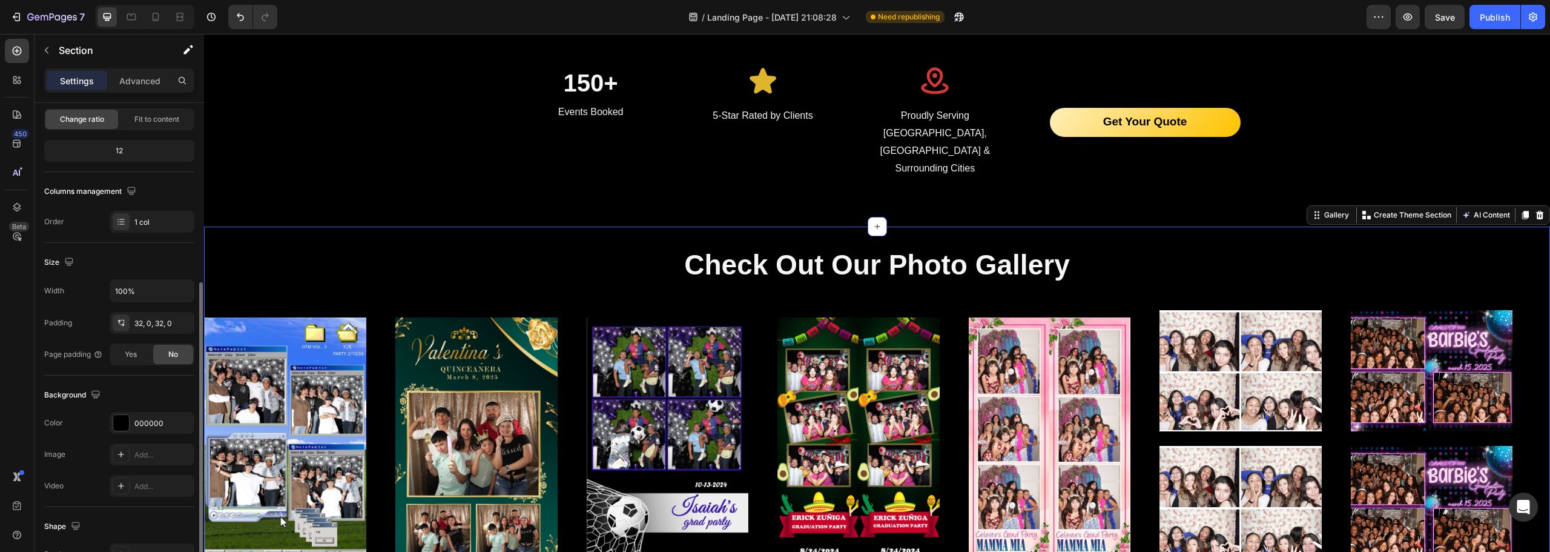
scroll to position [182, 0]
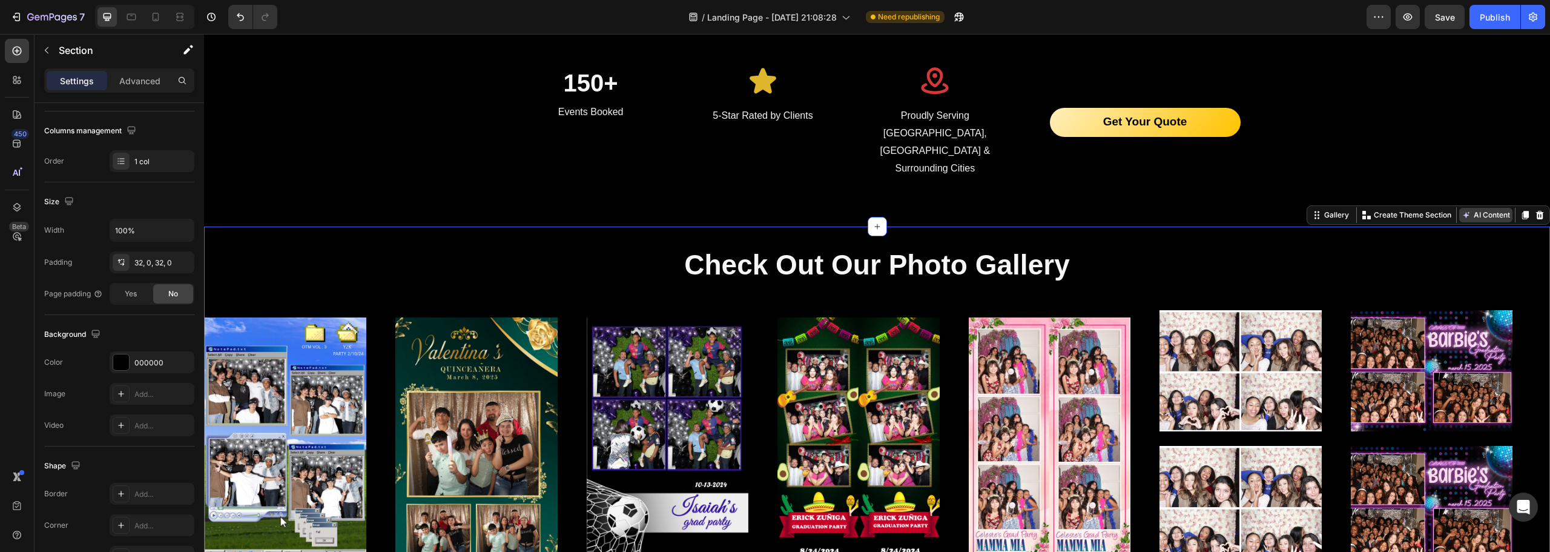
click at [1481, 208] on button "AI Content" at bounding box center [1485, 215] width 53 height 15
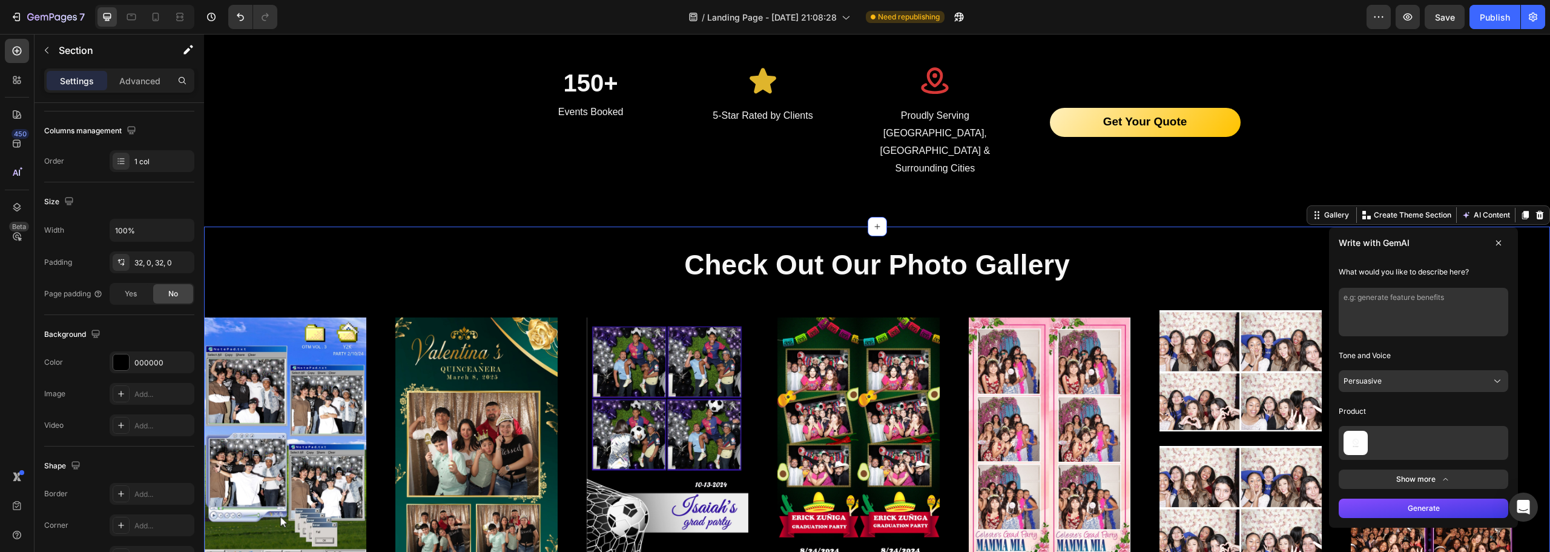
click at [1494, 238] on icon at bounding box center [1499, 243] width 10 height 10
click at [1494, 226] on div "Check Out Our Photo Gallery Heading Image Image Image Image Image Image Image I…" at bounding box center [877, 418] width 1346 height 385
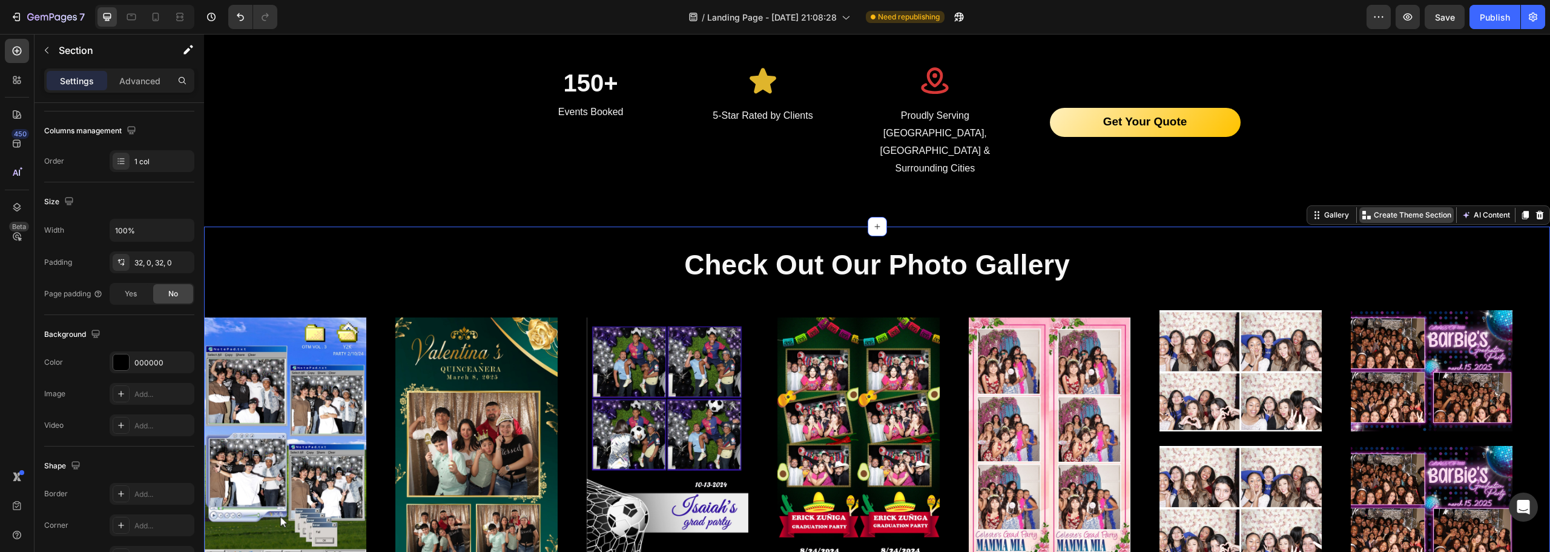
click at [1377, 207] on div "Create Theme Section" at bounding box center [1406, 215] width 94 height 16
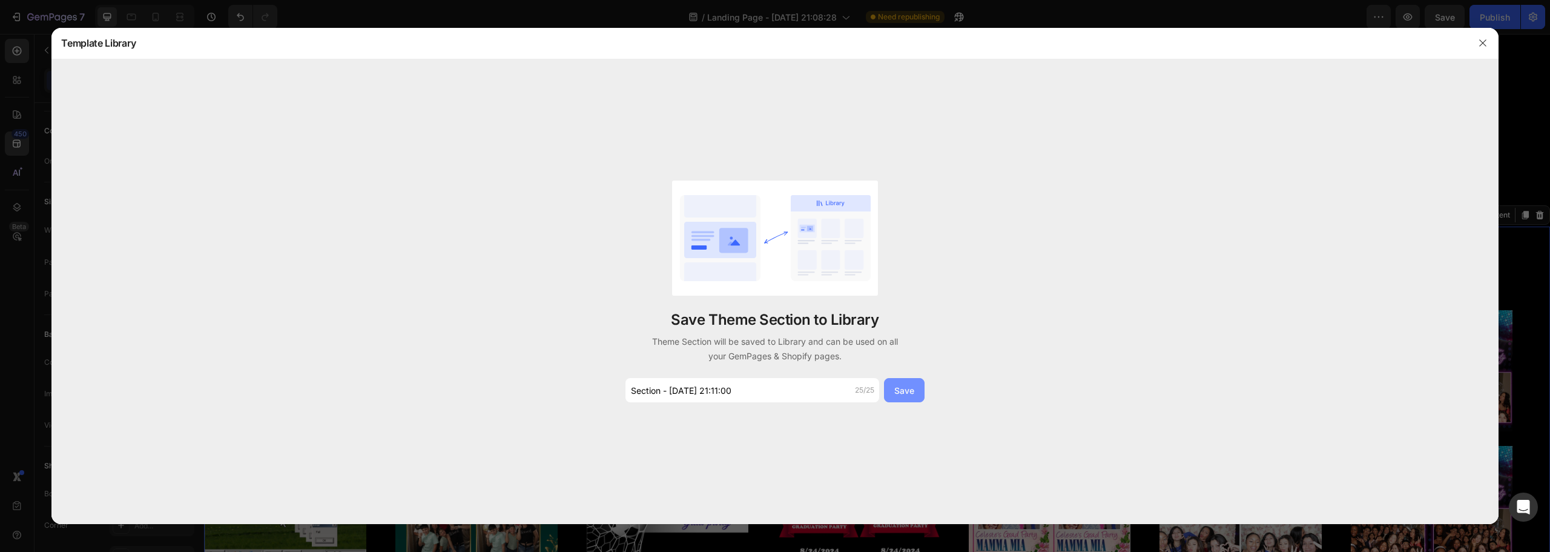
click at [912, 392] on div "Save" at bounding box center [904, 390] width 20 height 13
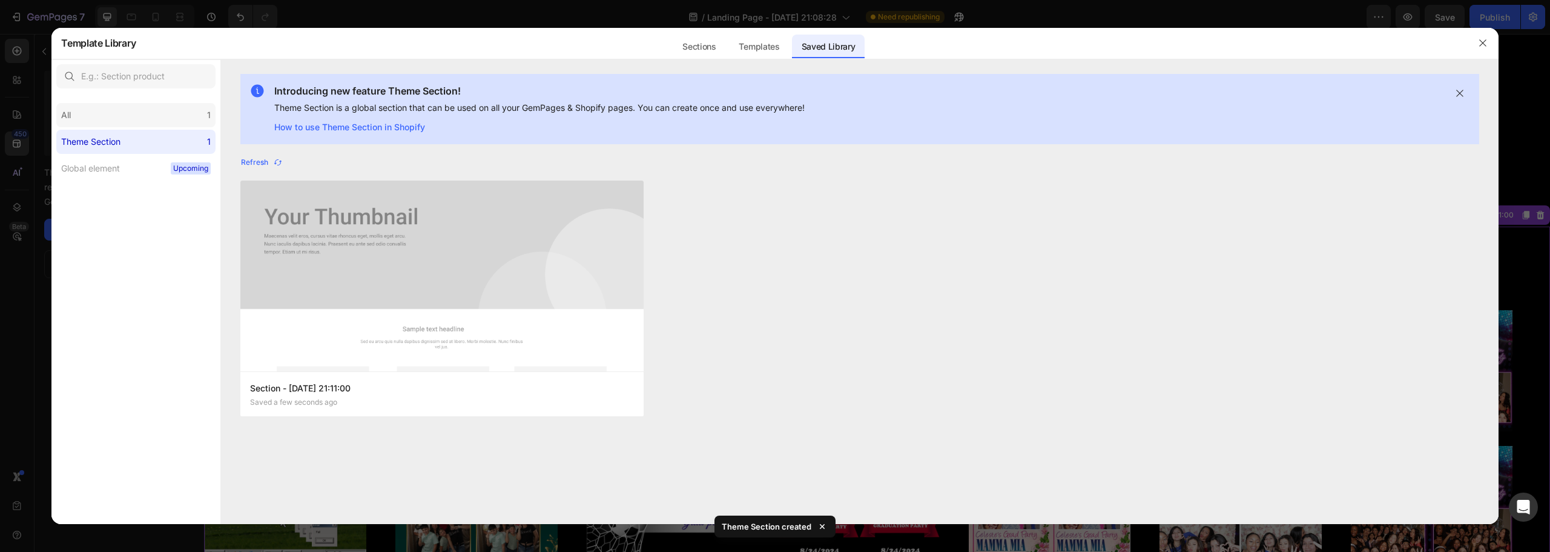
click at [127, 116] on div "All 1" at bounding box center [135, 115] width 159 height 24
click at [151, 143] on label "Theme Section 1" at bounding box center [135, 142] width 159 height 24
click at [150, 124] on div "All 1" at bounding box center [135, 115] width 159 height 24
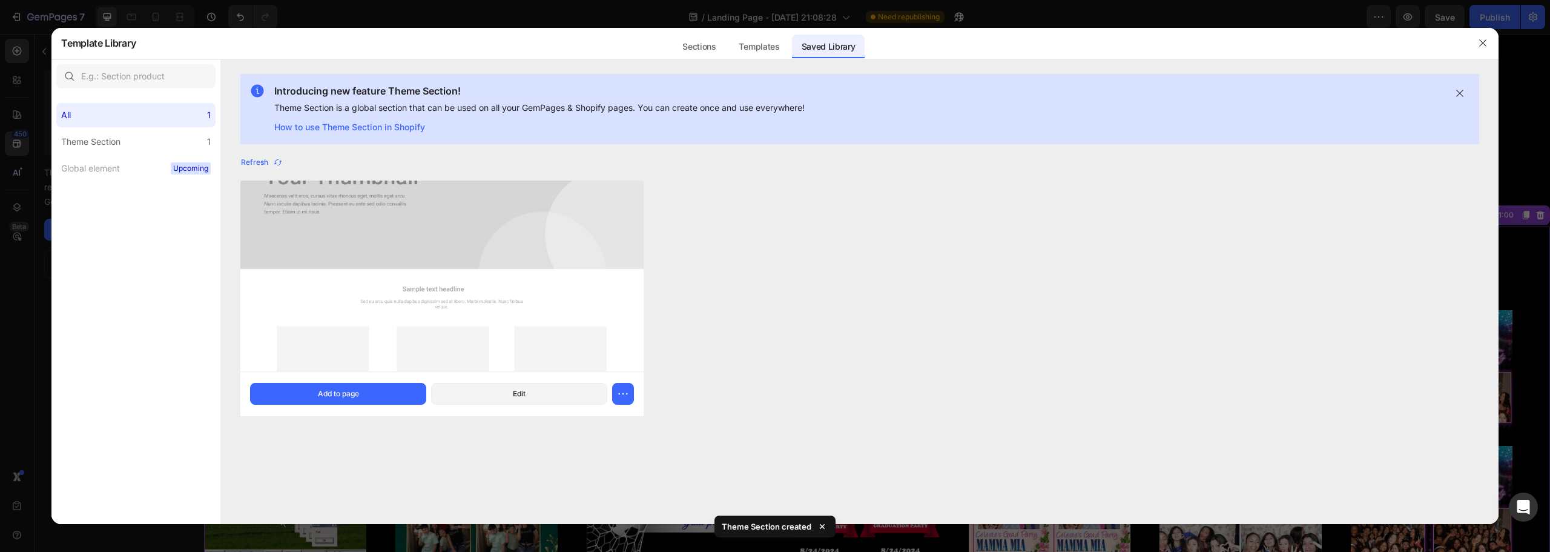
click at [323, 243] on img at bounding box center [441, 255] width 403 height 231
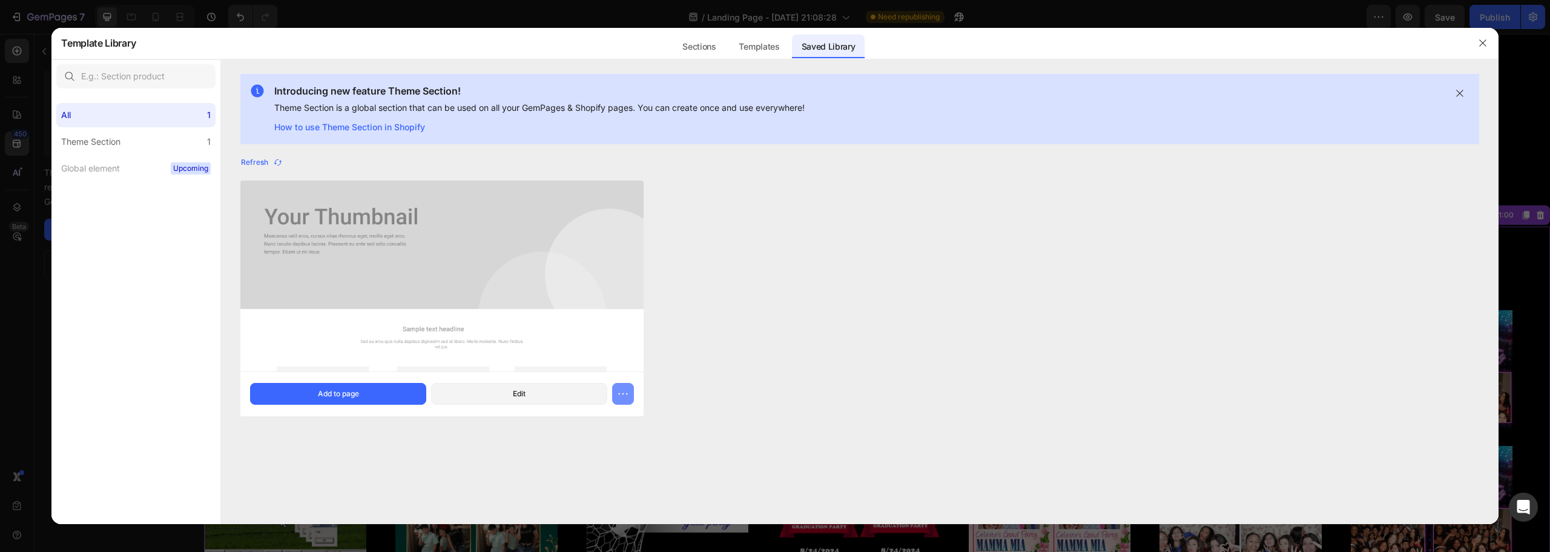
click at [616, 391] on button "button" at bounding box center [623, 394] width 22 height 22
click at [552, 287] on button "Preview" at bounding box center [556, 288] width 146 height 24
click at [709, 35] on div "Sections" at bounding box center [699, 47] width 53 height 24
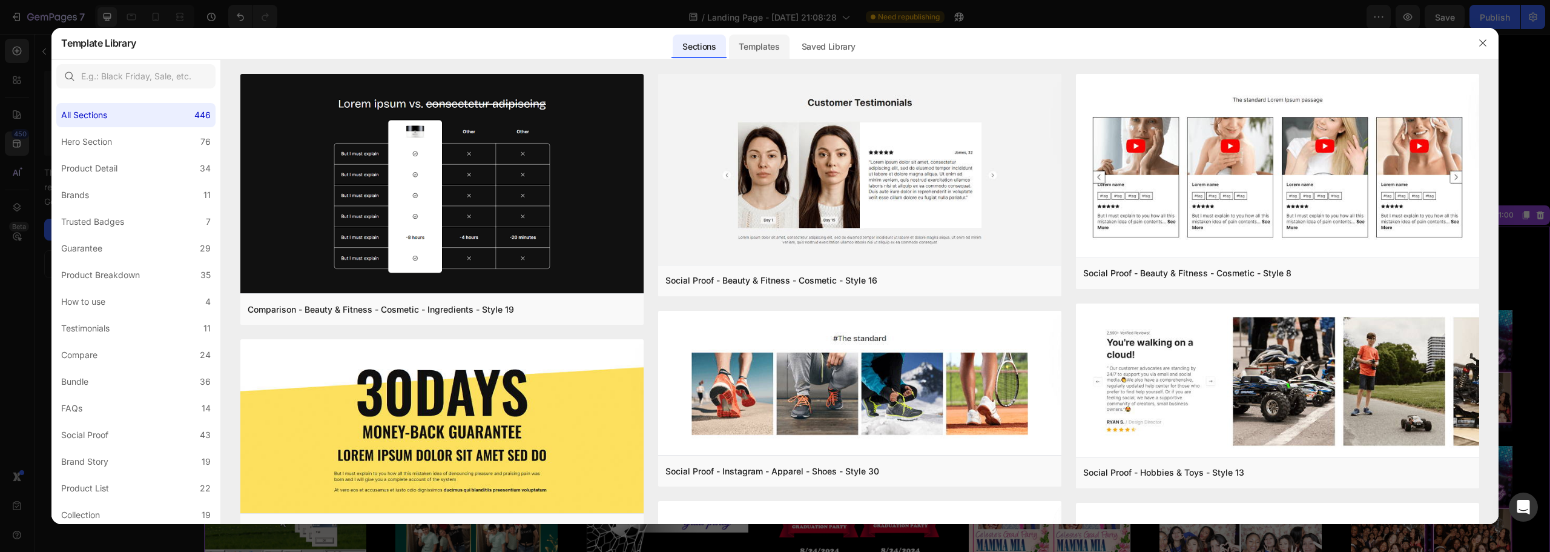
click at [755, 43] on div "Templates" at bounding box center [759, 47] width 60 height 24
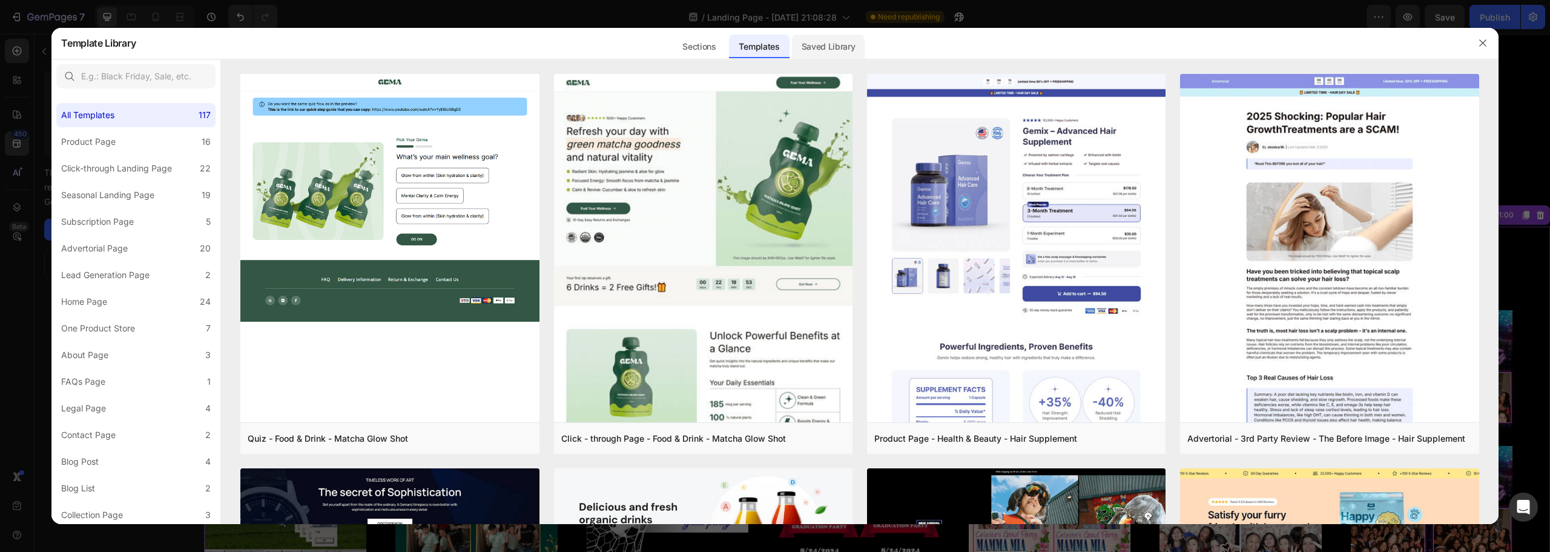
click at [843, 45] on div "Saved Library" at bounding box center [828, 47] width 73 height 24
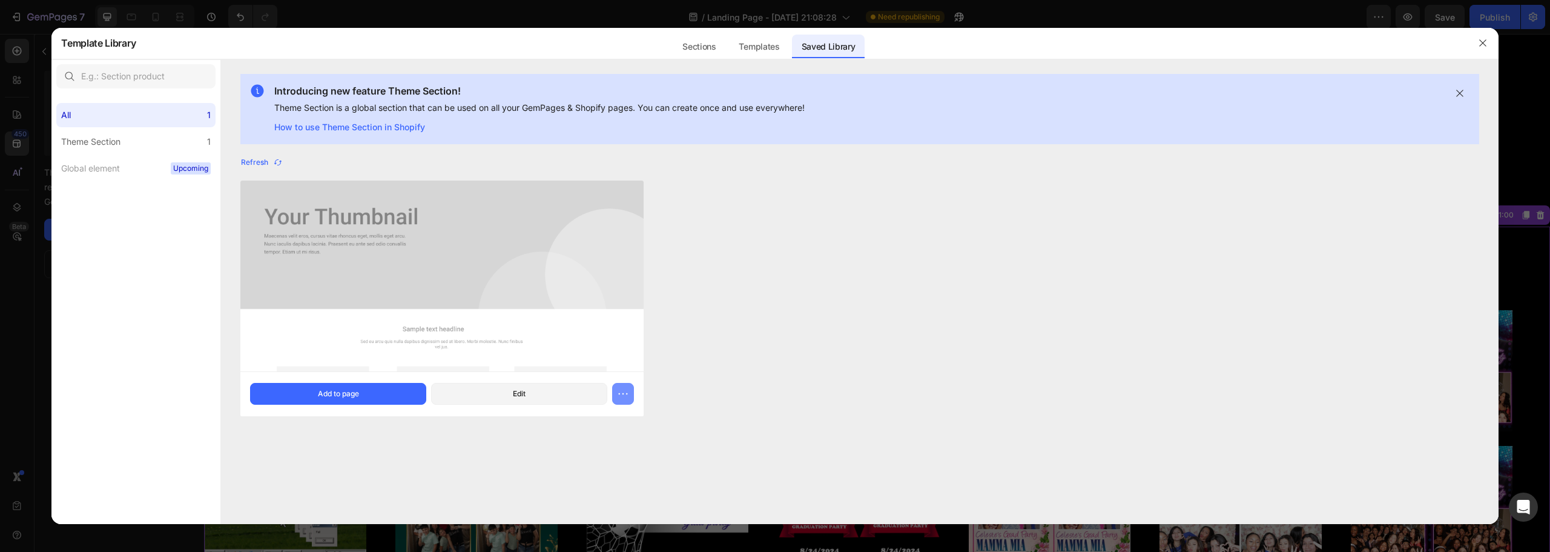
click at [618, 392] on icon "button" at bounding box center [623, 394] width 12 height 12
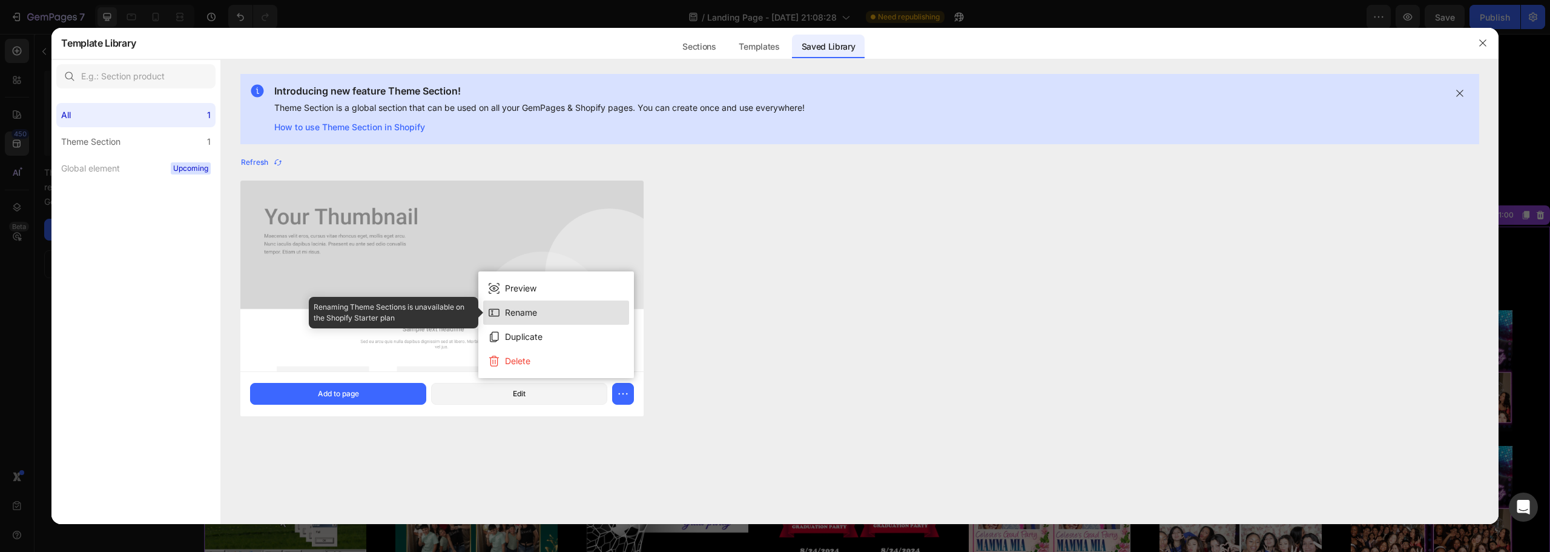
click at [552, 314] on button "Rename" at bounding box center [556, 312] width 146 height 24
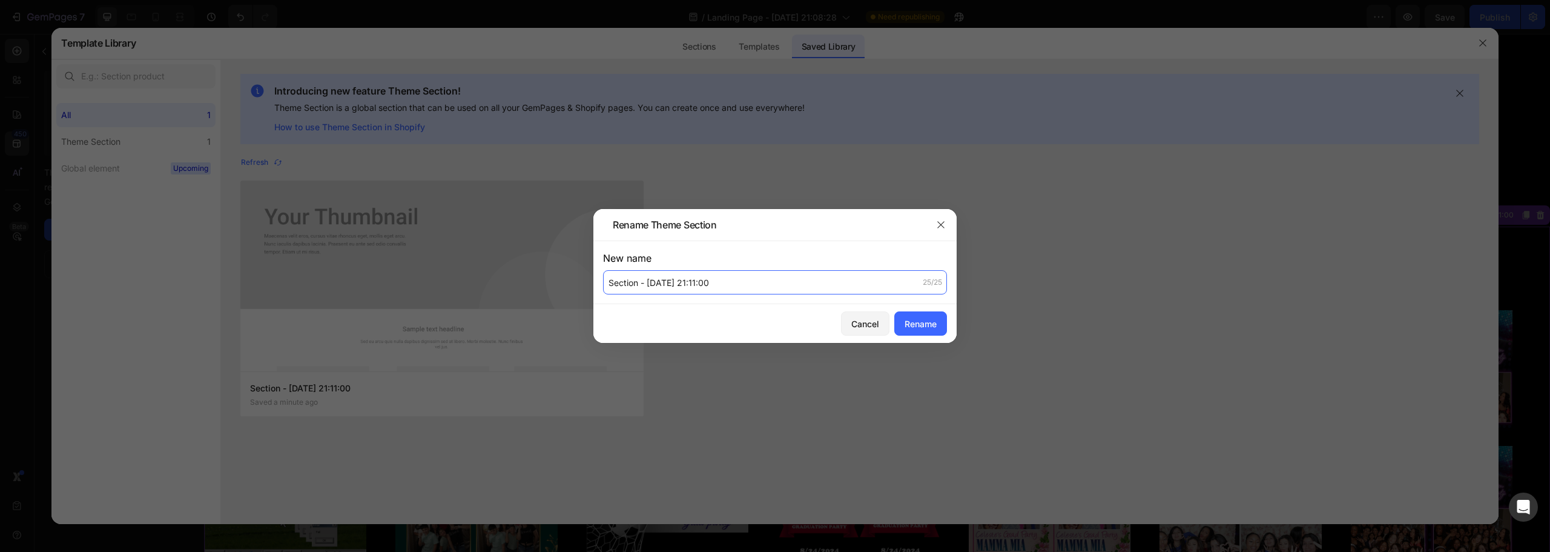
click at [767, 289] on input "Section - [DATE] 21:11:00" at bounding box center [775, 282] width 344 height 24
type input "Gallery"
click at [922, 322] on div "Rename" at bounding box center [921, 323] width 32 height 13
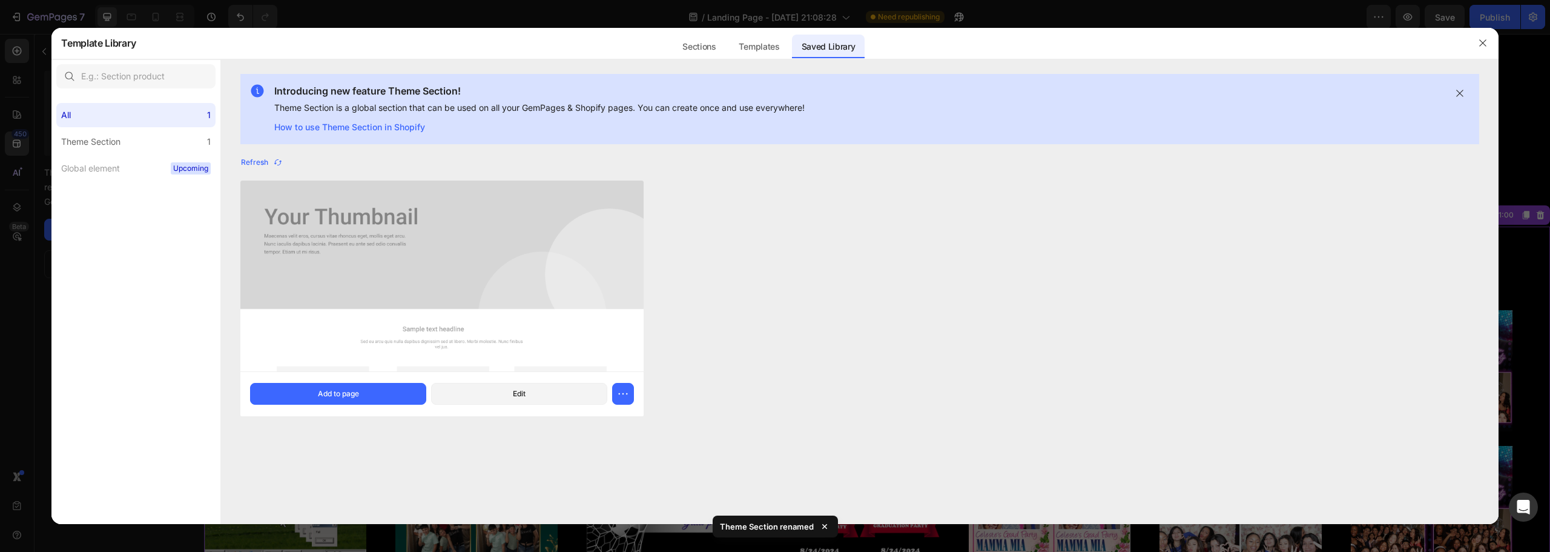
click at [729, 397] on div "Gallery Saved a few seconds ago Add to page Edit Gallery Saved a few seconds ag…" at bounding box center [859, 305] width 1238 height 250
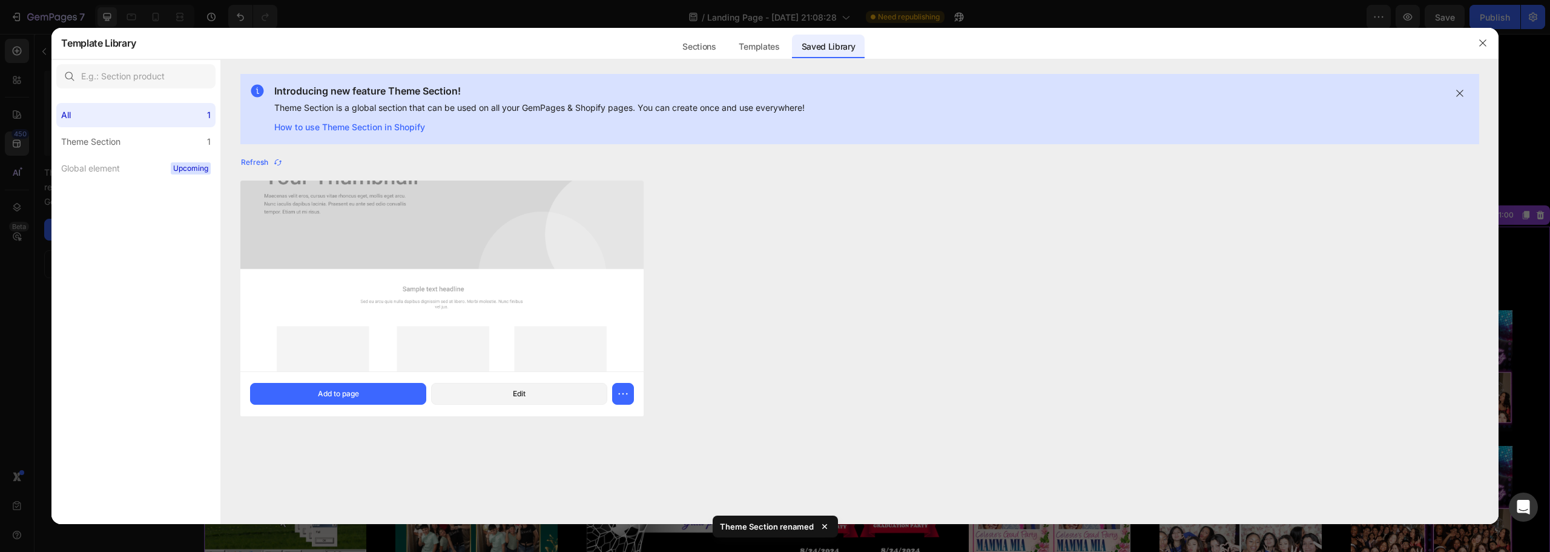
click at [177, 334] on div "All 1 Theme Section 1 Global element Upcoming" at bounding box center [135, 308] width 169 height 431
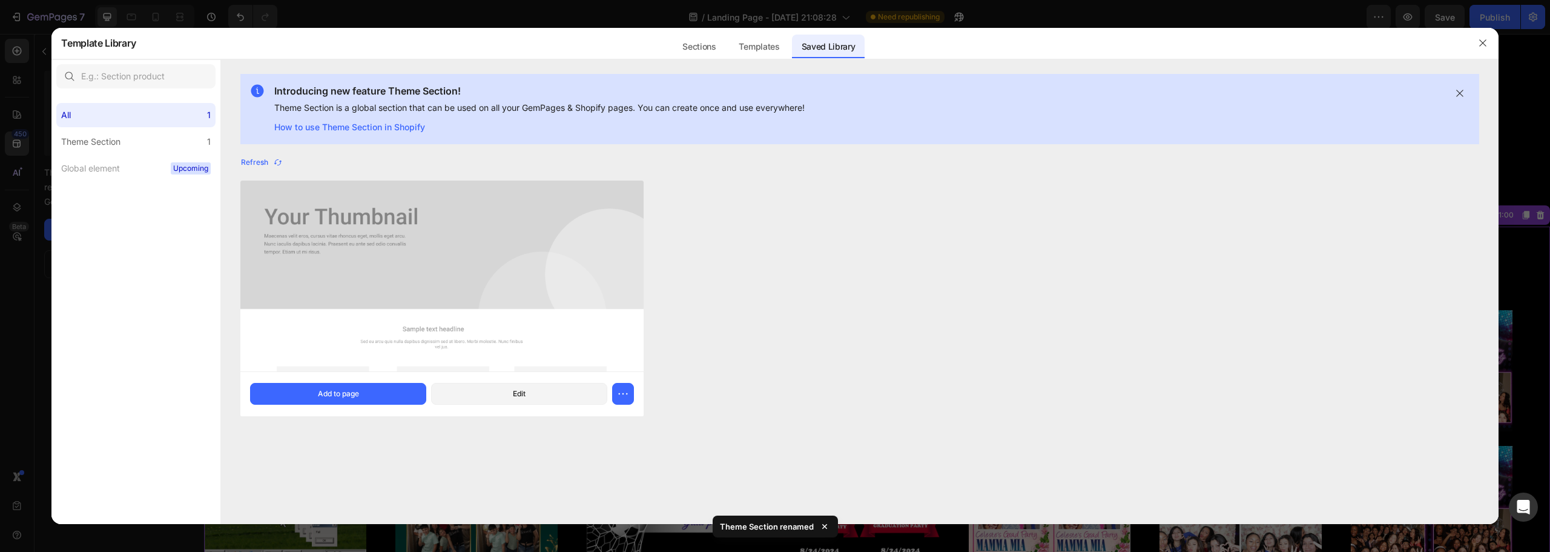
drag, startPoint x: 618, startPoint y: 397, endPoint x: 654, endPoint y: 398, distance: 35.7
click at [618, 398] on icon "button" at bounding box center [623, 394] width 12 height 12
click at [696, 454] on div "Refresh Gallery Saved a few seconds ago Add to page Edit Gallery Saved a few se…" at bounding box center [859, 326] width 1277 height 345
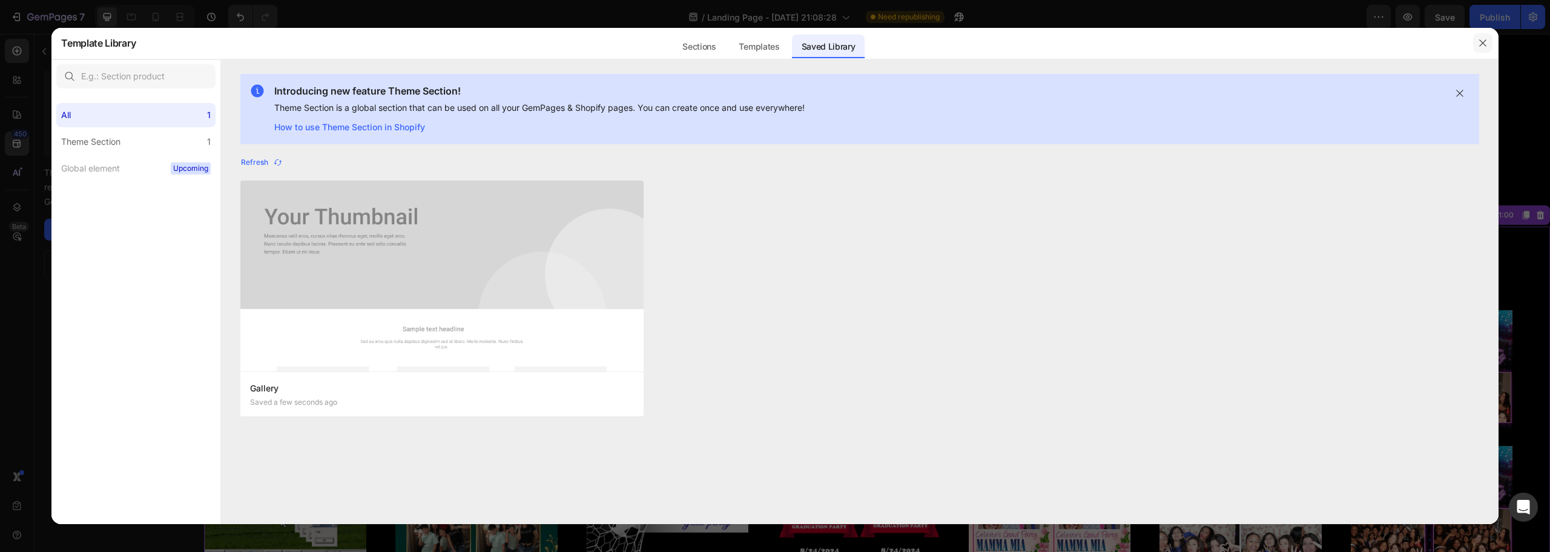
drag, startPoint x: 1475, startPoint y: 47, endPoint x: 1271, endPoint y: 8, distance: 207.6
click at [1475, 47] on button "button" at bounding box center [1482, 42] width 19 height 19
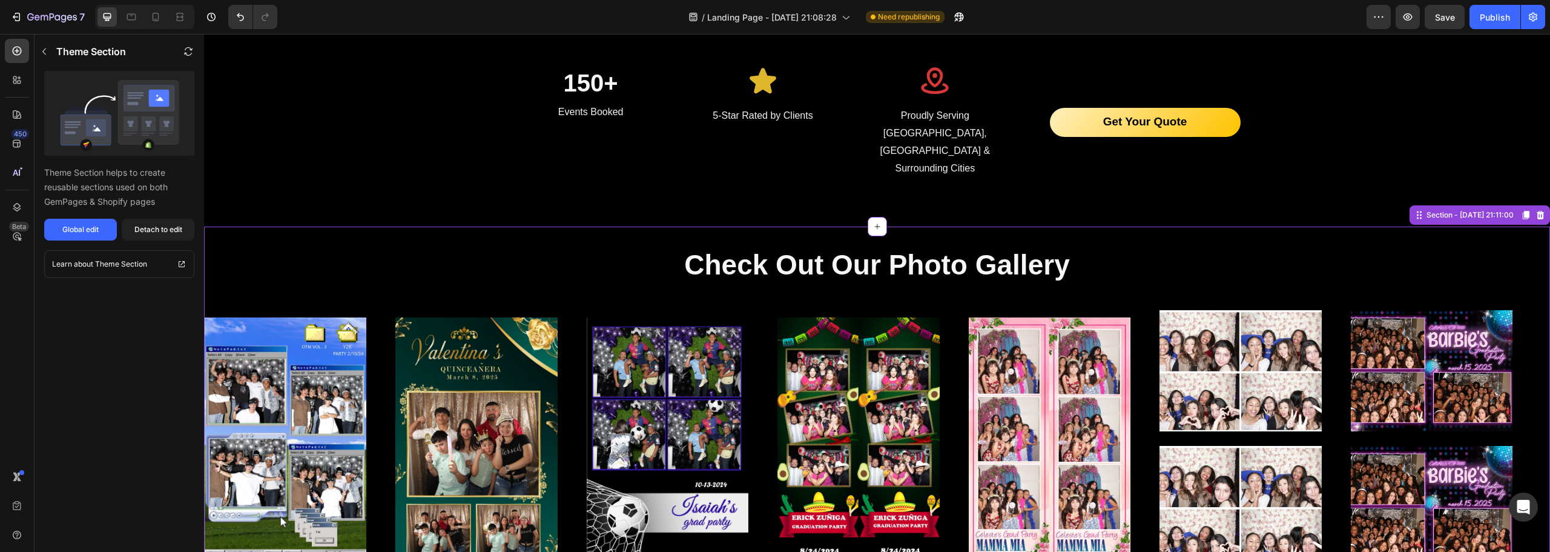
click at [1330, 247] on p "Check Out Our Photo Gallery" at bounding box center [877, 265] width 1344 height 36
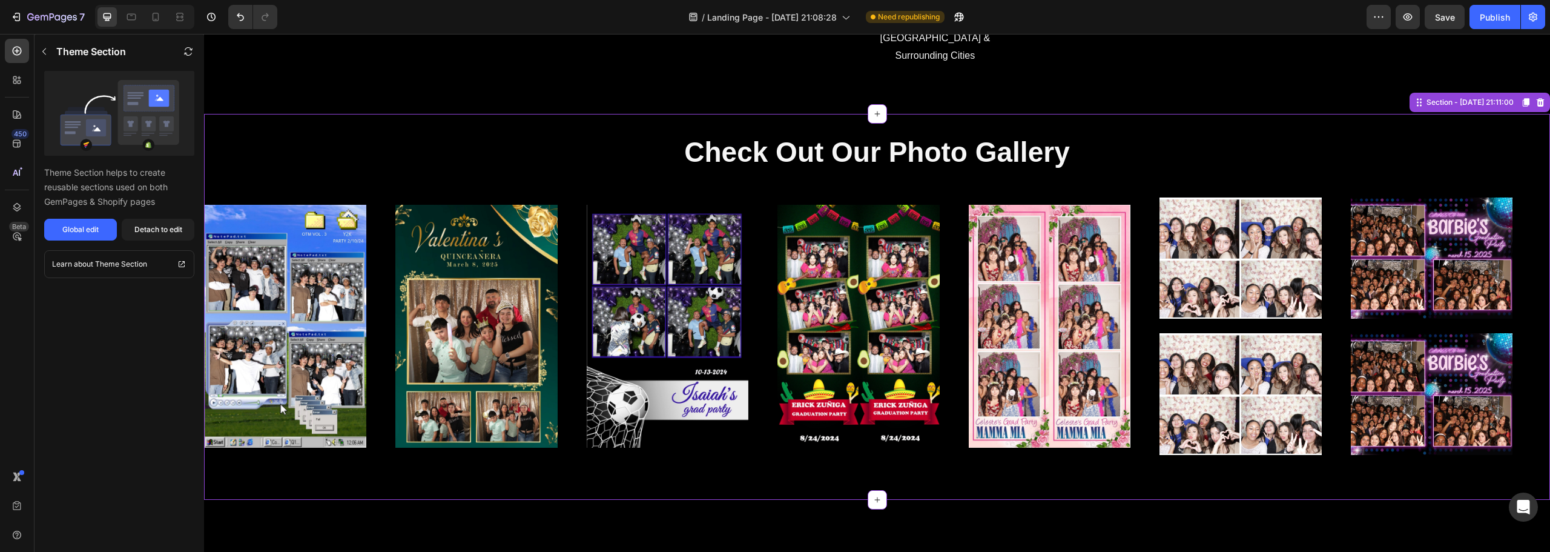
scroll to position [2180, 0]
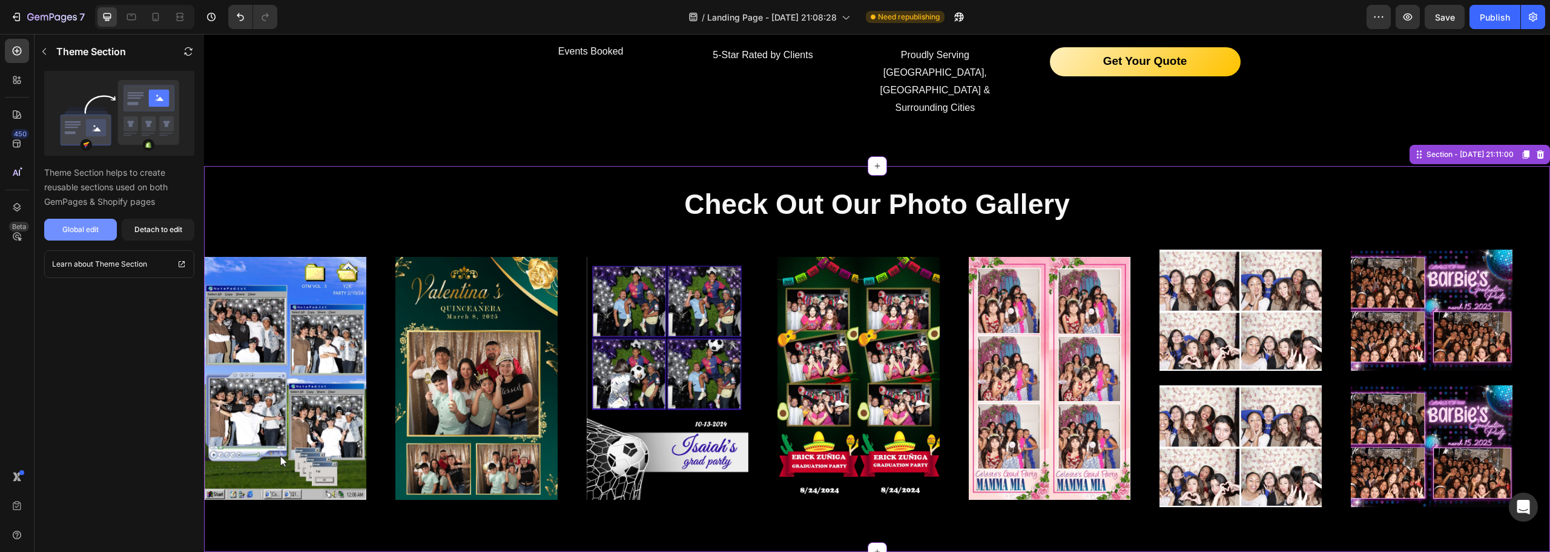
click at [97, 238] on button "Global edit" at bounding box center [80, 230] width 73 height 22
click at [623, 187] on p "Check Out Our Photo Gallery" at bounding box center [877, 205] width 1344 height 36
click at [576, 111] on div "150+ Heading Events Booked Text block Icon 5-Star Rated by Clients Text block I…" at bounding box center [877, 61] width 1346 height 209
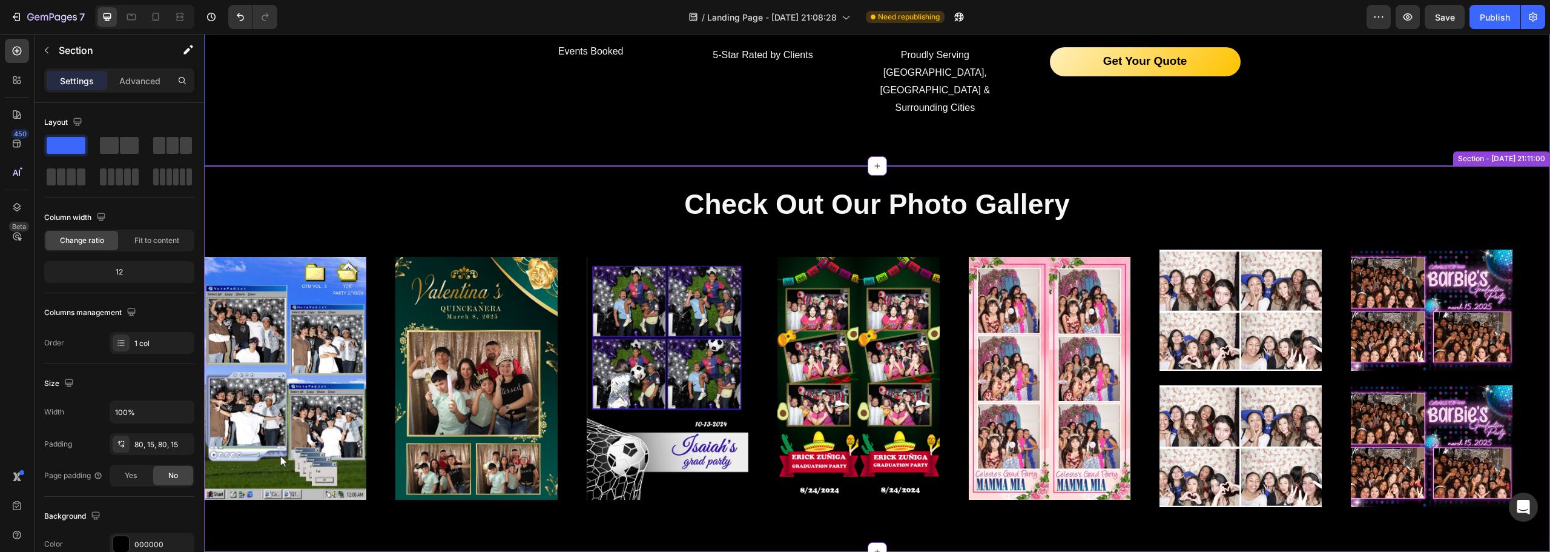
click at [570, 187] on p "Check Out Our Photo Gallery" at bounding box center [877, 205] width 1344 height 36
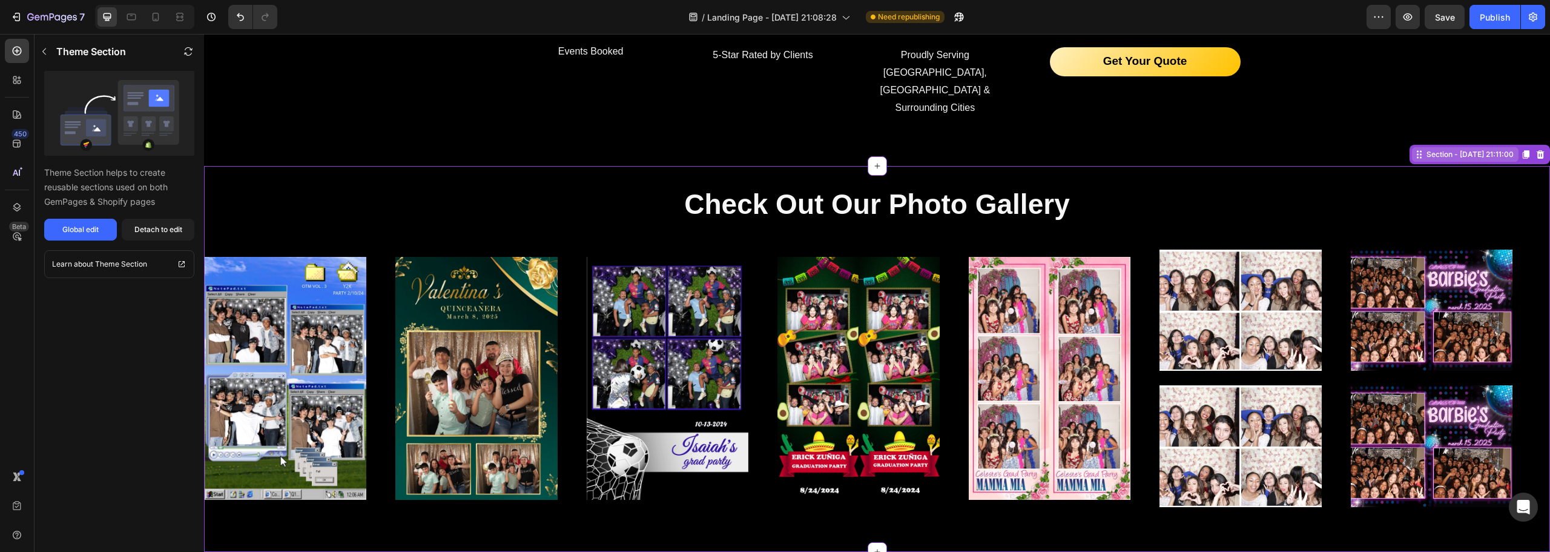
click at [1424, 149] on div "Section - [DATE] 21:11:00" at bounding box center [1470, 154] width 92 height 11
click at [310, 189] on h2 "Check Out Our Photo Gallery" at bounding box center [877, 204] width 1346 height 39
click at [44, 51] on icon "button" at bounding box center [44, 51] width 4 height 7
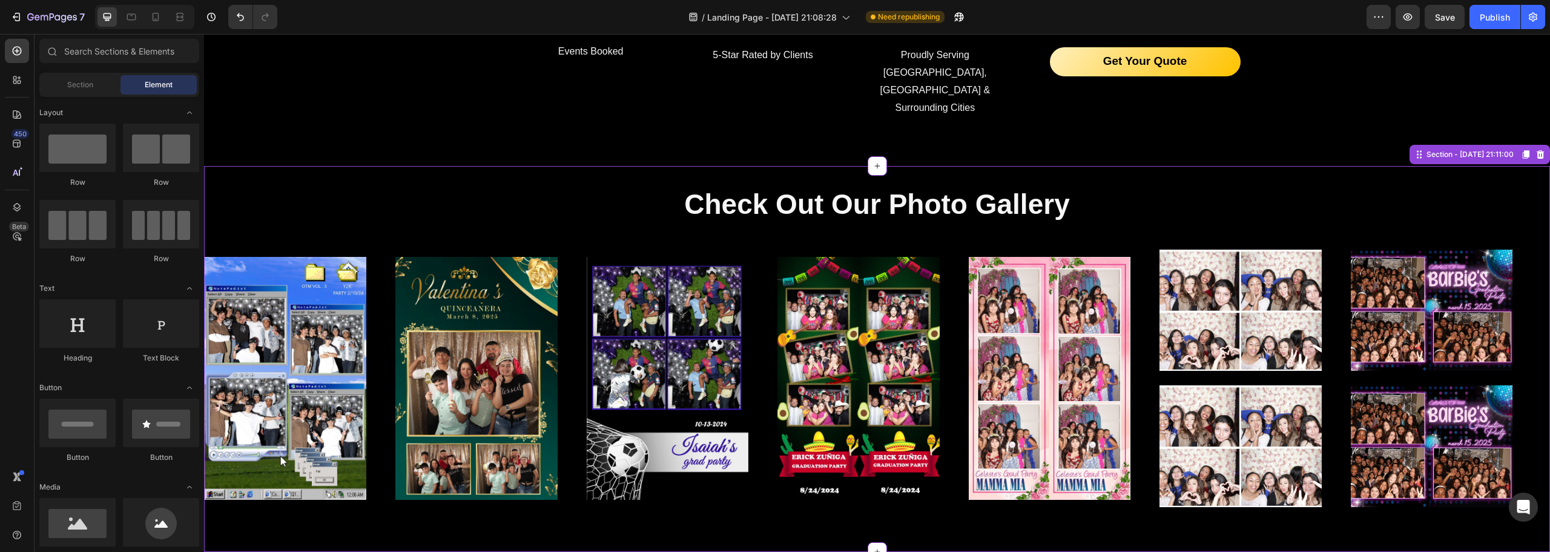
click at [354, 191] on div "Check Out Our Photo Gallery Heading Image Image Image Image Image Image Image I…" at bounding box center [877, 358] width 1346 height 346
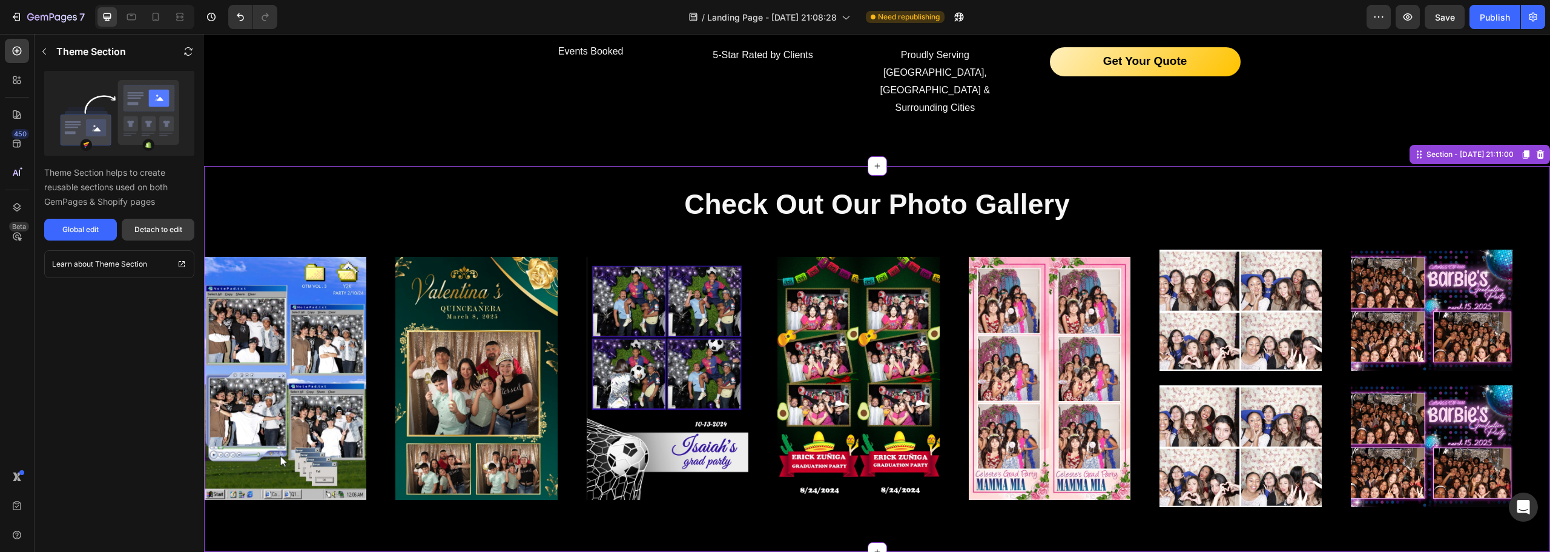
click at [165, 229] on div "Detach to edit" at bounding box center [158, 229] width 48 height 11
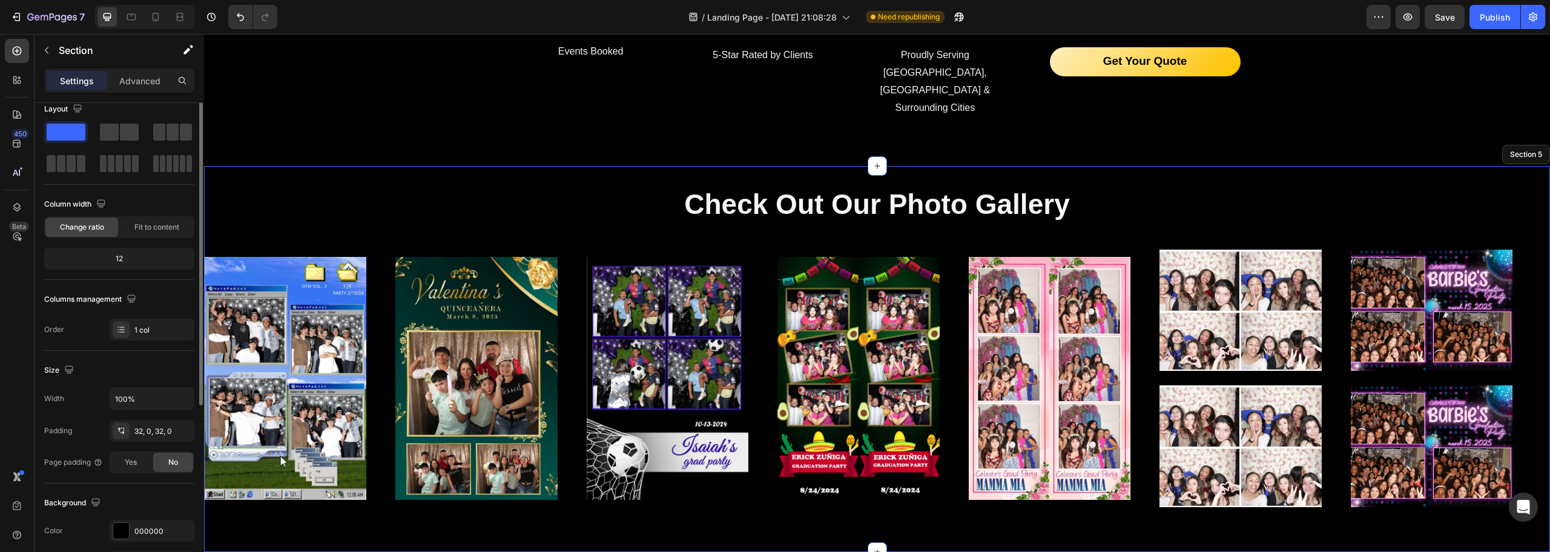
scroll to position [0, 0]
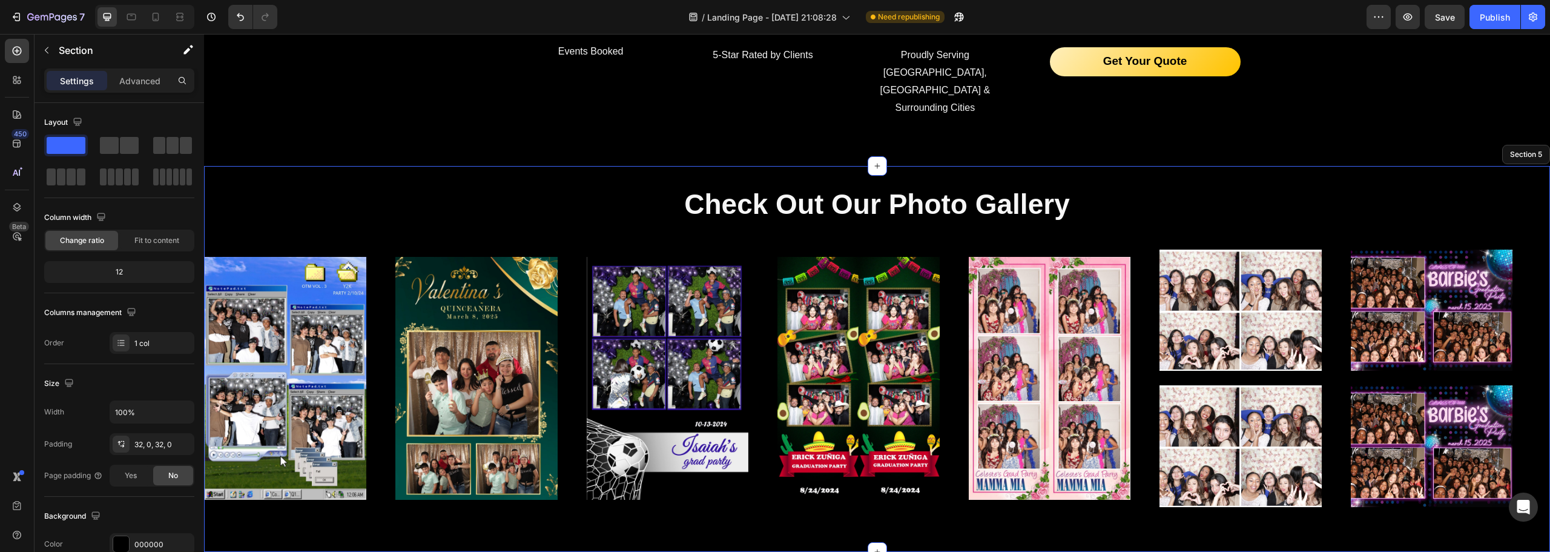
click at [282, 166] on div "Check Out Our Photo Gallery Heading Image Image Image Image Image Image Image I…" at bounding box center [877, 358] width 1346 height 385
click at [414, 166] on div "Check Out Our Photo Gallery Heading Image Image Image Image Image Image Image I…" at bounding box center [877, 358] width 1346 height 385
click at [152, 83] on p "Advanced" at bounding box center [139, 80] width 41 height 13
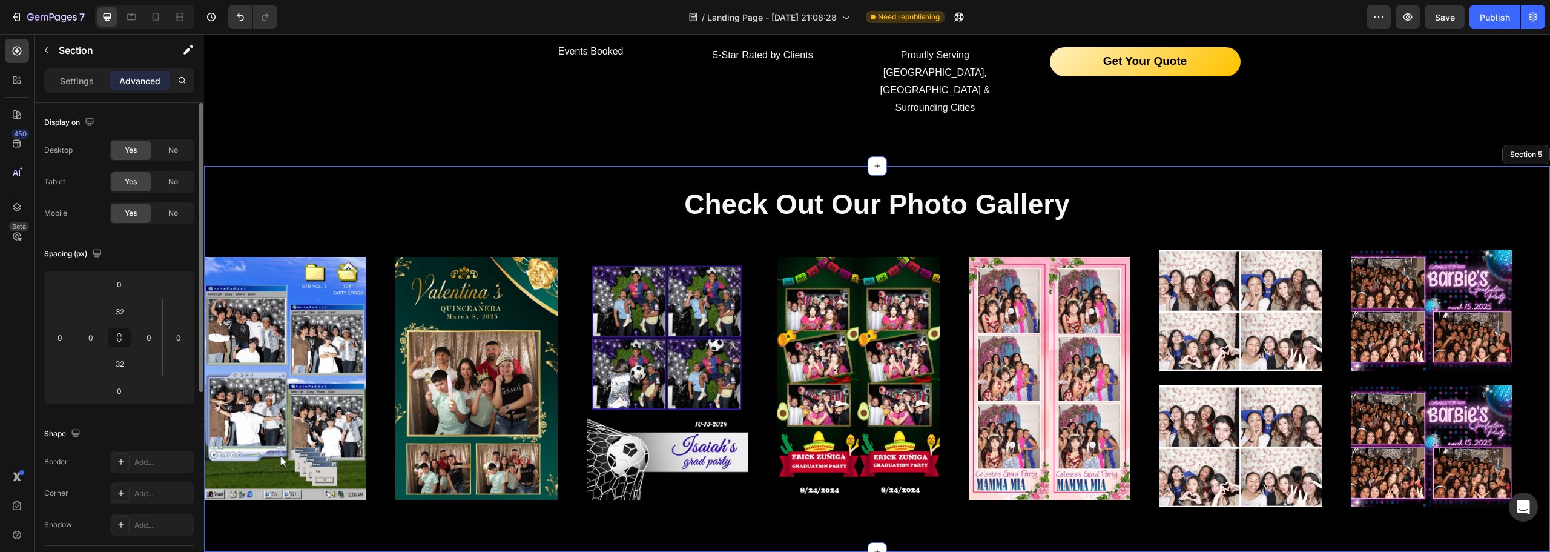
scroll to position [325, 0]
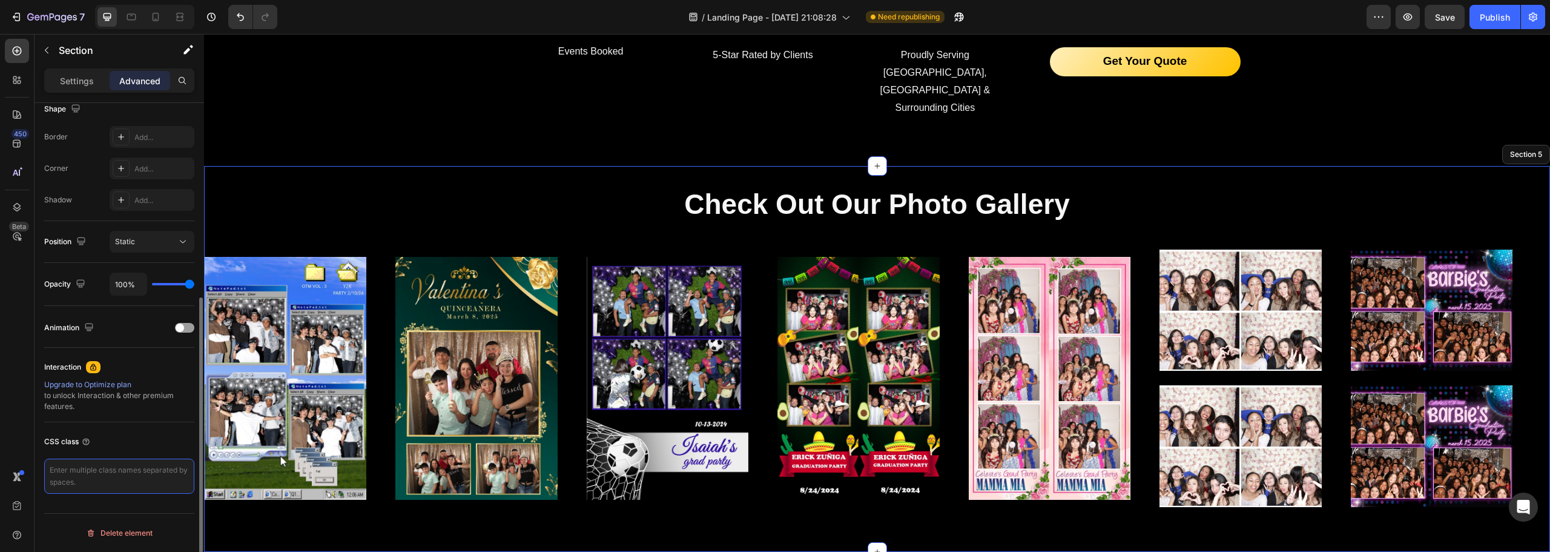
click at [148, 477] on textarea at bounding box center [119, 475] width 150 height 35
type textarea "Gallery"
click at [107, 440] on div "CSS class" at bounding box center [119, 441] width 150 height 19
click at [131, 480] on textarea "Gallery" at bounding box center [119, 475] width 150 height 35
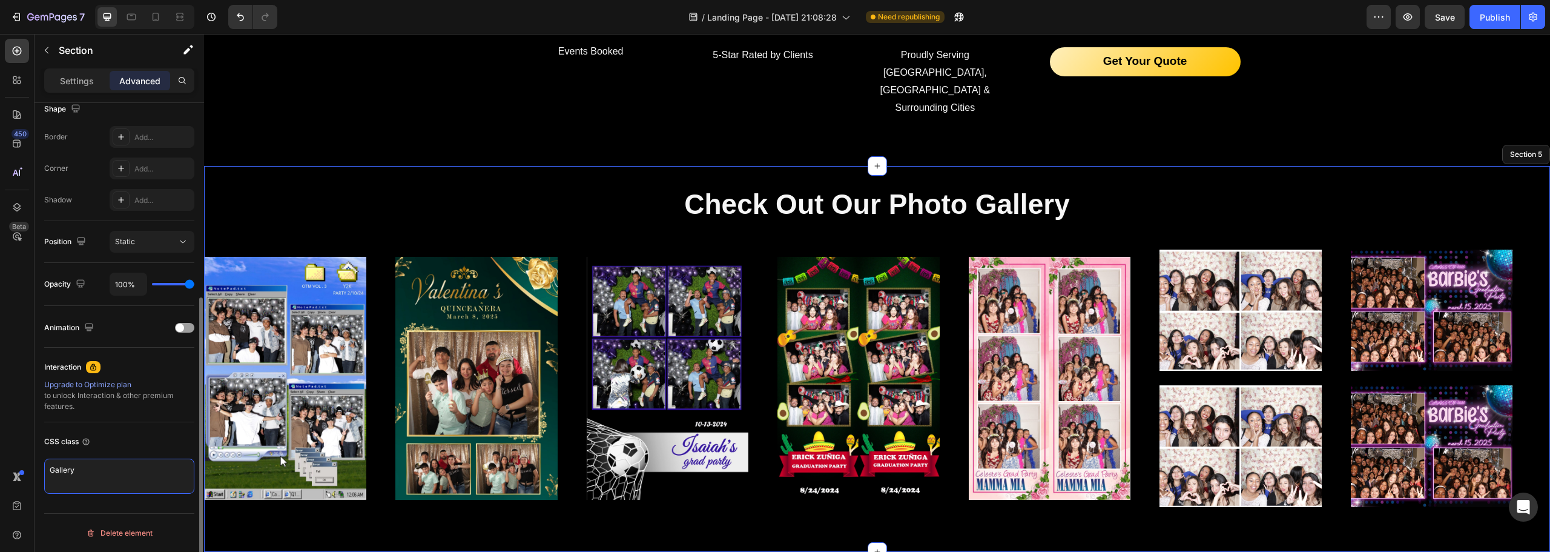
click at [131, 480] on textarea "Gallery" at bounding box center [119, 475] width 150 height 35
click at [53, 48] on button "button" at bounding box center [46, 50] width 19 height 19
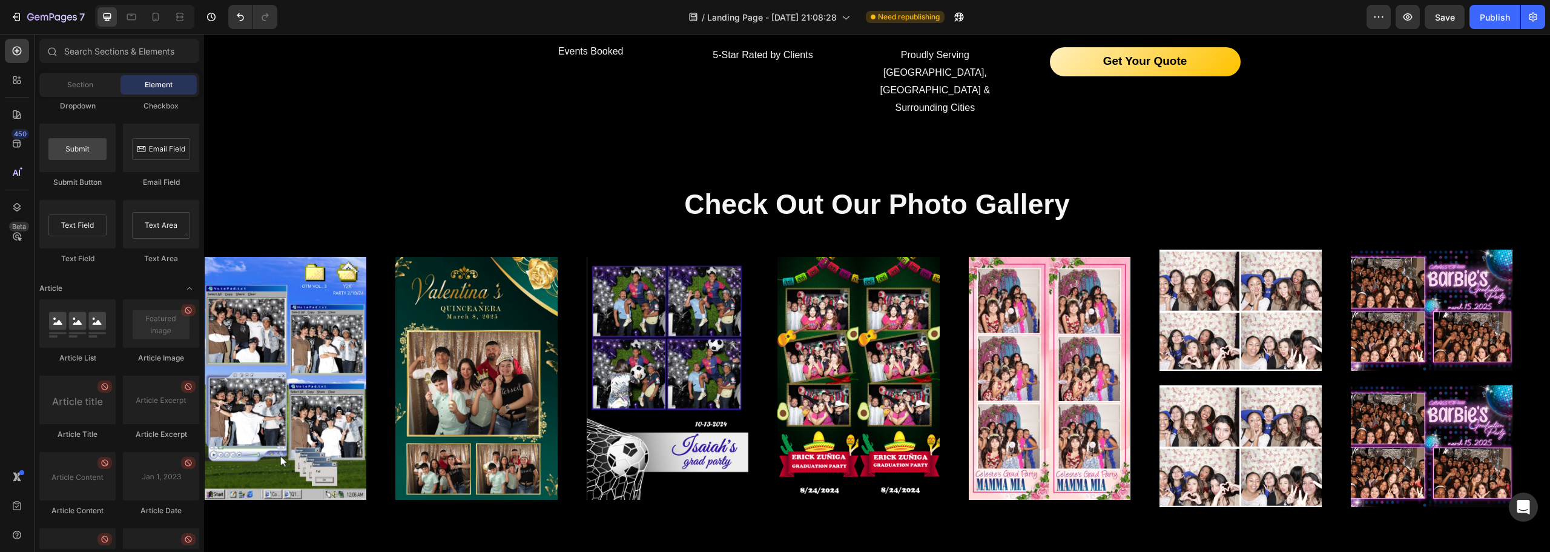
scroll to position [3137, 0]
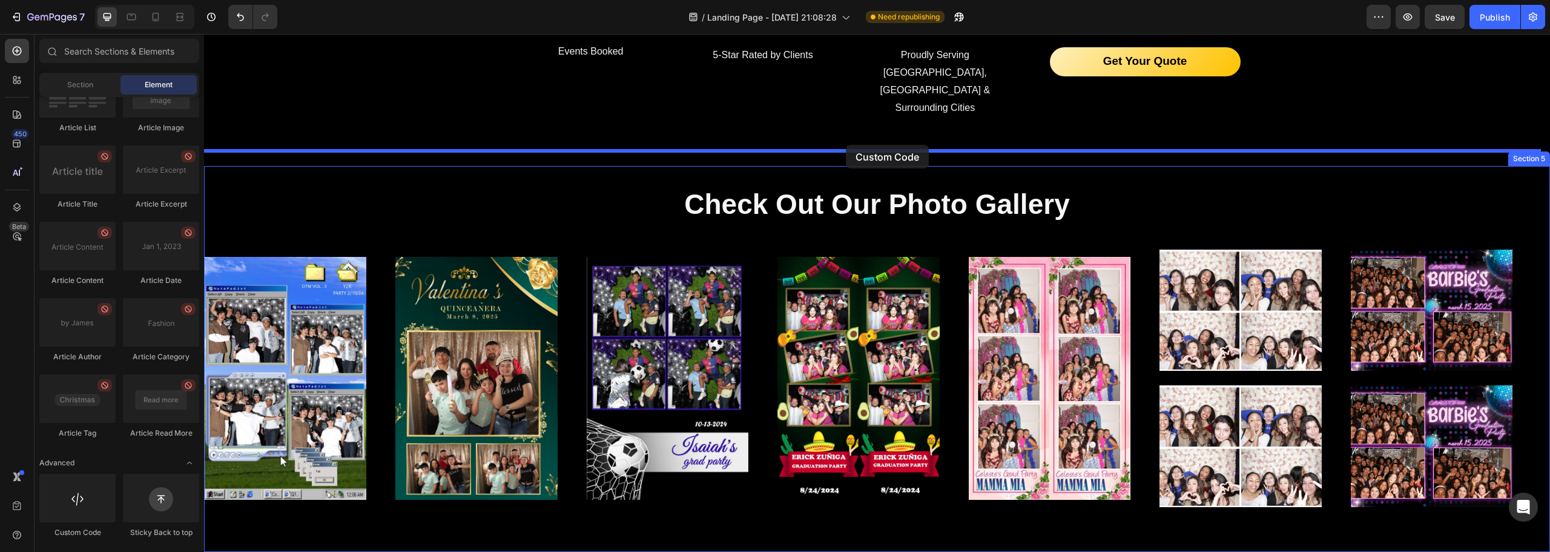
drag, startPoint x: 283, startPoint y: 538, endPoint x: 846, endPoint y: 145, distance: 686.6
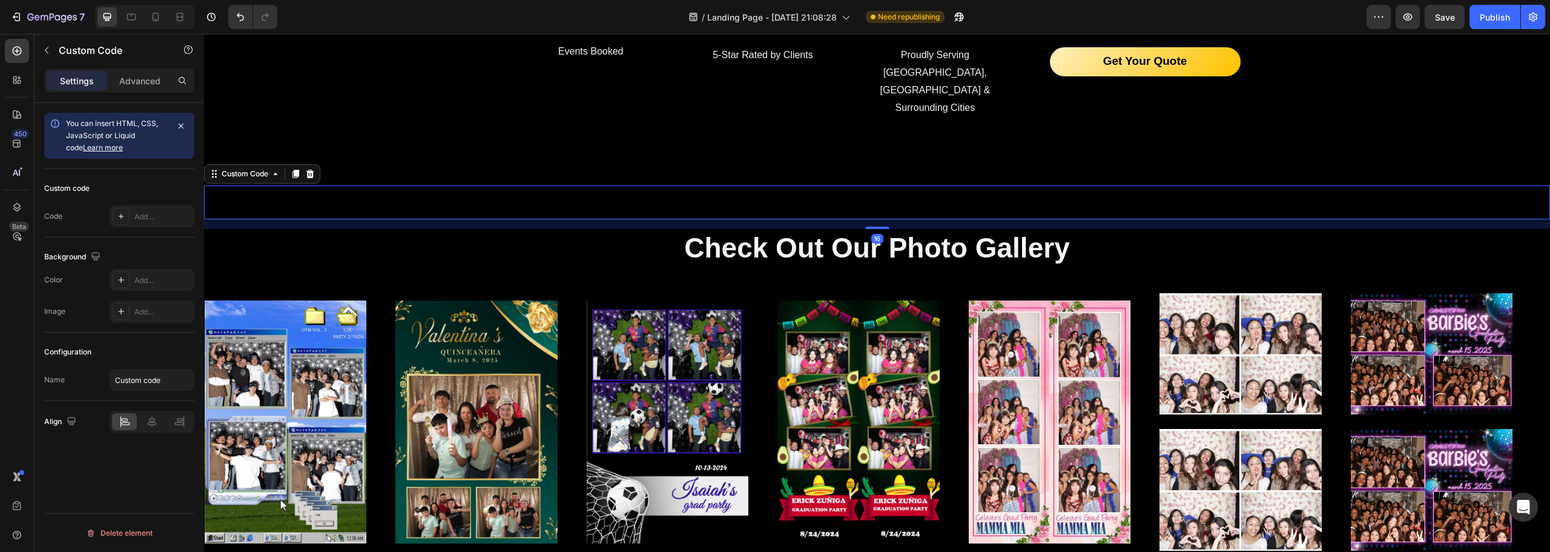
click at [836, 195] on span "Custom code" at bounding box center [877, 202] width 1346 height 15
click at [163, 214] on div "Add..." at bounding box center [162, 216] width 57 height 11
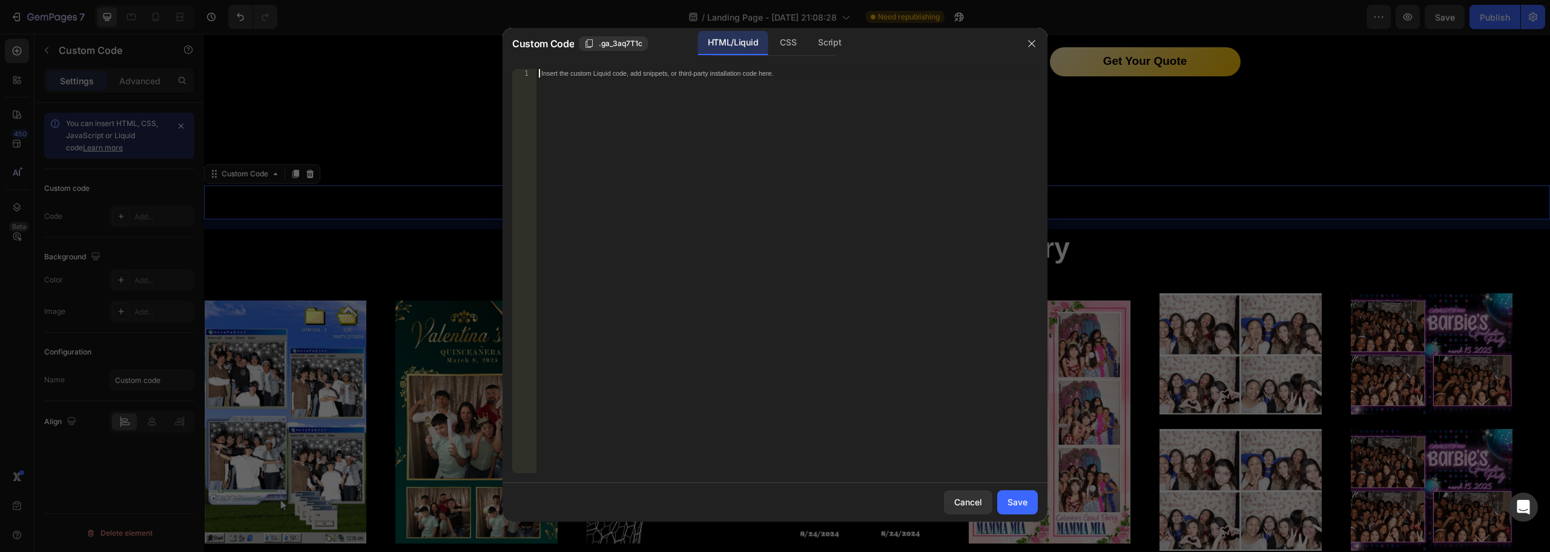
click at [634, 200] on div "Insert the custom Liquid code, add snippets, or third-party installation code h…" at bounding box center [787, 279] width 501 height 421
click at [677, 145] on div "Insert the custom Liquid code, add snippets, or third-party installation code h…" at bounding box center [787, 279] width 501 height 421
drag, startPoint x: 593, startPoint y: 270, endPoint x: 613, endPoint y: 237, distance: 38.5
click at [603, 259] on div "Insert the custom Liquid code, add snippets, or third-party installation code h…" at bounding box center [787, 279] width 501 height 421
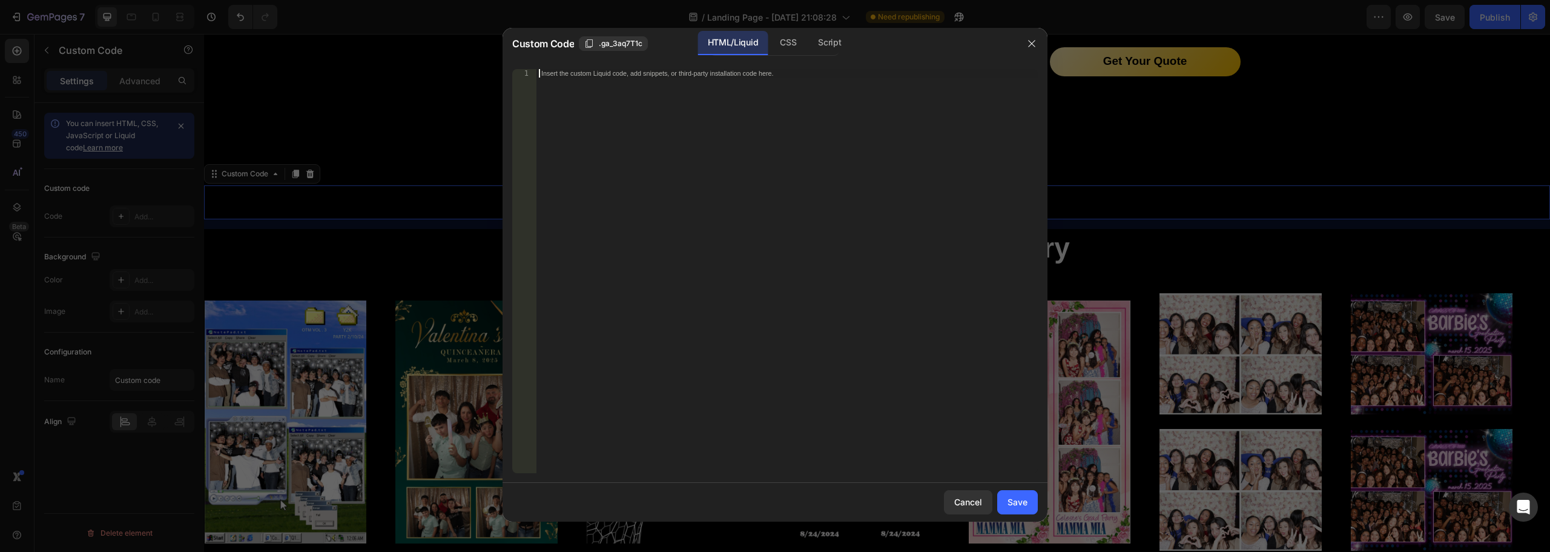
paste textarea "<div id="pricing"></div>"
drag, startPoint x: 602, startPoint y: 74, endPoint x: 575, endPoint y: 78, distance: 27.5
click at [575, 78] on div "< div id = "pricing" > </ div >" at bounding box center [787, 279] width 501 height 421
drag, startPoint x: 575, startPoint y: 73, endPoint x: 601, endPoint y: 73, distance: 26.0
click at [601, 73] on div "< div id = "pricing" > </ div >" at bounding box center [787, 279] width 501 height 421
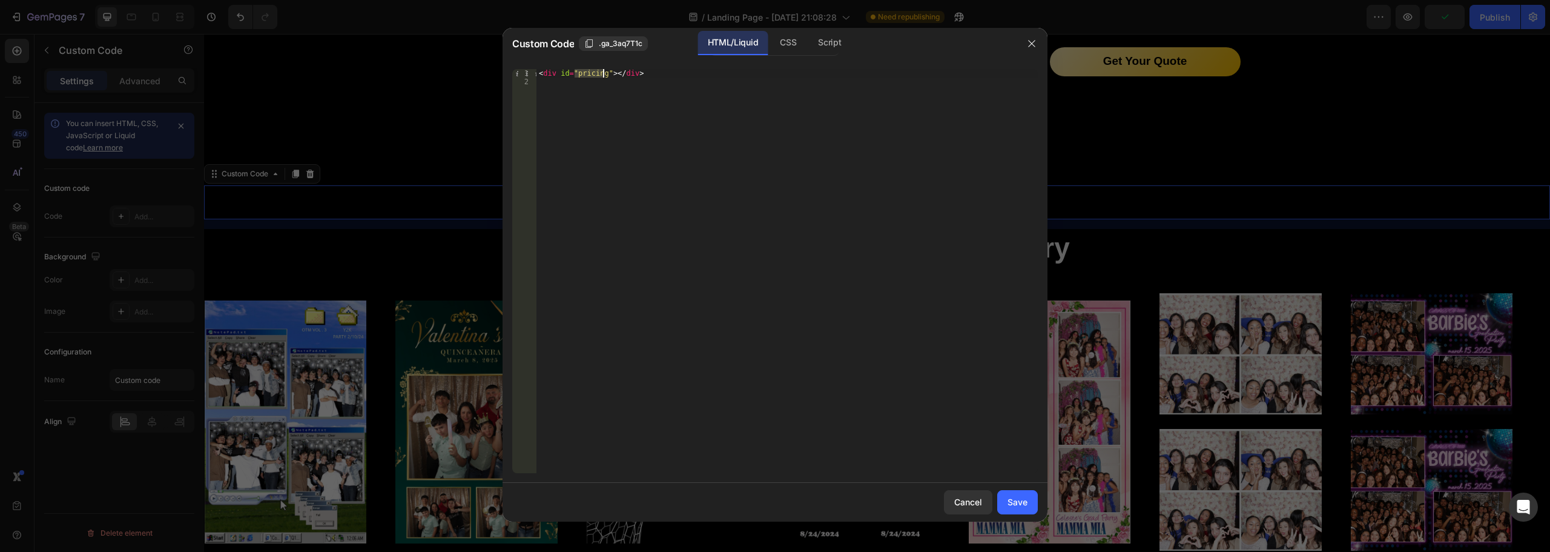
type textarea "<div id="pricing"></div>"
click at [625, 103] on div "< div id = "pricing" > </ div >" at bounding box center [787, 279] width 501 height 421
drag, startPoint x: 603, startPoint y: 75, endPoint x: 574, endPoint y: 76, distance: 28.5
click at [574, 76] on div "< div id = "pricing" > </ div >" at bounding box center [787, 279] width 501 height 421
paste textarea "gallery"
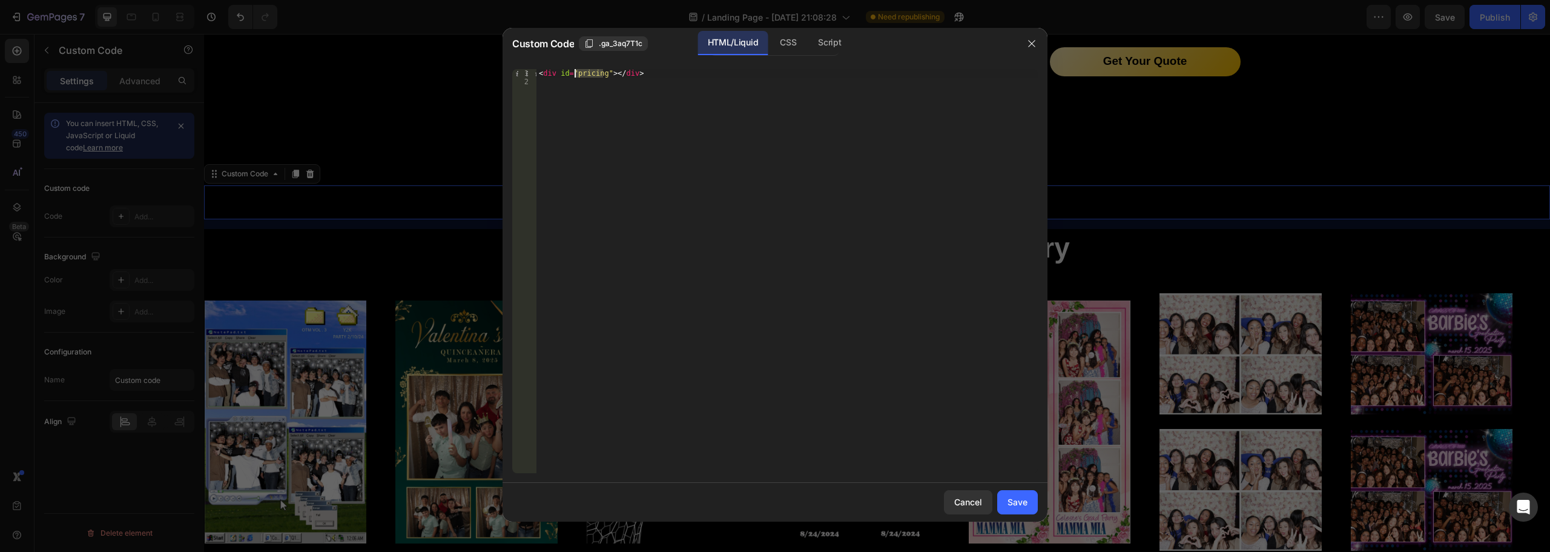
type textarea "<div id="gallery"></div>"
click at [854, 328] on div "< div id = "gallery" > </ div >" at bounding box center [787, 279] width 501 height 421
click at [1025, 514] on button "Save" at bounding box center [1017, 502] width 41 height 24
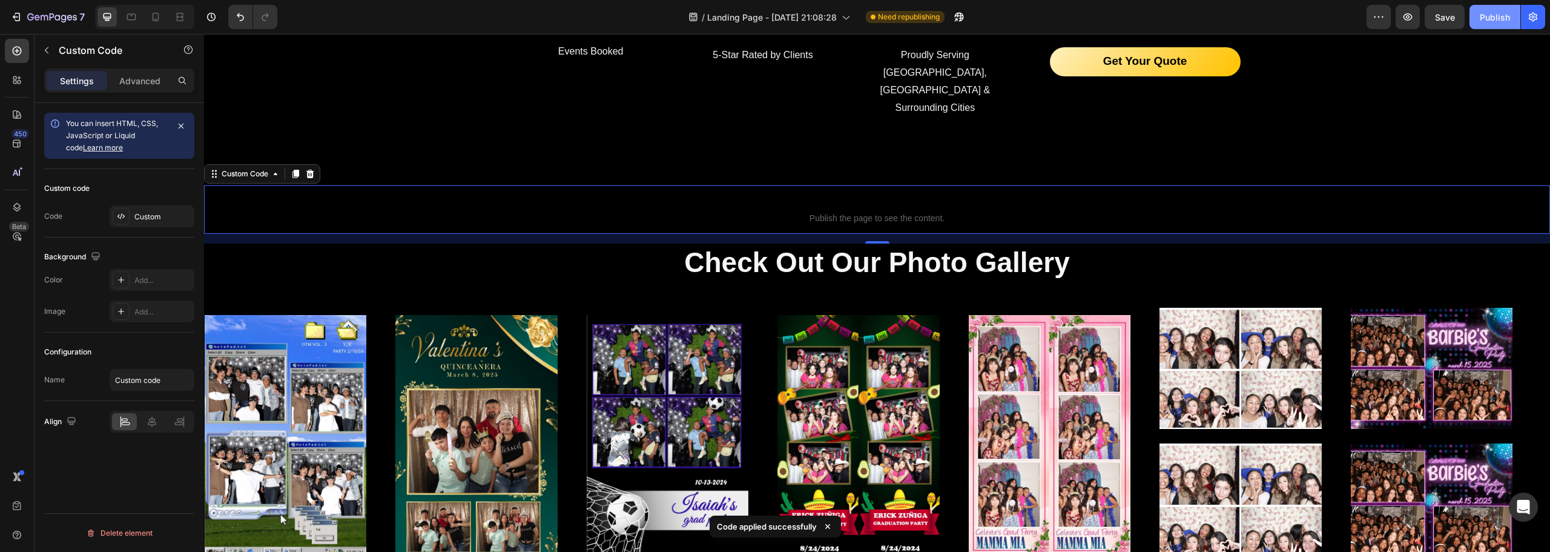
click at [1486, 16] on div "Publish" at bounding box center [1495, 17] width 30 height 13
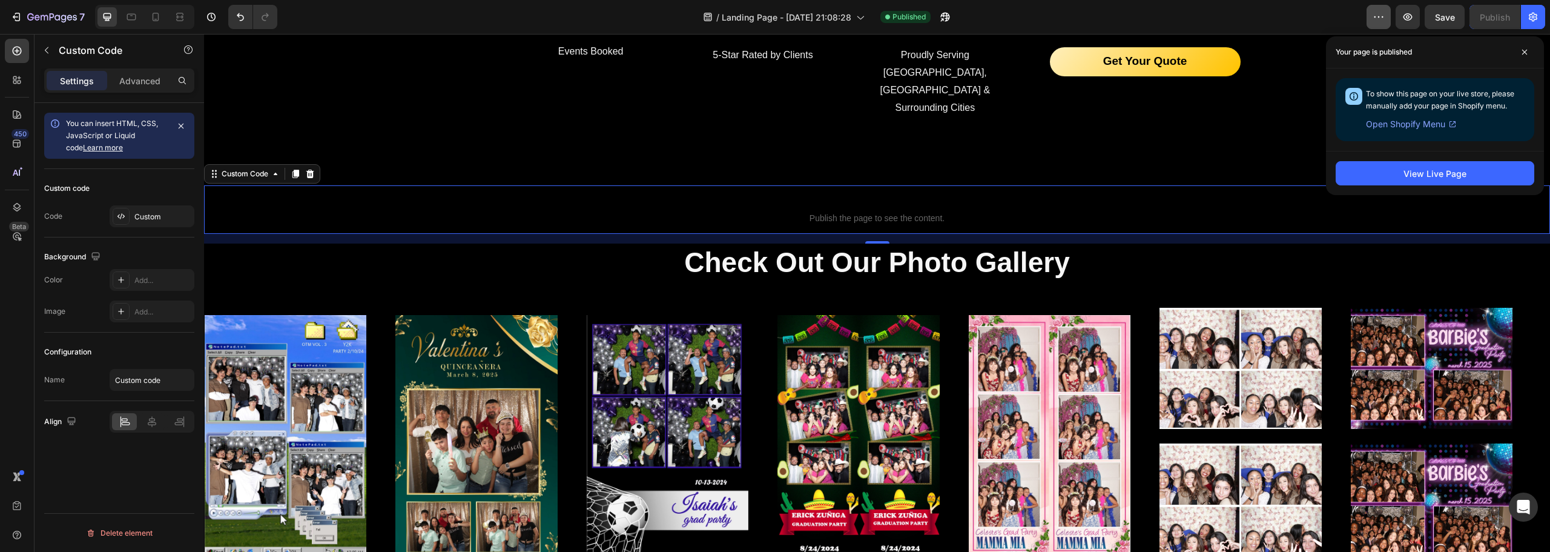
click at [1379, 13] on icon "button" at bounding box center [1379, 17] width 12 height 12
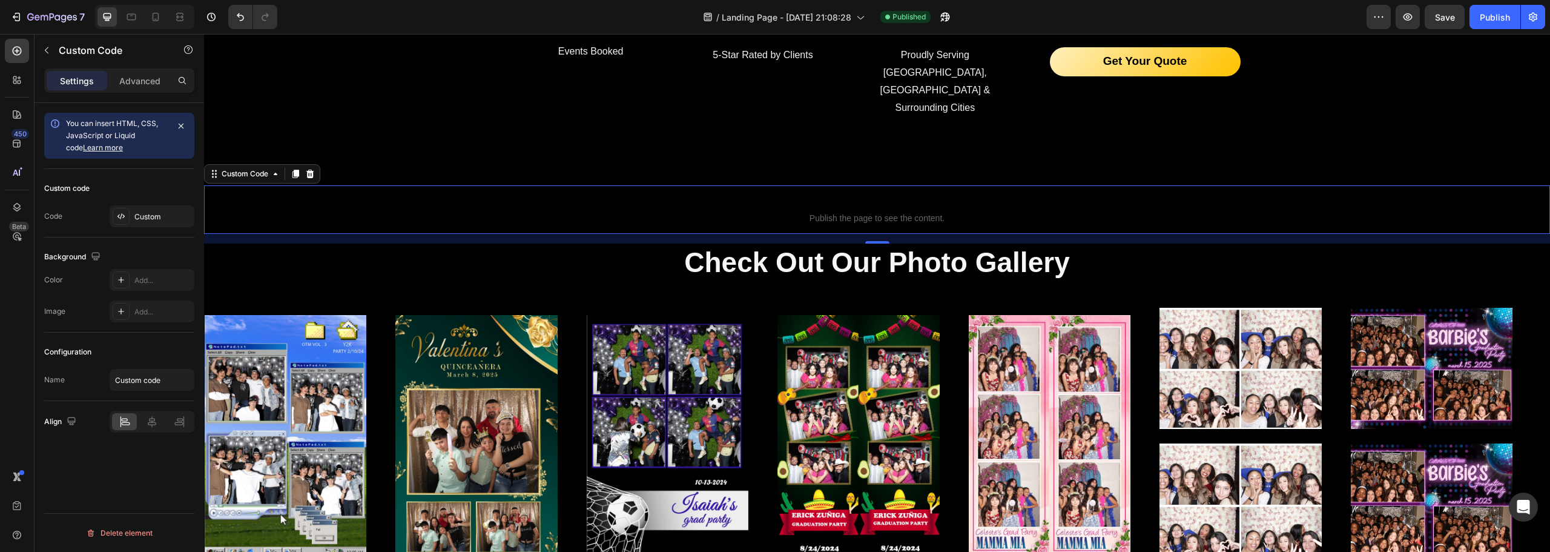
drag, startPoint x: 1281, startPoint y: 18, endPoint x: 1155, endPoint y: 34, distance: 126.3
click at [1275, 19] on div "/ Landing Page - [DATE] 21:08:28 Published" at bounding box center [827, 17] width 1080 height 24
click at [943, 18] on icon "button" at bounding box center [941, 19] width 3 height 3
click at [167, 205] on div "Custom" at bounding box center [152, 216] width 85 height 22
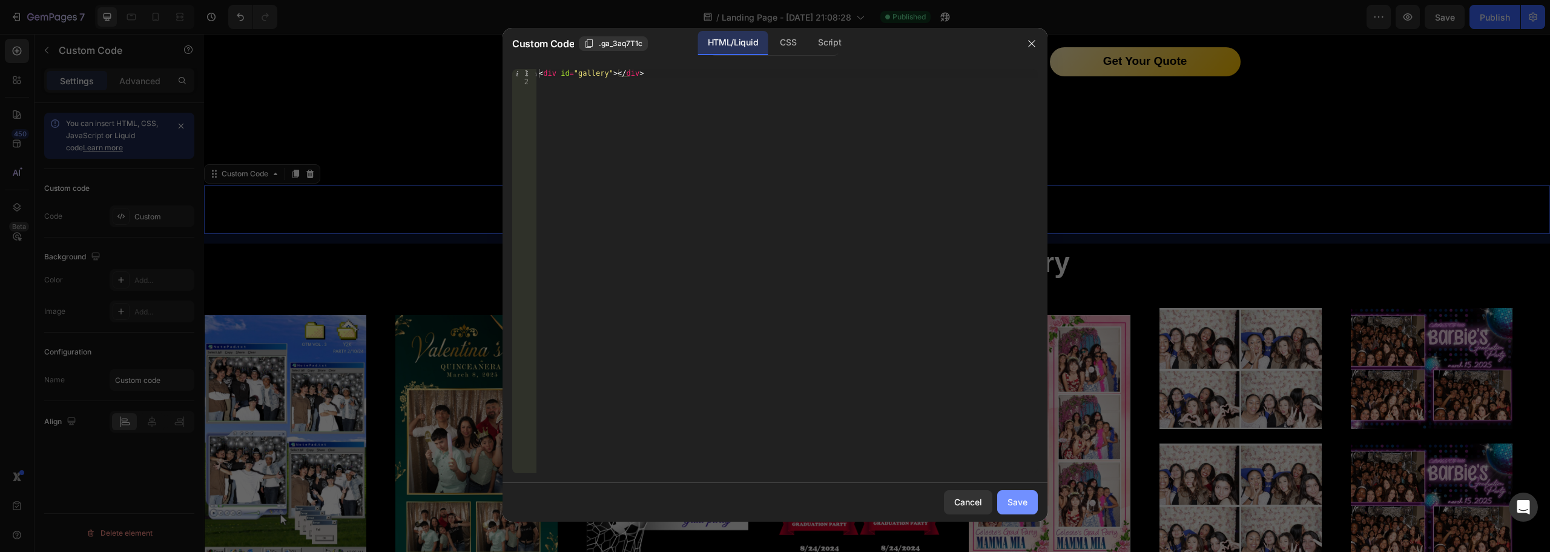
click at [1026, 500] on div "Save" at bounding box center [1018, 501] width 20 height 13
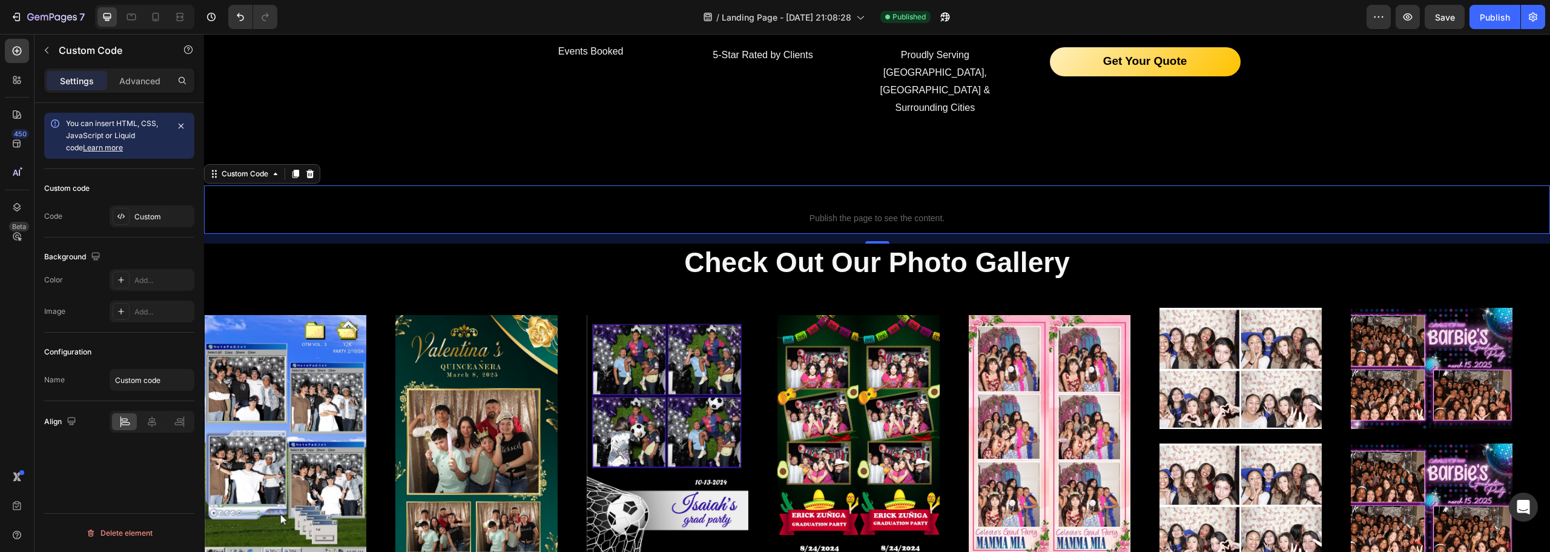
click at [897, 212] on span "Publish the page to see the content." at bounding box center [877, 218] width 1346 height 12
click at [140, 84] on p "Advanced" at bounding box center [139, 80] width 41 height 13
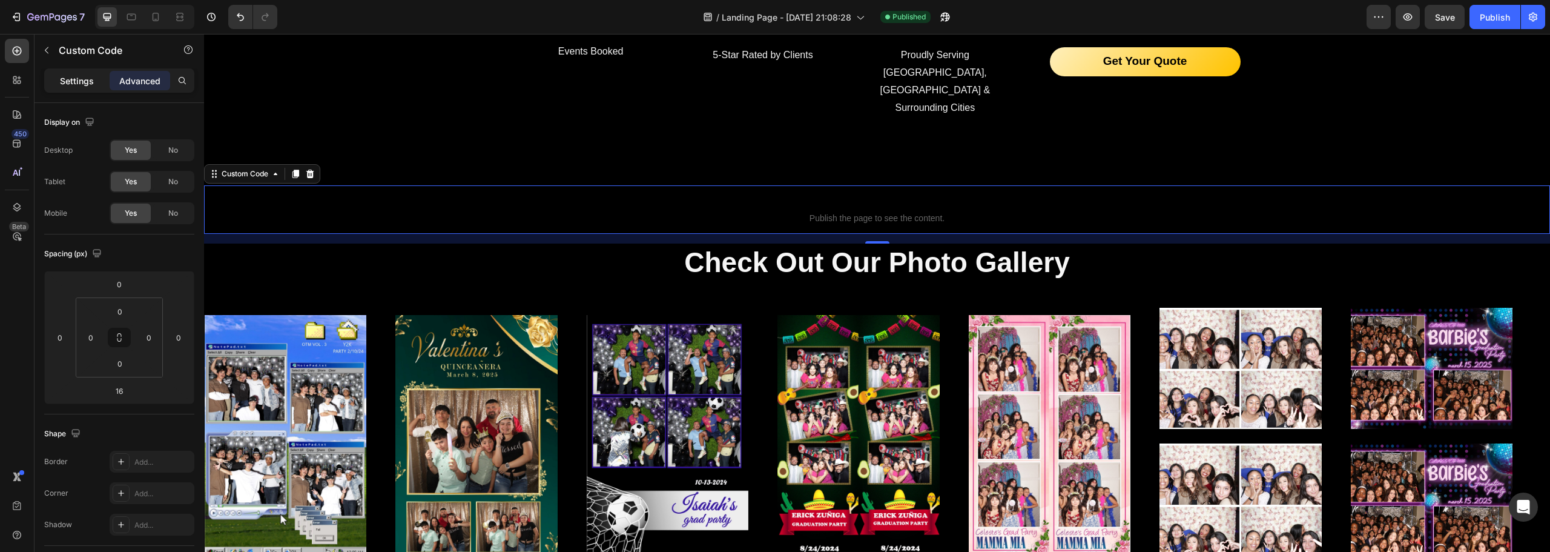
click at [96, 81] on div "Settings" at bounding box center [77, 80] width 61 height 19
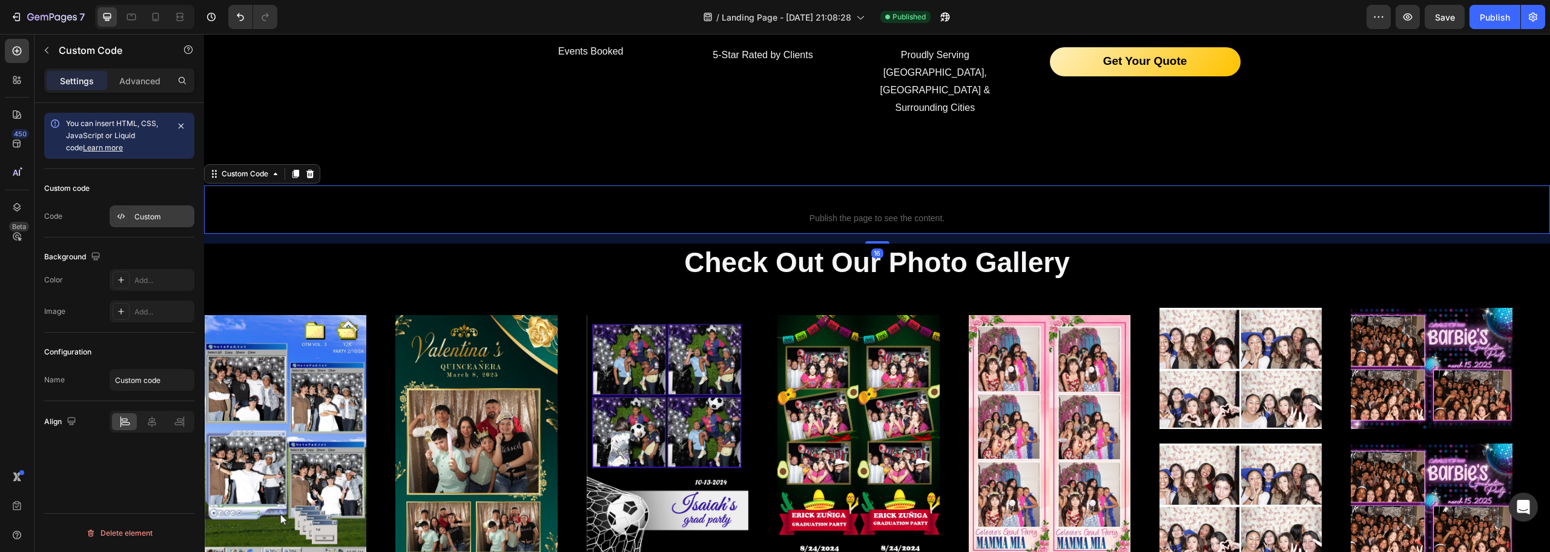
click at [153, 215] on div "Custom" at bounding box center [162, 216] width 57 height 11
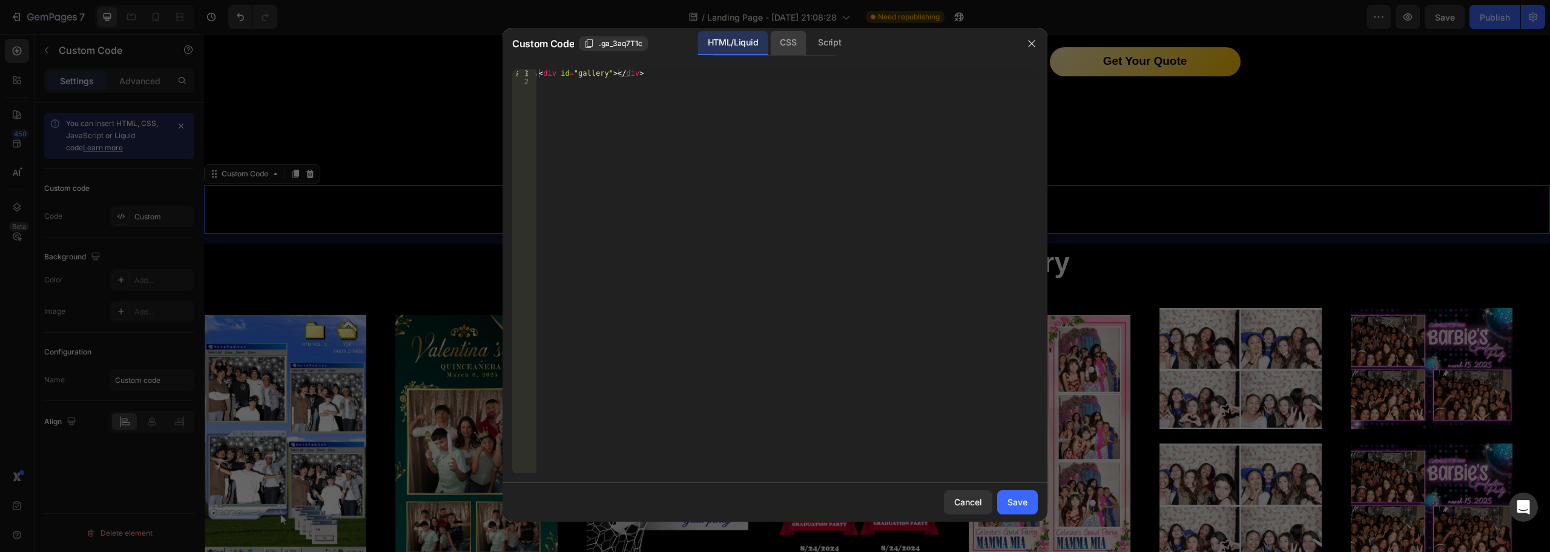
click at [808, 37] on div "CSS" at bounding box center [829, 43] width 42 height 24
click at [739, 42] on div "HTML/Liquid" at bounding box center [733, 43] width 70 height 24
type textarea "<div id="gallery"></div>"
click at [586, 249] on div "< div id = "gallery" > </ div >" at bounding box center [787, 271] width 501 height 404
click at [1028, 510] on button "Save" at bounding box center [1017, 502] width 41 height 24
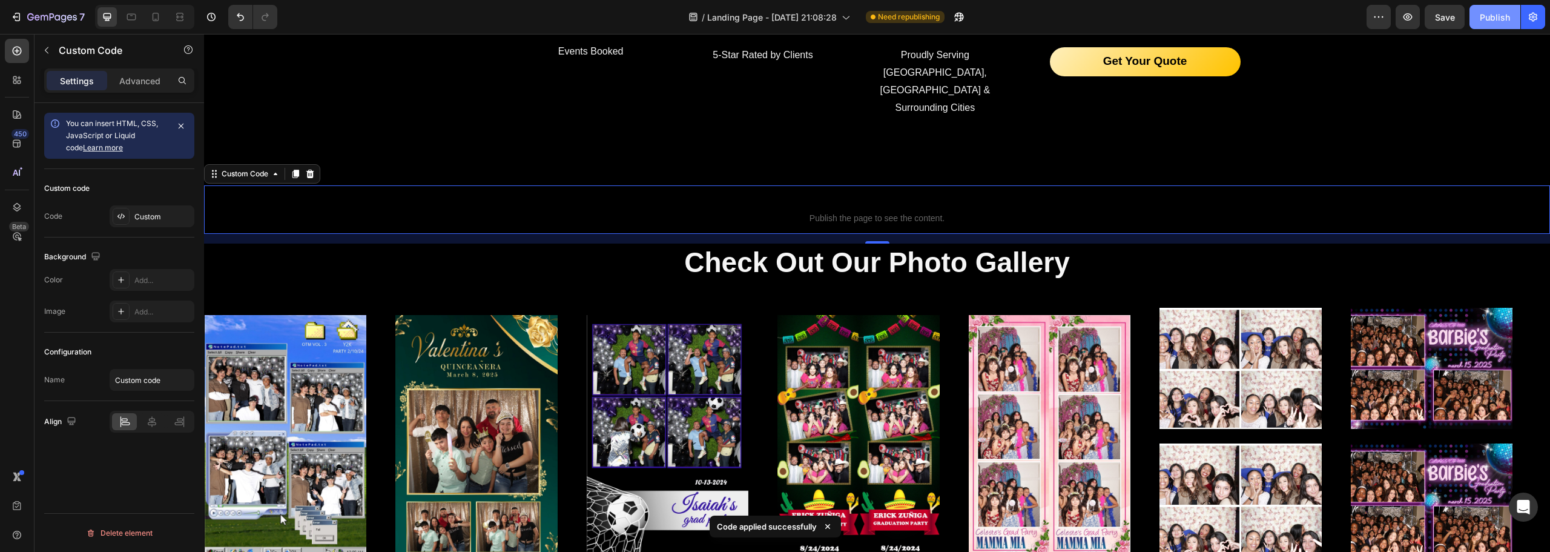
click at [1498, 22] on div "Publish" at bounding box center [1495, 17] width 30 height 13
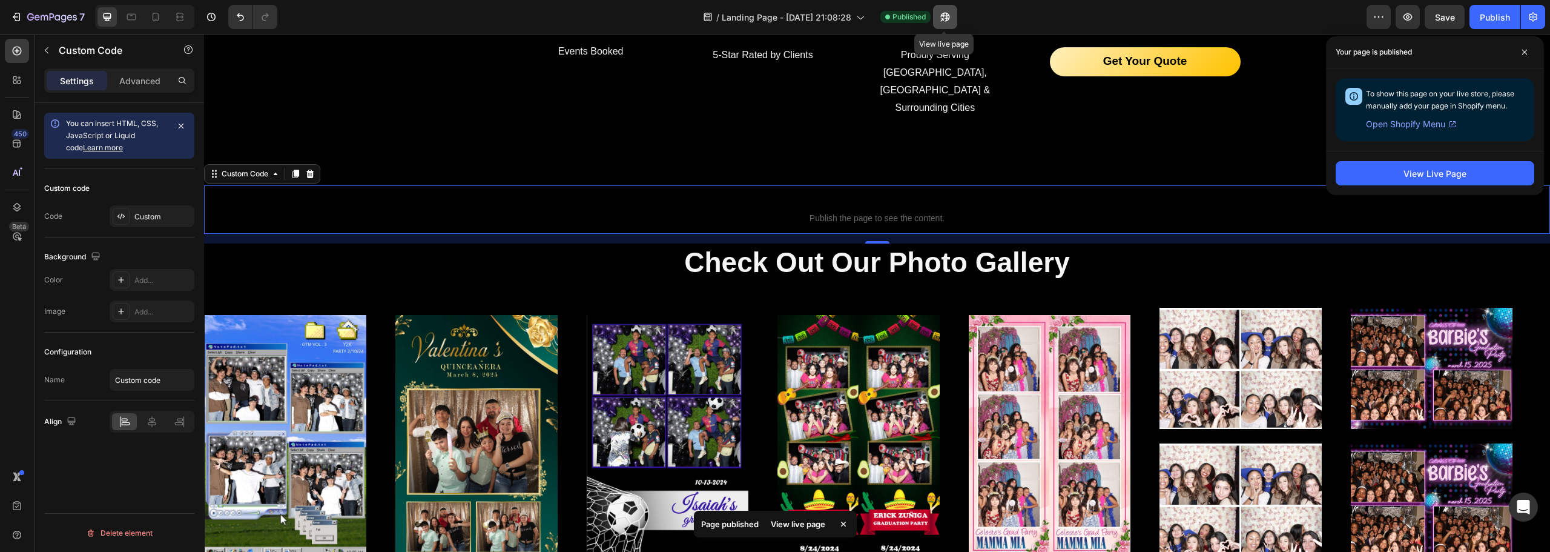
click at [943, 21] on icon "button" at bounding box center [941, 19] width 3 height 3
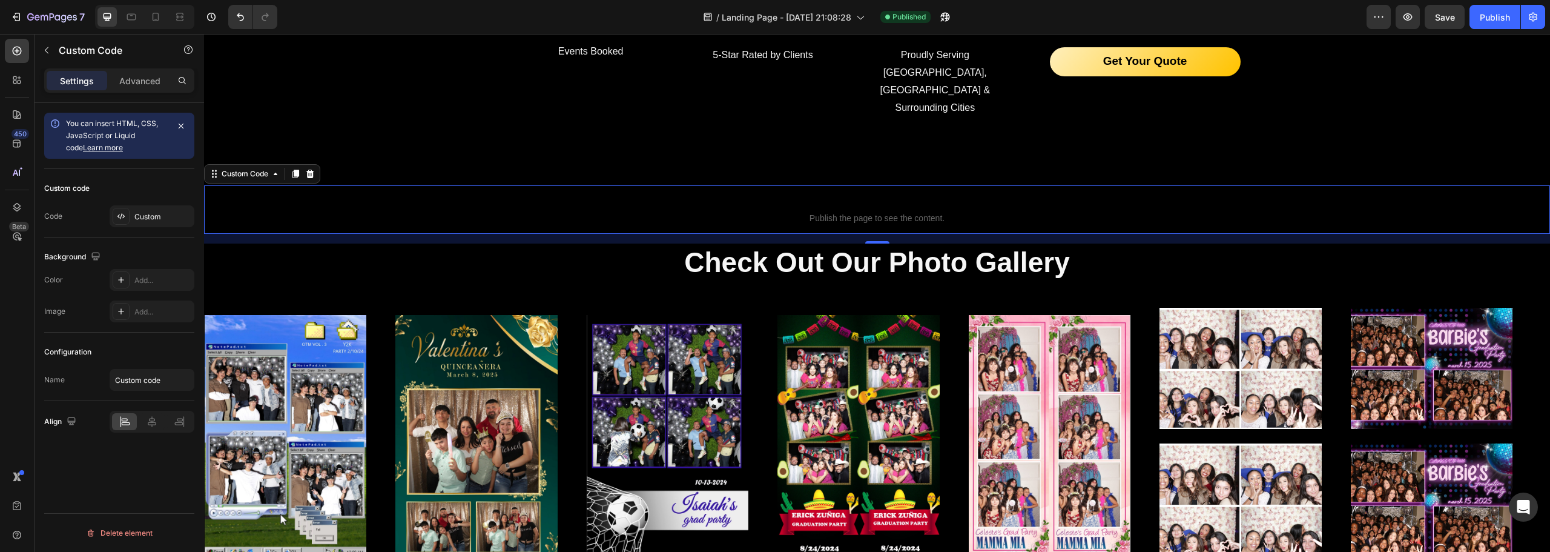
click at [778, 212] on span "Publish the page to see the content." at bounding box center [877, 218] width 1346 height 12
click at [380, 243] on h2 "Check Out Our Photo Gallery" at bounding box center [877, 262] width 1346 height 39
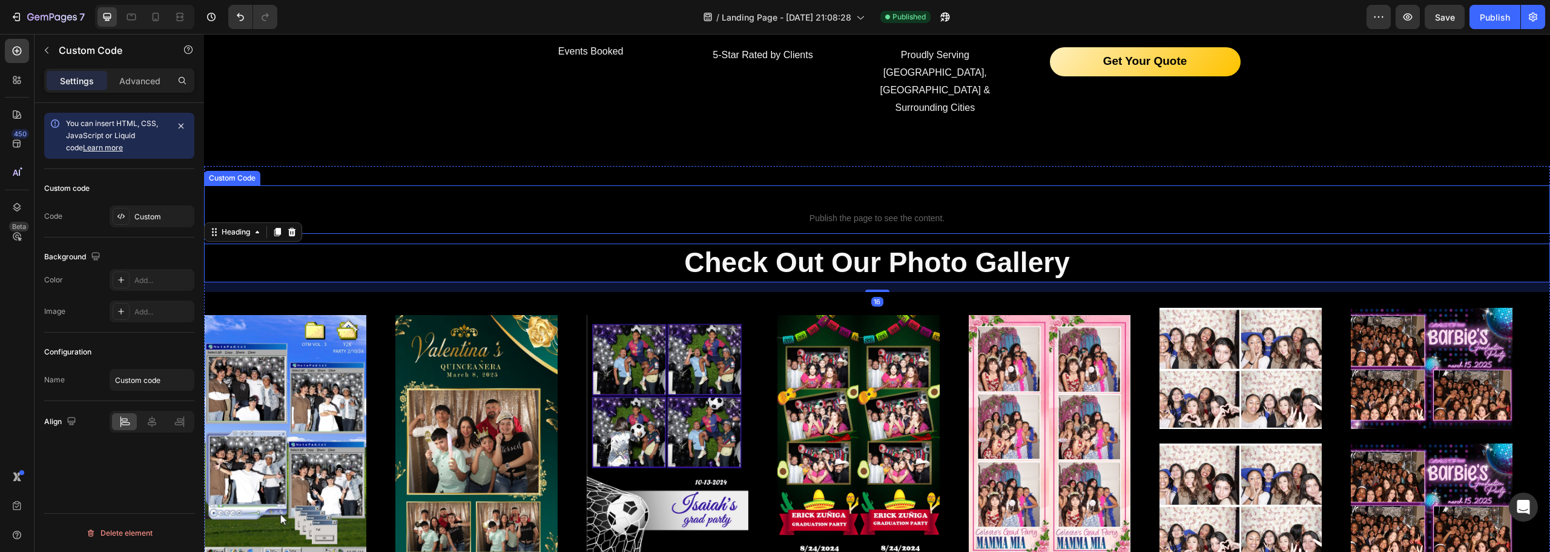
click at [342, 195] on p "Custom code Publish the page to see the content." at bounding box center [877, 209] width 1346 height 48
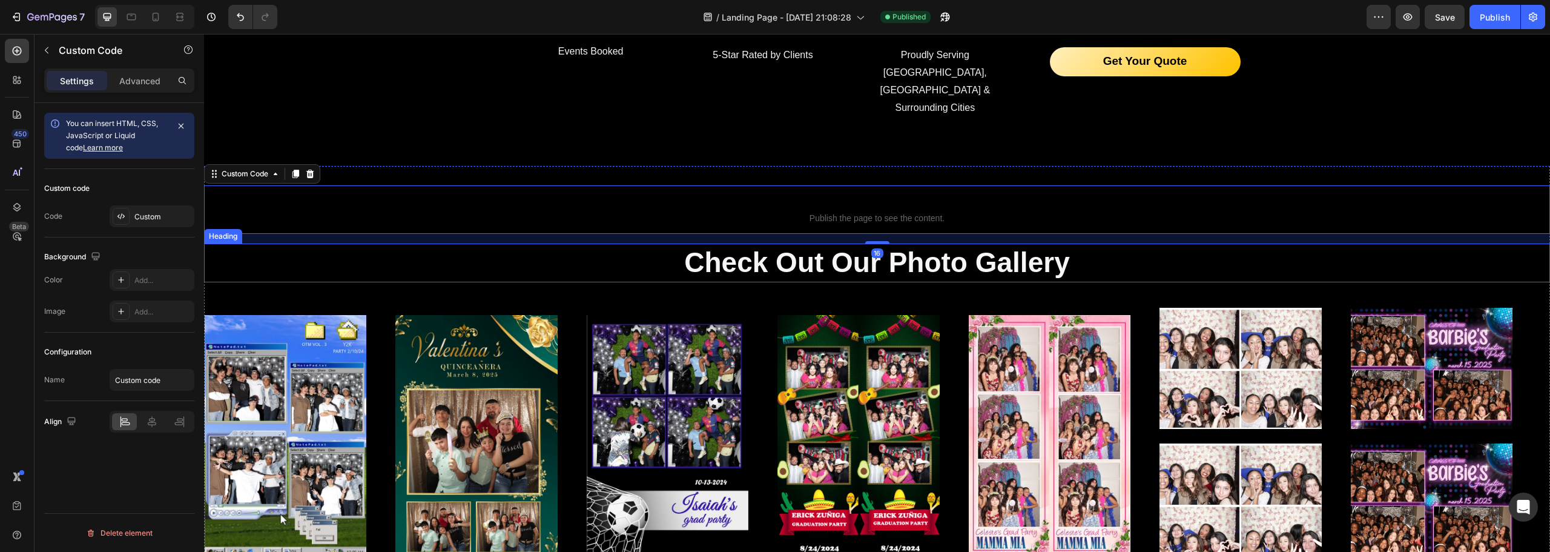
click at [484, 243] on h2 "Check Out Our Photo Gallery" at bounding box center [877, 262] width 1346 height 39
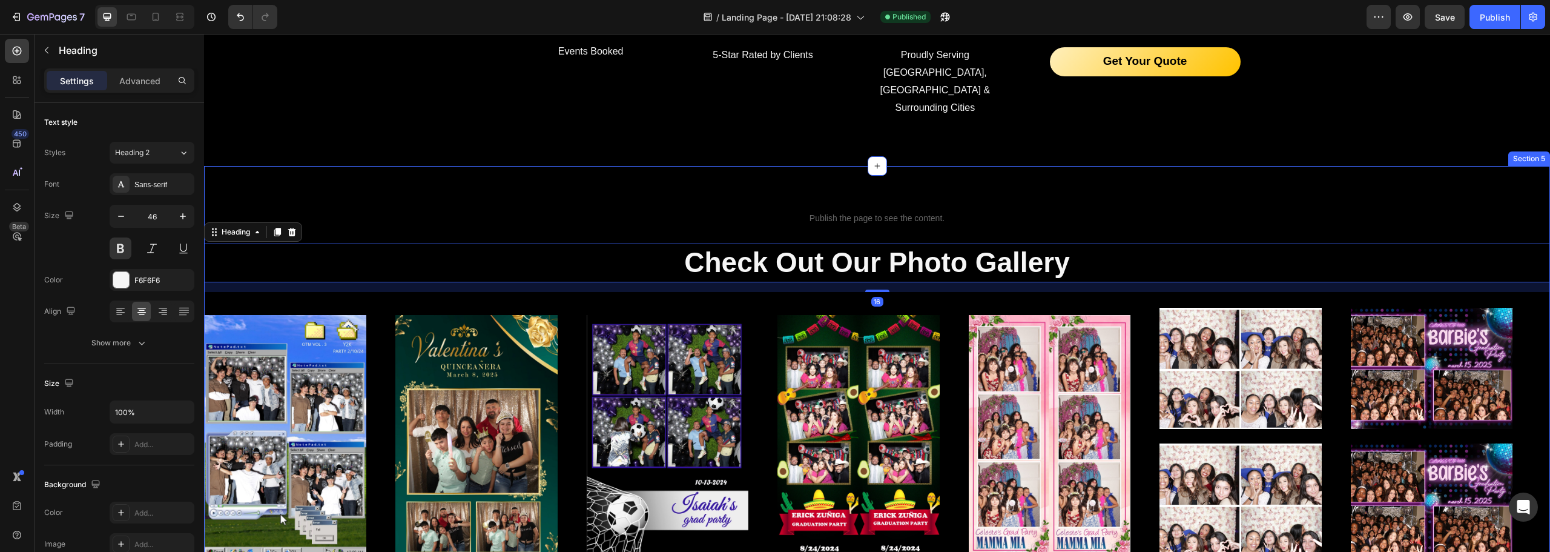
click at [332, 201] on div "Custom code Publish the page to see the content. Custom Code Check Out Our Phot…" at bounding box center [877, 387] width 1346 height 405
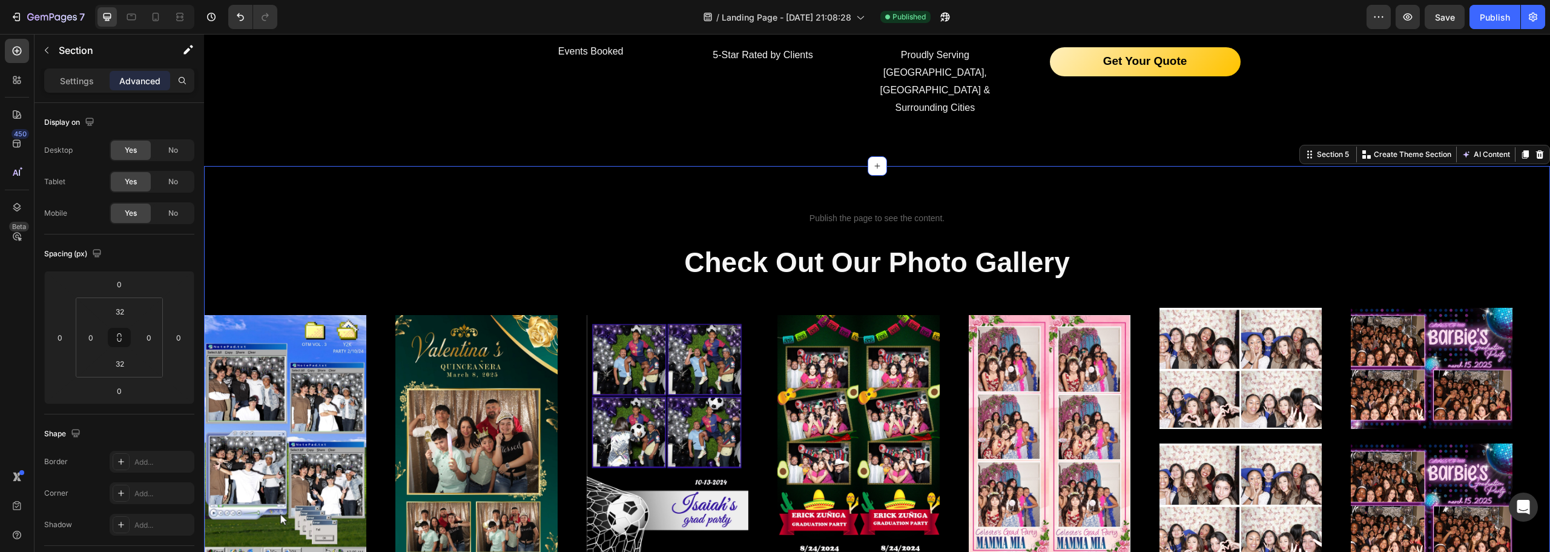
click at [508, 200] on div "Custom code Publish the page to see the content. Custom Code Check Out Our Phot…" at bounding box center [877, 387] width 1346 height 405
click at [325, 166] on div "Custom code Publish the page to see the content. Custom Code Check Out Our Phot…" at bounding box center [877, 387] width 1346 height 443
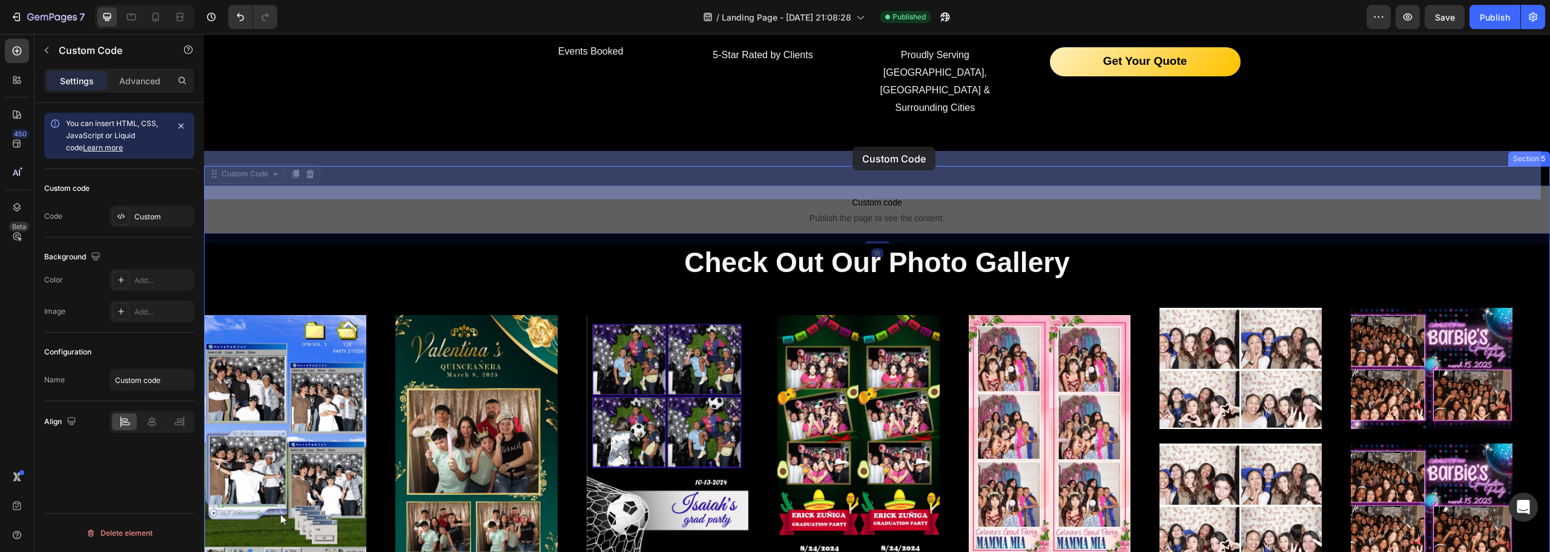
drag, startPoint x: 801, startPoint y: 182, endPoint x: 853, endPoint y: 147, distance: 62.3
drag, startPoint x: 788, startPoint y: 196, endPoint x: 839, endPoint y: 145, distance: 72.4
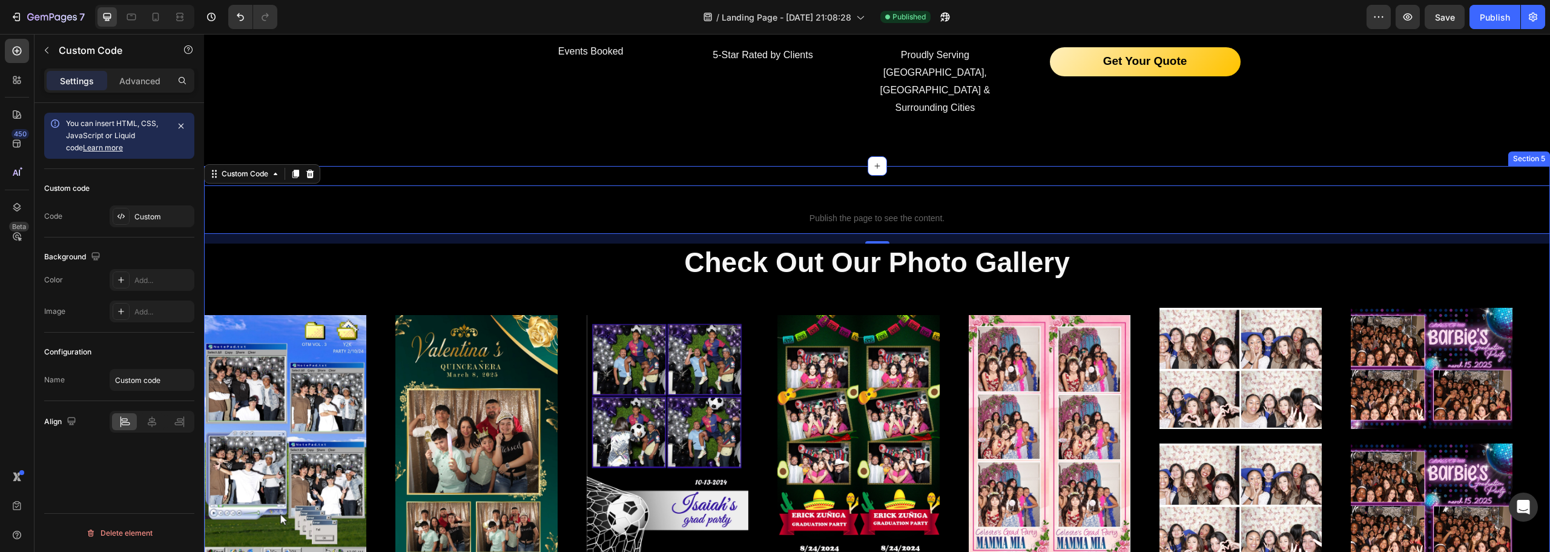
click at [440, 166] on div "Custom code Publish the page to see the content. Custom Code 16 Check Out Our P…" at bounding box center [877, 387] width 1346 height 443
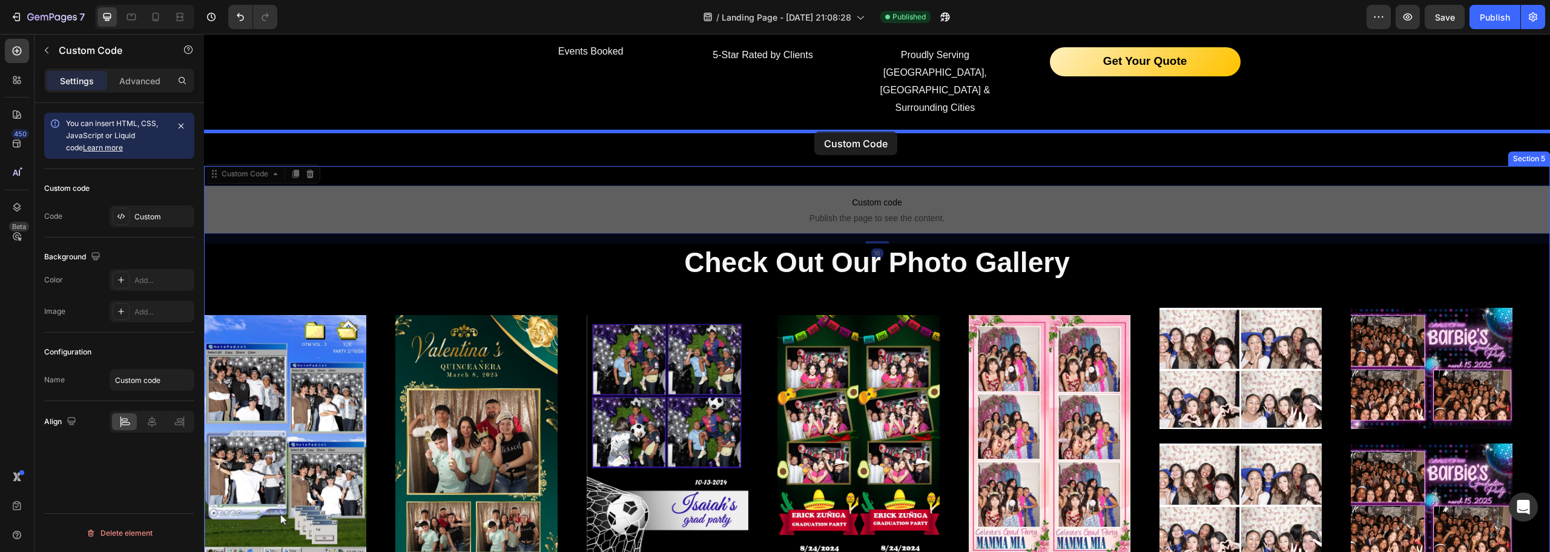
drag, startPoint x: 751, startPoint y: 185, endPoint x: 814, endPoint y: 133, distance: 81.3
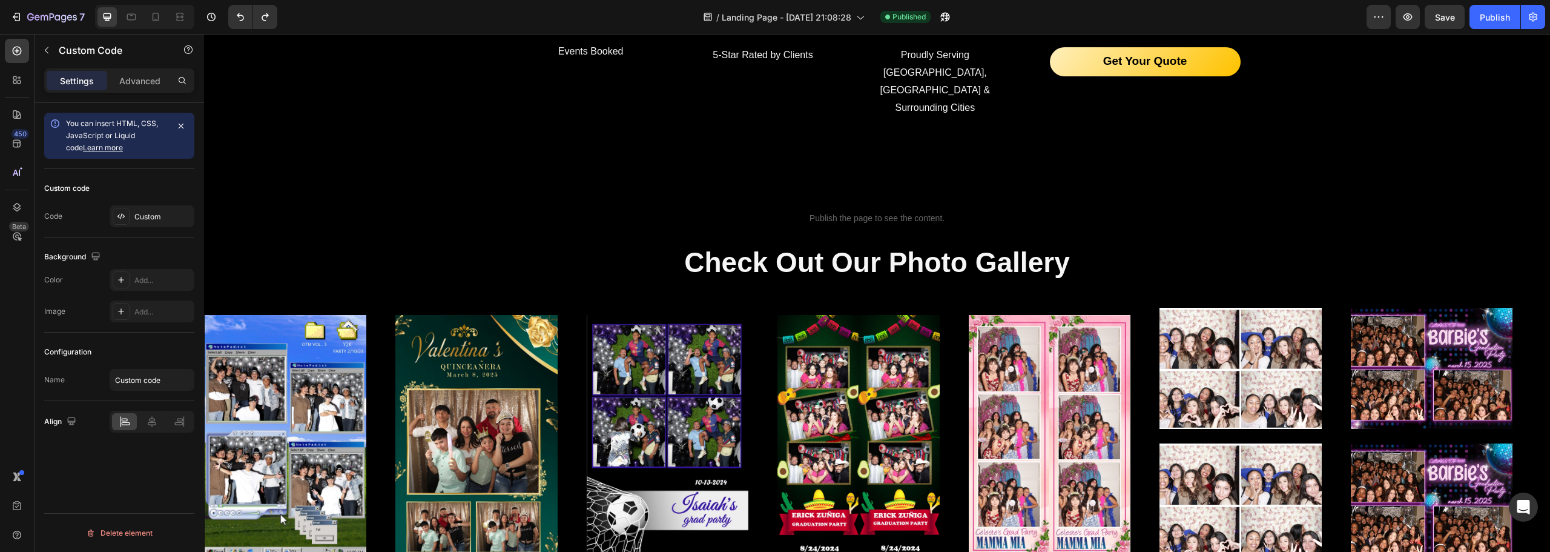
click at [640, 212] on span "Publish the page to see the content." at bounding box center [877, 218] width 1346 height 12
click at [797, 195] on p "Custom code Publish the page to see the content." at bounding box center [877, 209] width 1346 height 48
click at [329, 185] on p "Custom code Publish the page to see the content." at bounding box center [877, 209] width 1346 height 48
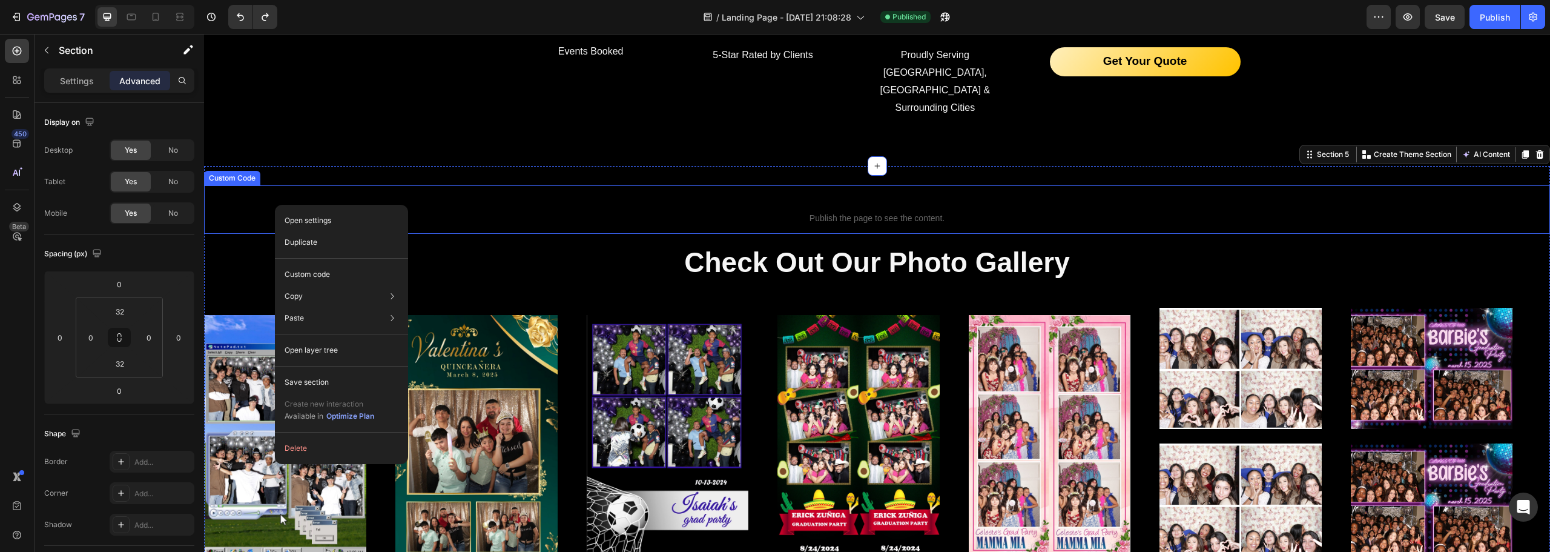
click at [499, 195] on span "Custom code" at bounding box center [877, 202] width 1346 height 15
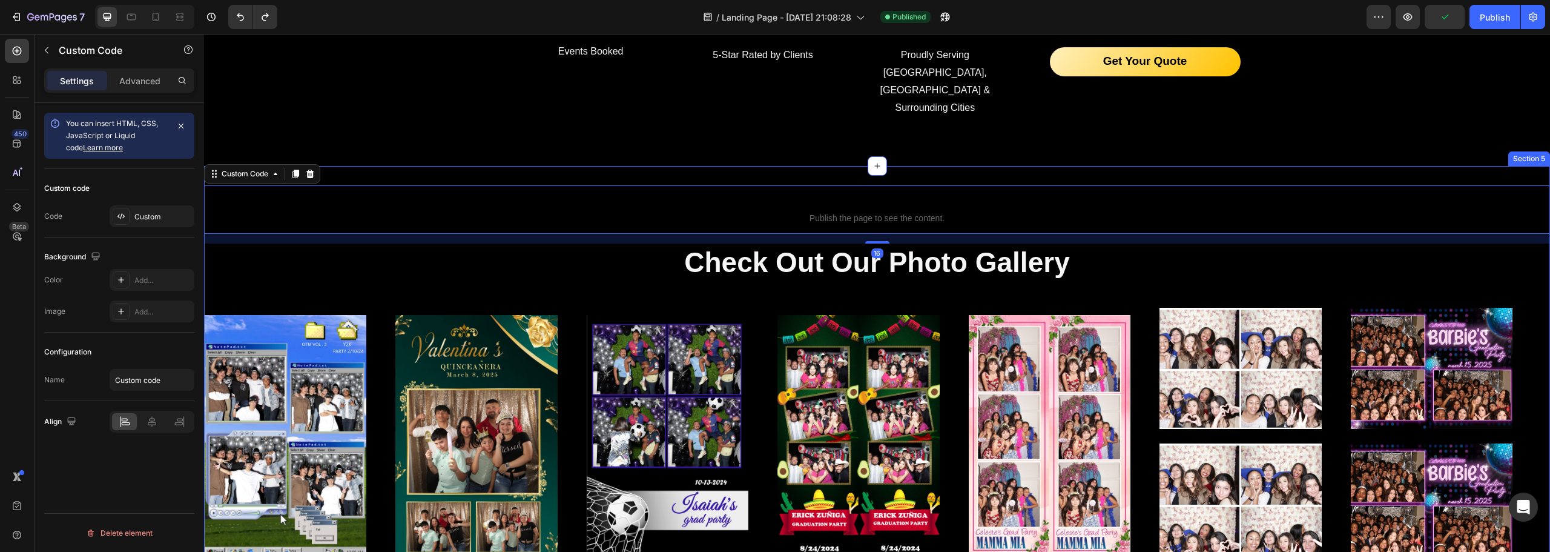
click at [425, 166] on div "Custom code Publish the page to see the content. Custom Code 16 Check Out Our P…" at bounding box center [877, 387] width 1346 height 443
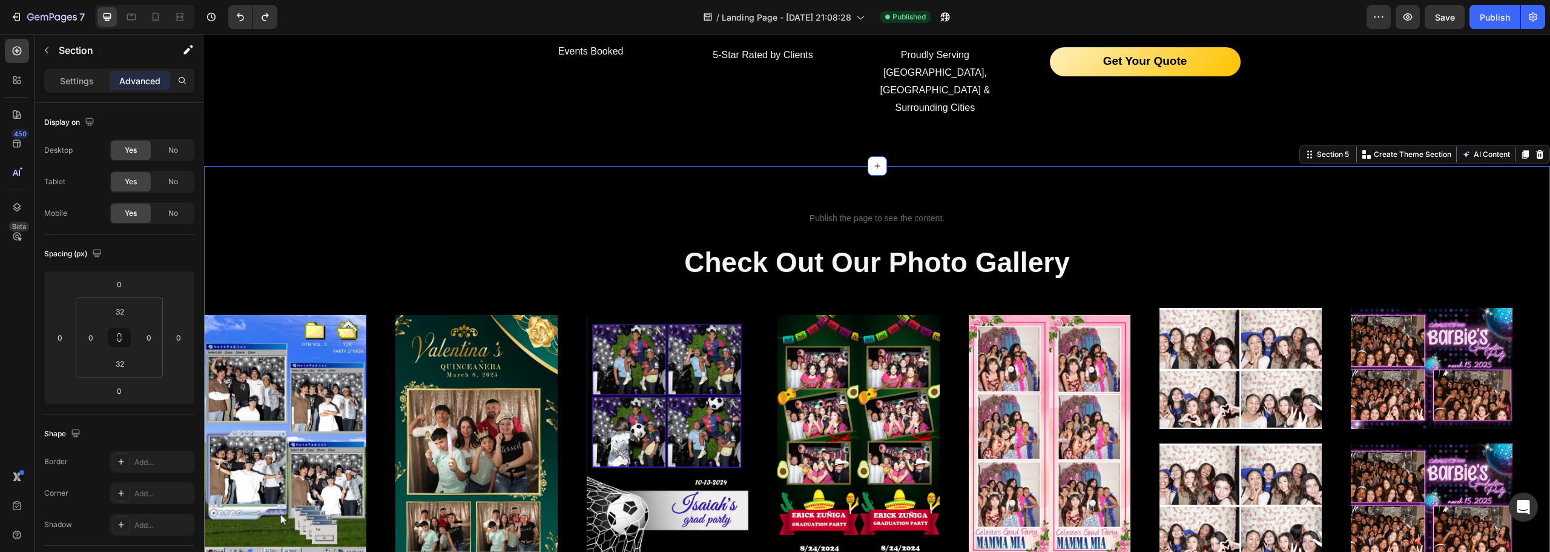
click at [292, 166] on div "Custom code Publish the page to see the content. Custom Code Check Out Our Phot…" at bounding box center [877, 387] width 1346 height 443
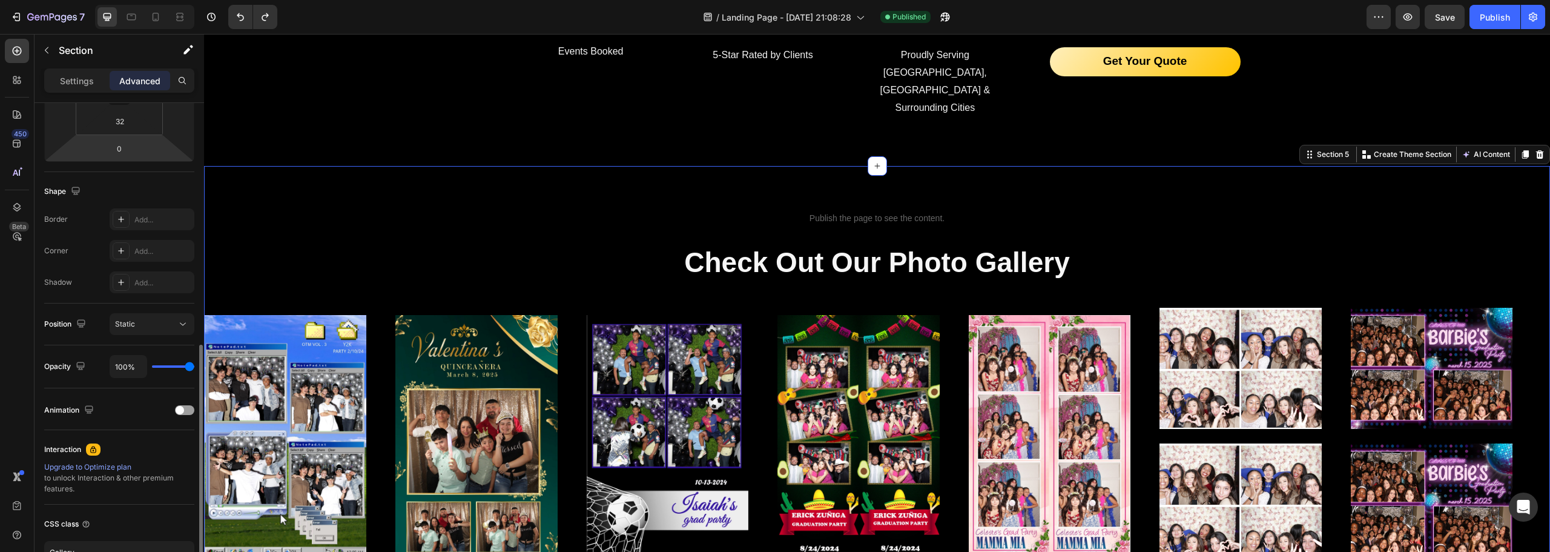
scroll to position [325, 0]
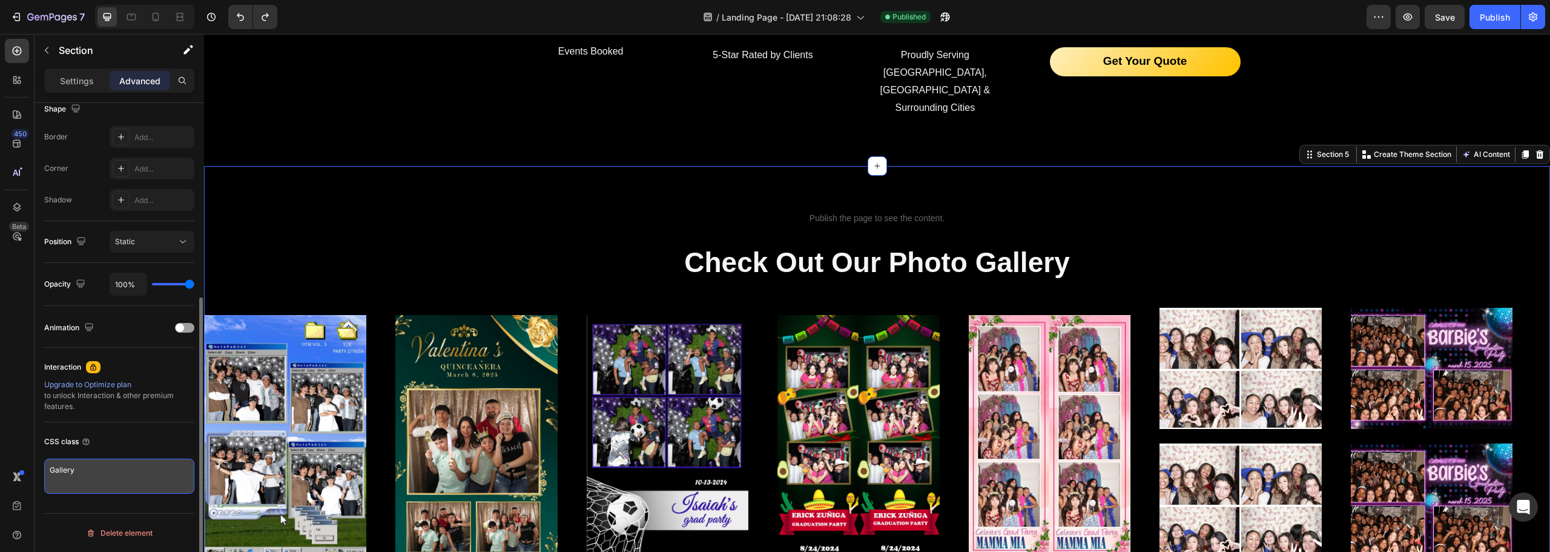
click at [117, 472] on textarea "Gallery" at bounding box center [119, 475] width 150 height 35
paste textarea "<div id="pricing"></div>"
drag, startPoint x: 105, startPoint y: 471, endPoint x: 81, endPoint y: 478, distance: 25.7
click at [81, 478] on textarea "<div id="pricing"></div>" at bounding box center [119, 475] width 150 height 35
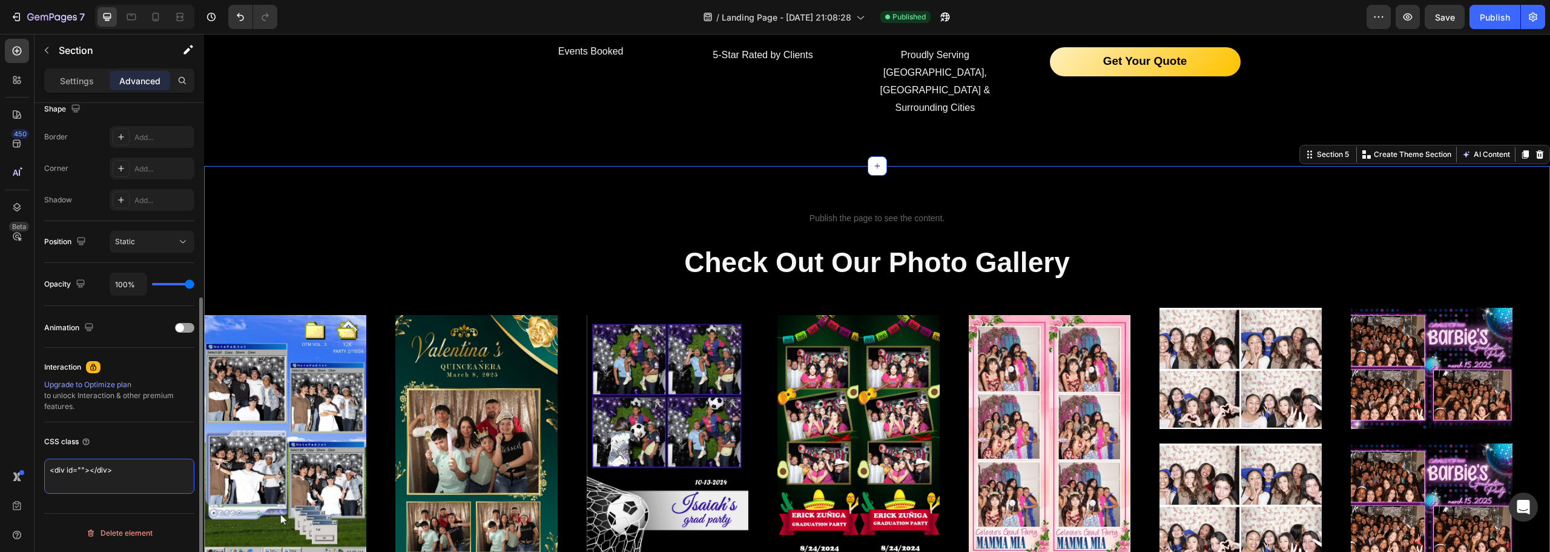
click at [81, 471] on textarea "<div id=""></div>" at bounding box center [119, 475] width 150 height 35
paste textarea "gallery"
type textarea "<div id="gallery"></div>"
drag, startPoint x: 139, startPoint y: 446, endPoint x: 134, endPoint y: 455, distance: 10.0
click at [137, 449] on div "CSS class" at bounding box center [119, 441] width 150 height 19
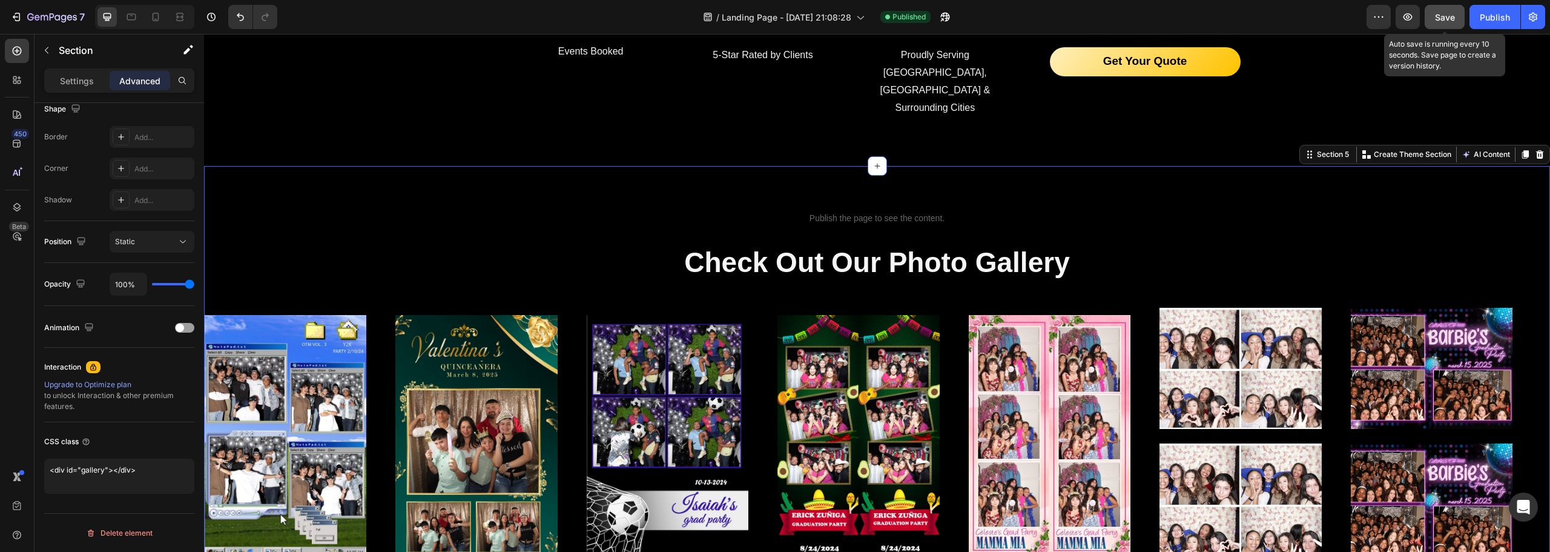
click at [1449, 26] on button "Save" at bounding box center [1445, 17] width 40 height 24
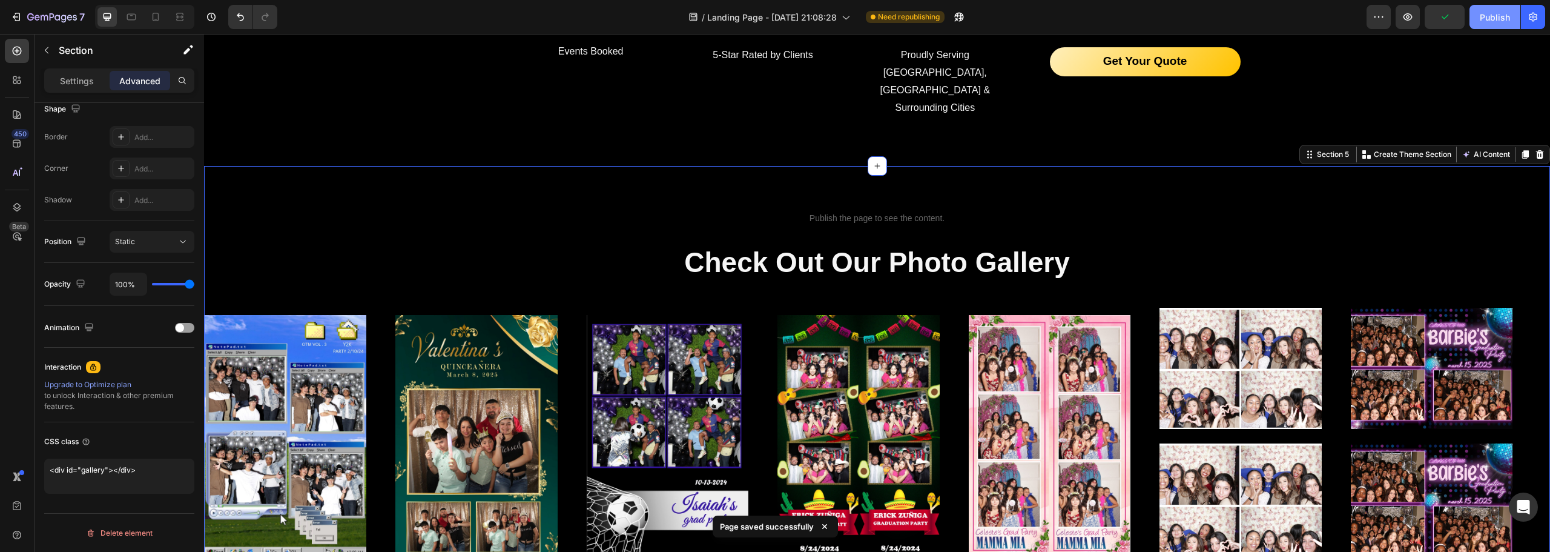
click at [1494, 19] on div "Publish" at bounding box center [1495, 17] width 30 height 13
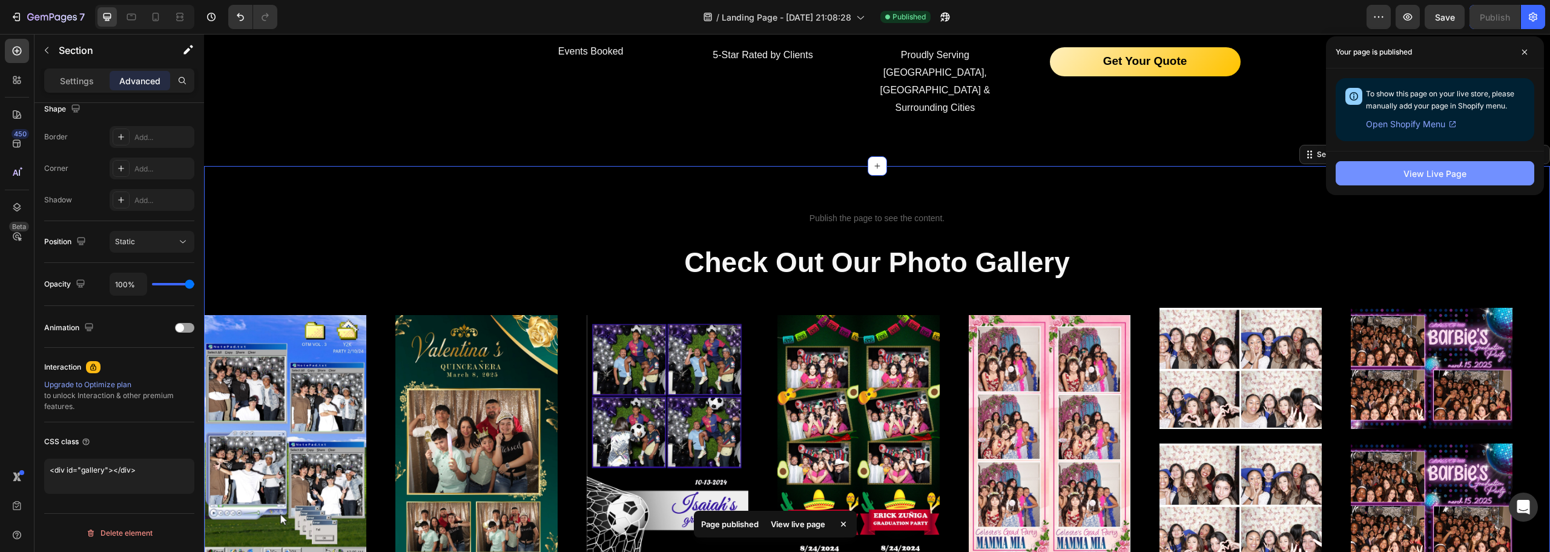
click at [1398, 167] on button "View Live Page" at bounding box center [1435, 173] width 199 height 24
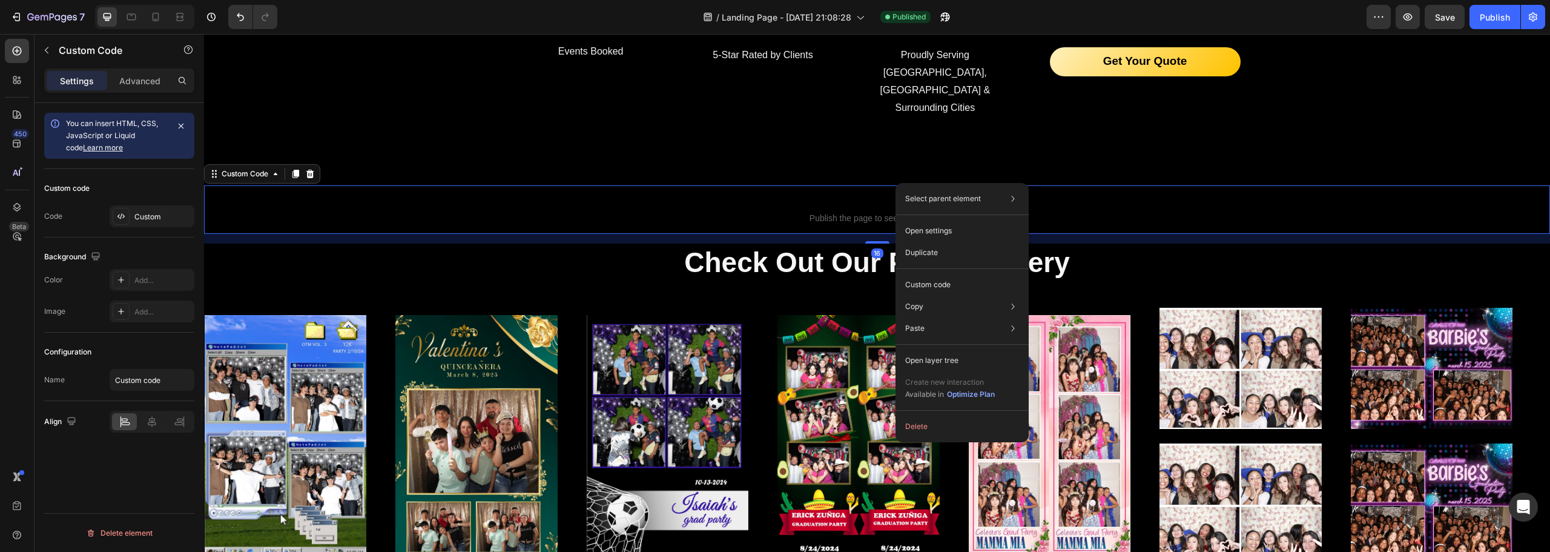
scroll to position [0, 0]
click at [932, 426] on button "Delete" at bounding box center [962, 426] width 124 height 22
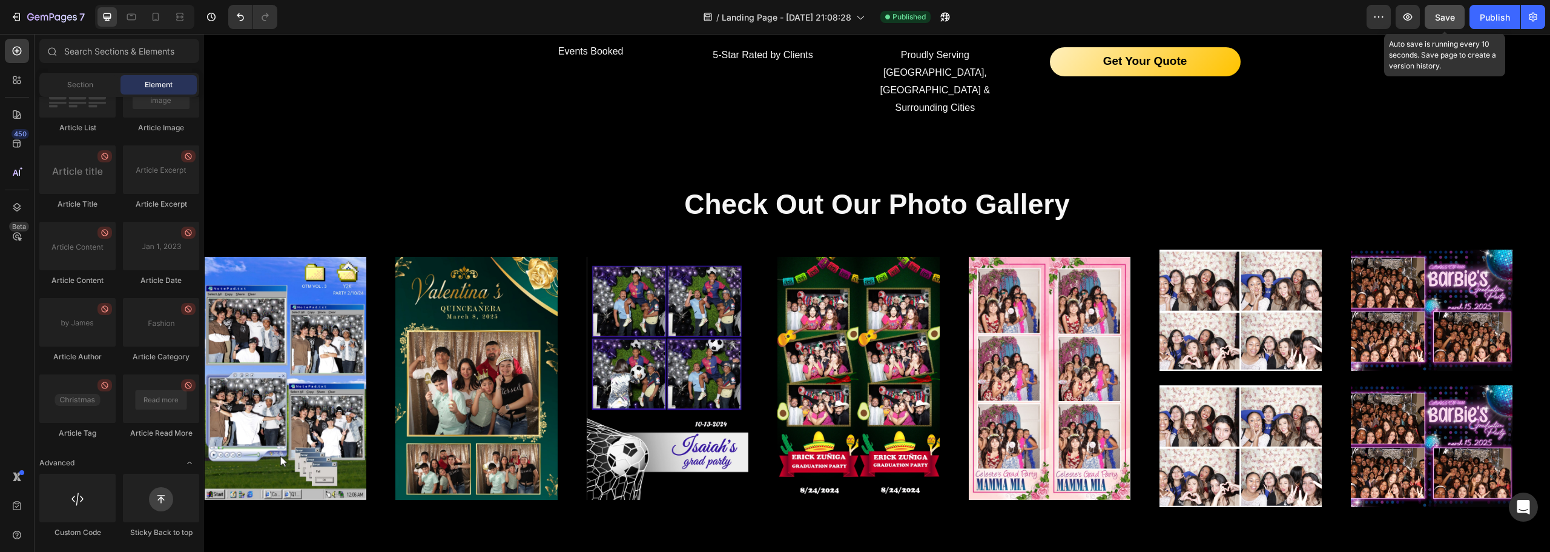
click at [1445, 15] on span "Save" at bounding box center [1445, 17] width 20 height 10
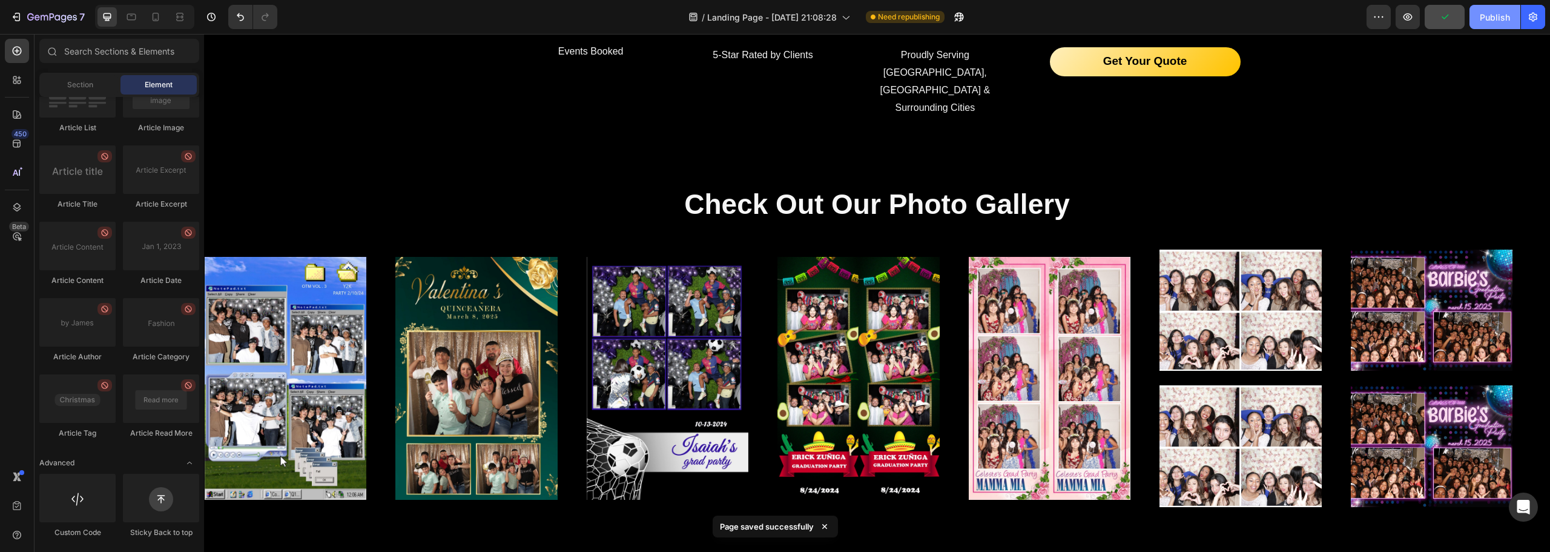
click at [1493, 22] on div "Publish" at bounding box center [1495, 17] width 30 height 13
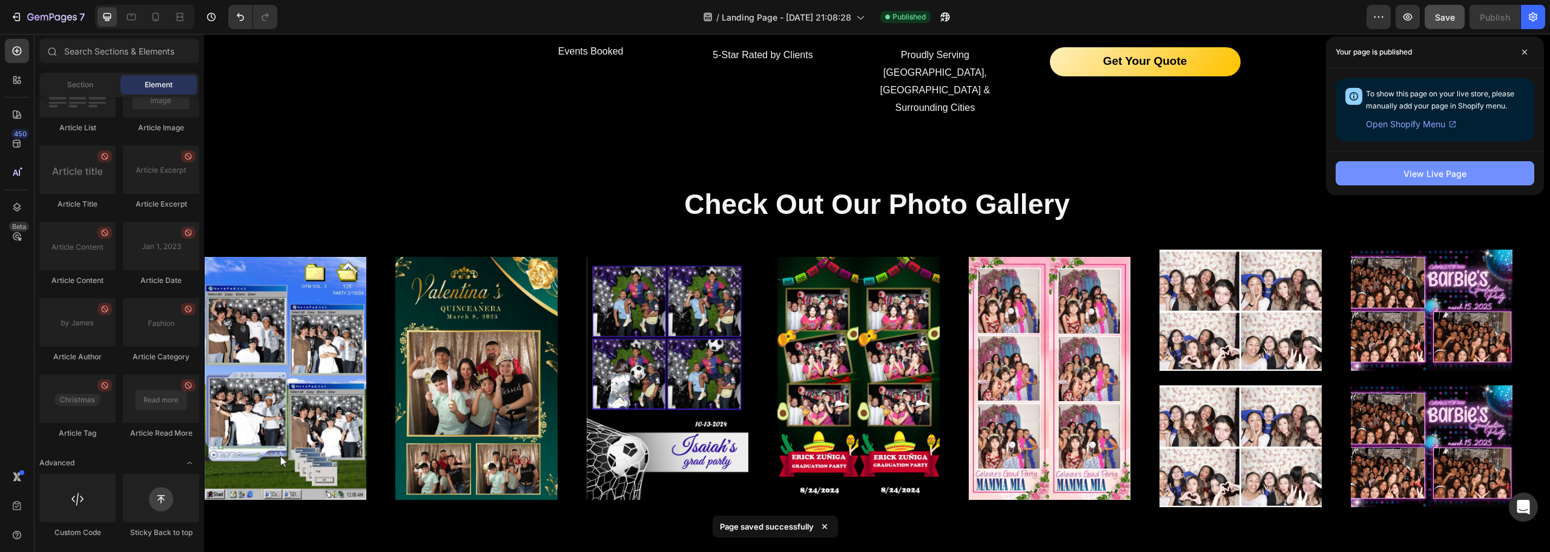
click at [1437, 174] on div "View Live Page" at bounding box center [1435, 173] width 63 height 13
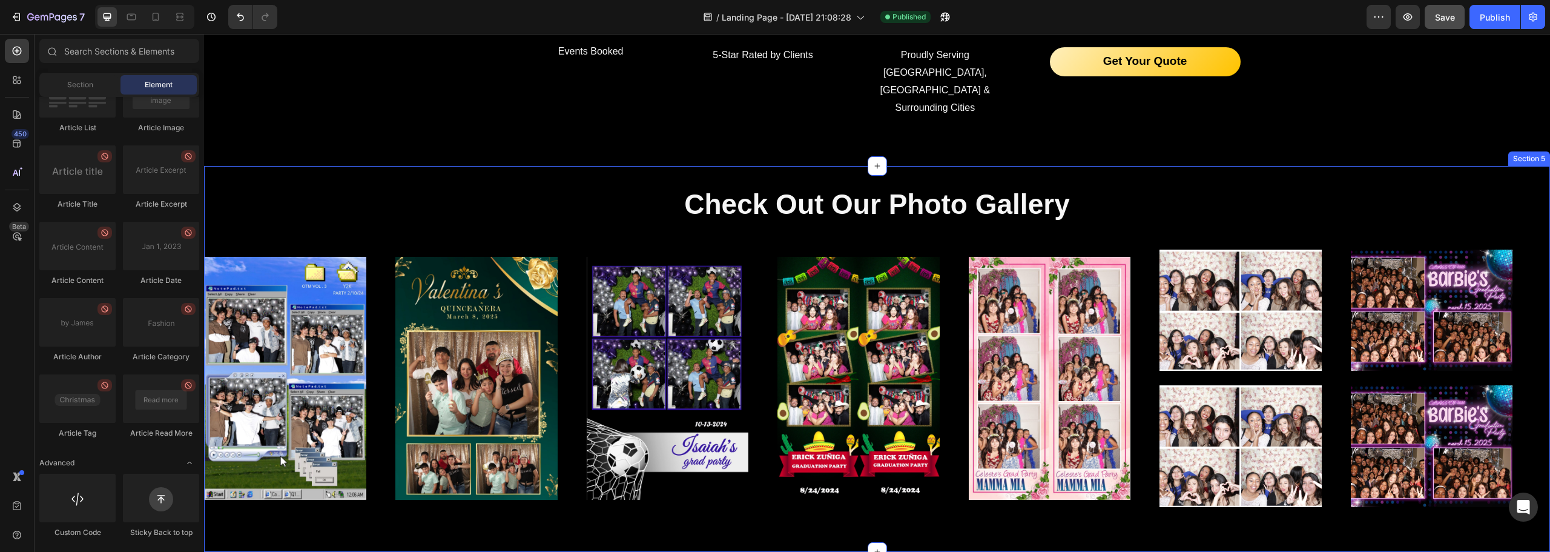
click at [547, 166] on div "Check Out Our Photo Gallery Heading Image Image Image Image Image Image Image I…" at bounding box center [877, 358] width 1346 height 385
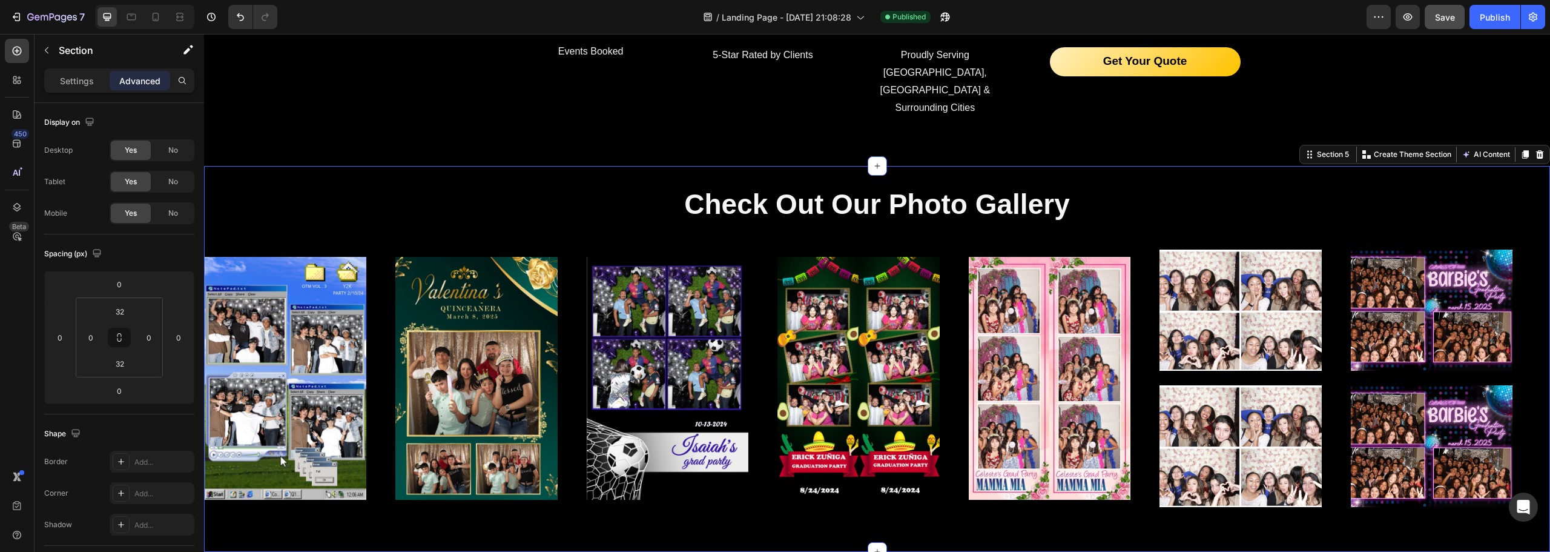
scroll to position [325, 0]
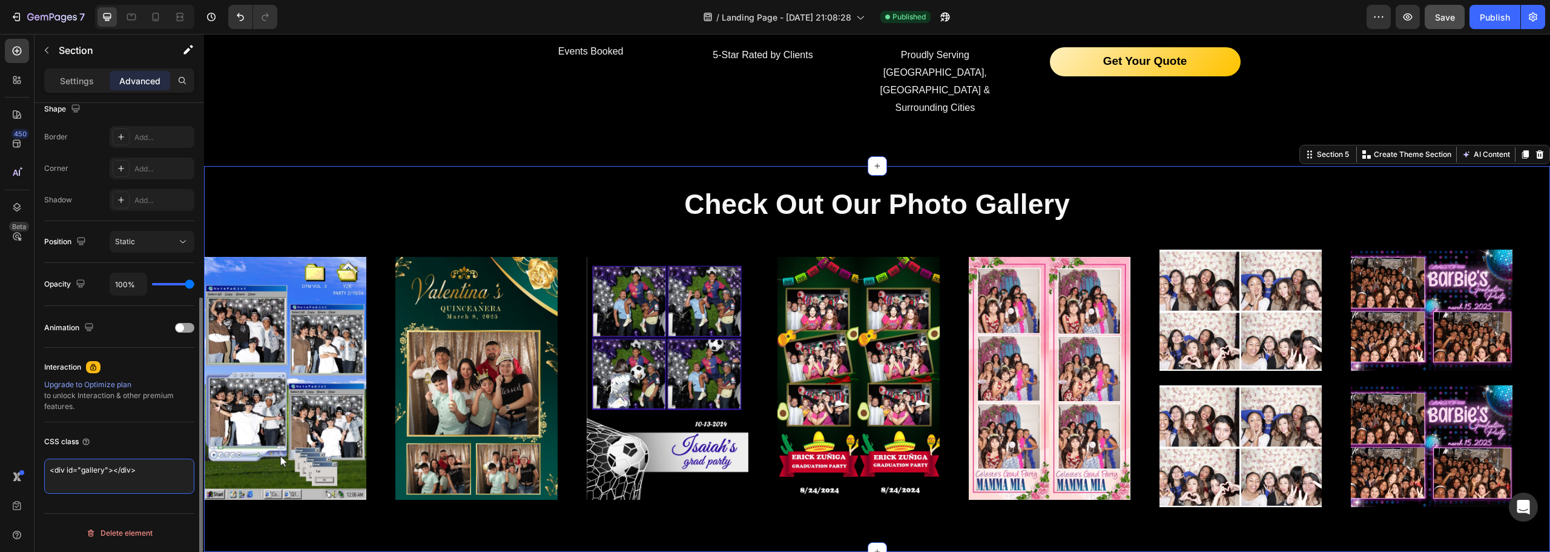
click at [171, 487] on textarea "<div id="gallery"></div>" at bounding box center [119, 475] width 150 height 35
drag, startPoint x: 171, startPoint y: 487, endPoint x: 162, endPoint y: 501, distance: 15.8
click at [170, 498] on div "CSS class <div id="gallery"></div>" at bounding box center [119, 462] width 150 height 81
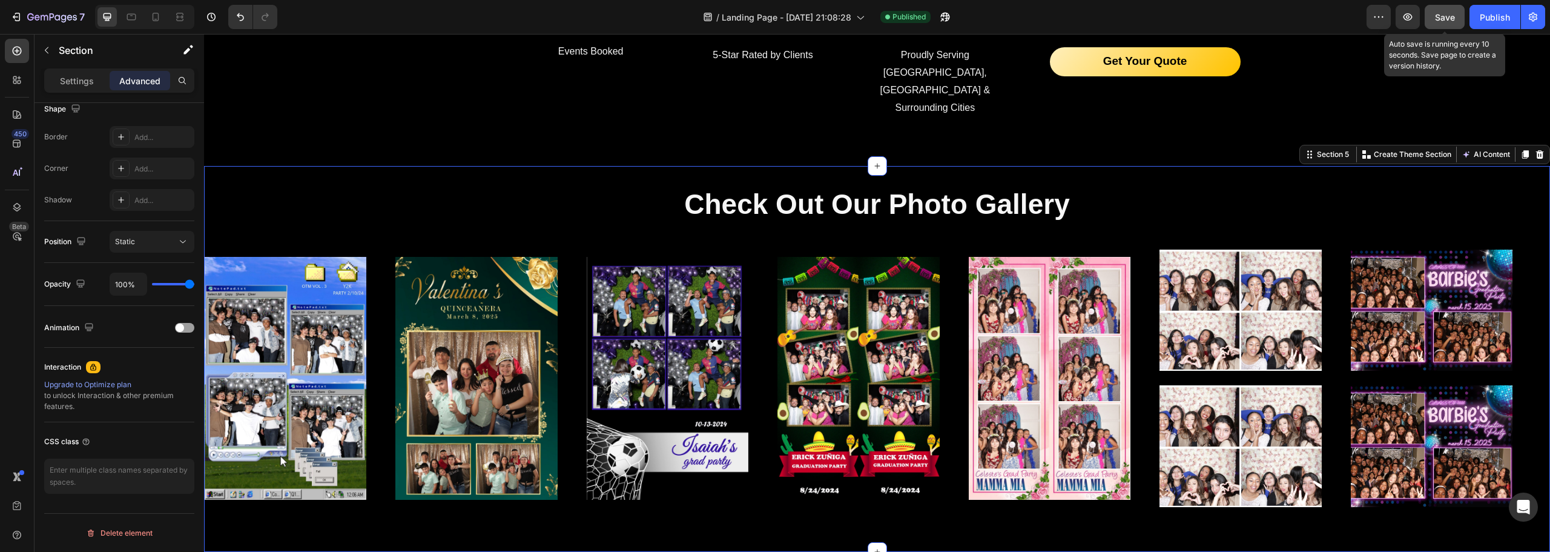
click at [1455, 18] on span "Save" at bounding box center [1445, 17] width 20 height 10
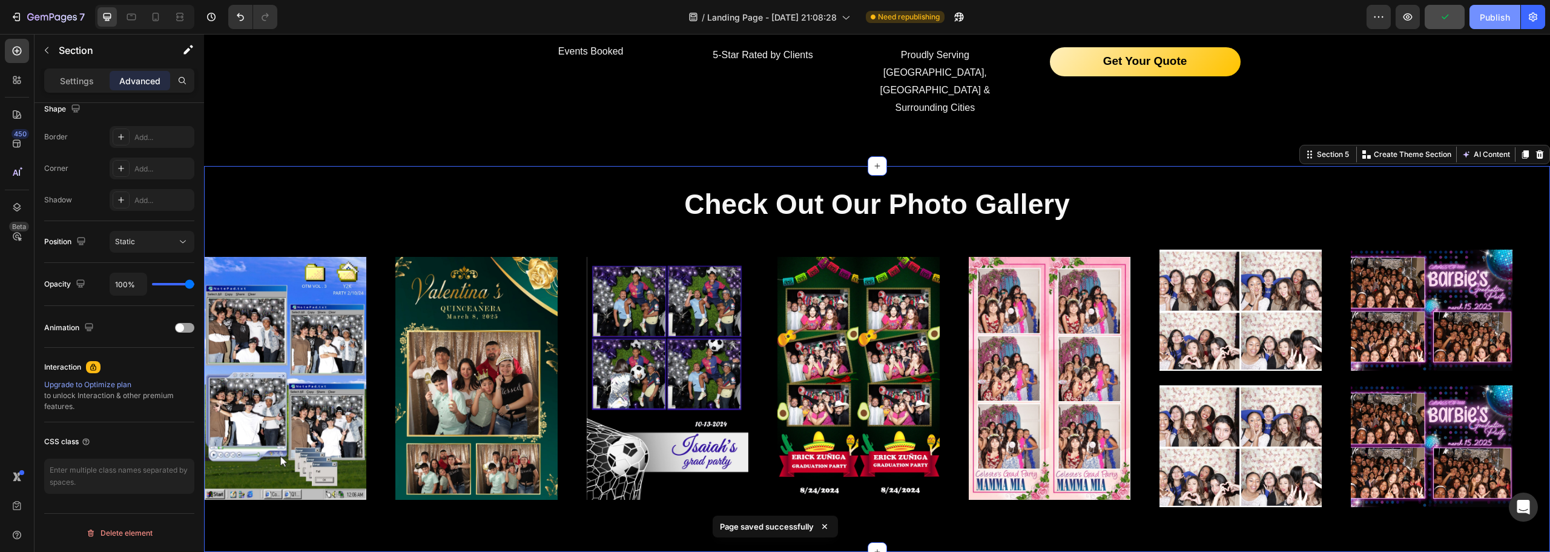
click at [1495, 21] on div "Publish" at bounding box center [1495, 17] width 30 height 13
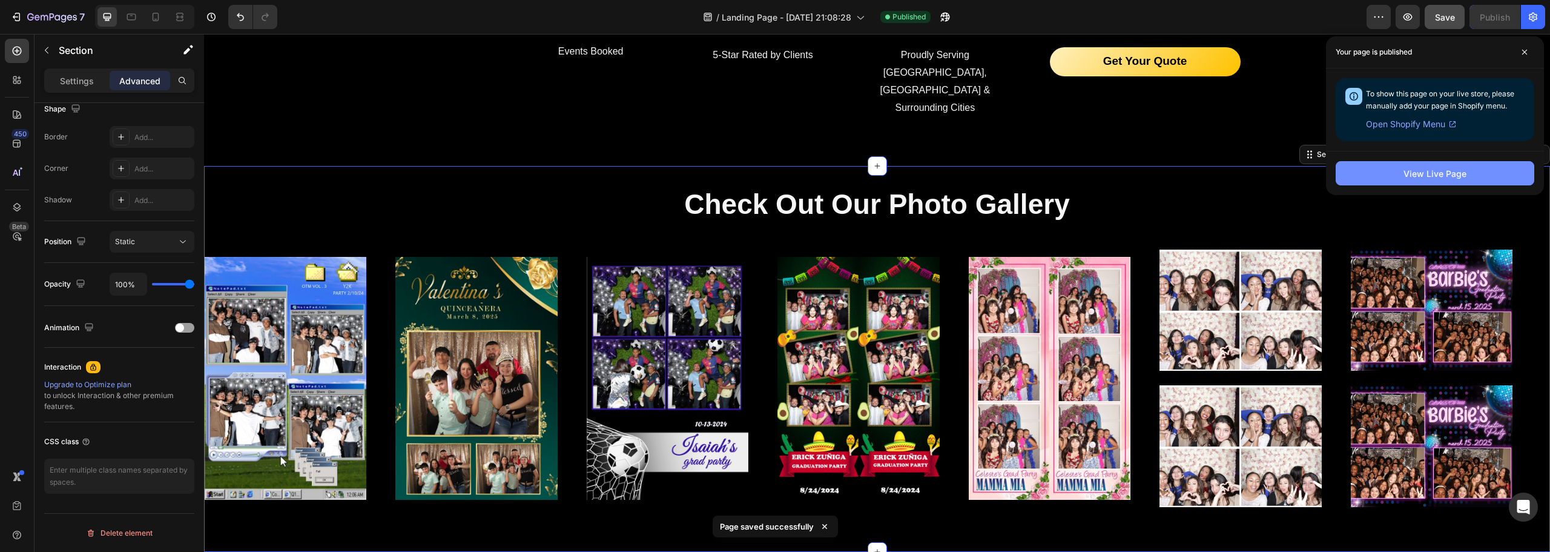
click at [1411, 170] on div "View Live Page" at bounding box center [1435, 173] width 63 height 13
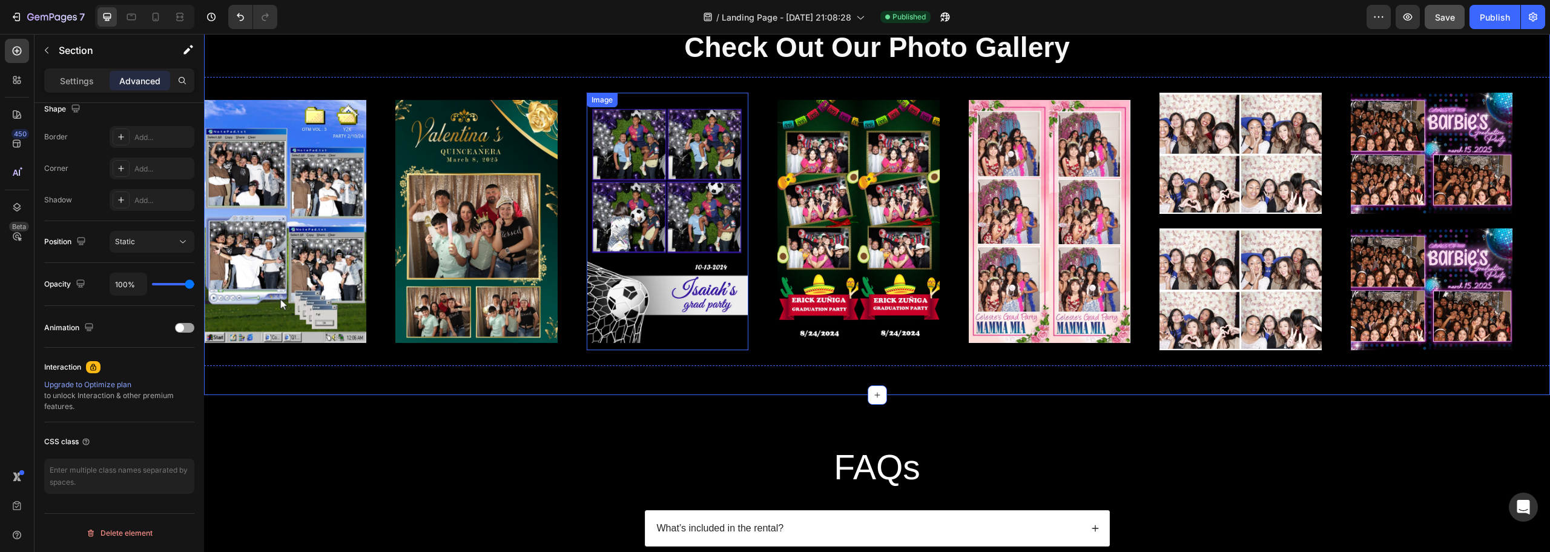
scroll to position [2180, 0]
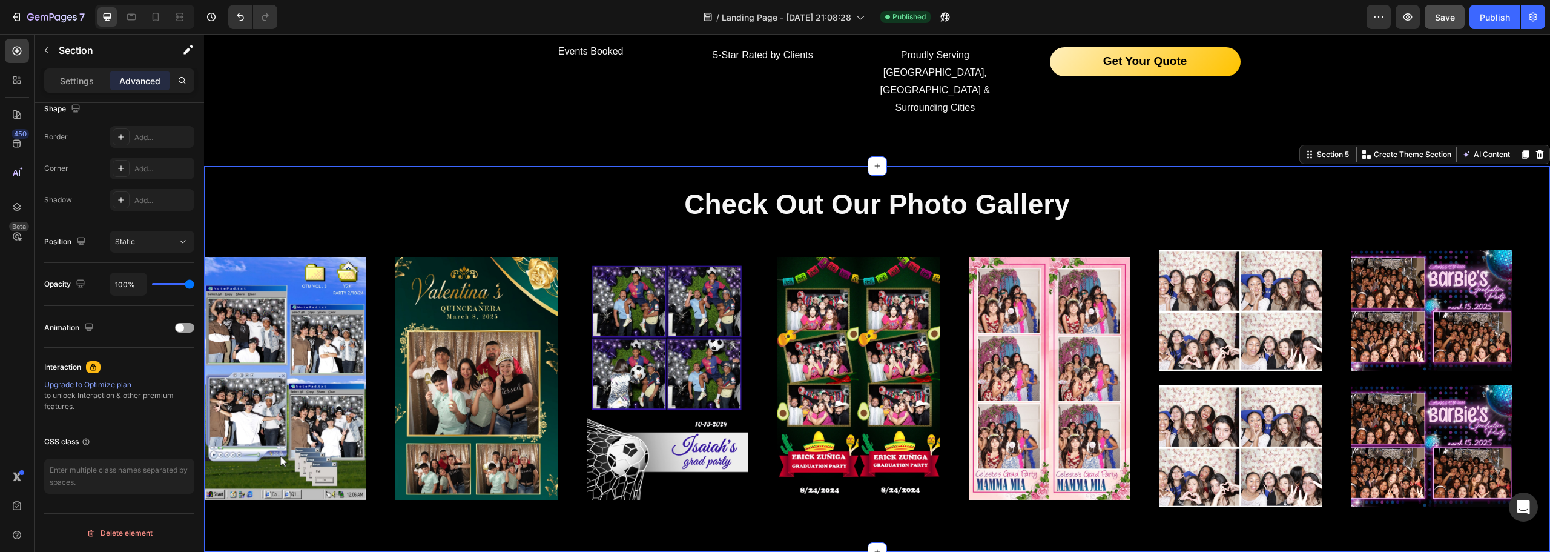
click at [570, 166] on div "Check Out Our Photo Gallery Heading Image Image Image Image Image Image Image I…" at bounding box center [877, 358] width 1346 height 385
click at [1315, 147] on div "Section 5" at bounding box center [1328, 154] width 51 height 15
click at [1317, 149] on div "Section 5" at bounding box center [1333, 154] width 37 height 11
click at [1303, 147] on div "Section 5" at bounding box center [1328, 154] width 51 height 15
click at [1305, 150] on icon at bounding box center [1310, 155] width 10 height 10
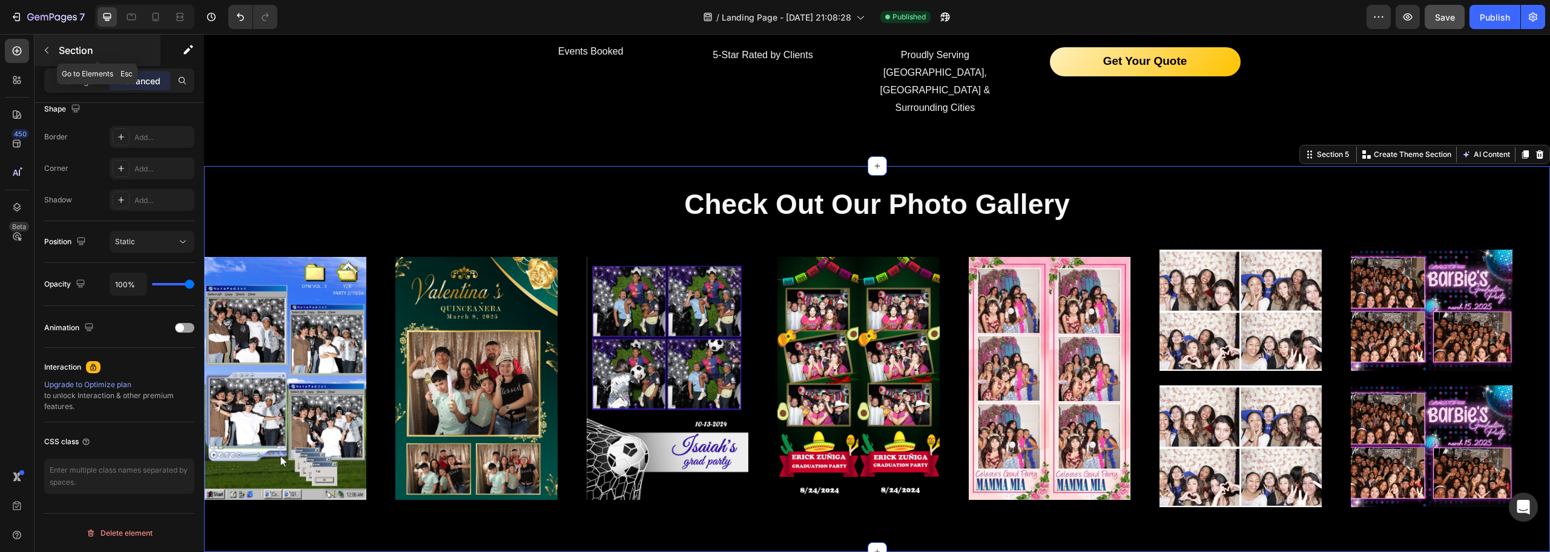
click at [51, 58] on button "button" at bounding box center [46, 50] width 19 height 19
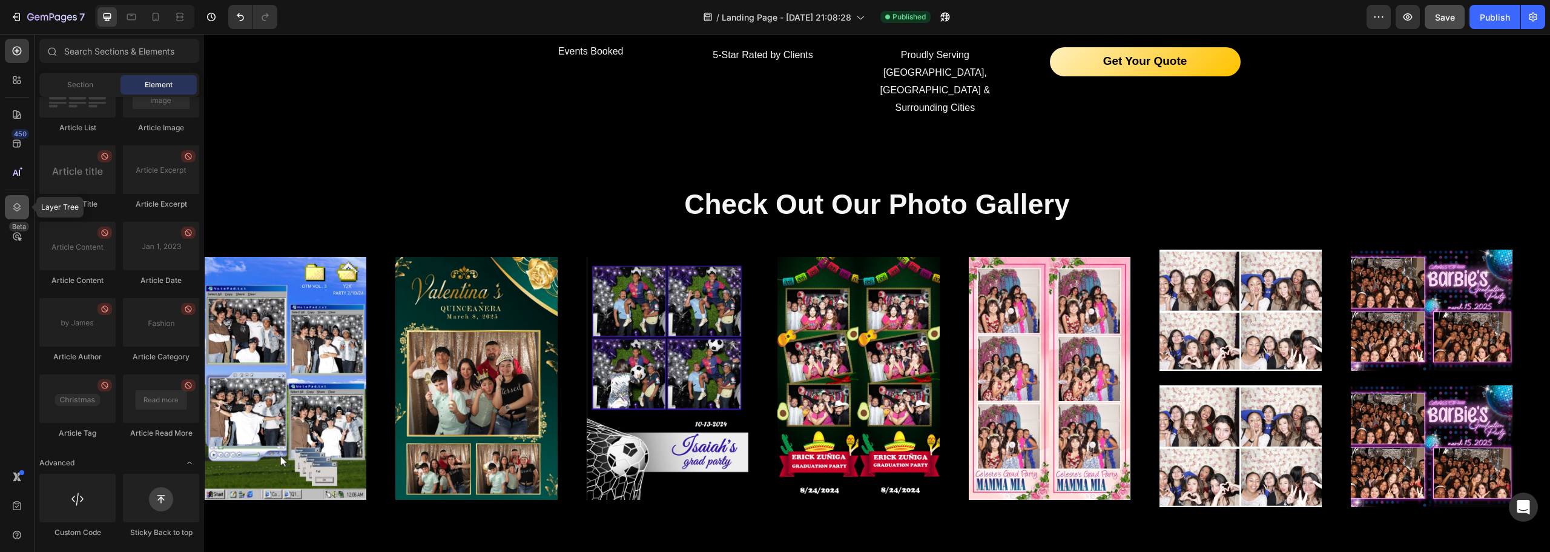
click at [22, 209] on icon at bounding box center [17, 207] width 12 height 12
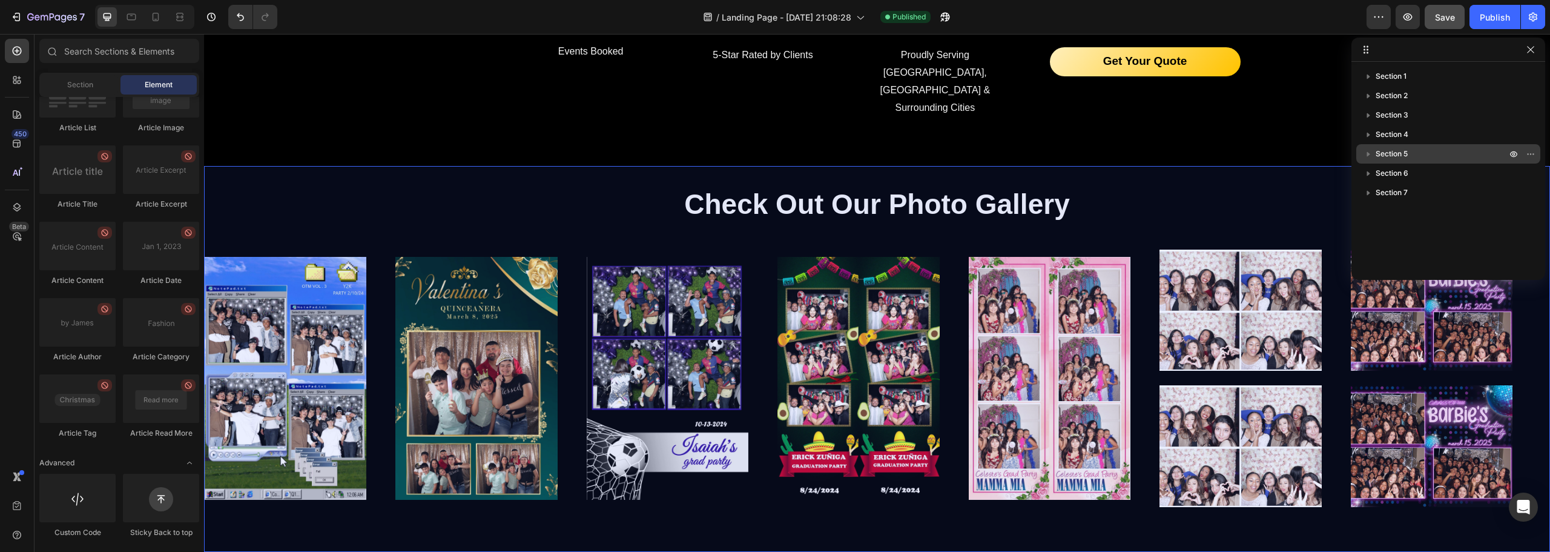
click at [1401, 151] on span "Section 5" at bounding box center [1392, 154] width 32 height 12
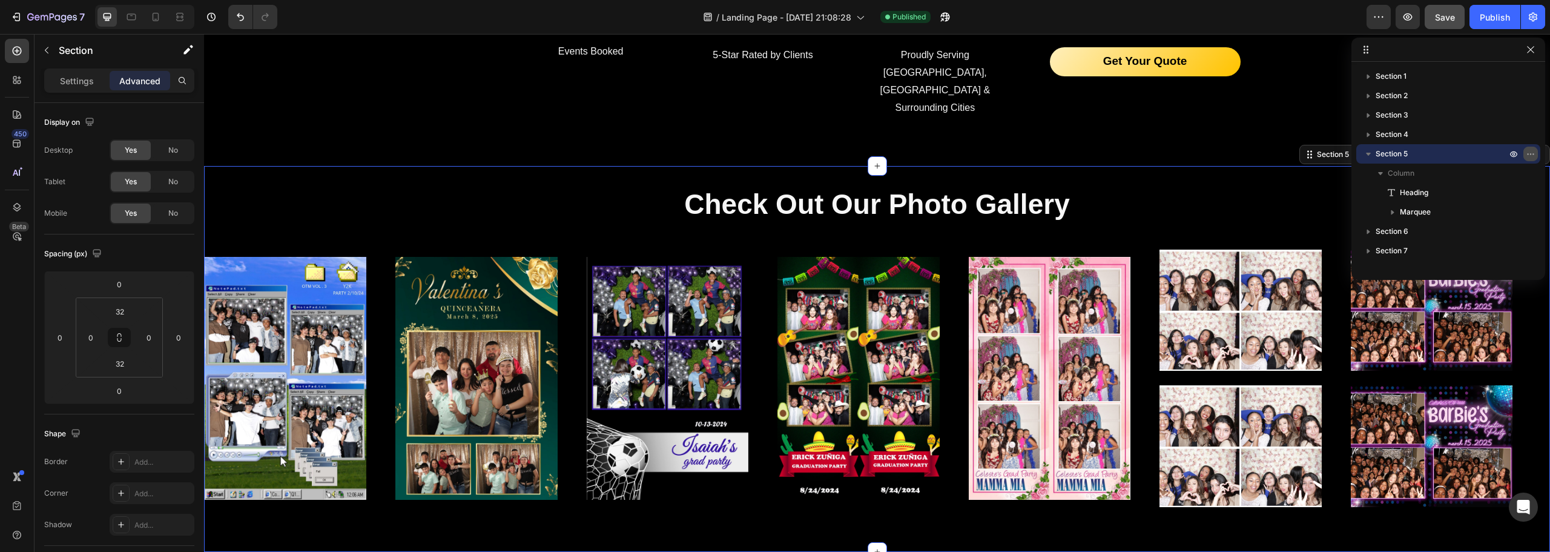
click at [1537, 156] on button "button" at bounding box center [1531, 154] width 15 height 15
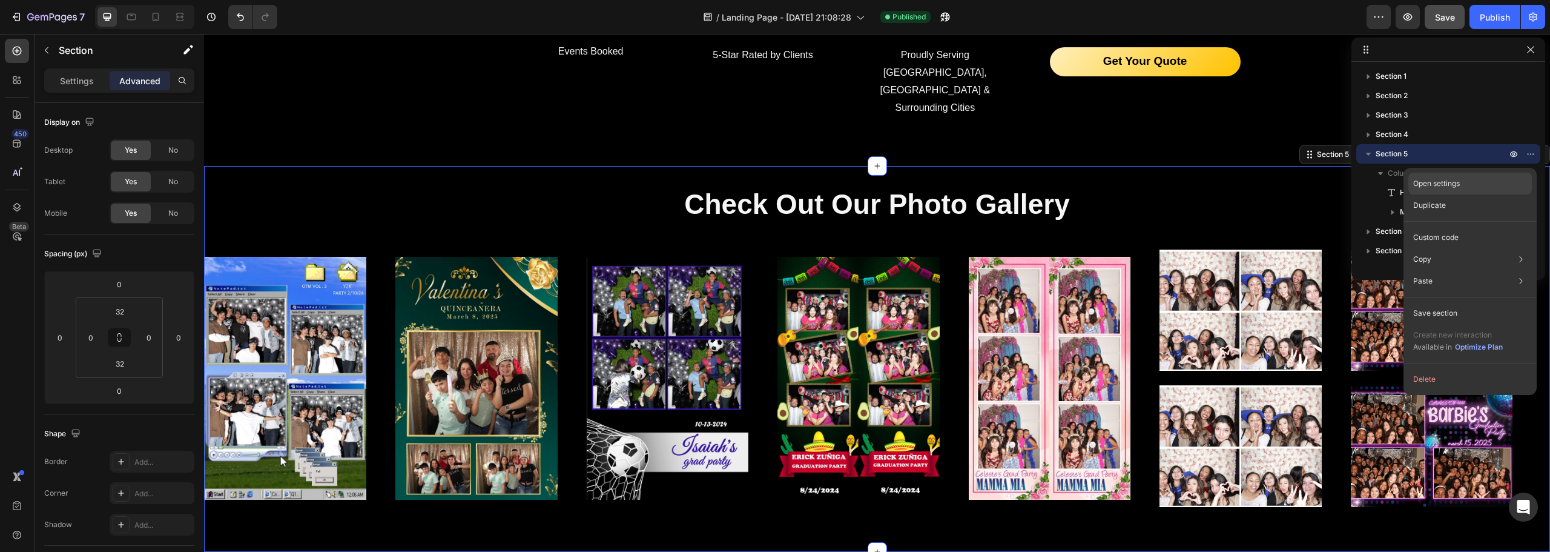
click at [1450, 183] on p "Open settings" at bounding box center [1436, 183] width 47 height 11
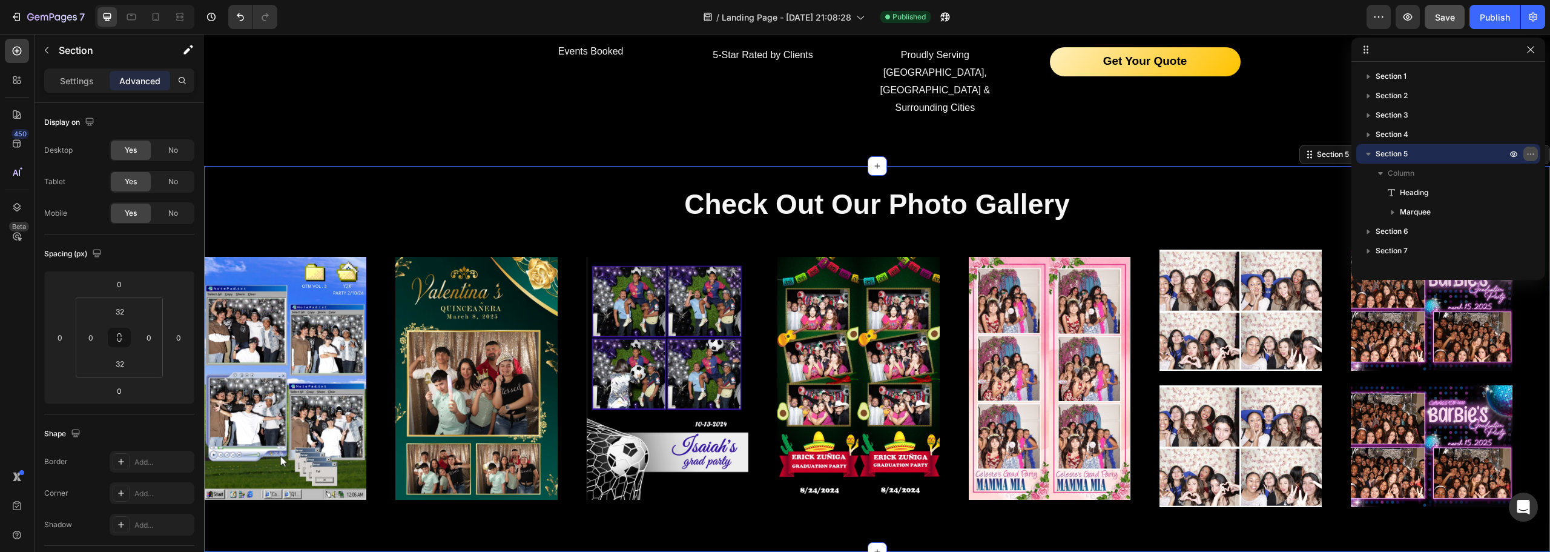
click at [1534, 154] on icon "button" at bounding box center [1531, 154] width 10 height 10
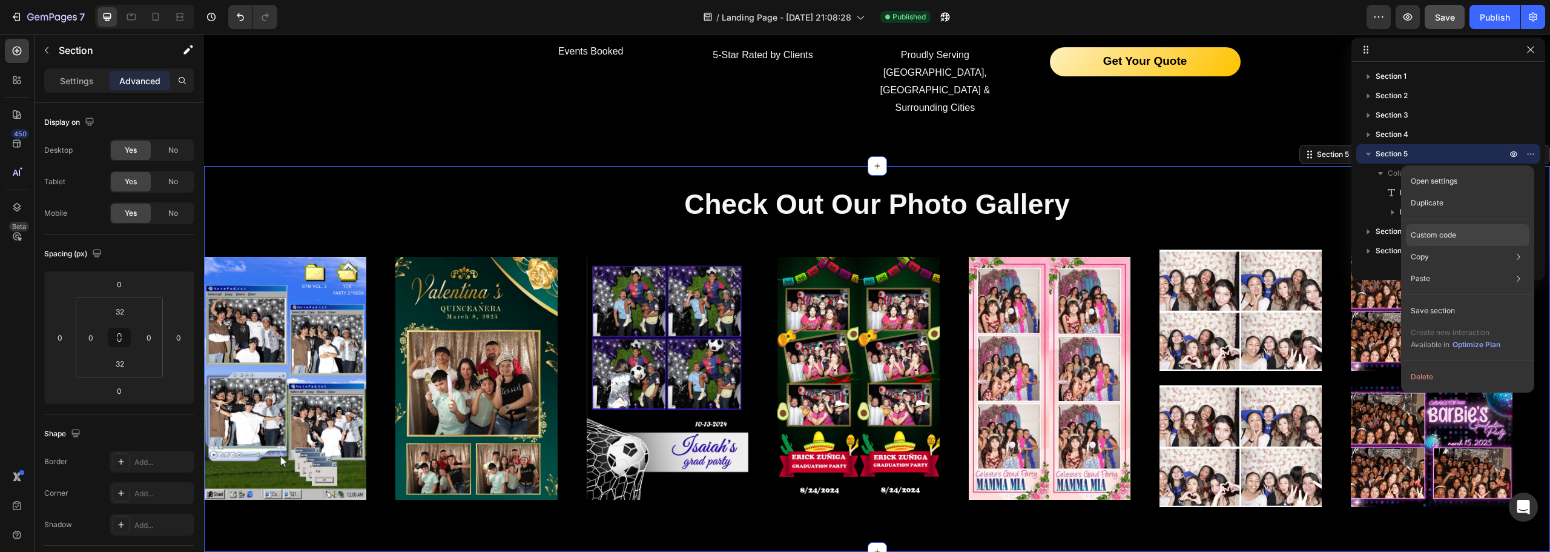
click at [1466, 268] on div "Custom code" at bounding box center [1468, 279] width 124 height 22
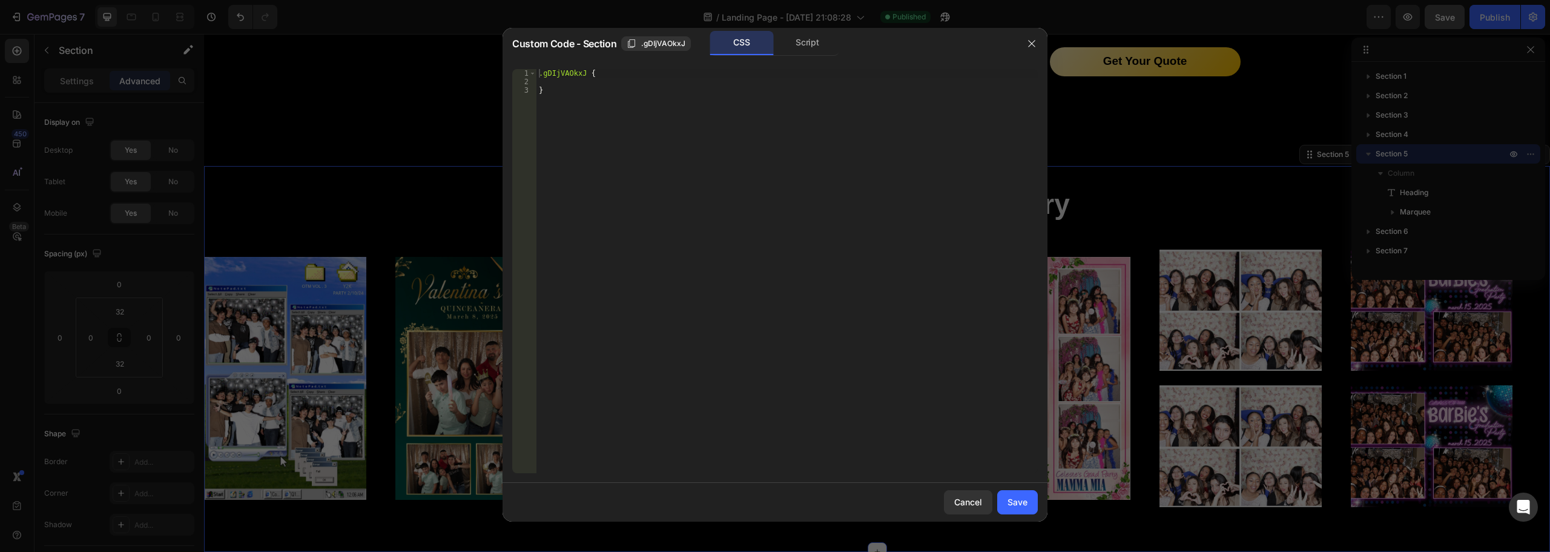
type textarea "}"
click at [593, 86] on div ".gDIjVAOkxJ { }" at bounding box center [787, 279] width 501 height 421
click at [596, 116] on div ".gDIjVAOkxJ { }" at bounding box center [787, 279] width 501 height 421
click at [613, 82] on div ".gDIjVAOkxJ { }" at bounding box center [787, 279] width 501 height 421
click at [614, 80] on div ".gDIjVAOkxJ { }" at bounding box center [787, 279] width 501 height 421
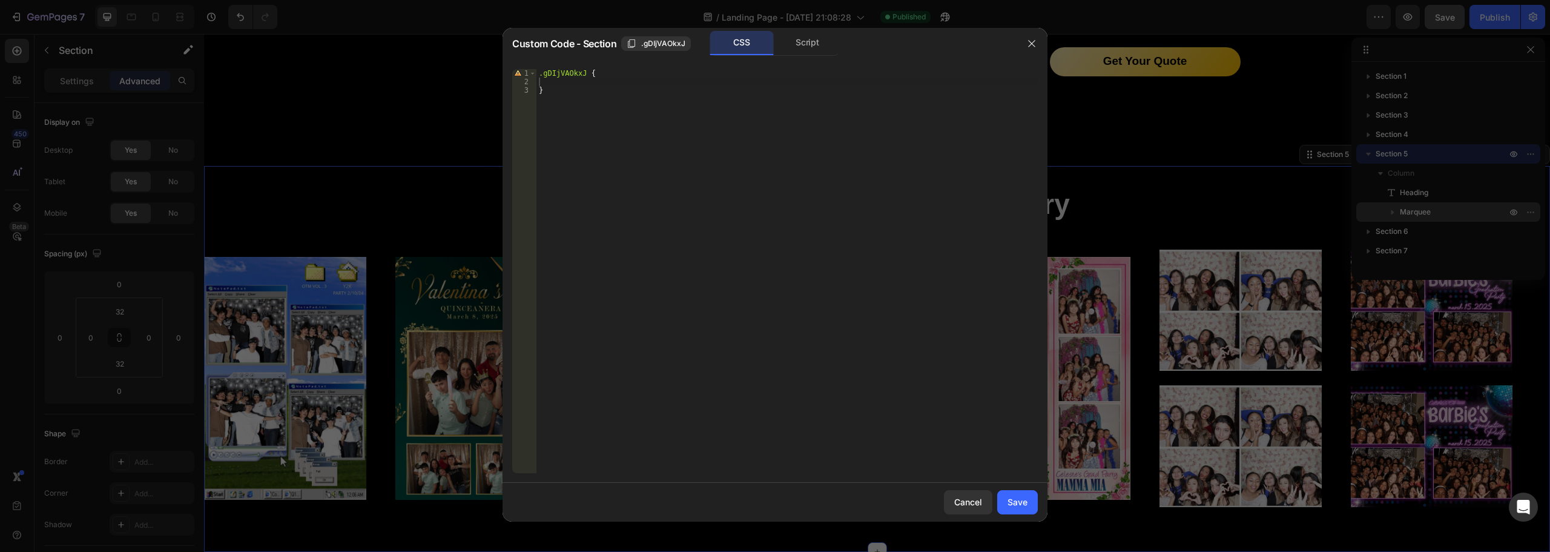
drag, startPoint x: 1037, startPoint y: 40, endPoint x: 1511, endPoint y: 206, distance: 501.8
click at [1037, 40] on button "button" at bounding box center [1031, 43] width 19 height 19
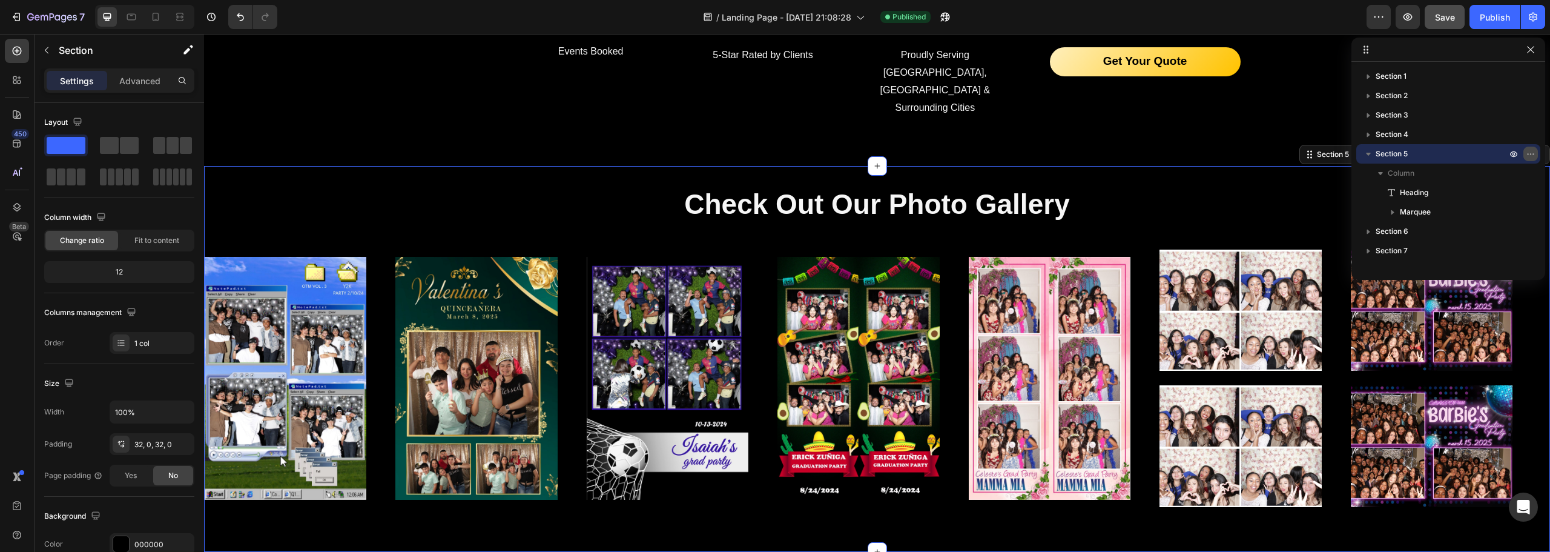
click at [1528, 156] on icon "button" at bounding box center [1531, 154] width 10 height 10
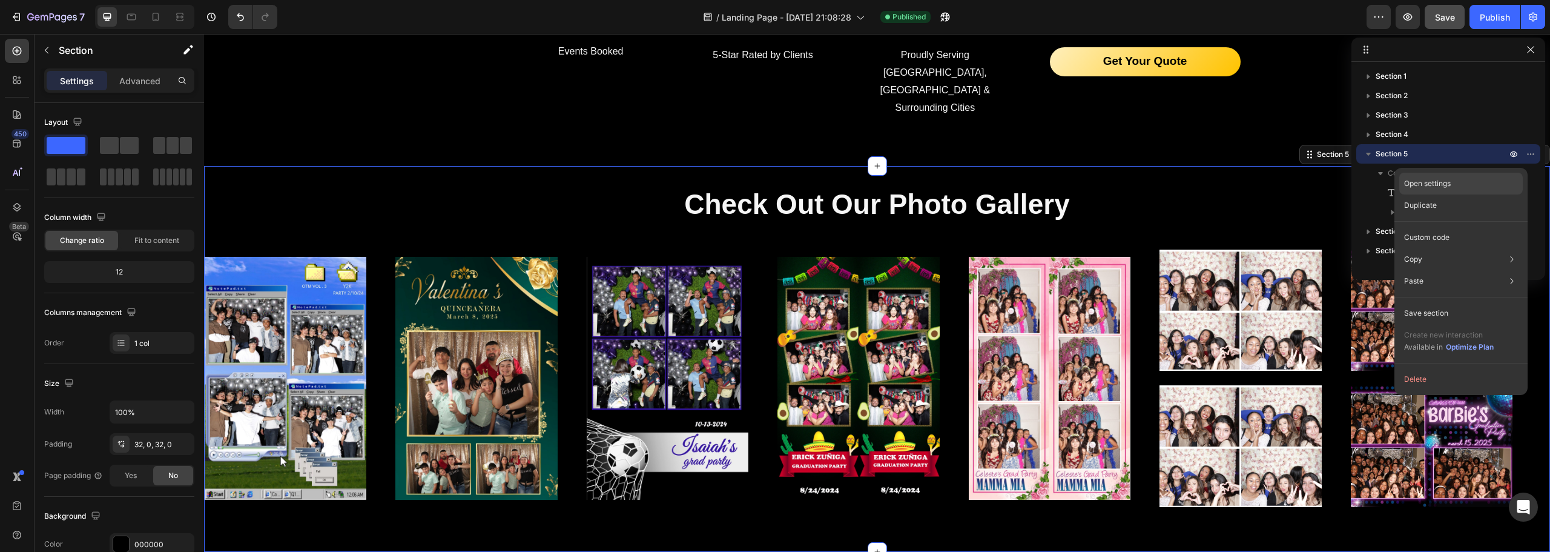
click at [1456, 182] on div "Open settings" at bounding box center [1461, 184] width 124 height 22
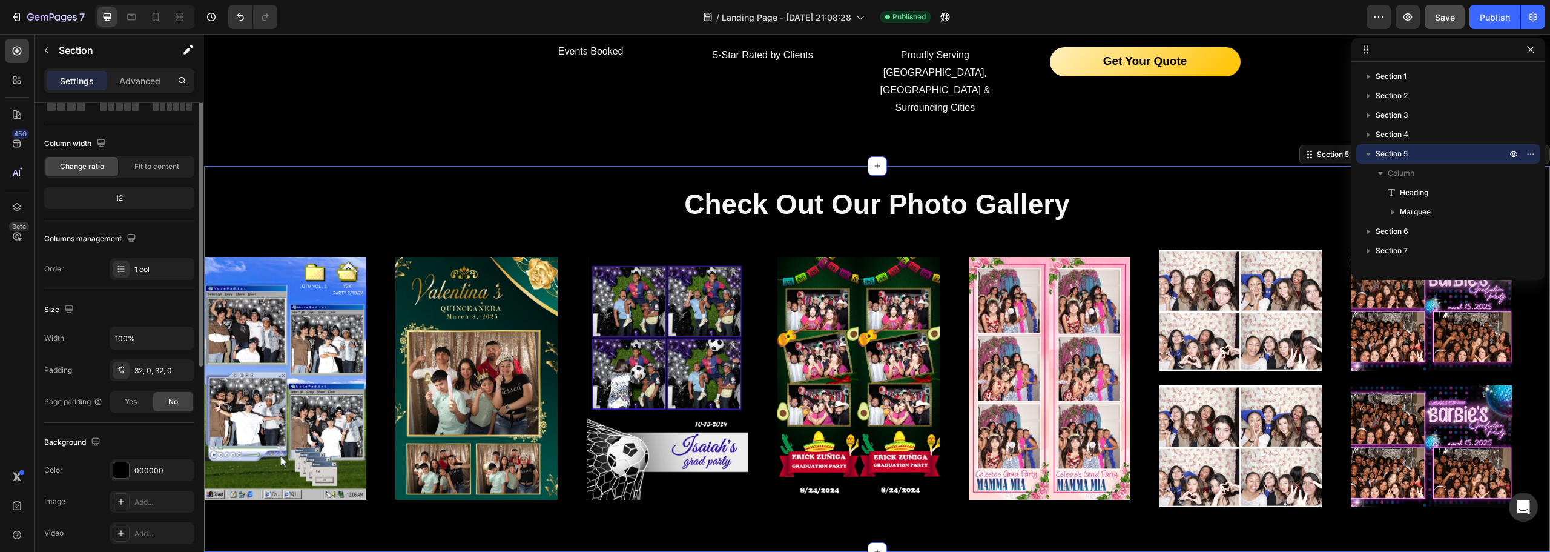
scroll to position [0, 0]
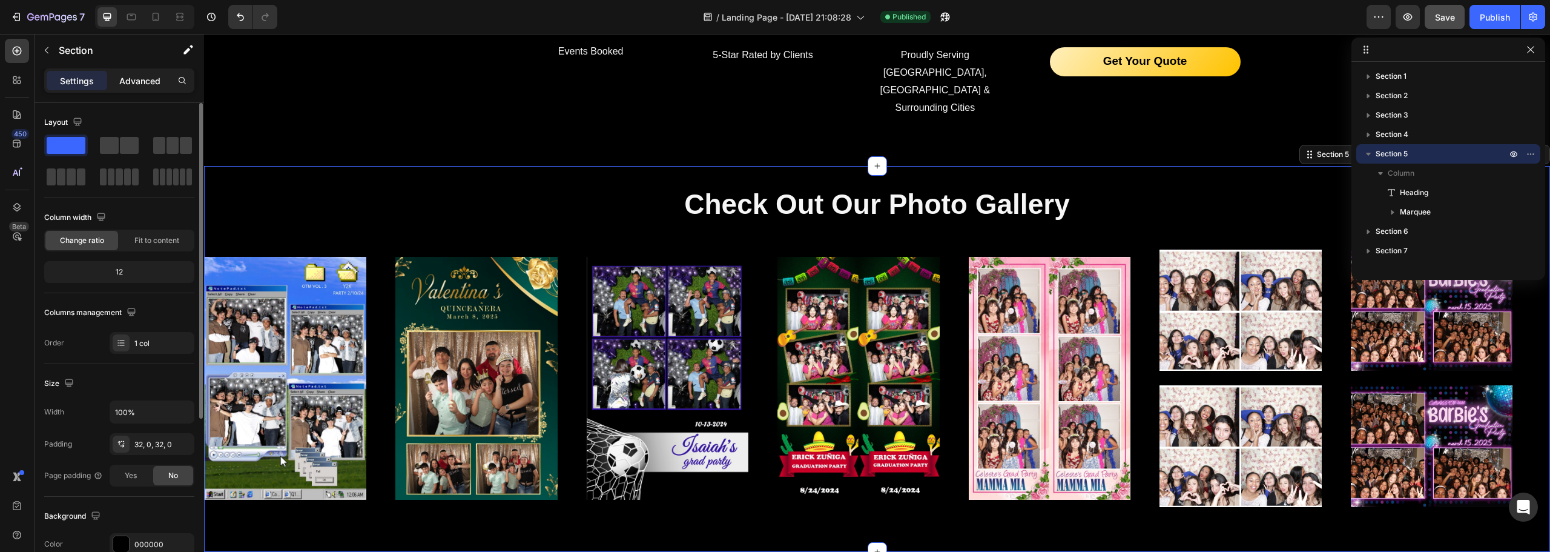
click at [143, 74] on p "Advanced" at bounding box center [139, 80] width 41 height 13
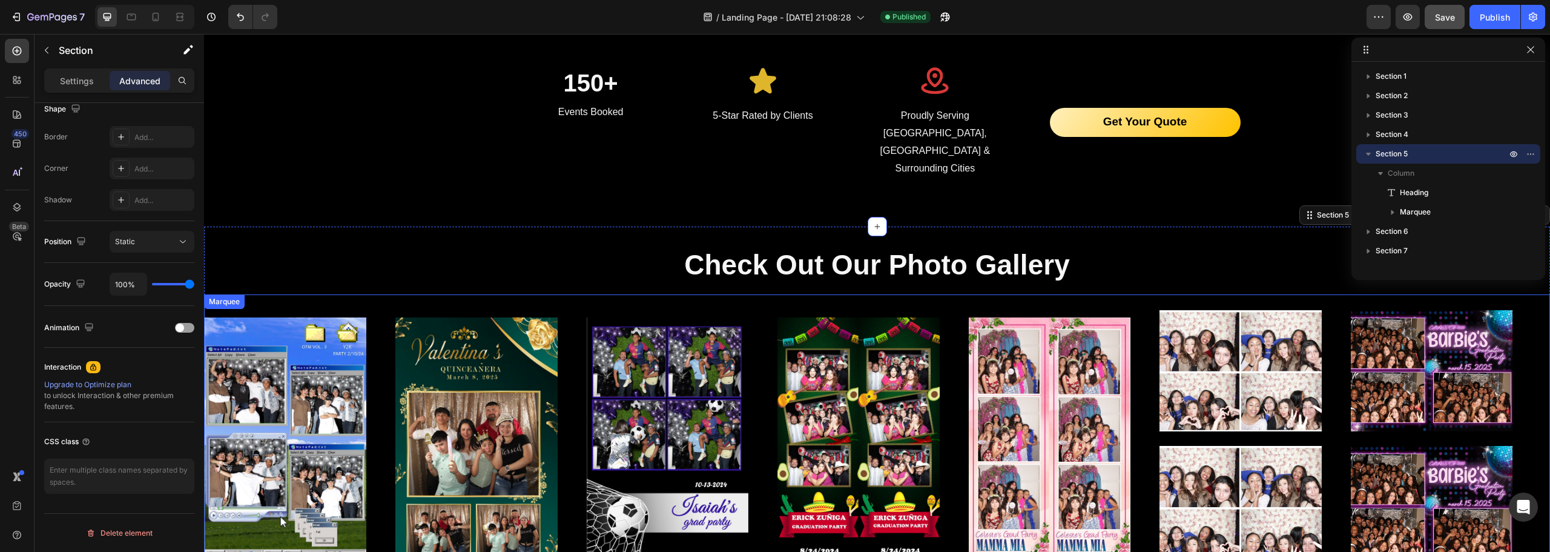
scroll to position [1938, 0]
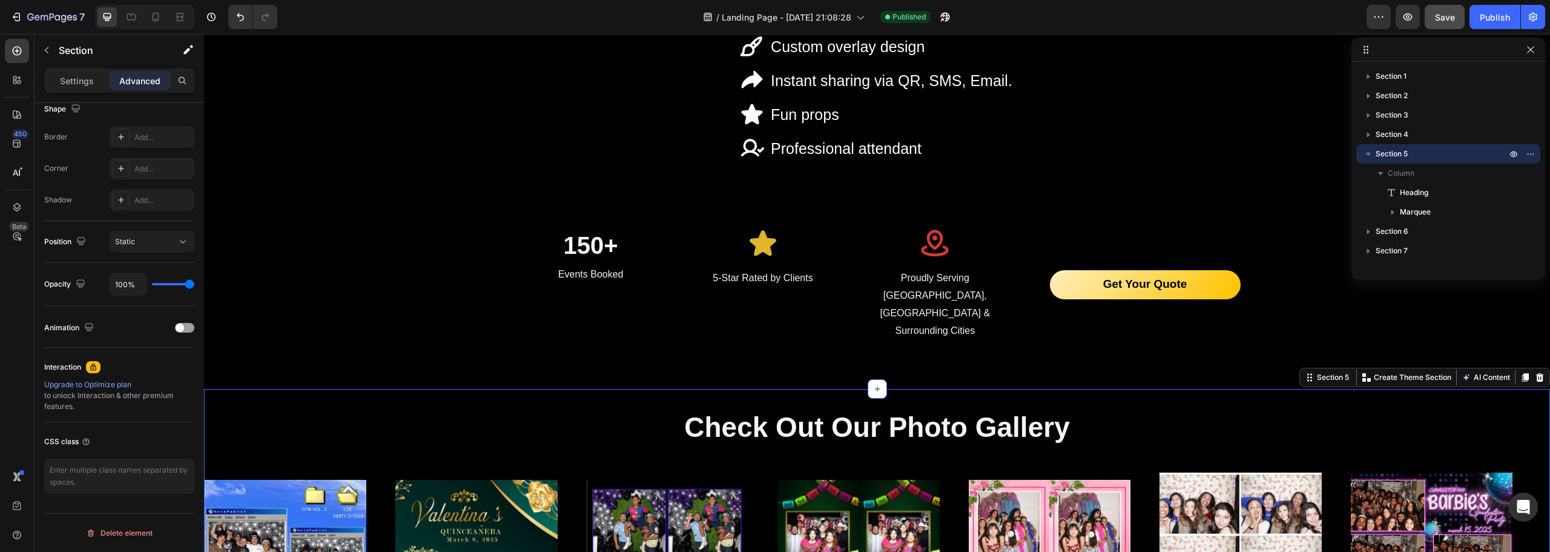
scroll to position [2119, 0]
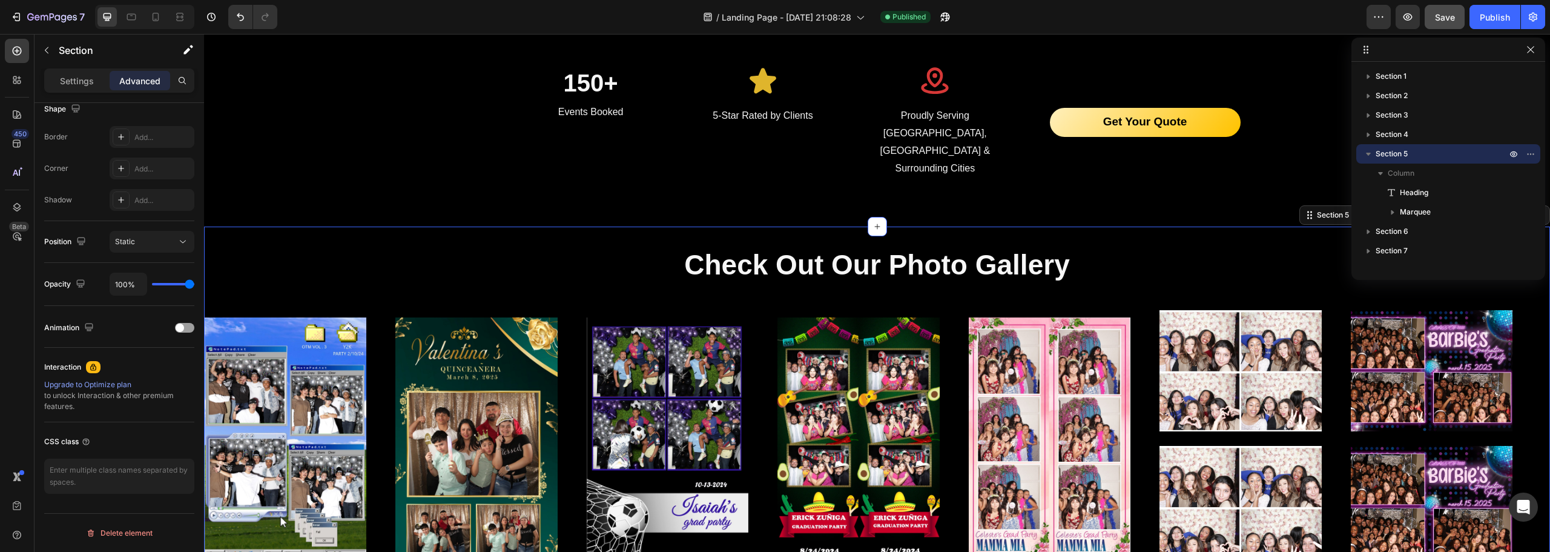
click at [525, 226] on div "Check Out Our Photo Gallery Heading Image Image Image Image Image Image Image I…" at bounding box center [877, 418] width 1346 height 385
click at [524, 226] on div "Check Out Our Photo Gallery Heading Image Image Image Image Image Image Image I…" at bounding box center [877, 418] width 1346 height 385
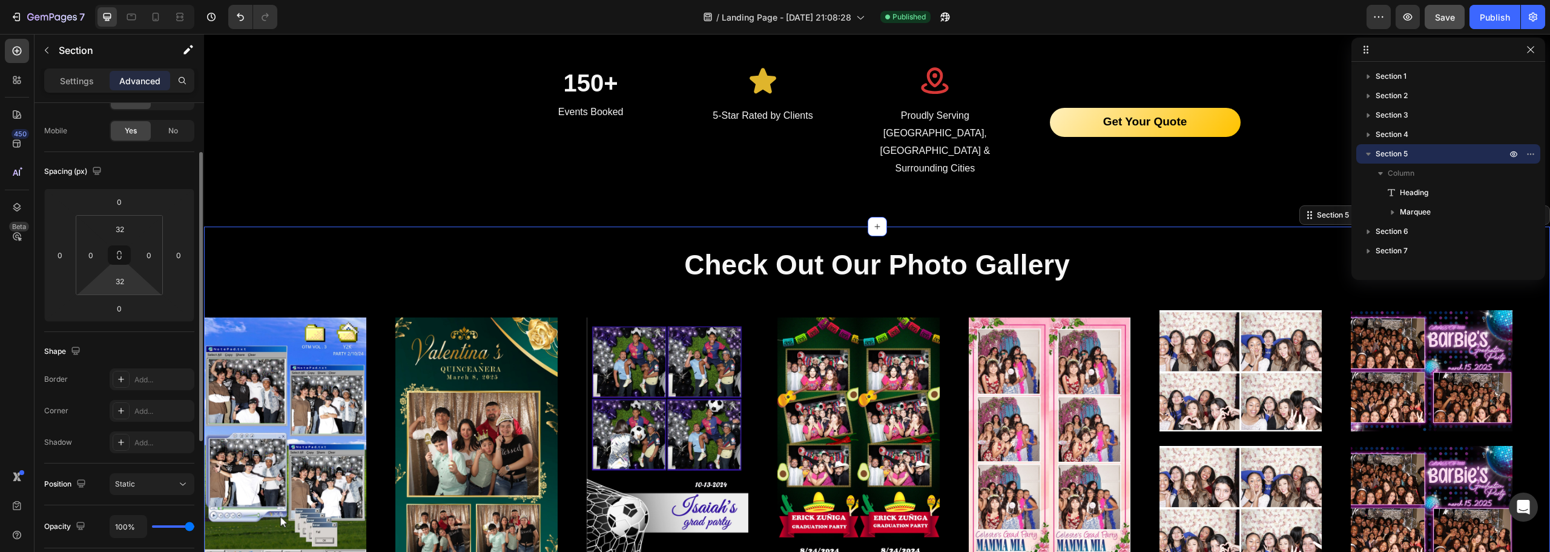
scroll to position [0, 0]
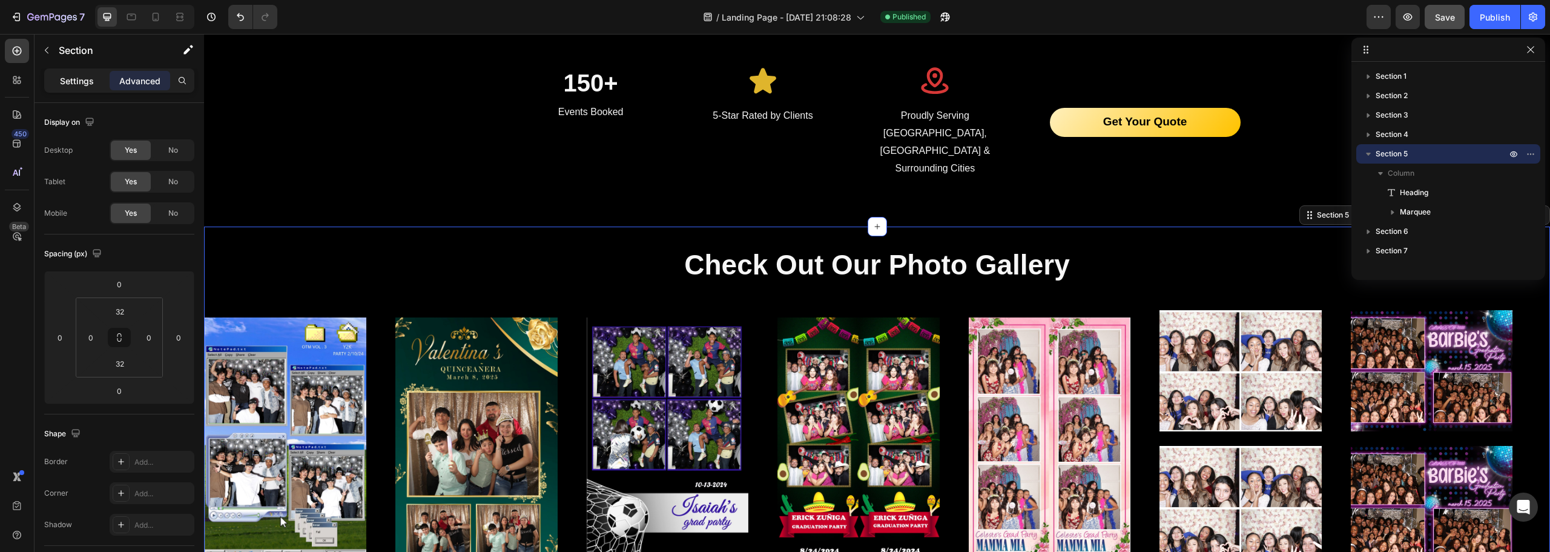
click at [84, 79] on p "Settings" at bounding box center [77, 80] width 34 height 13
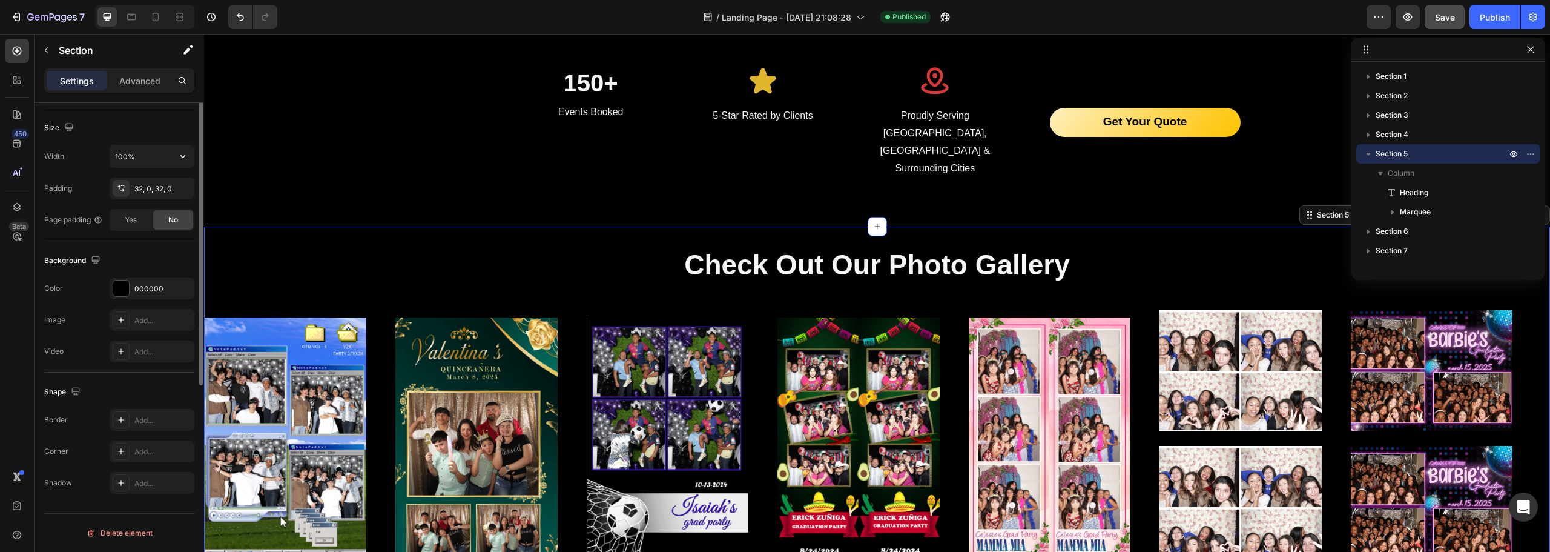
scroll to position [74, 0]
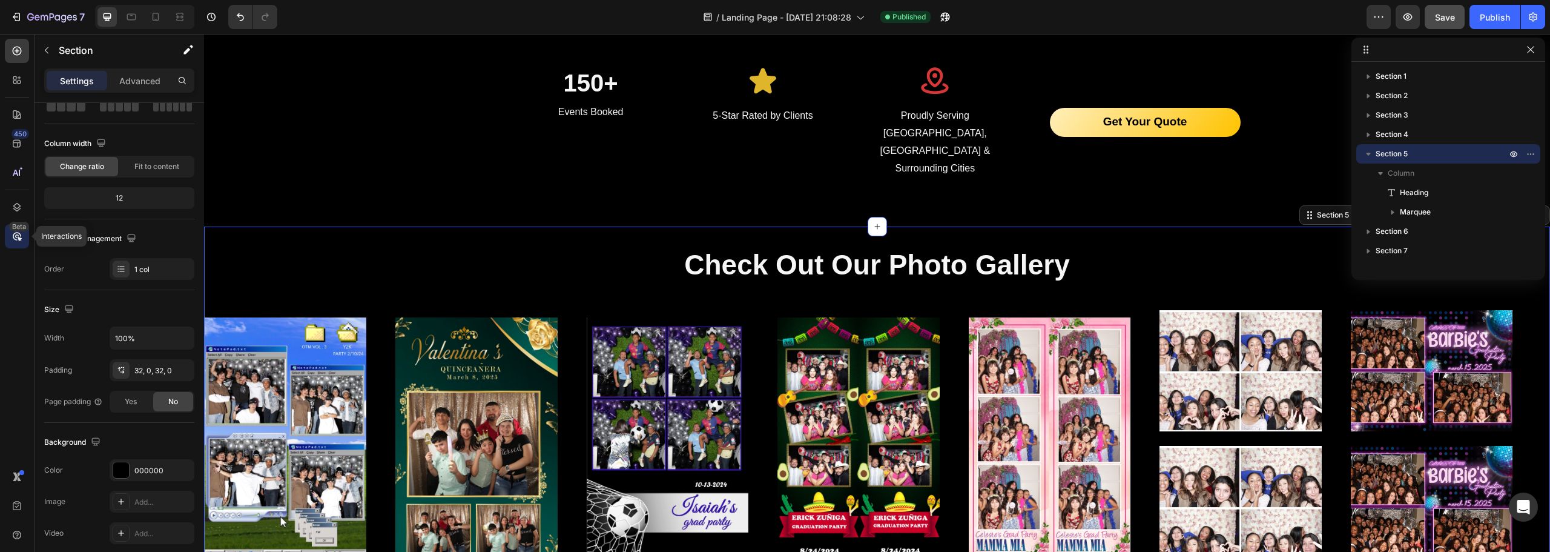
click at [16, 234] on icon at bounding box center [17, 236] width 4 height 4
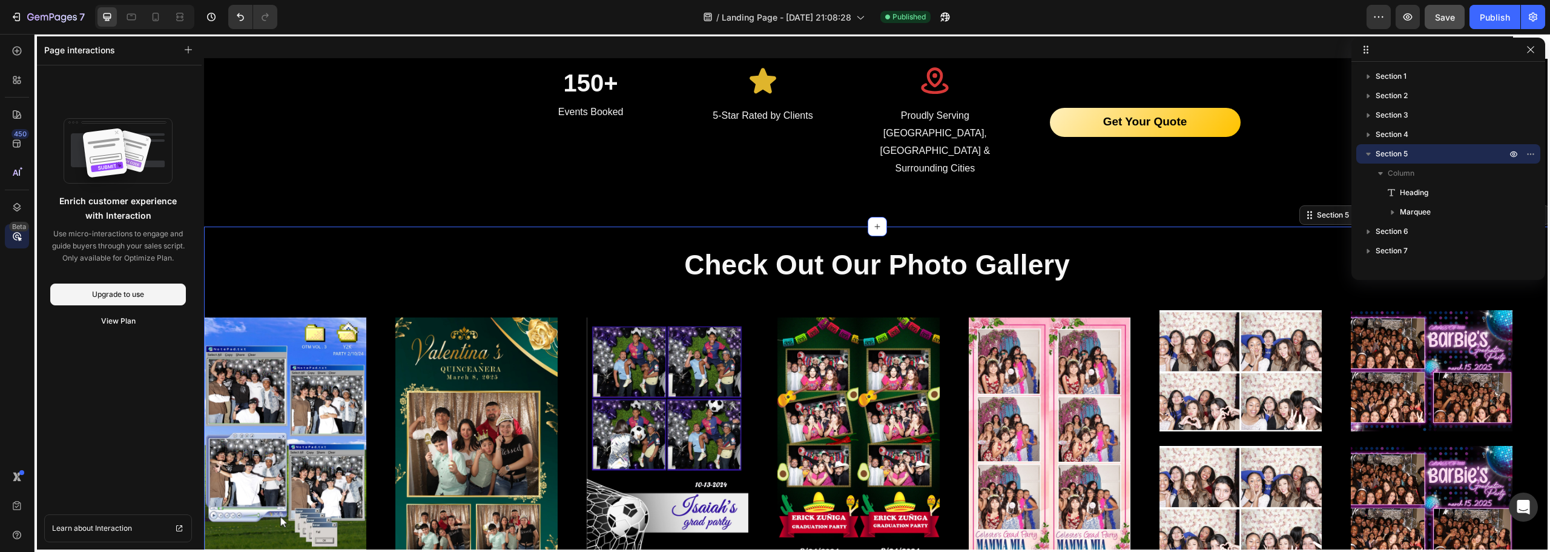
click at [19, 357] on div "450 Beta" at bounding box center [17, 252] width 24 height 426
click at [15, 200] on div at bounding box center [17, 207] width 24 height 24
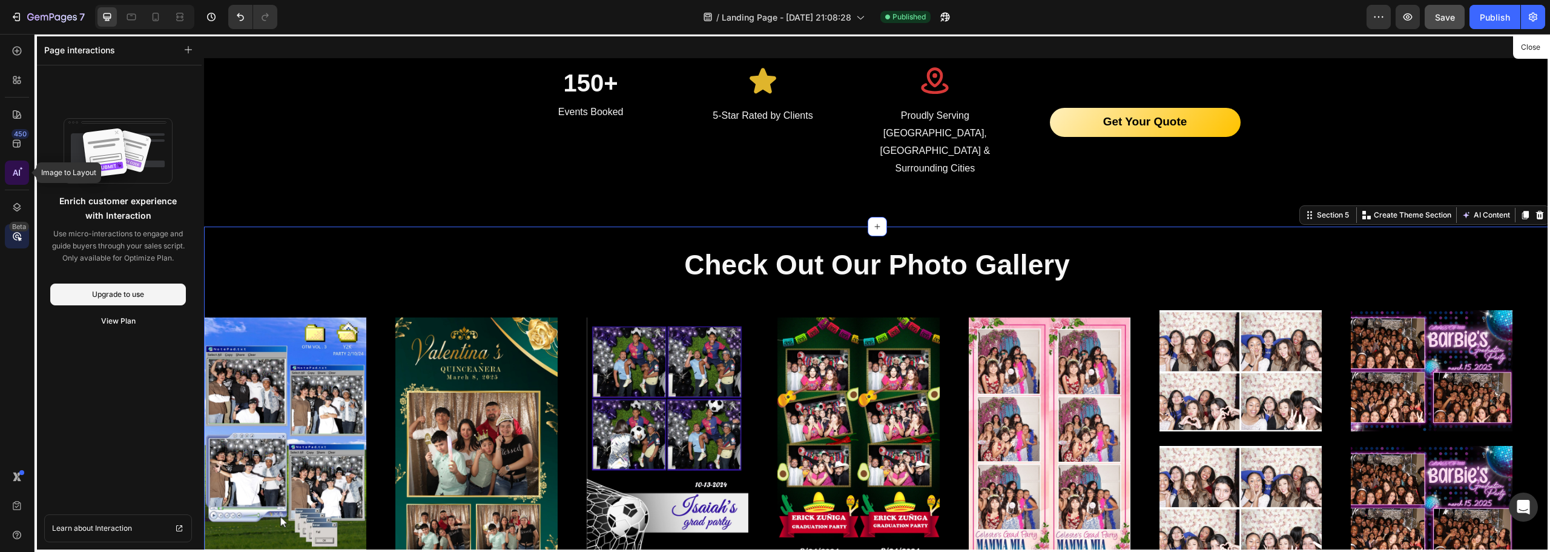
click at [12, 165] on div at bounding box center [17, 172] width 24 height 24
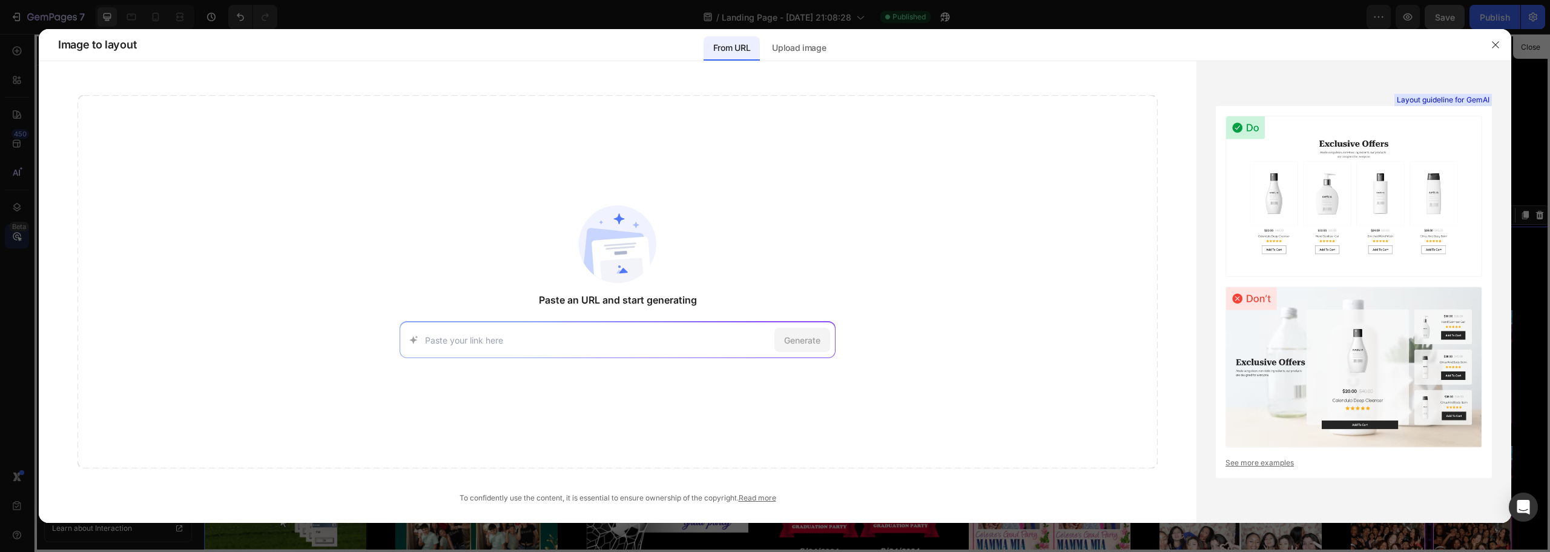
click at [23, 145] on div at bounding box center [775, 276] width 1550 height 552
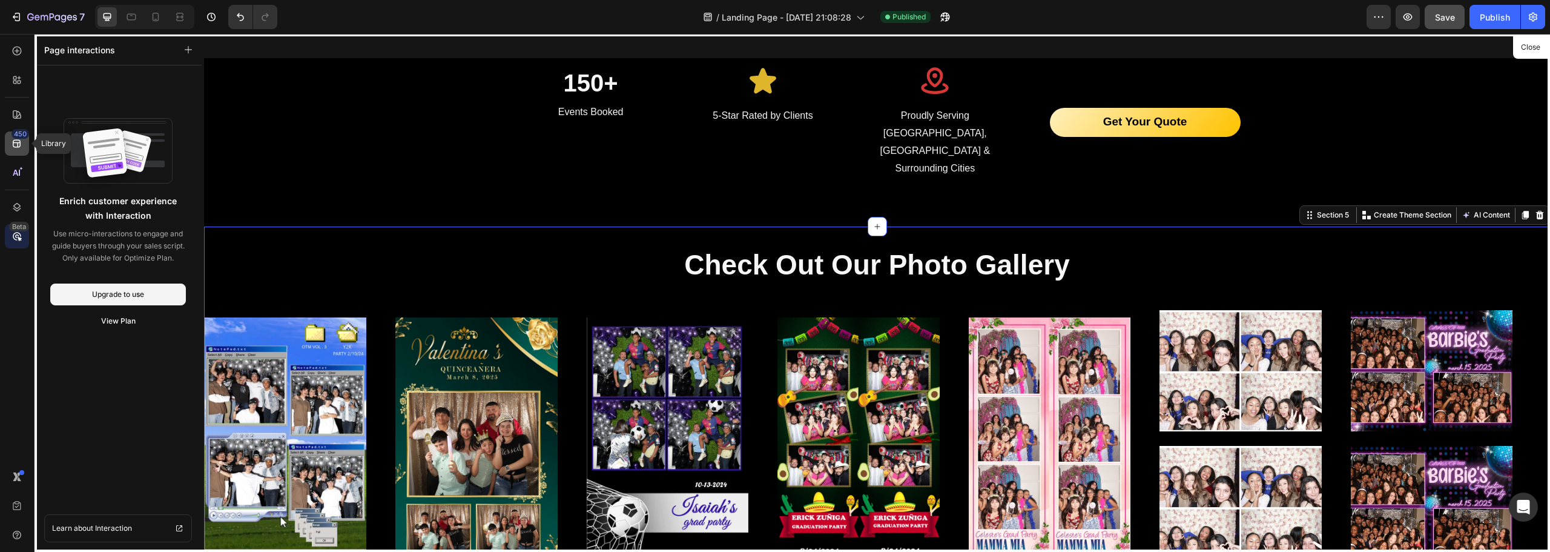
click at [14, 137] on div "450" at bounding box center [21, 134] width 18 height 10
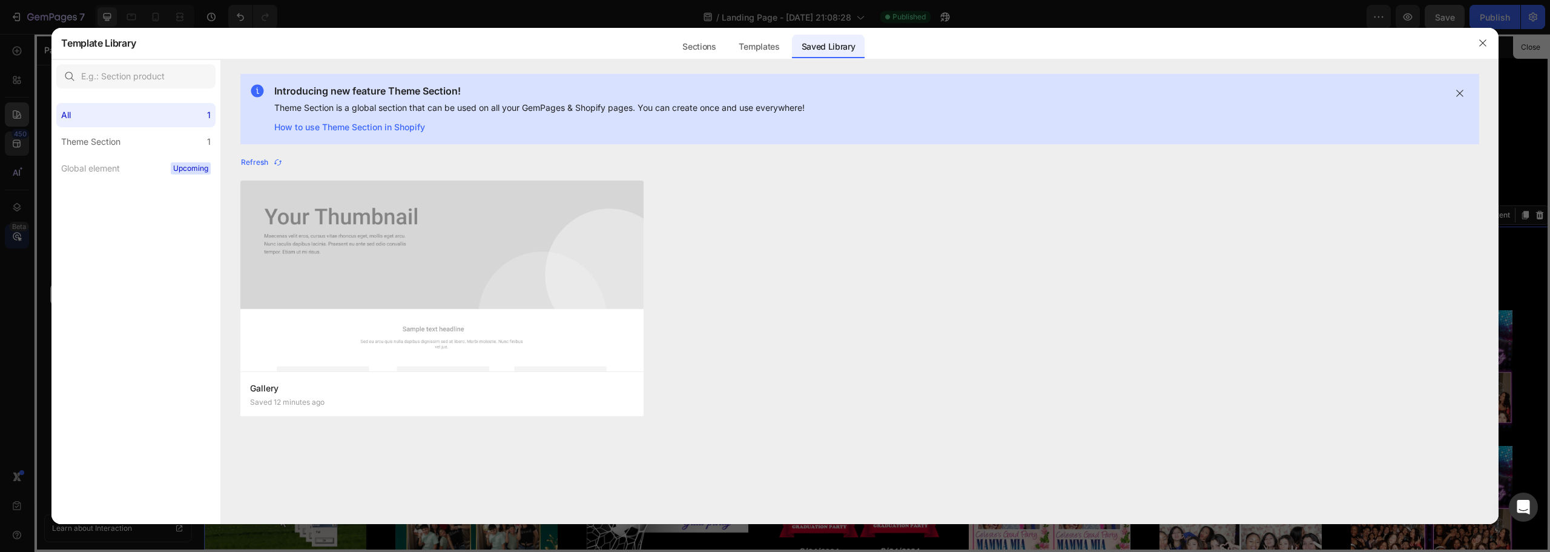
click at [22, 112] on div at bounding box center [775, 276] width 1550 height 552
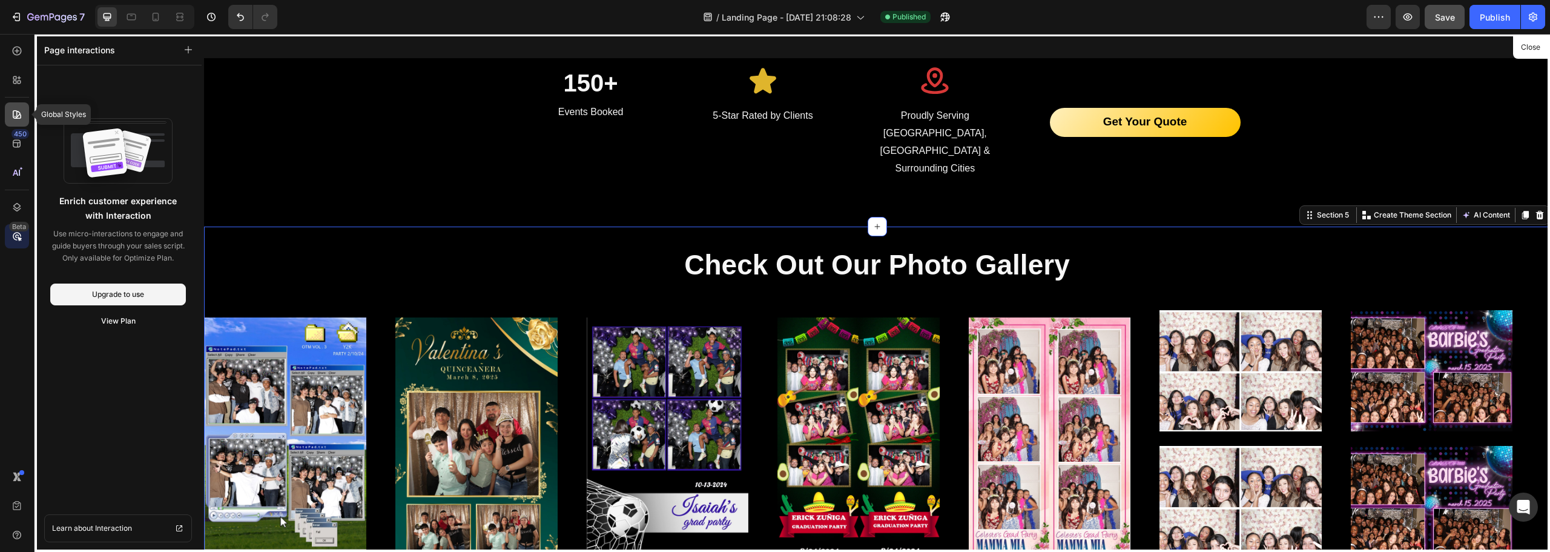
click at [22, 115] on icon at bounding box center [17, 114] width 12 height 12
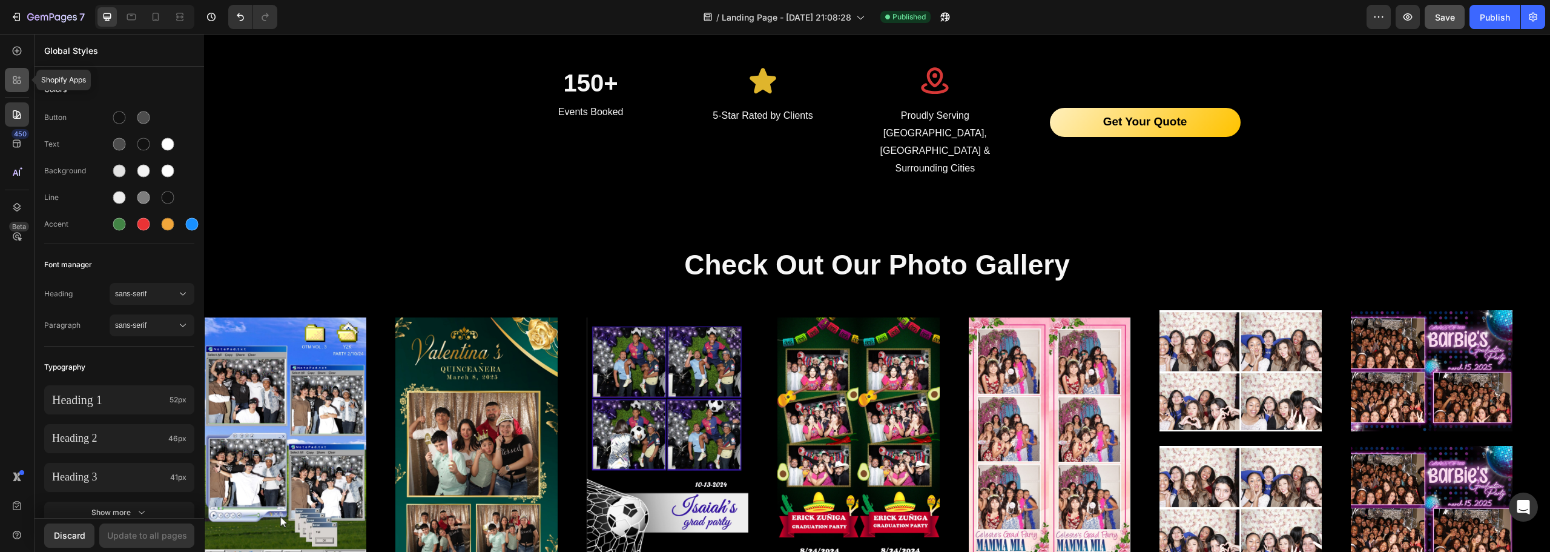
click at [22, 81] on icon at bounding box center [17, 80] width 12 height 12
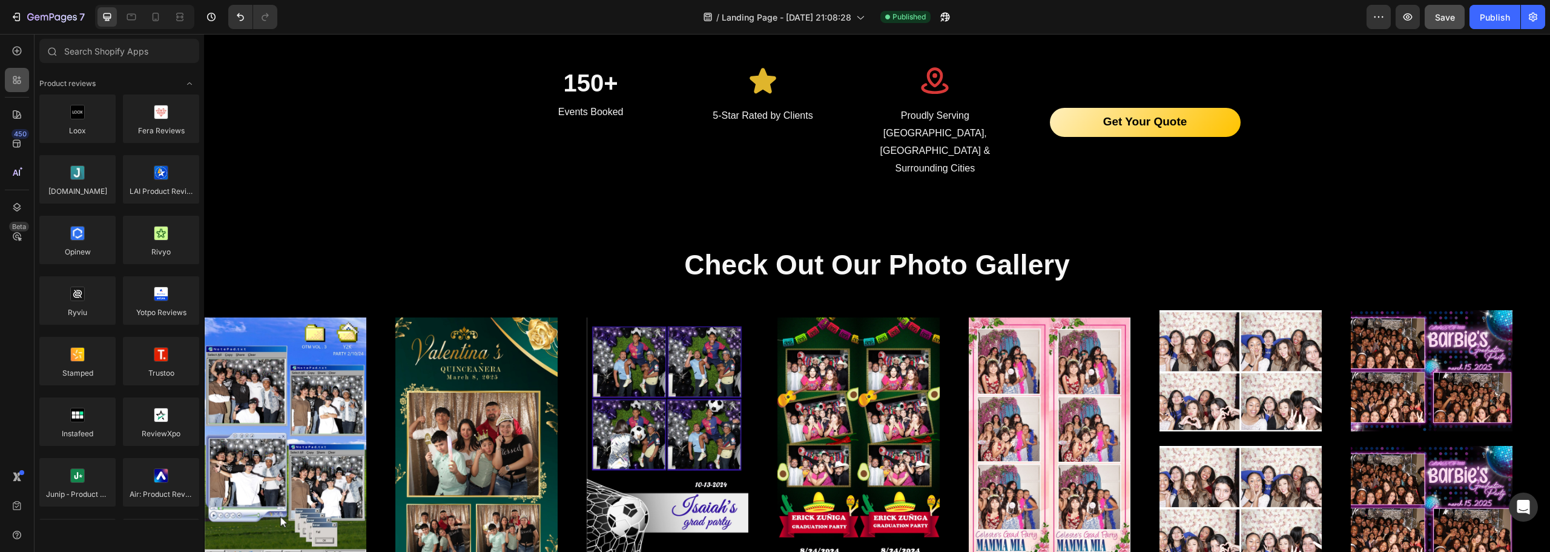
scroll to position [3137, 0]
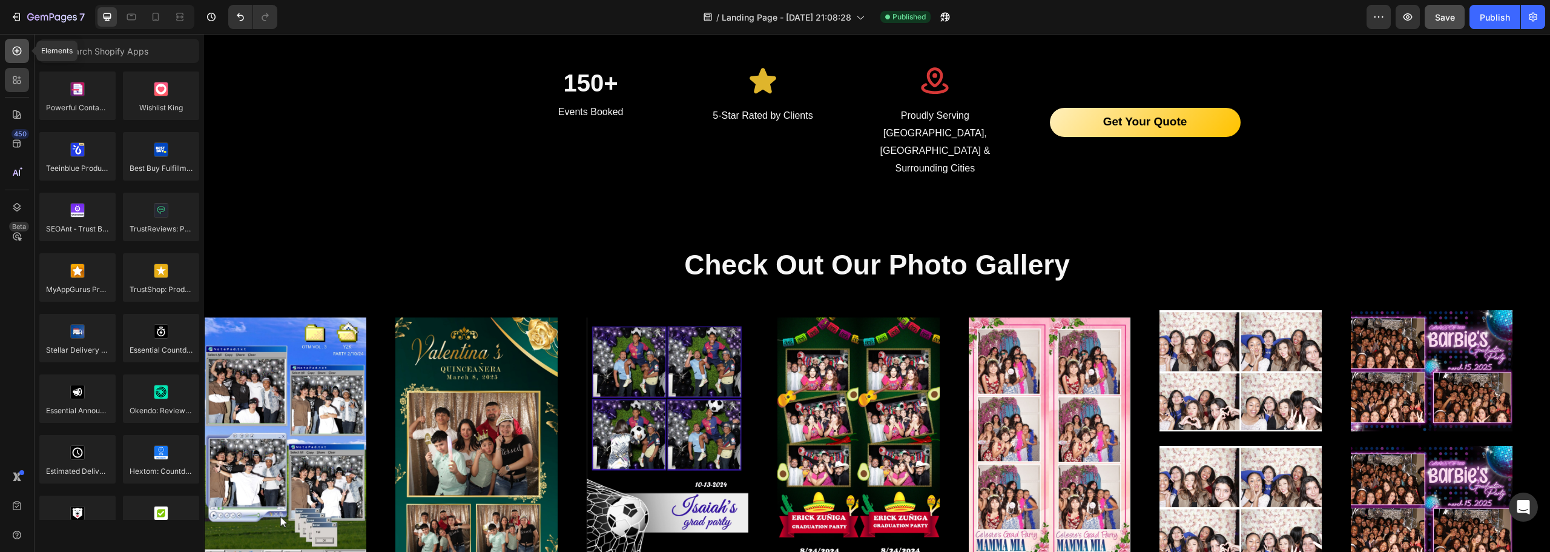
click at [7, 58] on div at bounding box center [17, 51] width 24 height 24
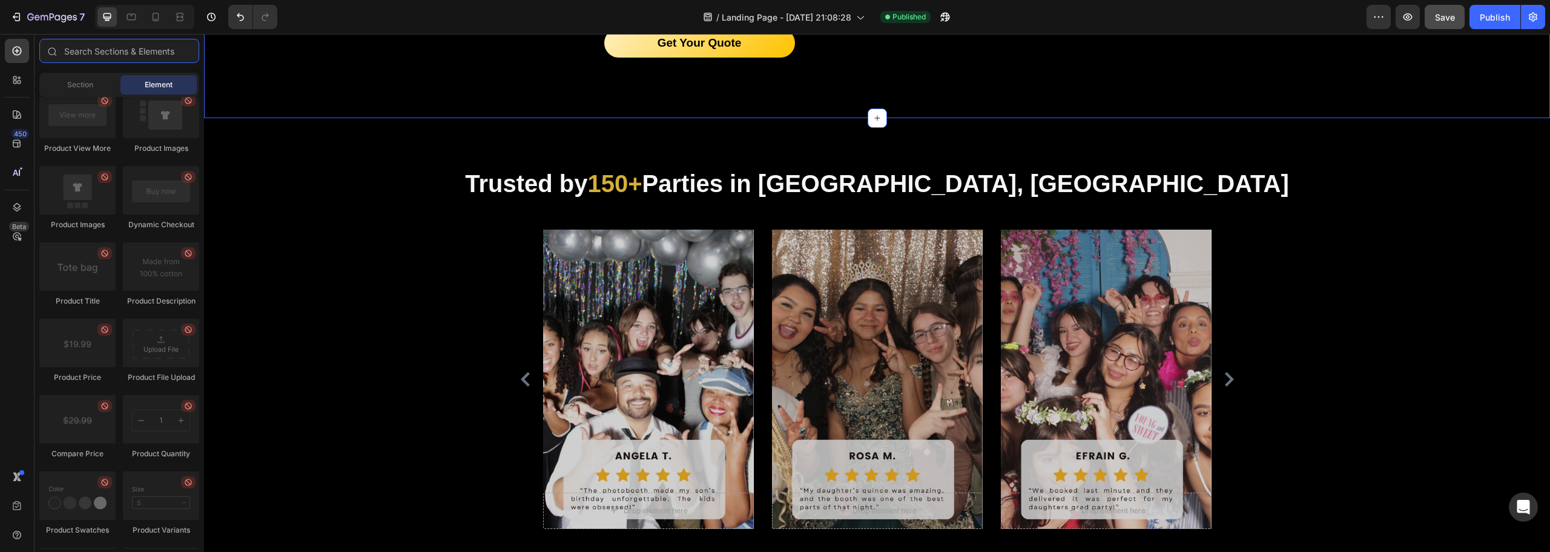
scroll to position [969, 0]
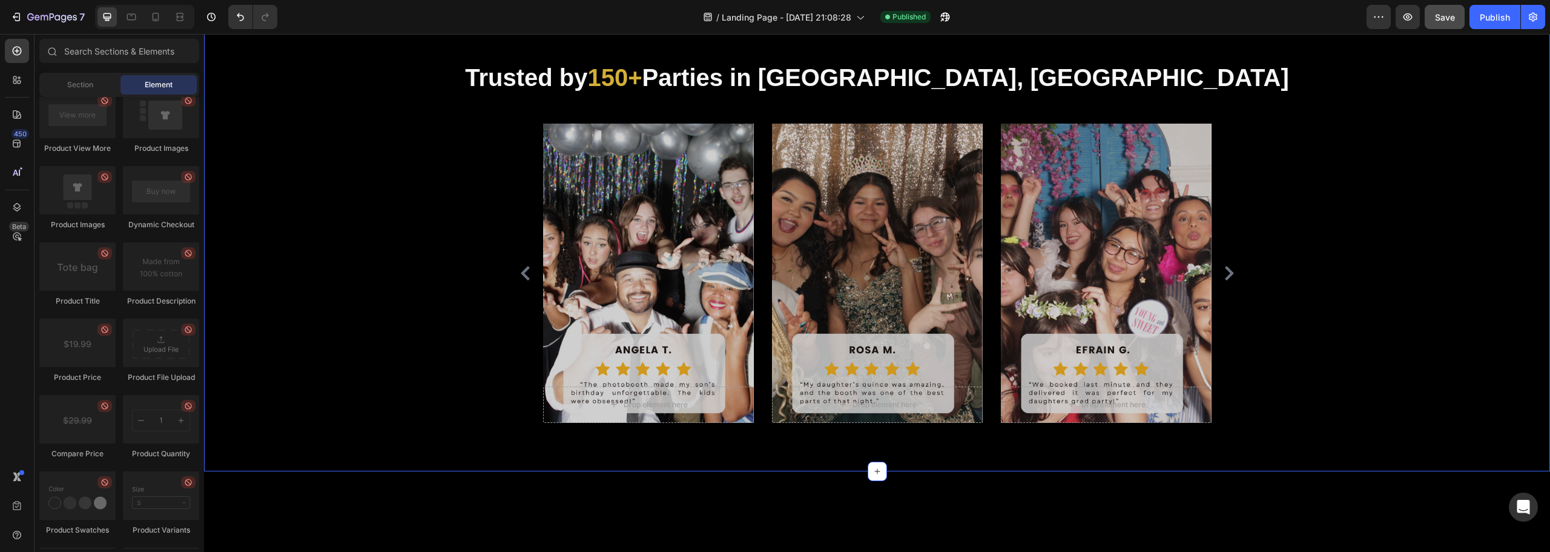
click at [291, 192] on div "Trusted by 150+ Parties in [GEOGRAPHIC_DATA], [GEOGRAPHIC_DATA] Heading Drop el…" at bounding box center [877, 241] width 1346 height 459
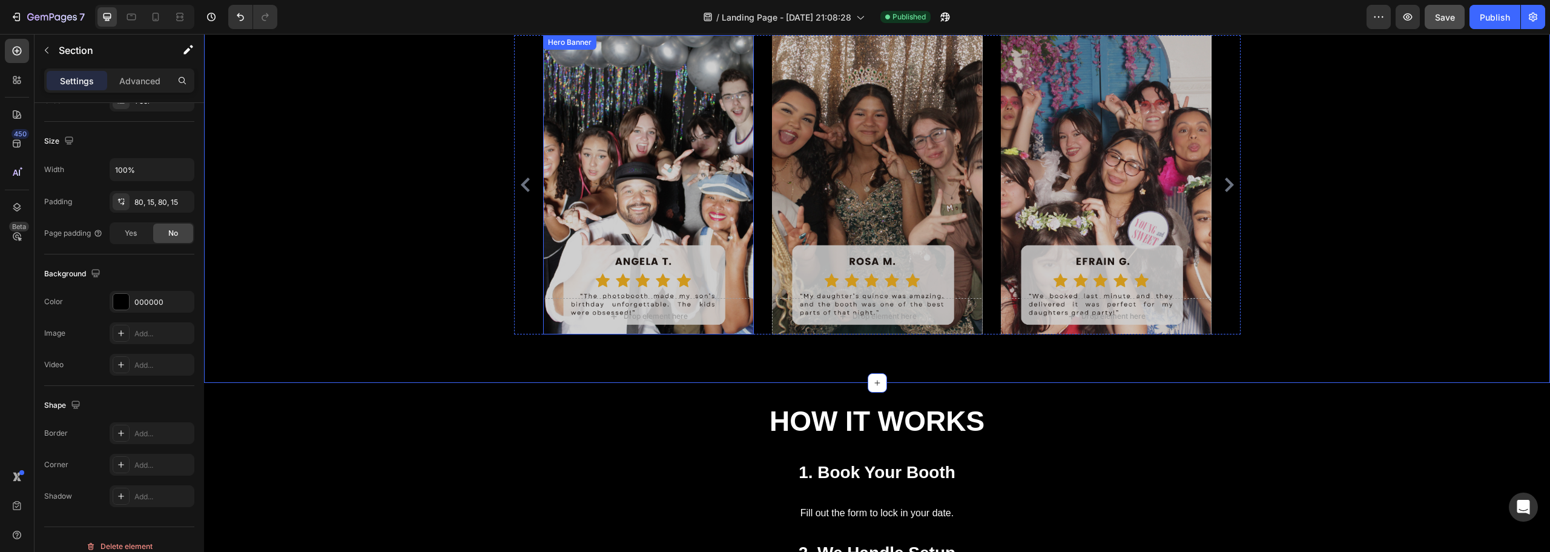
scroll to position [1211, 0]
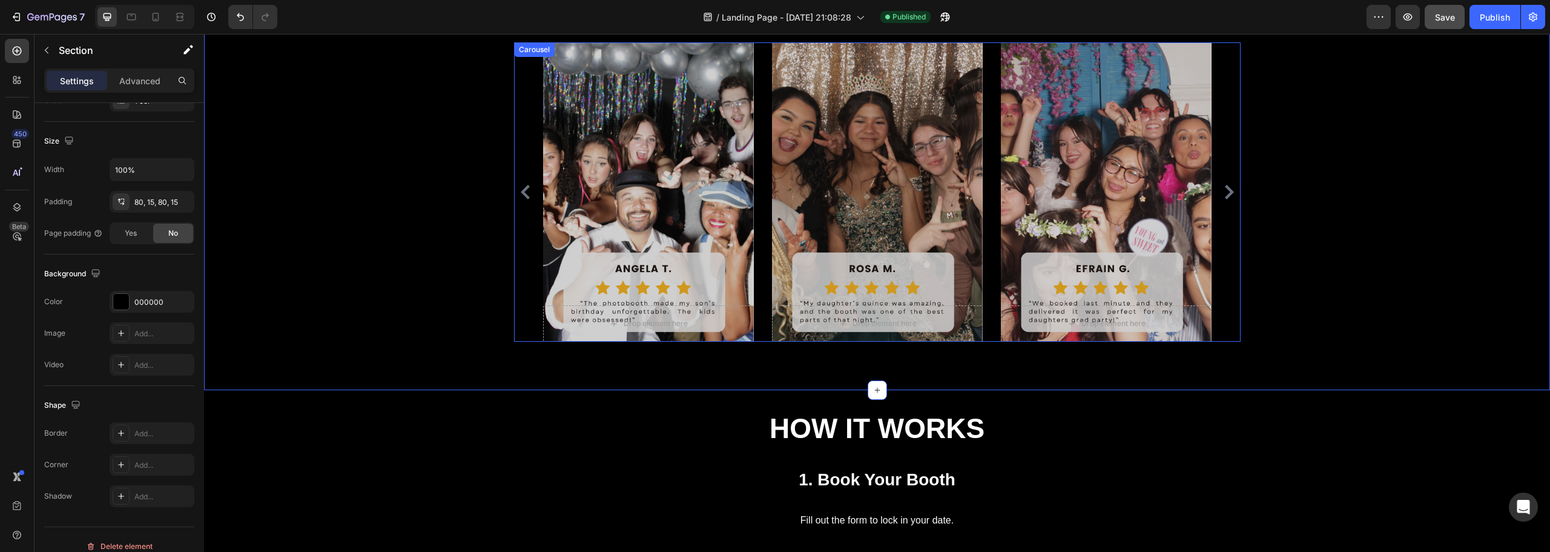
click at [765, 218] on div "Drop element here Hero Banner Drop element here Hero Banner Drop element here H…" at bounding box center [877, 191] width 669 height 299
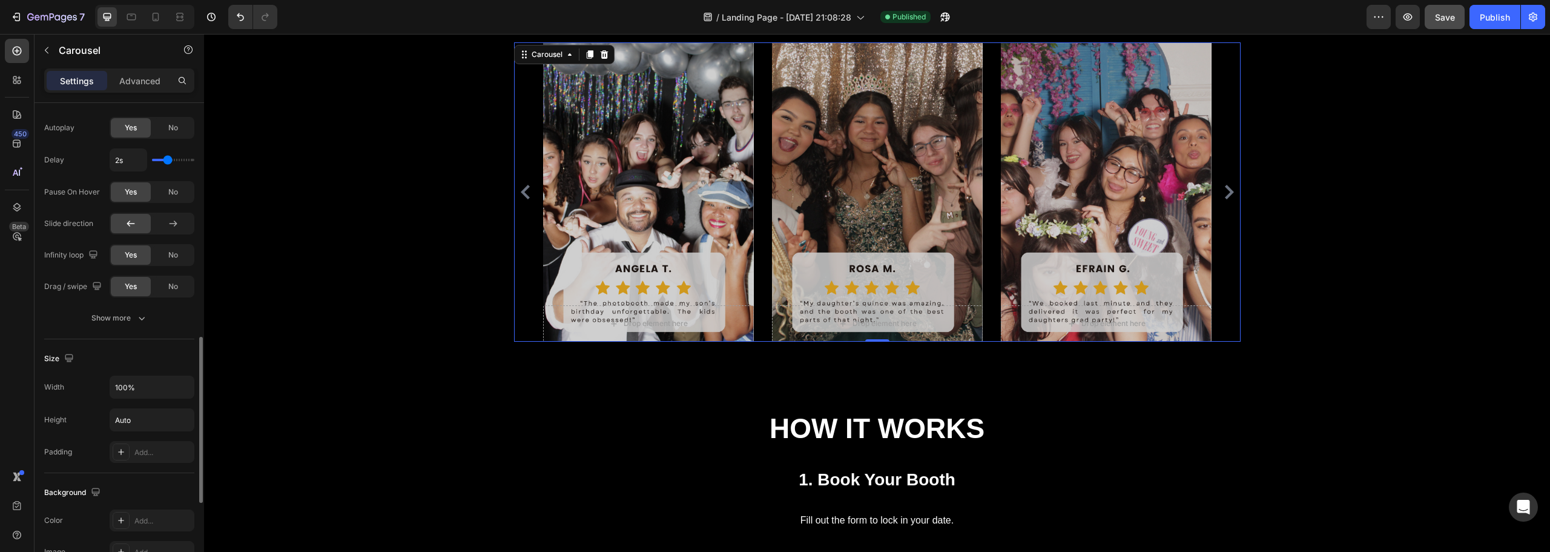
scroll to position [621, 0]
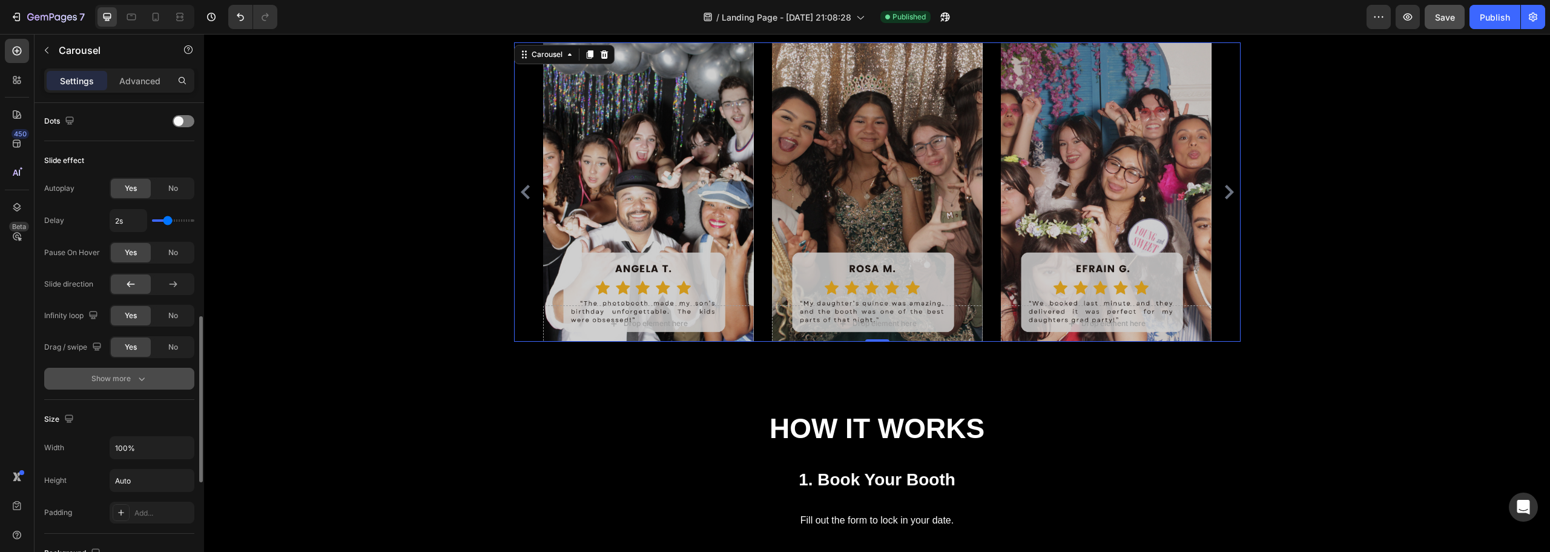
click at [116, 384] on div "Show more" at bounding box center [119, 378] width 56 height 12
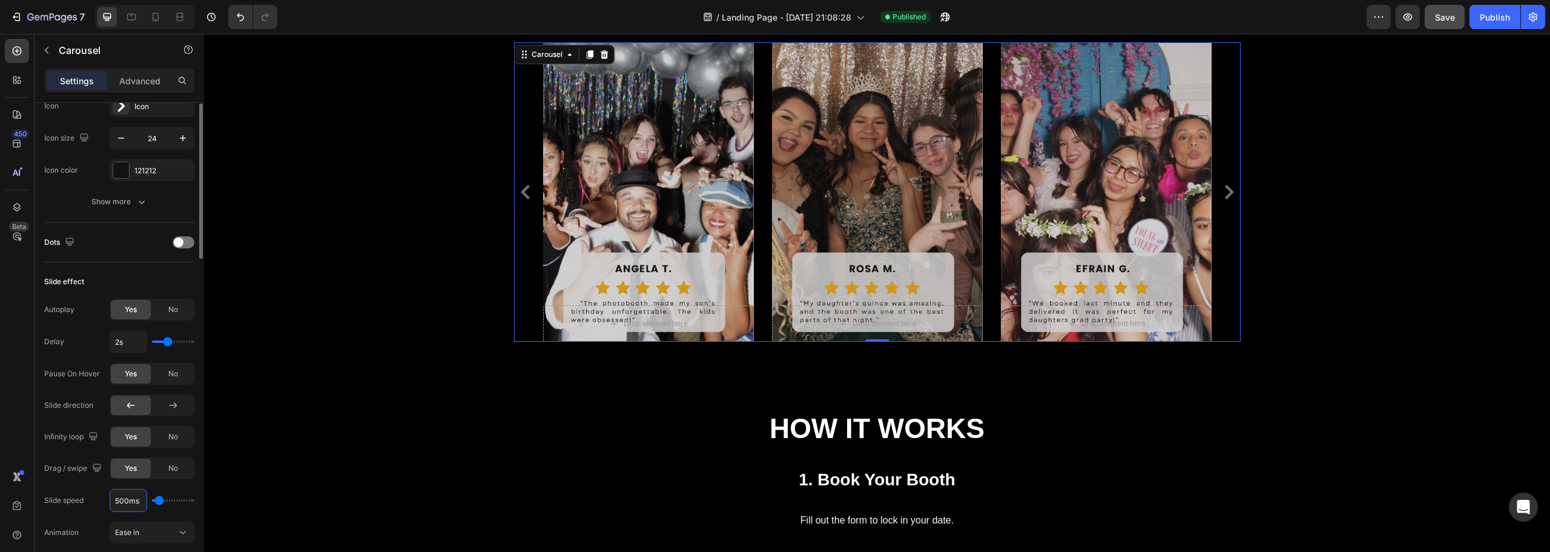
scroll to position [379, 0]
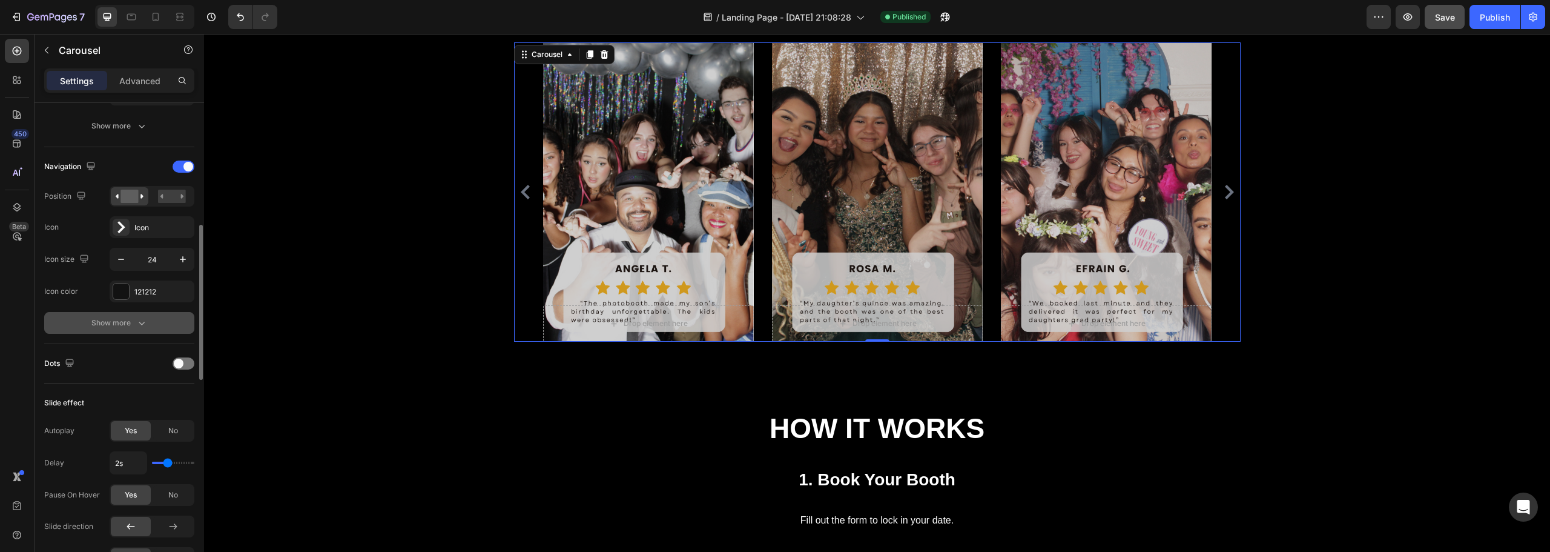
click at [133, 315] on button "Show more" at bounding box center [119, 323] width 150 height 22
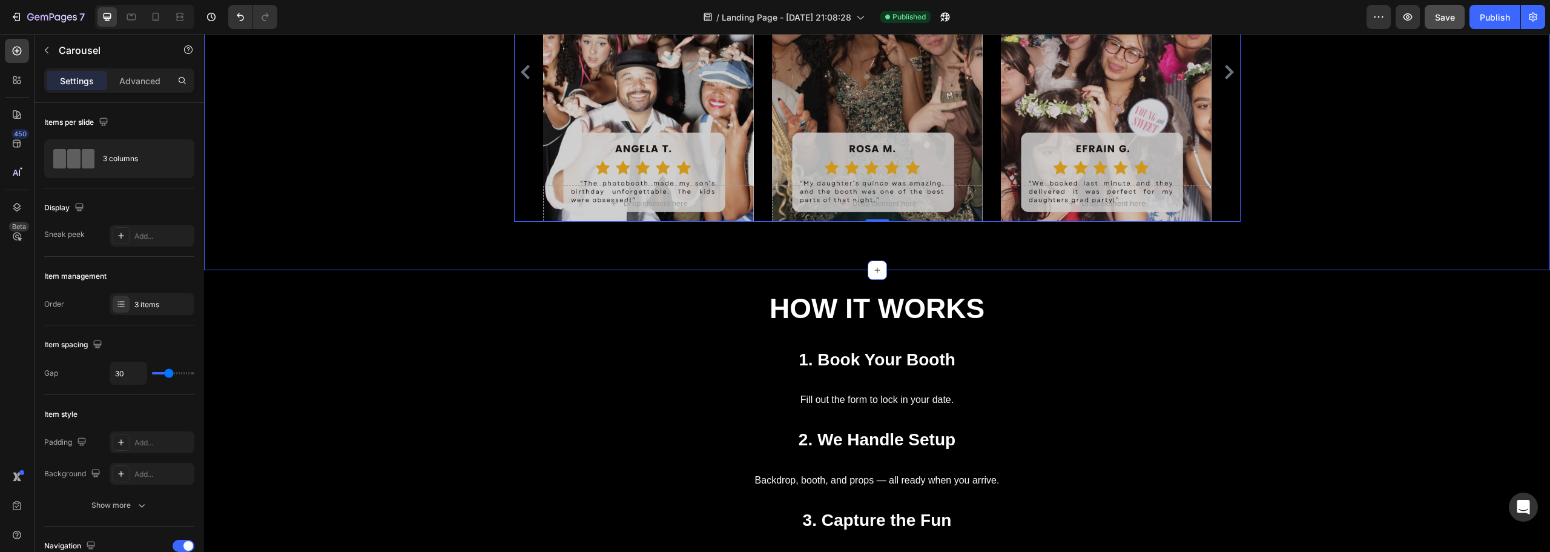
scroll to position [969, 0]
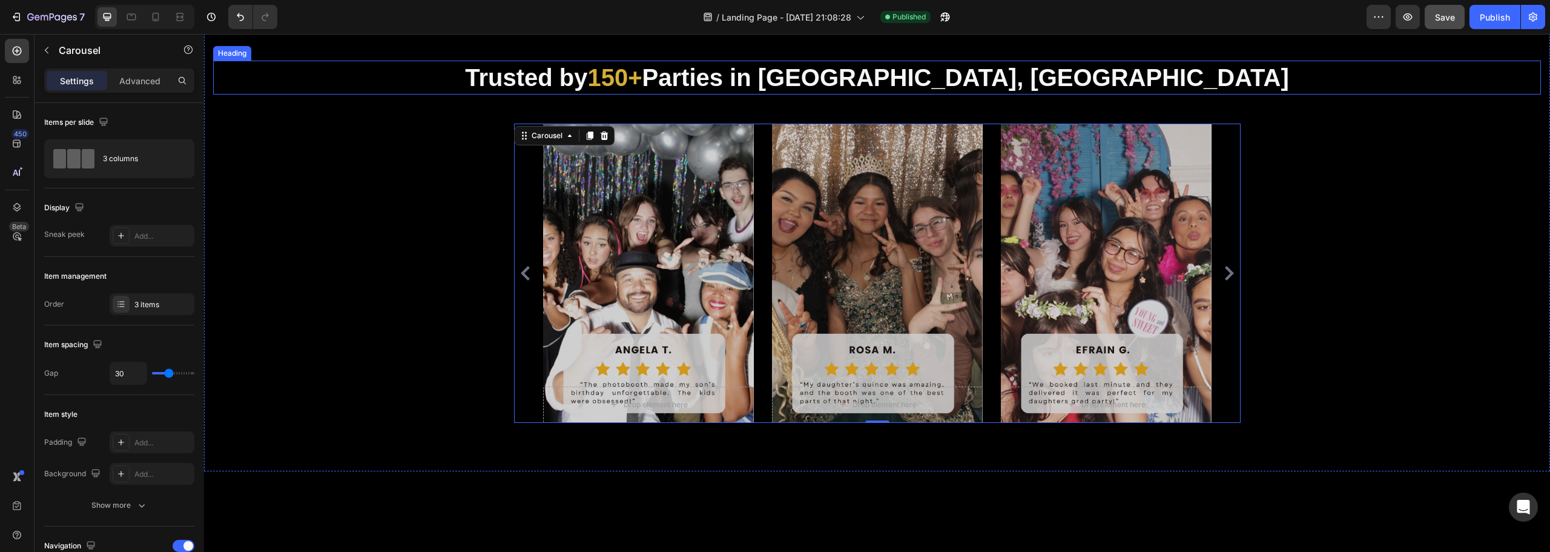
click at [538, 94] on h2 "Trusted by 150+ Parties in [GEOGRAPHIC_DATA], [GEOGRAPHIC_DATA]" at bounding box center [877, 78] width 1328 height 34
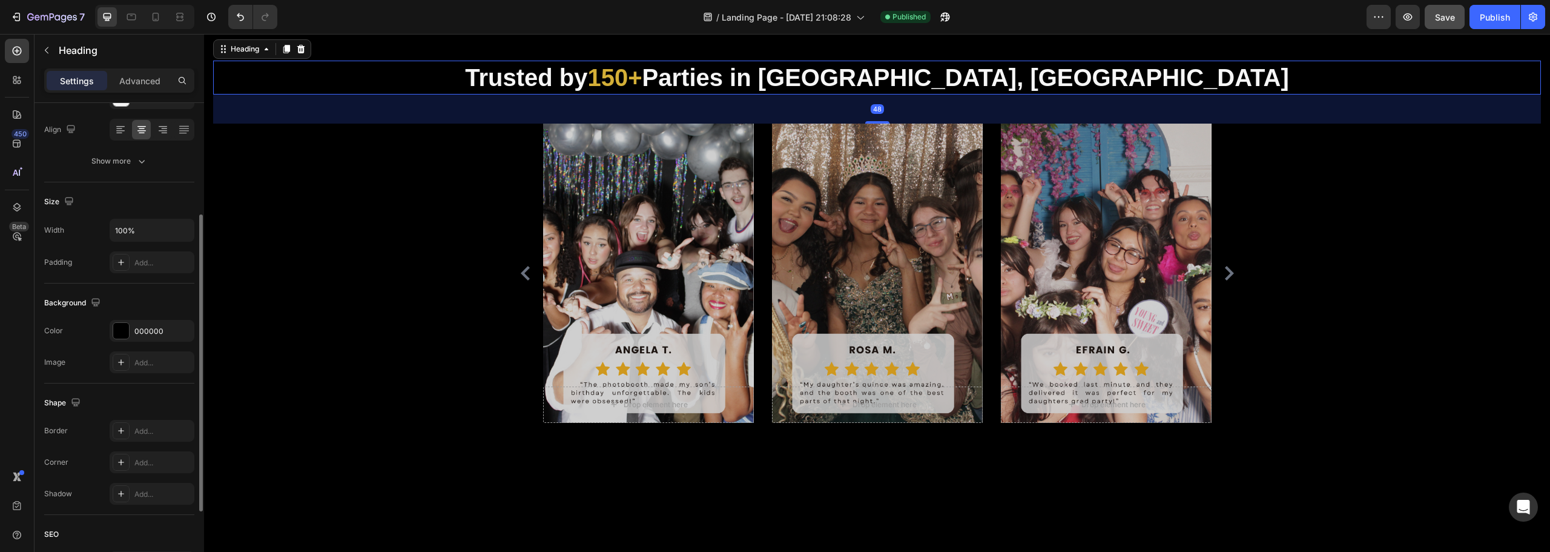
scroll to position [303, 0]
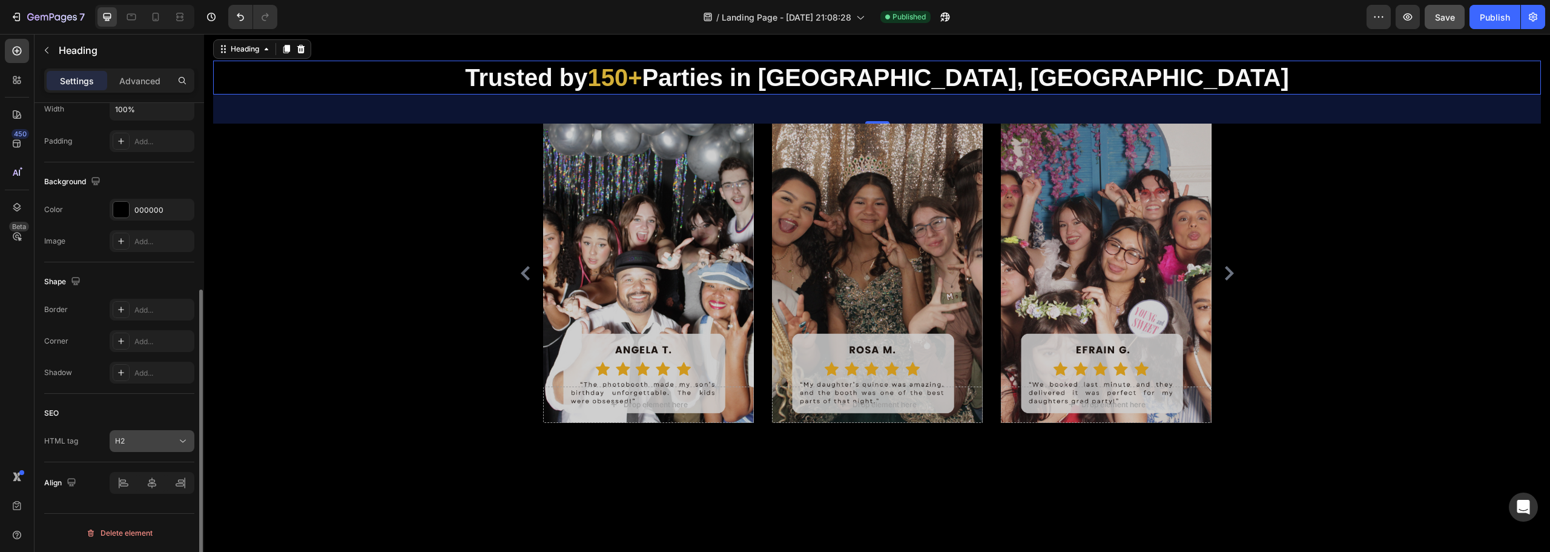
click at [145, 440] on div "H2" at bounding box center [146, 440] width 62 height 11
click at [62, 423] on div "SEO HTML tag H2" at bounding box center [119, 428] width 150 height 68
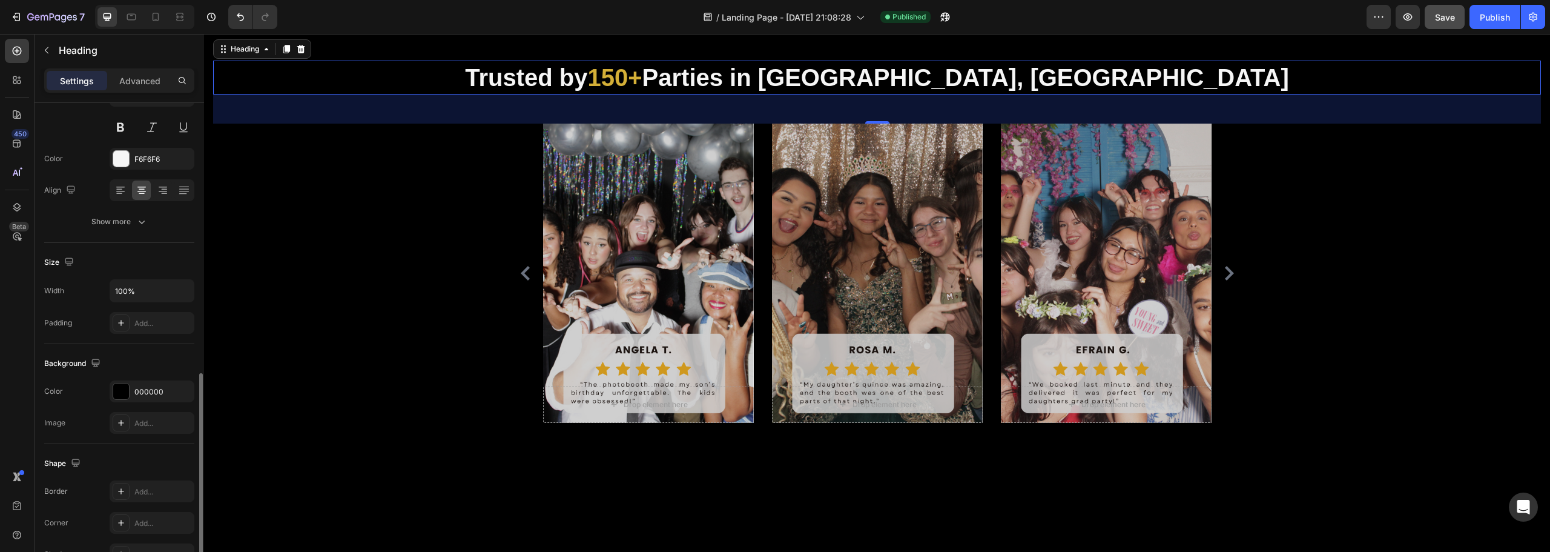
scroll to position [0, 0]
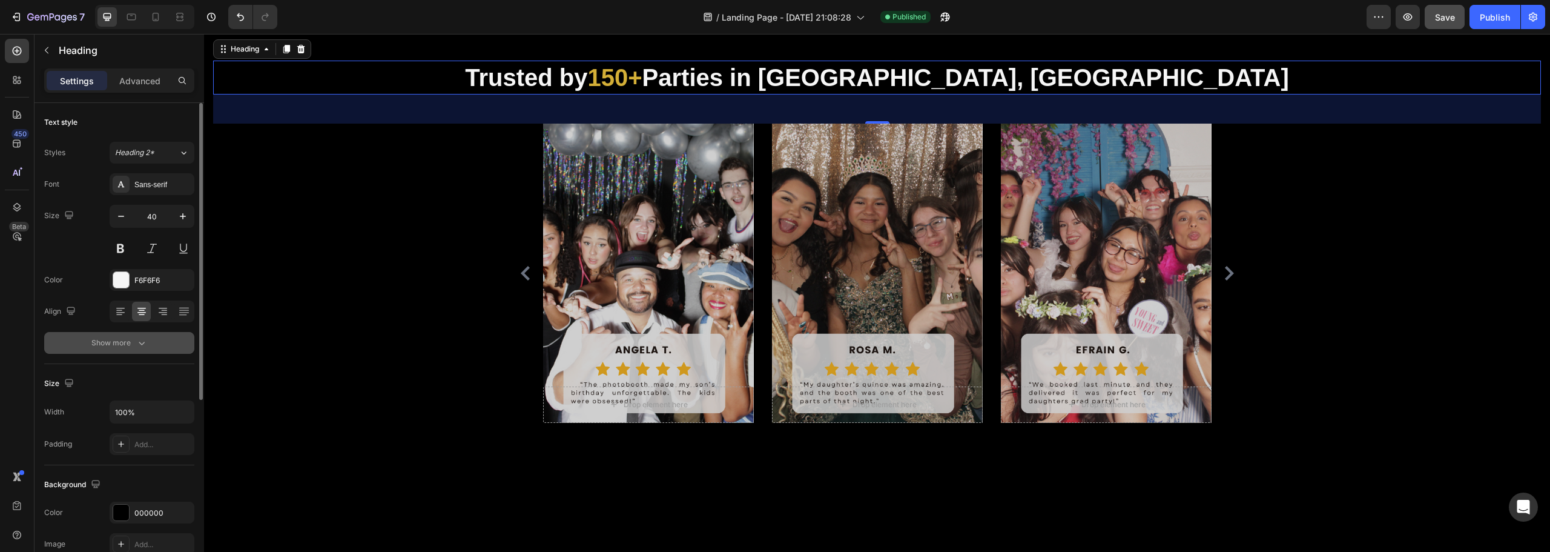
click at [121, 346] on div "Show more" at bounding box center [119, 343] width 56 height 12
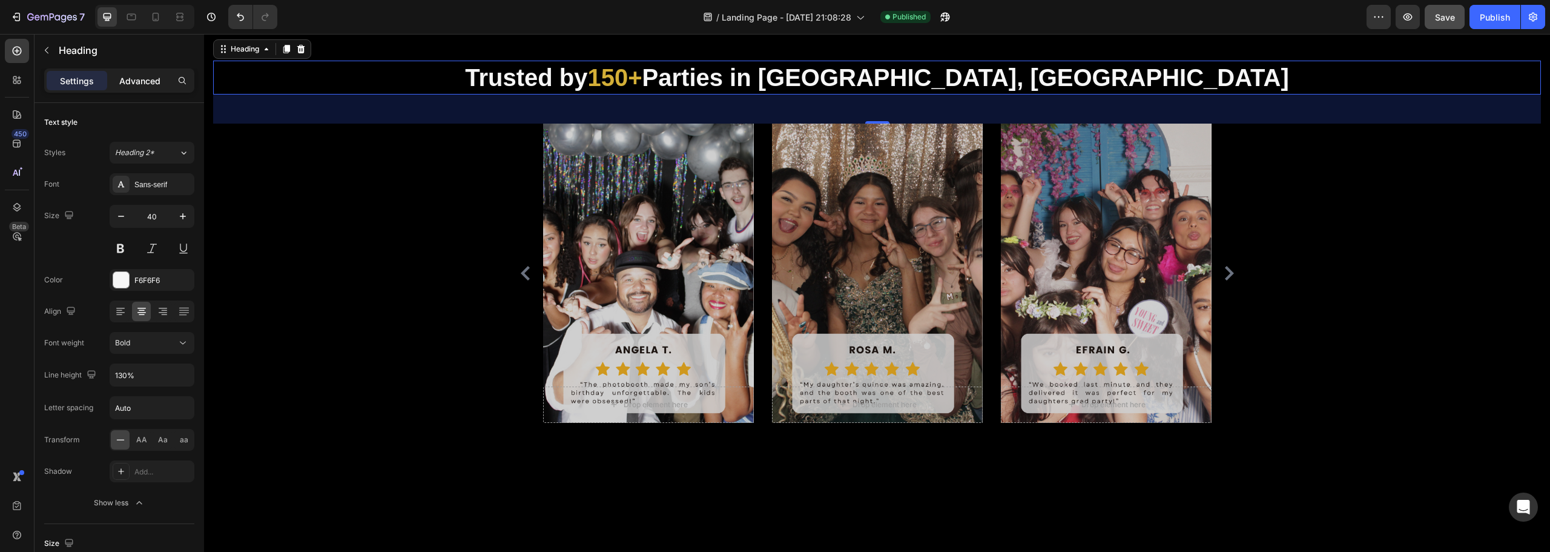
click at [150, 85] on p "Advanced" at bounding box center [139, 80] width 41 height 13
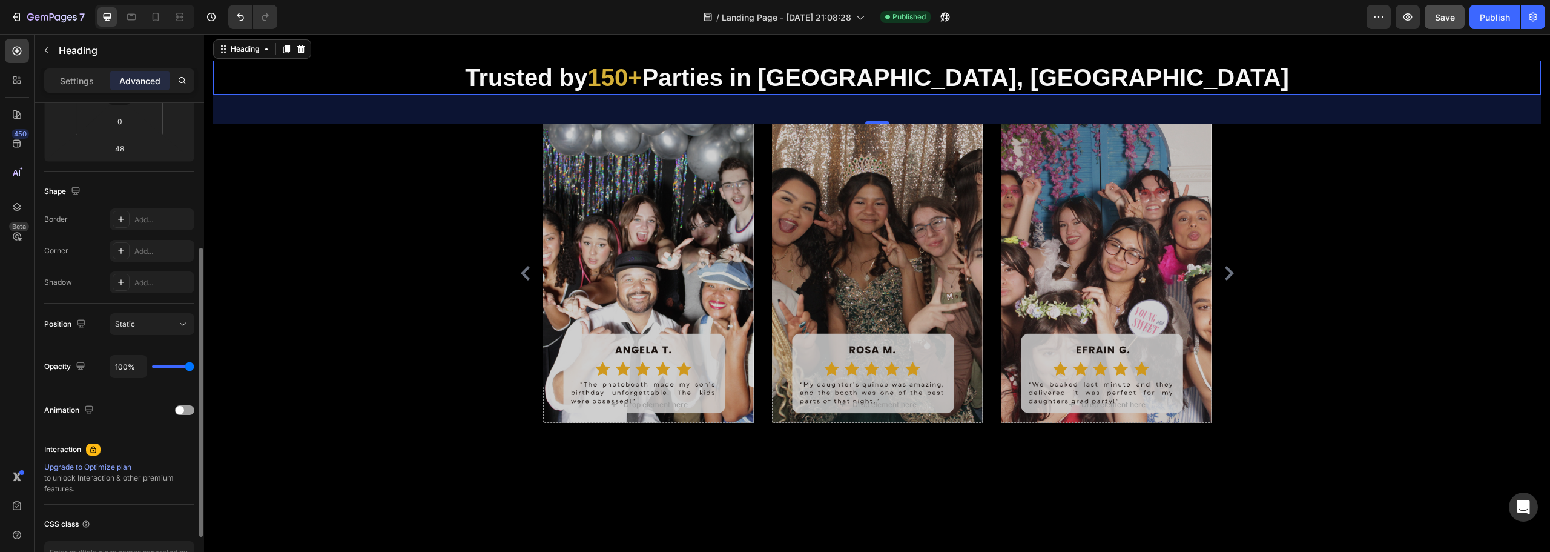
scroll to position [325, 0]
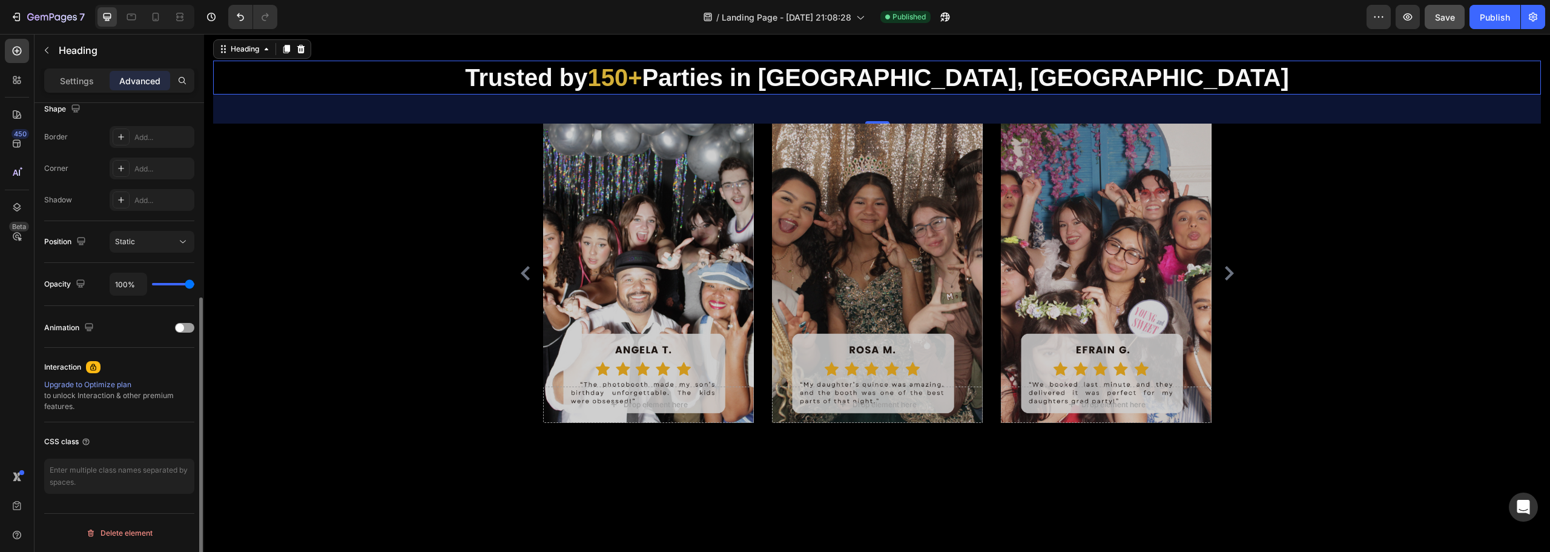
click at [62, 87] on div "Settings" at bounding box center [77, 80] width 61 height 19
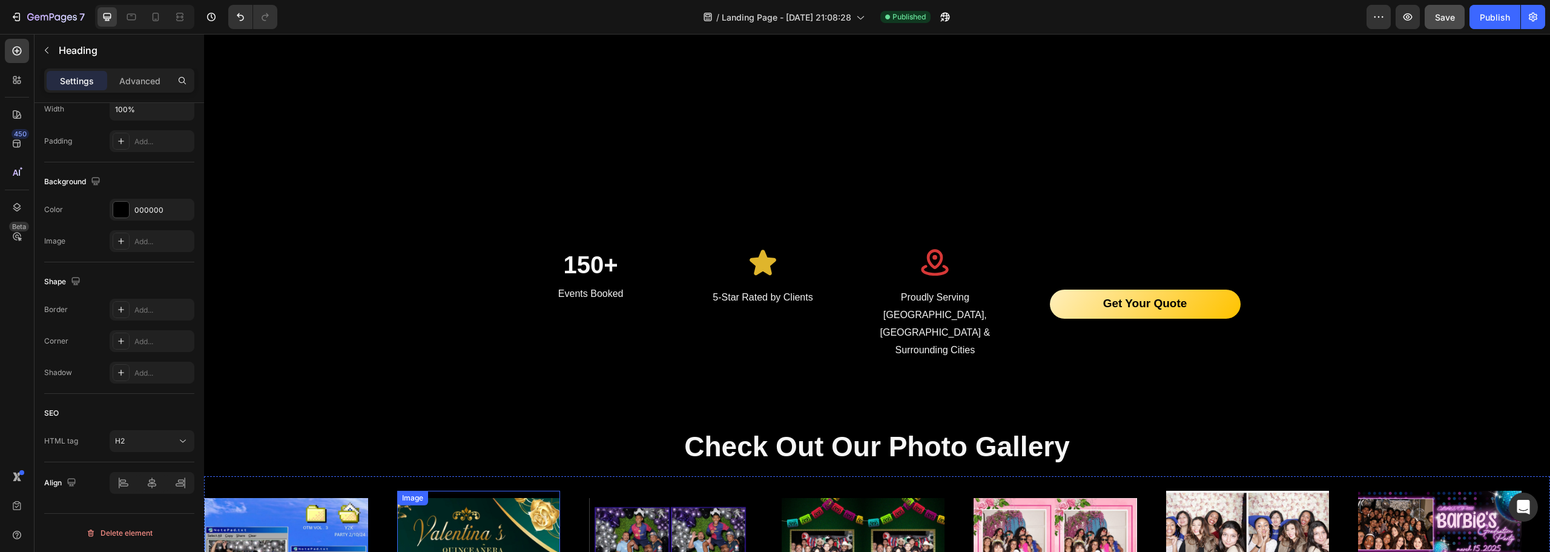
scroll to position [2180, 0]
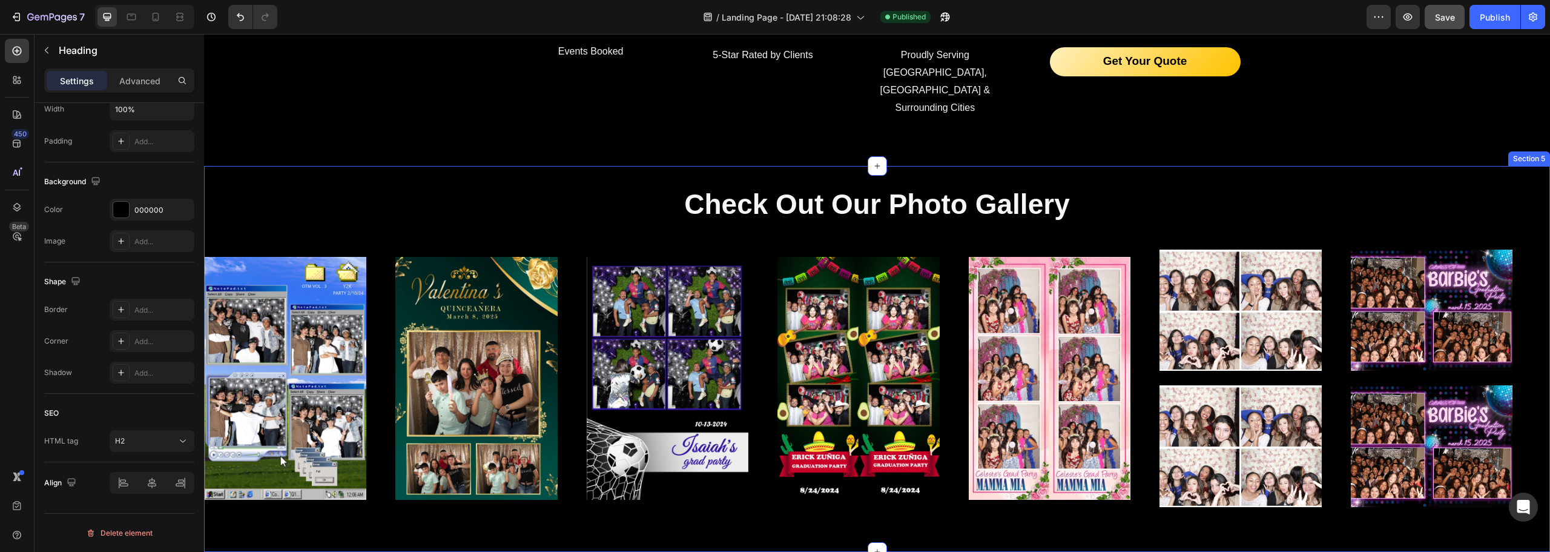
click at [587, 188] on h2 "Check Out Our Photo Gallery" at bounding box center [877, 204] width 1346 height 39
click at [586, 188] on h2 "Check Out Our Photo Gallery" at bounding box center [877, 204] width 1346 height 39
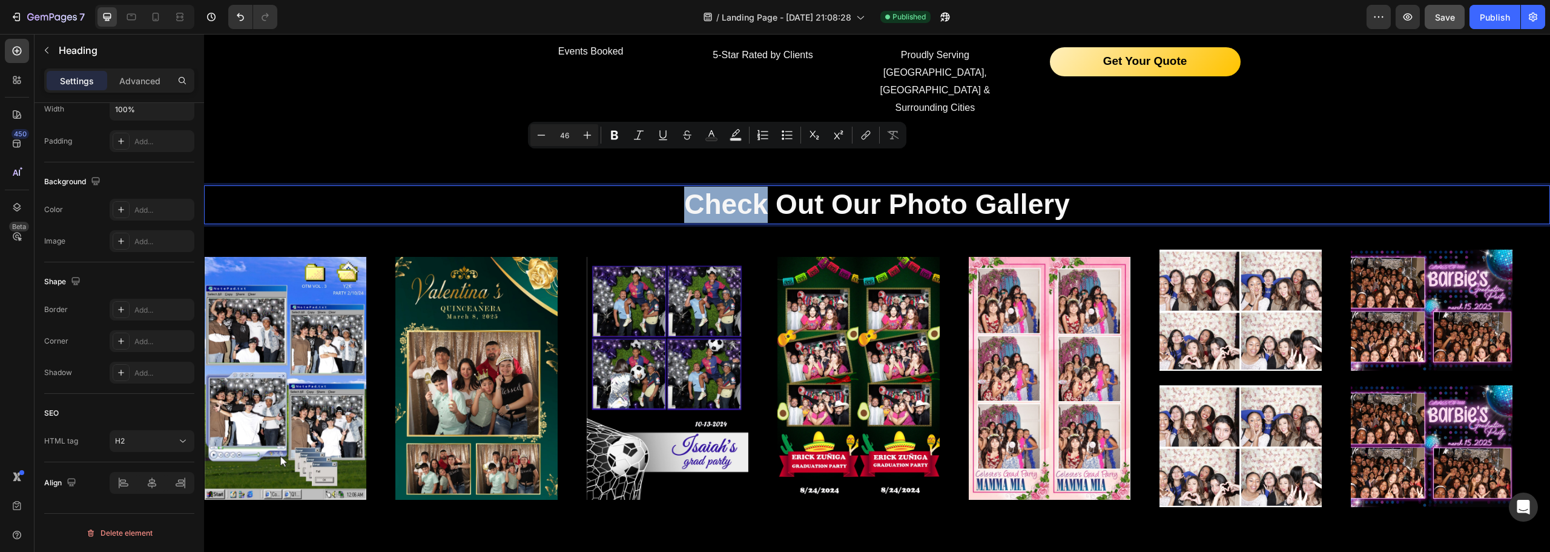
click at [502, 166] on div "Check Out Our Photo Gallery Heading 16 Image Image Image Image Image Image Imag…" at bounding box center [877, 358] width 1346 height 385
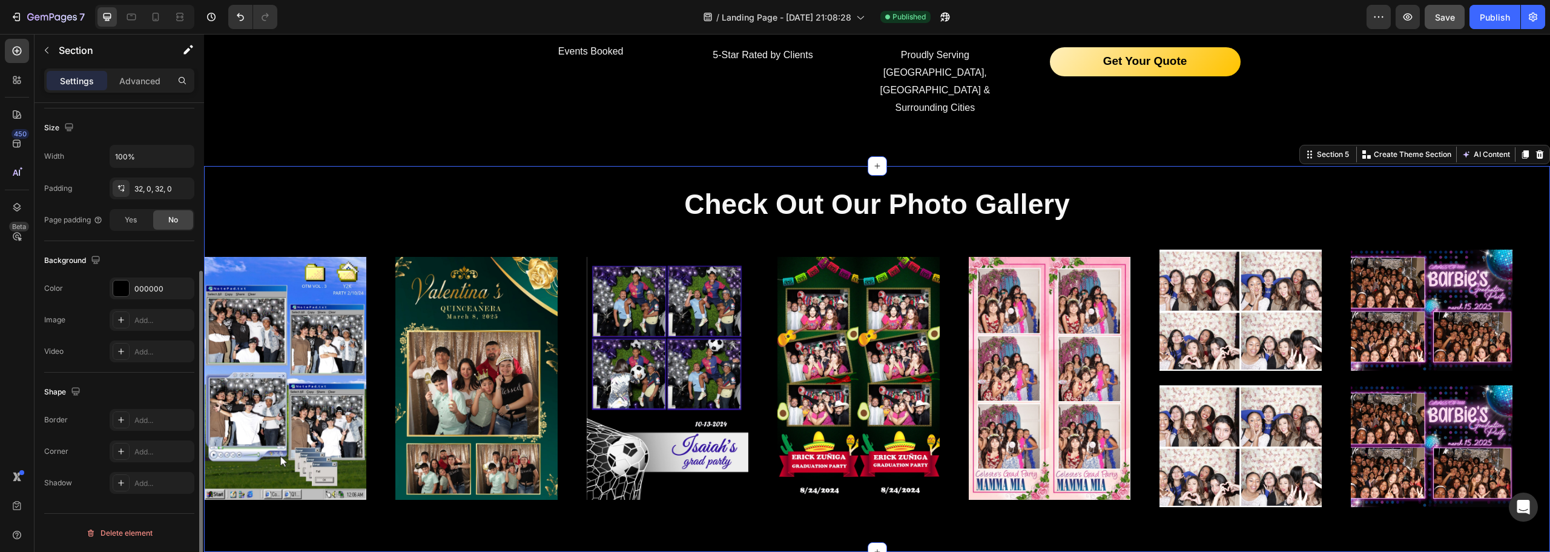
scroll to position [0, 0]
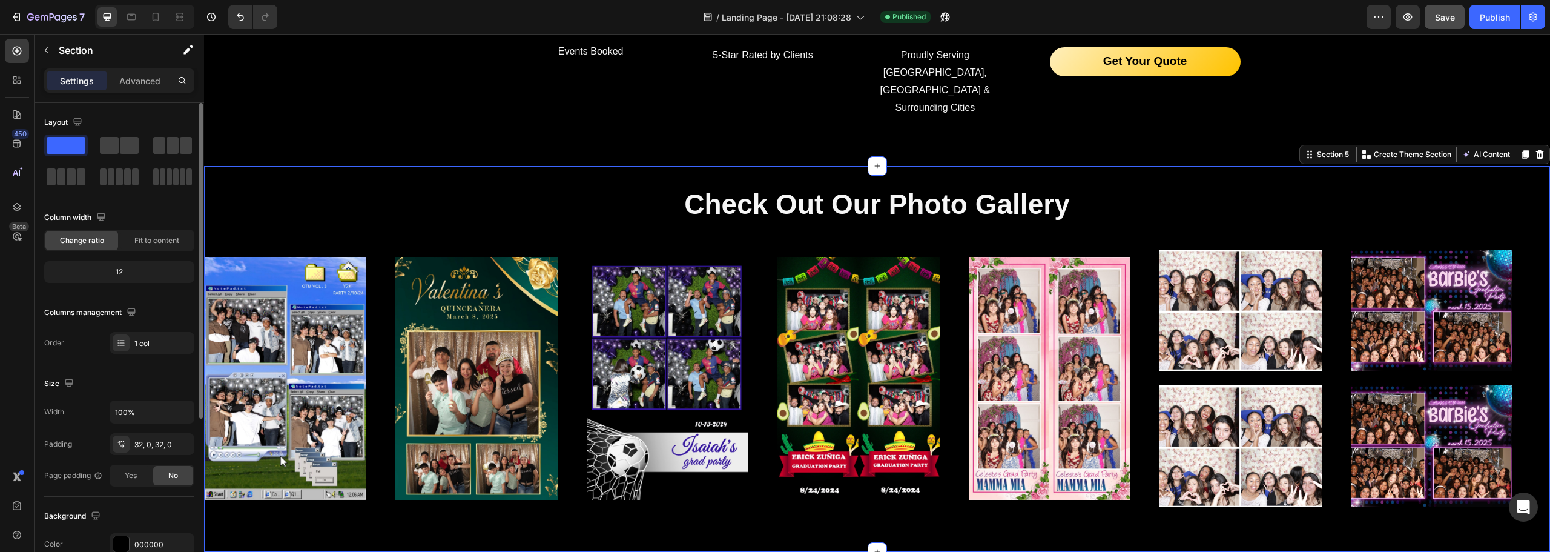
click at [417, 166] on div "Check Out Our Photo Gallery Heading Image Image Image Image Image Image Image I…" at bounding box center [877, 358] width 1346 height 385
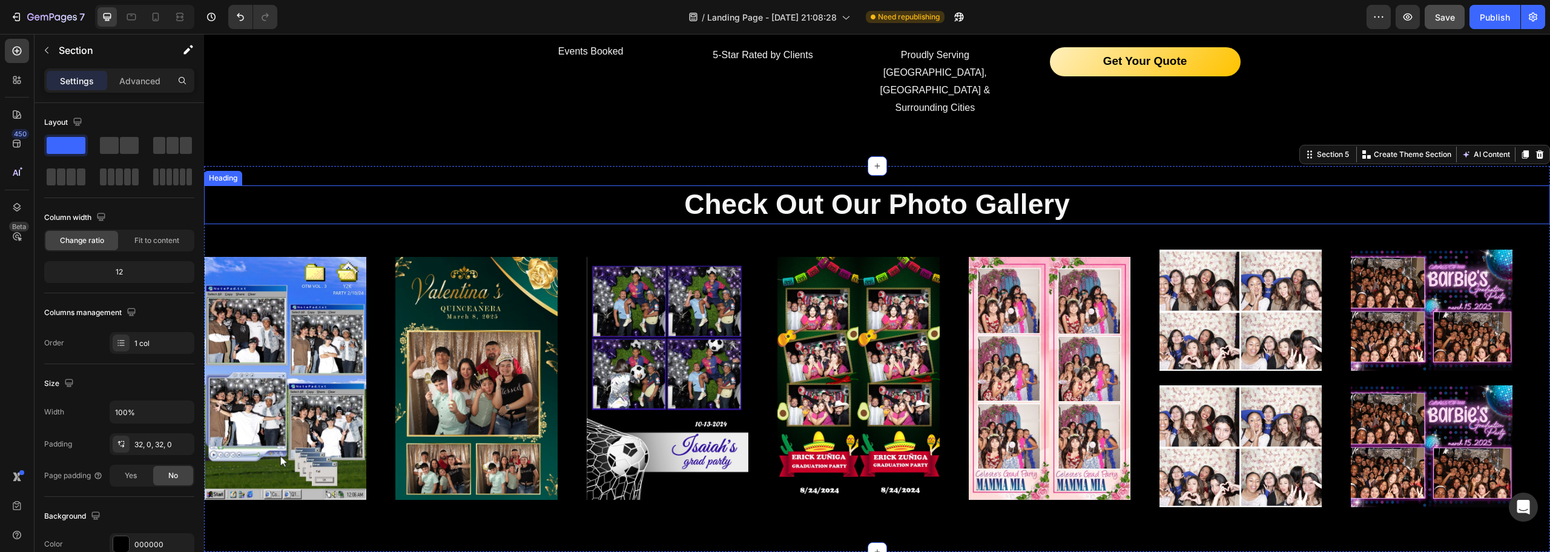
click at [1300, 187] on p "Check Out Our Photo Gallery" at bounding box center [877, 205] width 1344 height 36
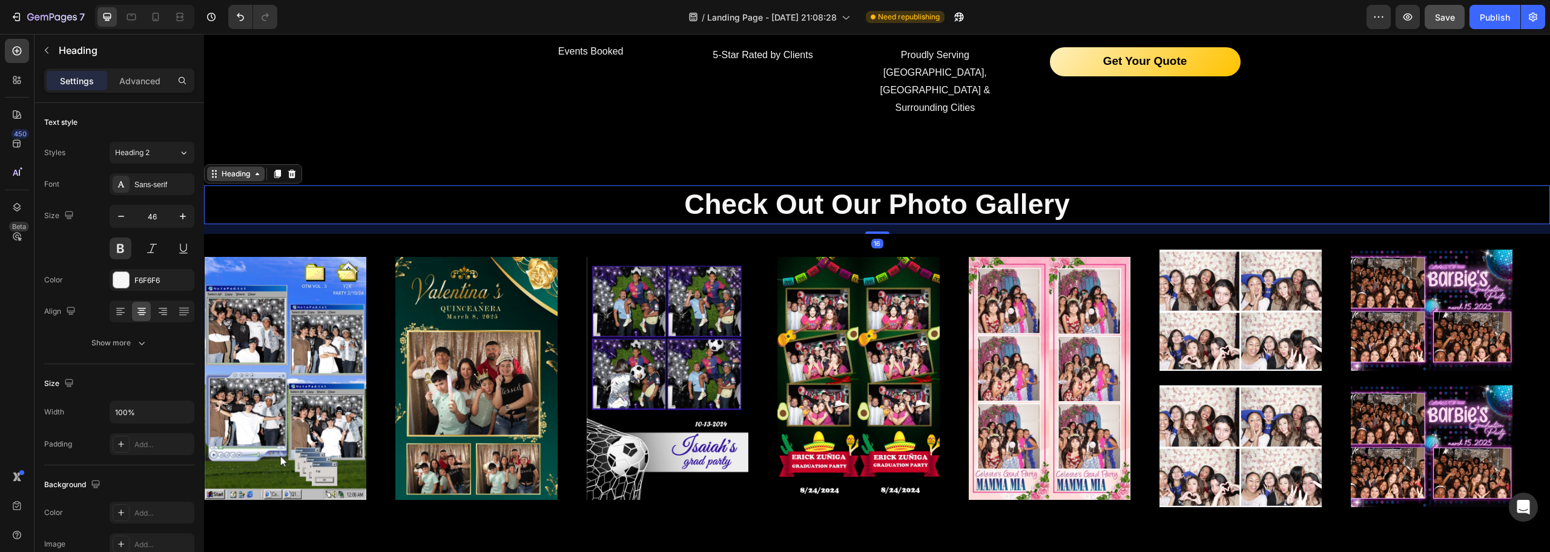
click at [234, 167] on div "Heading" at bounding box center [236, 174] width 58 height 15
click at [380, 335] on div "Image" at bounding box center [300, 377] width 191 height 257
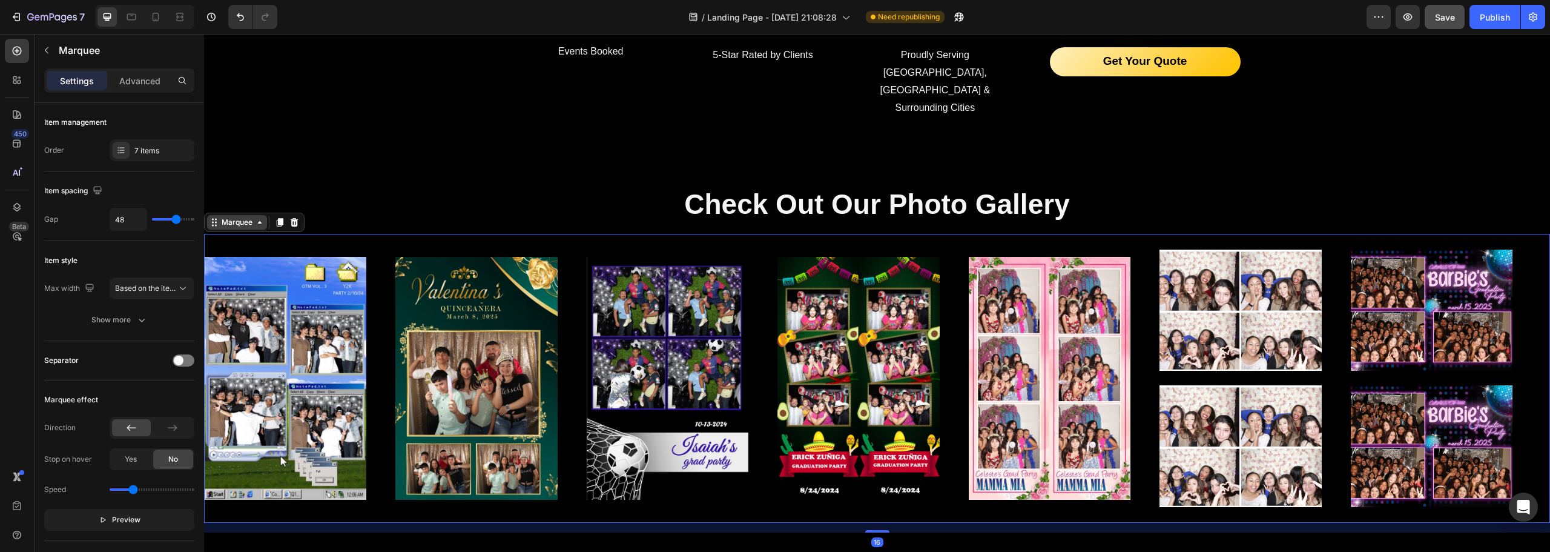
click at [243, 217] on div "Marquee" at bounding box center [237, 222] width 36 height 11
click at [386, 302] on div "Image" at bounding box center [300, 377] width 191 height 257
click at [439, 297] on img at bounding box center [476, 378] width 162 height 243
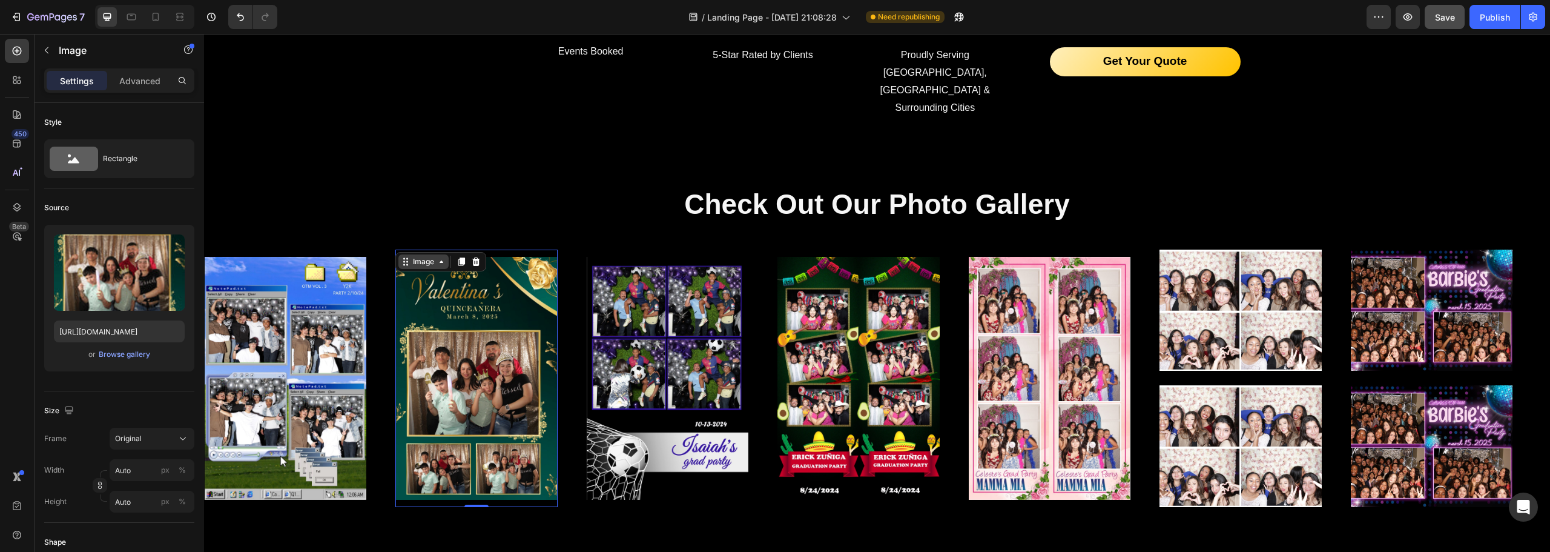
click at [403, 257] on icon at bounding box center [406, 262] width 10 height 10
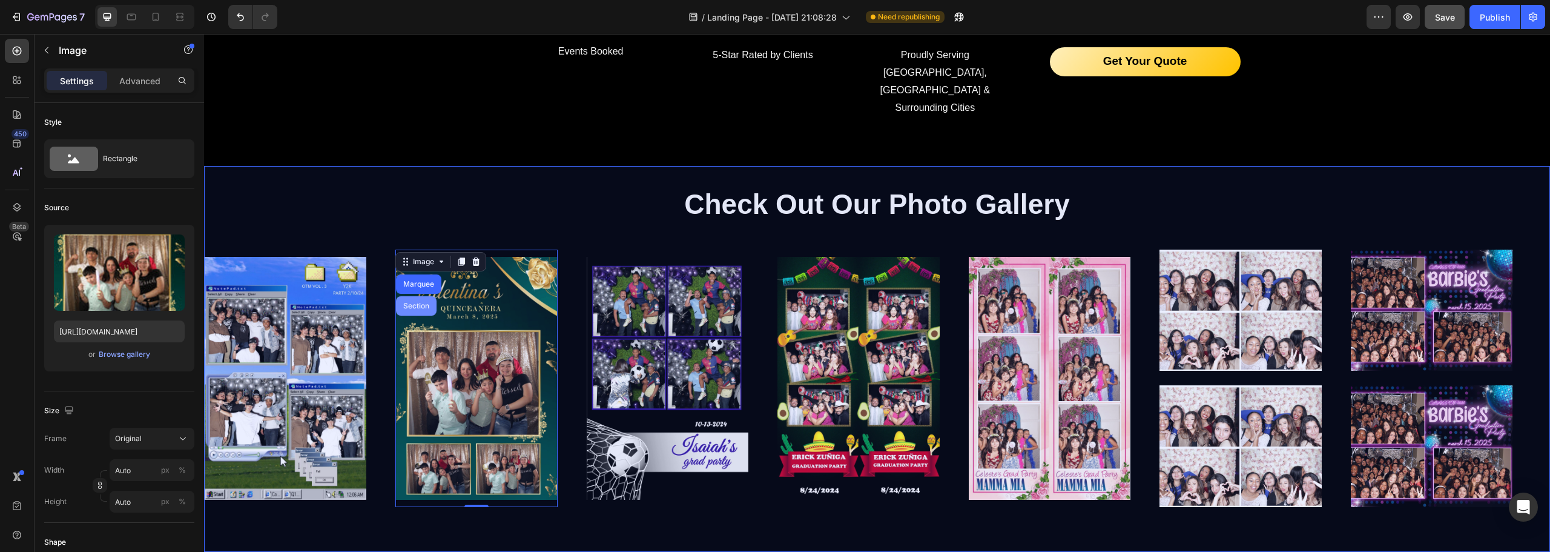
click at [417, 302] on div "Section" at bounding box center [416, 305] width 31 height 7
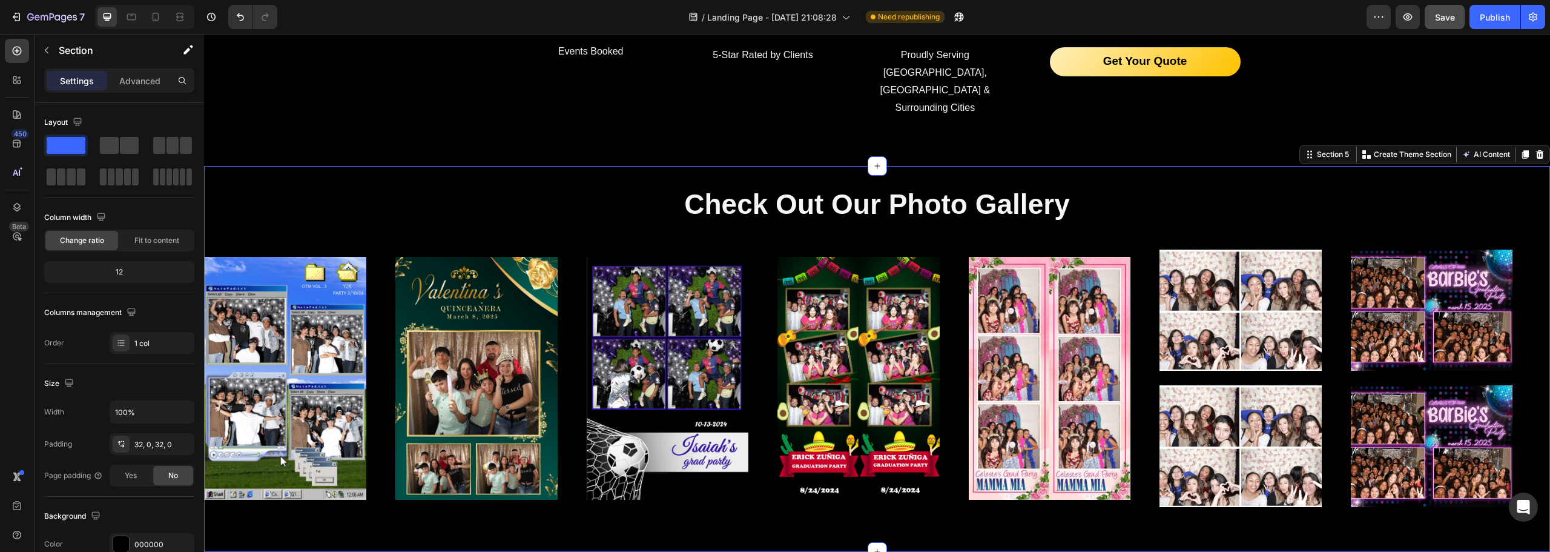
click at [359, 166] on div "Check Out Our Photo Gallery Heading Image Image Image Image Image Image Image I…" at bounding box center [877, 358] width 1346 height 385
click at [147, 86] on p "Advanced" at bounding box center [139, 80] width 41 height 13
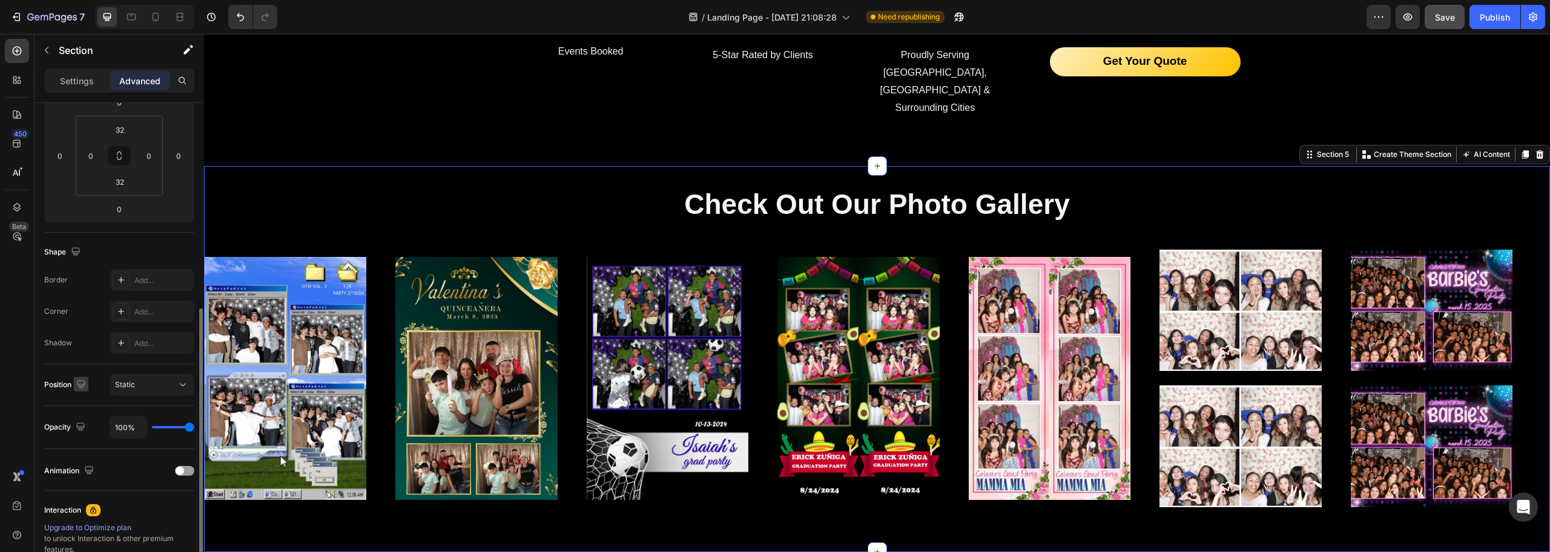
scroll to position [242, 0]
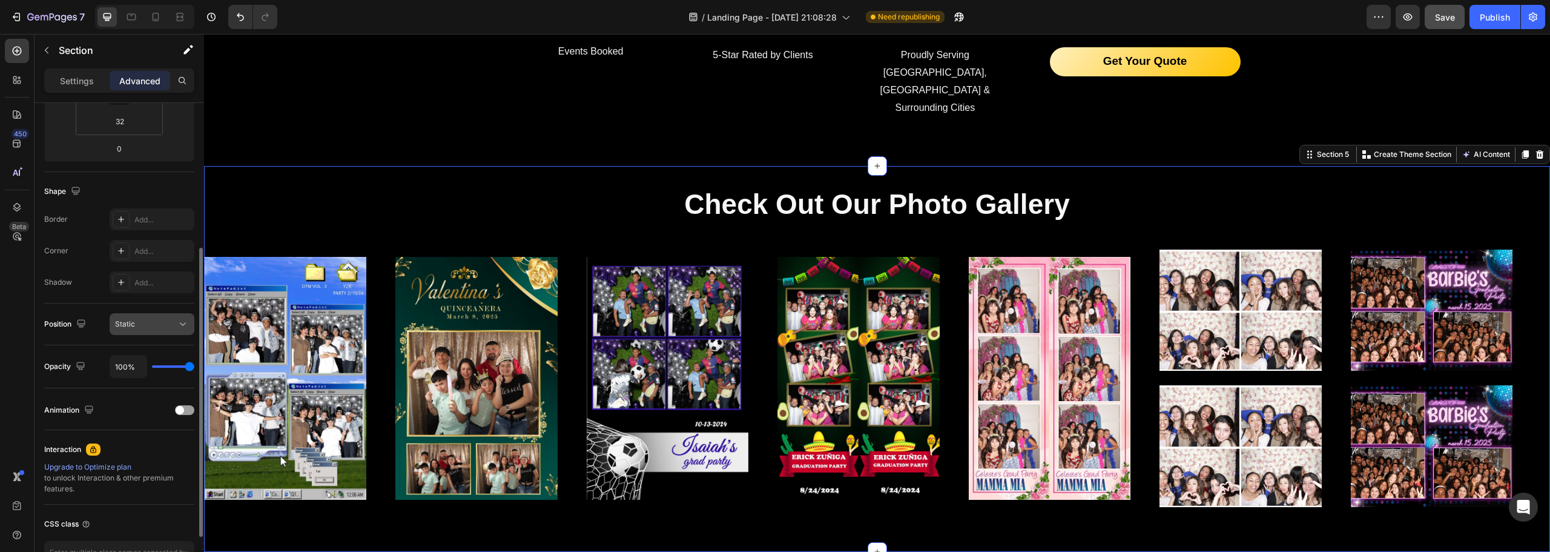
click at [140, 332] on button "Static" at bounding box center [152, 324] width 85 height 22
click at [75, 306] on div "Position Static" at bounding box center [119, 324] width 150 height 42
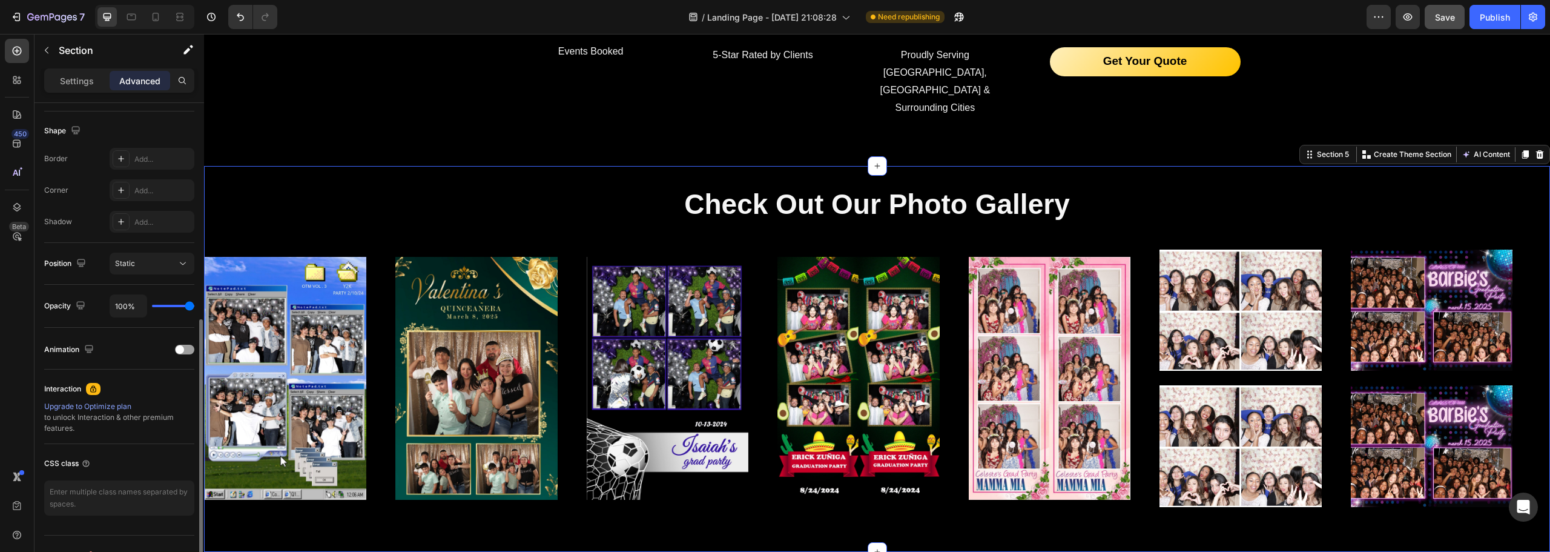
scroll to position [325, 0]
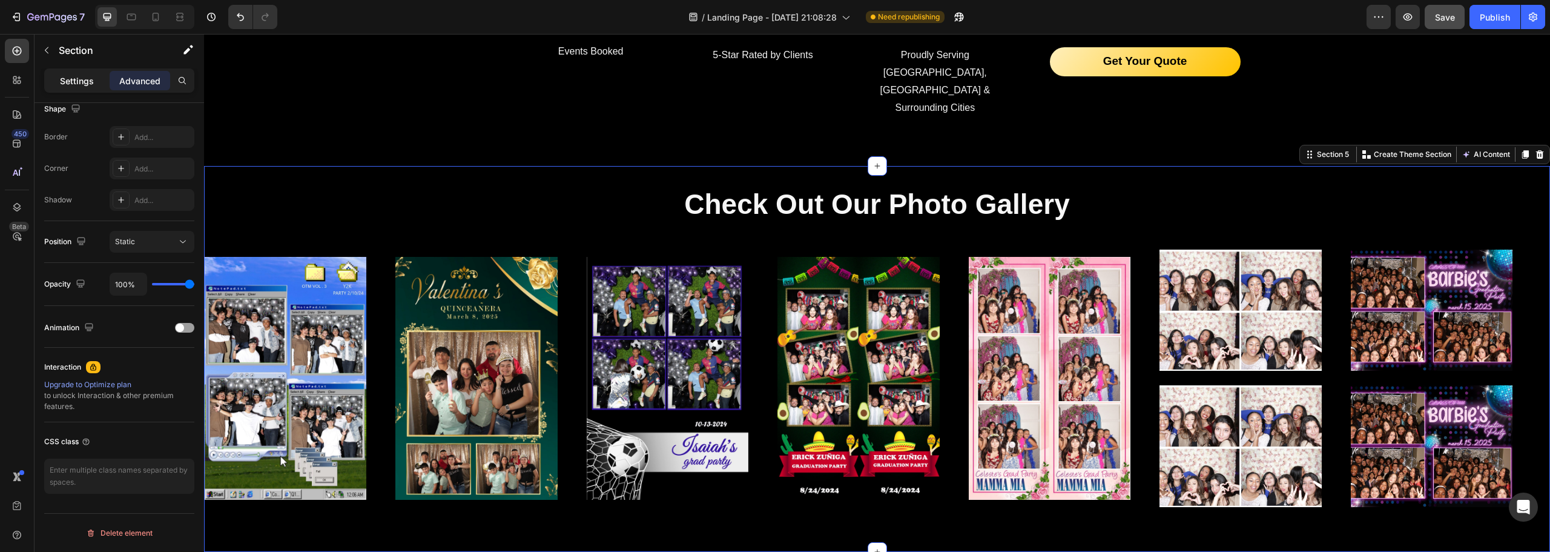
drag, startPoint x: 58, startPoint y: 74, endPoint x: 64, endPoint y: 82, distance: 9.9
click at [58, 74] on div "Settings" at bounding box center [77, 80] width 61 height 19
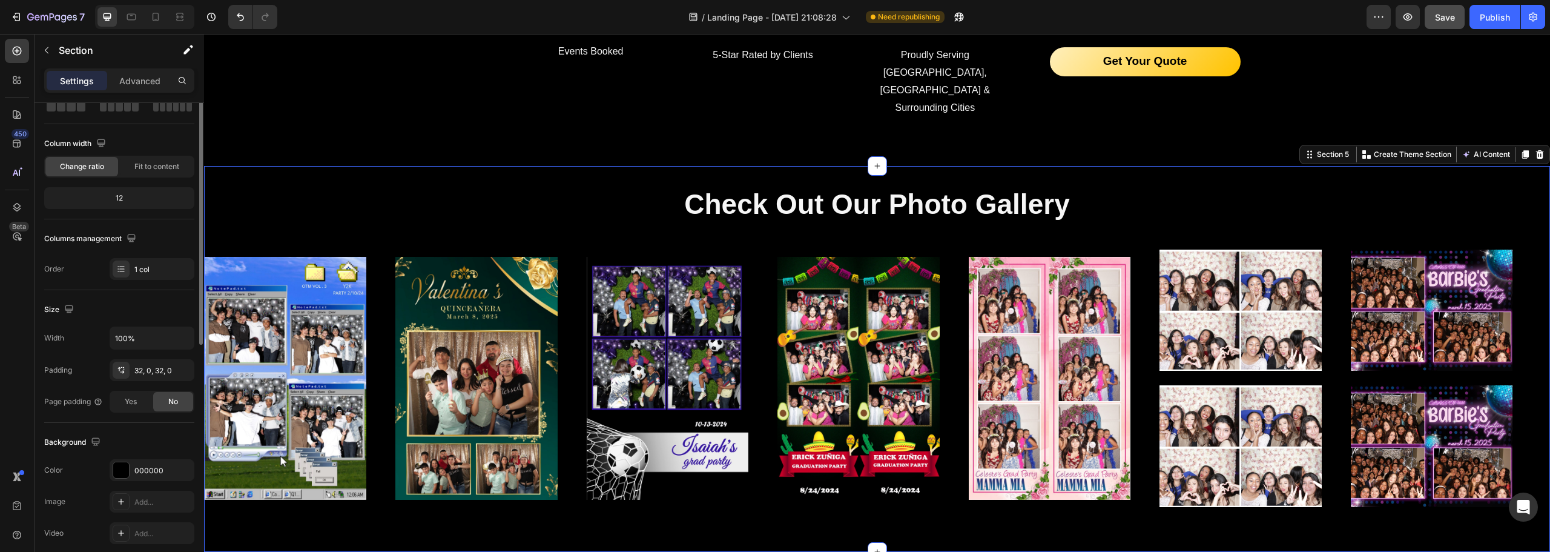
scroll to position [0, 0]
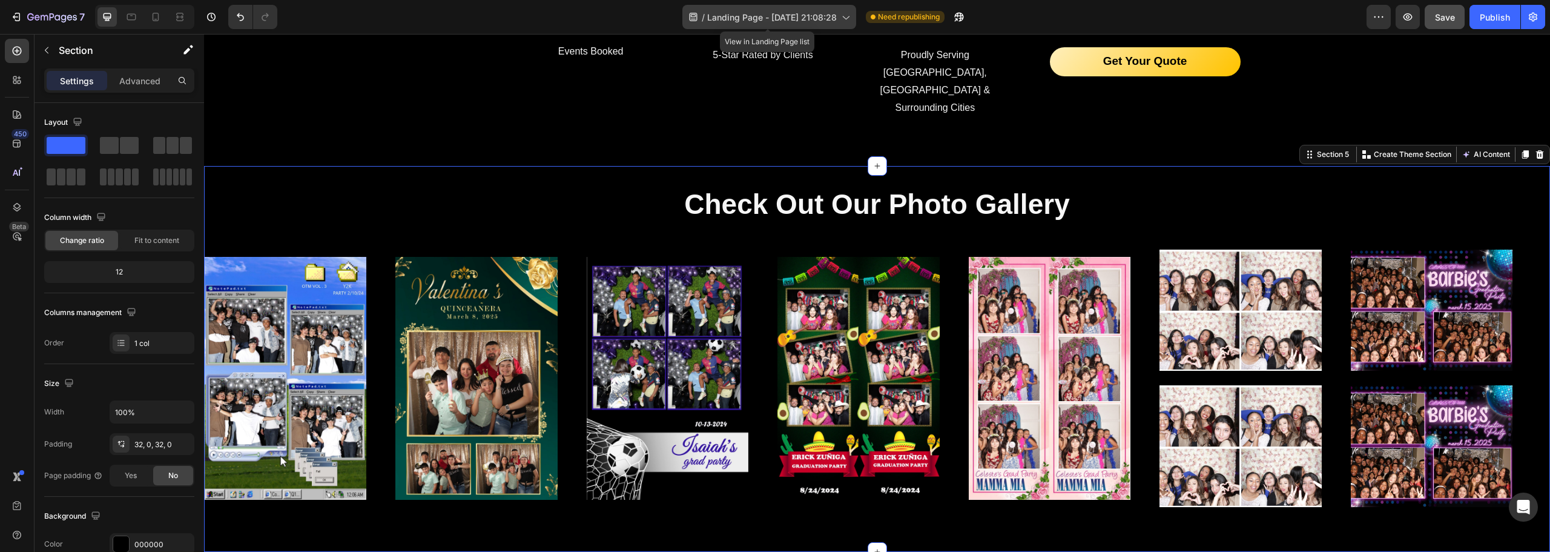
click at [736, 24] on div "/ Landing Page - [DATE] 21:08:28" at bounding box center [769, 17] width 174 height 24
click at [639, 5] on div "/ Landing Page - [DATE] 21:08:28 Need republishing" at bounding box center [827, 17] width 1080 height 24
click at [1375, 21] on icon "button" at bounding box center [1379, 17] width 12 height 12
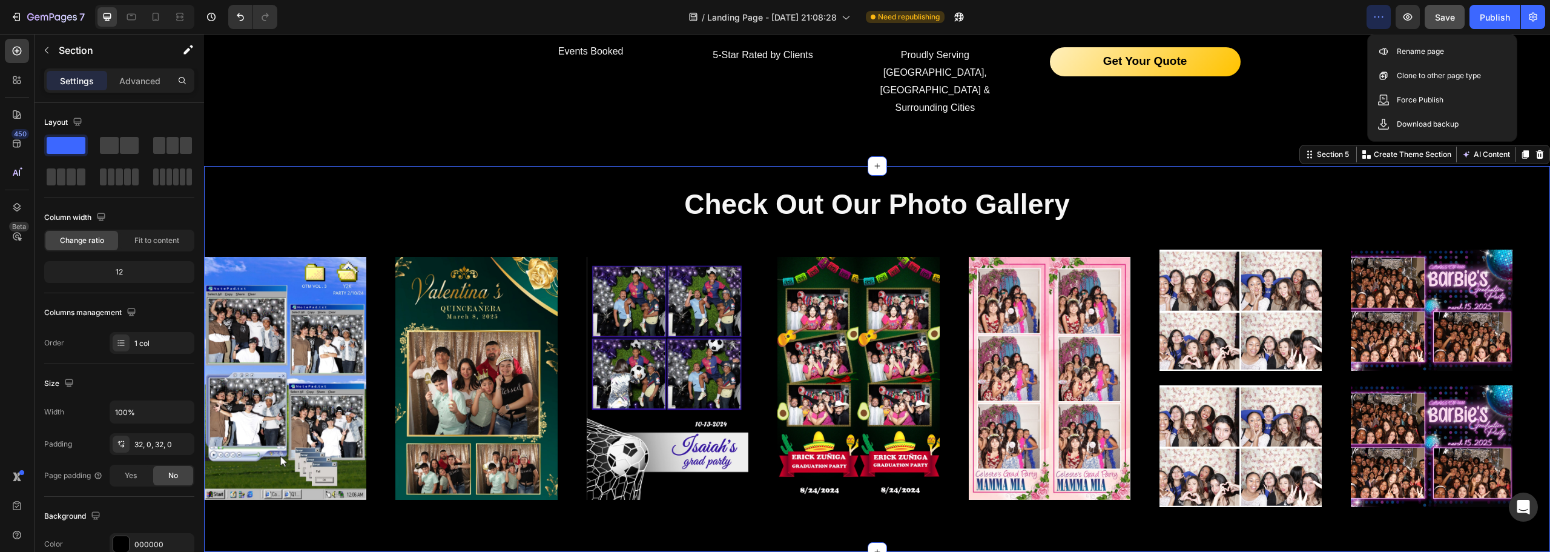
click at [1334, 15] on div "/ Landing Page - [DATE] 21:08:28 Need republishing" at bounding box center [827, 17] width 1080 height 24
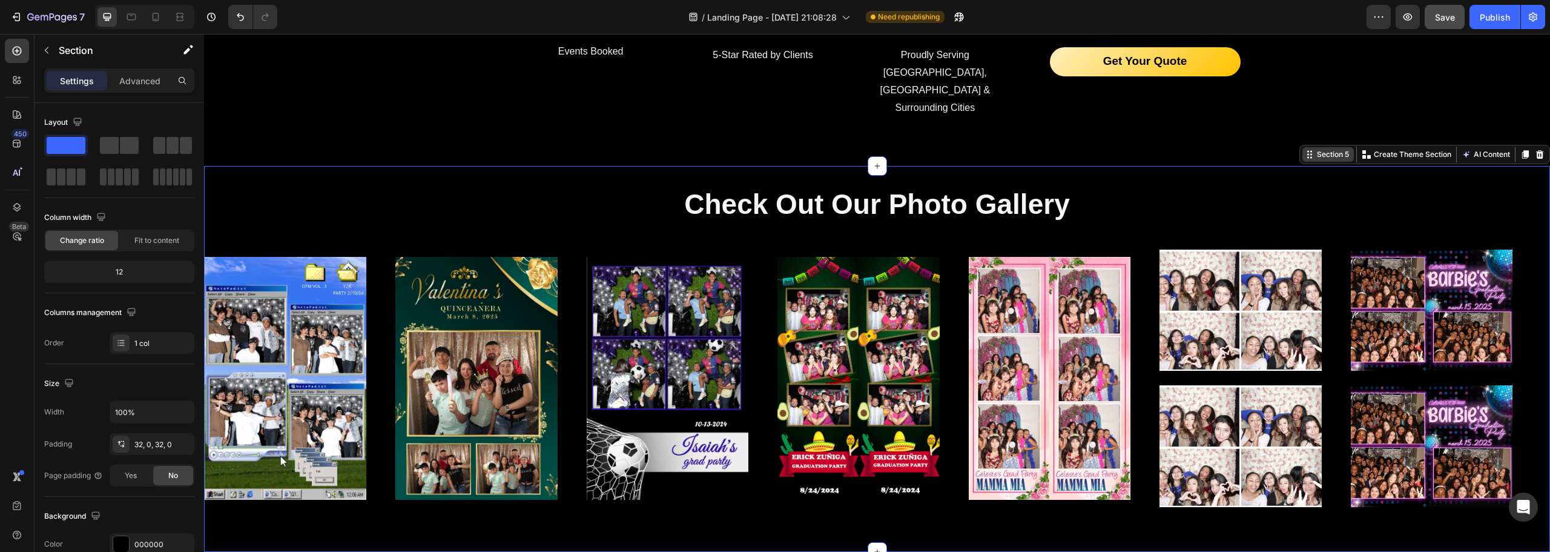
click at [1323, 149] on div "Section 5" at bounding box center [1333, 154] width 37 height 11
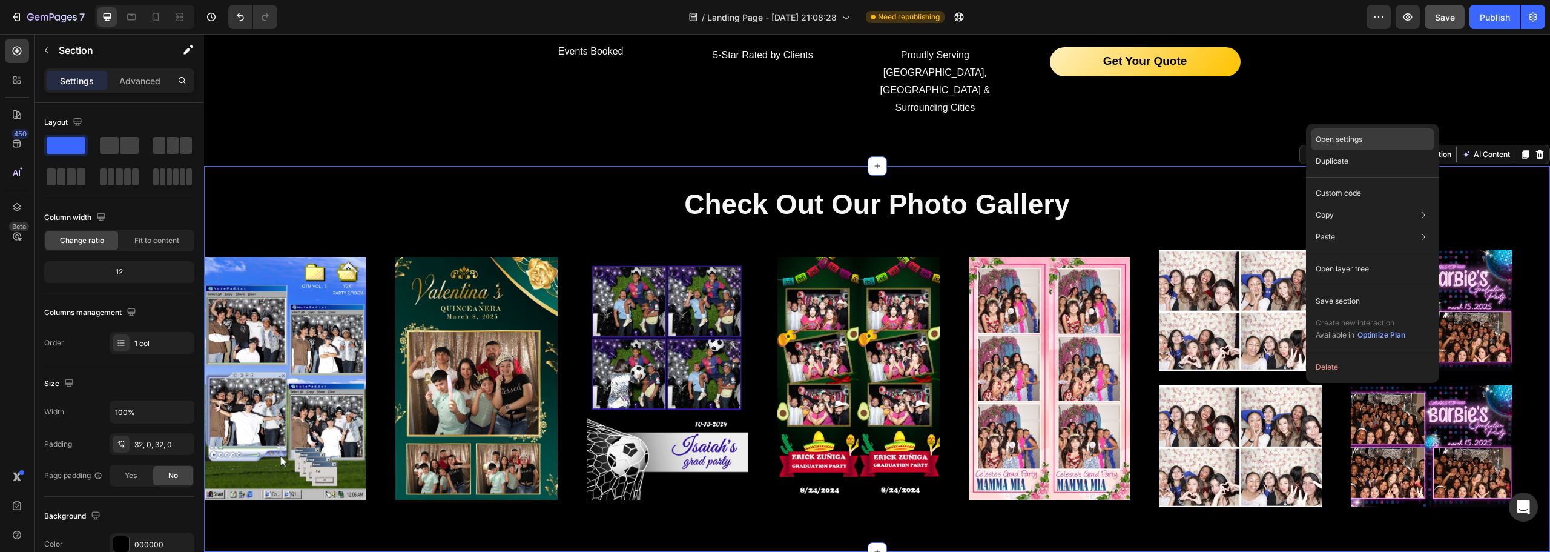
click at [1341, 137] on p "Open settings" at bounding box center [1339, 139] width 47 height 11
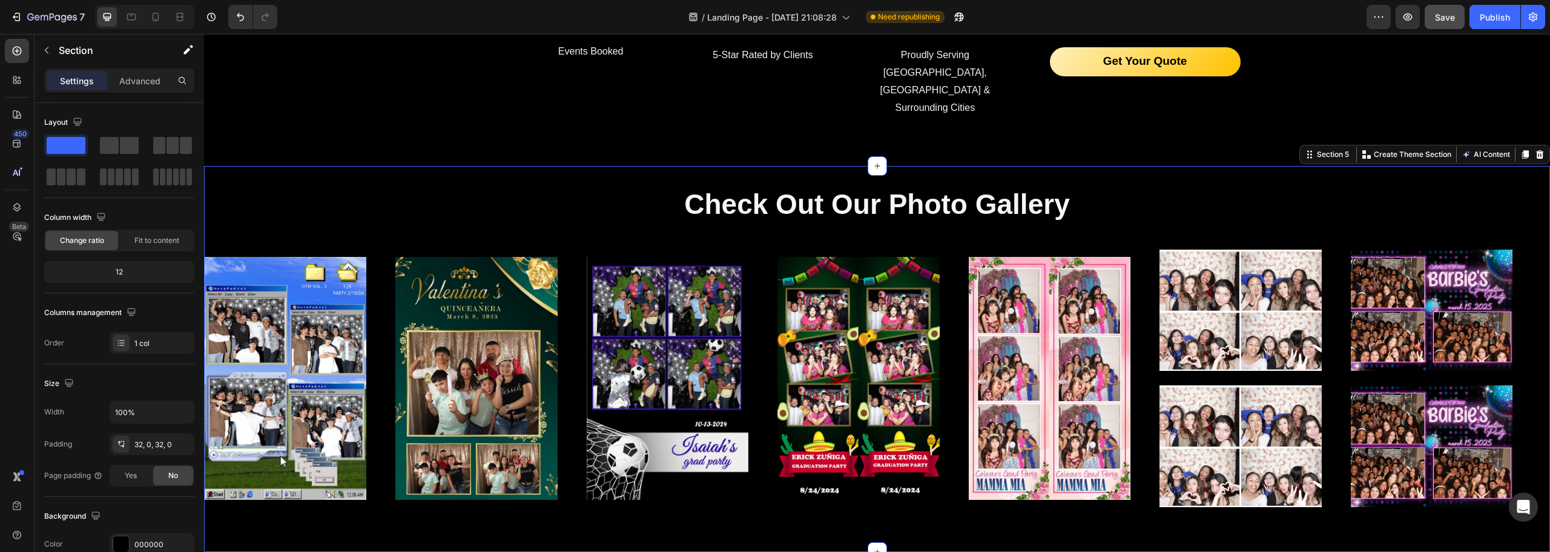
click at [781, 492] on div "Image Image Image Image Image Image Image Image Image Image Image Image Image I…" at bounding box center [877, 383] width 1346 height 298
click at [322, 166] on div "Check Out Our Photo Gallery Heading Image Image Image Image Image Image Image I…" at bounding box center [877, 358] width 1346 height 385
click at [271, 166] on div "Check Out Our Photo Gallery Heading Image Image Image Image Image Image Image I…" at bounding box center [877, 358] width 1346 height 385
click at [136, 346] on div "1 col" at bounding box center [162, 343] width 57 height 11
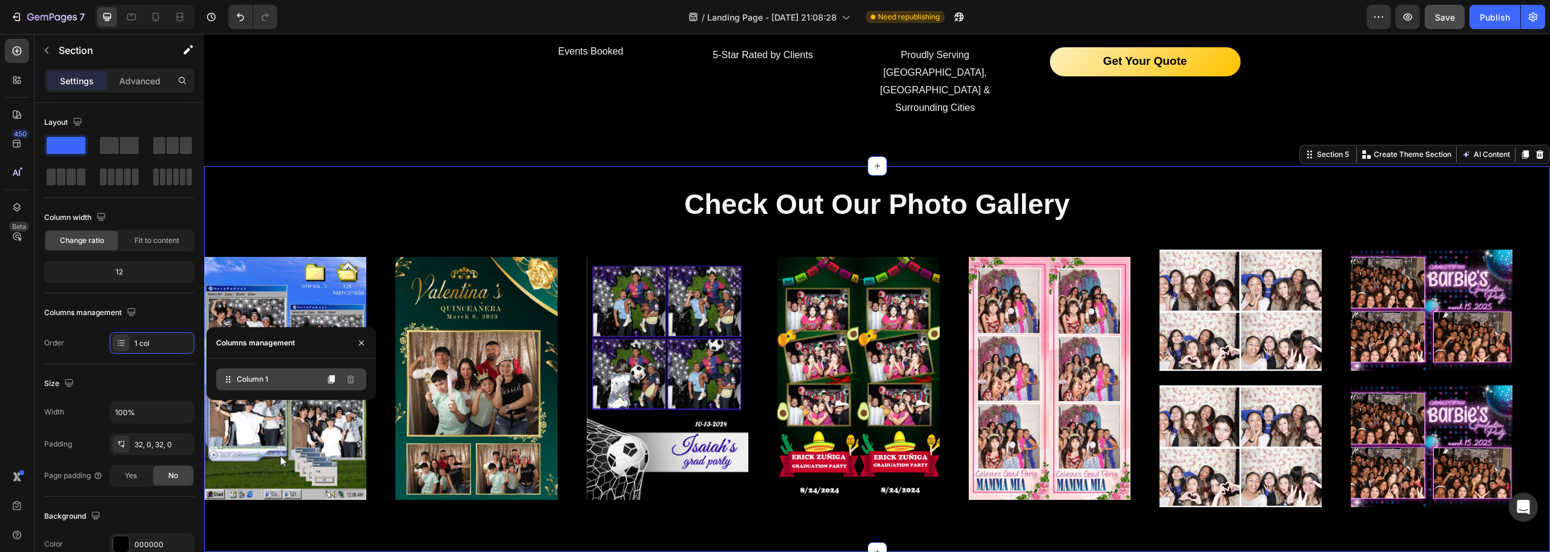
click at [294, 380] on div "Column 1" at bounding box center [291, 379] width 150 height 22
click at [229, 380] on icon at bounding box center [228, 379] width 12 height 12
drag, startPoint x: 464, startPoint y: 412, endPoint x: 257, endPoint y: 400, distance: 207.5
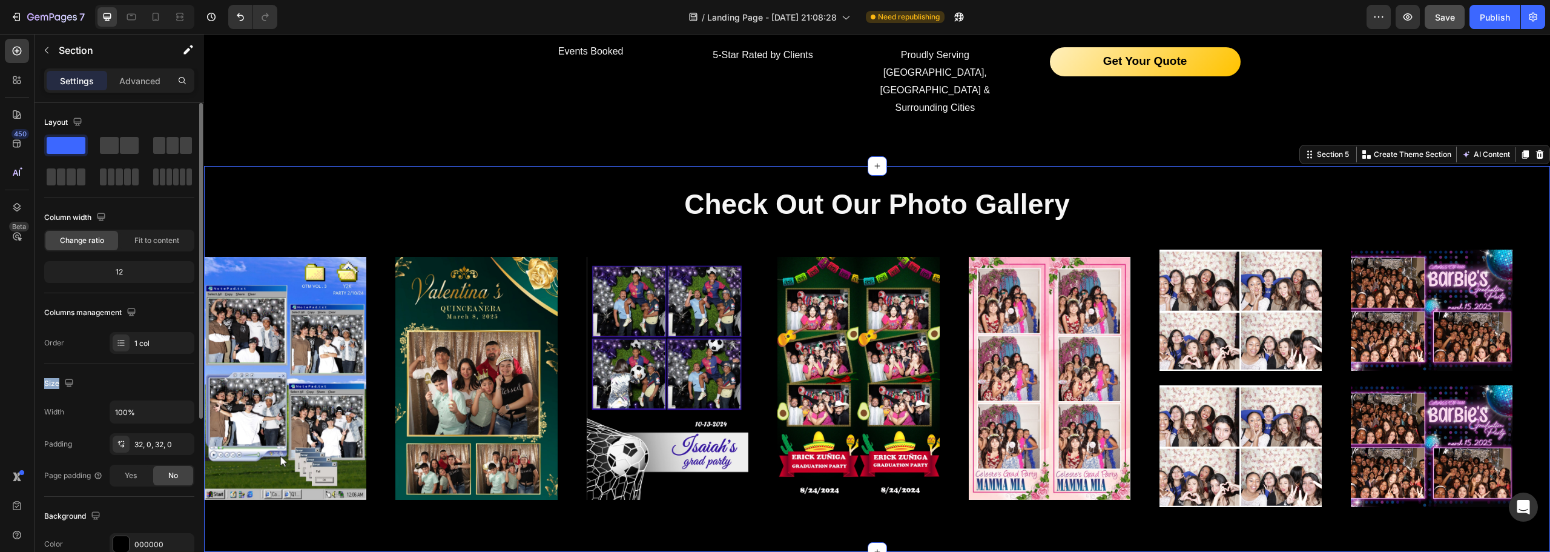
click at [101, 363] on div "Layout Column width Change ratio Fit to content 12 Columns management Order 1 c…" at bounding box center [119, 431] width 150 height 656
click at [130, 80] on p "Advanced" at bounding box center [139, 80] width 41 height 13
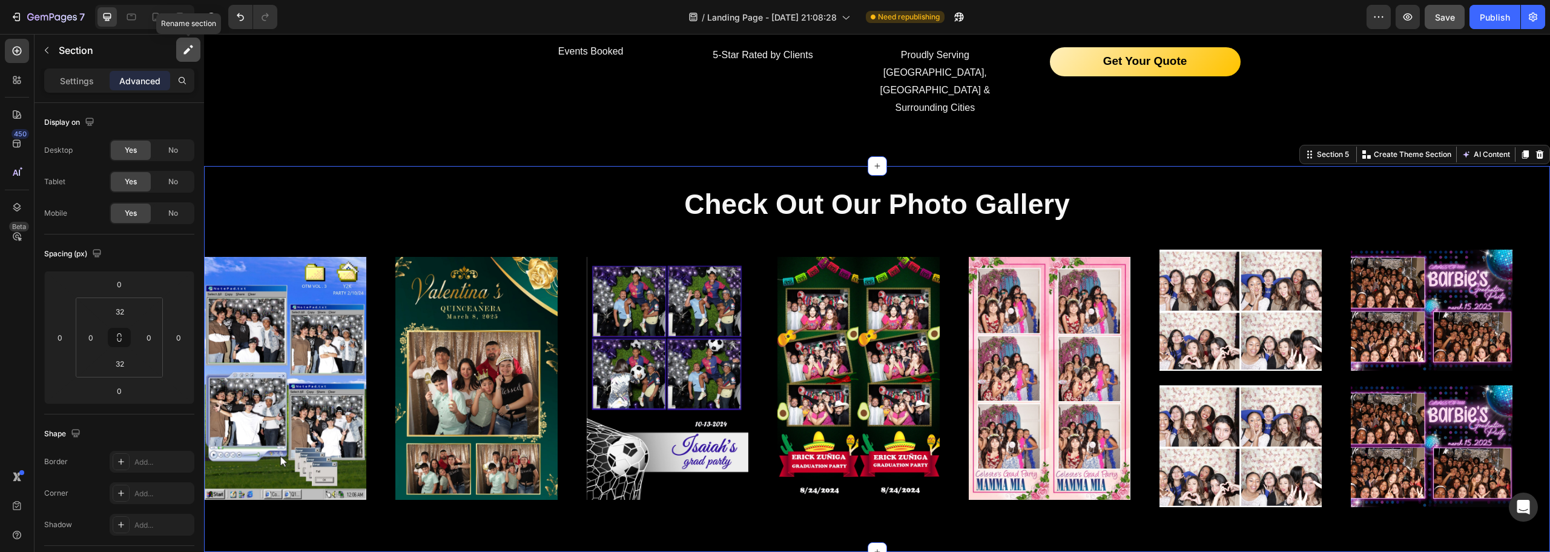
click at [185, 54] on icon "button" at bounding box center [186, 51] width 7 height 7
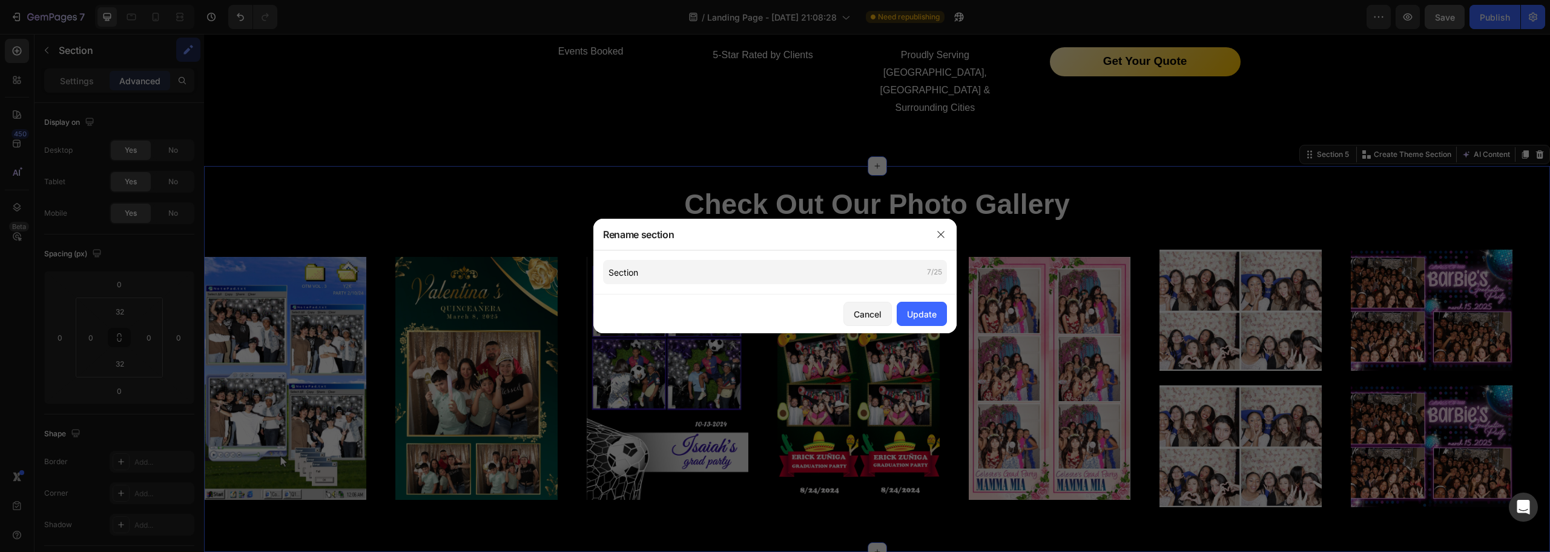
click at [147, 59] on div at bounding box center [775, 276] width 1550 height 552
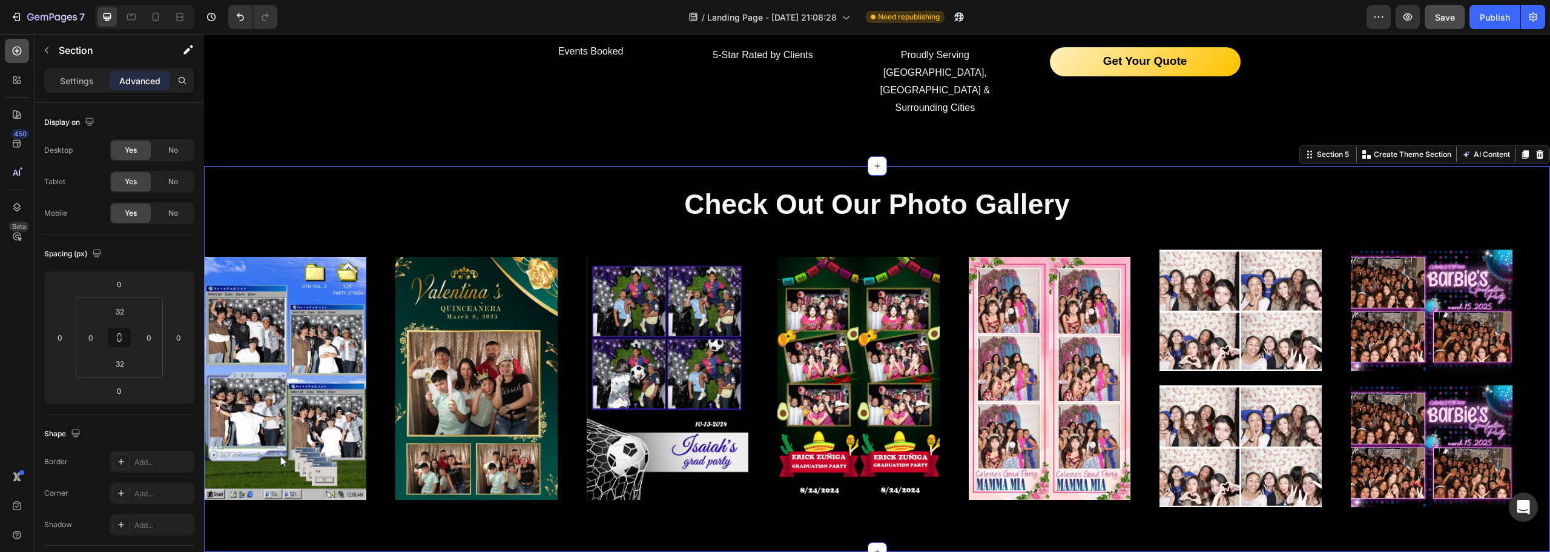
click at [20, 51] on icon at bounding box center [17, 51] width 12 height 12
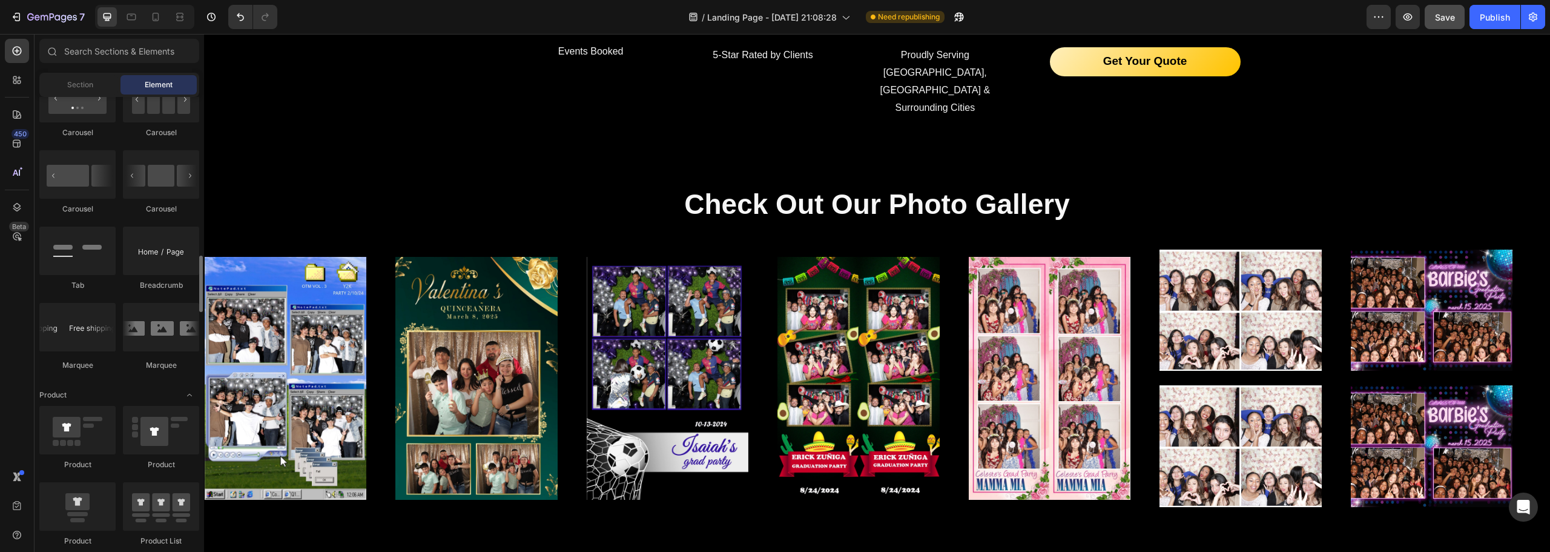
scroll to position [1017, 0]
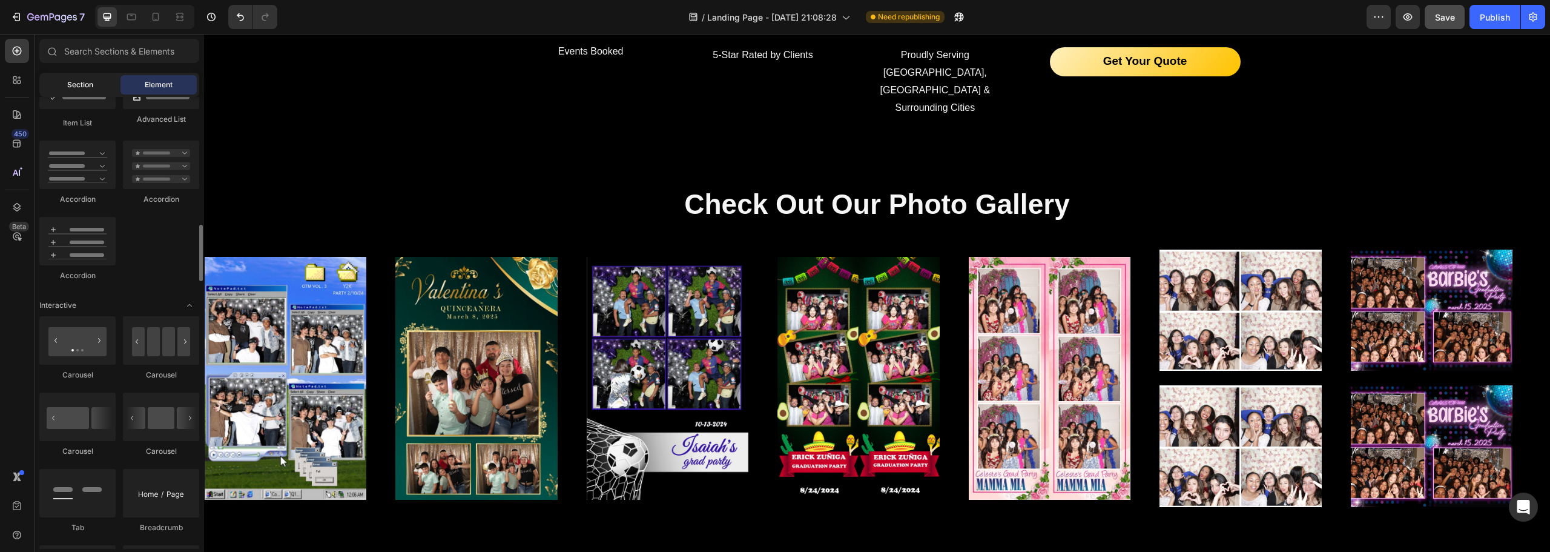
click at [103, 84] on div "Section" at bounding box center [80, 84] width 76 height 19
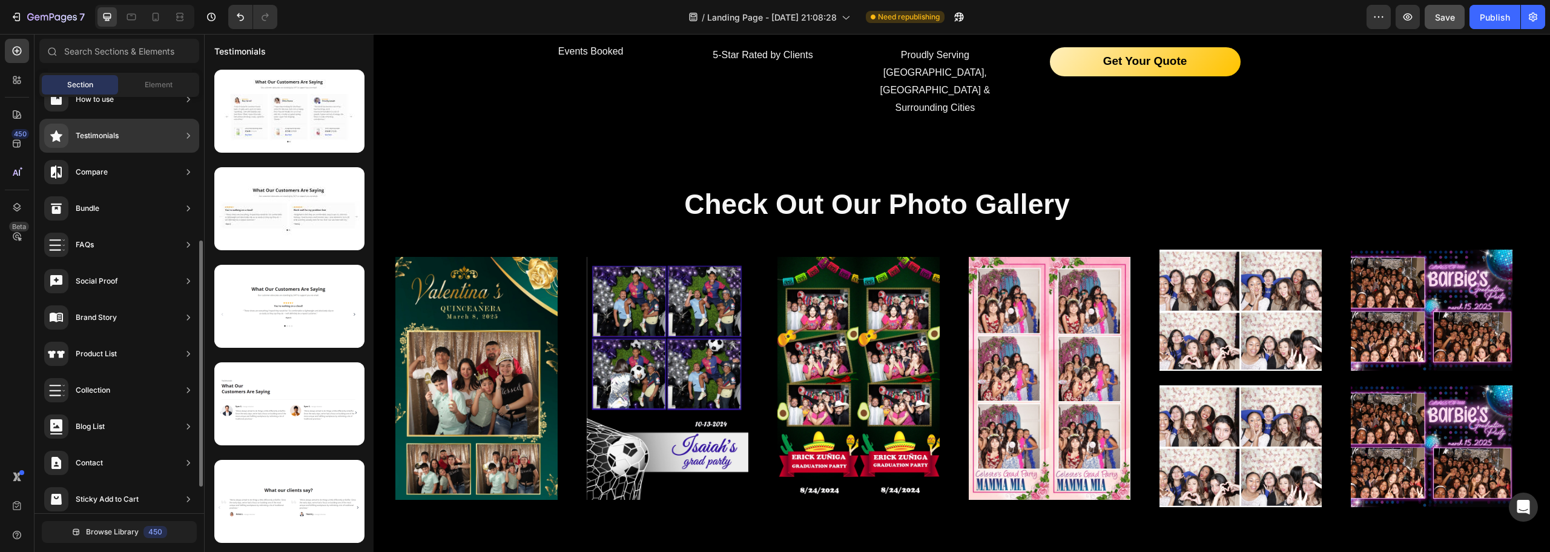
scroll to position [0, 0]
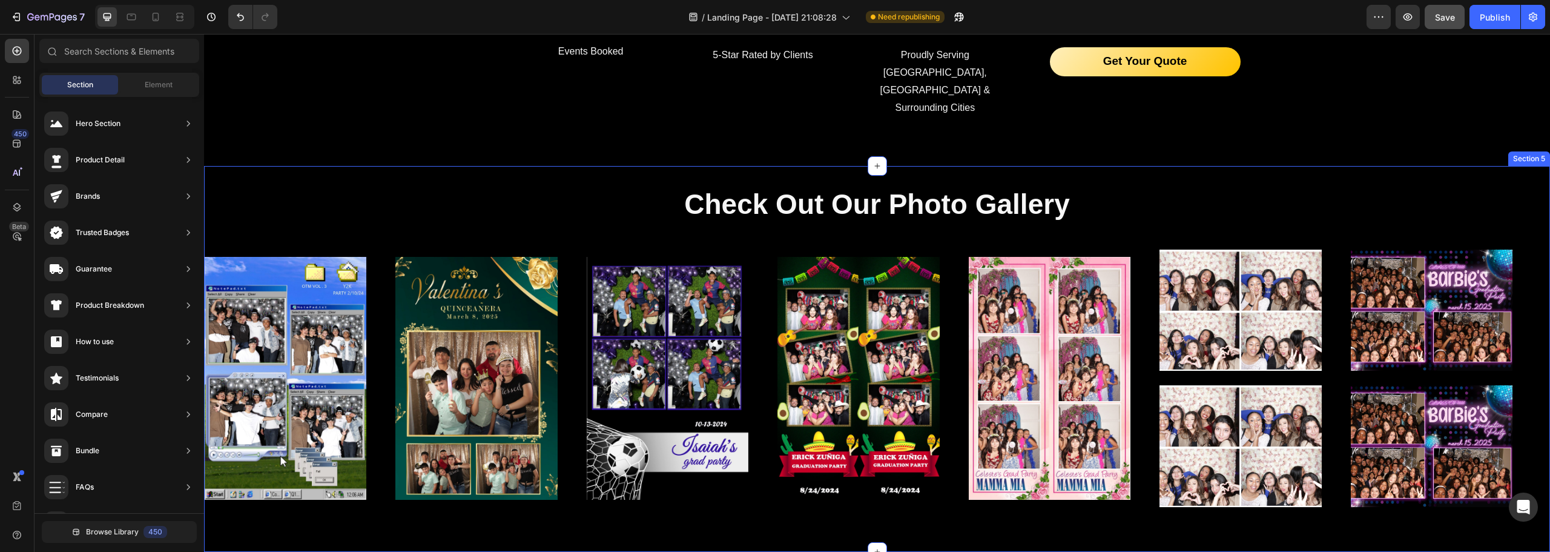
click at [299, 166] on div "Check Out Our Photo Gallery Heading Image Image Image Image Image Image Image I…" at bounding box center [877, 358] width 1346 height 385
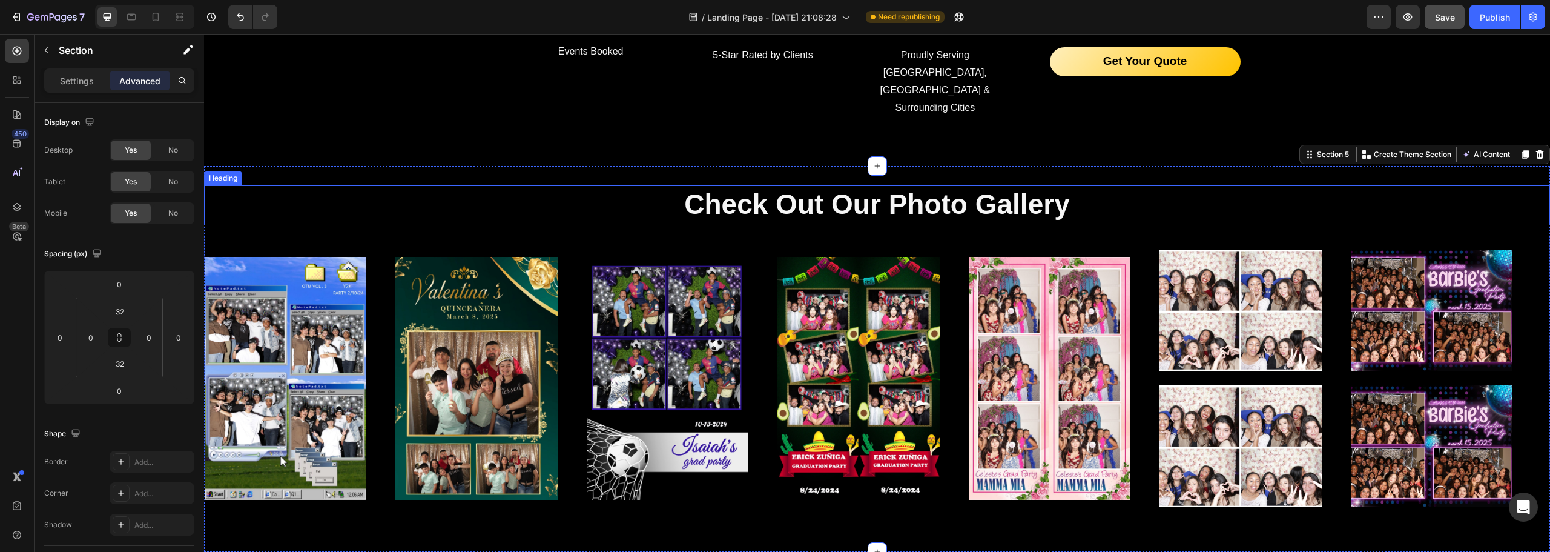
click at [277, 187] on p "Check Out Our Photo Gallery" at bounding box center [877, 205] width 1344 height 36
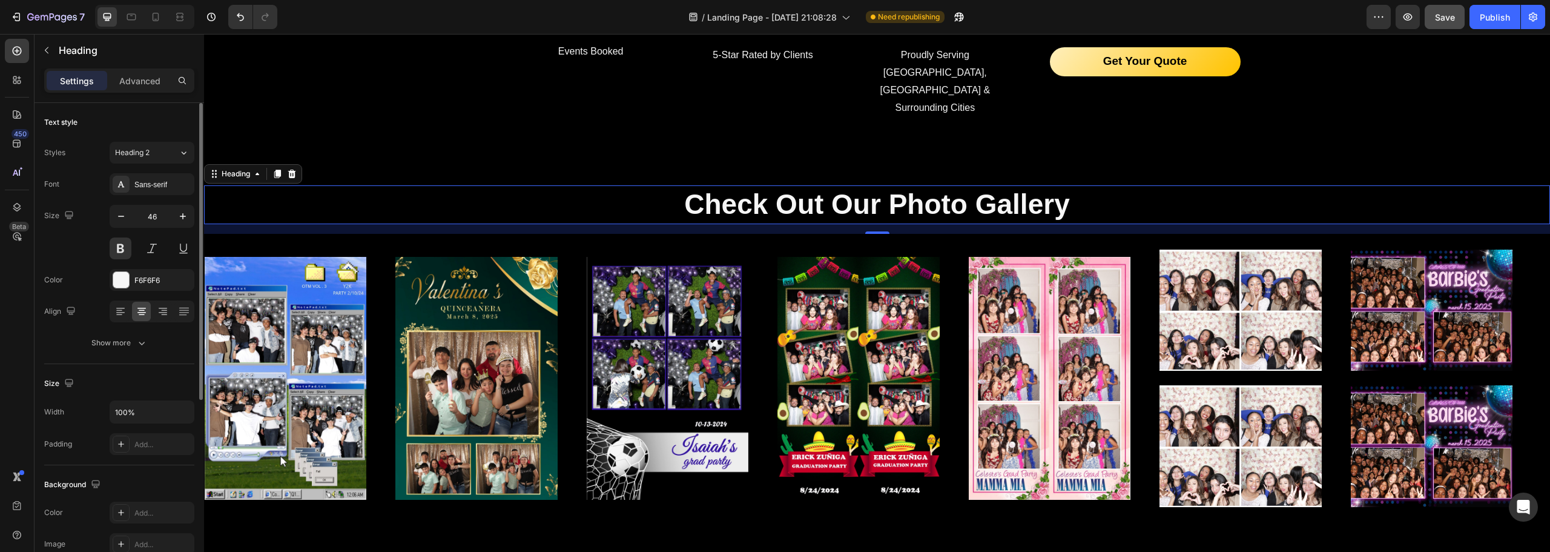
click at [294, 234] on div "Image Image Image Image Image Image Image Image Image Image Image Image Image I…" at bounding box center [877, 378] width 1346 height 288
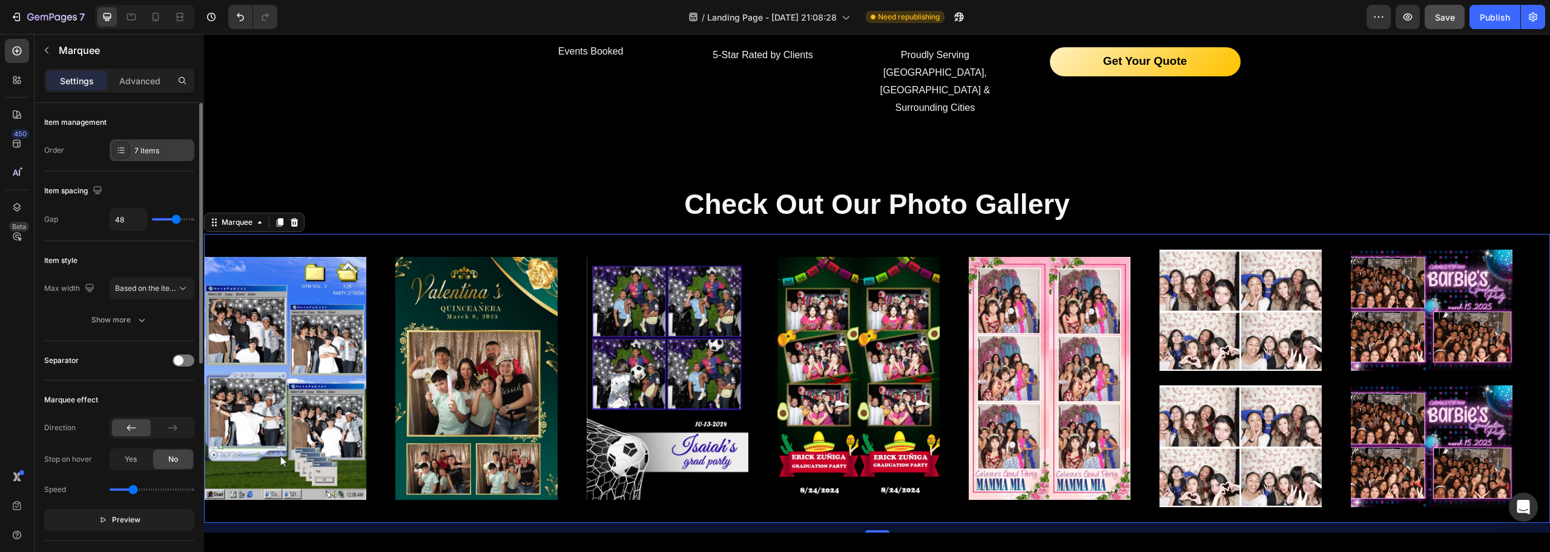
click at [142, 148] on div "7 items" at bounding box center [162, 150] width 57 height 11
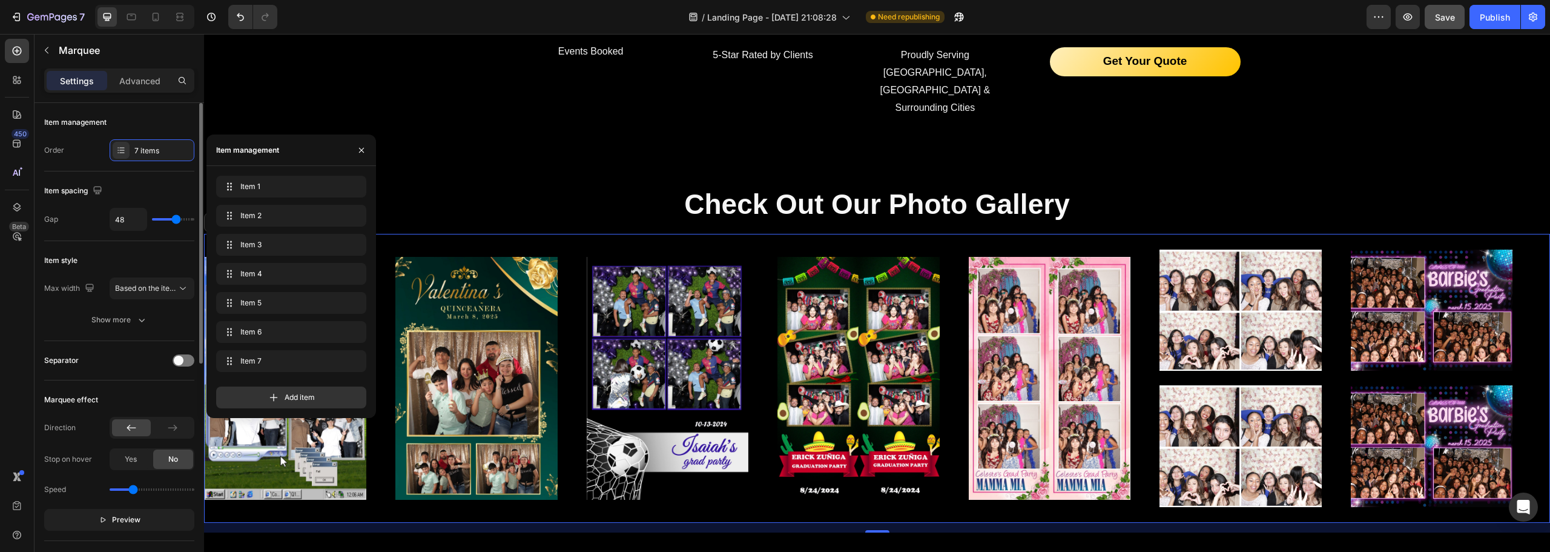
click at [154, 122] on div "Item management" at bounding box center [119, 122] width 150 height 19
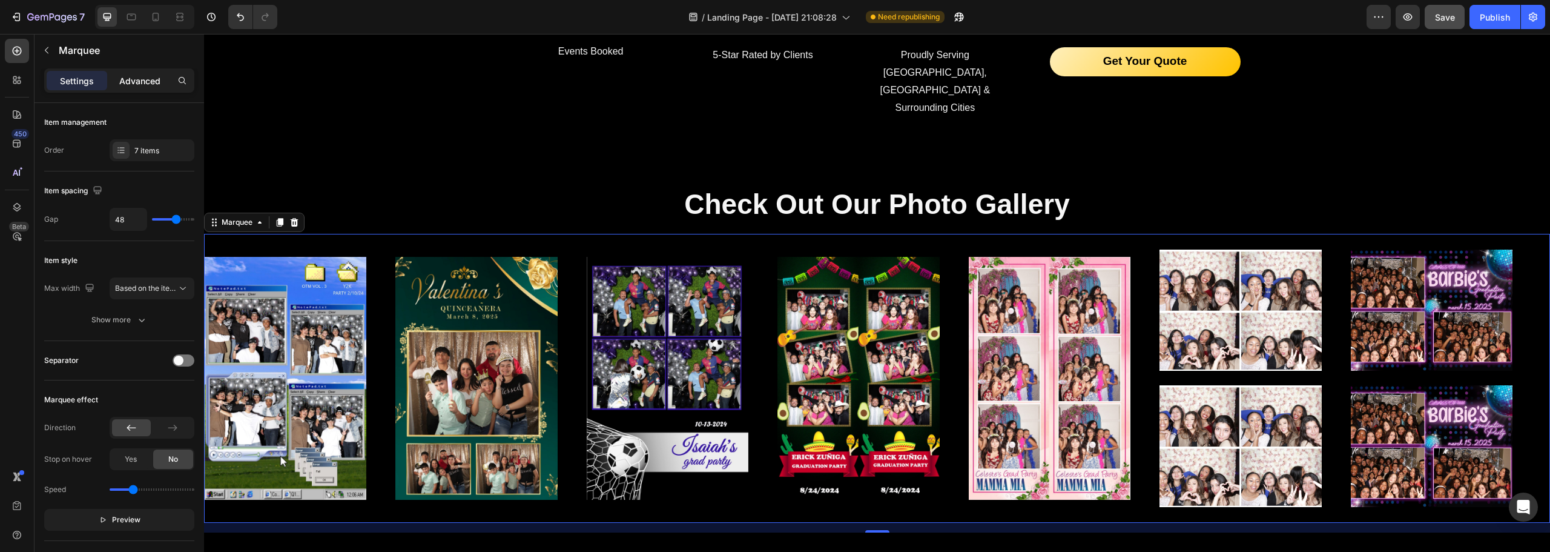
click at [156, 79] on p "Advanced" at bounding box center [139, 80] width 41 height 13
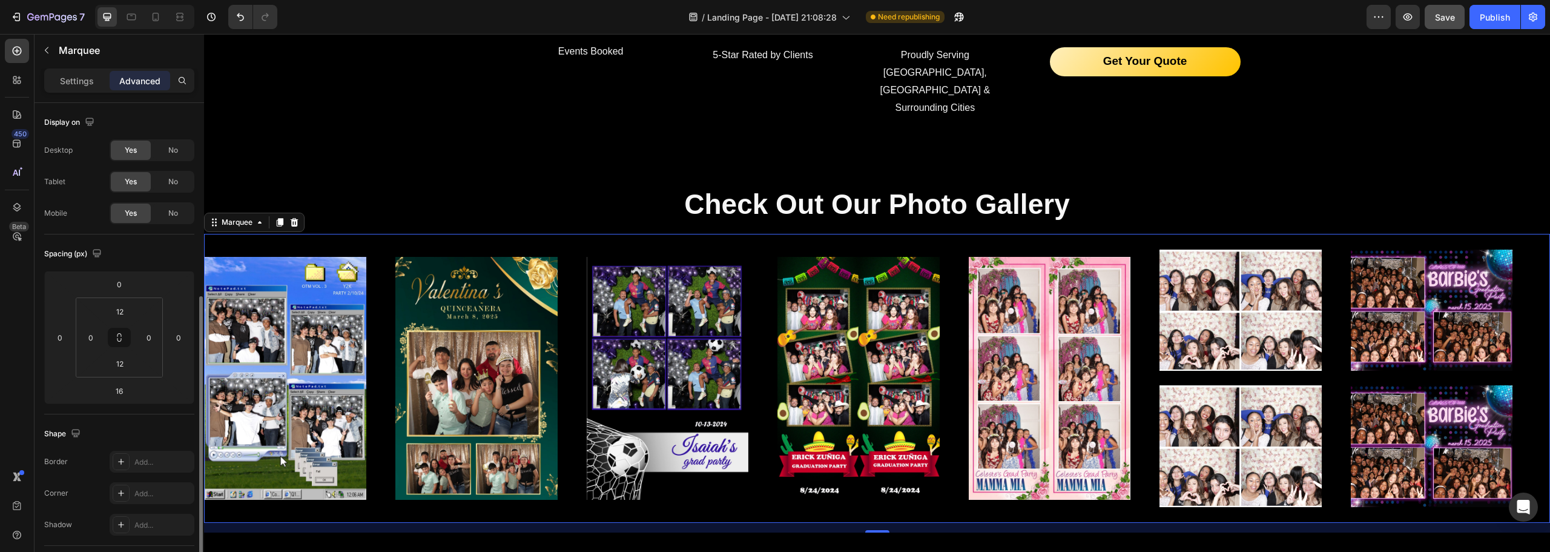
scroll to position [242, 0]
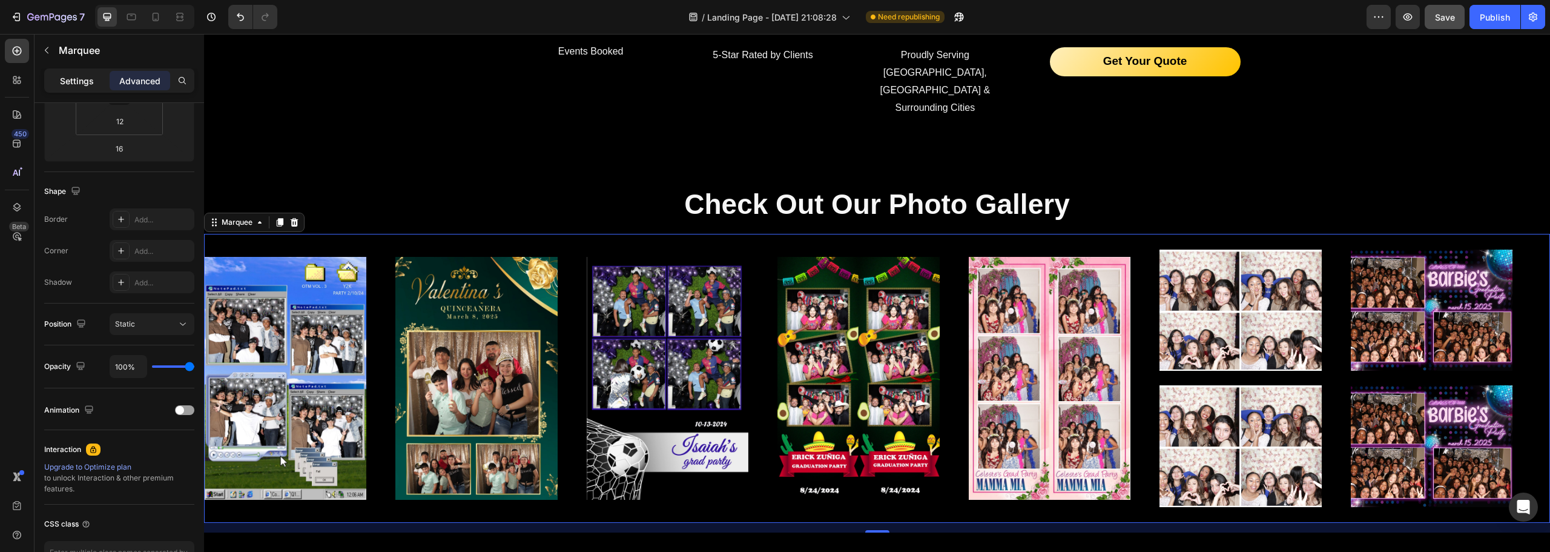
click at [97, 78] on div "Settings" at bounding box center [77, 80] width 61 height 19
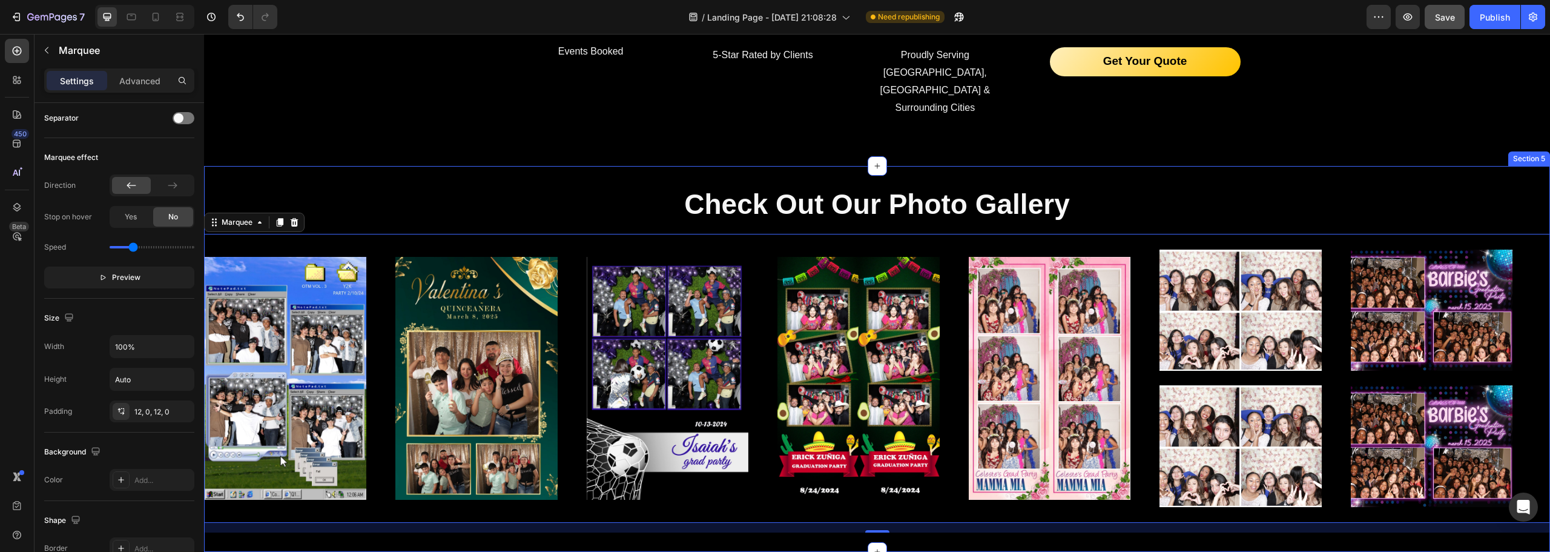
click at [386, 166] on div "Check Out Our Photo Gallery Heading Image Image Image Image Image Image Image I…" at bounding box center [877, 358] width 1346 height 385
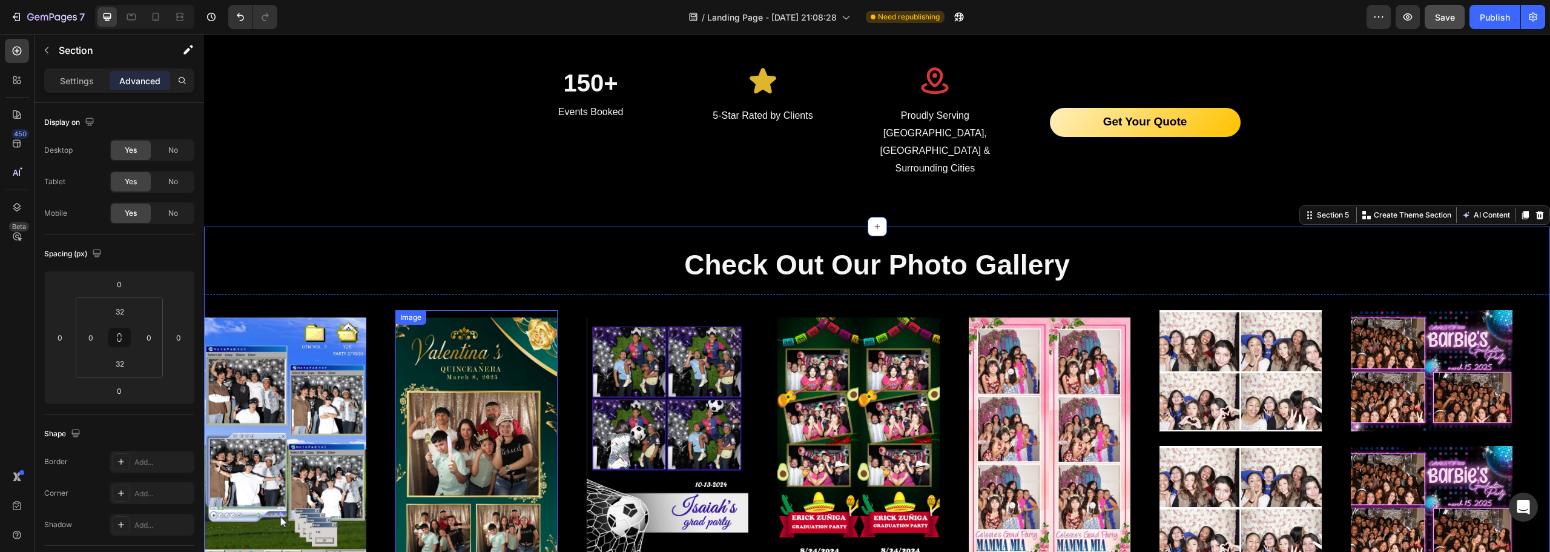
scroll to position [1938, 0]
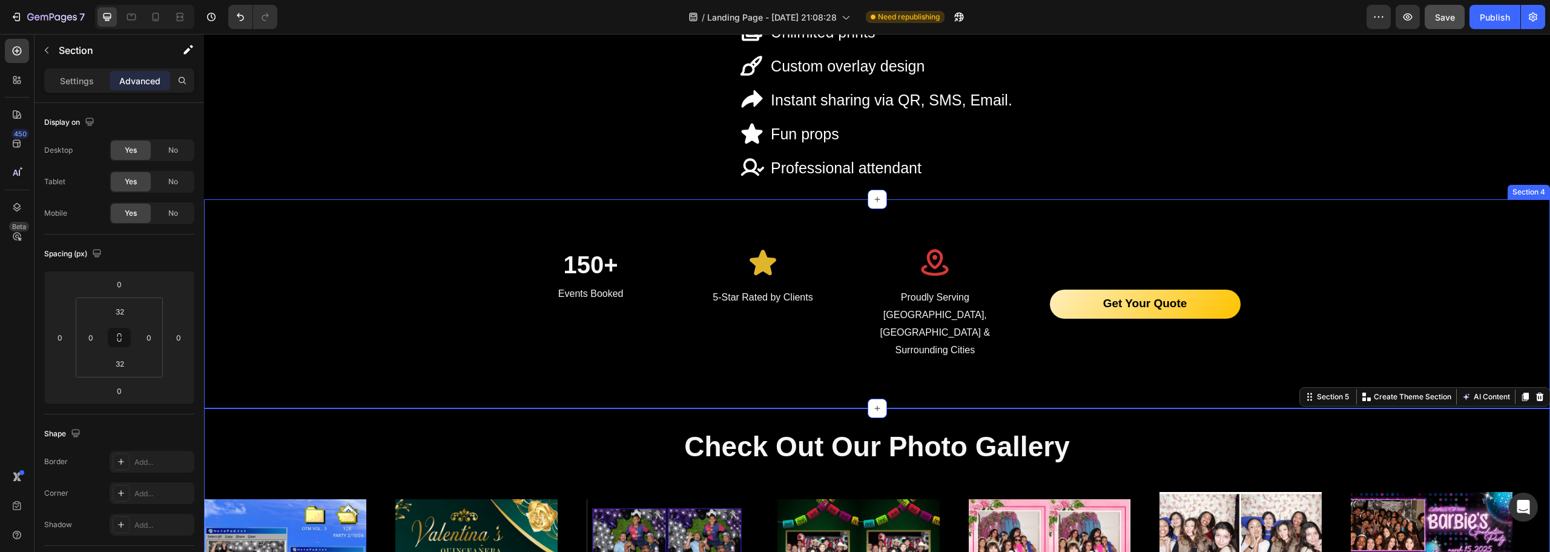
click at [414, 344] on div "150+ Heading Events Booked Text block Icon 5-Star Rated by Clients Text block I…" at bounding box center [877, 303] width 1346 height 209
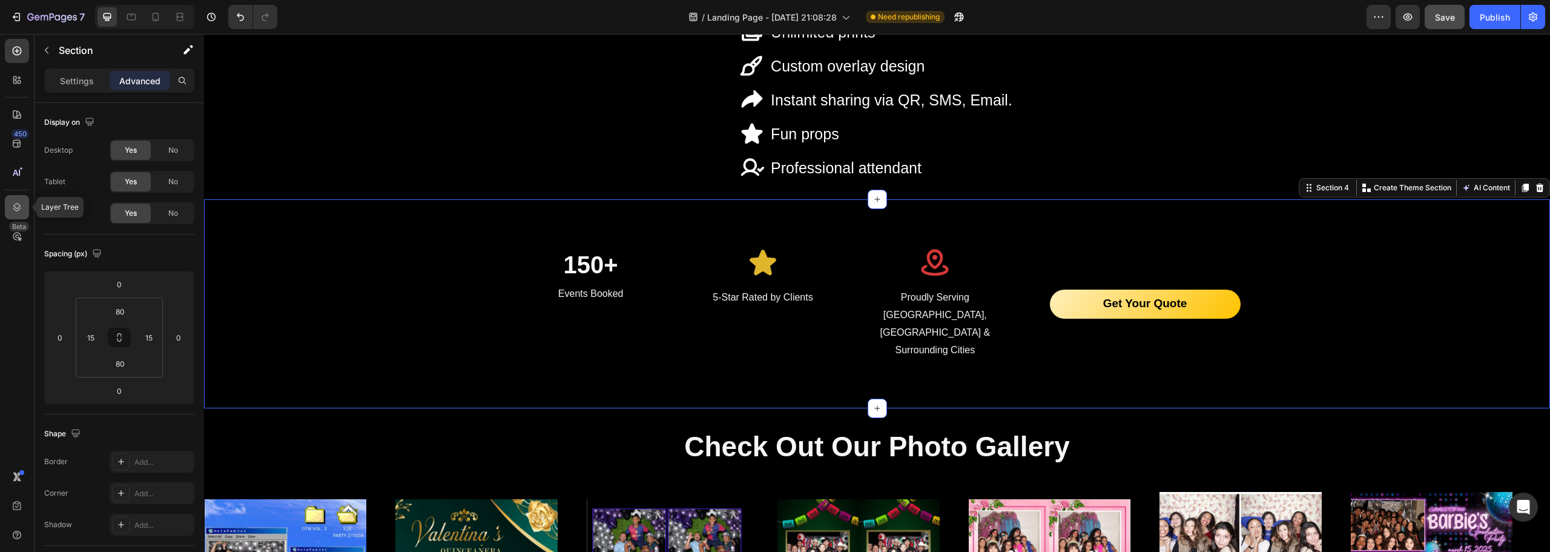
click at [12, 203] on icon at bounding box center [17, 207] width 12 height 12
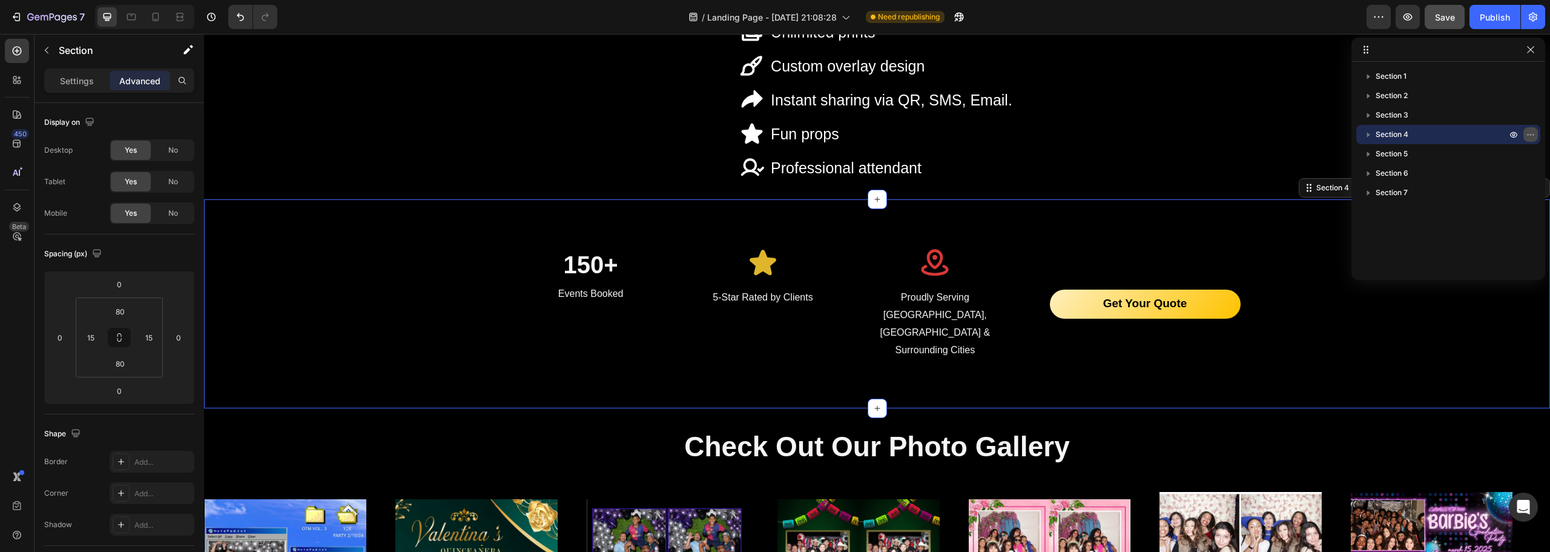
click at [1530, 134] on icon "button" at bounding box center [1531, 135] width 10 height 10
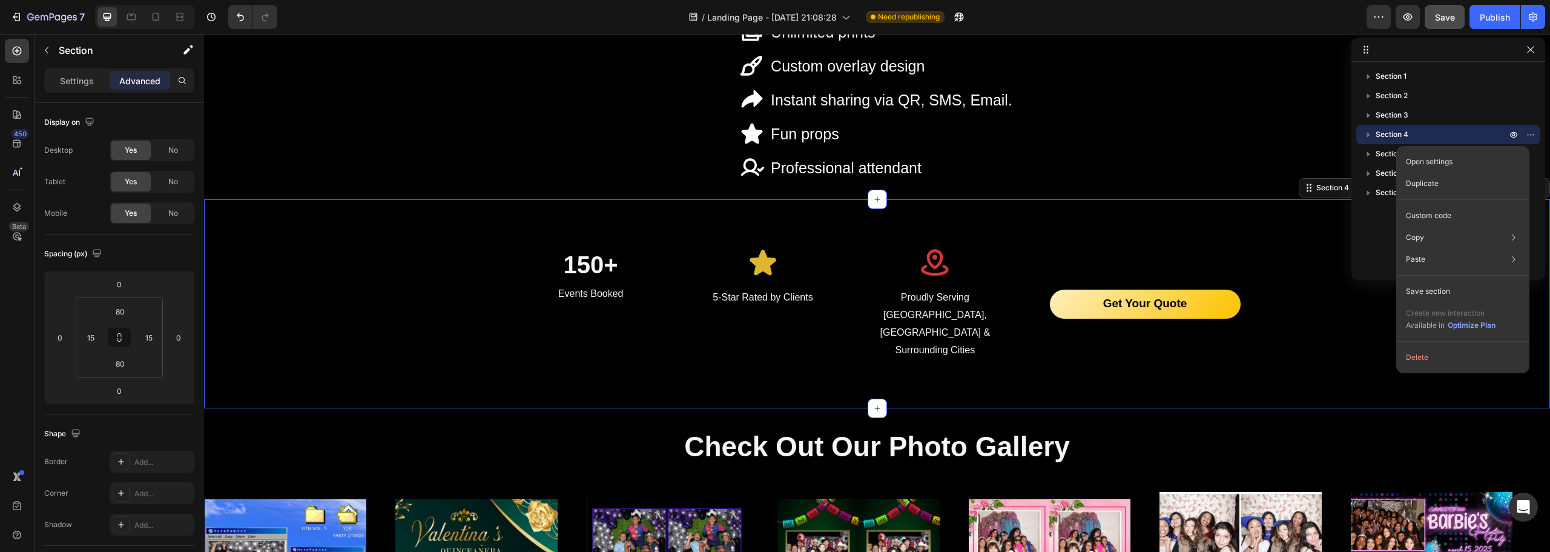
click at [1393, 133] on span "Section 4" at bounding box center [1392, 134] width 33 height 12
click at [1372, 133] on icon "button" at bounding box center [1368, 134] width 12 height 12
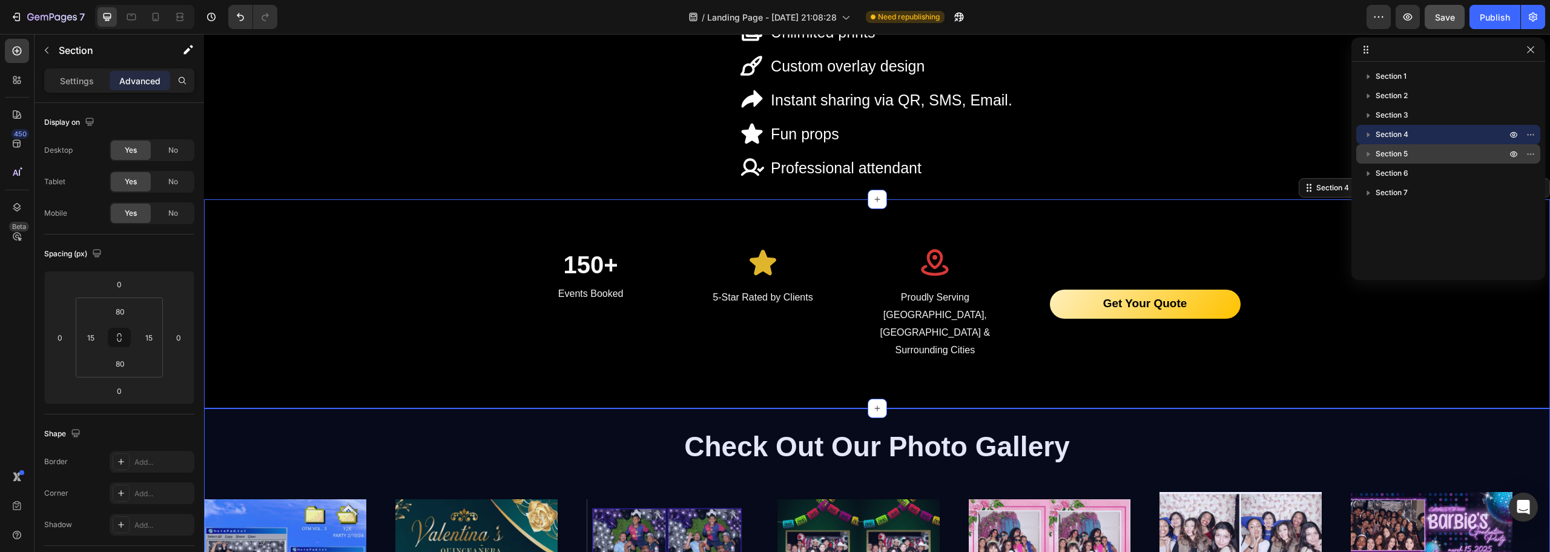
click at [1370, 156] on icon "button" at bounding box center [1368, 154] width 12 height 12
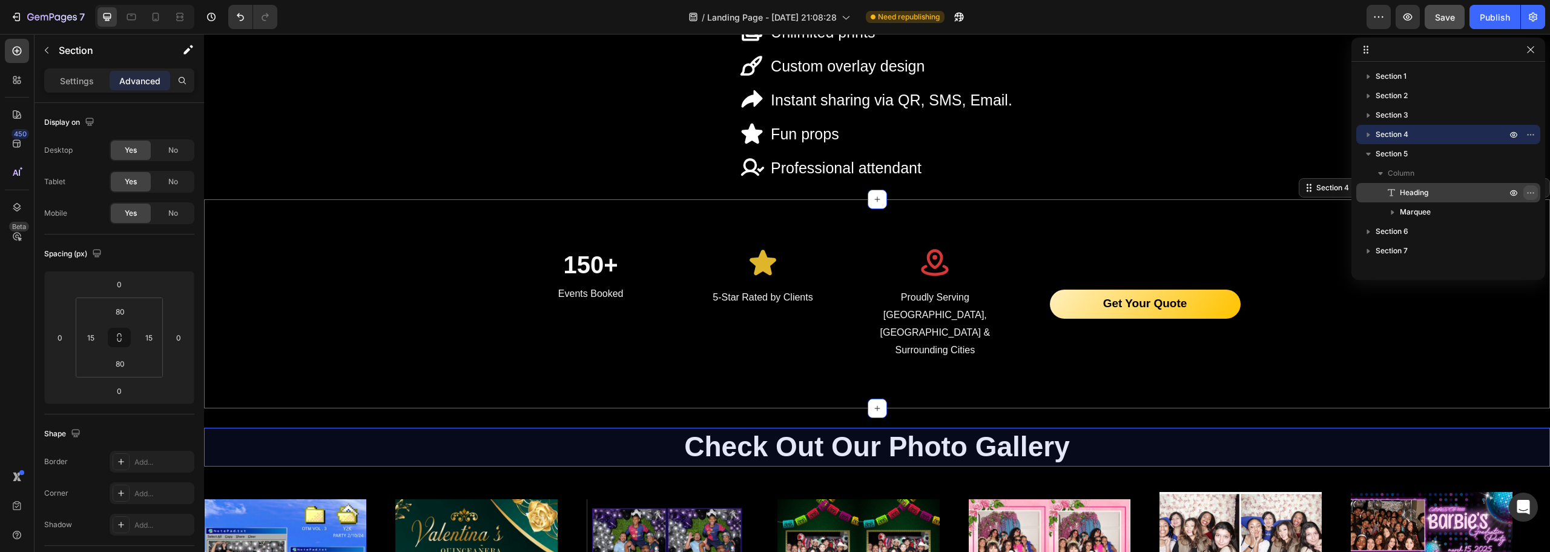
click at [1531, 191] on icon "button" at bounding box center [1531, 193] width 10 height 10
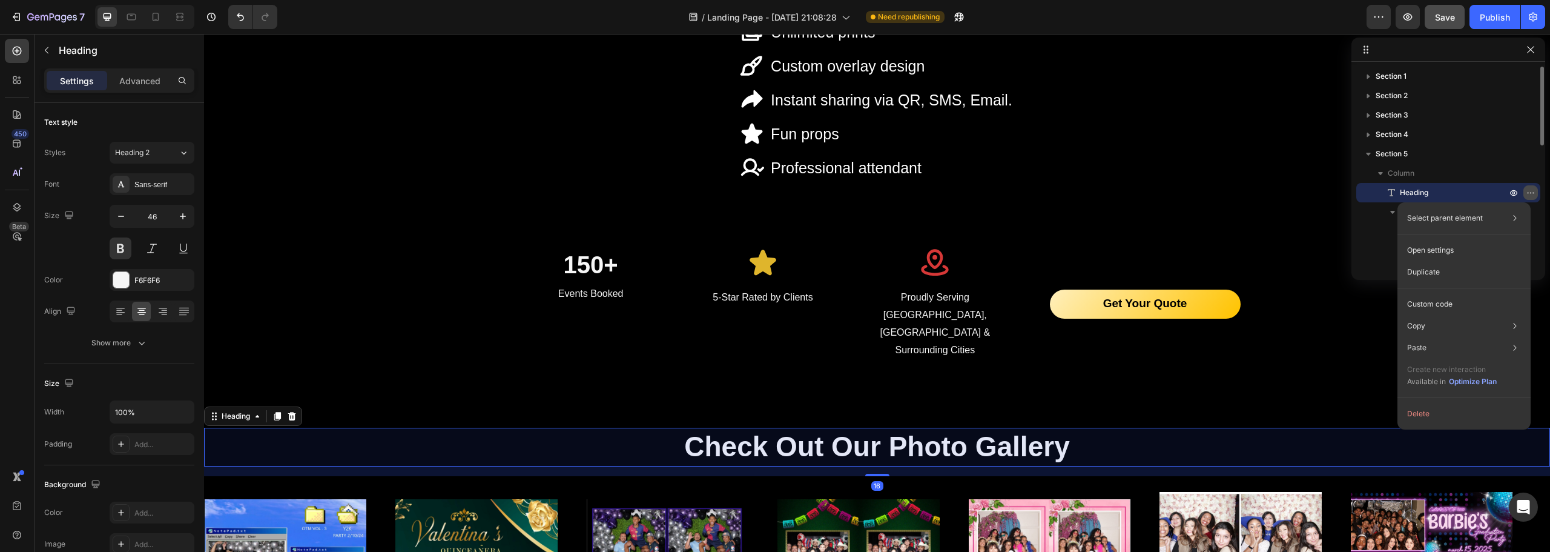
click at [1531, 191] on icon "button" at bounding box center [1531, 193] width 10 height 10
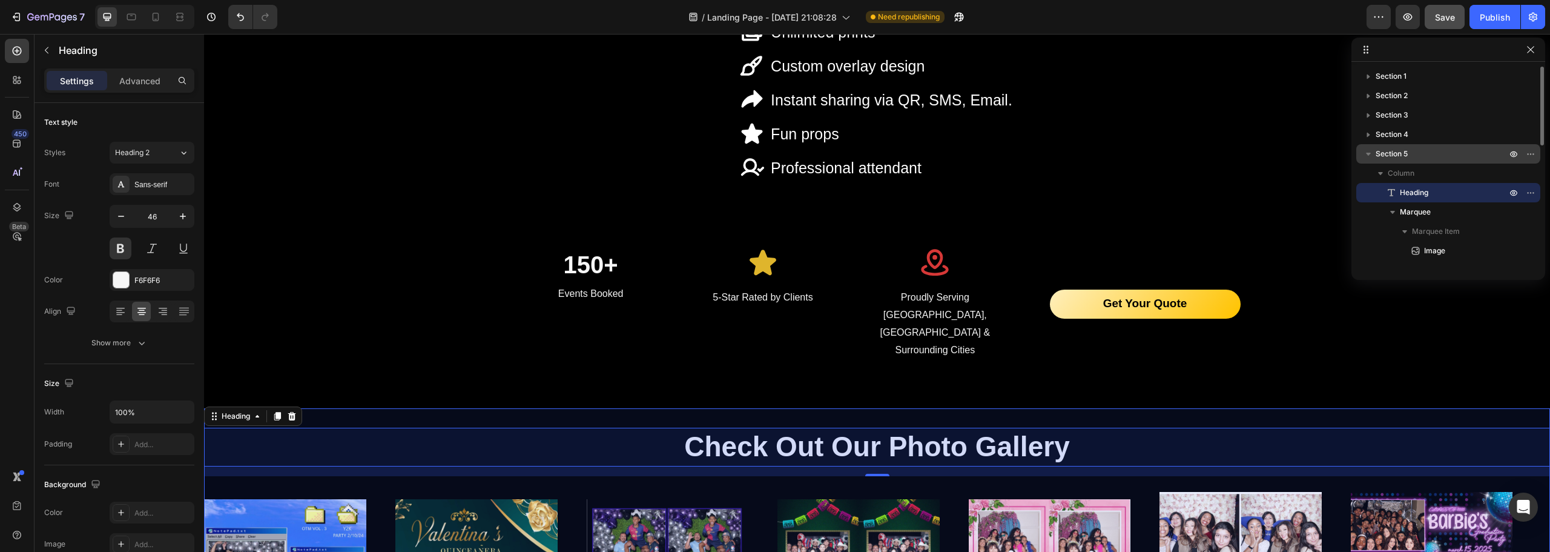
click at [1388, 153] on span "Section 5" at bounding box center [1392, 154] width 32 height 12
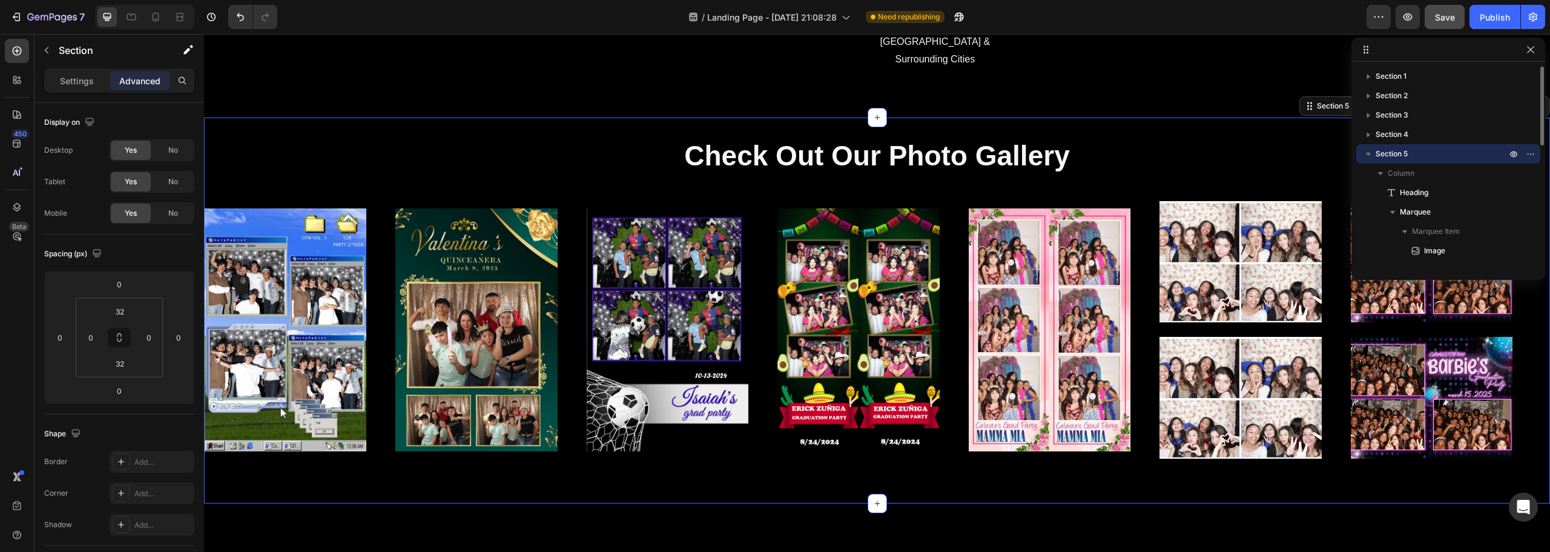
scroll to position [2235, 0]
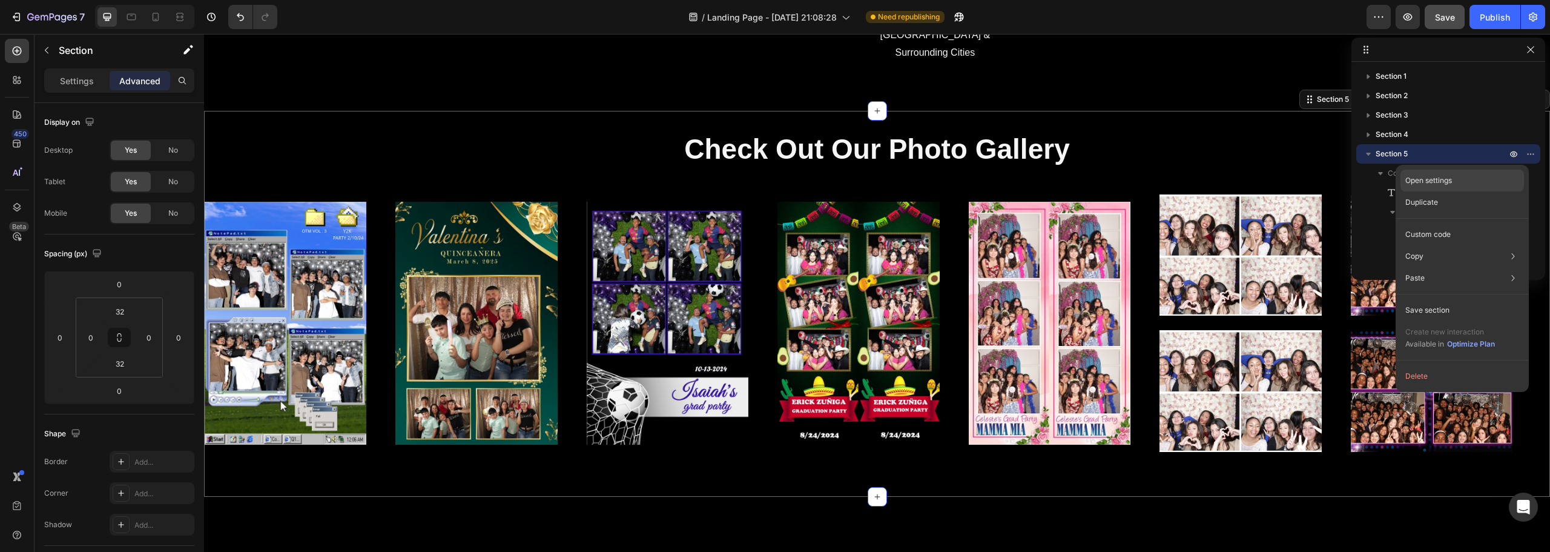
click at [1444, 177] on p "Open settings" at bounding box center [1428, 180] width 47 height 11
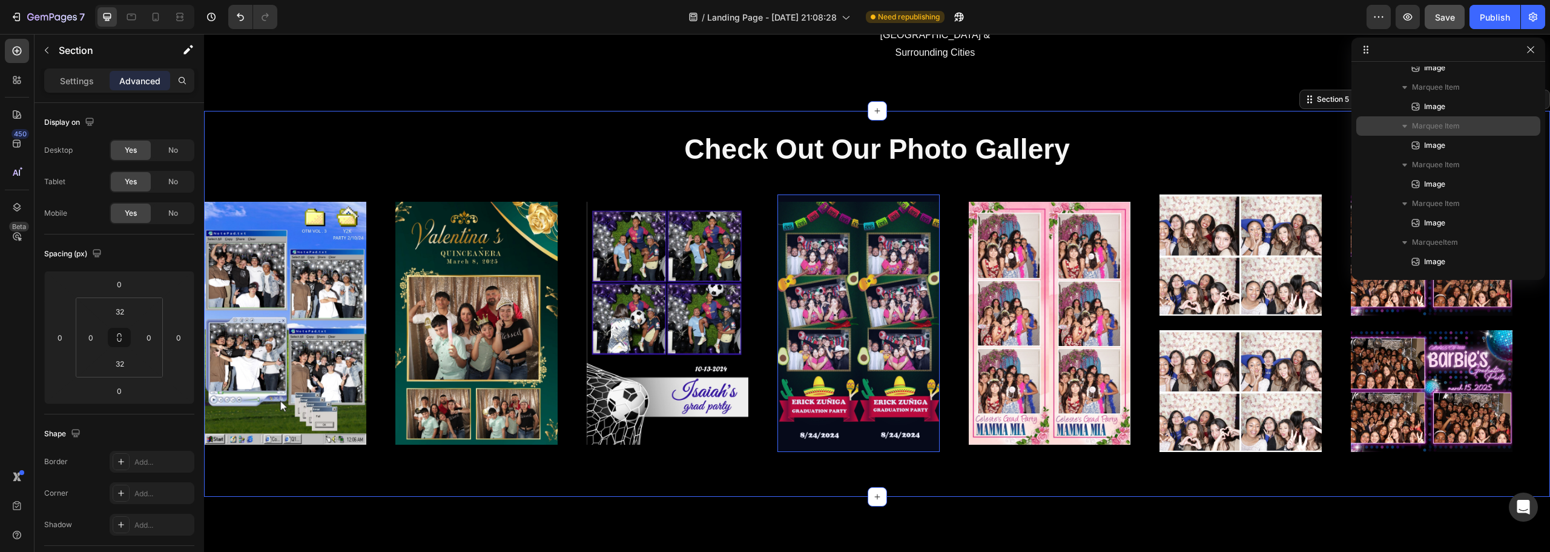
scroll to position [0, 0]
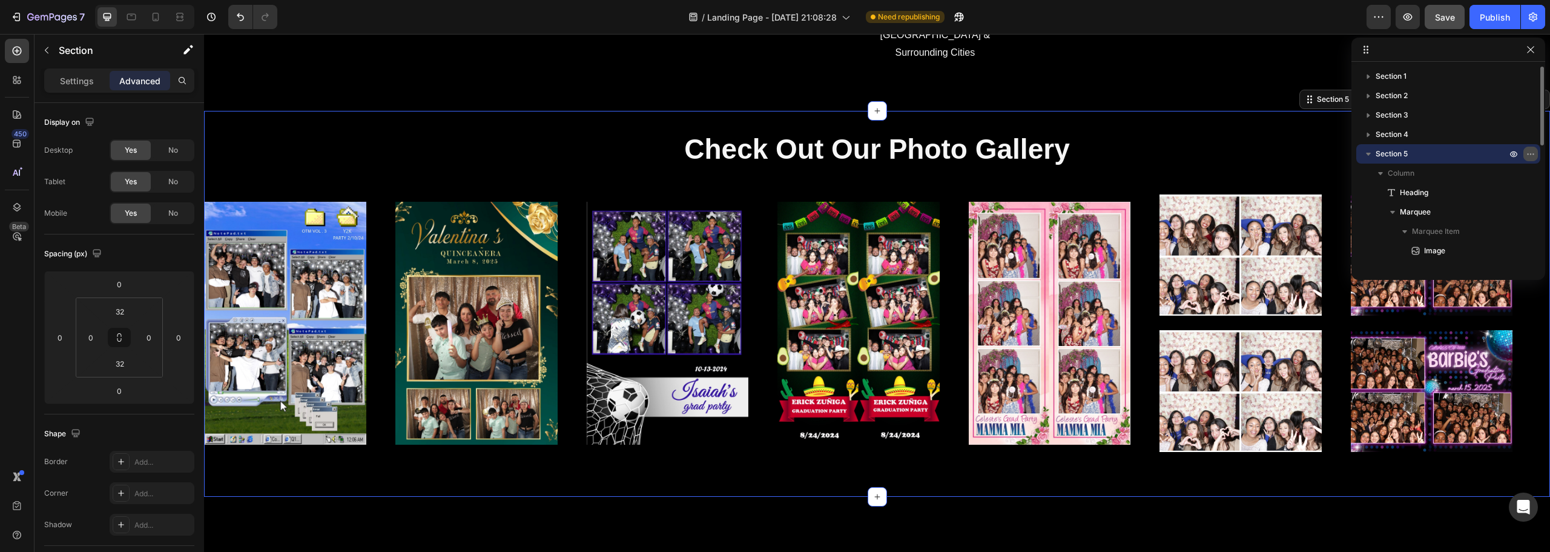
click at [1533, 154] on icon "button" at bounding box center [1533, 153] width 1 height 1
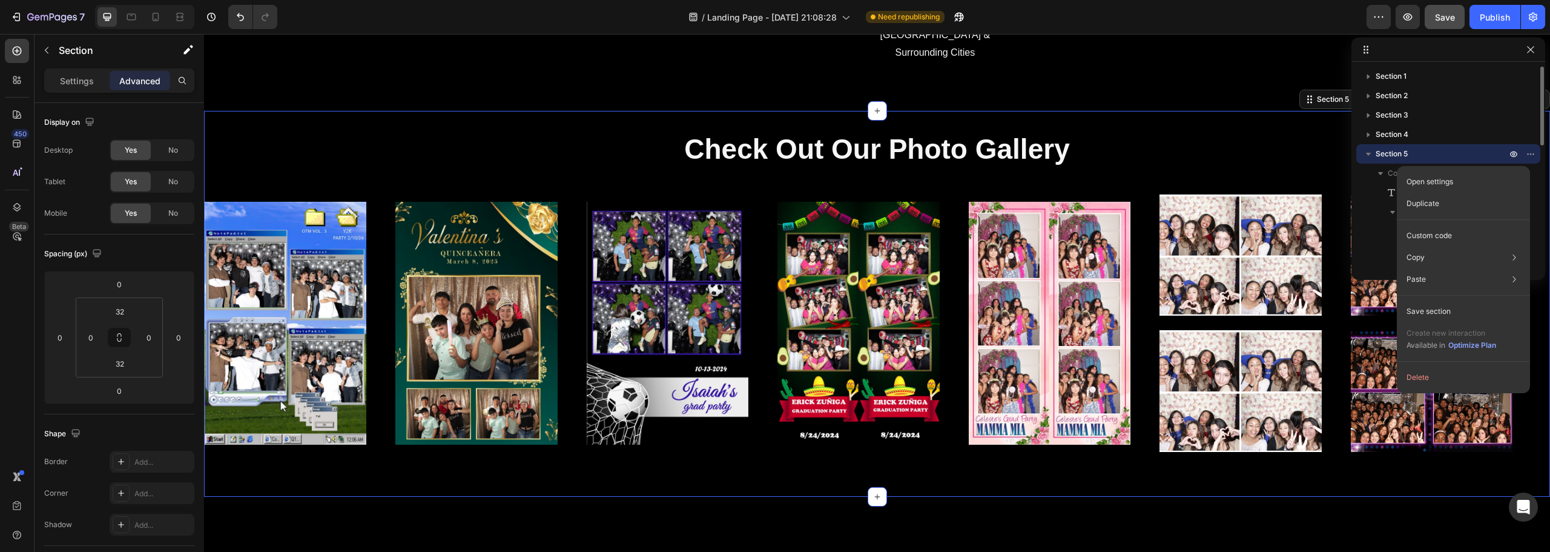
click at [1368, 153] on icon "button" at bounding box center [1368, 154] width 5 height 3
click at [1394, 154] on span "Section 5" at bounding box center [1392, 154] width 32 height 12
click at [1429, 176] on div "Open settings" at bounding box center [1464, 182] width 124 height 22
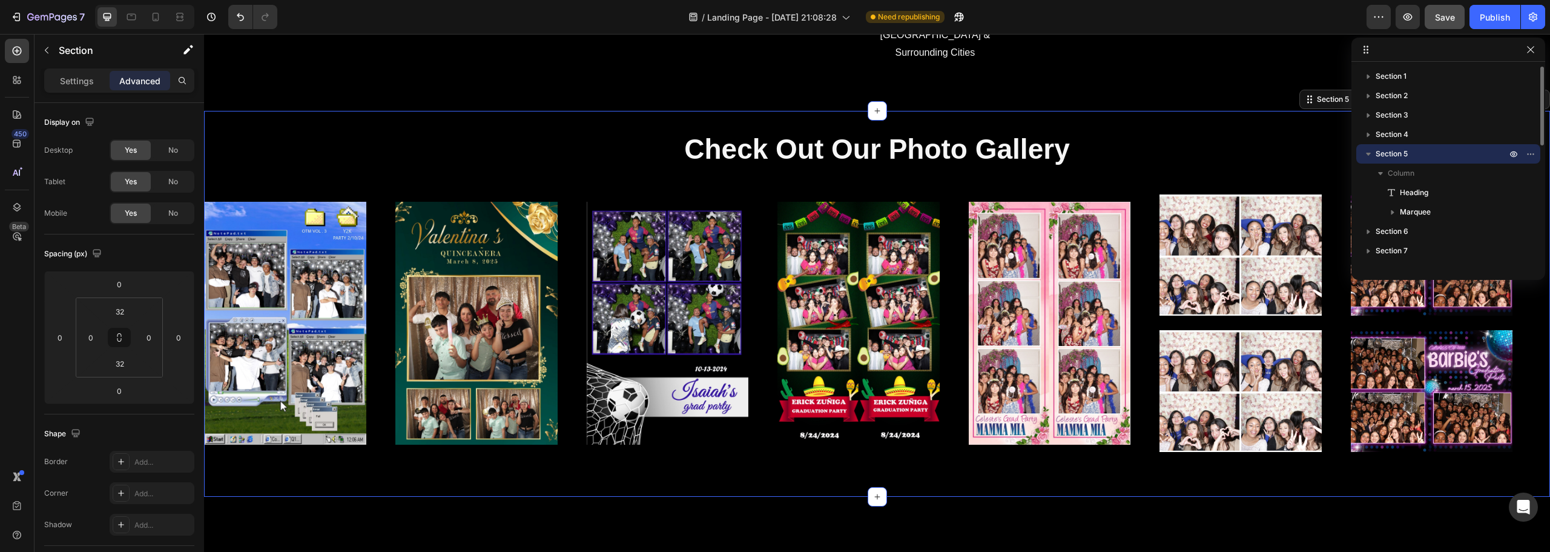
click at [1434, 155] on p "Section 5" at bounding box center [1442, 154] width 133 height 12
click at [1408, 151] on span "Section 5" at bounding box center [1392, 154] width 32 height 12
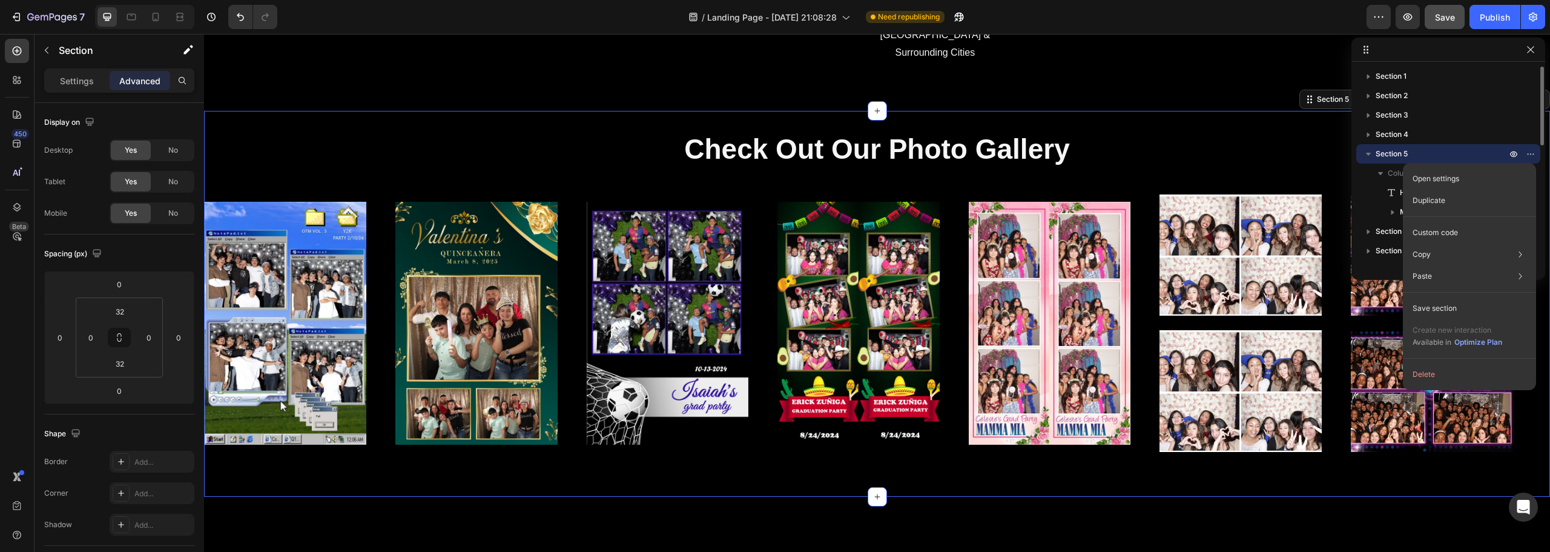
click at [1403, 151] on span "Section 5" at bounding box center [1392, 154] width 32 height 12
click at [1399, 151] on span "Section 5" at bounding box center [1392, 154] width 32 height 12
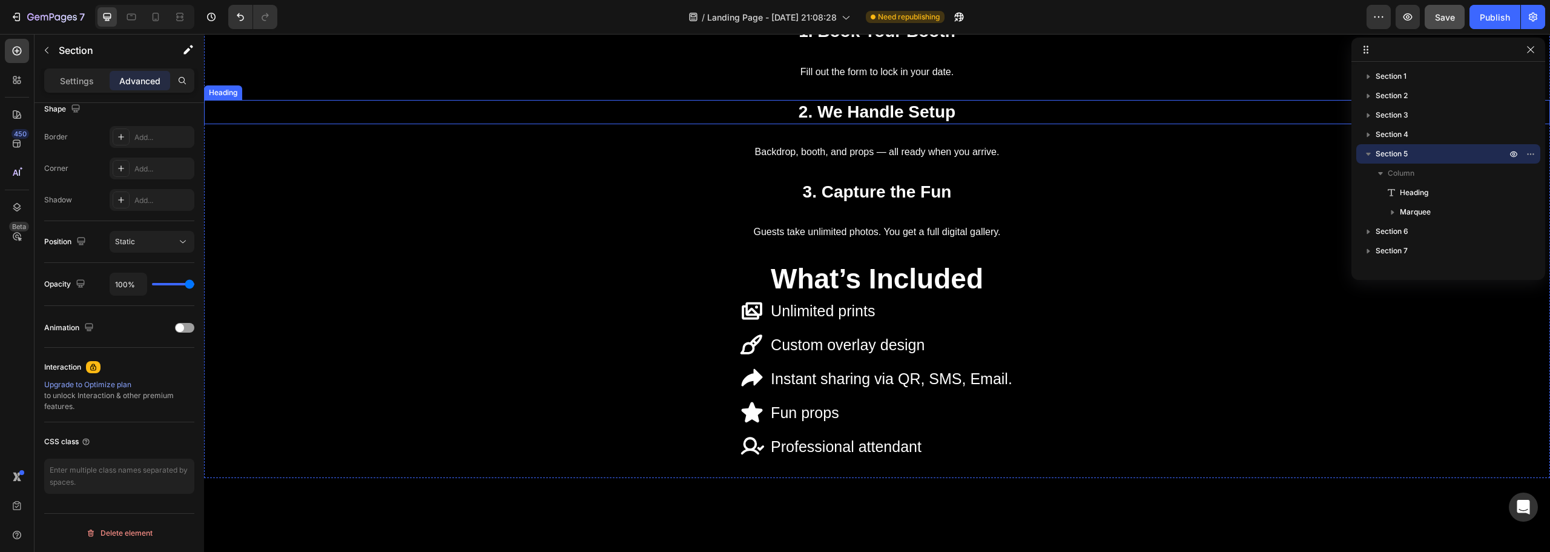
scroll to position [1387, 0]
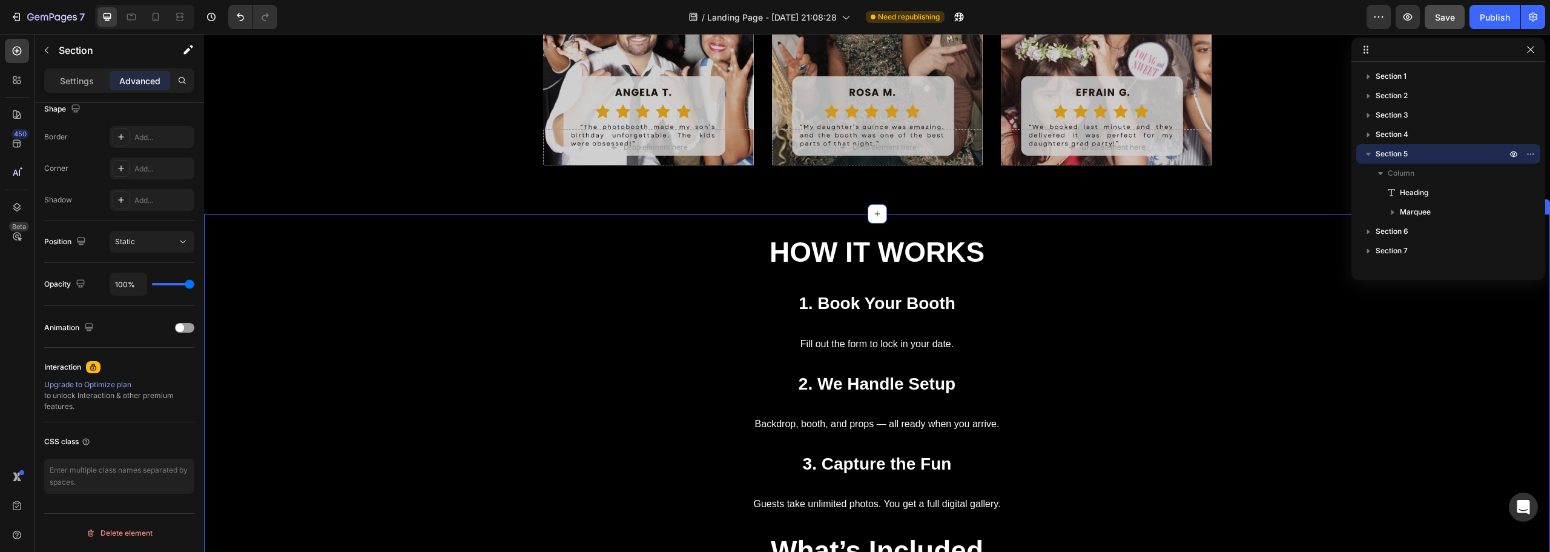
click at [268, 231] on div "HOW IT WORKS Text block 1. Book Your Booth Heading Fill out the form to lock in…" at bounding box center [877, 482] width 1346 height 536
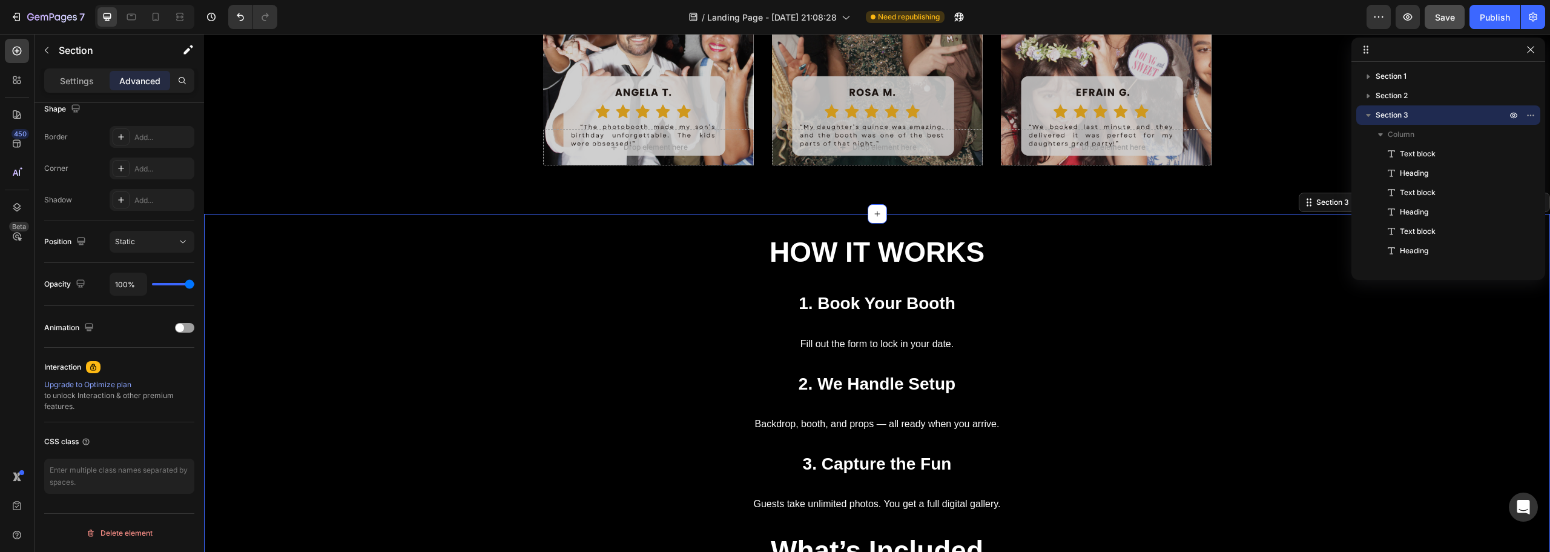
click at [266, 231] on div "HOW IT WORKS Text block 1. Book Your Booth Heading Fill out the form to lock in…" at bounding box center [877, 482] width 1346 height 536
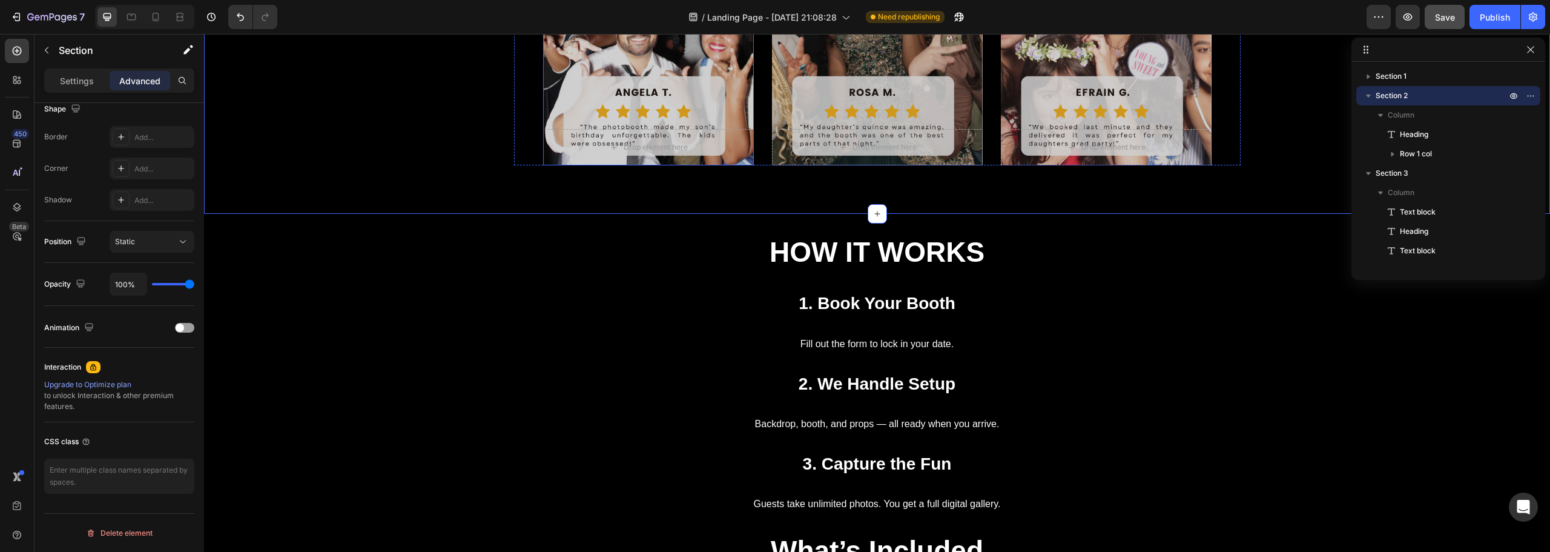
click at [593, 110] on div "Overlay" at bounding box center [648, 15] width 211 height 299
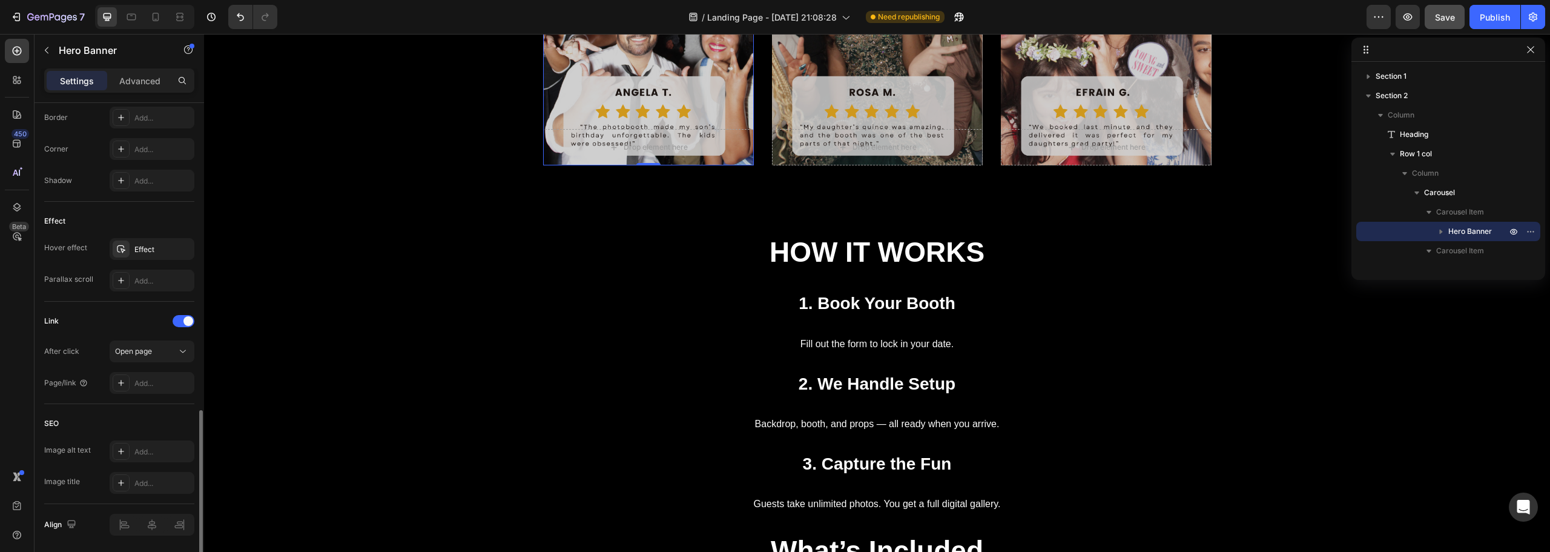
scroll to position [587, 0]
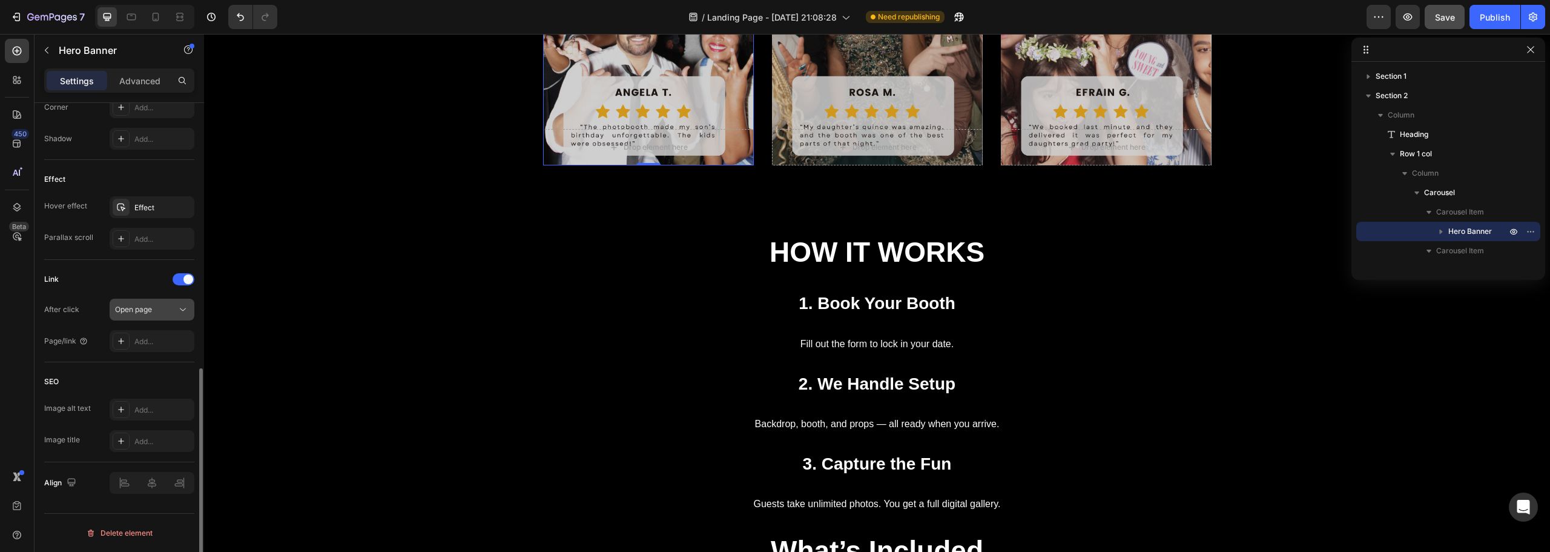
click at [155, 316] on button "Open page" at bounding box center [152, 310] width 85 height 22
click at [129, 286] on div "Link" at bounding box center [119, 278] width 150 height 19
click at [149, 73] on div "Advanced" at bounding box center [140, 80] width 61 height 19
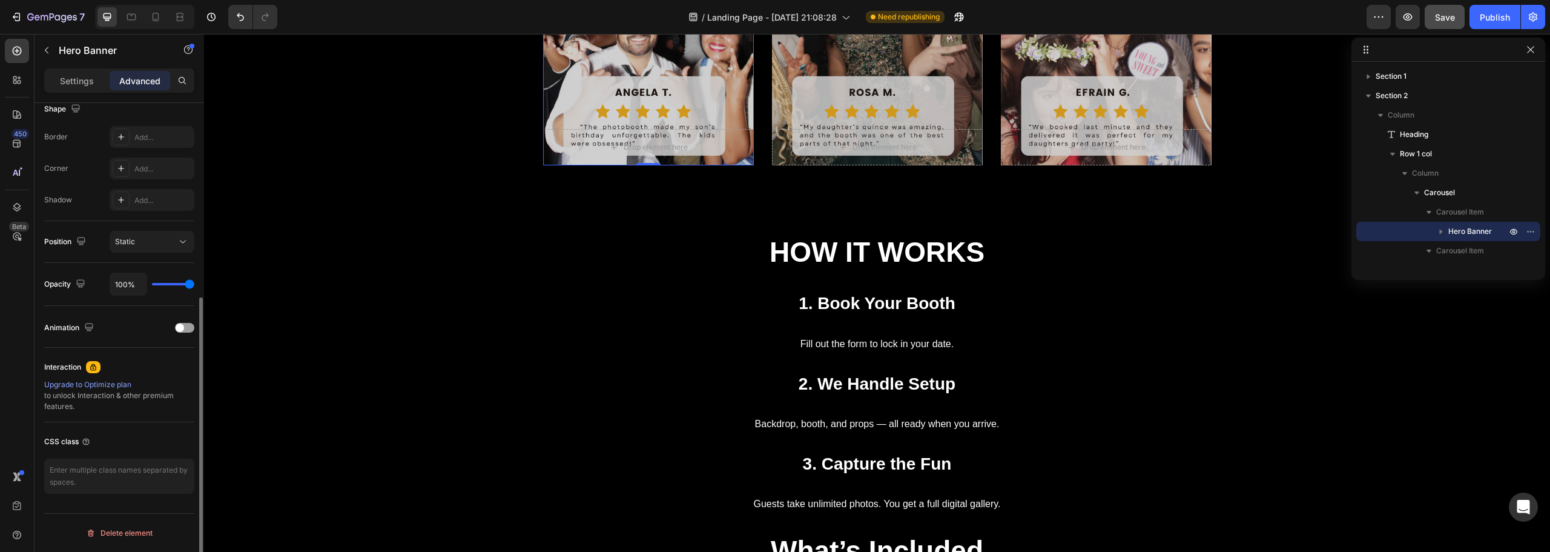
scroll to position [325, 0]
click at [520, 236] on p "HOW IT WORKS" at bounding box center [877, 252] width 1344 height 36
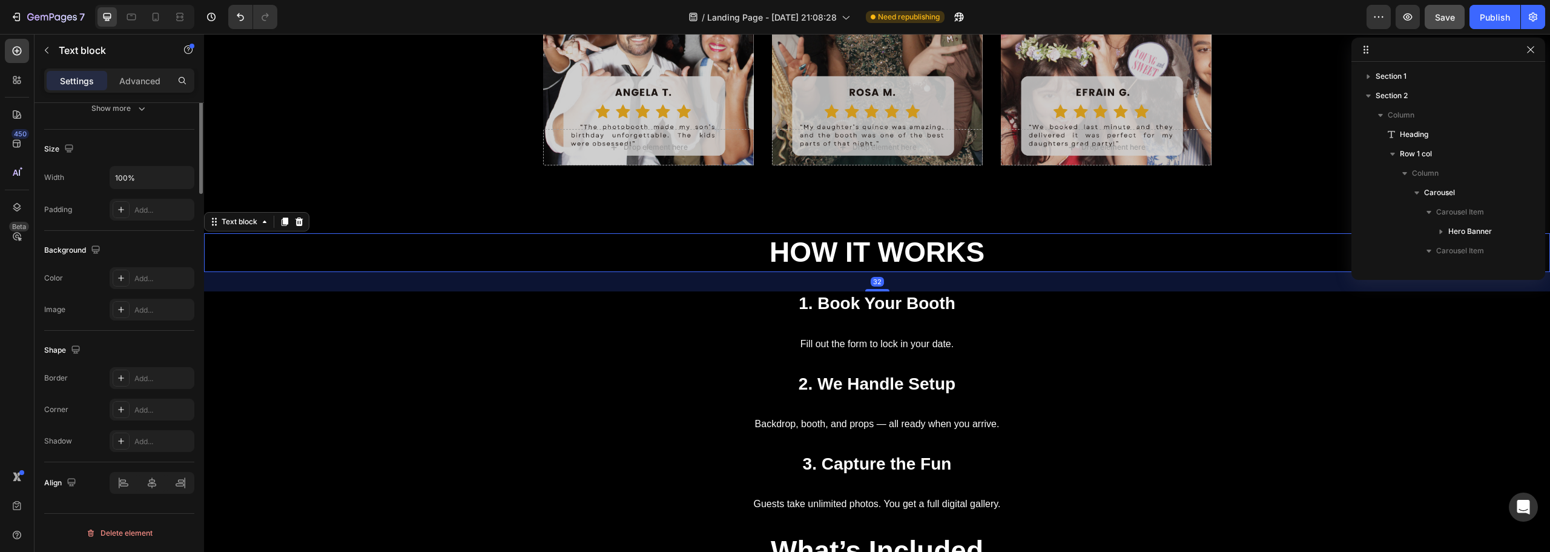
scroll to position [0, 0]
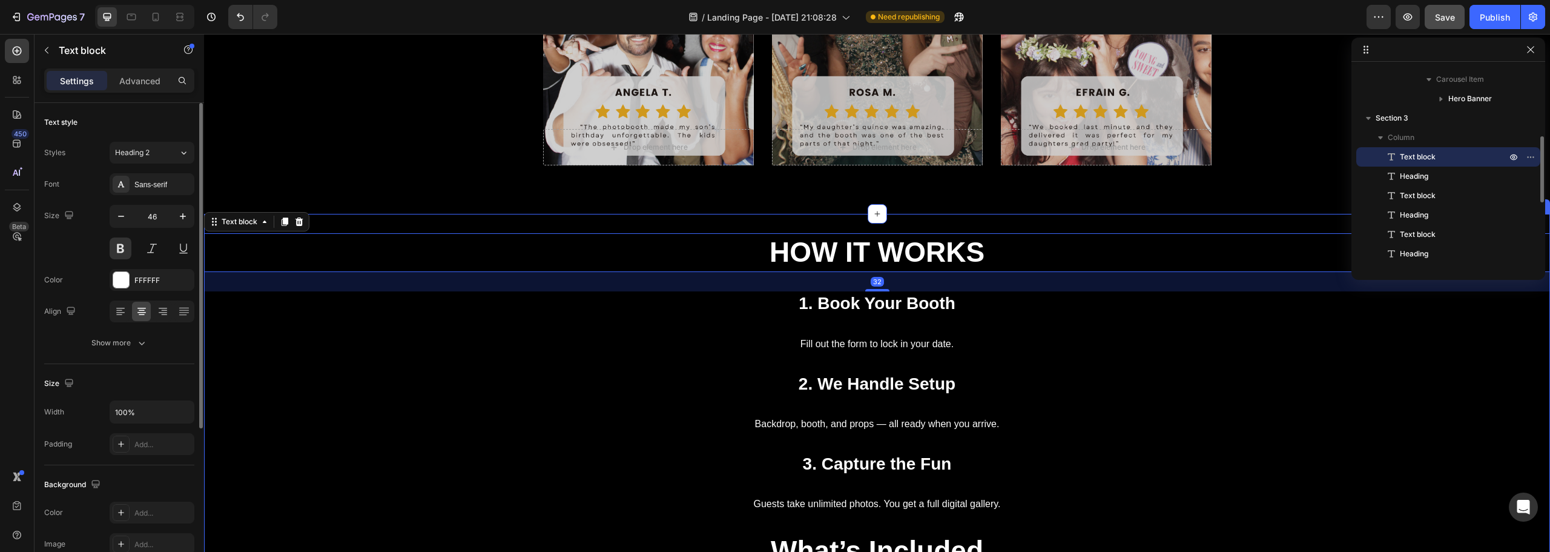
click at [472, 219] on div "HOW IT WORKS Text block 32 1. Book Your Booth Heading Fill out the form to lock…" at bounding box center [877, 482] width 1346 height 536
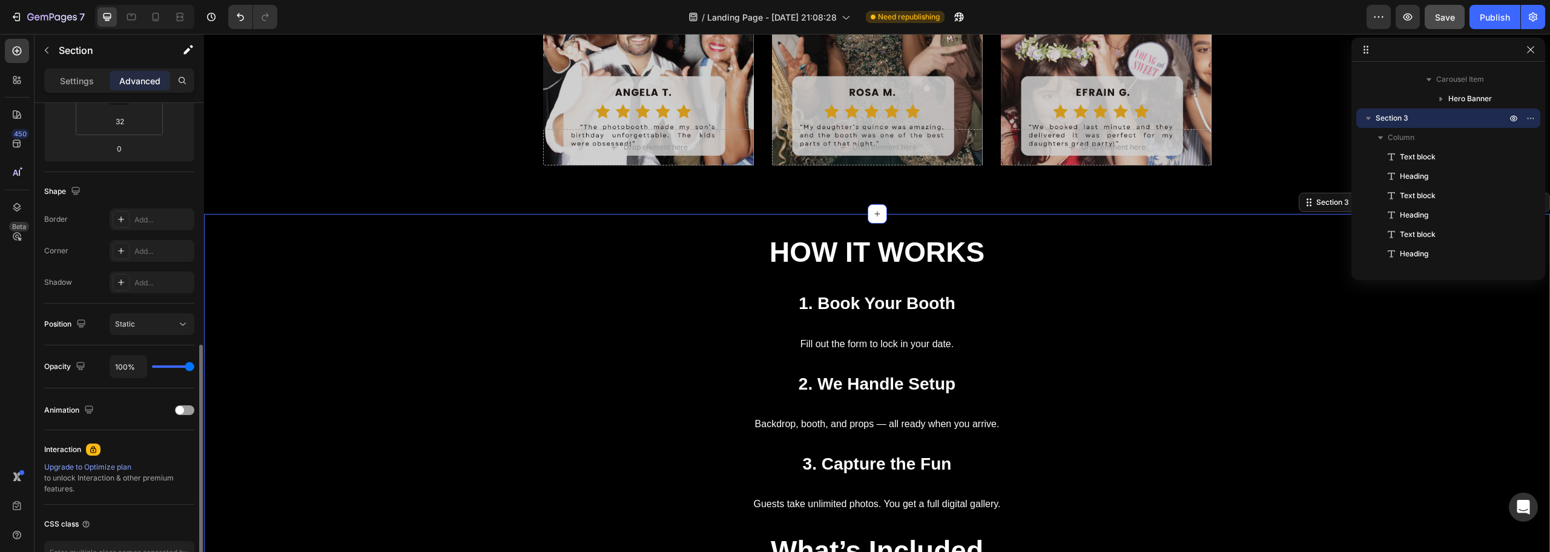
scroll to position [325, 0]
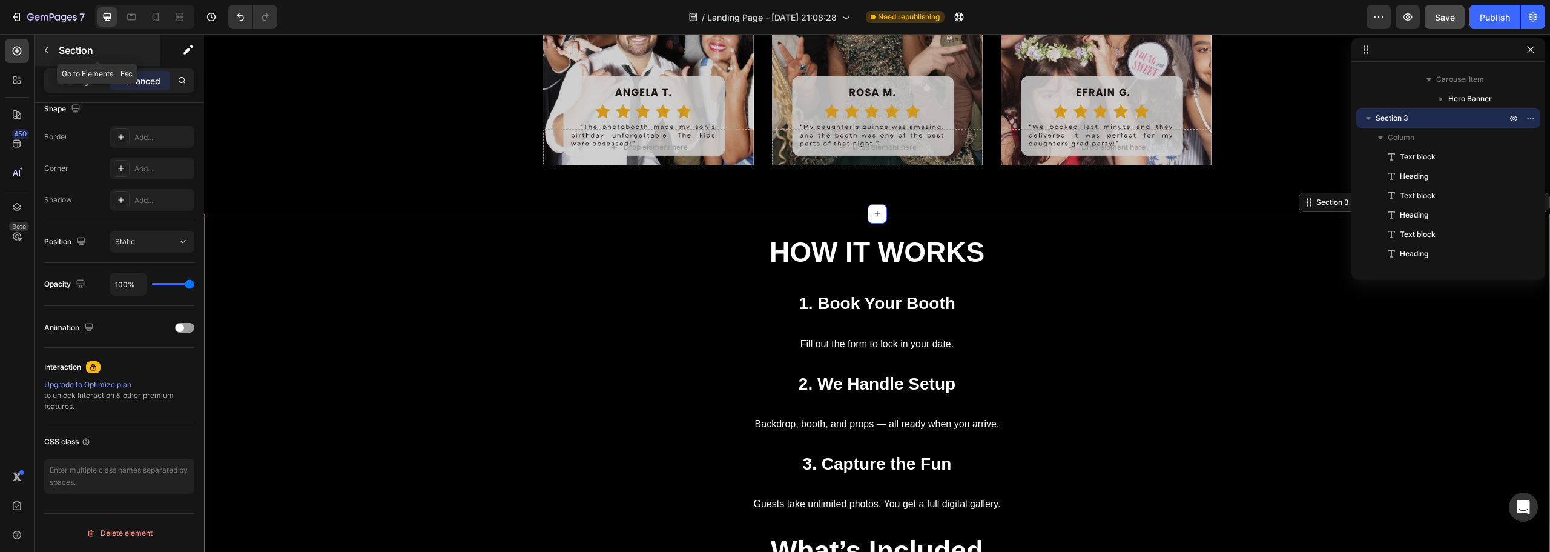
click at [42, 51] on icon "button" at bounding box center [47, 50] width 10 height 10
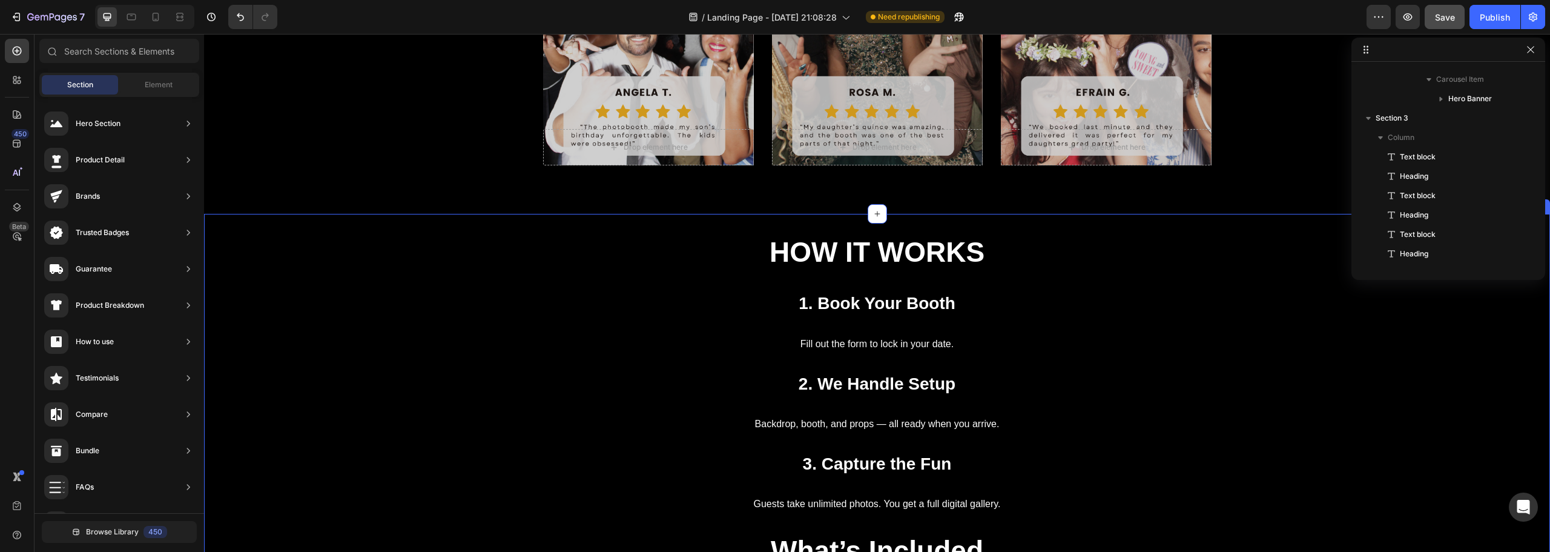
click at [604, 225] on div "HOW IT WORKS Text block 1. Book Your Booth Heading Fill out the form to lock in…" at bounding box center [877, 482] width 1346 height 536
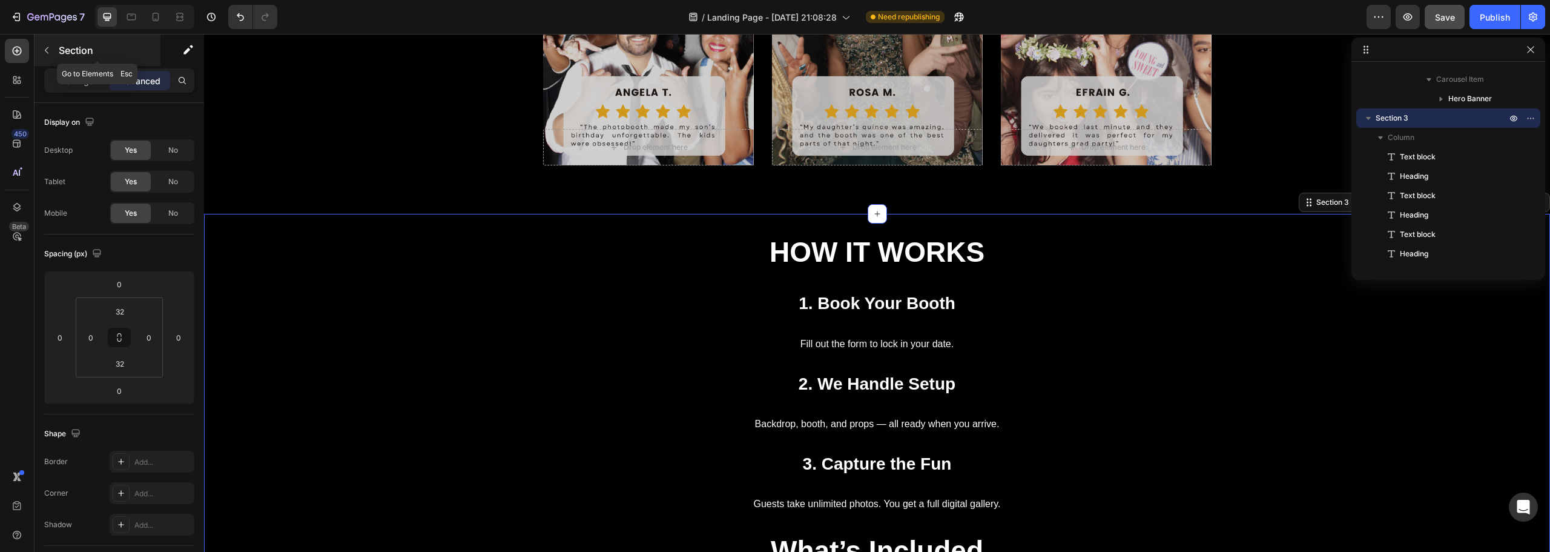
click at [50, 60] on div "Section" at bounding box center [98, 50] width 126 height 31
click at [0, 0] on div at bounding box center [0, 0] width 0 height 0
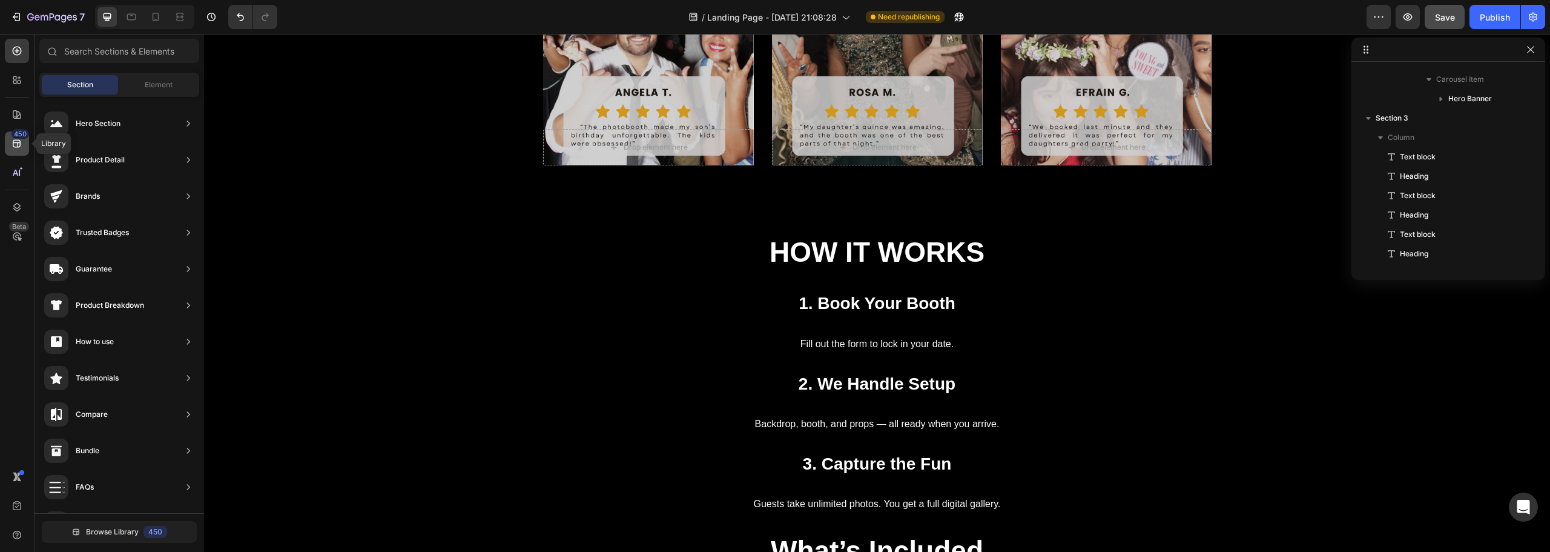
click at [13, 136] on div "450" at bounding box center [21, 134] width 18 height 10
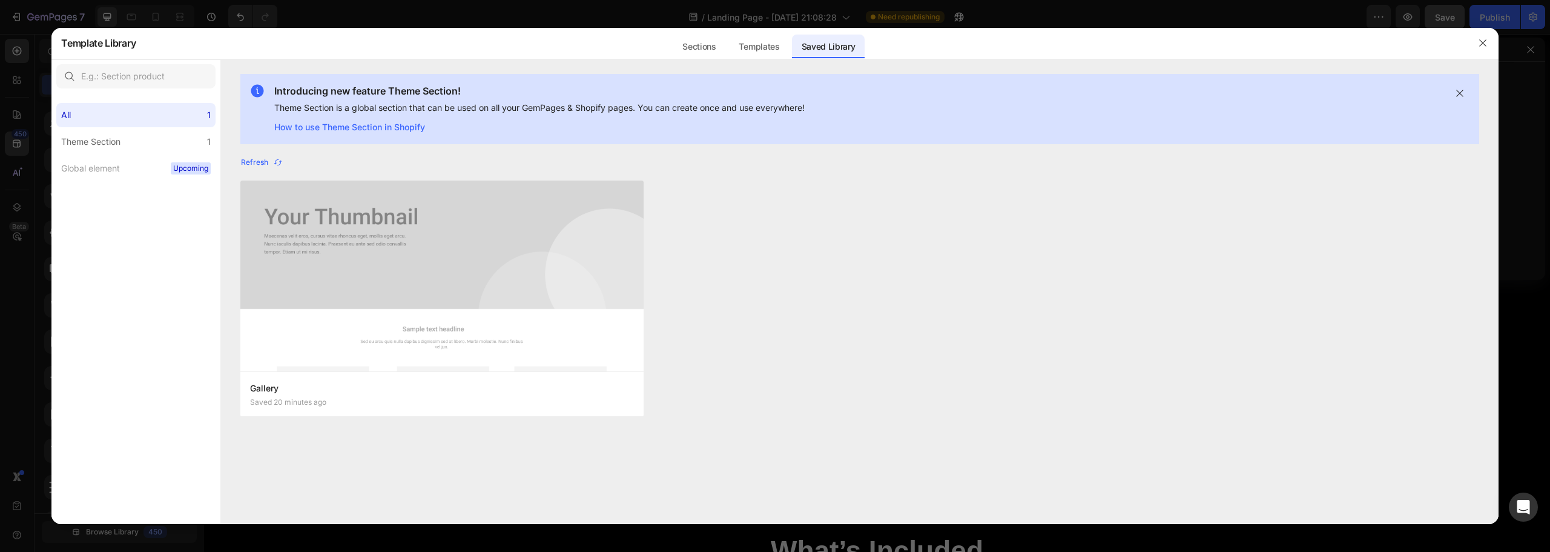
click at [21, 58] on div at bounding box center [775, 276] width 1550 height 552
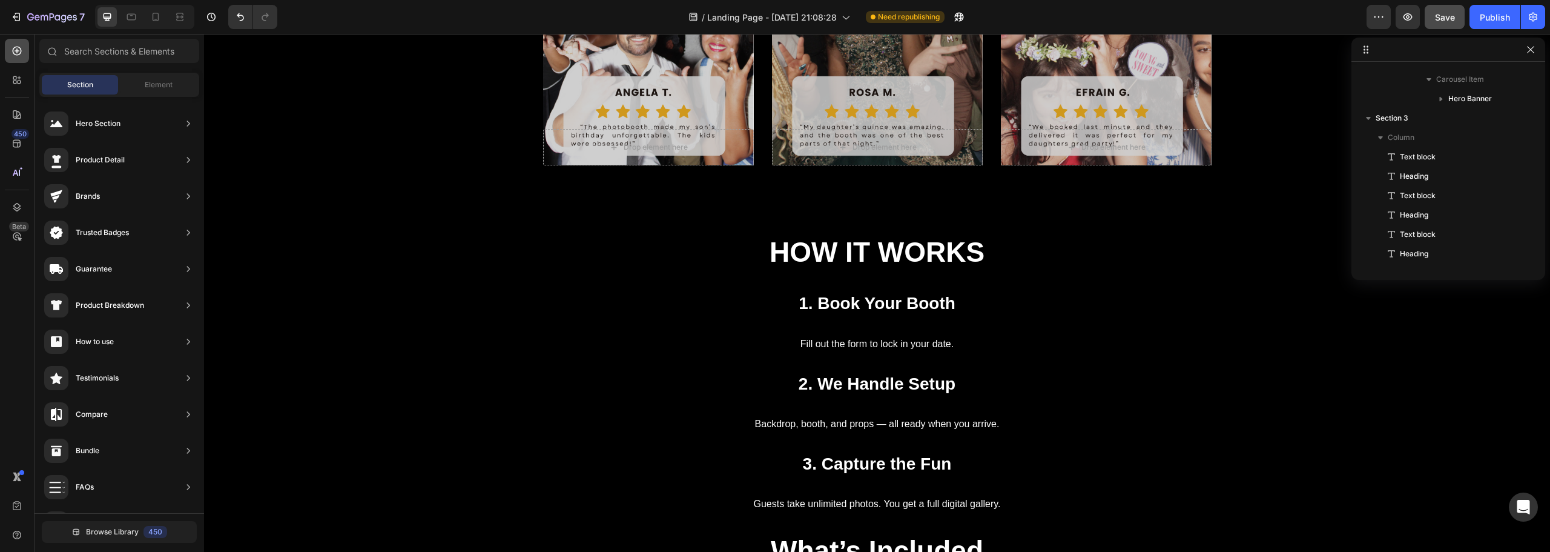
click at [20, 47] on icon at bounding box center [17, 51] width 12 height 12
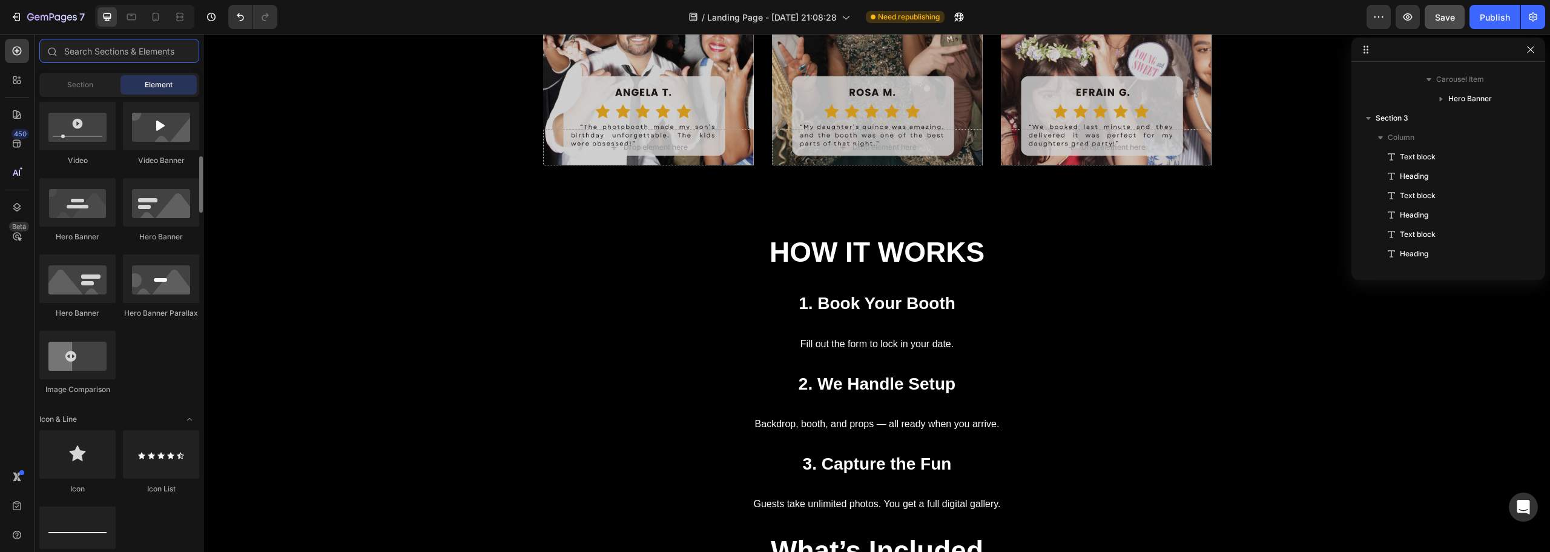
scroll to position [412, 0]
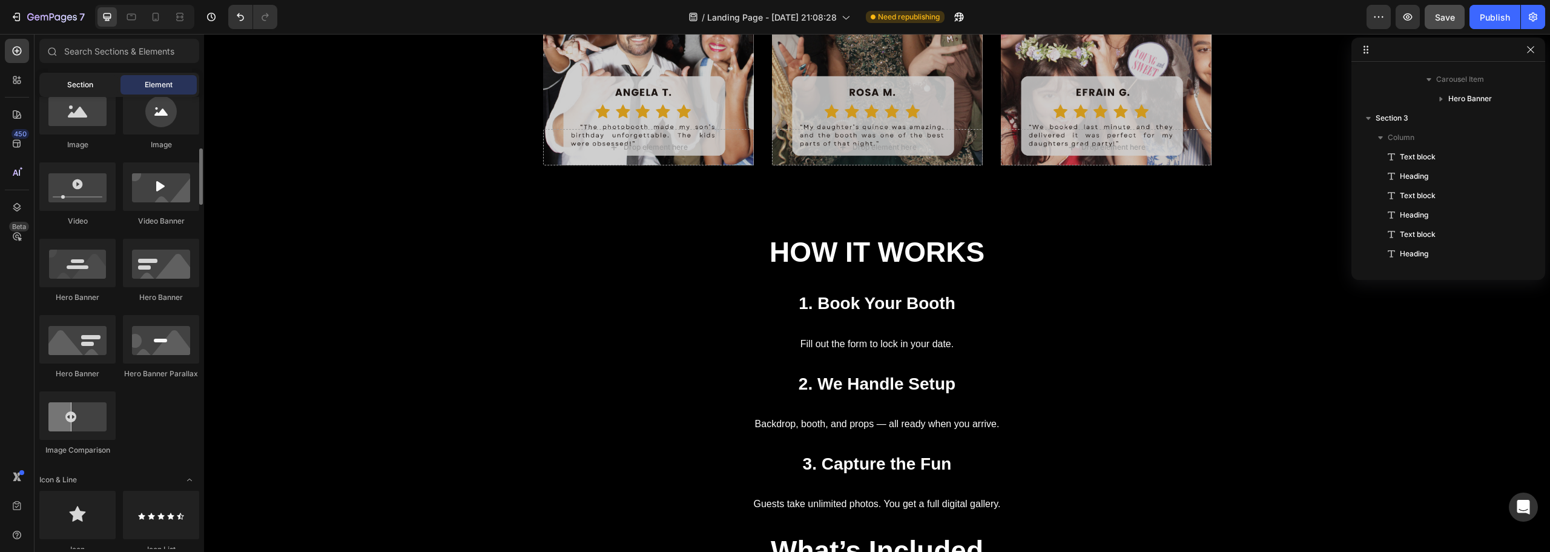
click at [87, 93] on div "Section" at bounding box center [80, 84] width 76 height 19
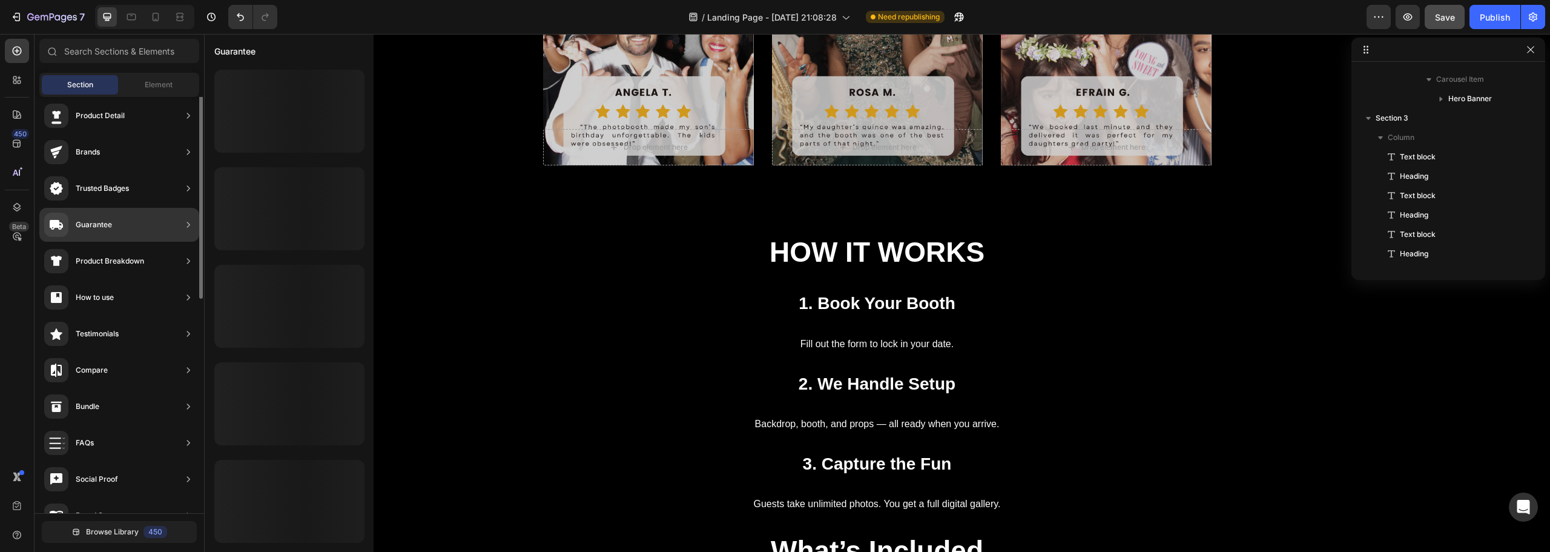
scroll to position [0, 0]
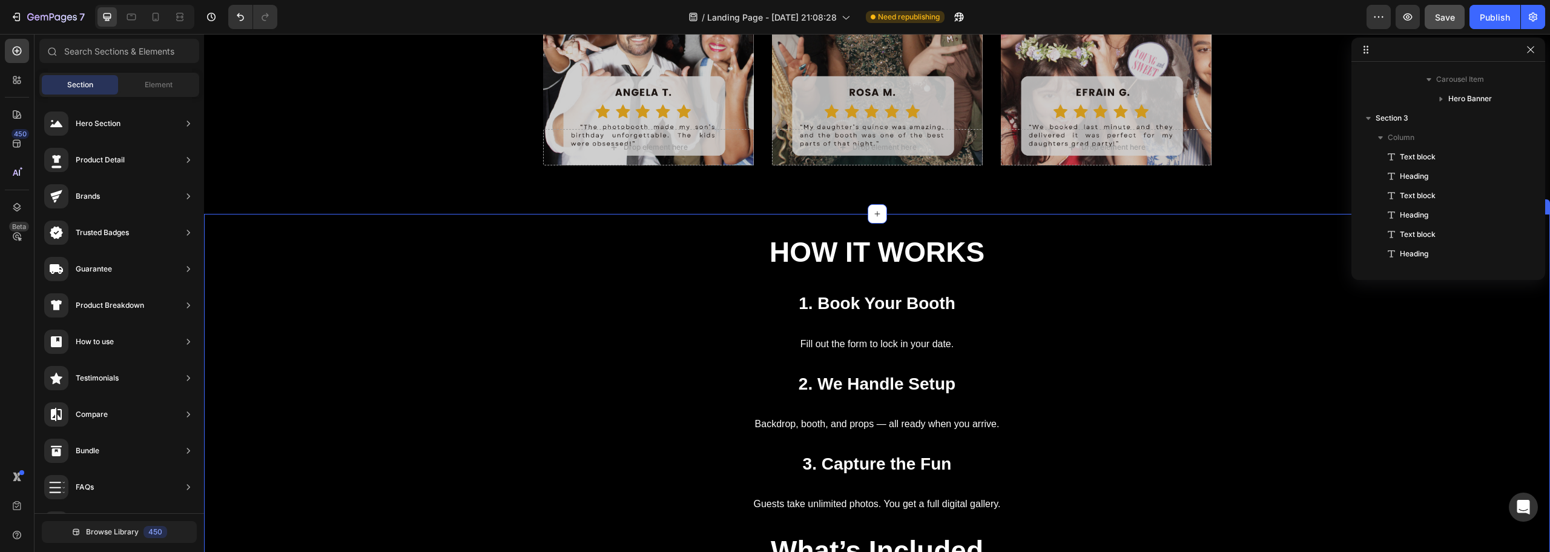
drag, startPoint x: 323, startPoint y: 164, endPoint x: 707, endPoint y: 208, distance: 386.4
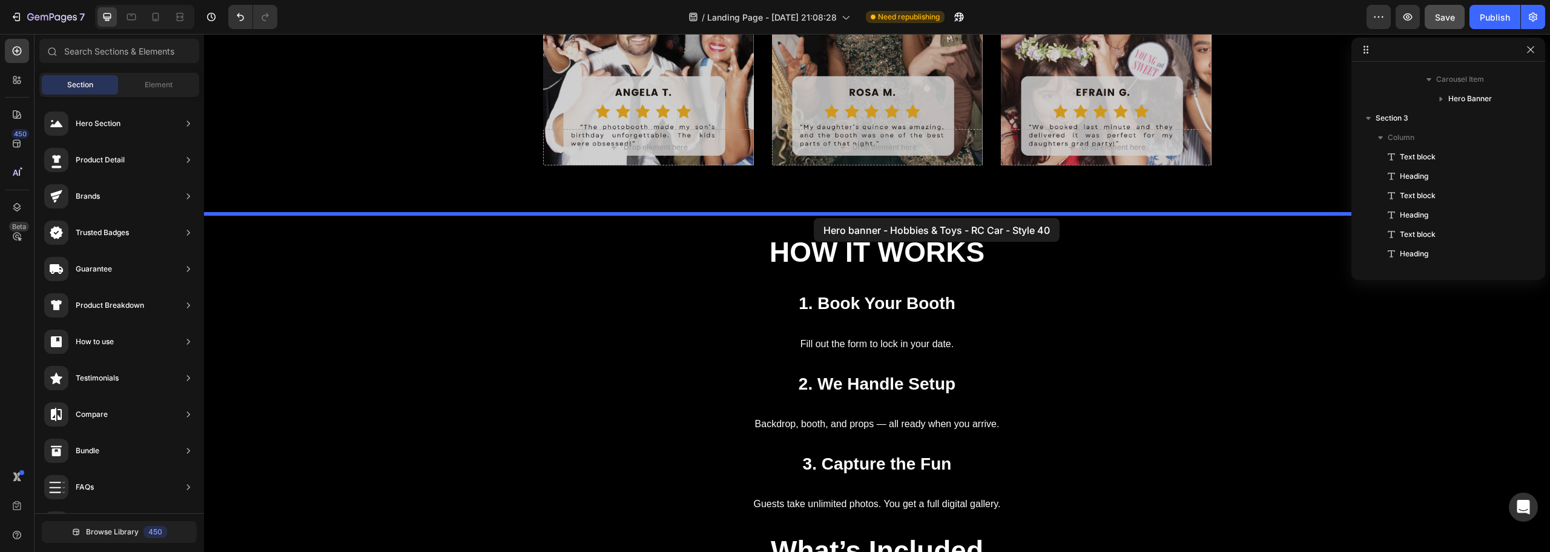
drag, startPoint x: 449, startPoint y: 153, endPoint x: 814, endPoint y: 218, distance: 371.0
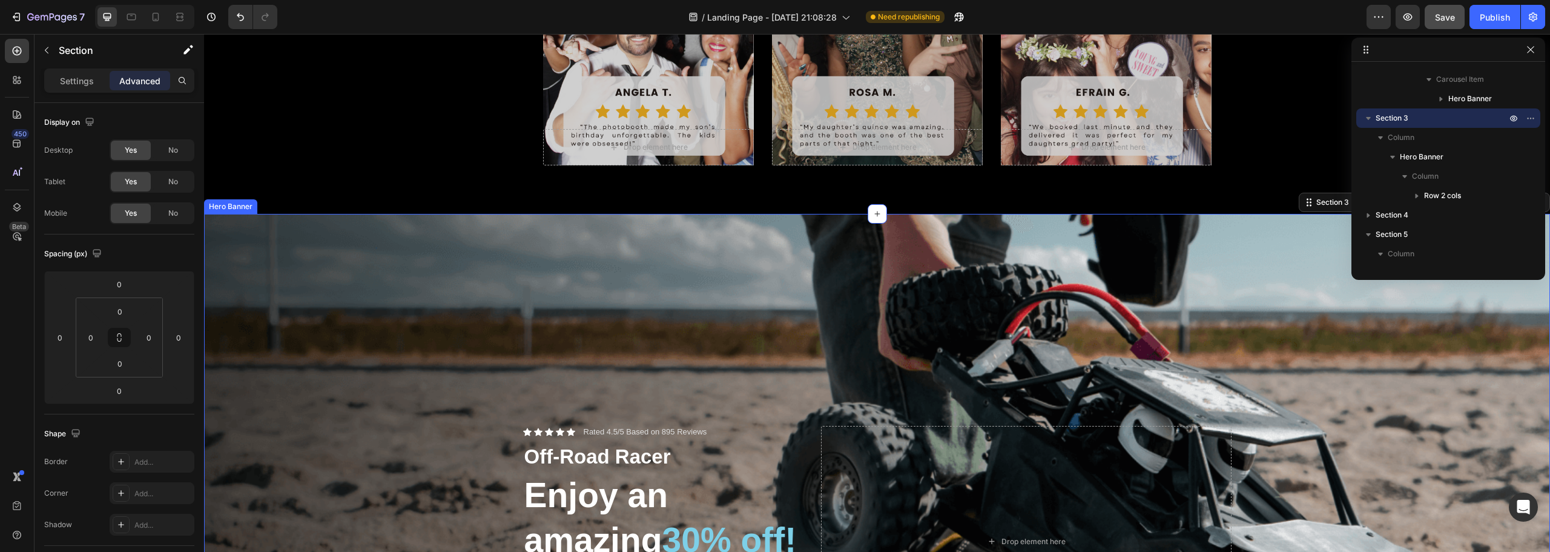
scroll to position [1525, 0]
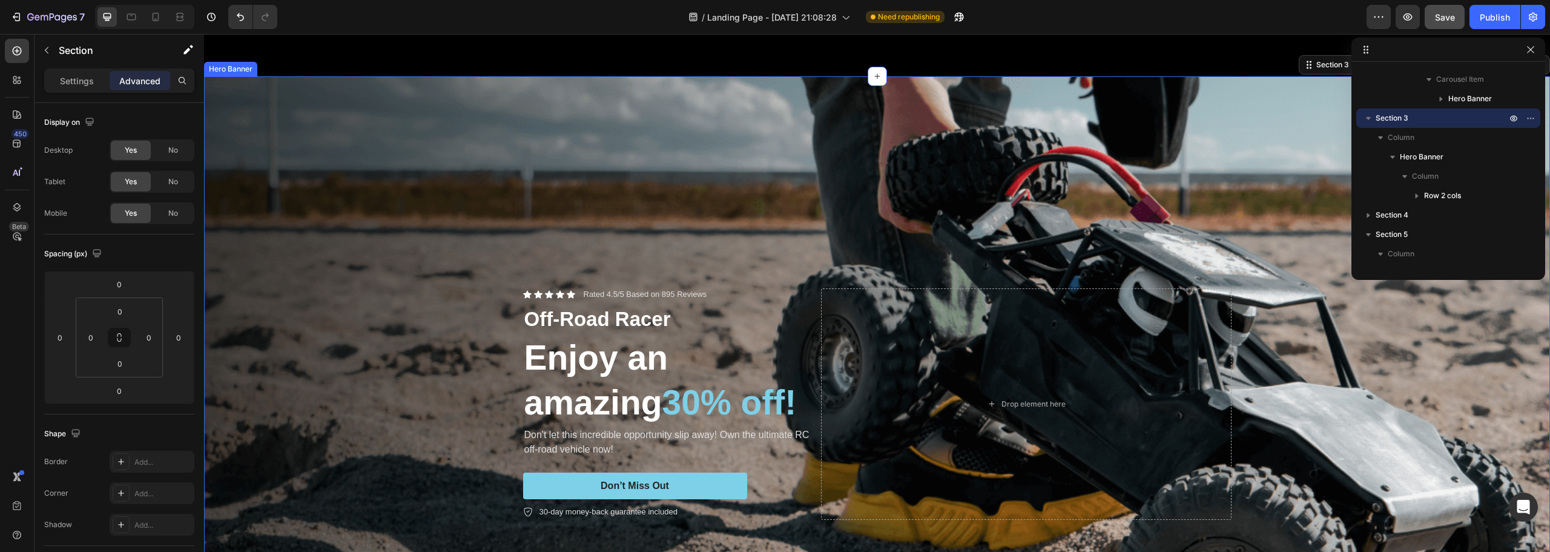
click at [264, 85] on div "Background Image" at bounding box center [877, 403] width 1346 height 655
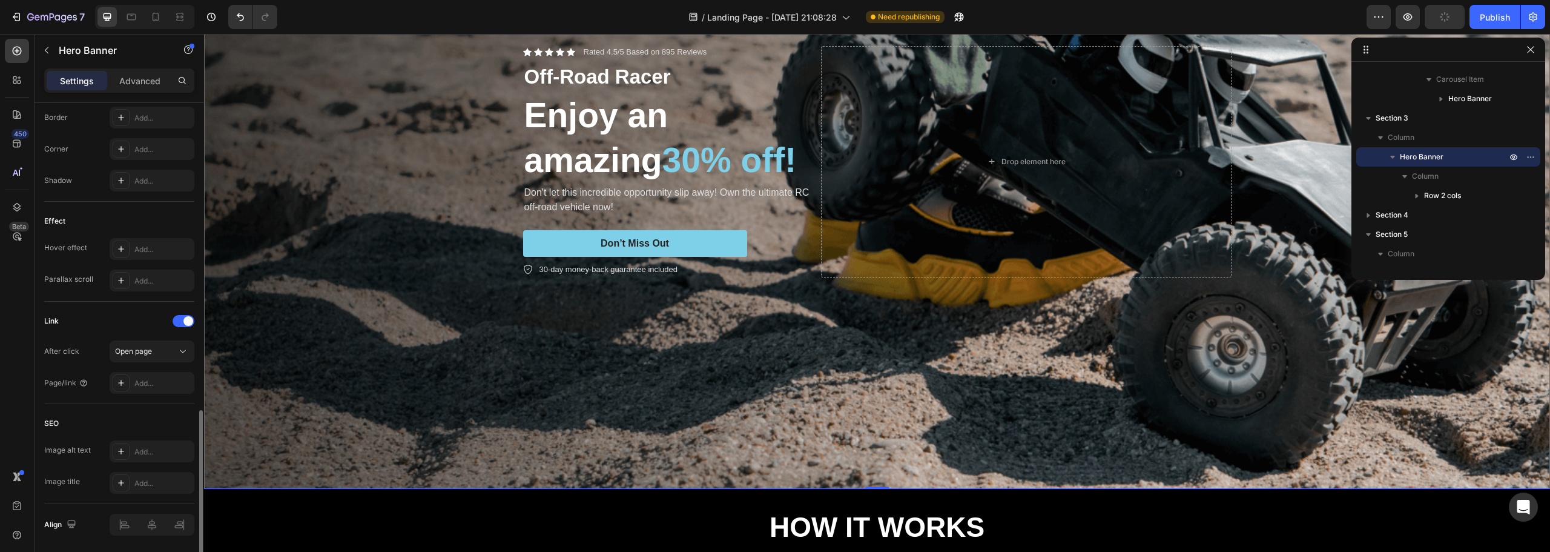
scroll to position [587, 0]
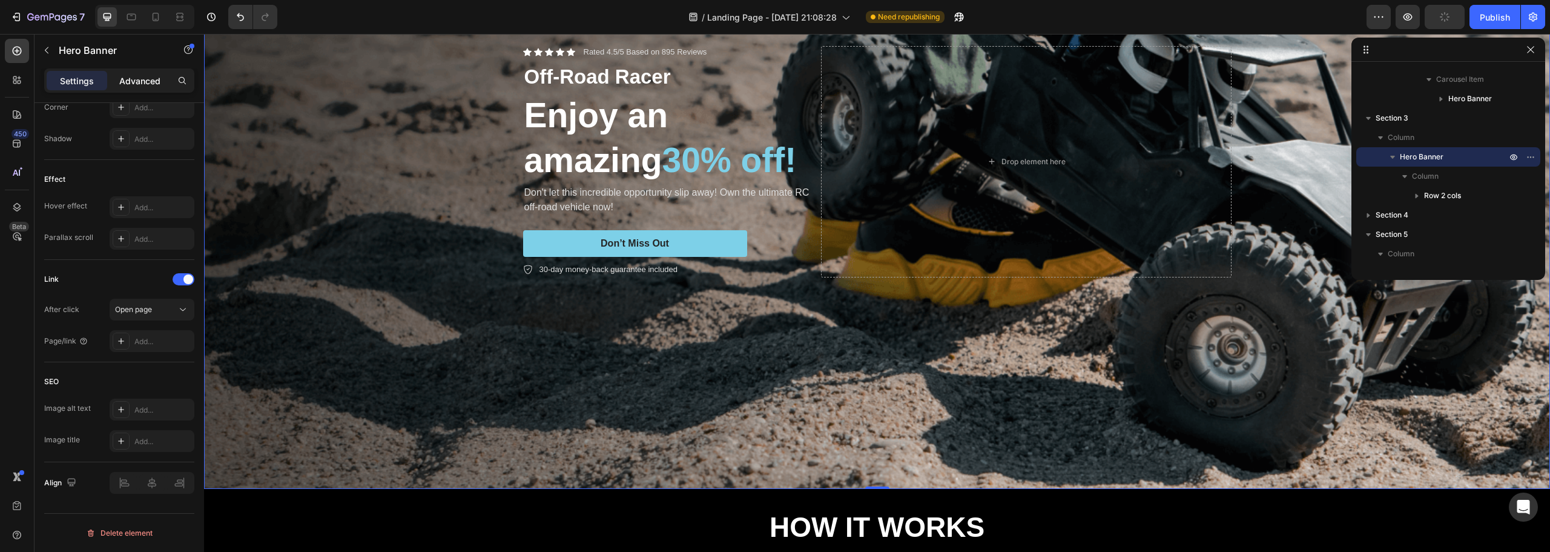
click at [156, 77] on p "Advanced" at bounding box center [139, 80] width 41 height 13
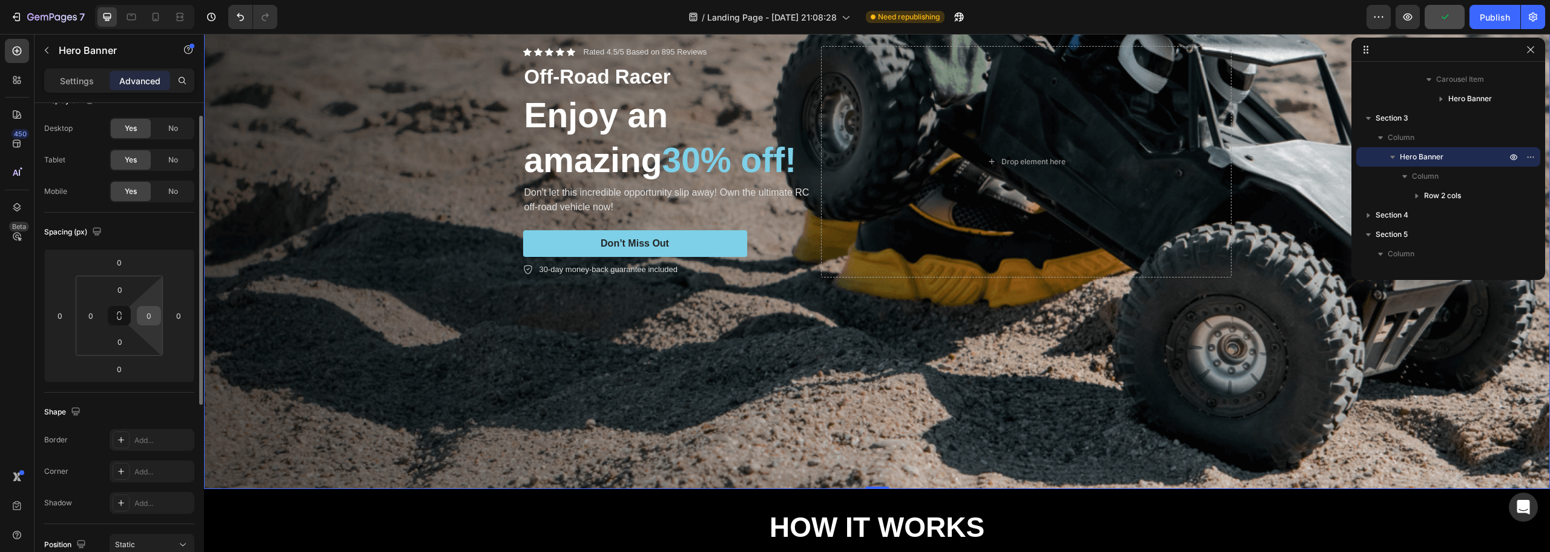
scroll to position [0, 0]
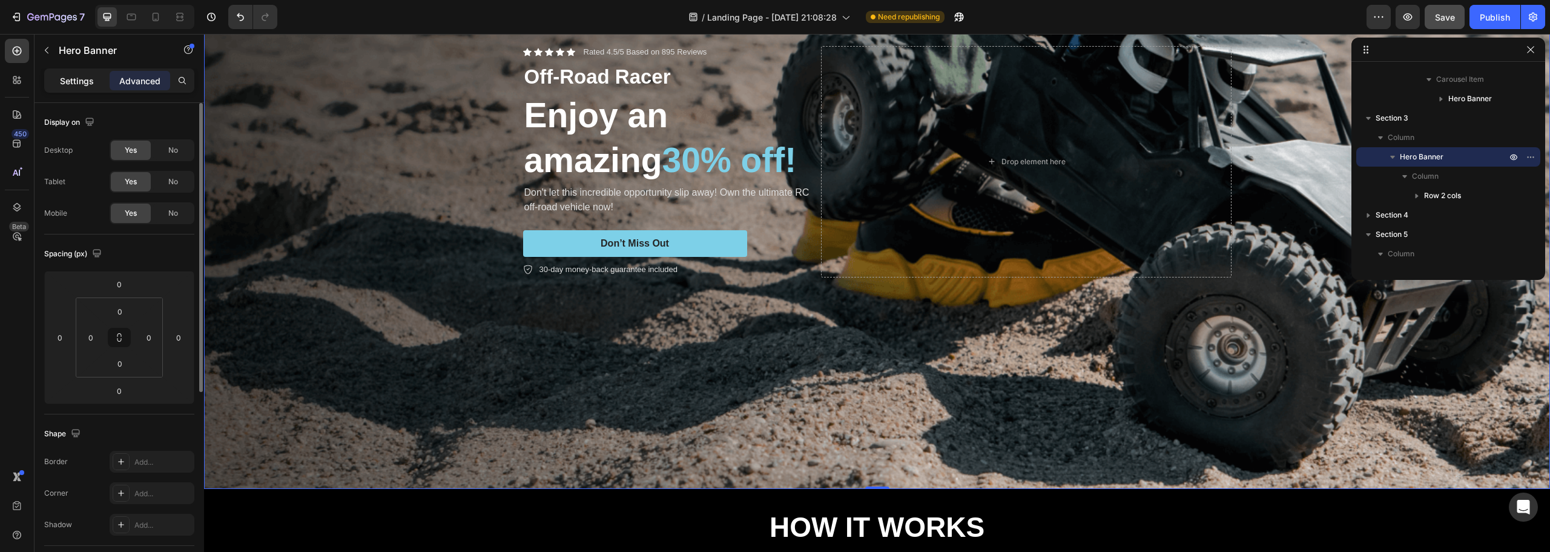
click at [75, 84] on p "Settings" at bounding box center [77, 80] width 34 height 13
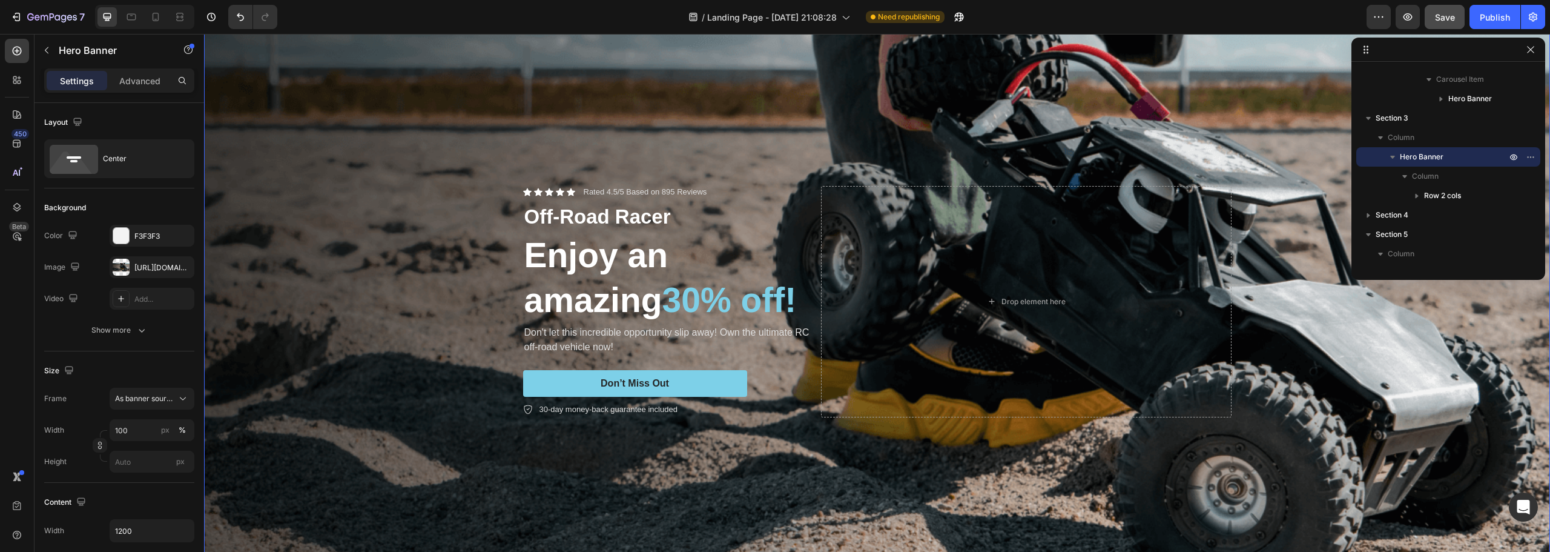
scroll to position [1585, 0]
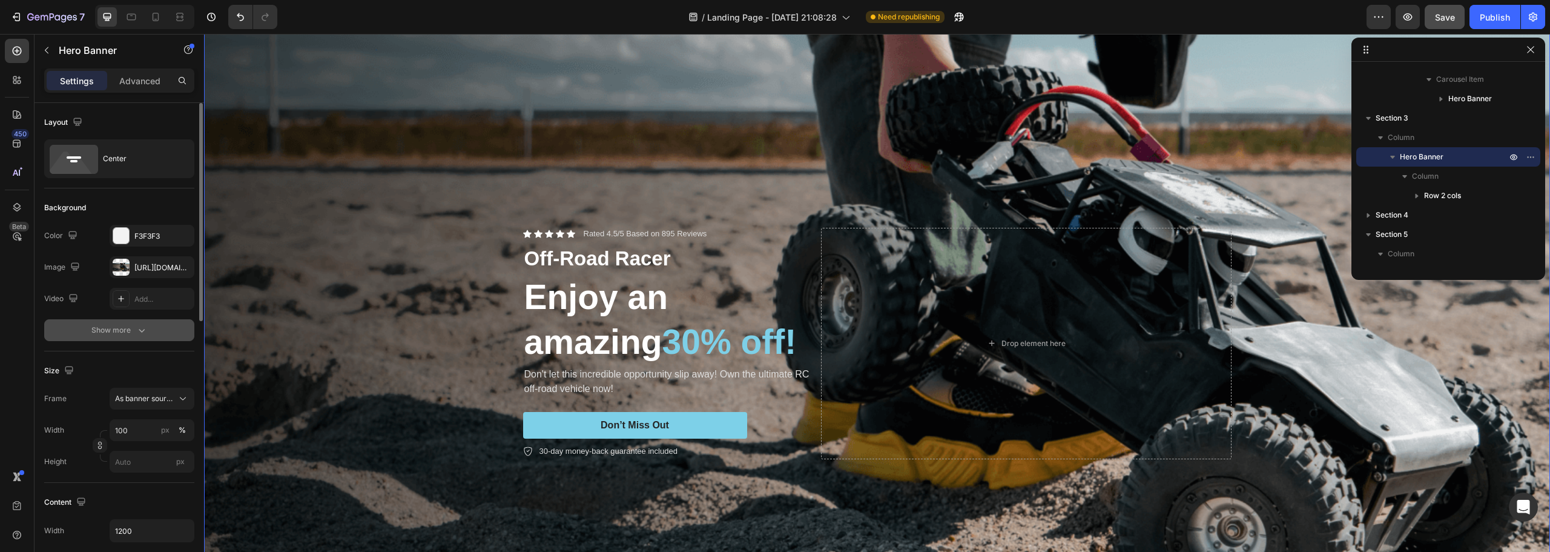
click at [139, 329] on icon "button" at bounding box center [142, 331] width 6 height 4
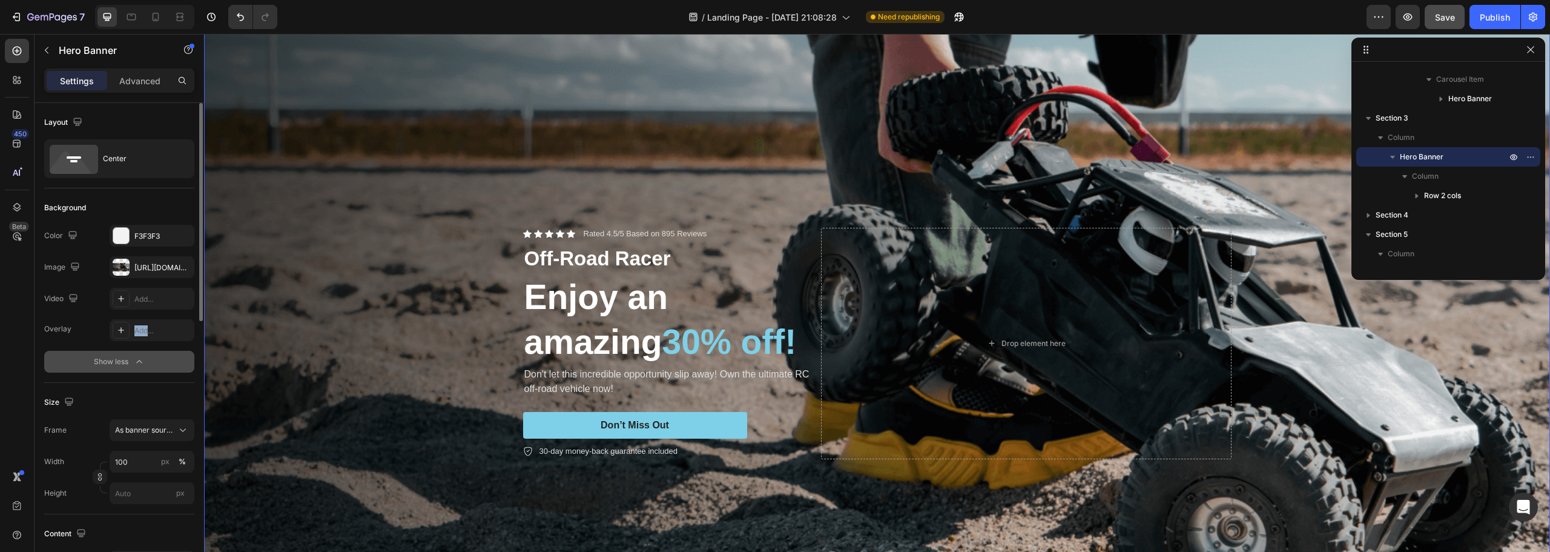
click at [139, 329] on div "Add..." at bounding box center [162, 330] width 57 height 11
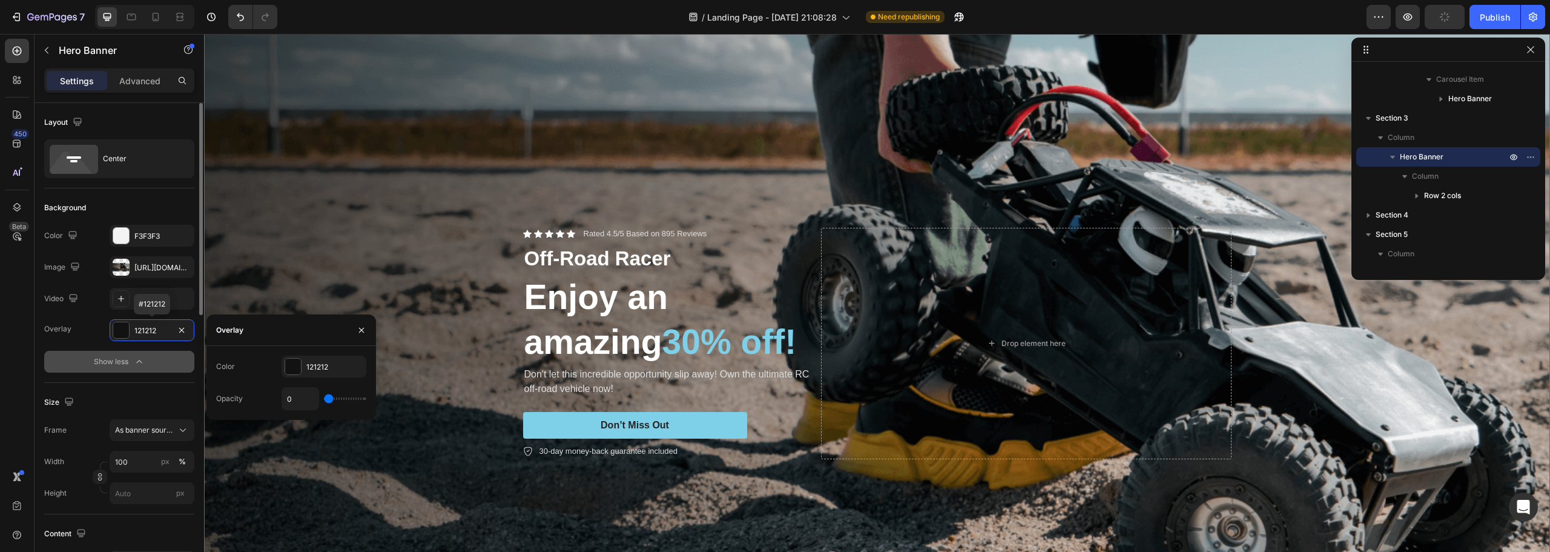
click at [96, 327] on div "Overlay 121212 #121212" at bounding box center [119, 330] width 150 height 22
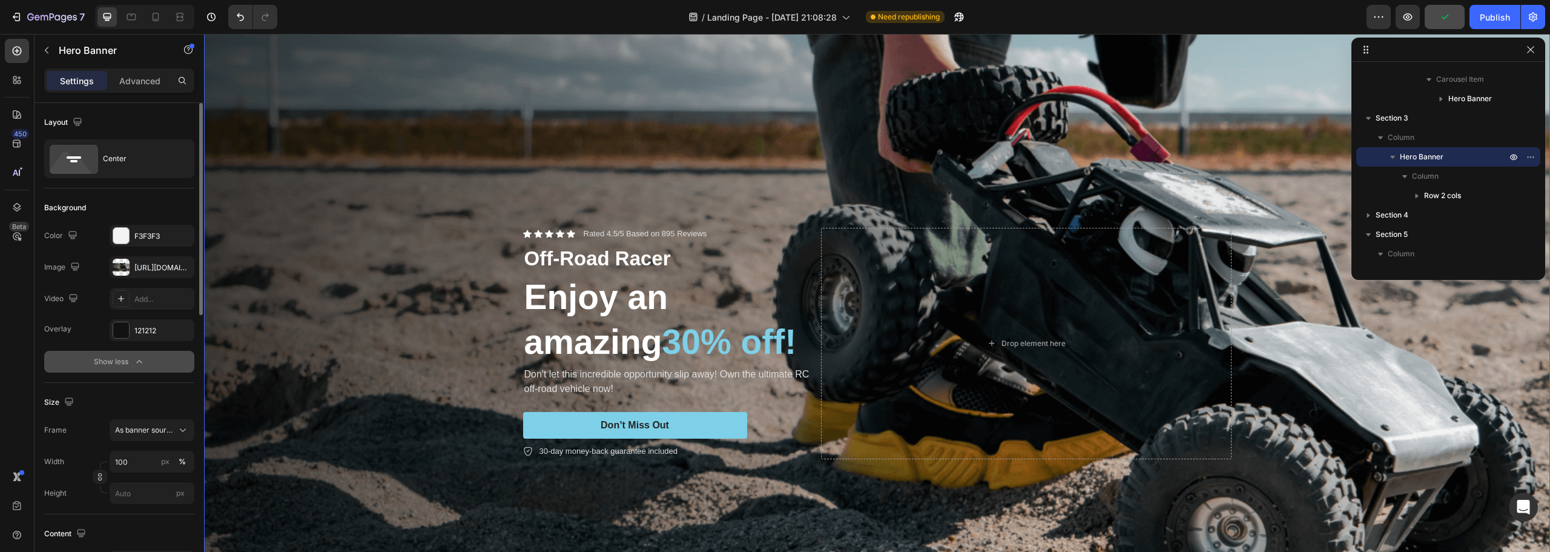
click at [96, 327] on div "Overlay 121212" at bounding box center [119, 330] width 150 height 22
click at [111, 164] on div "Center" at bounding box center [140, 159] width 74 height 28
click at [106, 159] on div "Center" at bounding box center [140, 159] width 74 height 28
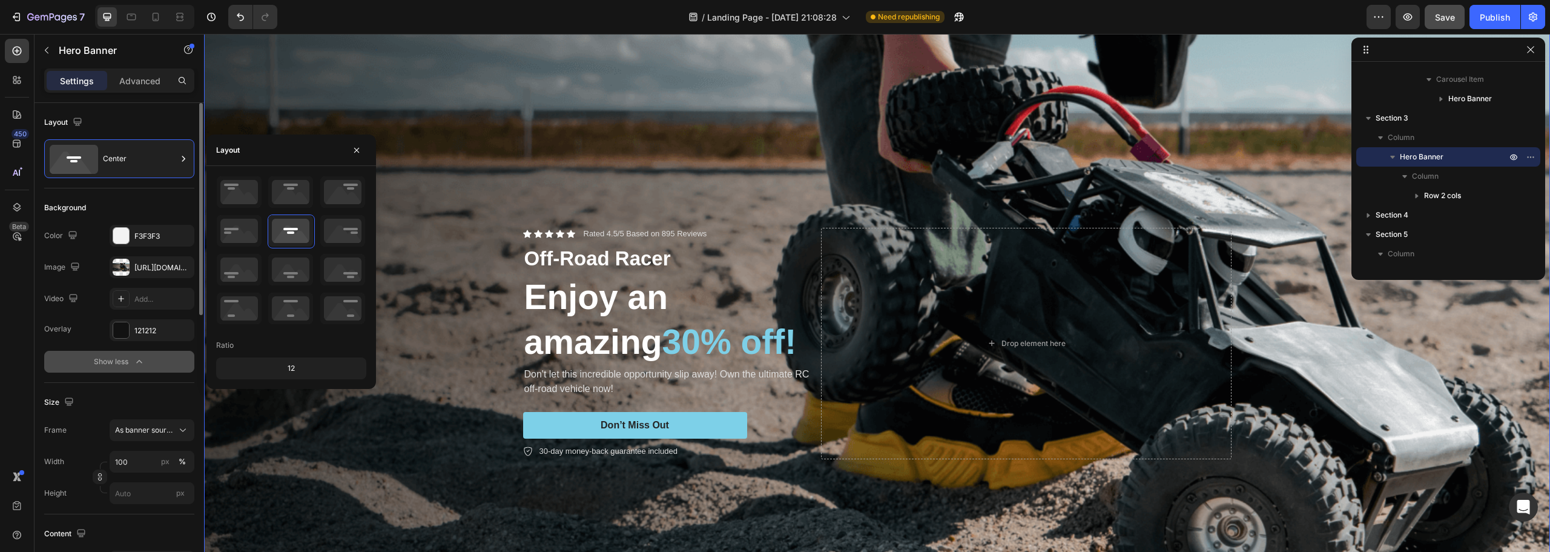
click at [130, 122] on div "Layout" at bounding box center [119, 122] width 150 height 19
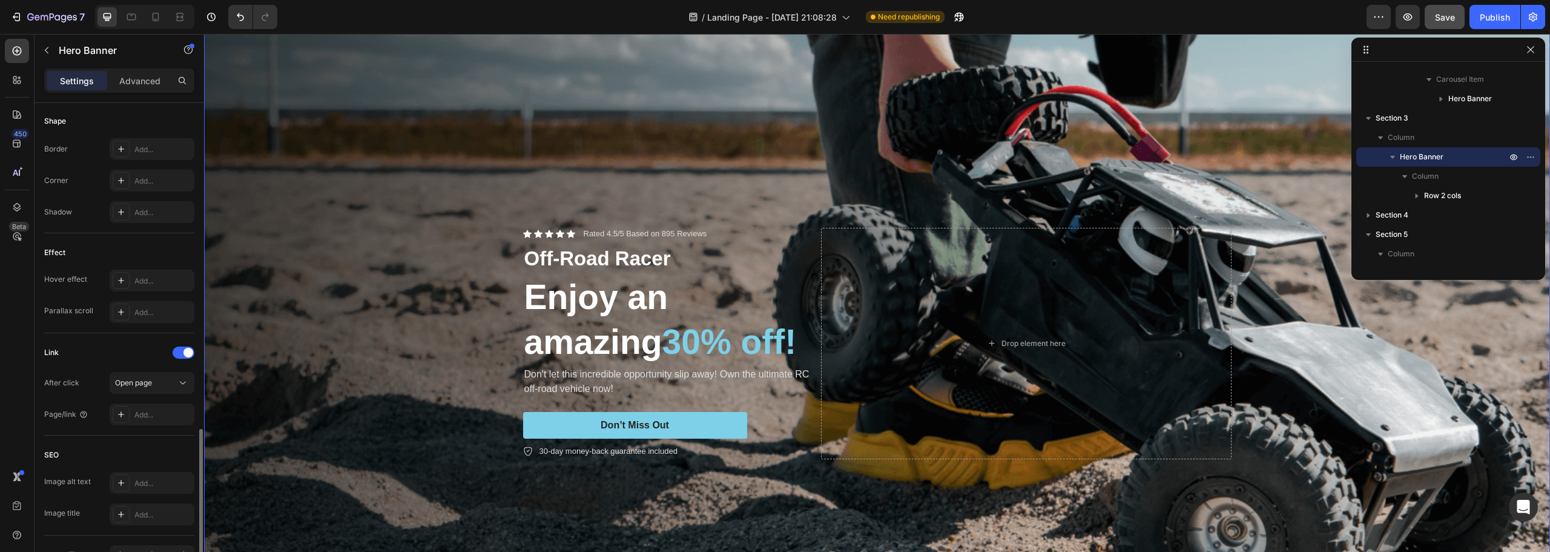
scroll to position [618, 0]
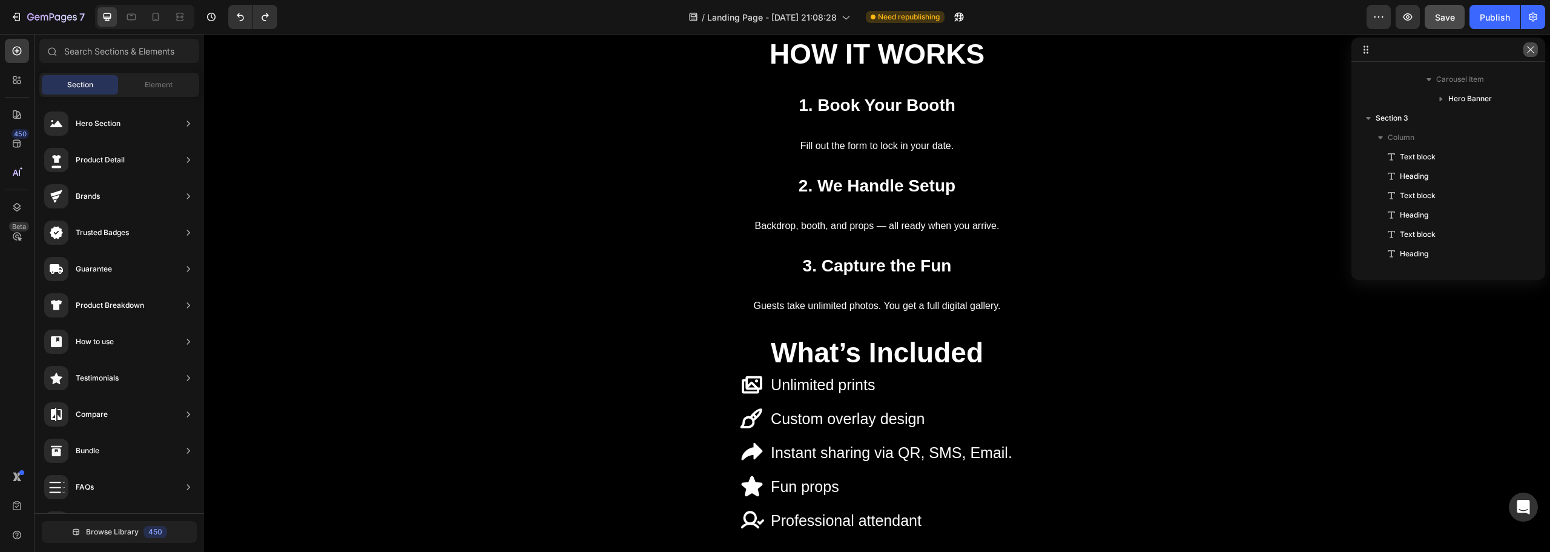
click at [1534, 53] on icon "button" at bounding box center [1531, 50] width 10 height 10
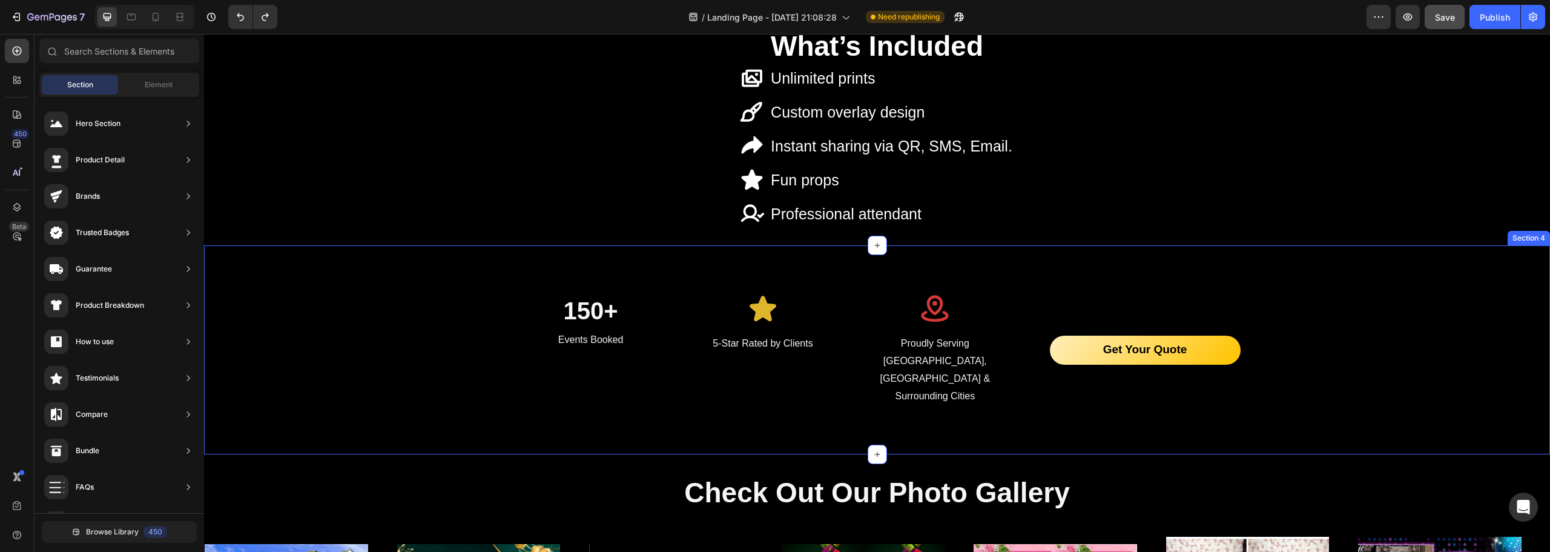
scroll to position [2130, 0]
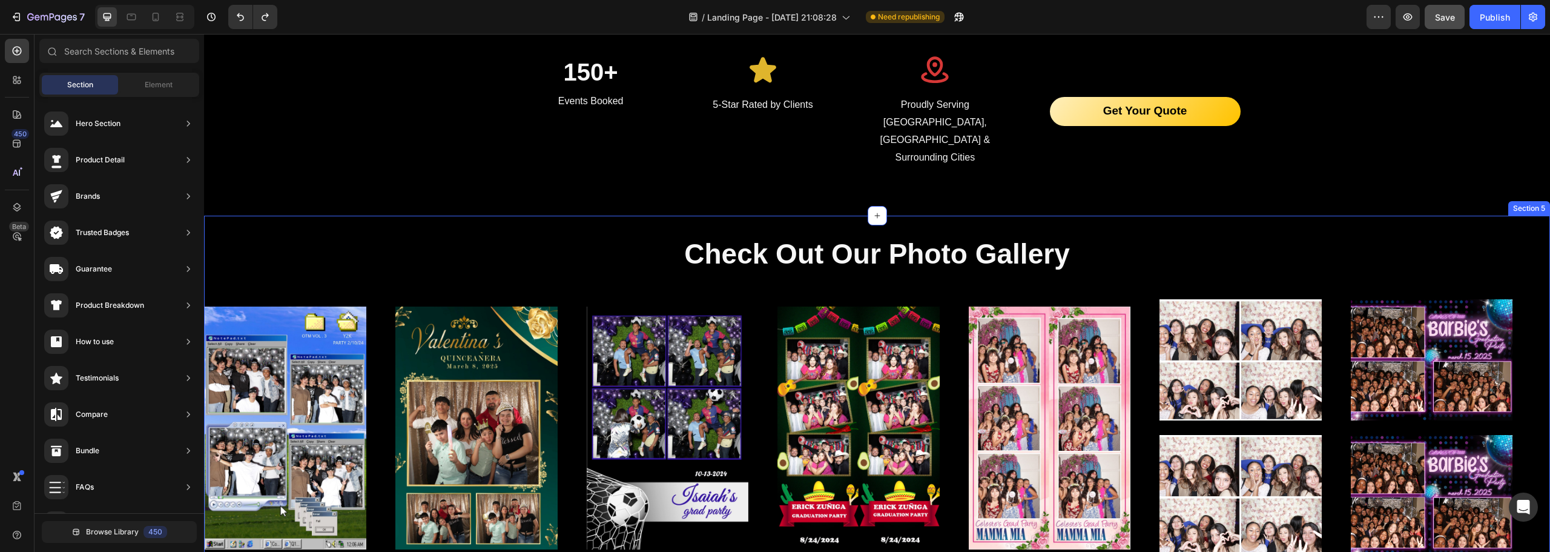
click at [593, 216] on div "Check Out Our Photo Gallery Heading Image Image Image Image Image Image Image I…" at bounding box center [877, 408] width 1346 height 385
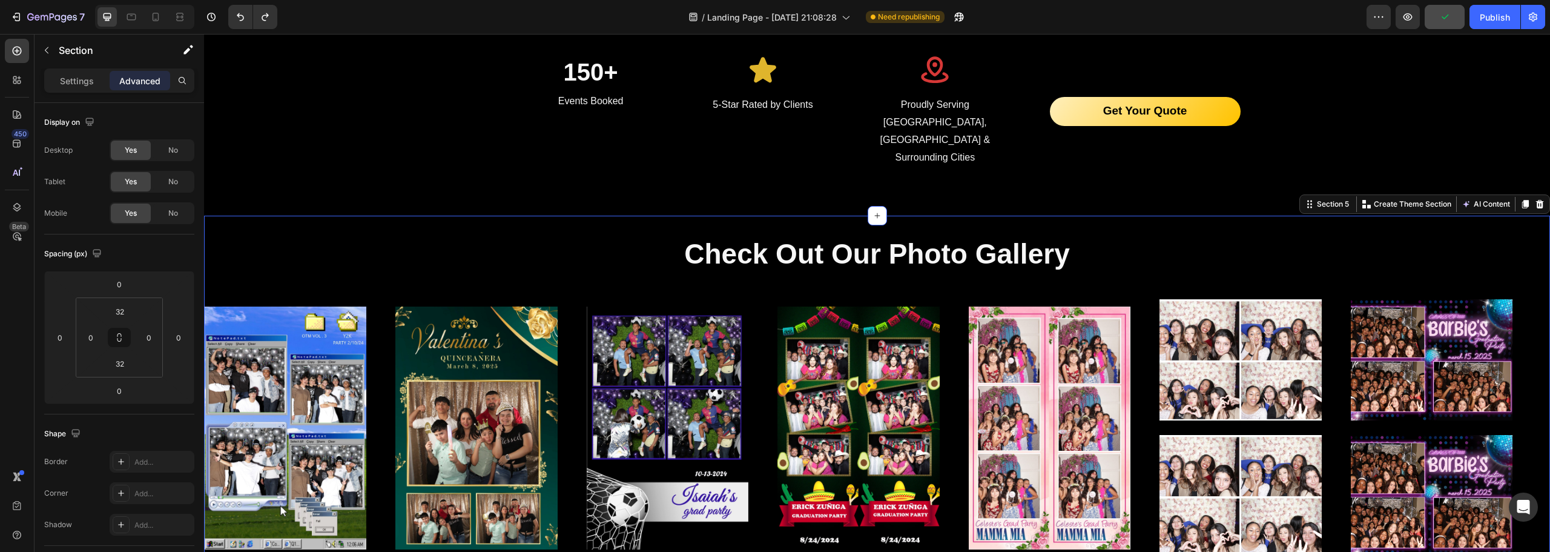
click at [283, 216] on div "Check Out Our Photo Gallery Heading Image Image Image Image Image Image Image I…" at bounding box center [877, 408] width 1346 height 385
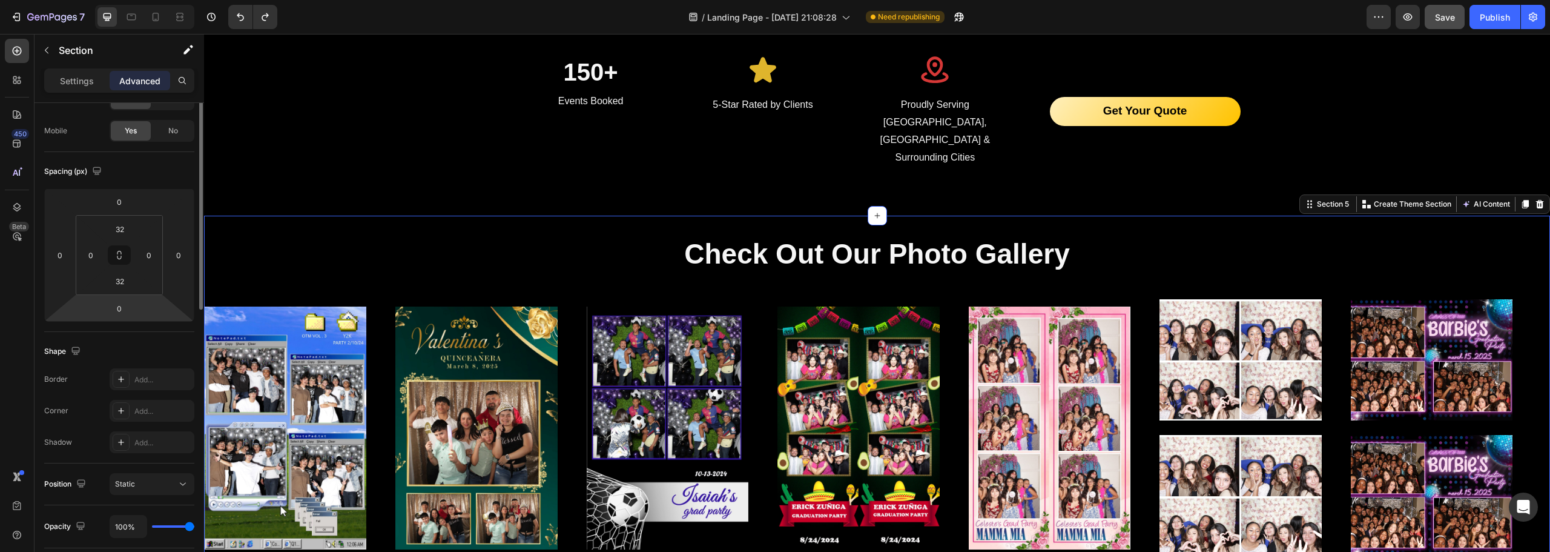
scroll to position [0, 0]
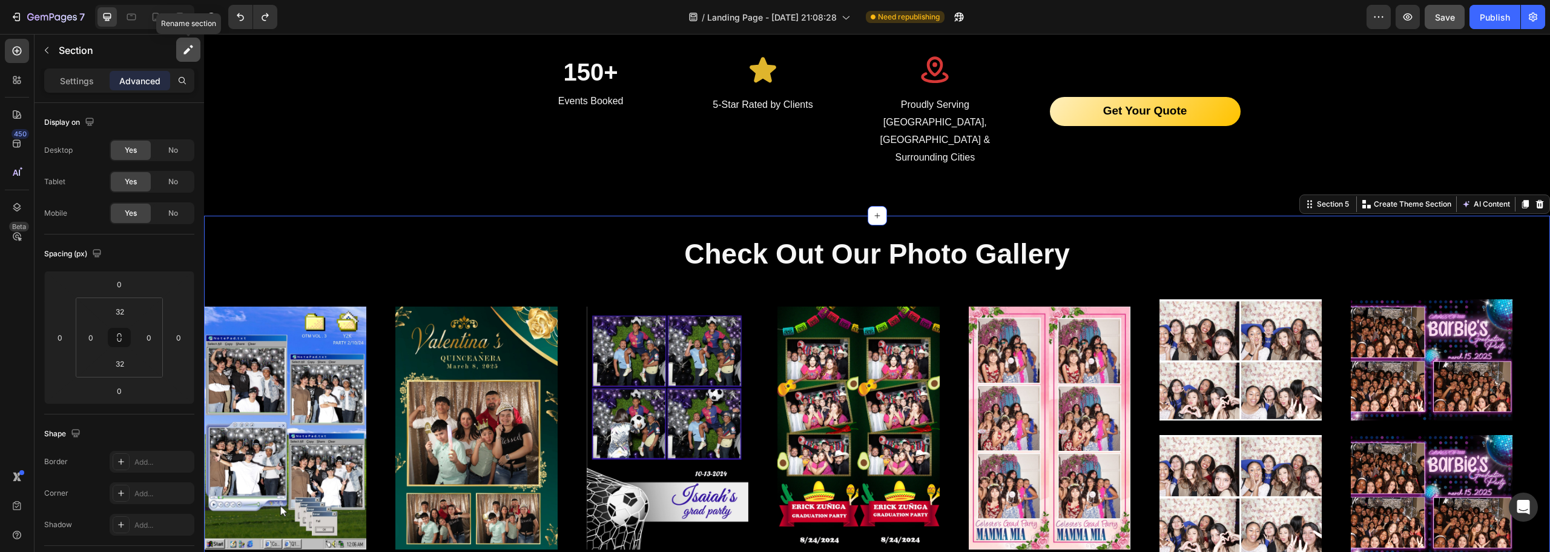
click at [187, 47] on icon "button" at bounding box center [188, 50] width 12 height 12
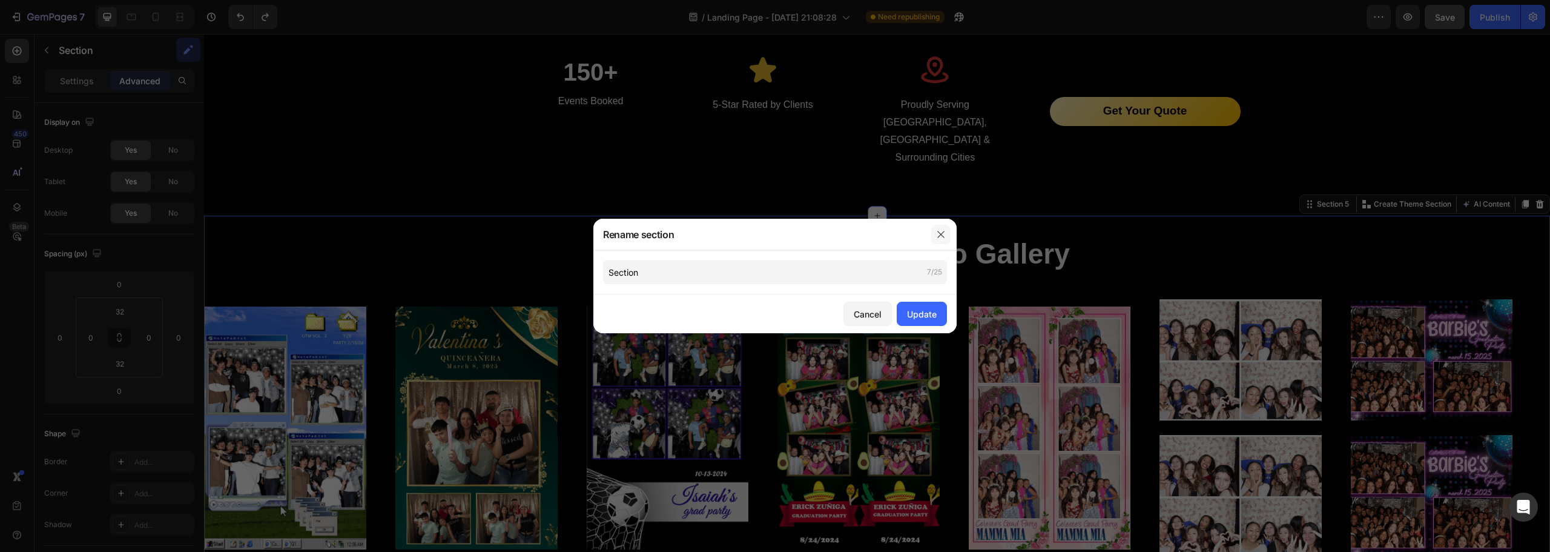
click at [943, 231] on icon "button" at bounding box center [941, 235] width 10 height 10
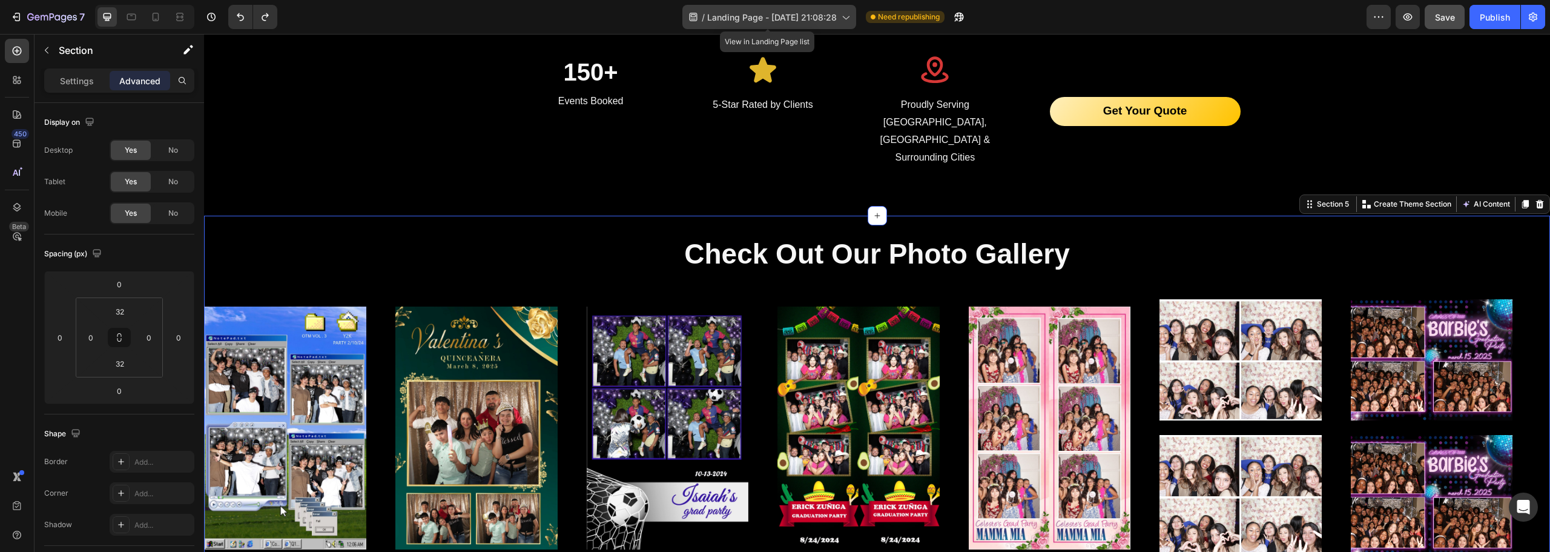
click at [708, 19] on span "Landing Page - [DATE] 21:08:28" at bounding box center [772, 17] width 130 height 13
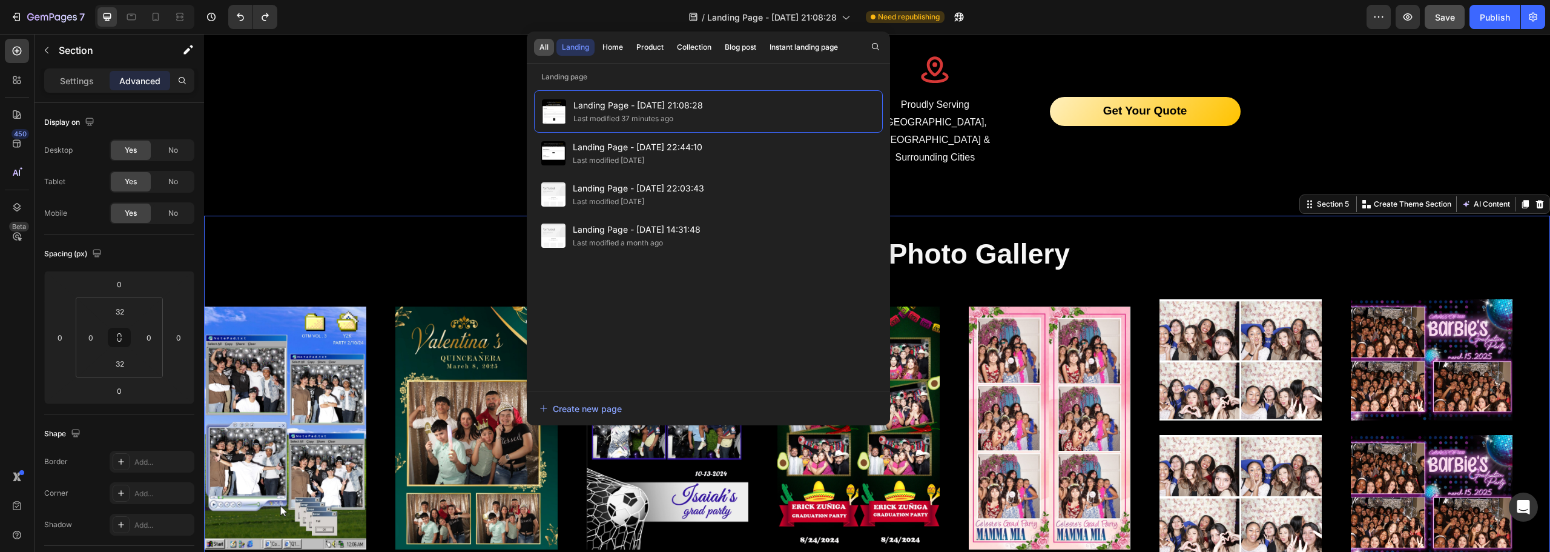
click at [540, 51] on div "All" at bounding box center [544, 47] width 9 height 11
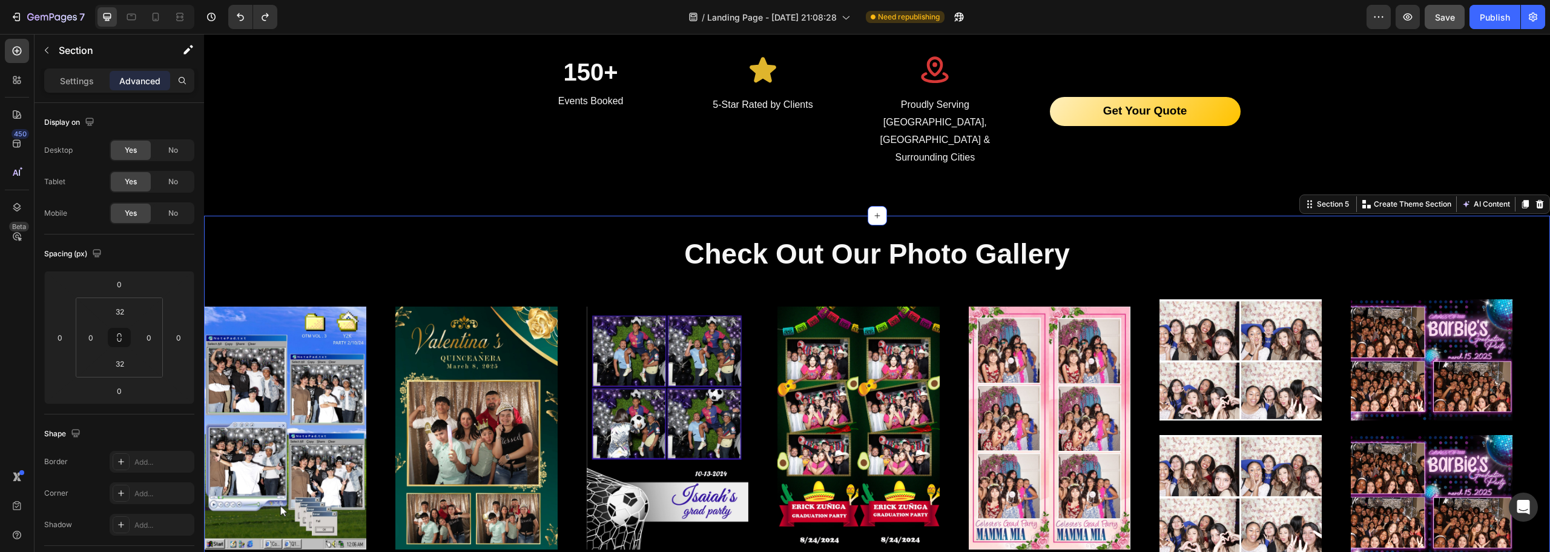
click at [543, 22] on div "/ Landing Page - [DATE] 21:08:28 Need republishing" at bounding box center [827, 17] width 1080 height 24
click at [262, 216] on div "Check Out Our Photo Gallery Heading Image Image Image Image Image Image Image I…" at bounding box center [877, 408] width 1346 height 385
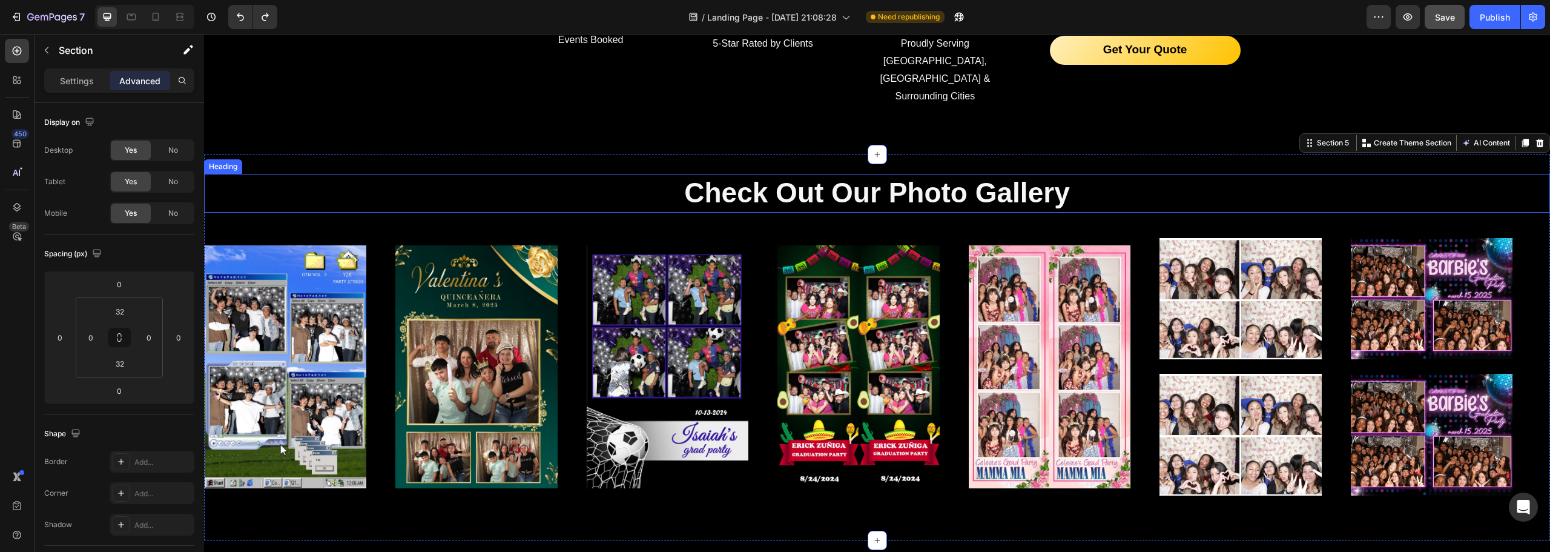
scroll to position [2191, 0]
click at [1229, 155] on div "Check Out Our Photo Gallery Heading Image Image Image Image Image Image Image I…" at bounding box center [877, 347] width 1346 height 385
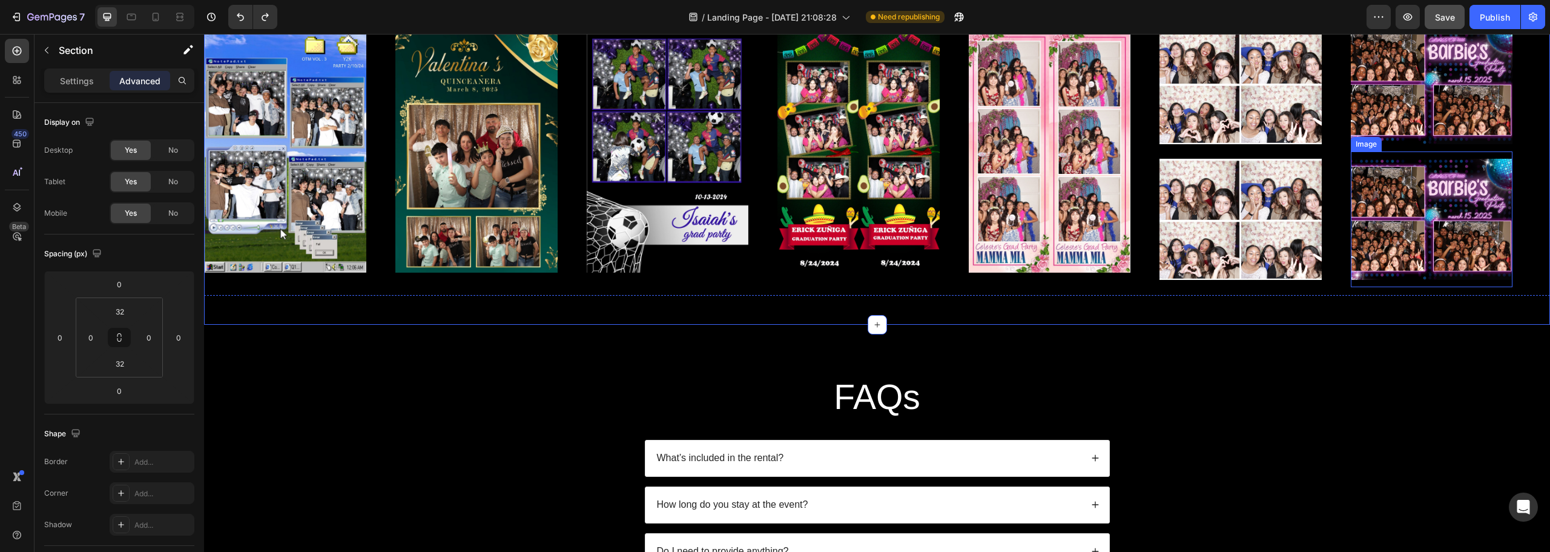
scroll to position [2373, 0]
click at [1516, 318] on div "Section 6" at bounding box center [1529, 316] width 42 height 15
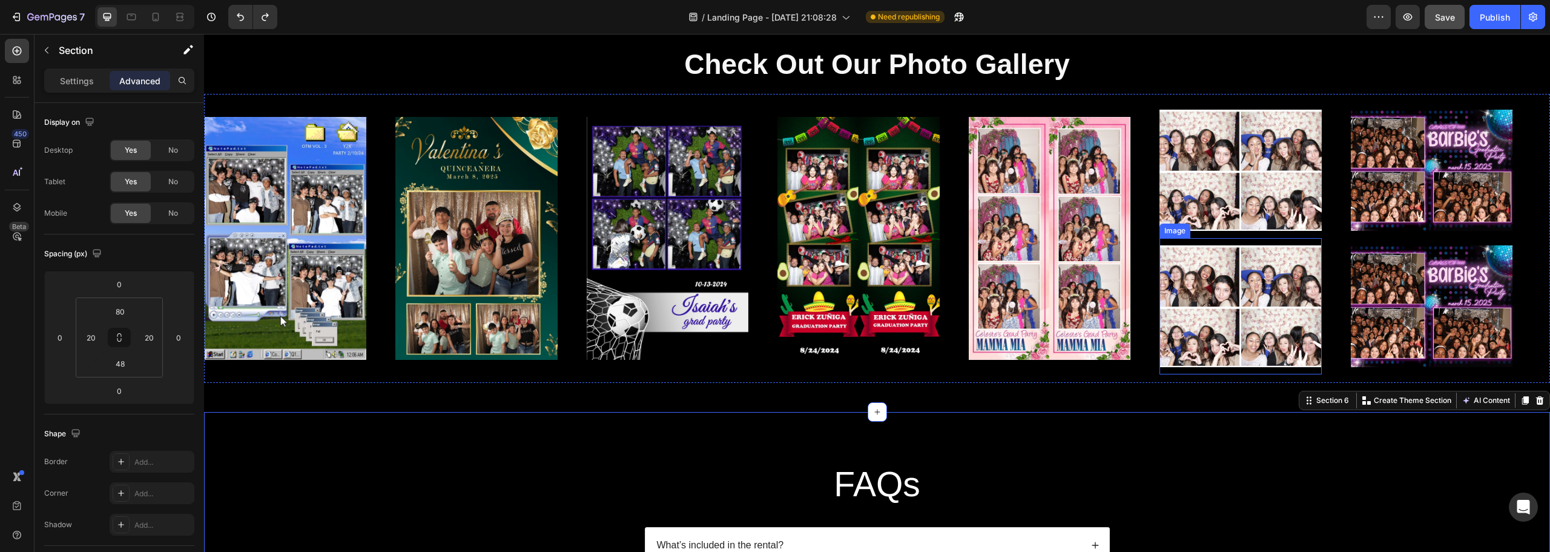
scroll to position [2130, 0]
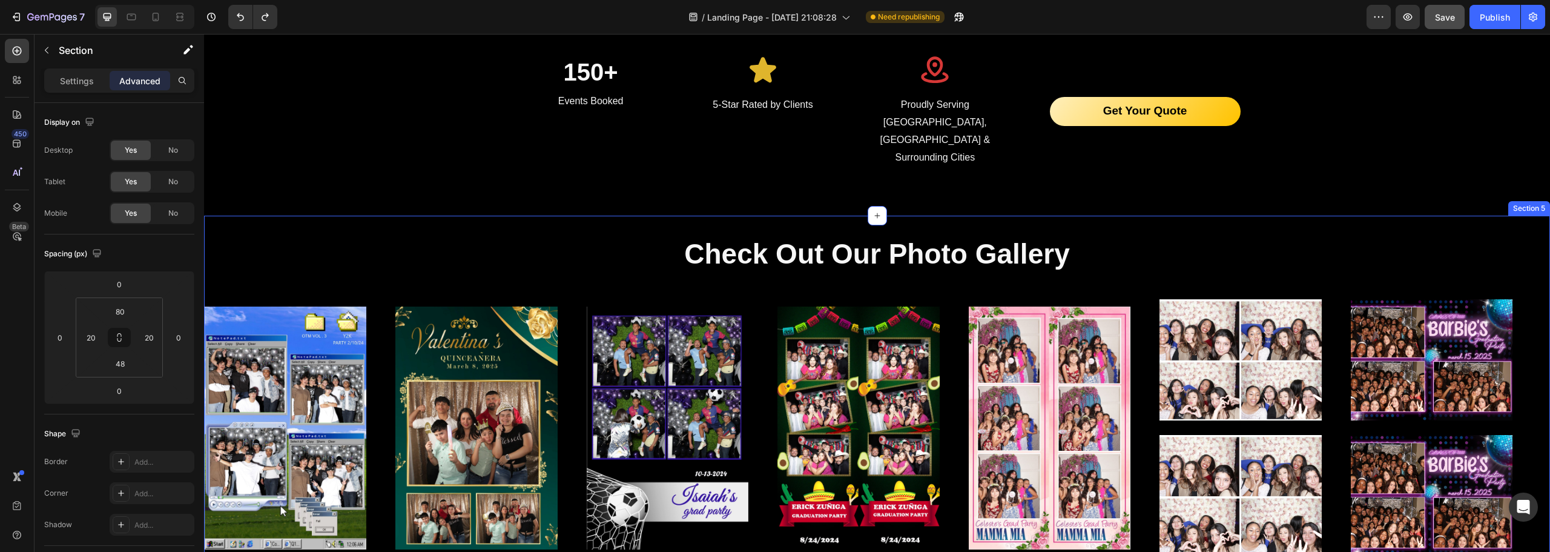
click at [1184, 216] on div "Check Out Our Photo Gallery Heading Image Image Image Image Image Image Image I…" at bounding box center [877, 408] width 1346 height 385
click at [1315, 199] on div "Section 5" at bounding box center [1333, 204] width 37 height 11
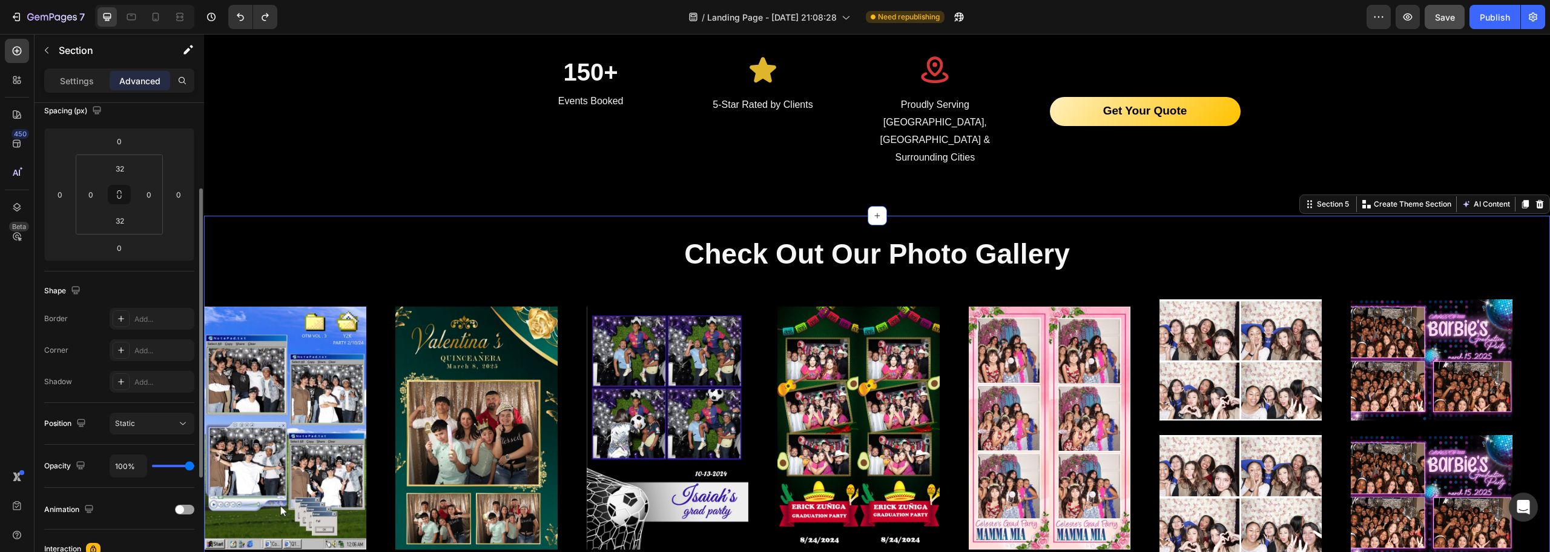
scroll to position [0, 0]
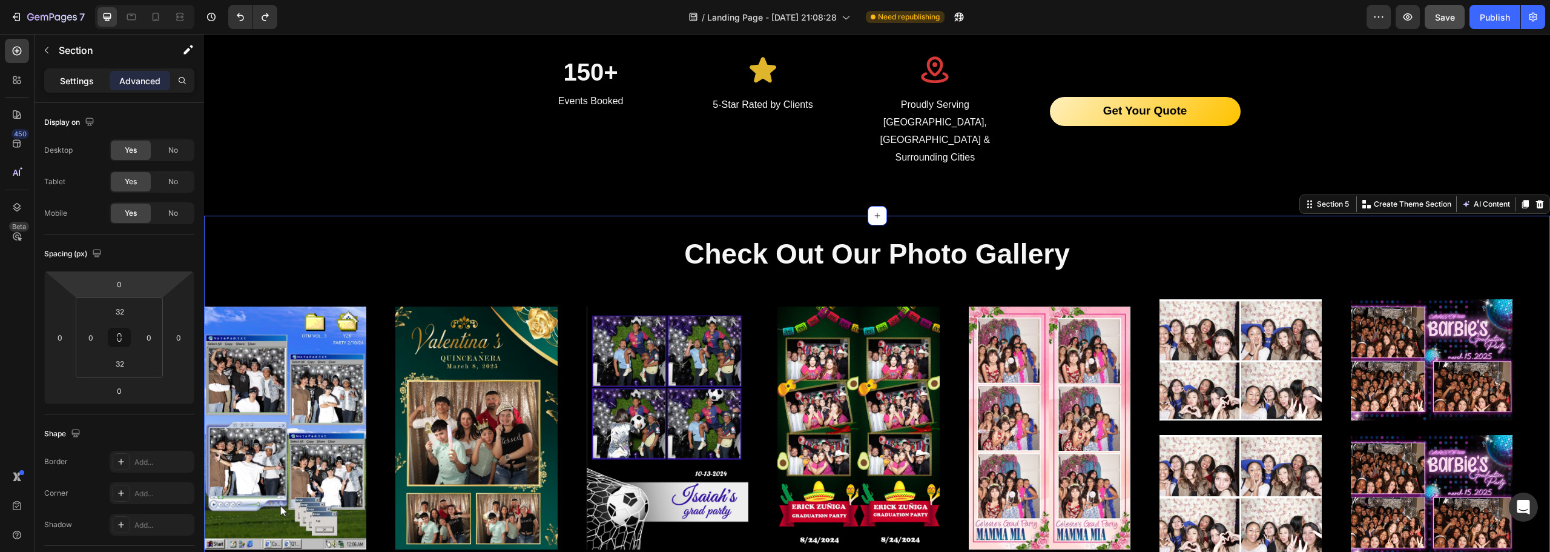
click at [85, 87] on p "Settings" at bounding box center [77, 80] width 34 height 13
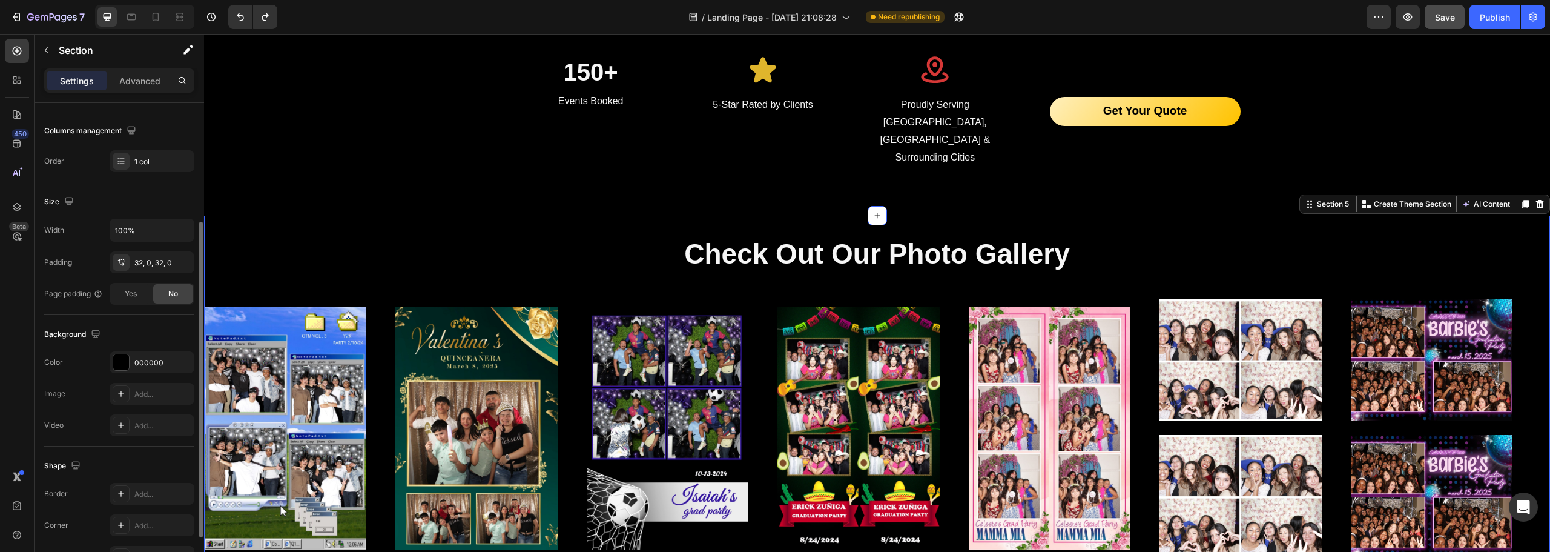
scroll to position [256, 0]
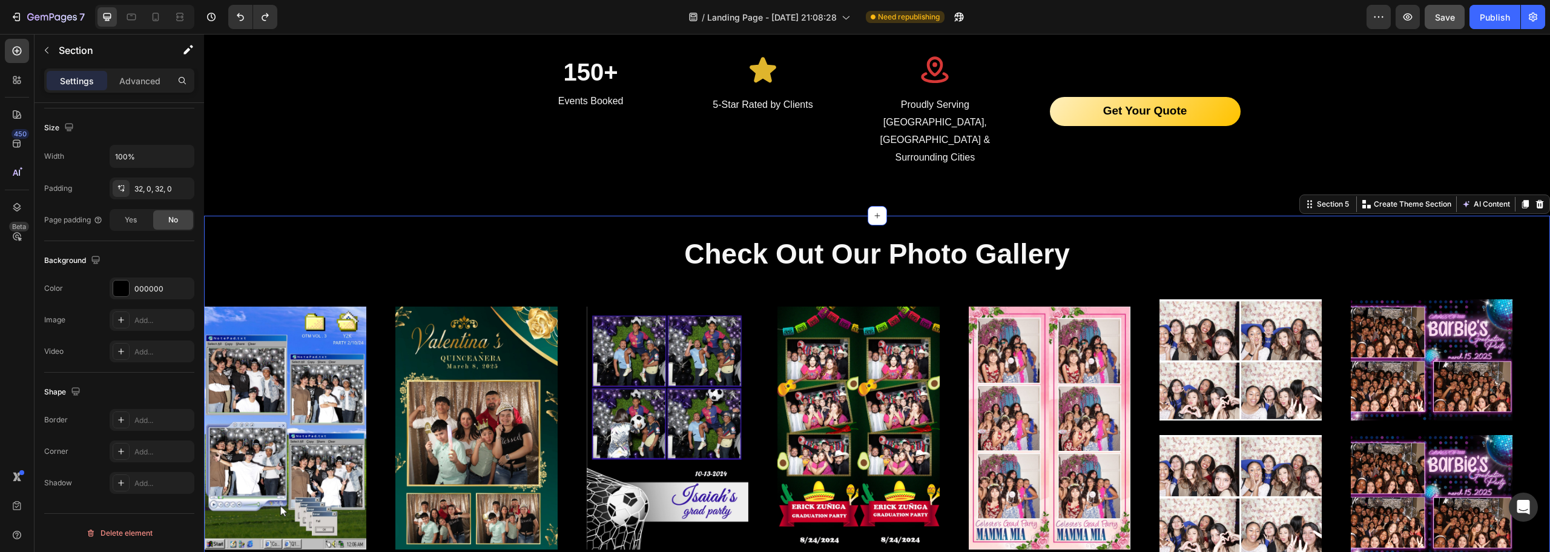
click at [293, 216] on div "Check Out Our Photo Gallery Heading Image Image Image Image Image Image Image I…" at bounding box center [877, 408] width 1346 height 385
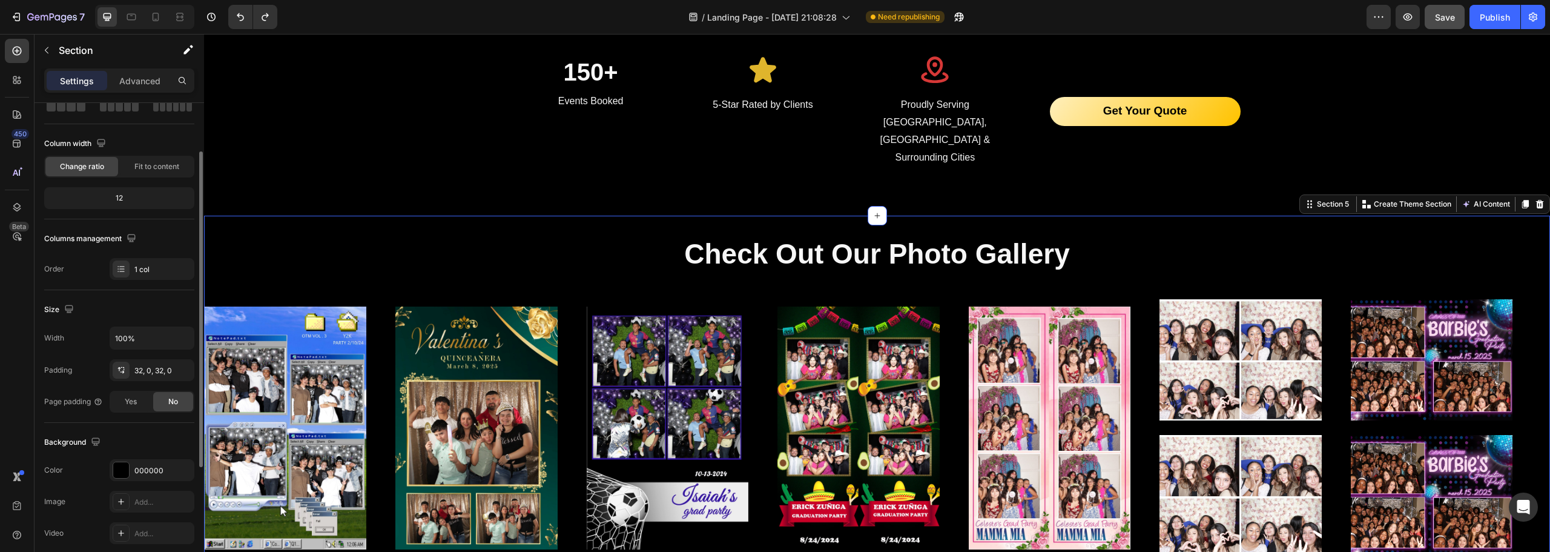
scroll to position [0, 0]
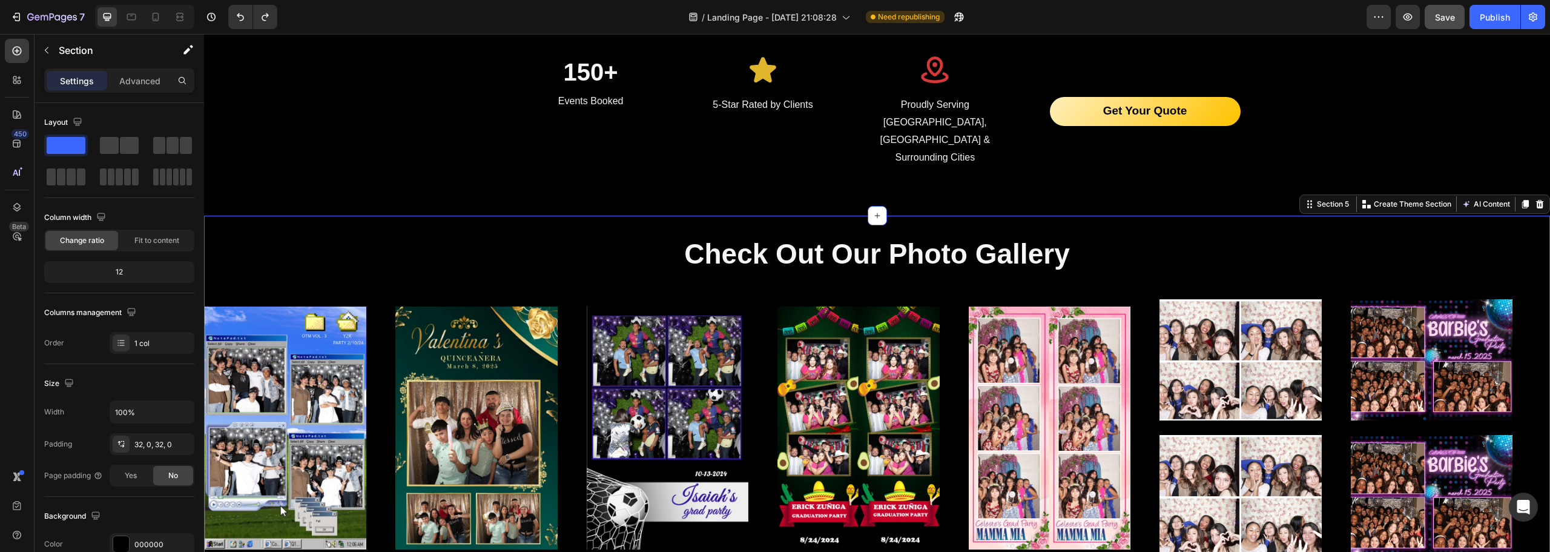
click at [130, 93] on div "Settings Advanced" at bounding box center [120, 85] width 170 height 35
click at [136, 85] on p "Advanced" at bounding box center [139, 80] width 41 height 13
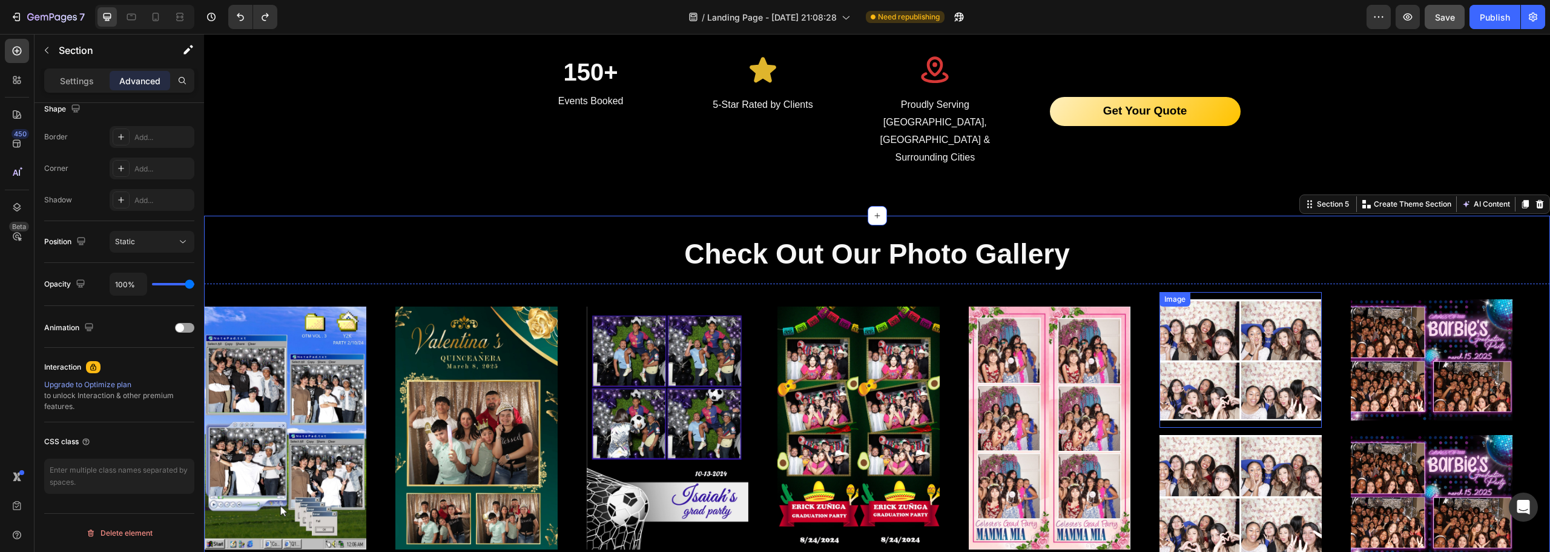
scroll to position [2251, 0]
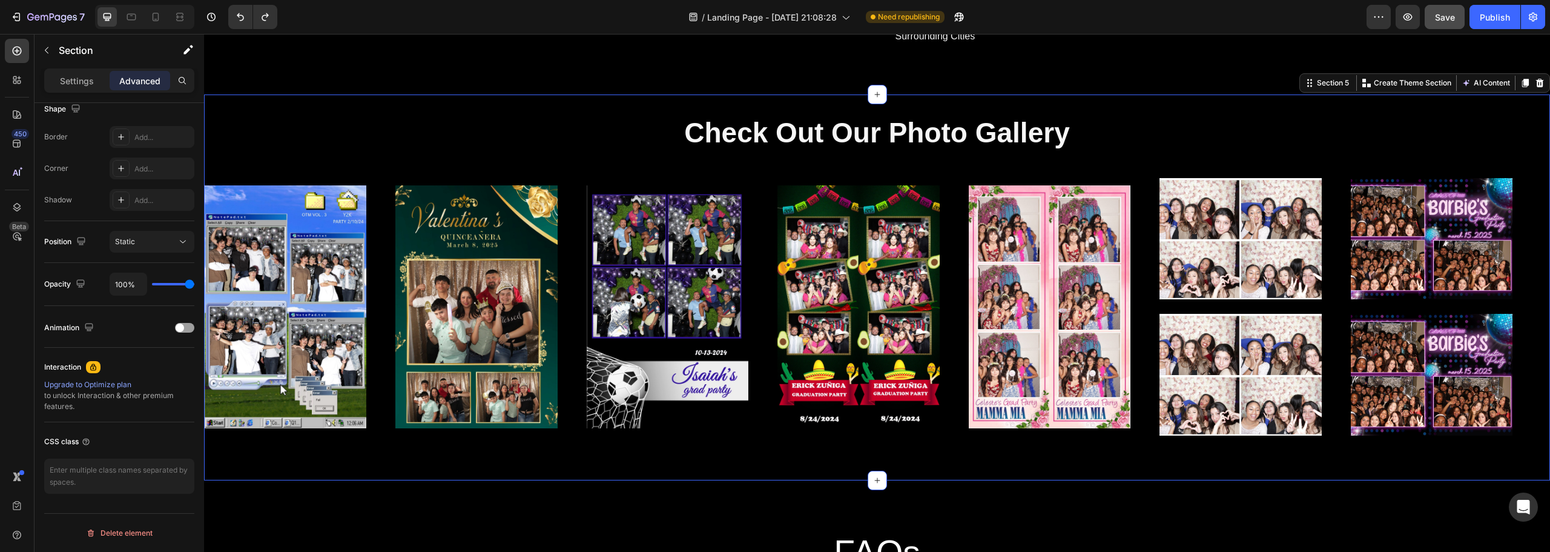
click at [1321, 437] on div "Check Out Our Photo Gallery Heading Image Image Image Image Image Image Image I…" at bounding box center [877, 286] width 1346 height 385
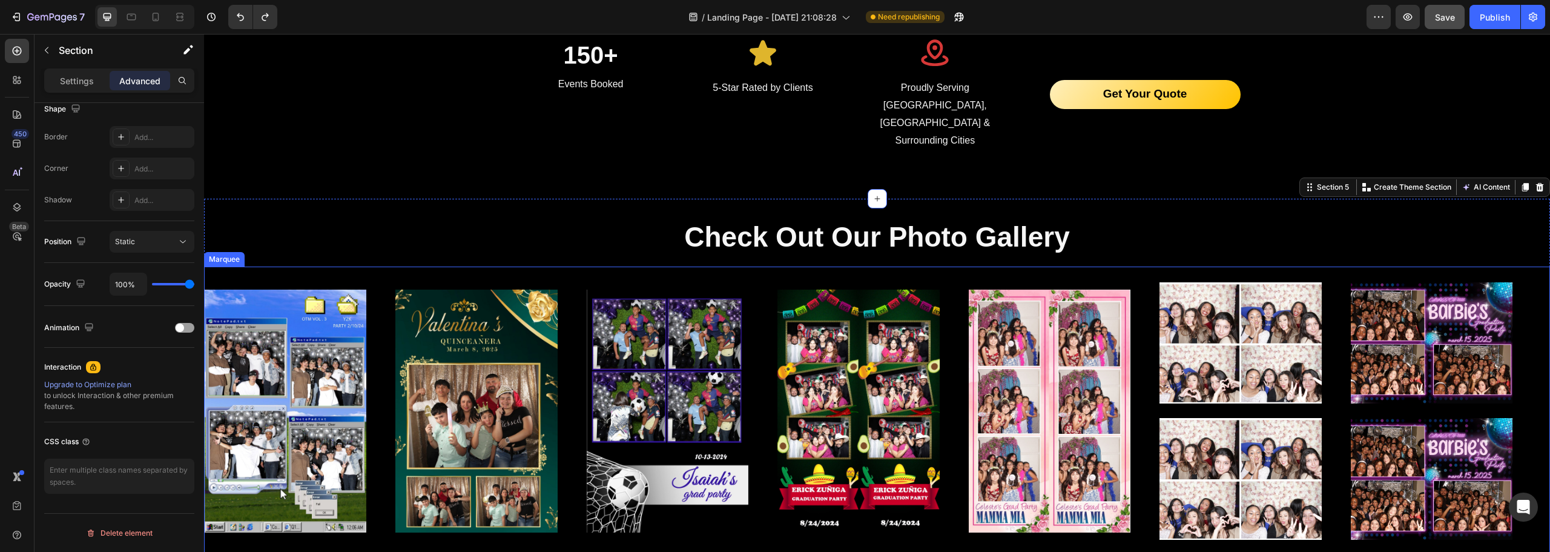
scroll to position [2130, 0]
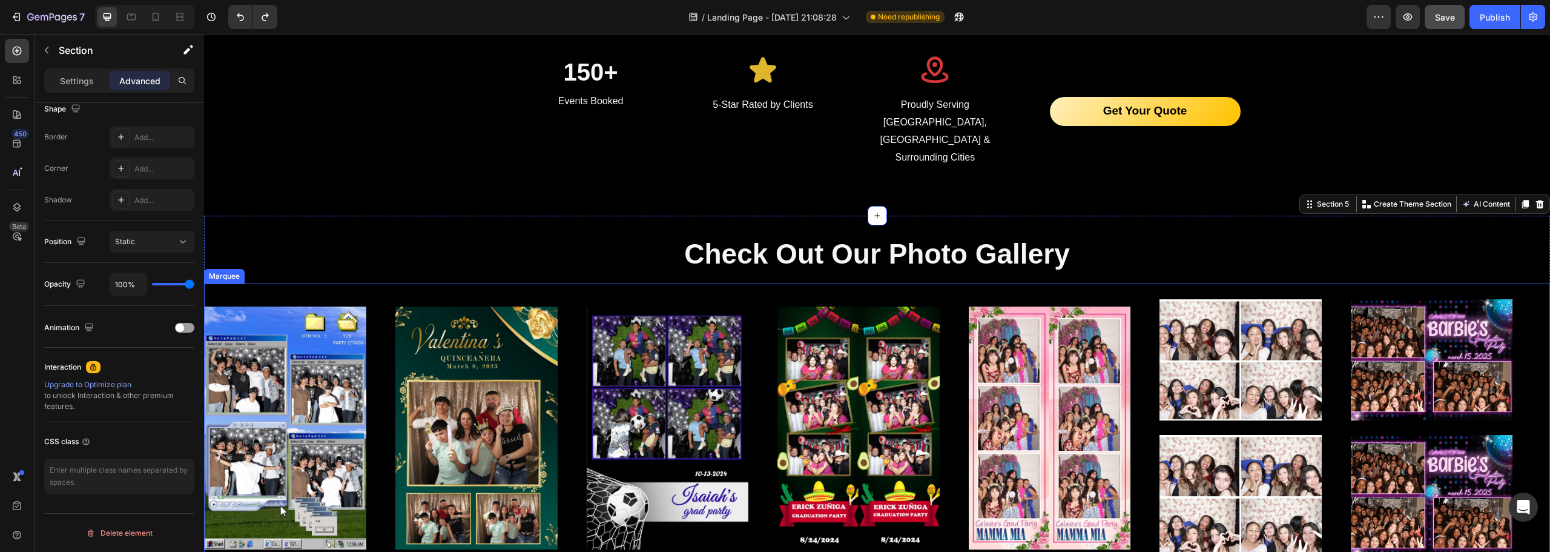
click at [385, 299] on div "Image" at bounding box center [300, 427] width 191 height 257
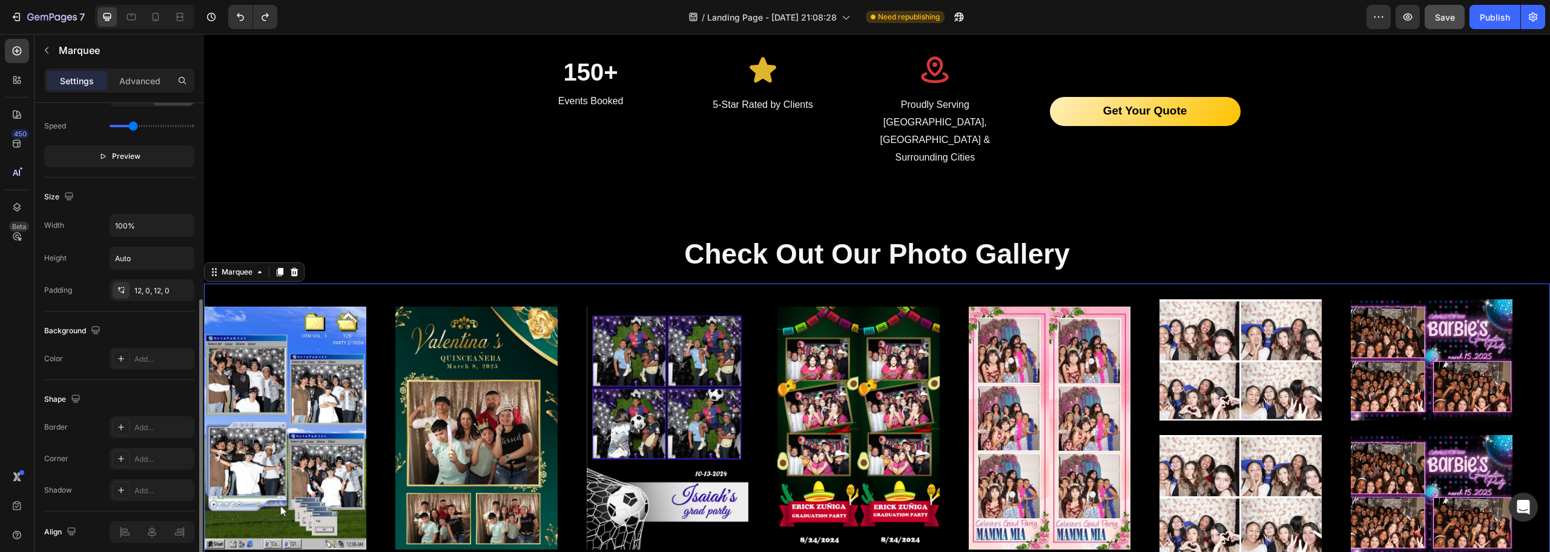
scroll to position [412, 0]
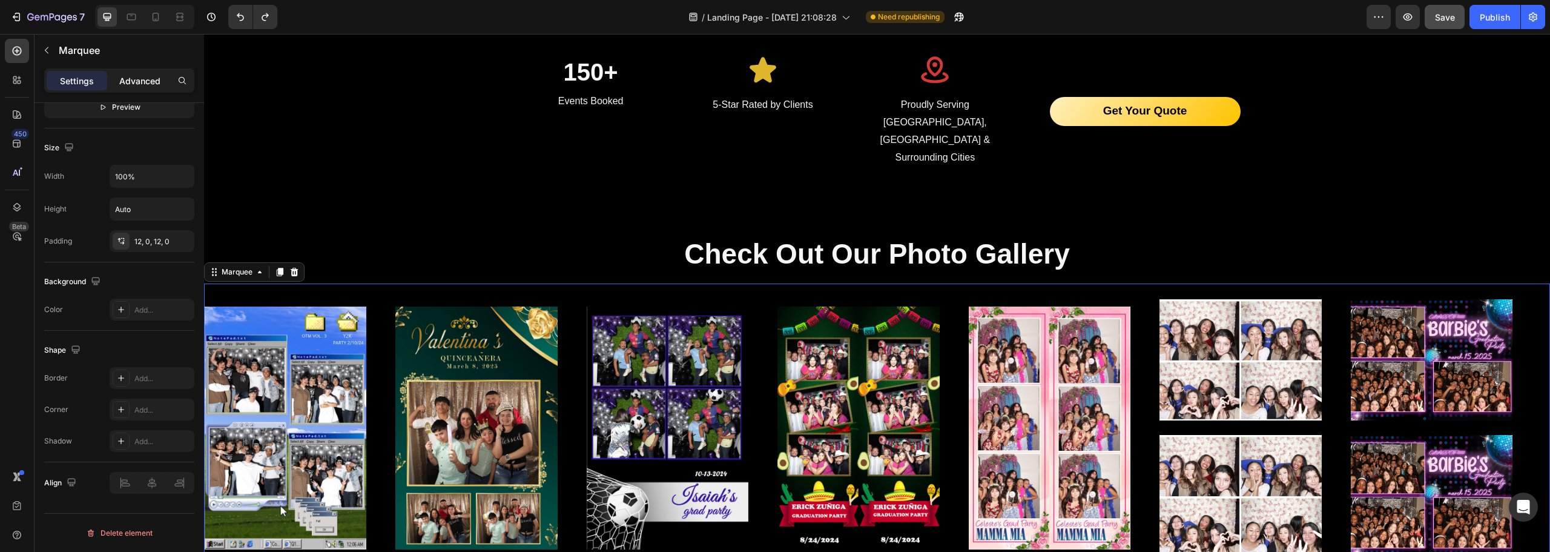
click at [137, 76] on p "Advanced" at bounding box center [139, 80] width 41 height 13
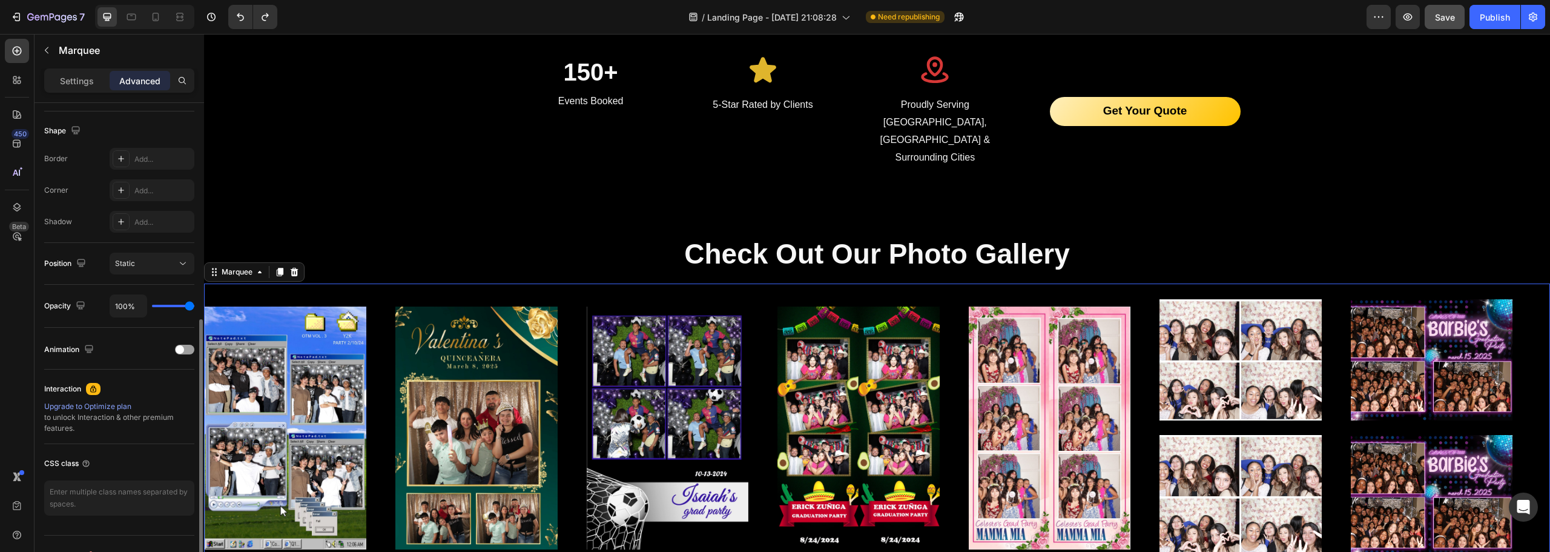
scroll to position [325, 0]
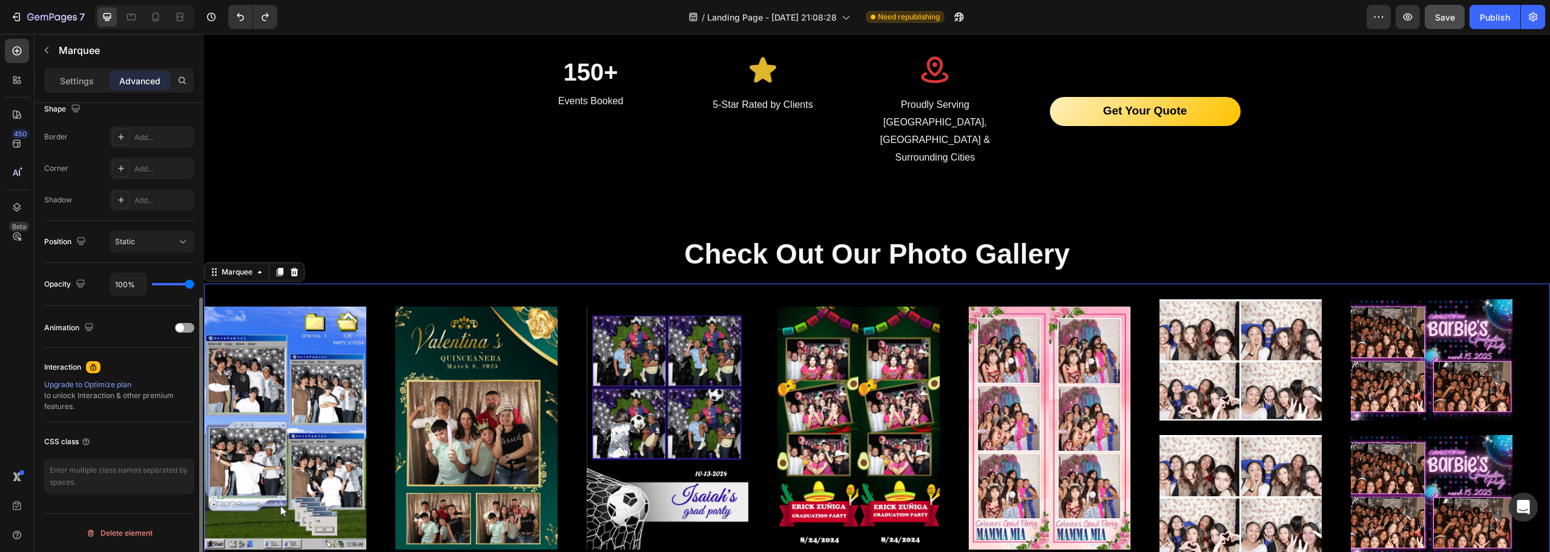
click at [502, 311] on img at bounding box center [476, 427] width 162 height 243
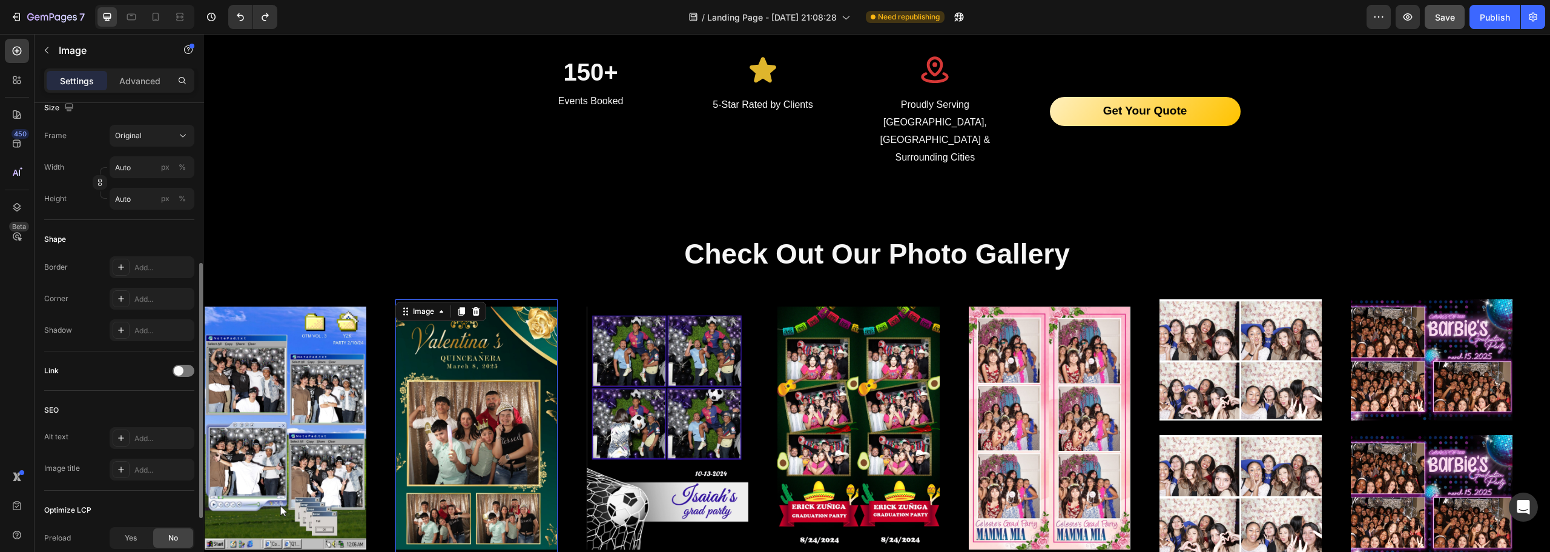
scroll to position [424, 0]
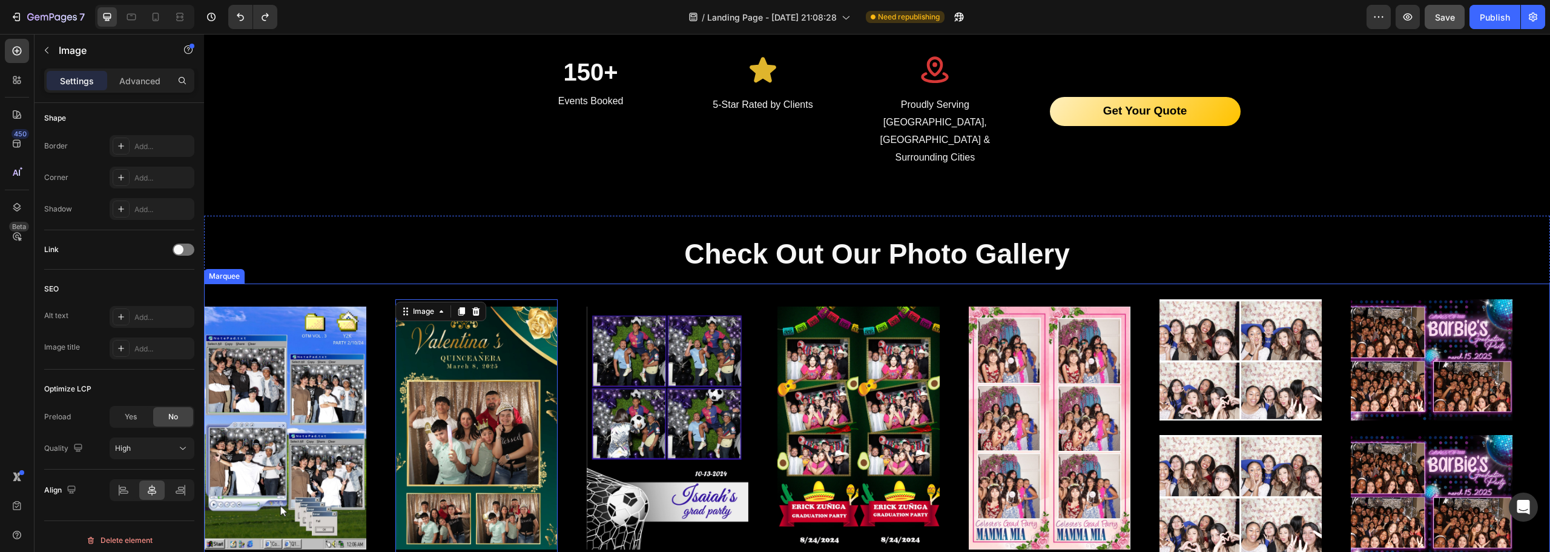
click at [748, 292] on div "Image Image 0 Image Image Image Image Image Image Image" at bounding box center [873, 428] width 1337 height 272
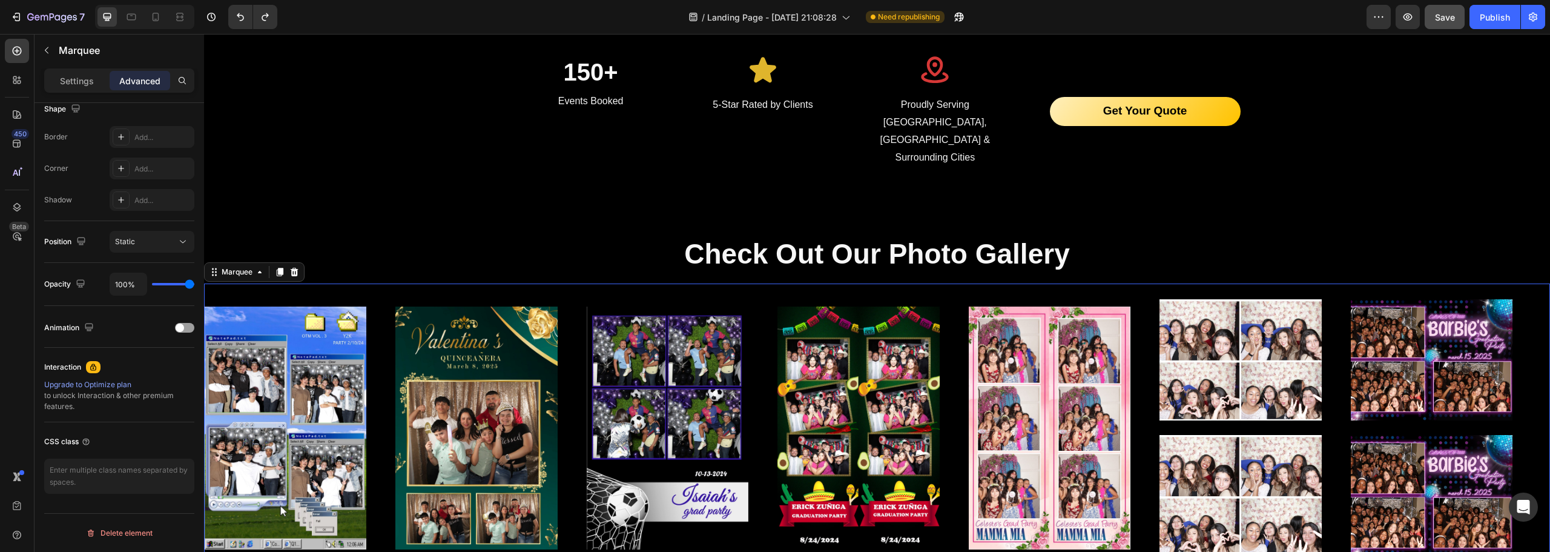
scroll to position [0, 0]
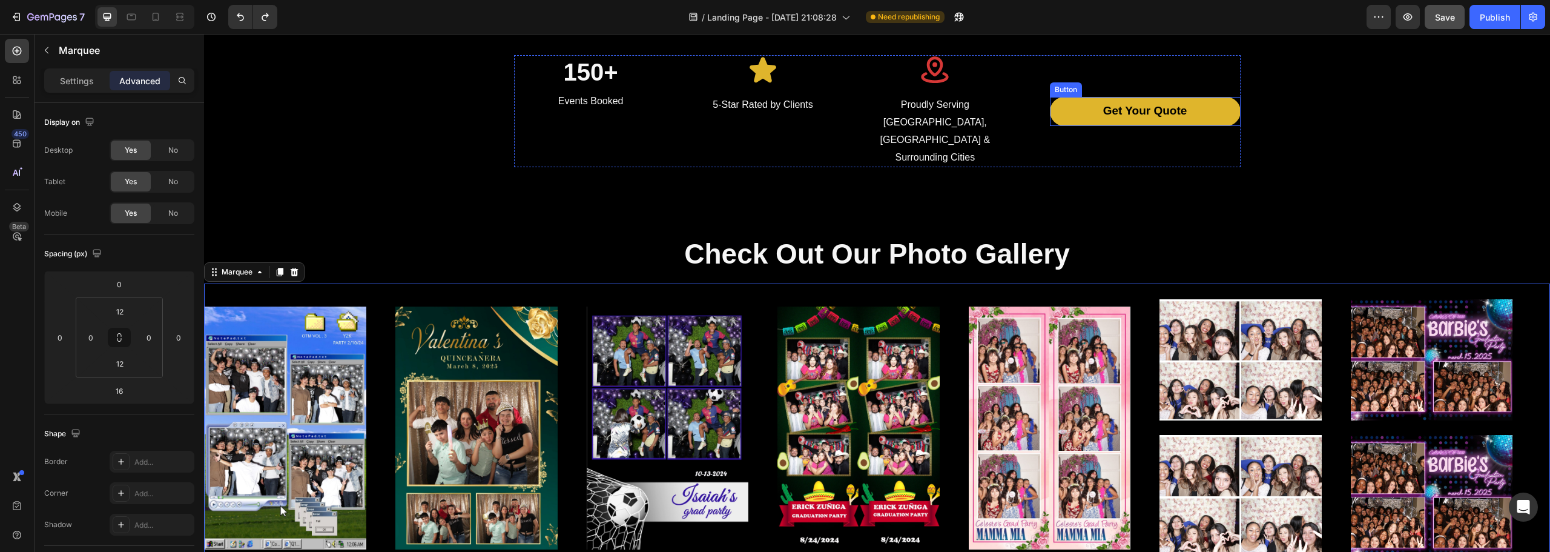
click at [1080, 97] on link "Get Your Quote" at bounding box center [1145, 111] width 191 height 29
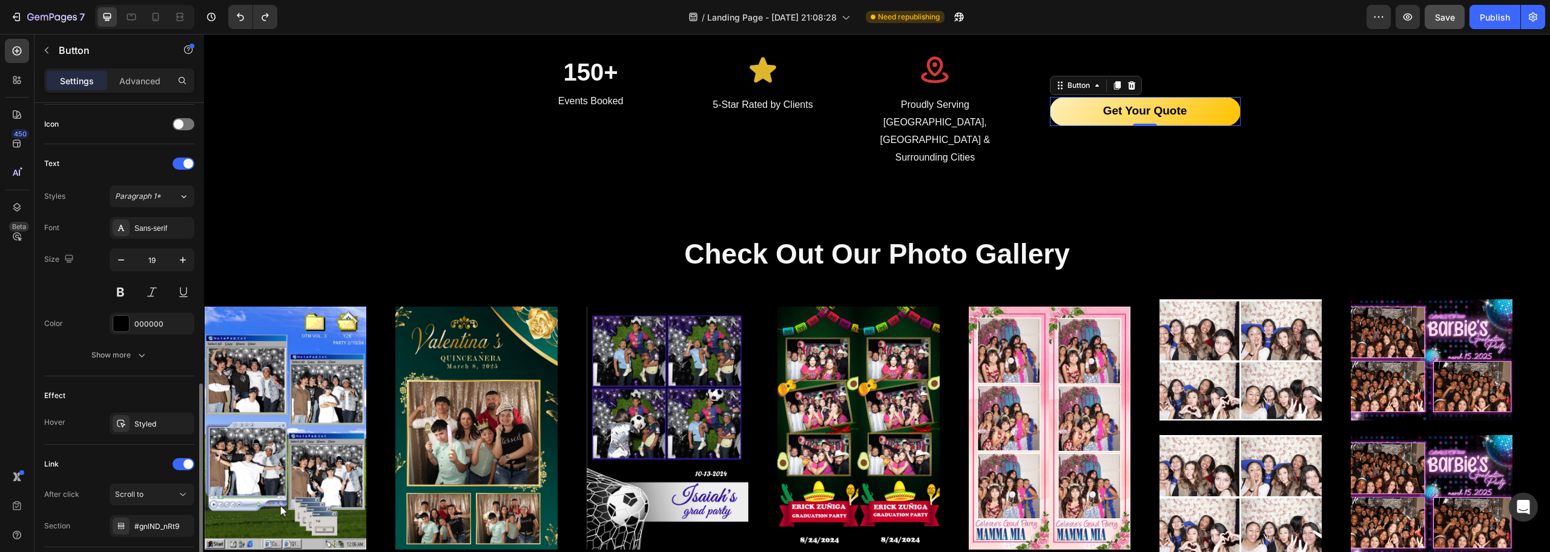
scroll to position [448, 0]
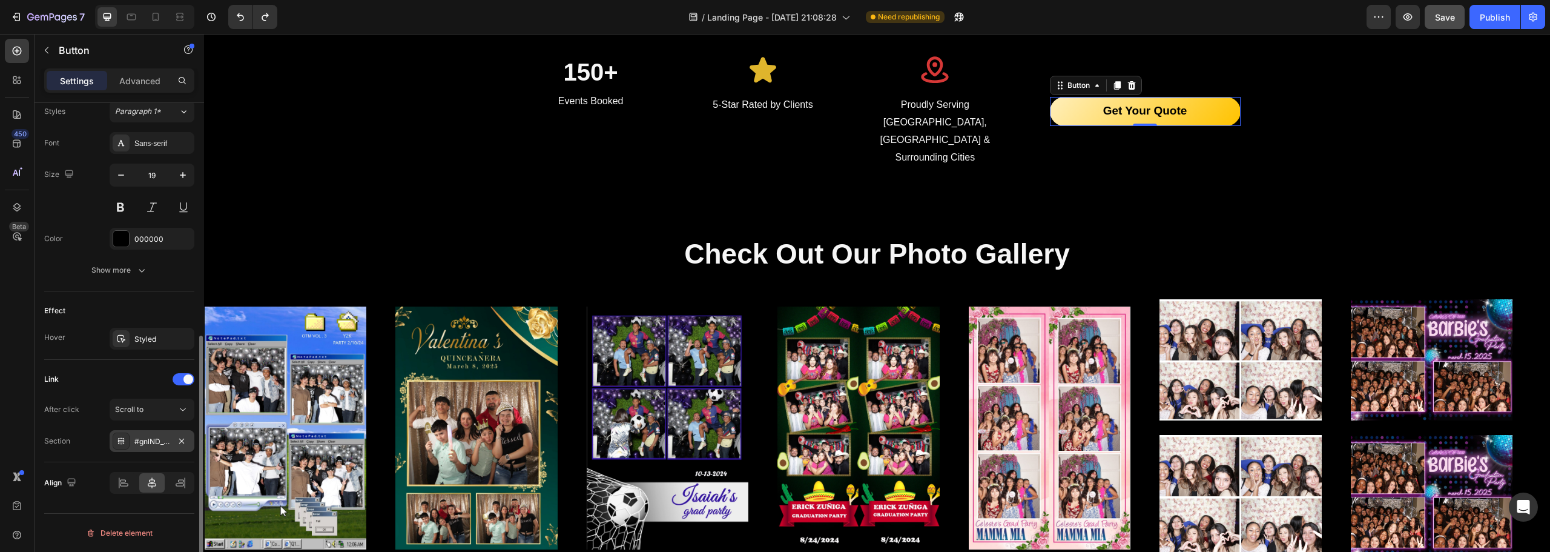
click at [168, 449] on div "#gnlND_nRt9" at bounding box center [152, 441] width 85 height 22
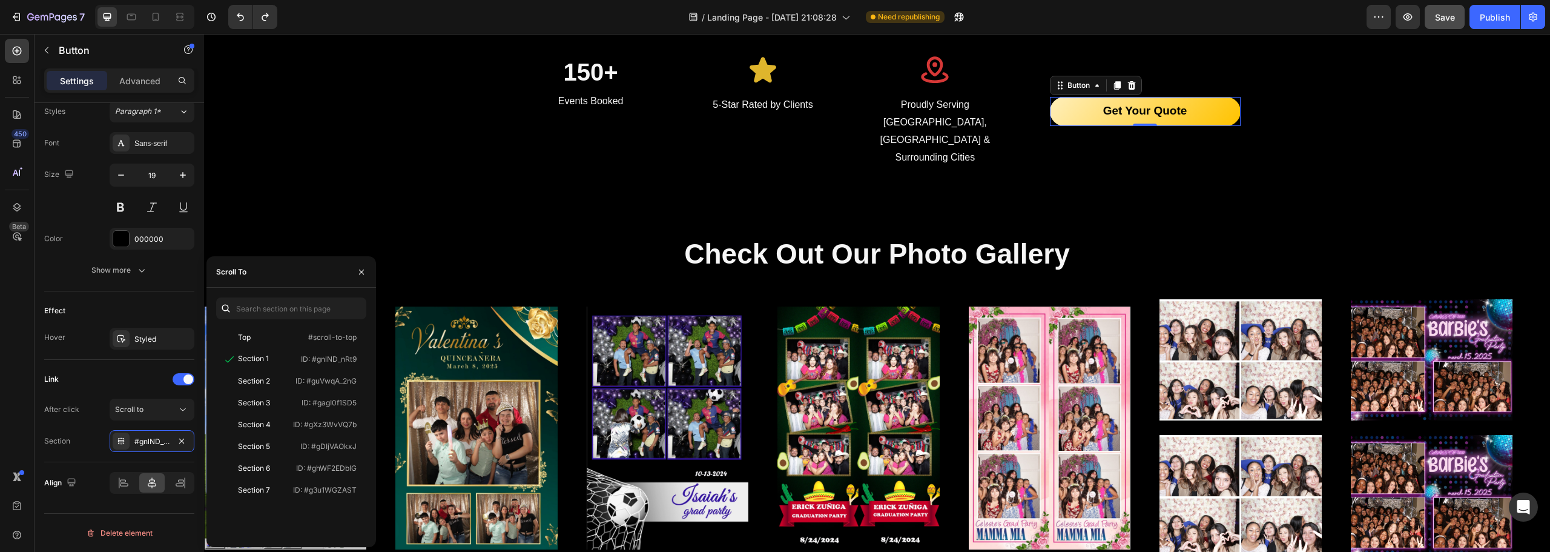
drag, startPoint x: 295, startPoint y: 444, endPoint x: 375, endPoint y: 446, distance: 80.0
click at [373, 446] on div "Top #scroll-to-top Section 1 ID: #gnlND_nRt9 Section 2 ID: #guVwqA_2nG Section …" at bounding box center [291, 417] width 170 height 240
copy div "ID: #gDIjVAOkxJ"
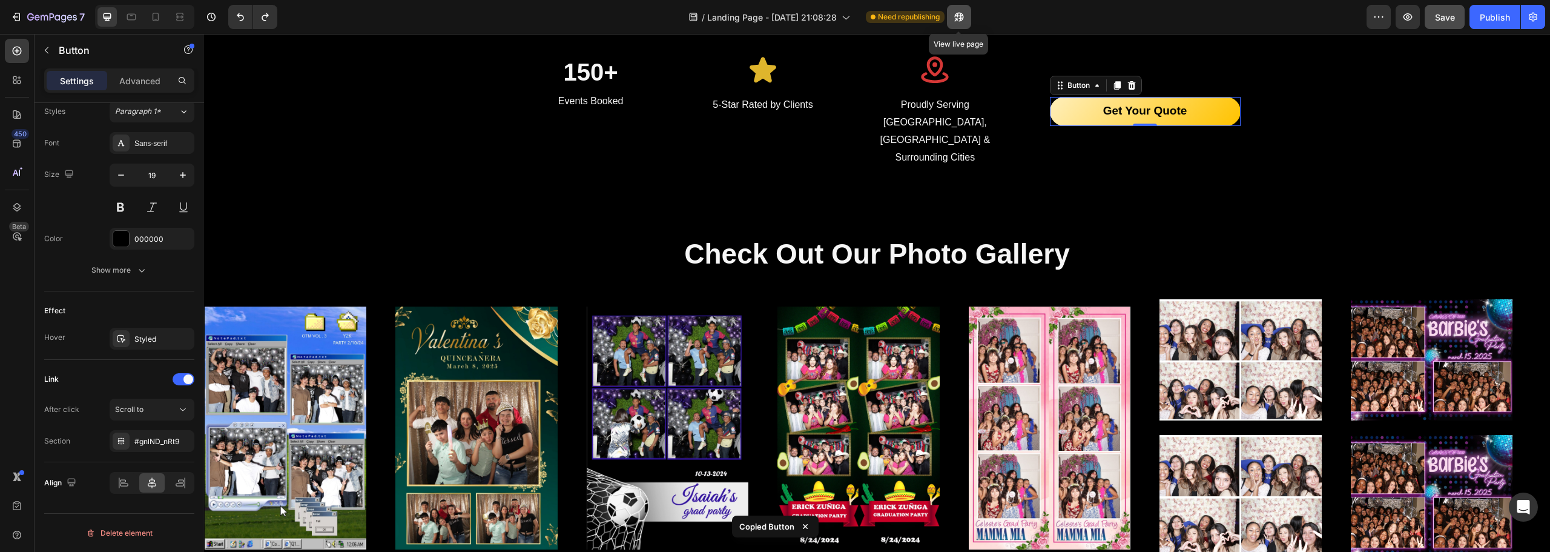
click at [956, 19] on icon "button" at bounding box center [956, 19] width 3 height 3
click at [163, 449] on div "#gnlND_nRt9" at bounding box center [152, 441] width 85 height 22
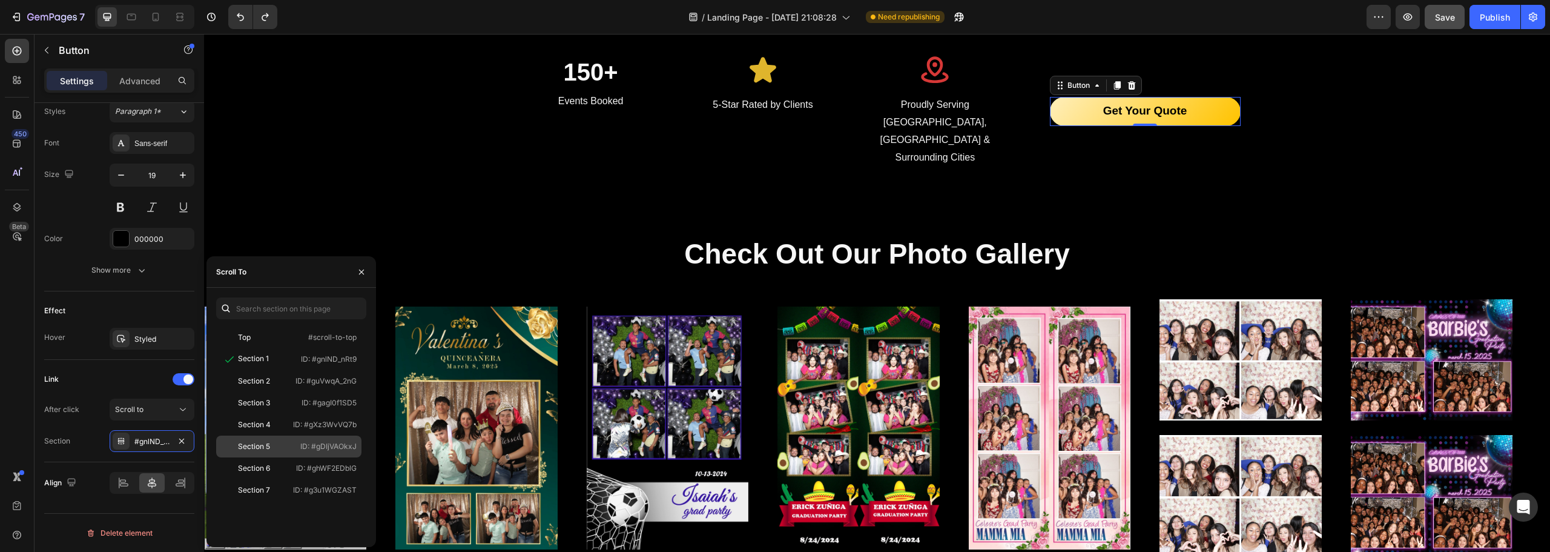
drag, startPoint x: 295, startPoint y: 451, endPoint x: 360, endPoint y: 448, distance: 64.8
click at [360, 457] on div "Section 5 ID: #gDIjVAOkxJ" at bounding box center [288, 468] width 145 height 22
copy div "ID: #gDIjVAOkxJ"
click at [291, 370] on div "Section 1 ID: #gnlND_nRt9" at bounding box center [288, 381] width 145 height 22
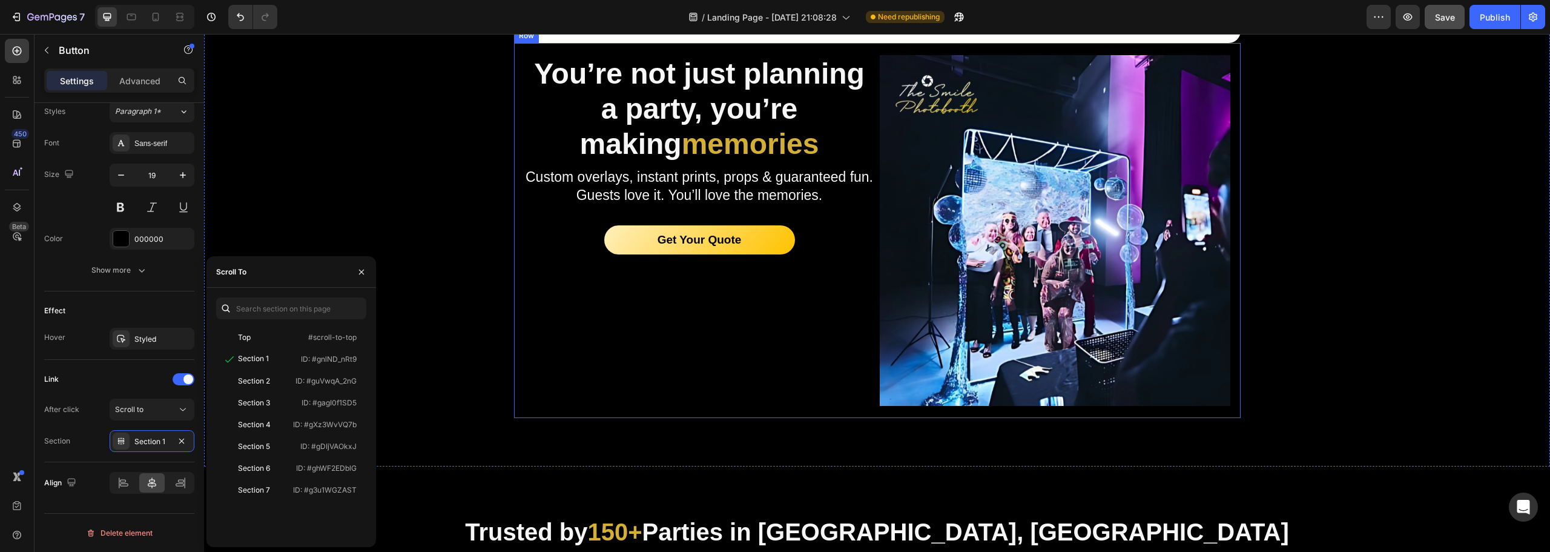
scroll to position [1029, 0]
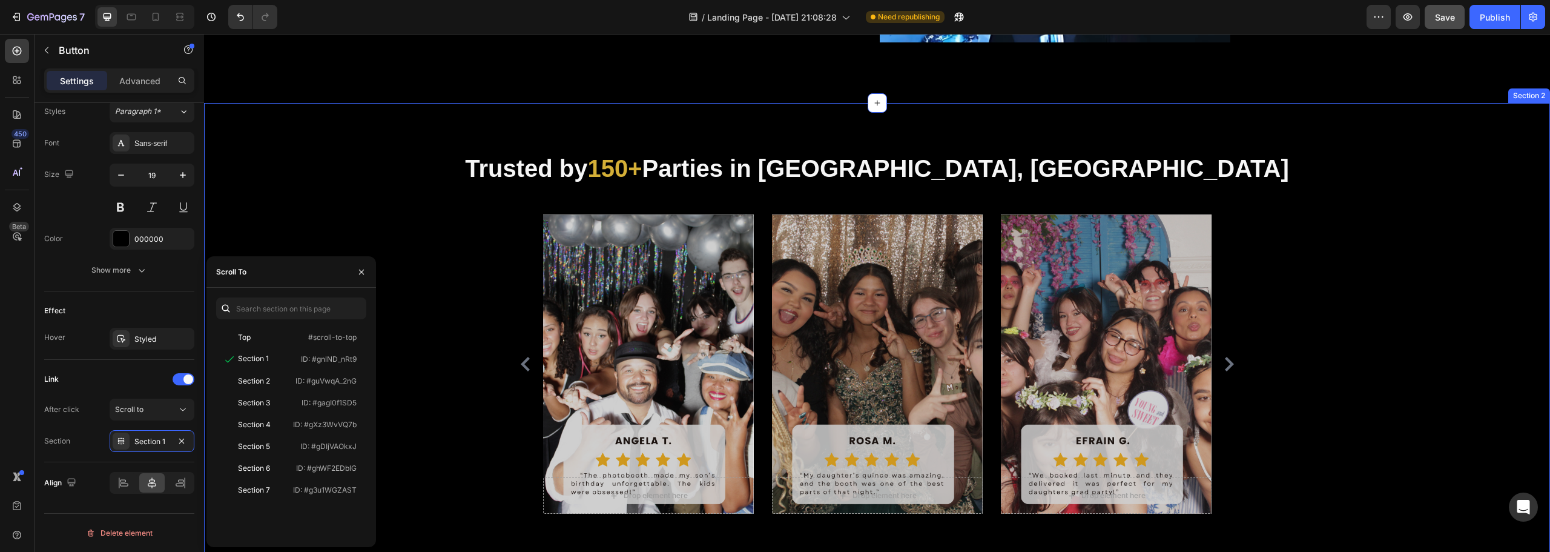
click at [422, 134] on div "Trusted by 150+ Parties in [GEOGRAPHIC_DATA], [GEOGRAPHIC_DATA] Heading Drop el…" at bounding box center [877, 332] width 1346 height 459
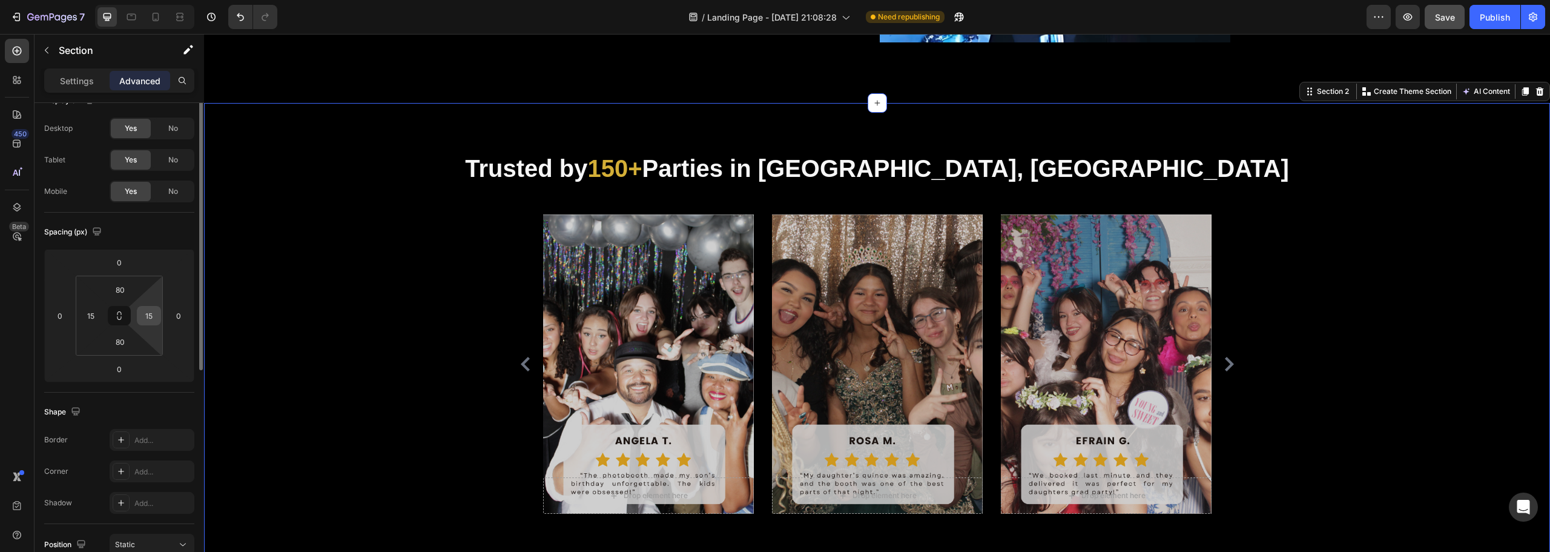
scroll to position [0, 0]
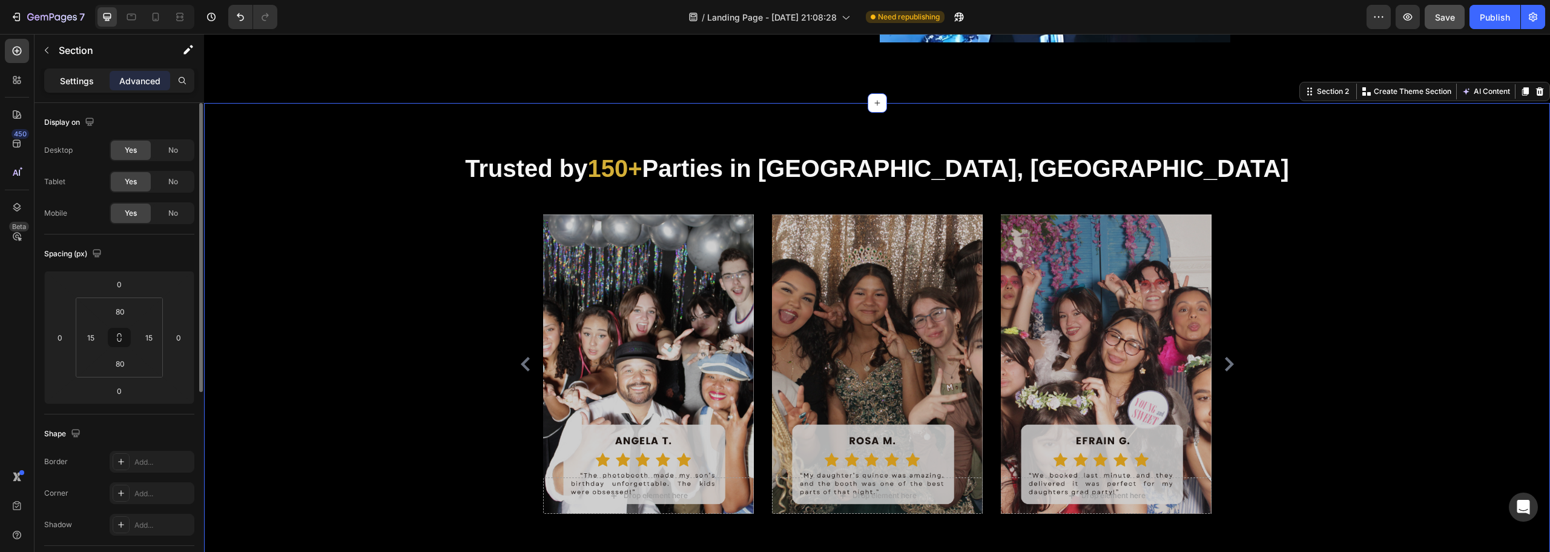
click at [65, 89] on div "Settings" at bounding box center [77, 80] width 61 height 19
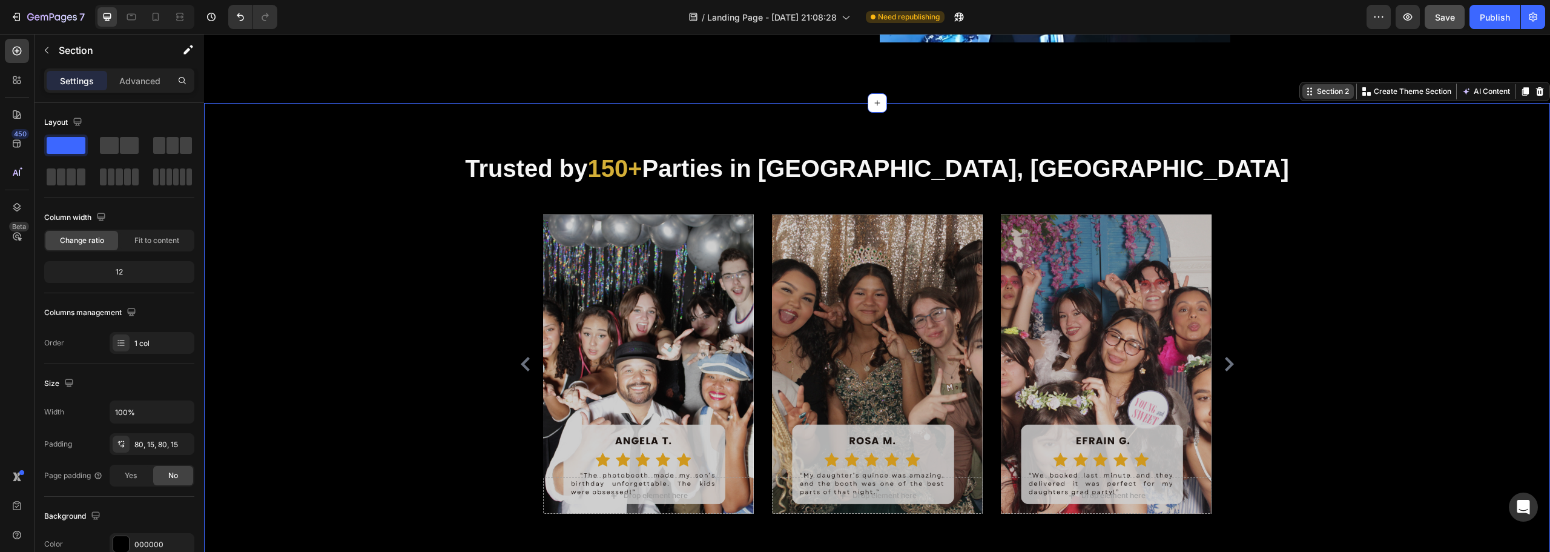
click at [1328, 97] on div "Section 2" at bounding box center [1333, 91] width 37 height 11
click at [16, 210] on icon at bounding box center [17, 207] width 8 height 8
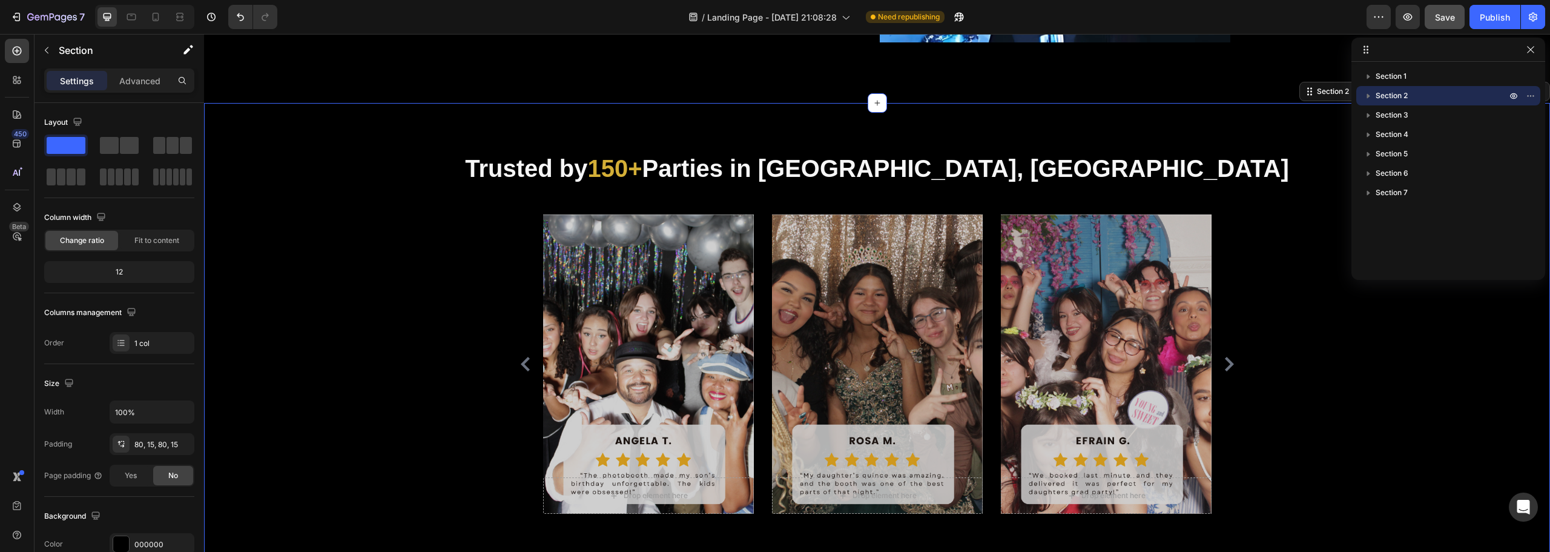
click at [1373, 100] on icon "button" at bounding box center [1368, 96] width 12 height 12
click at [1532, 100] on icon "button" at bounding box center [1531, 96] width 10 height 10
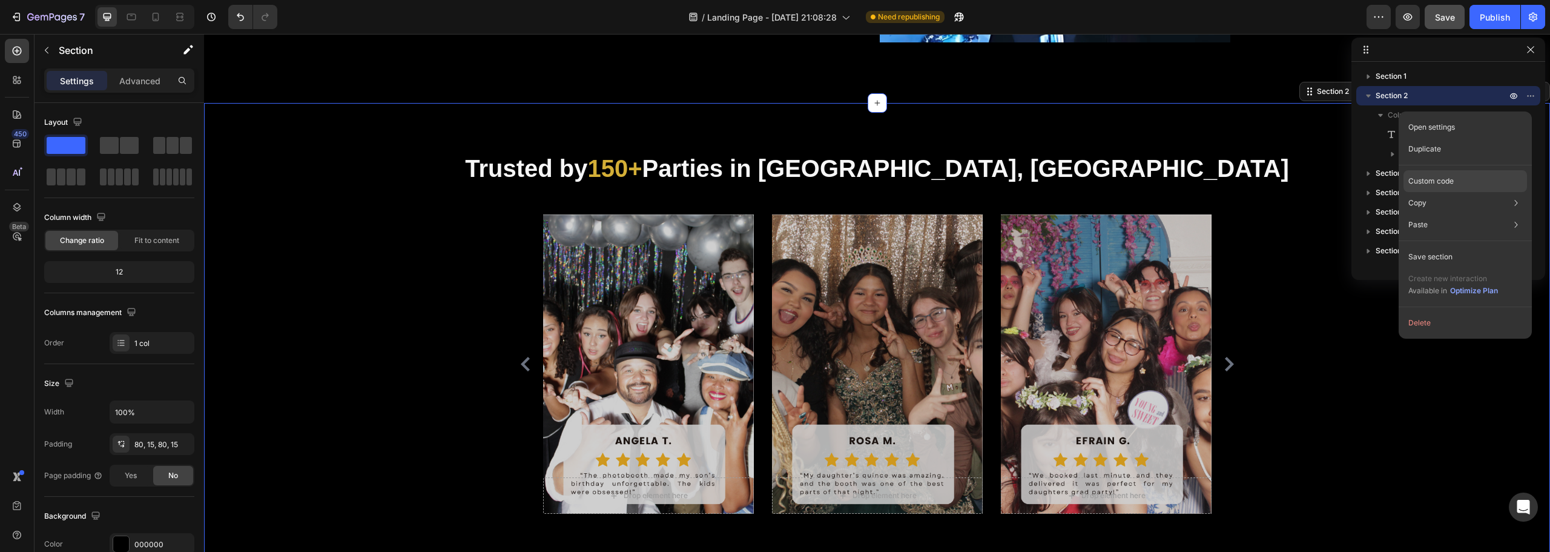
click at [1479, 214] on div "Custom code" at bounding box center [1466, 225] width 124 height 22
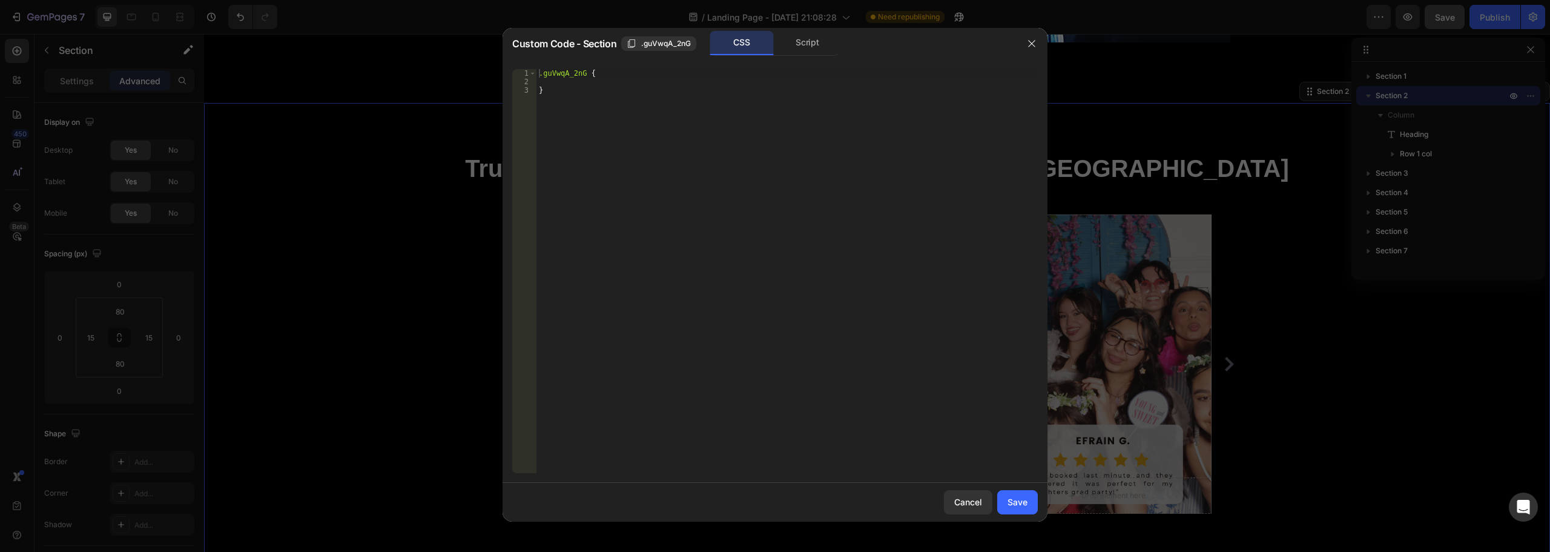
type textarea ".guVwqA_2nG {"
drag, startPoint x: 583, startPoint y: 74, endPoint x: 542, endPoint y: 76, distance: 41.2
click at [542, 76] on div ".guVwqA_2nG { }" at bounding box center [787, 279] width 501 height 421
click at [543, 76] on div ".guVwqA_2nG { }" at bounding box center [787, 271] width 501 height 404
drag, startPoint x: 543, startPoint y: 76, endPoint x: 583, endPoint y: 74, distance: 40.0
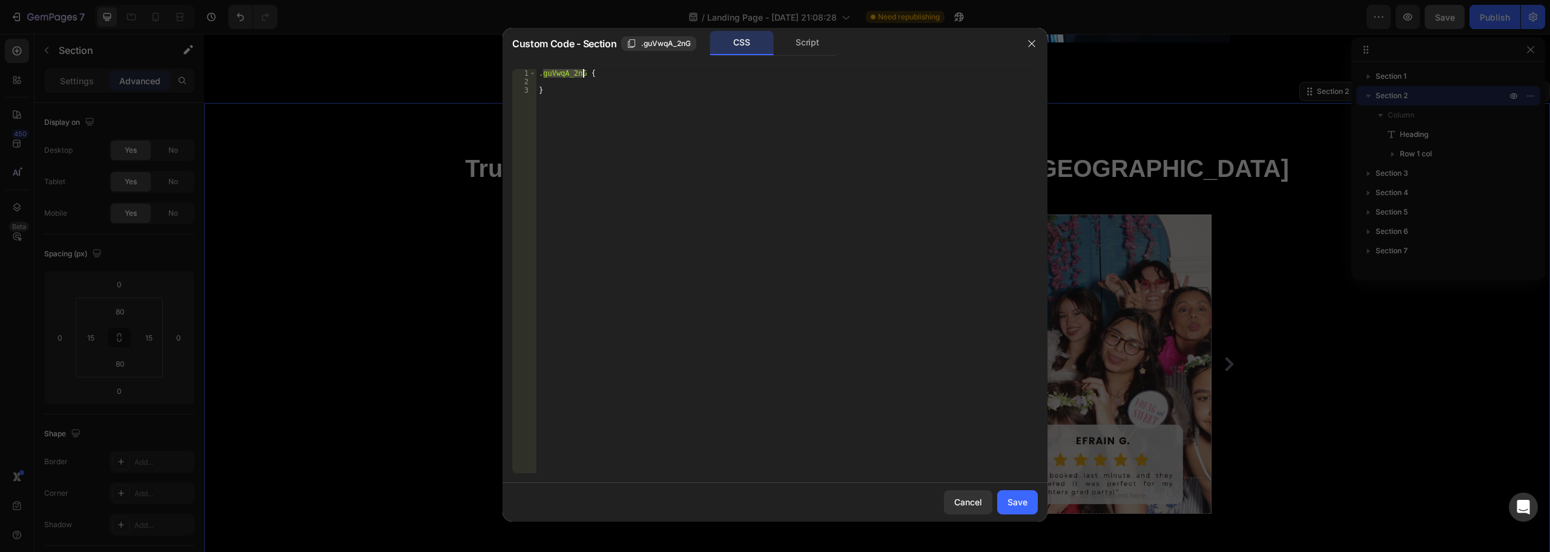
click at [583, 74] on div ".guVwqA_2nG { }" at bounding box center [787, 279] width 501 height 421
click at [1035, 47] on icon "button" at bounding box center [1032, 44] width 10 height 10
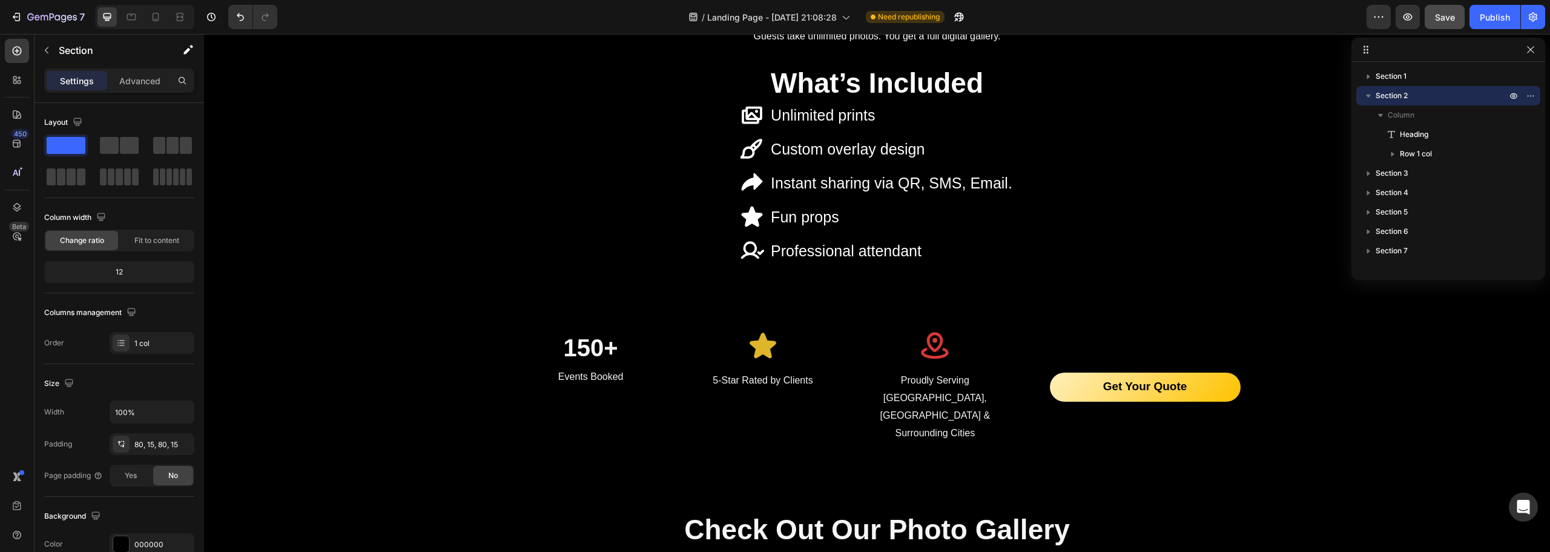
scroll to position [2036, 0]
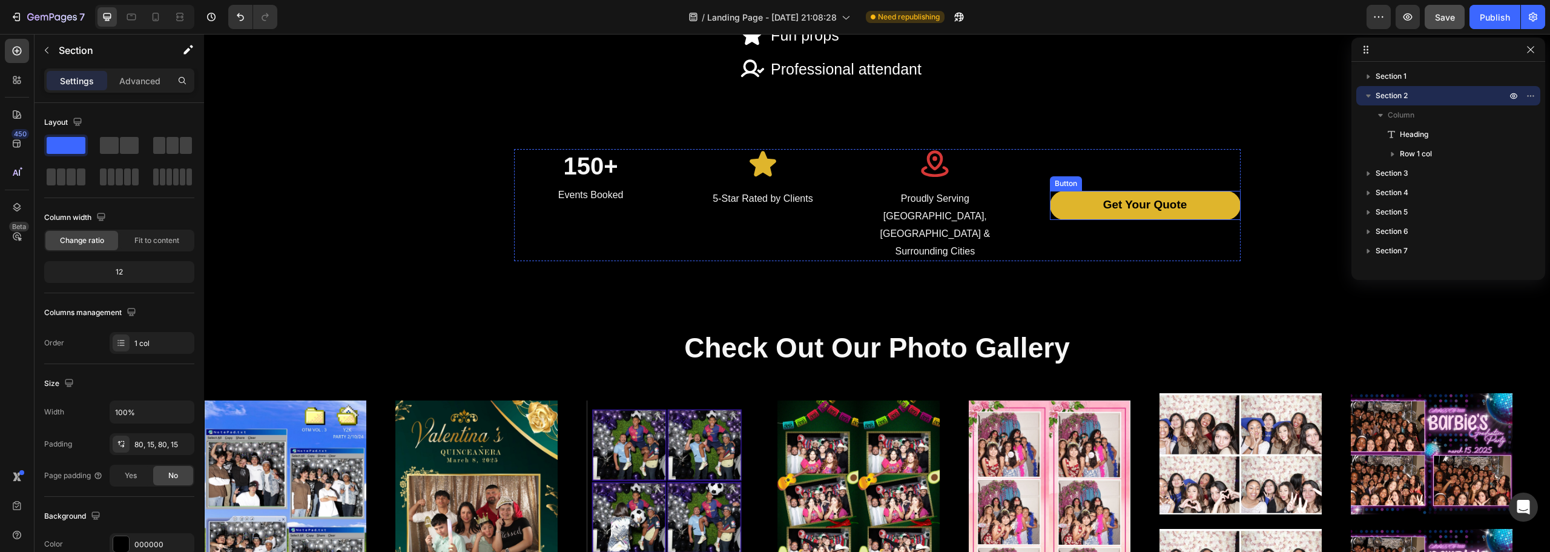
click at [1051, 193] on link "Get Your Quote" at bounding box center [1145, 205] width 191 height 29
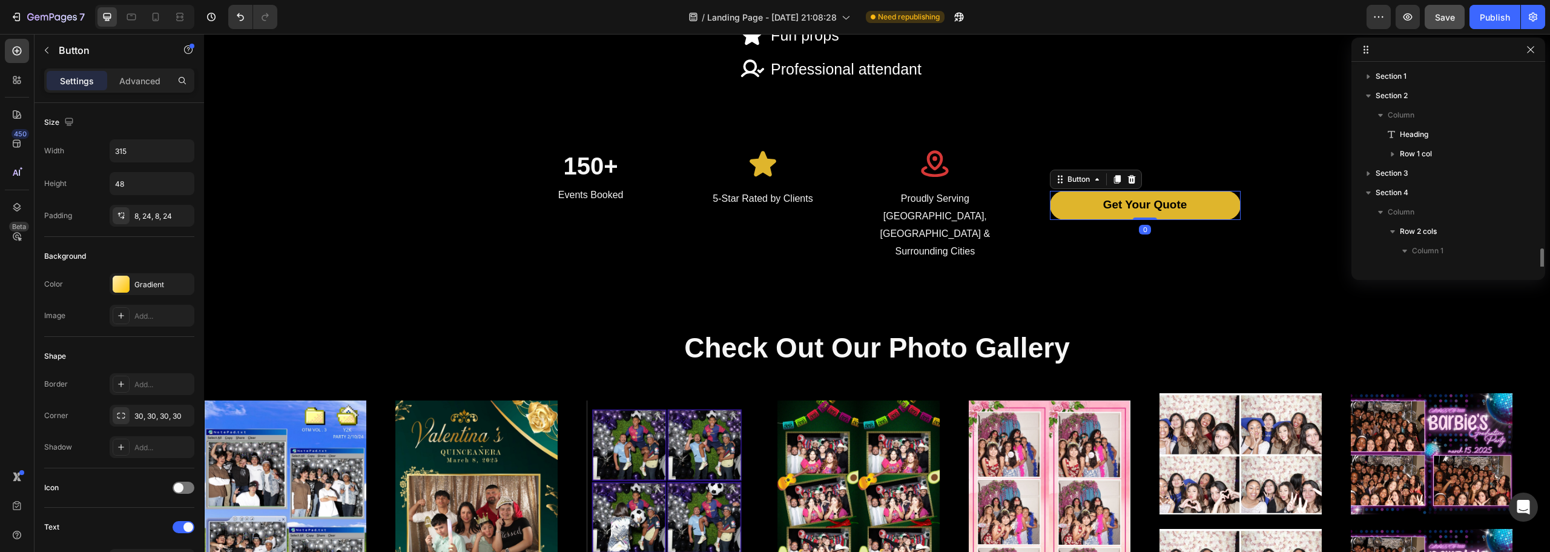
scroll to position [110, 0]
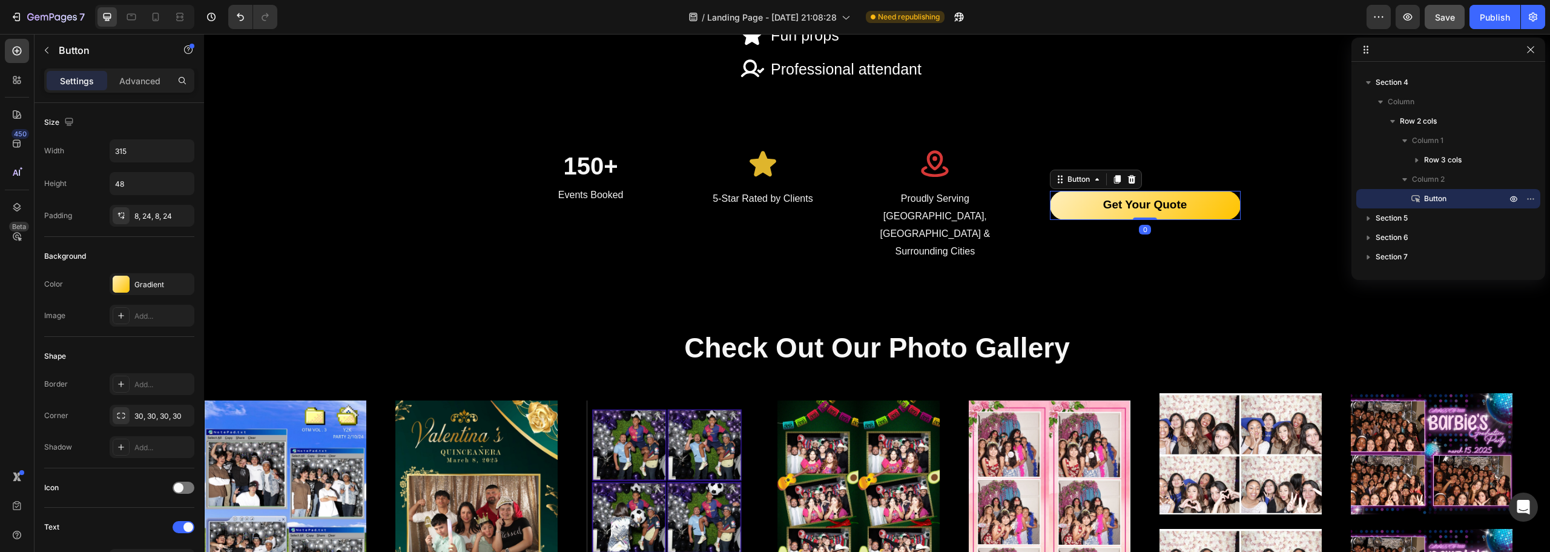
drag, startPoint x: 1112, startPoint y: 165, endPoint x: 1121, endPoint y: 227, distance: 63.0
click at [1112, 174] on icon at bounding box center [1117, 179] width 10 height 10
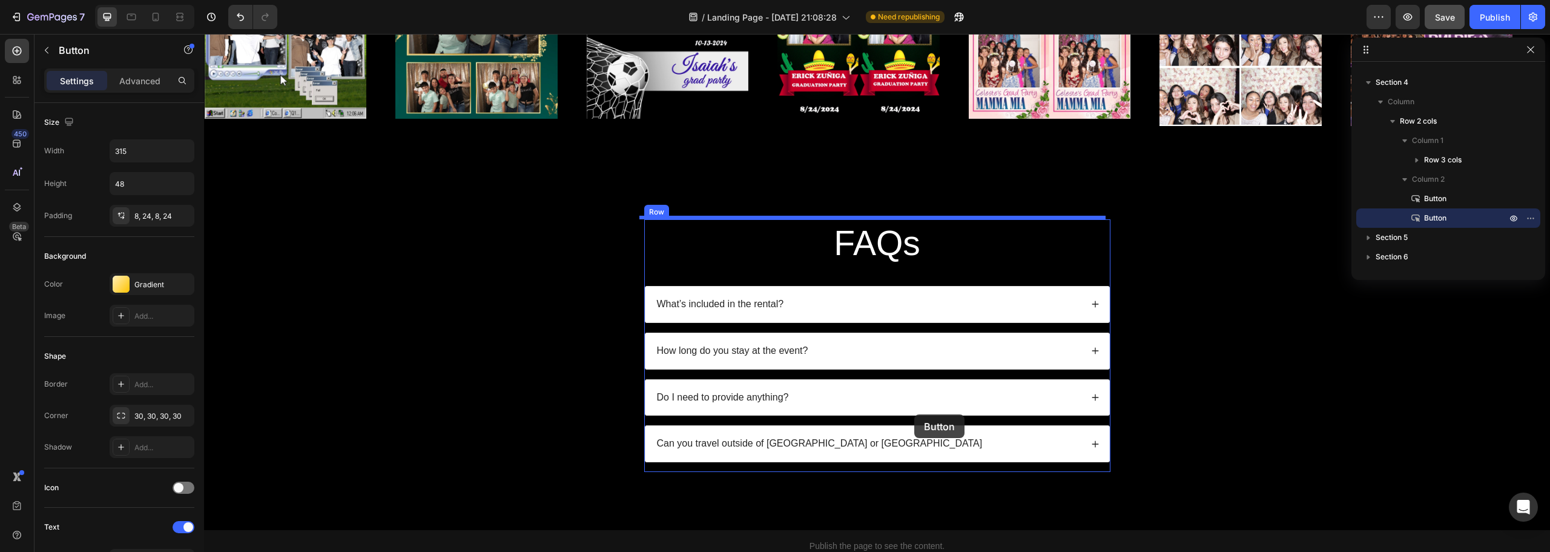
scroll to position [2642, 0]
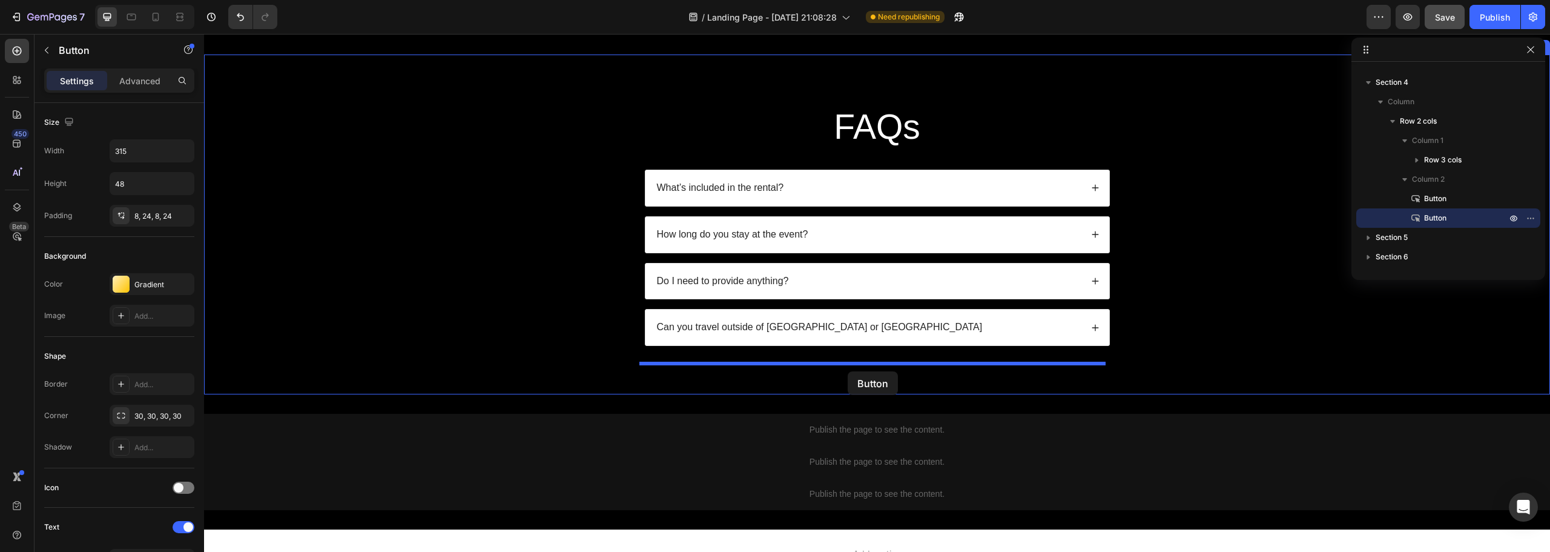
drag, startPoint x: 1066, startPoint y: 205, endPoint x: 848, endPoint y: 371, distance: 274.3
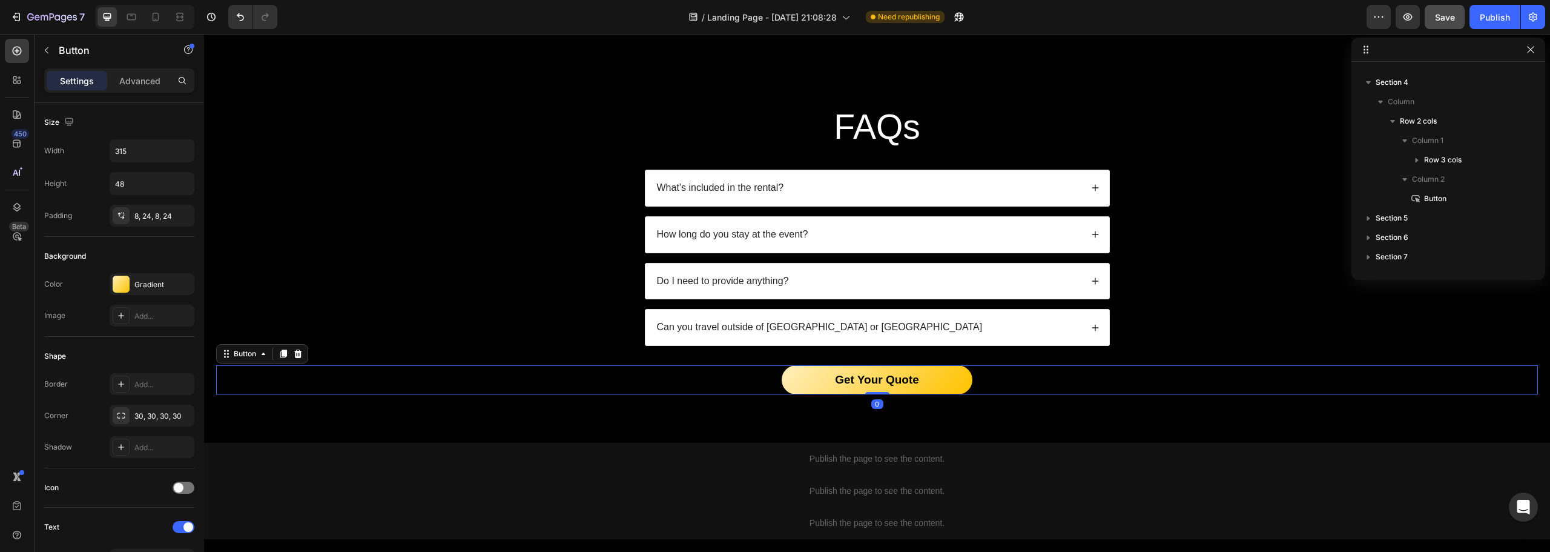
click at [705, 379] on div "Get Your Quote Button 0" at bounding box center [877, 379] width 1322 height 29
click at [820, 380] on link "Get Your Quote" at bounding box center [877, 379] width 191 height 29
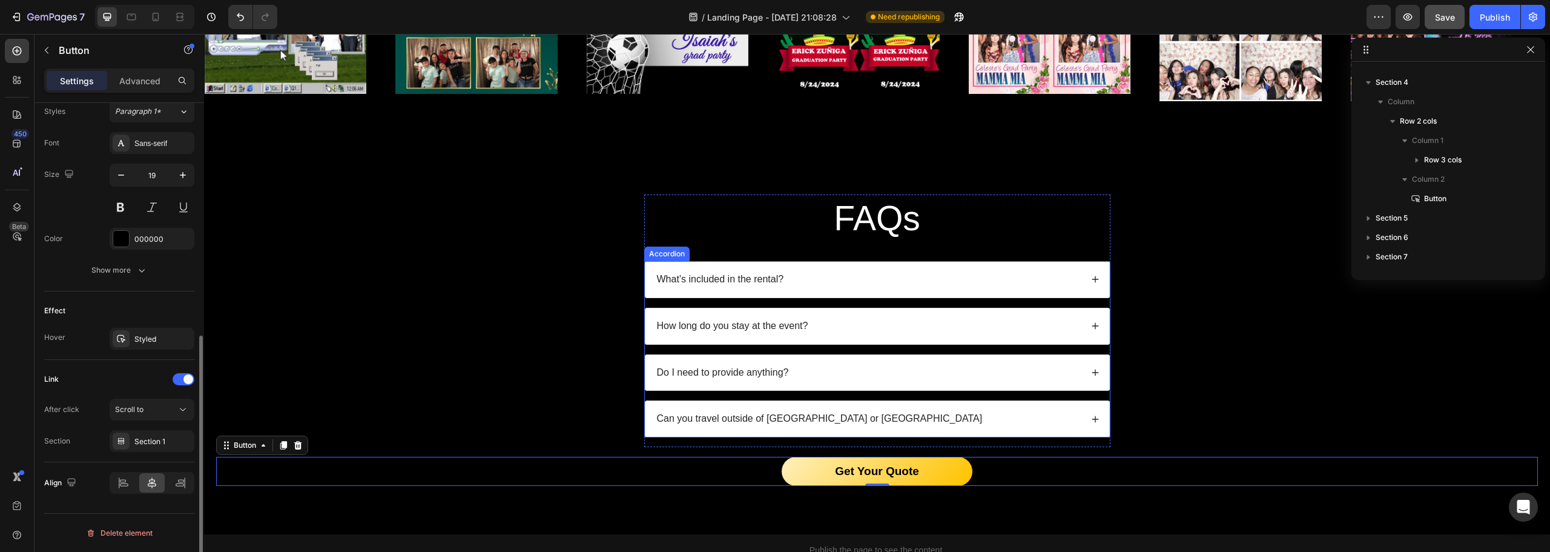
scroll to position [2521, 0]
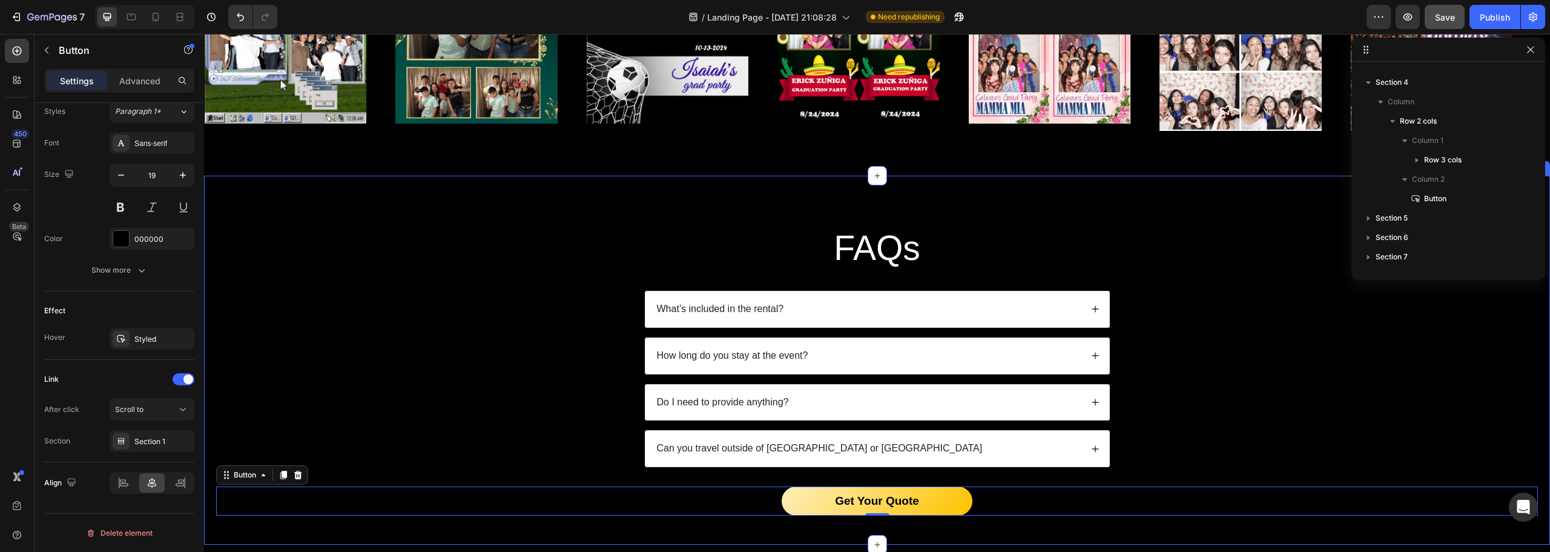
click at [544, 199] on div "FAQs Heading What’s included in the rental? How long do you stay at the event? …" at bounding box center [877, 360] width 1346 height 369
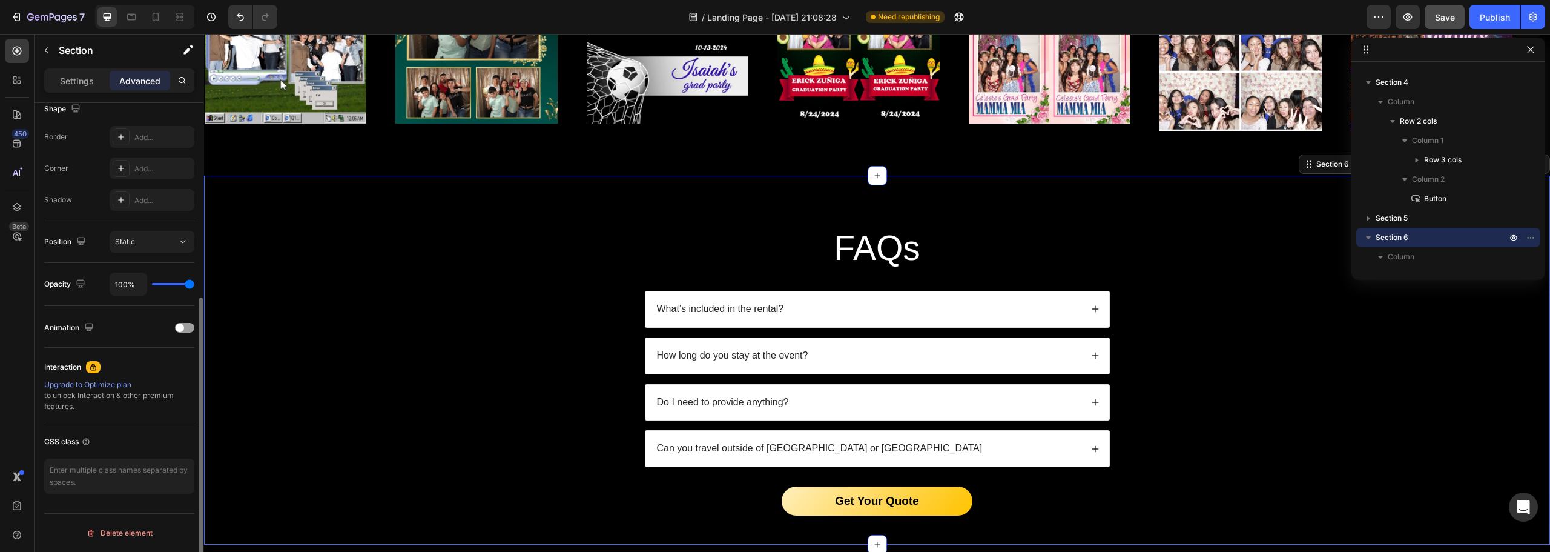
scroll to position [0, 0]
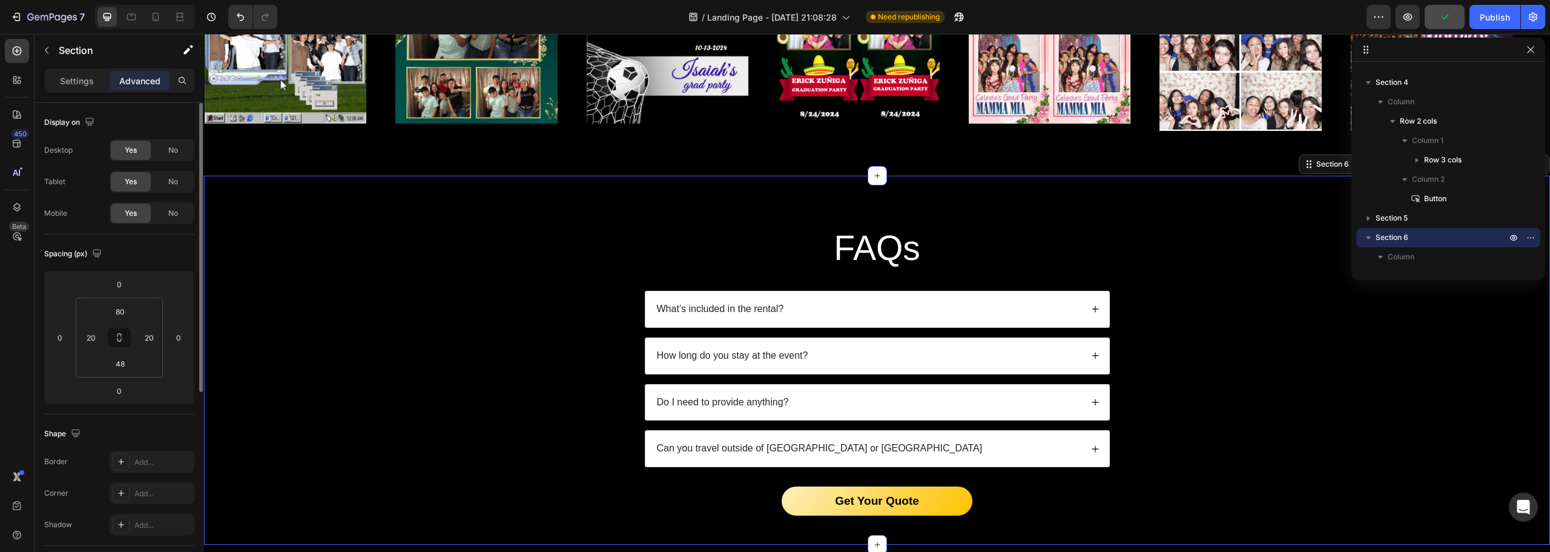
click at [291, 189] on div "FAQs Heading What’s included in the rental? How long do you stay at the event? …" at bounding box center [877, 360] width 1346 height 369
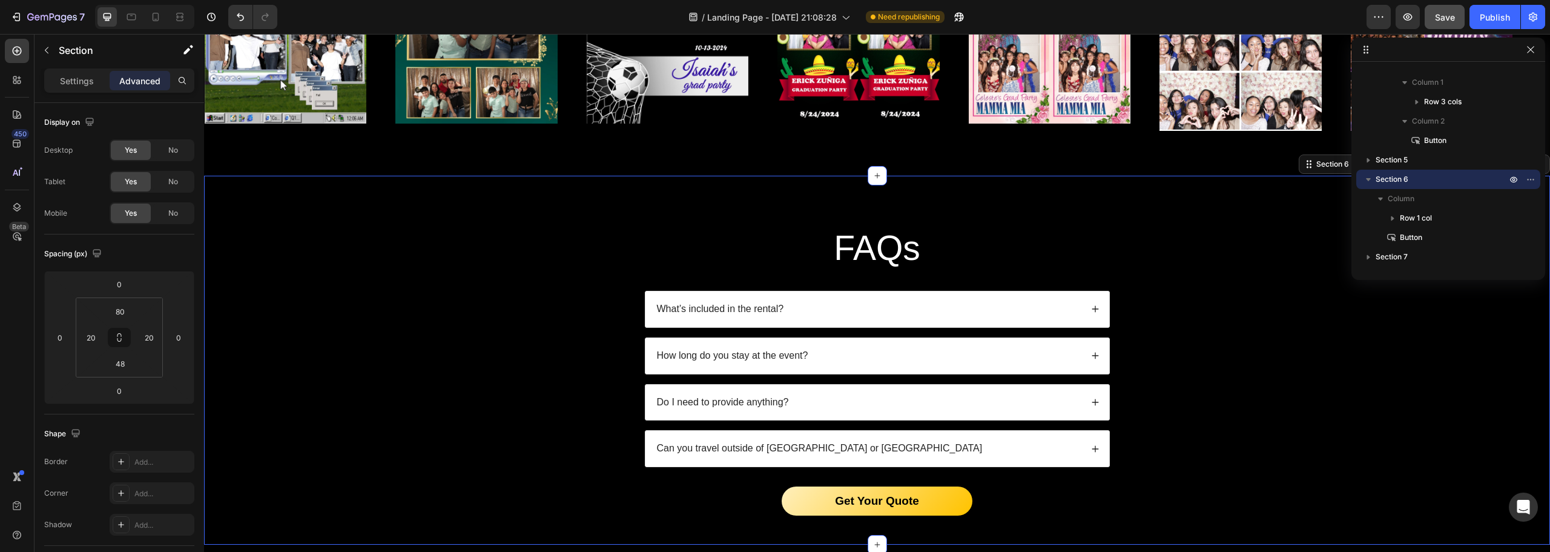
click at [458, 183] on div "FAQs Heading What’s included in the rental? How long do you stay at the event? …" at bounding box center [877, 360] width 1346 height 369
click at [336, 187] on div "FAQs Heading What’s included in the rental? How long do you stay at the event? …" at bounding box center [877, 360] width 1346 height 369
click at [1531, 183] on icon "button" at bounding box center [1531, 179] width 10 height 10
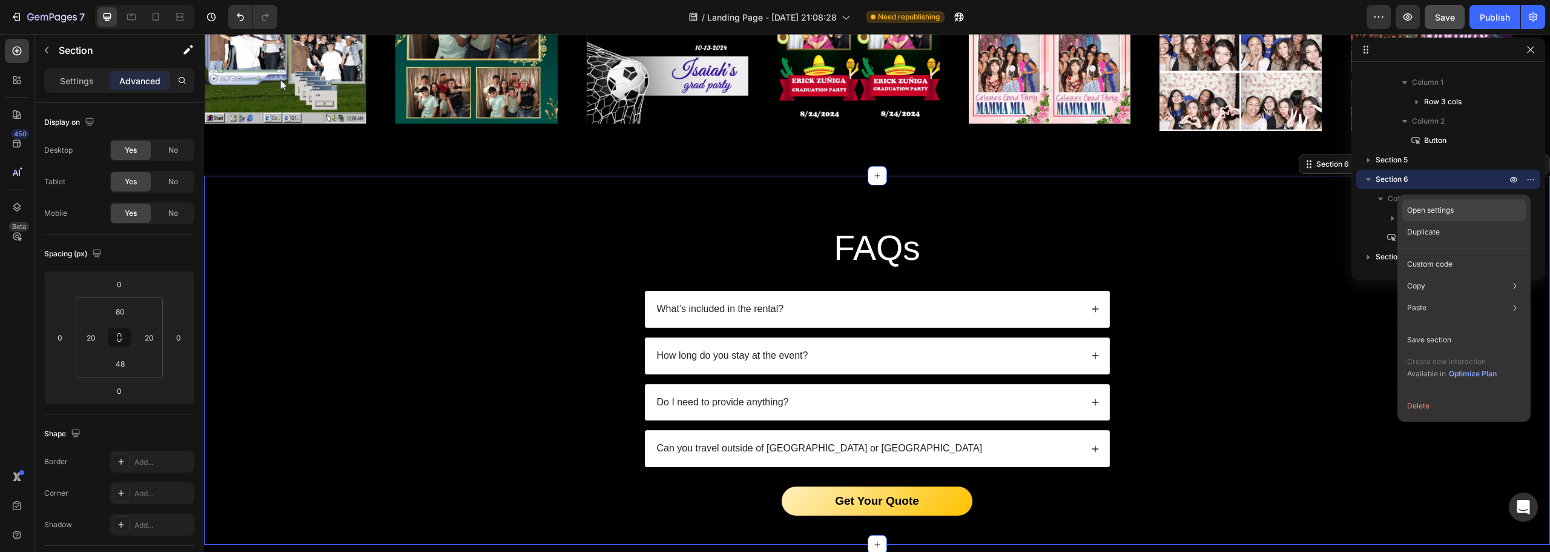
click at [1499, 203] on div "Open settings" at bounding box center [1464, 210] width 124 height 22
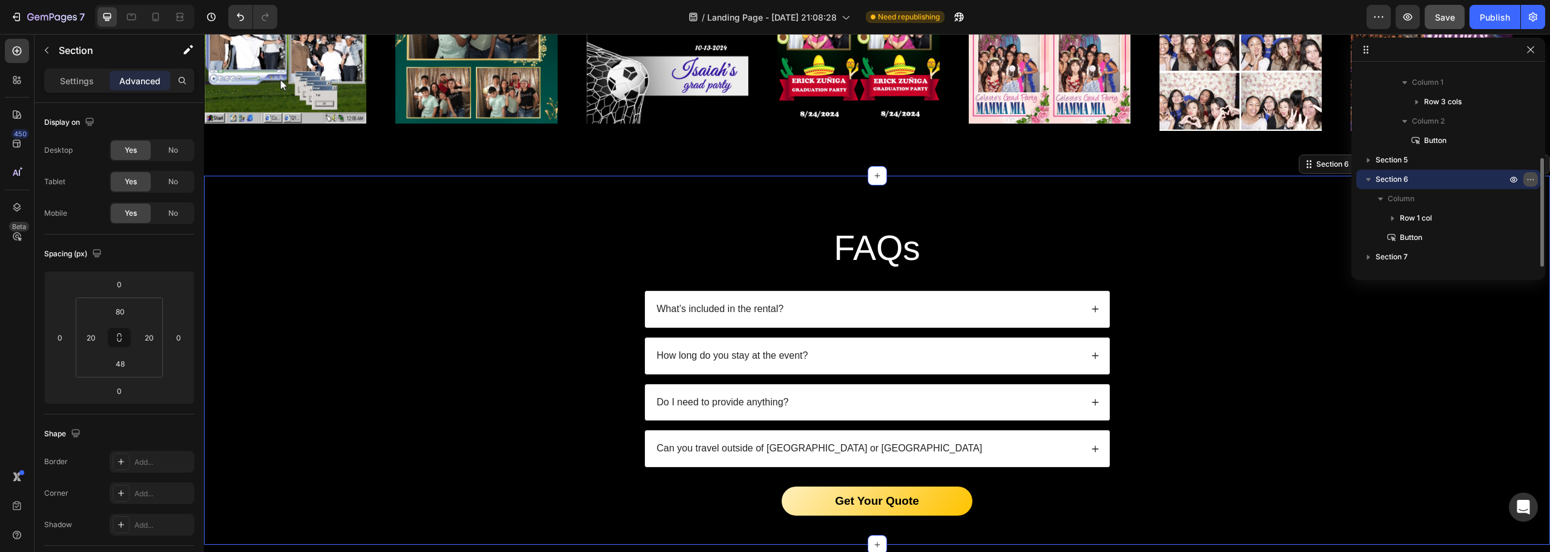
click at [1531, 181] on icon "button" at bounding box center [1531, 179] width 10 height 10
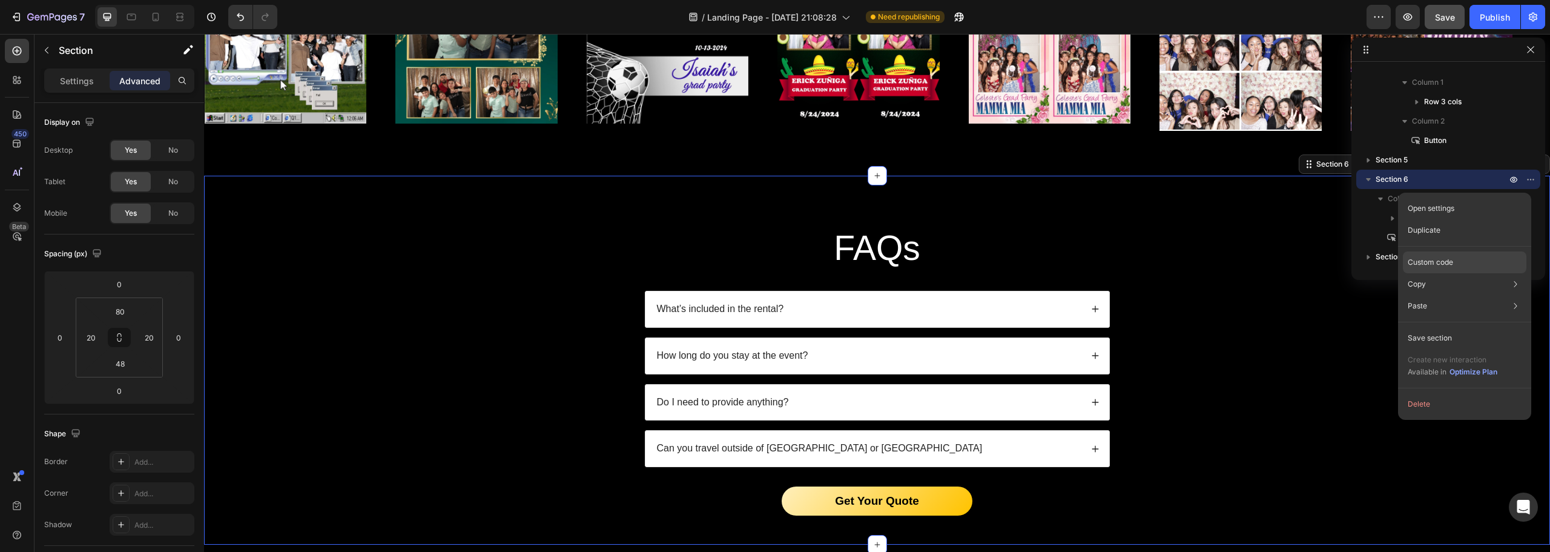
click at [1440, 295] on div "Custom code" at bounding box center [1465, 306] width 124 height 22
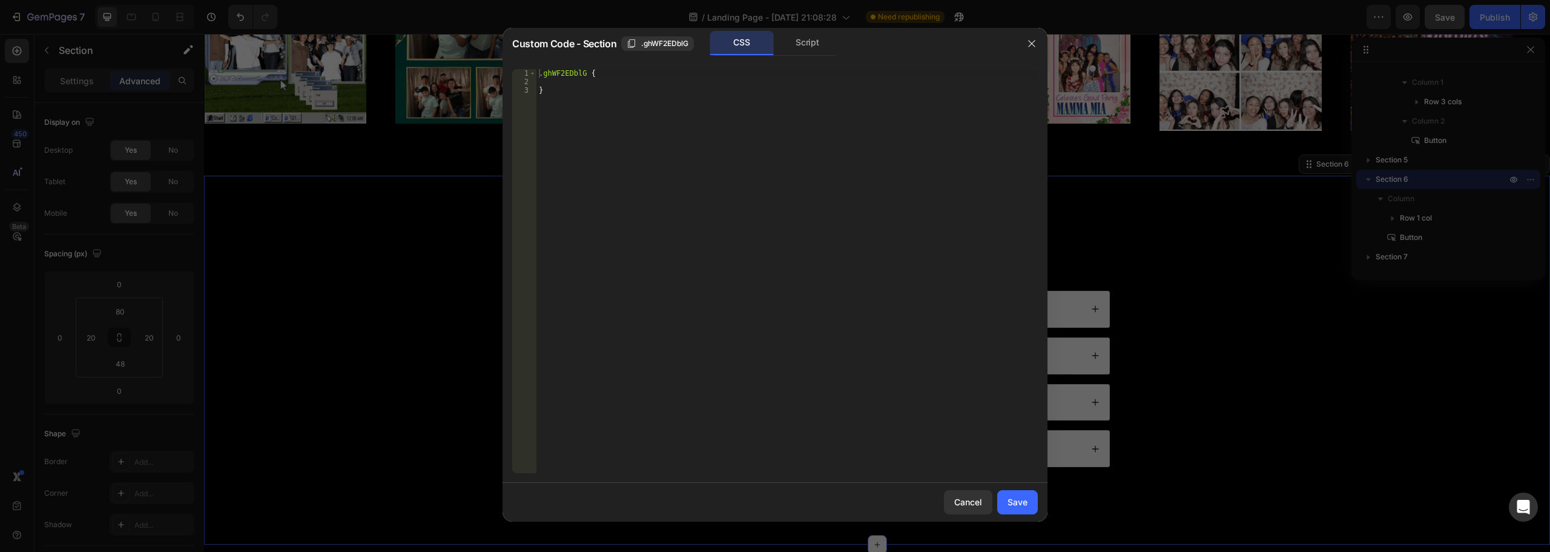
type textarea ".ghWF2EDblG {"
drag, startPoint x: 584, startPoint y: 74, endPoint x: 547, endPoint y: 74, distance: 36.9
click at [543, 74] on div ".ghWF2EDblG { }" at bounding box center [787, 279] width 501 height 421
click at [1032, 42] on icon "button" at bounding box center [1032, 44] width 10 height 10
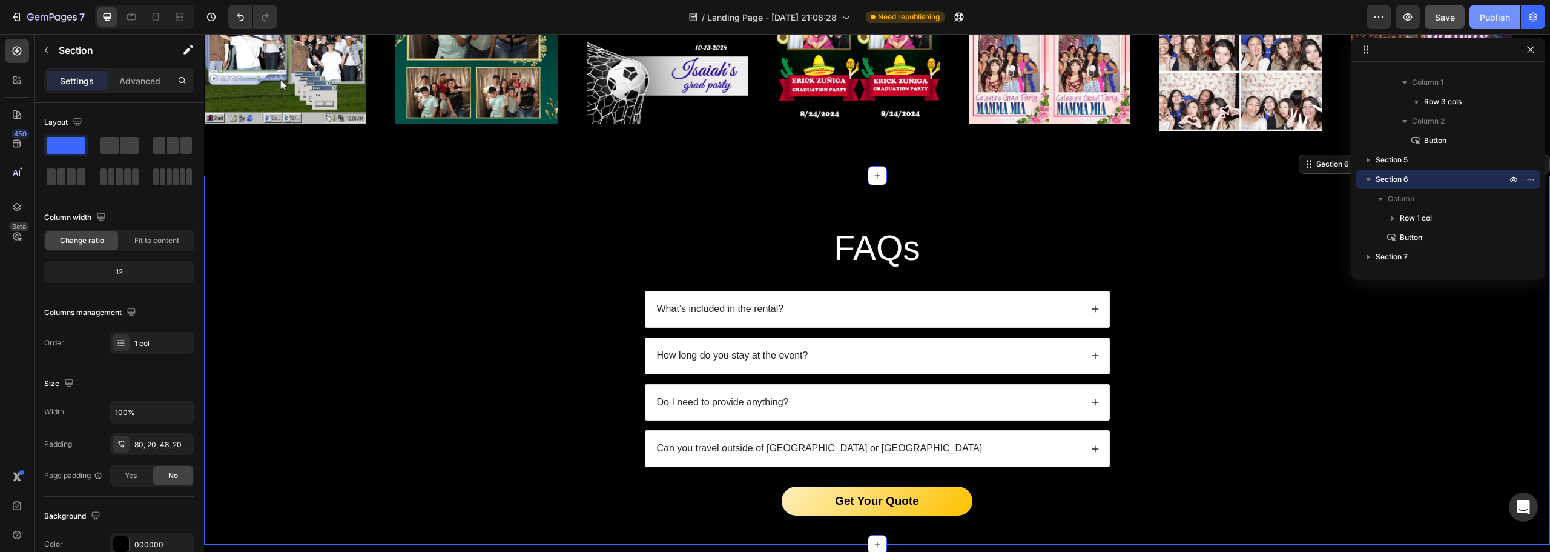
click at [1485, 22] on div "Publish" at bounding box center [1495, 17] width 30 height 13
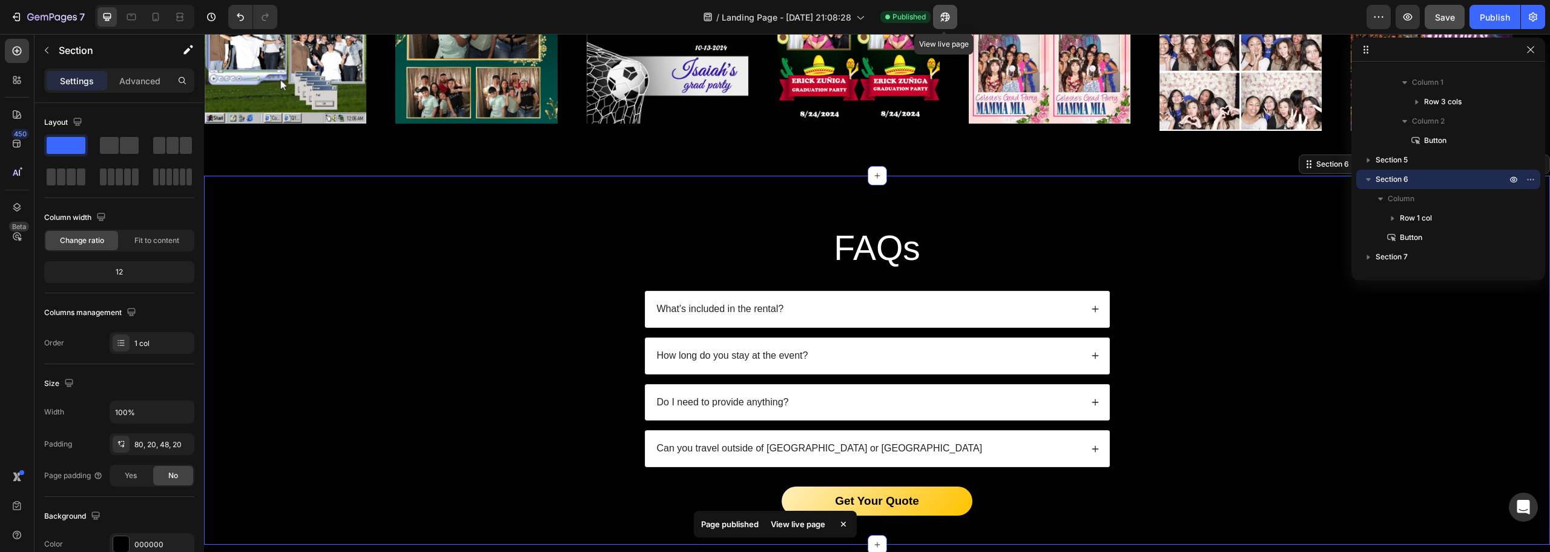
click at [949, 17] on icon "button" at bounding box center [945, 17] width 12 height 12
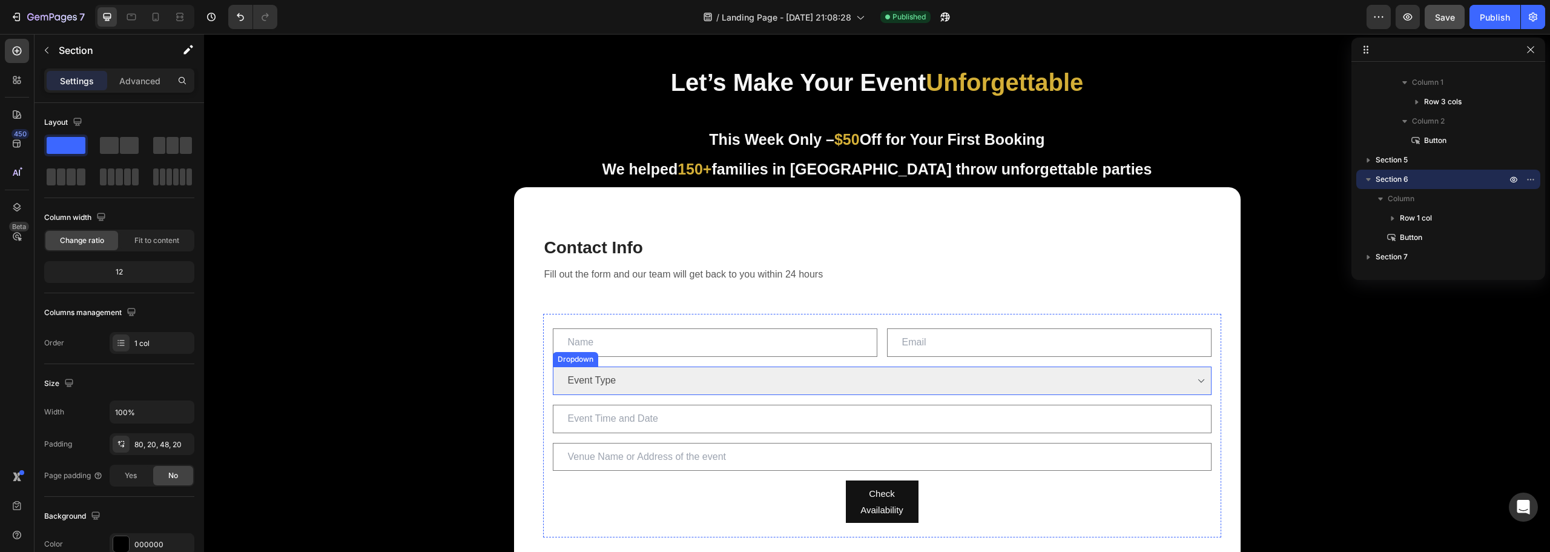
scroll to position [0, 0]
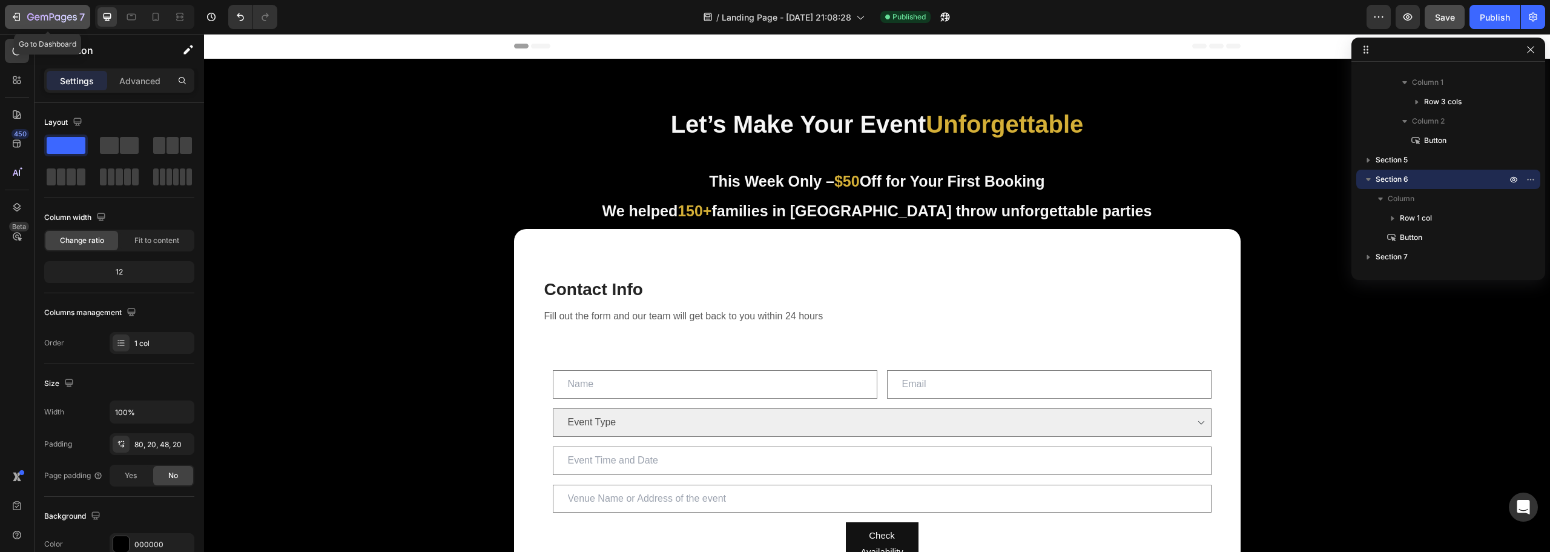
click at [70, 19] on icon "button" at bounding box center [52, 18] width 50 height 10
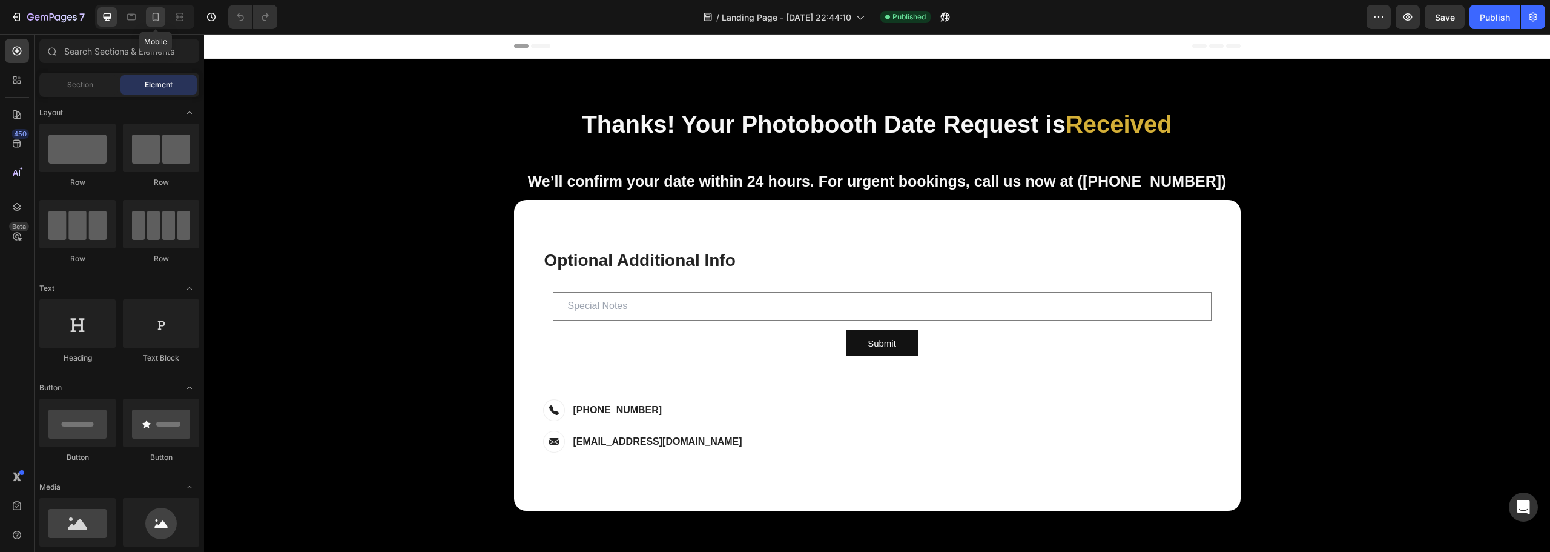
click at [151, 14] on icon at bounding box center [156, 17] width 12 height 12
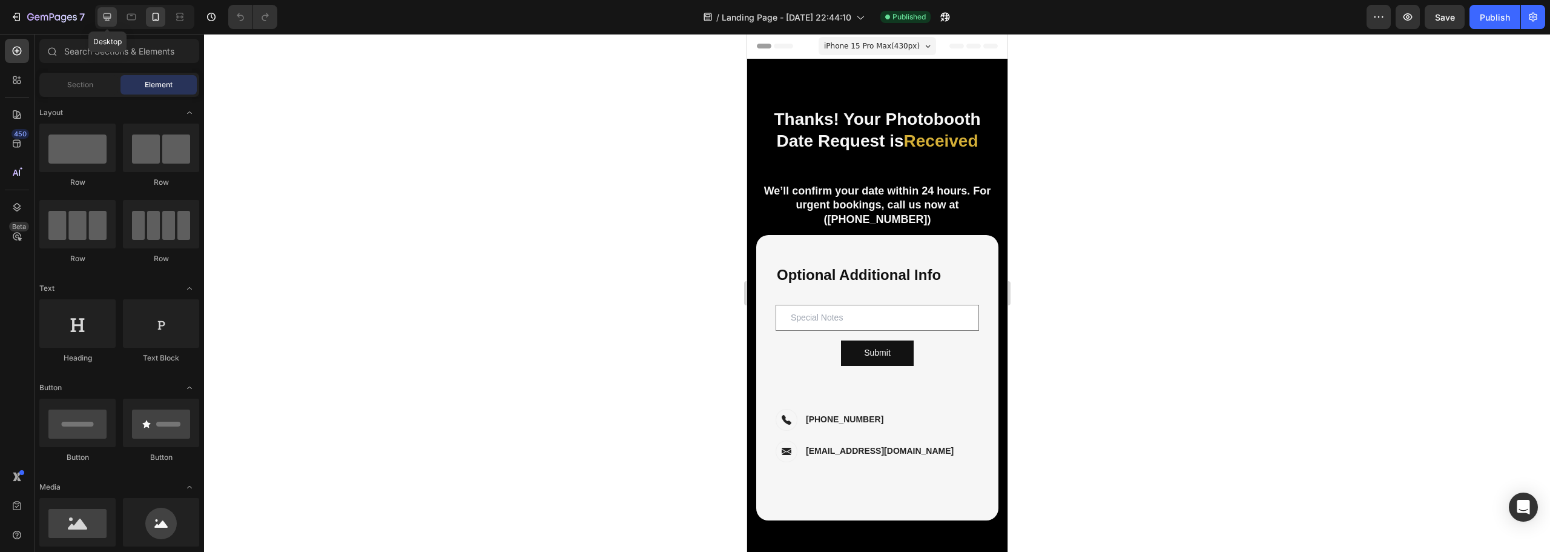
click at [102, 21] on icon at bounding box center [107, 17] width 12 height 12
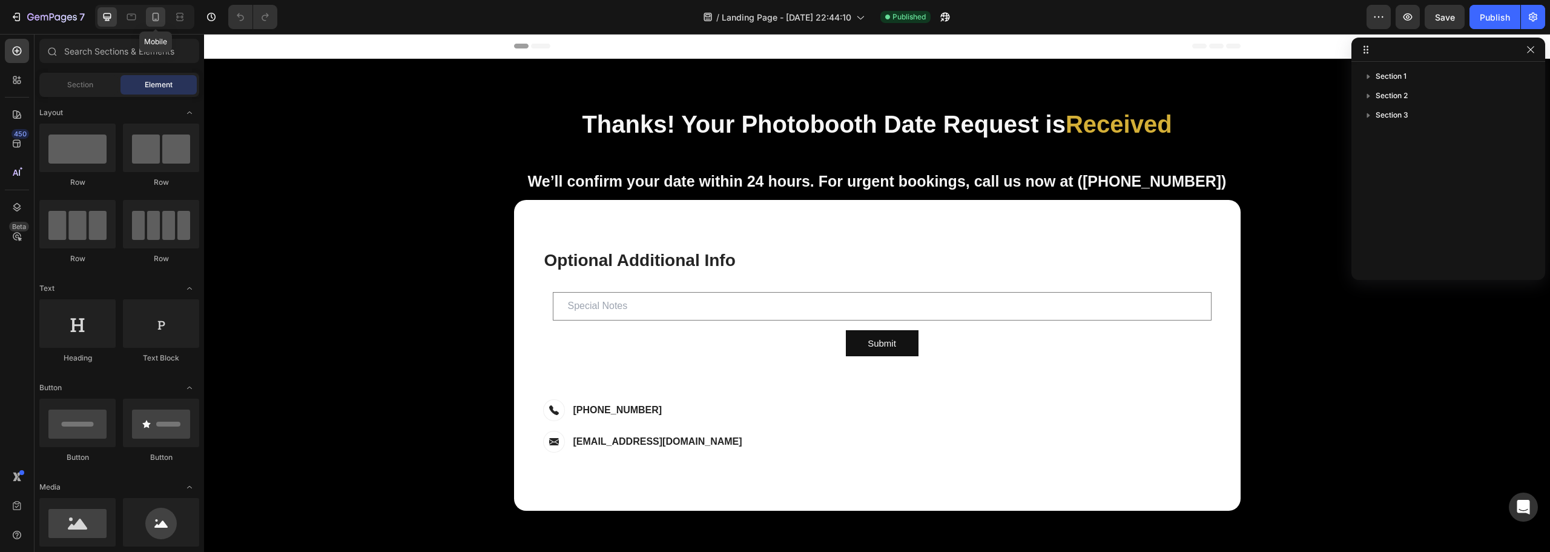
click at [160, 18] on icon at bounding box center [156, 17] width 12 height 12
